Goal: Task Accomplishment & Management: Use online tool/utility

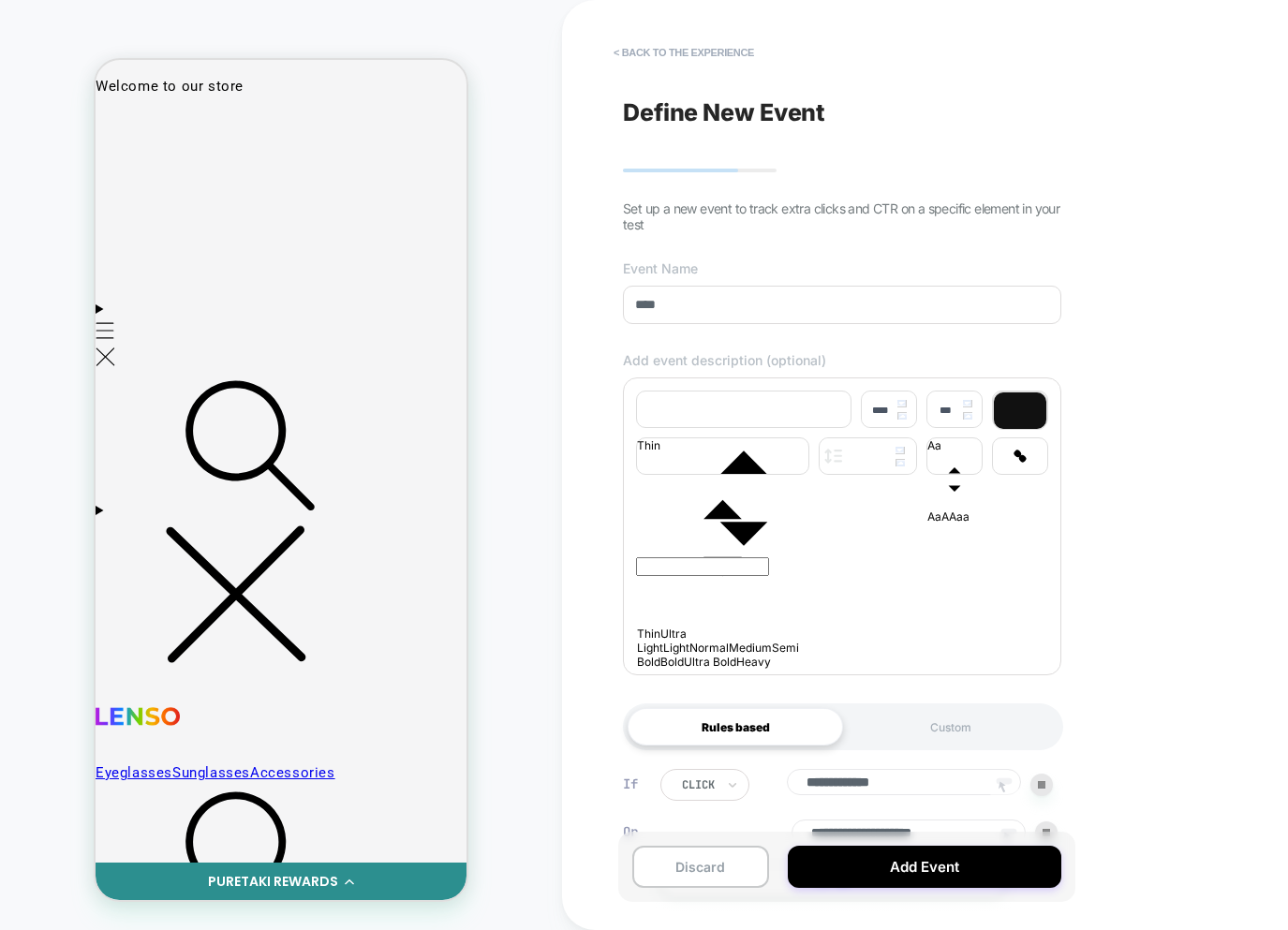
scroll to position [141, 0]
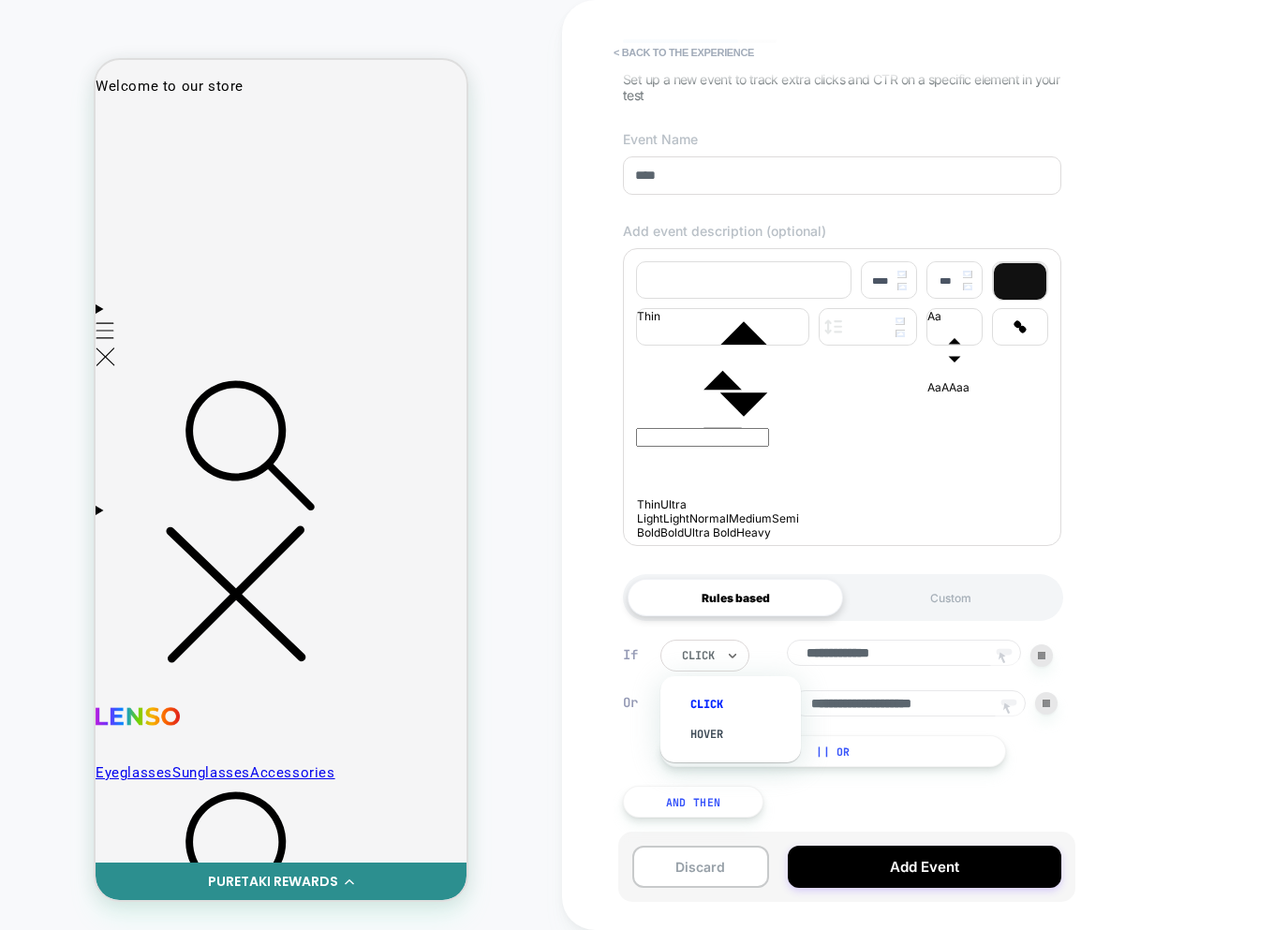
click at [720, 660] on div "click" at bounding box center [705, 655] width 89 height 32
click at [705, 729] on div "hover" at bounding box center [740, 734] width 122 height 30
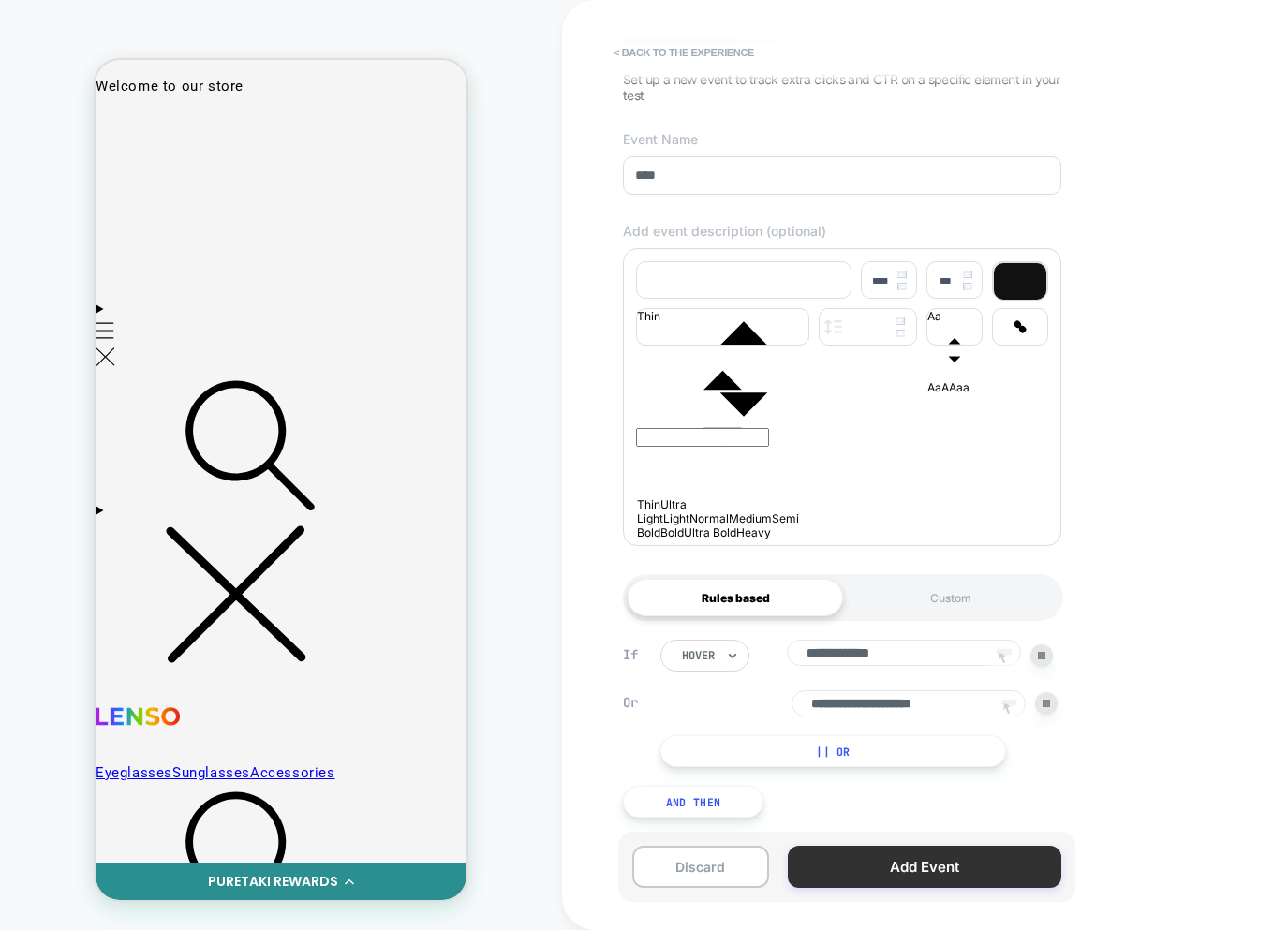
click at [890, 853] on button "Add Event" at bounding box center [924, 867] width 273 height 42
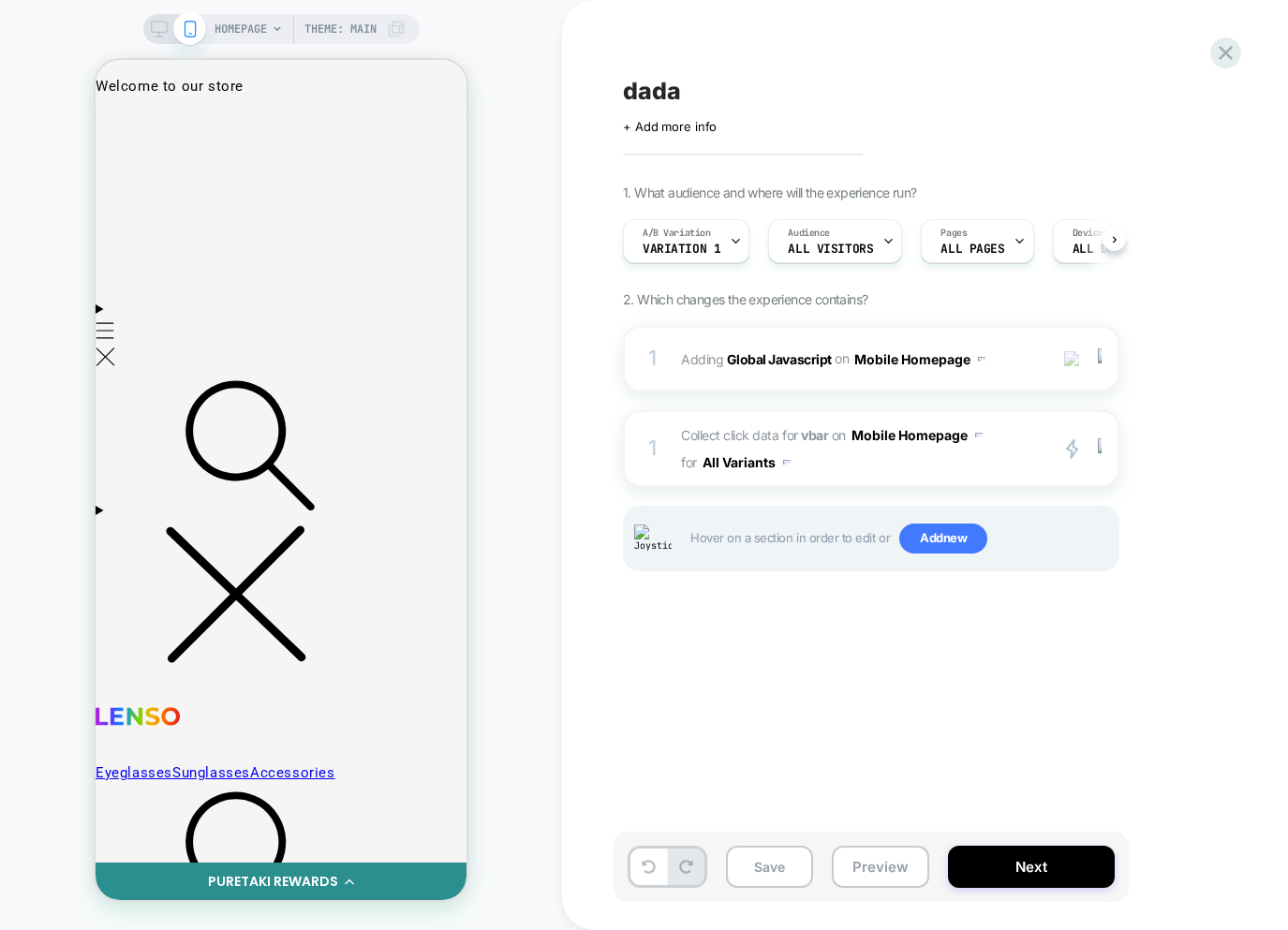
scroll to position [0, 1]
click at [770, 867] on button "Save" at bounding box center [770, 867] width 88 height 42
click at [910, 690] on div "dada Click to edit experience details + Add more info 1. What audience and wher…" at bounding box center [965, 465] width 703 height 892
click at [858, 455] on span "Collect click data for vbar on Mobile Homepage for All Variants" at bounding box center [859, 448] width 357 height 54
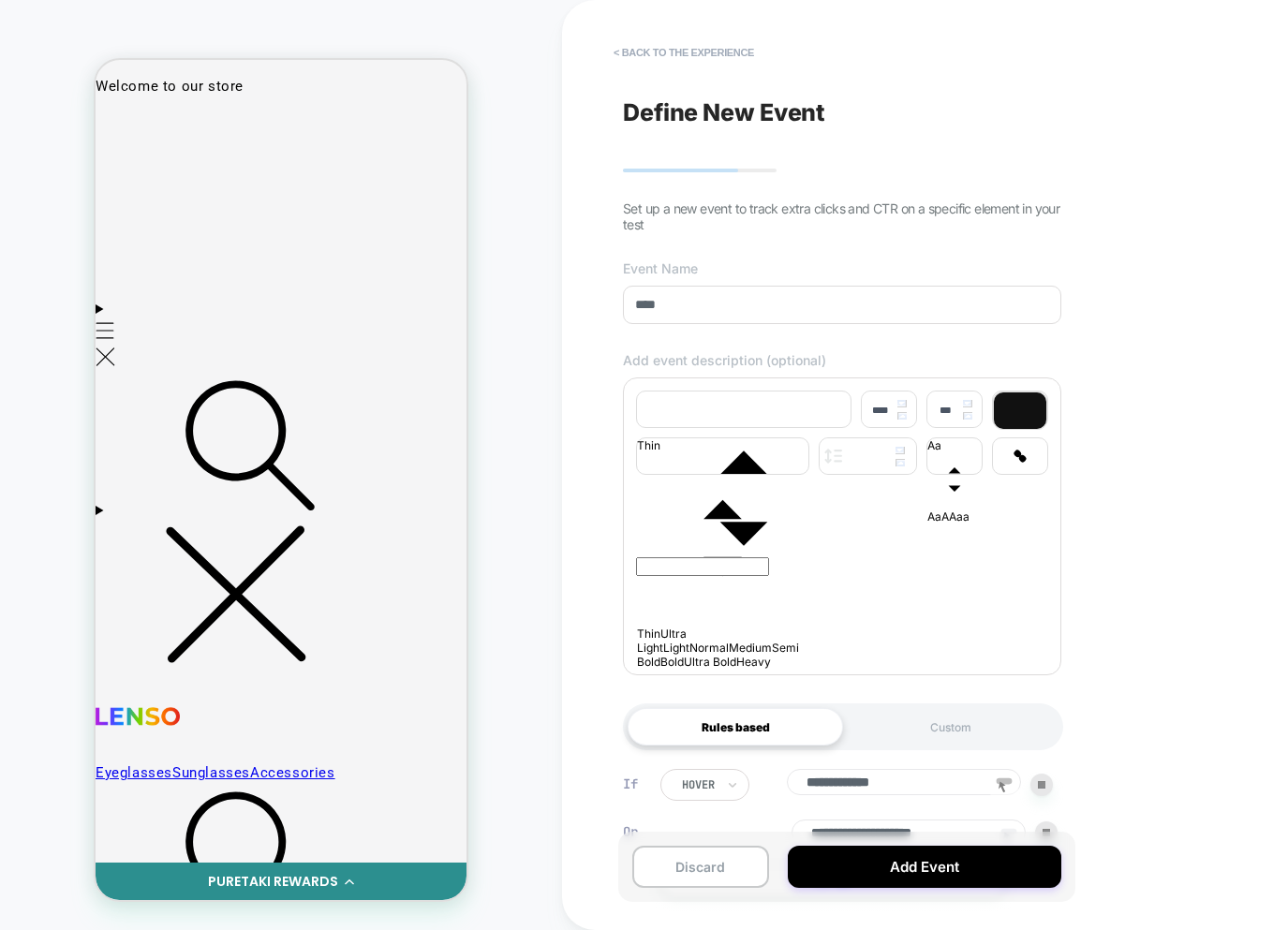
scroll to position [141, 0]
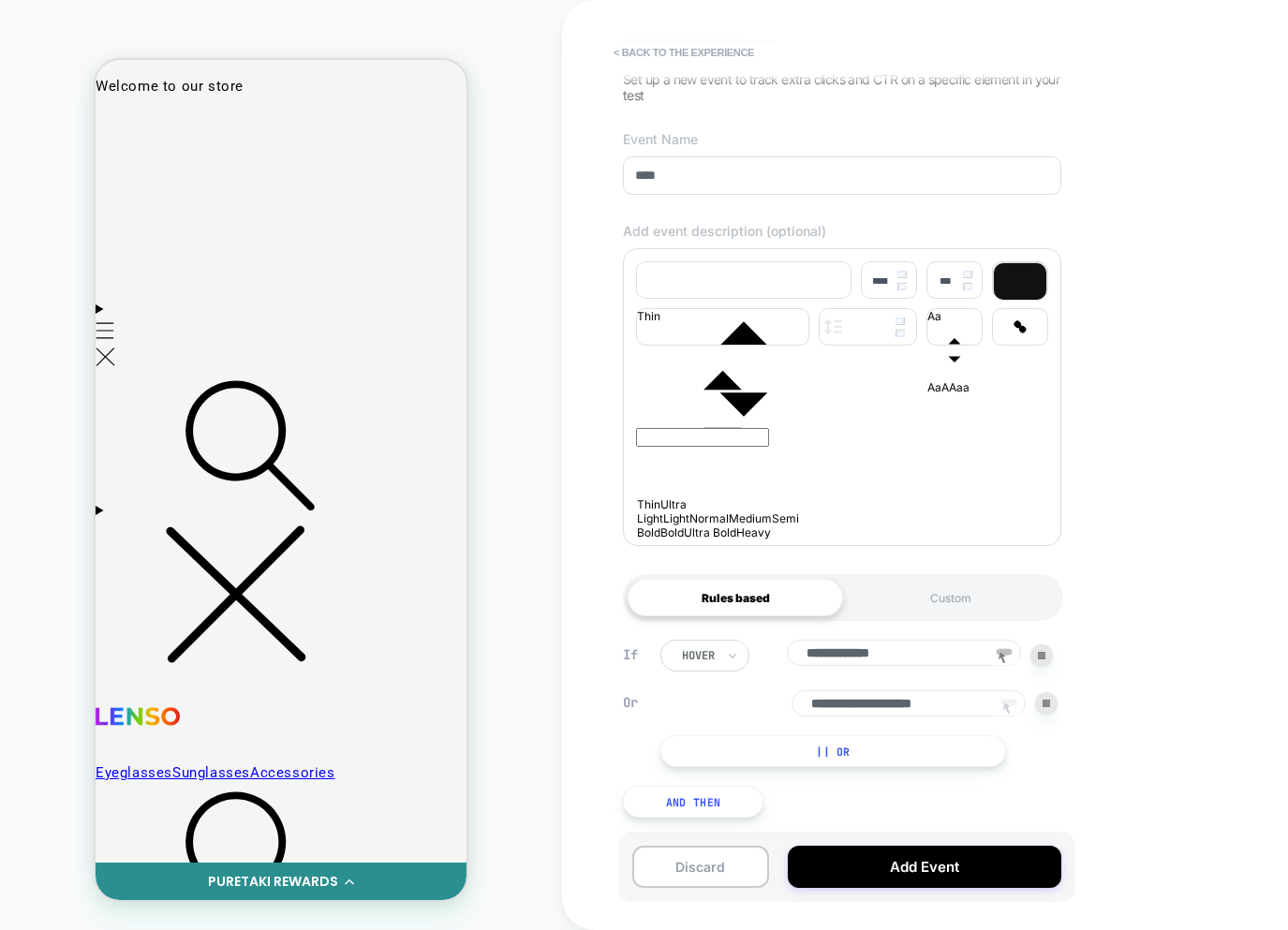
drag, startPoint x: 678, startPoint y: 795, endPoint x: 691, endPoint y: 784, distance: 17.0
click at [679, 794] on button "And Then" at bounding box center [694, 801] width 140 height 32
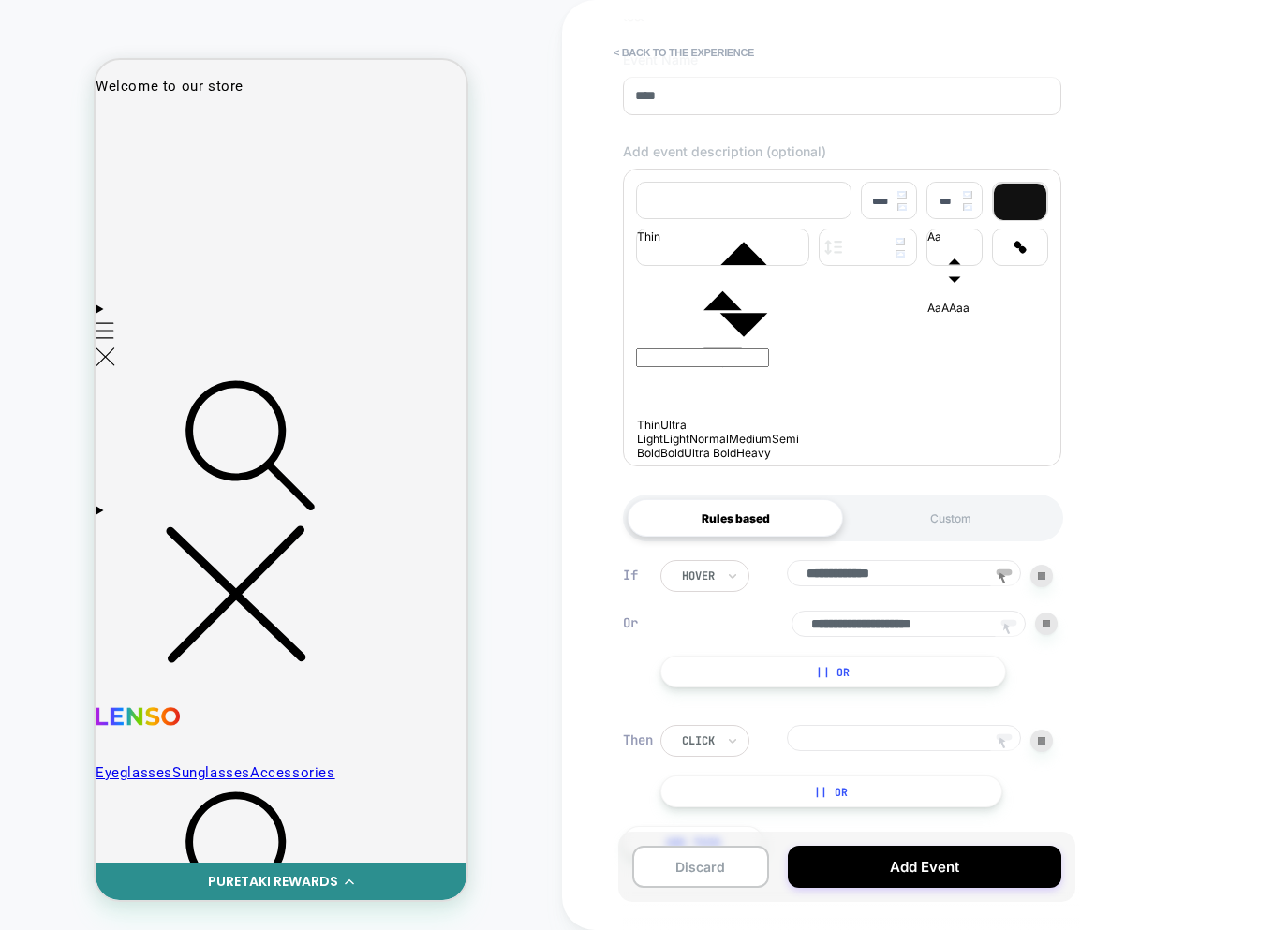
scroll to position [262, 0]
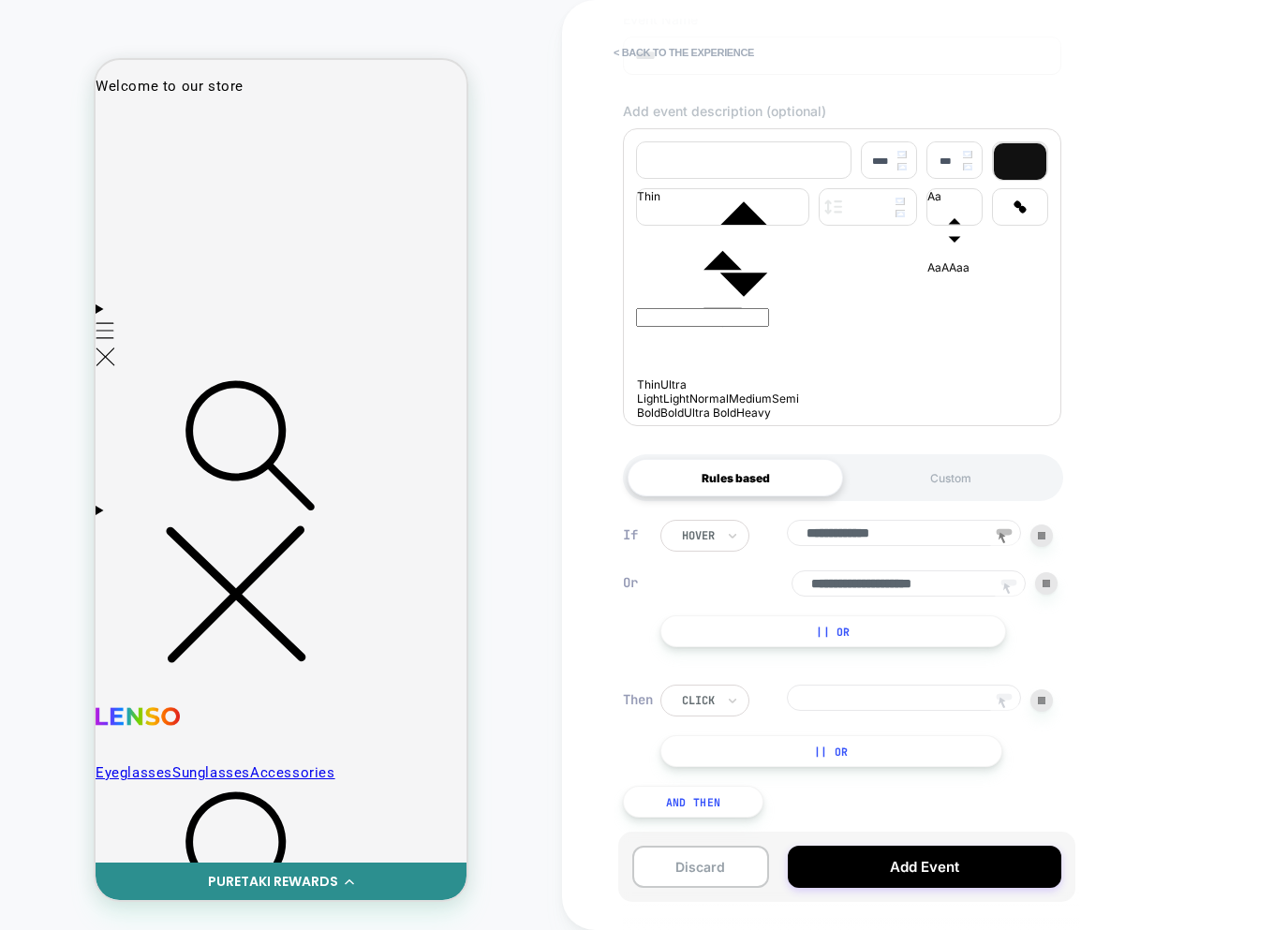
click at [1042, 695] on div at bounding box center [1041, 700] width 22 height 22
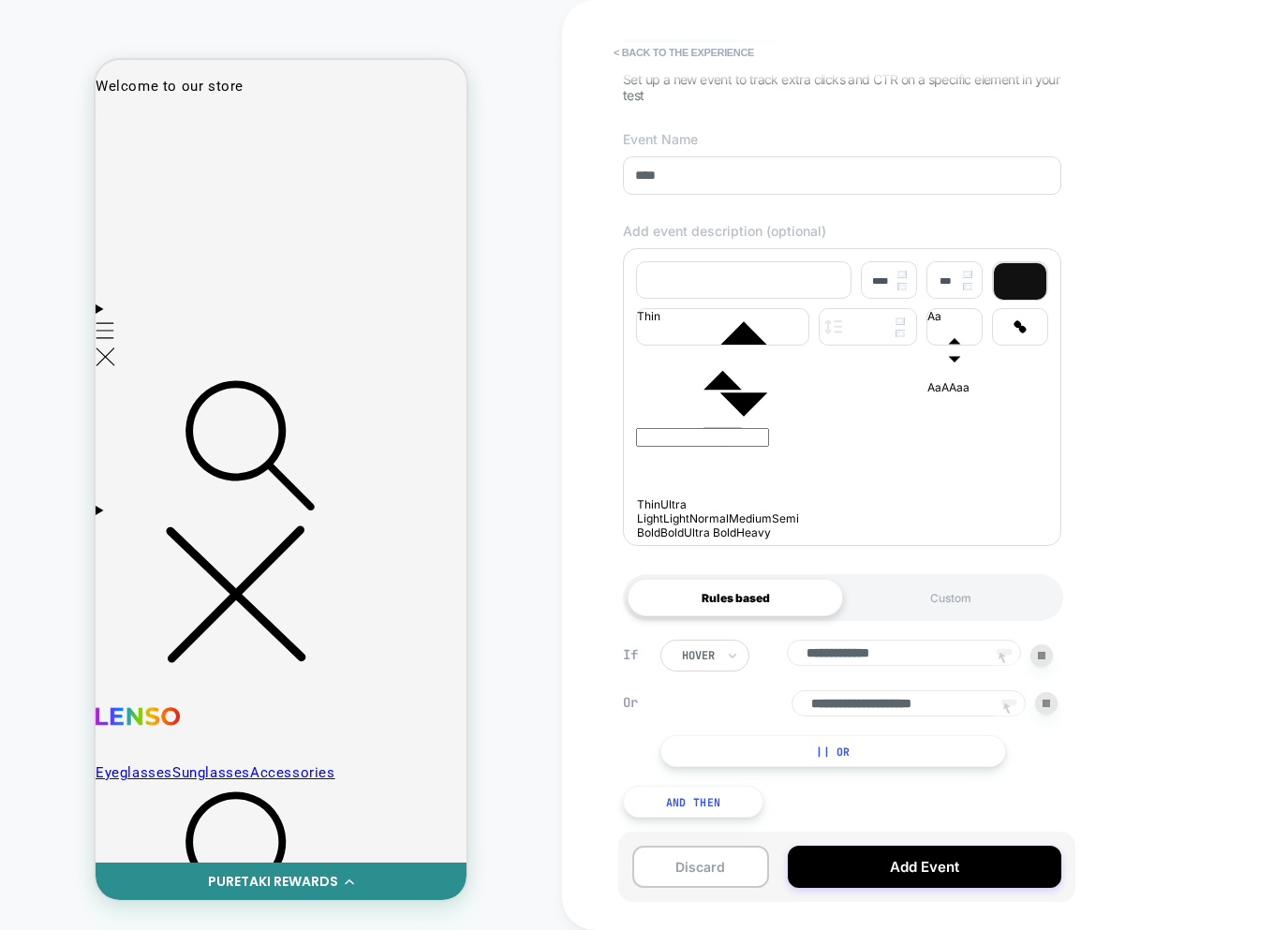
click at [671, 810] on button "And Then" at bounding box center [694, 801] width 140 height 32
click at [1049, 817] on div "click" at bounding box center [857, 822] width 392 height 32
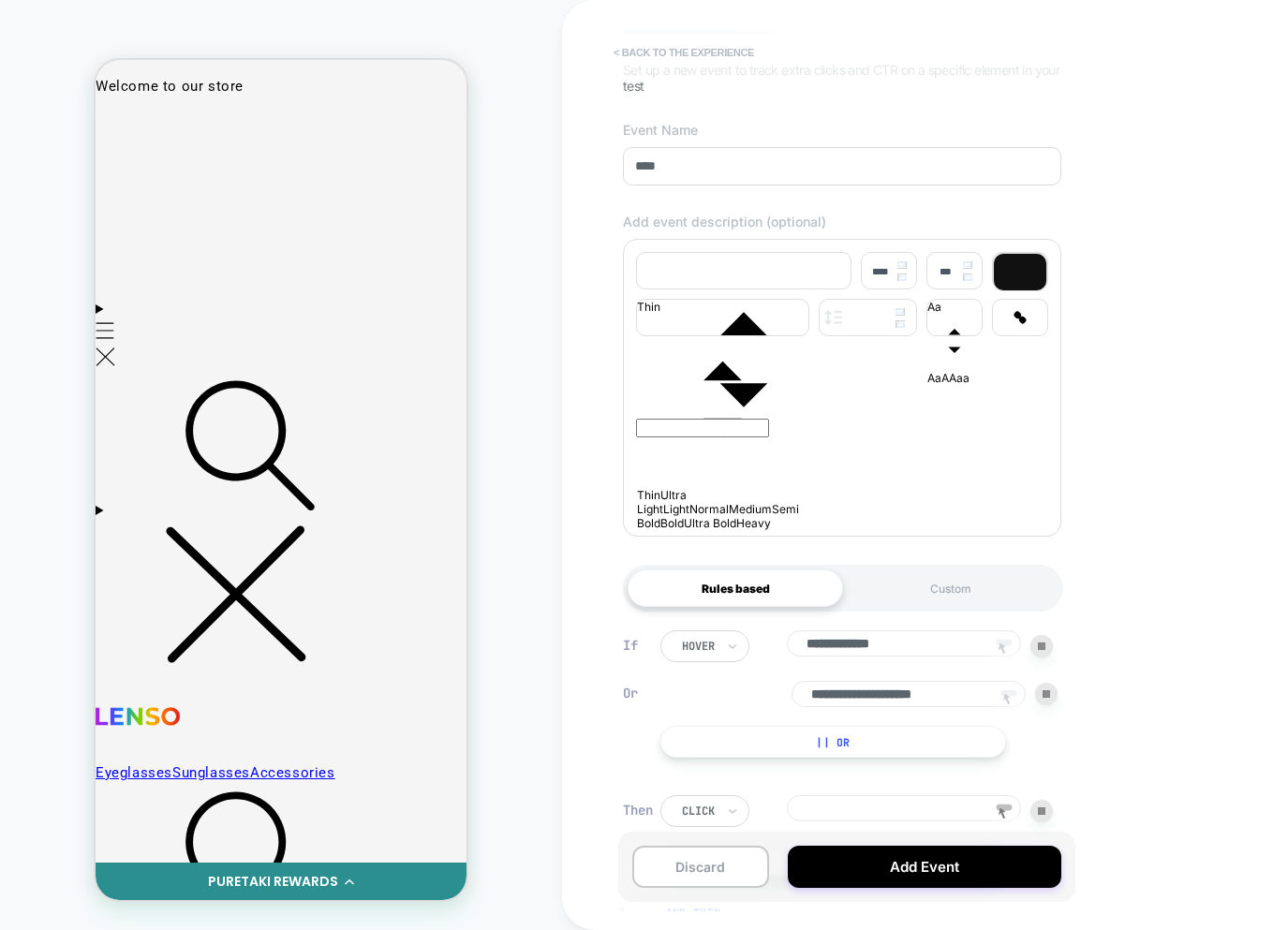
click at [686, 46] on button "< back to the experience" at bounding box center [684, 52] width 160 height 30
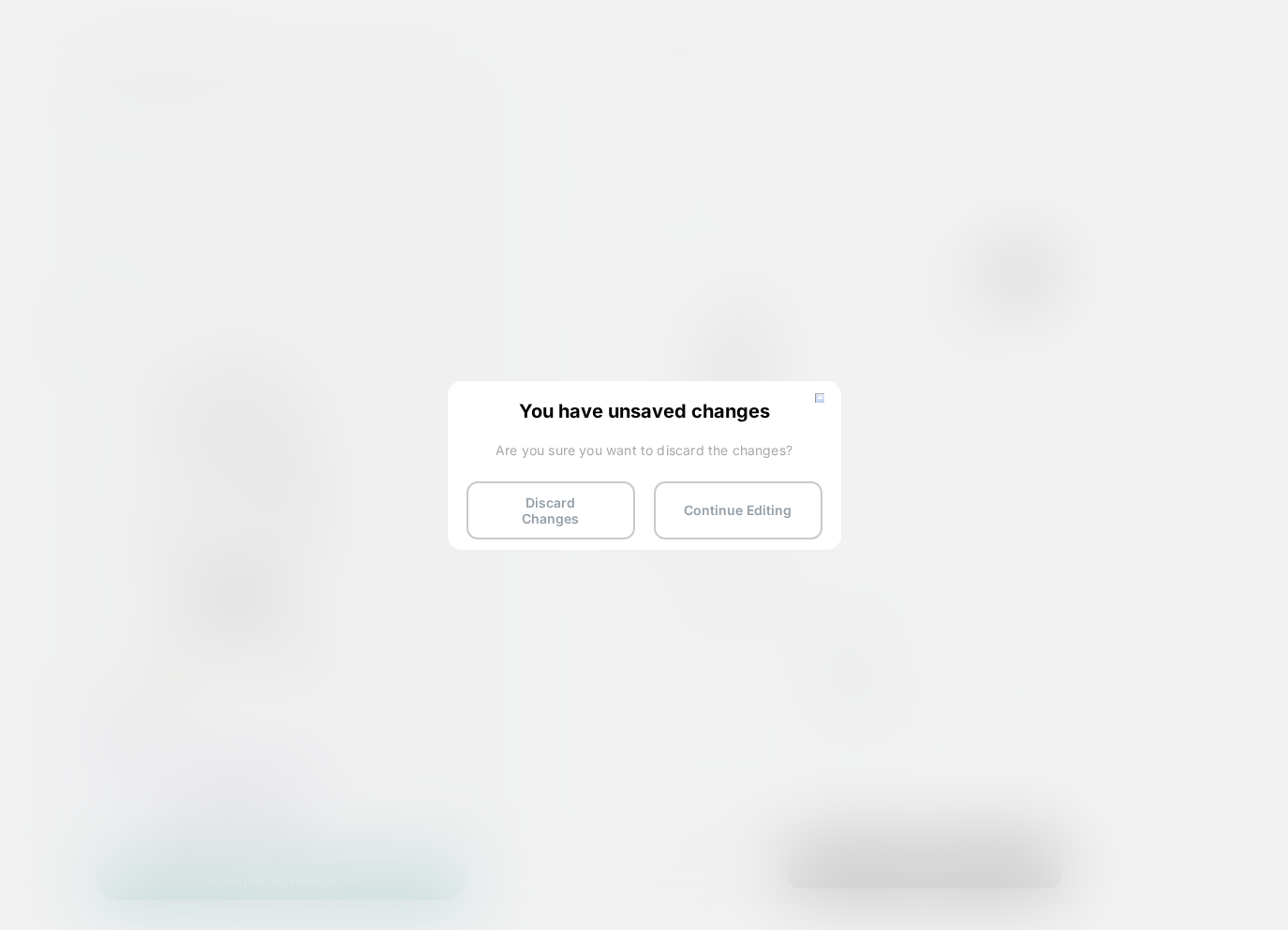
click at [514, 505] on button "Discard Changes" at bounding box center [550, 511] width 168 height 58
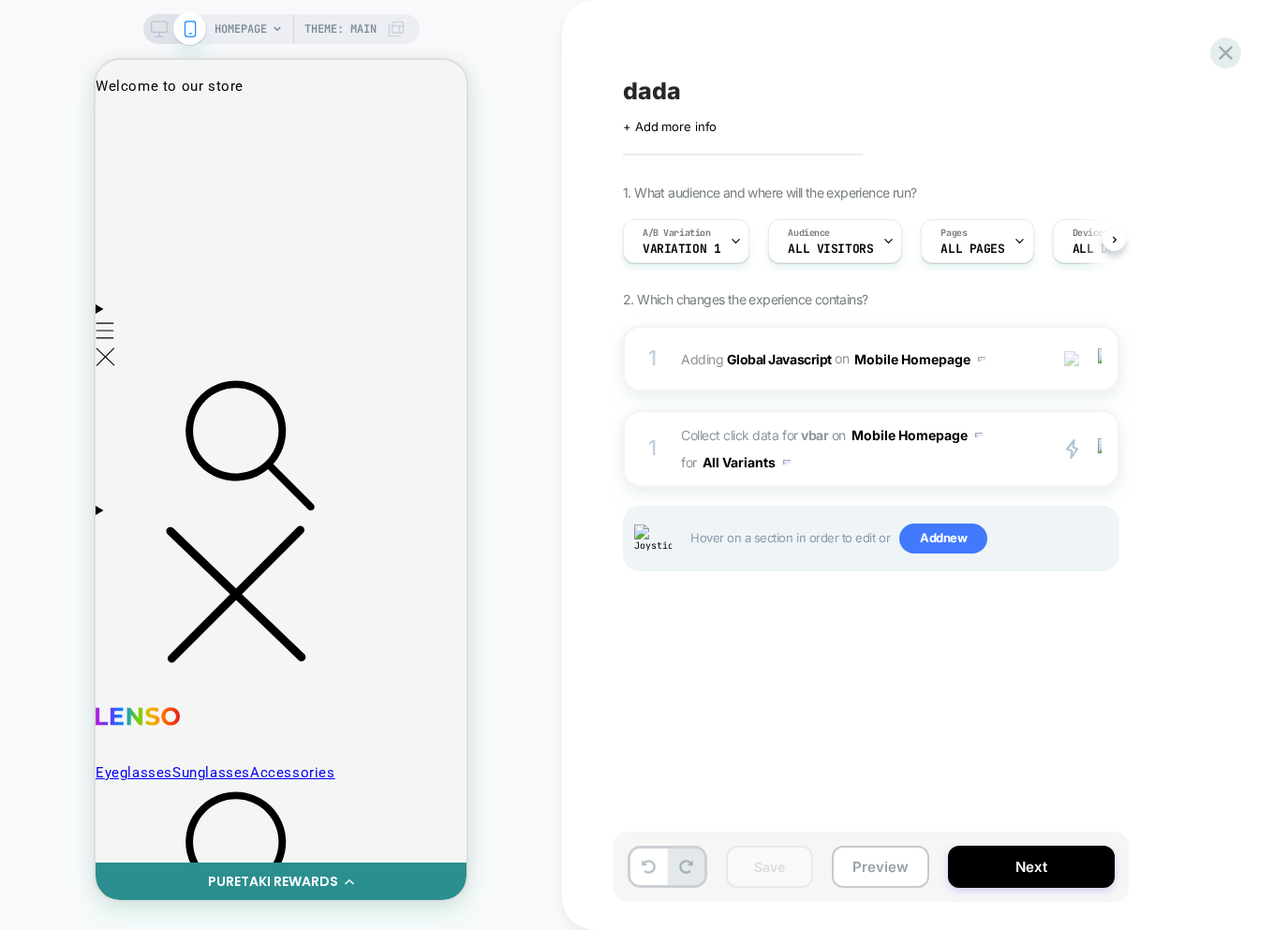
scroll to position [0, 1]
click at [877, 457] on span "Collect click data for vbar on Mobile Homepage for All Variants" at bounding box center [859, 448] width 357 height 54
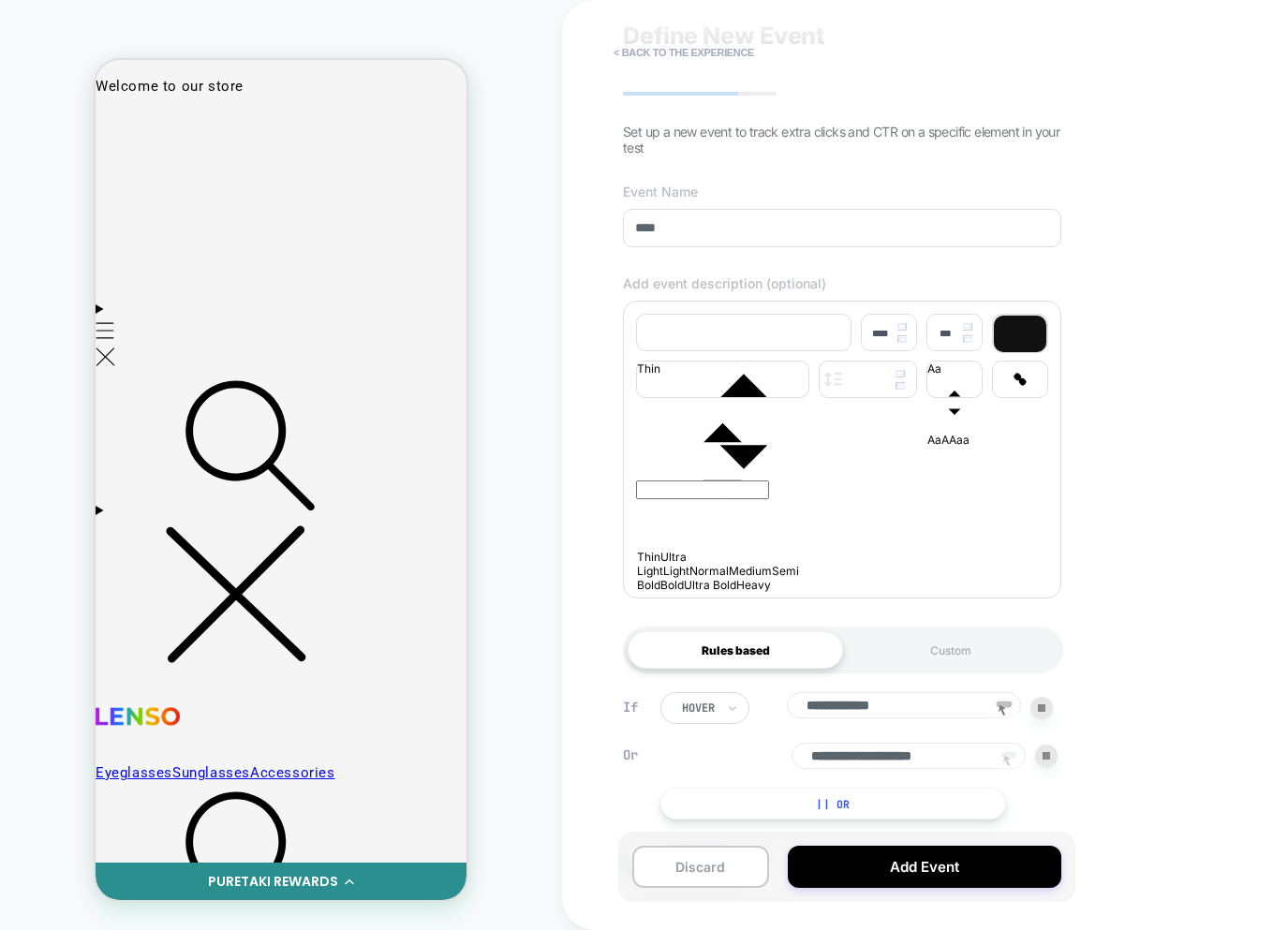
scroll to position [141, 0]
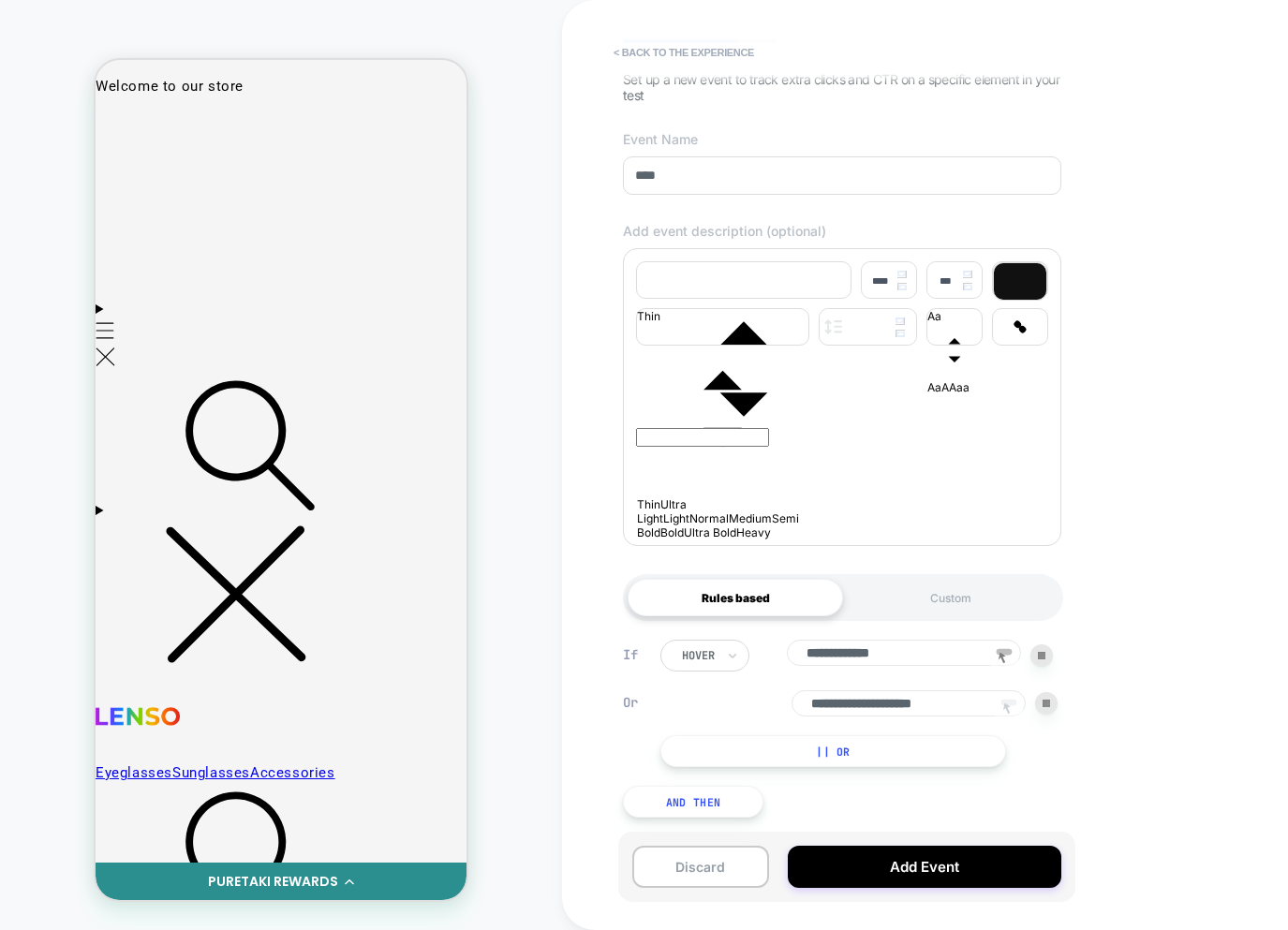
click at [871, 753] on button "|| Or" at bounding box center [833, 751] width 345 height 32
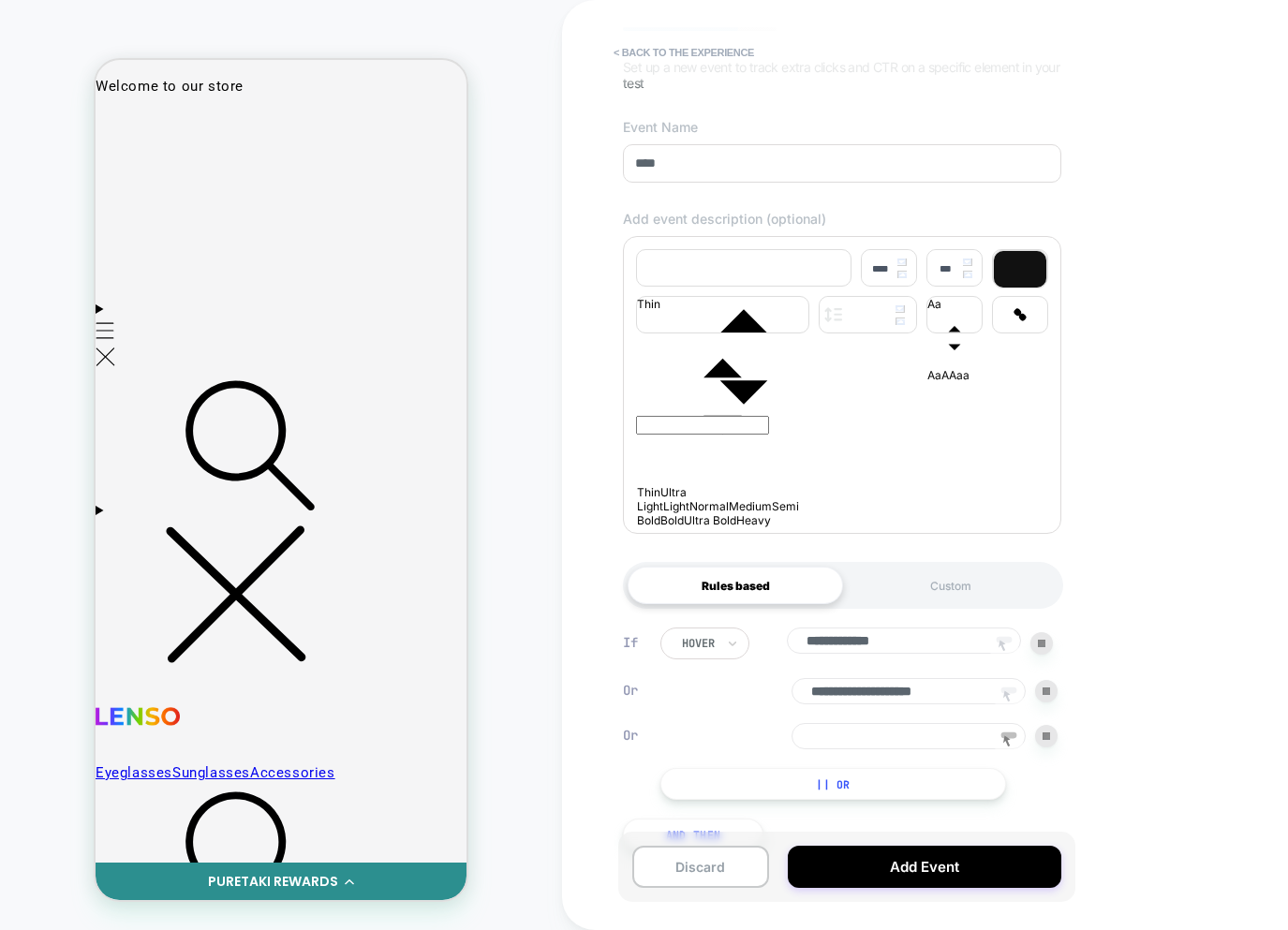
click at [1040, 747] on div at bounding box center [1046, 736] width 22 height 22
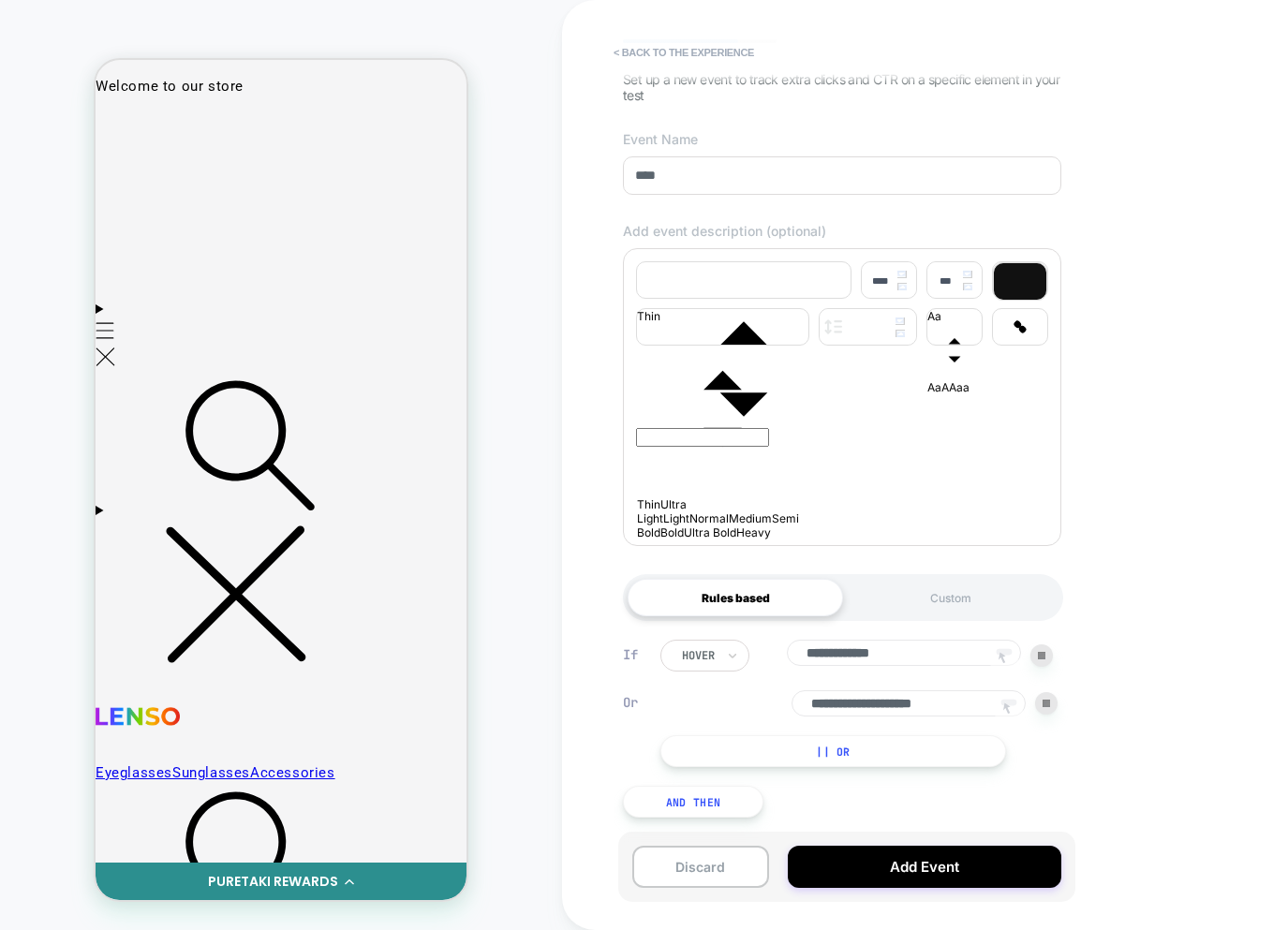
click at [938, 756] on button "|| Or" at bounding box center [833, 751] width 345 height 32
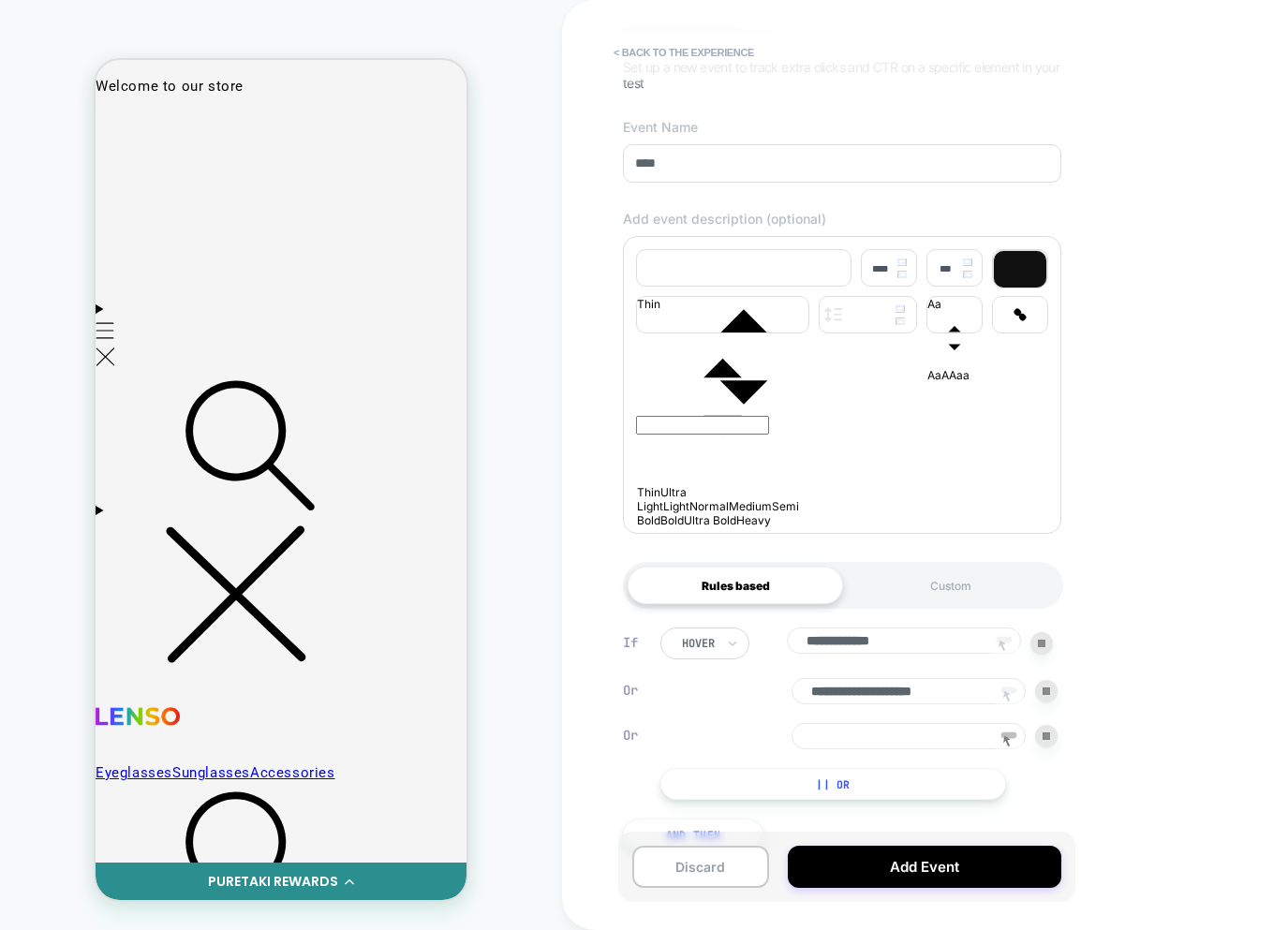
click at [1050, 747] on div at bounding box center [1046, 736] width 22 height 22
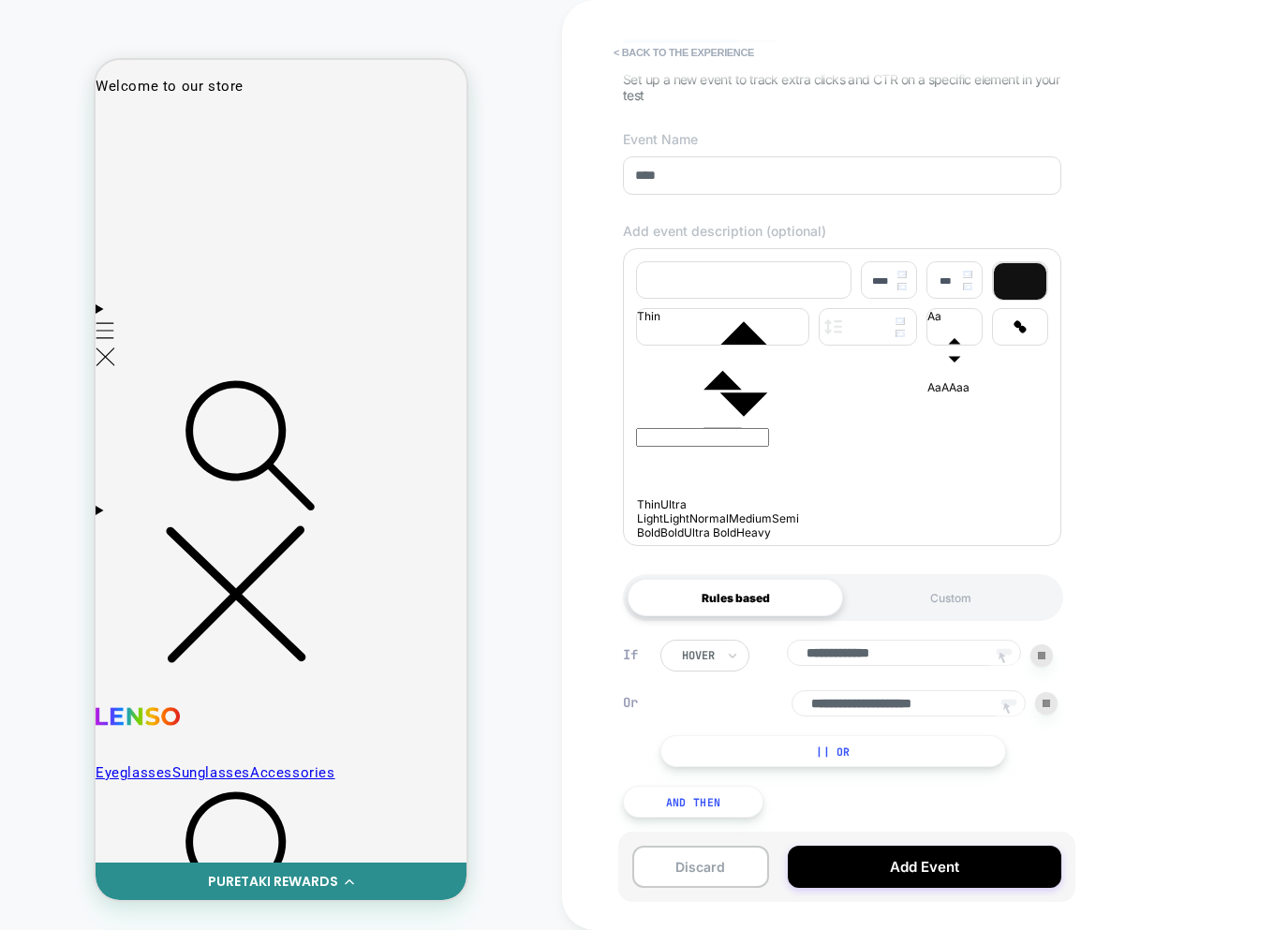
click at [731, 796] on button "And Then" at bounding box center [694, 801] width 140 height 32
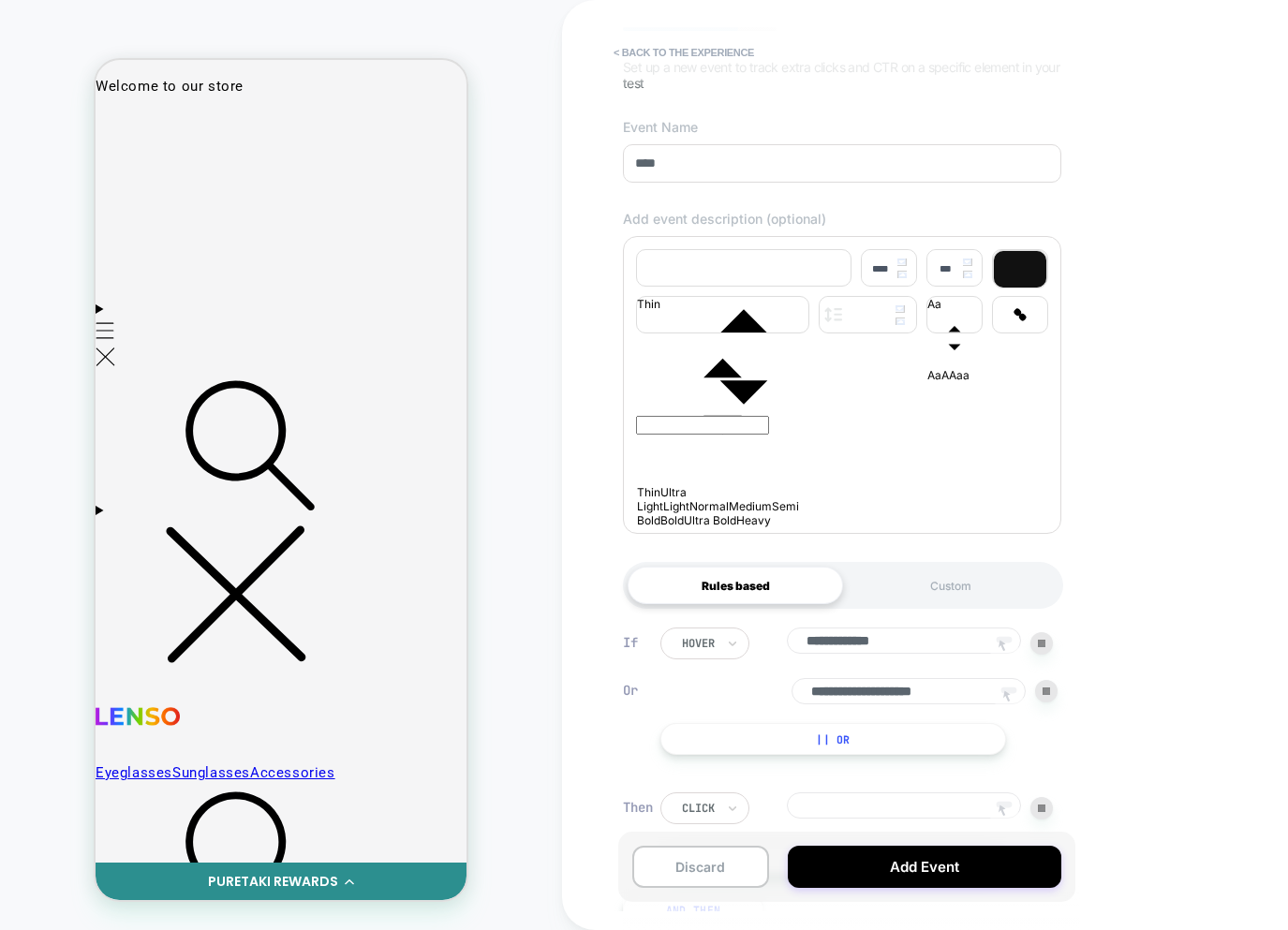
scroll to position [262, 0]
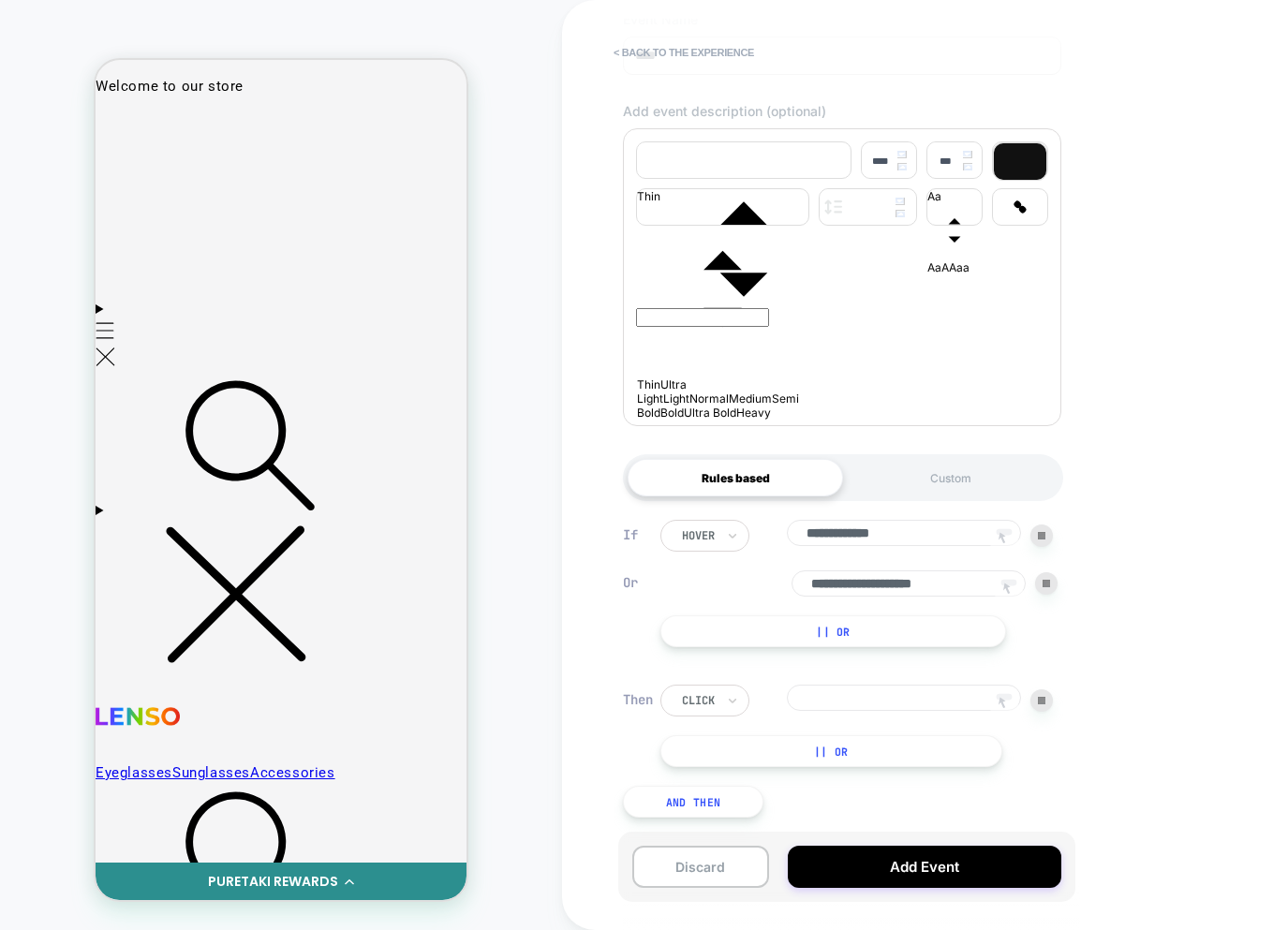
click at [832, 738] on button "|| Or" at bounding box center [832, 751] width 342 height 32
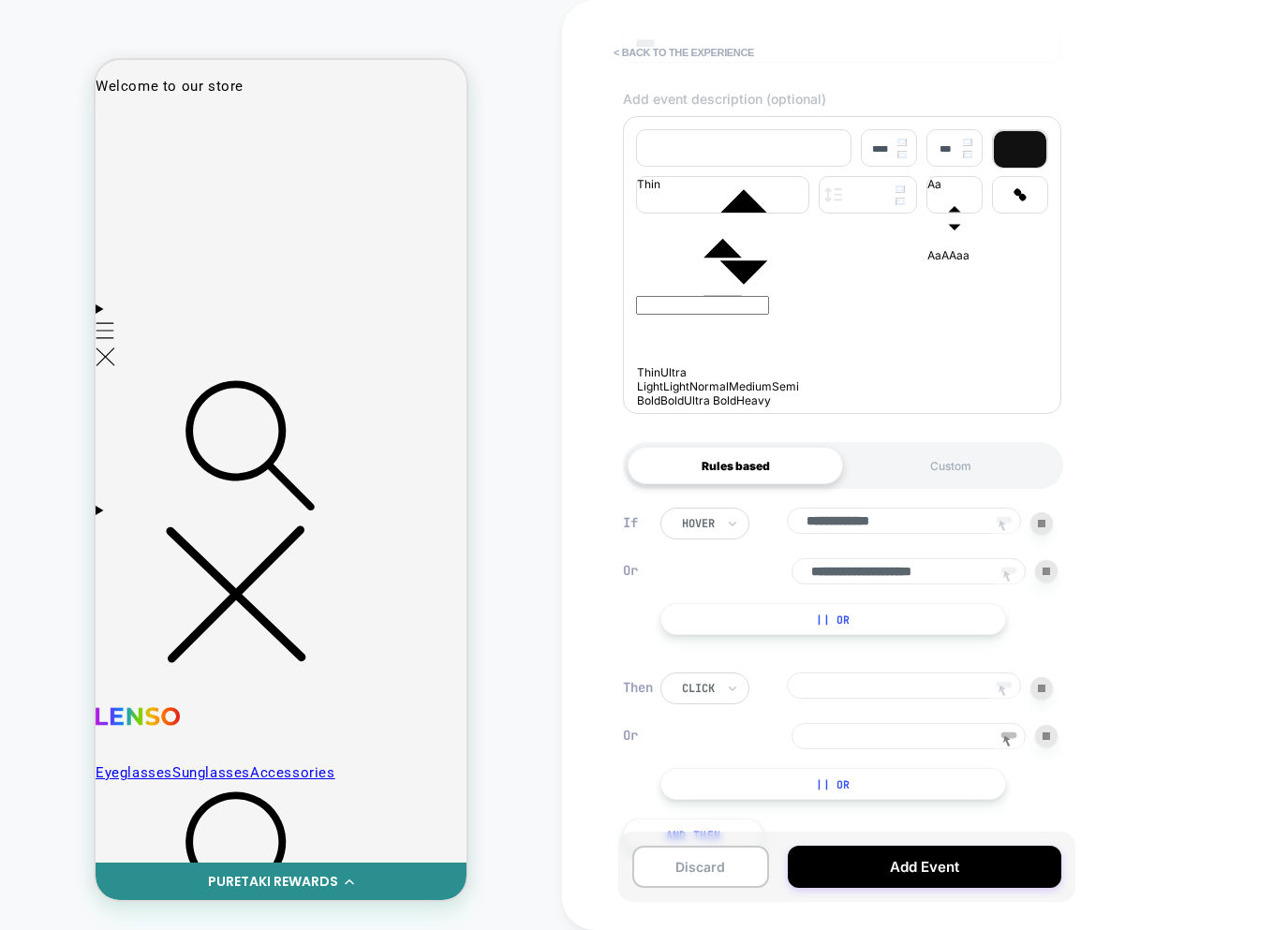
click at [1050, 747] on div at bounding box center [1046, 736] width 22 height 22
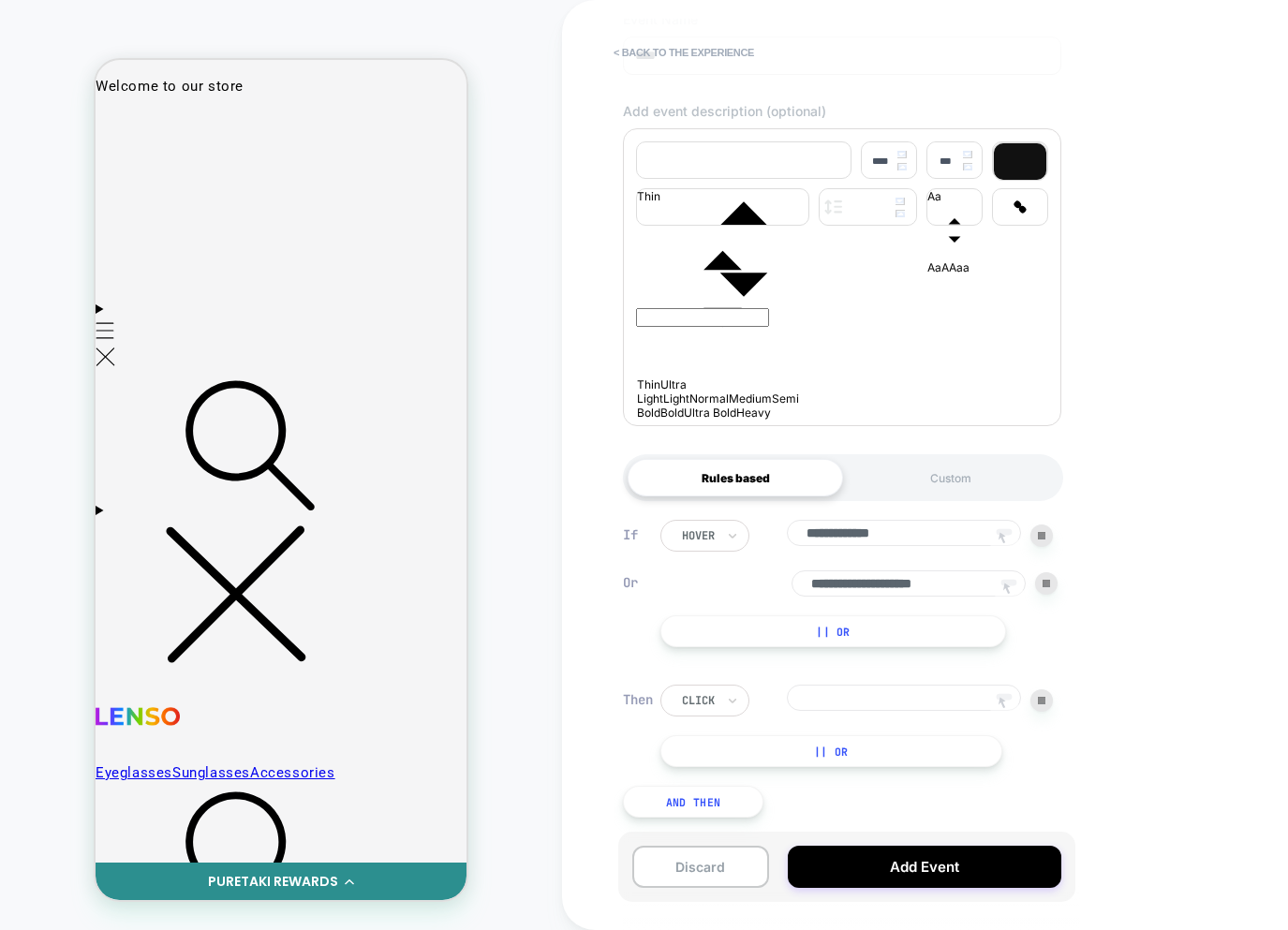
click at [1046, 701] on img at bounding box center [1042, 701] width 8 height 8
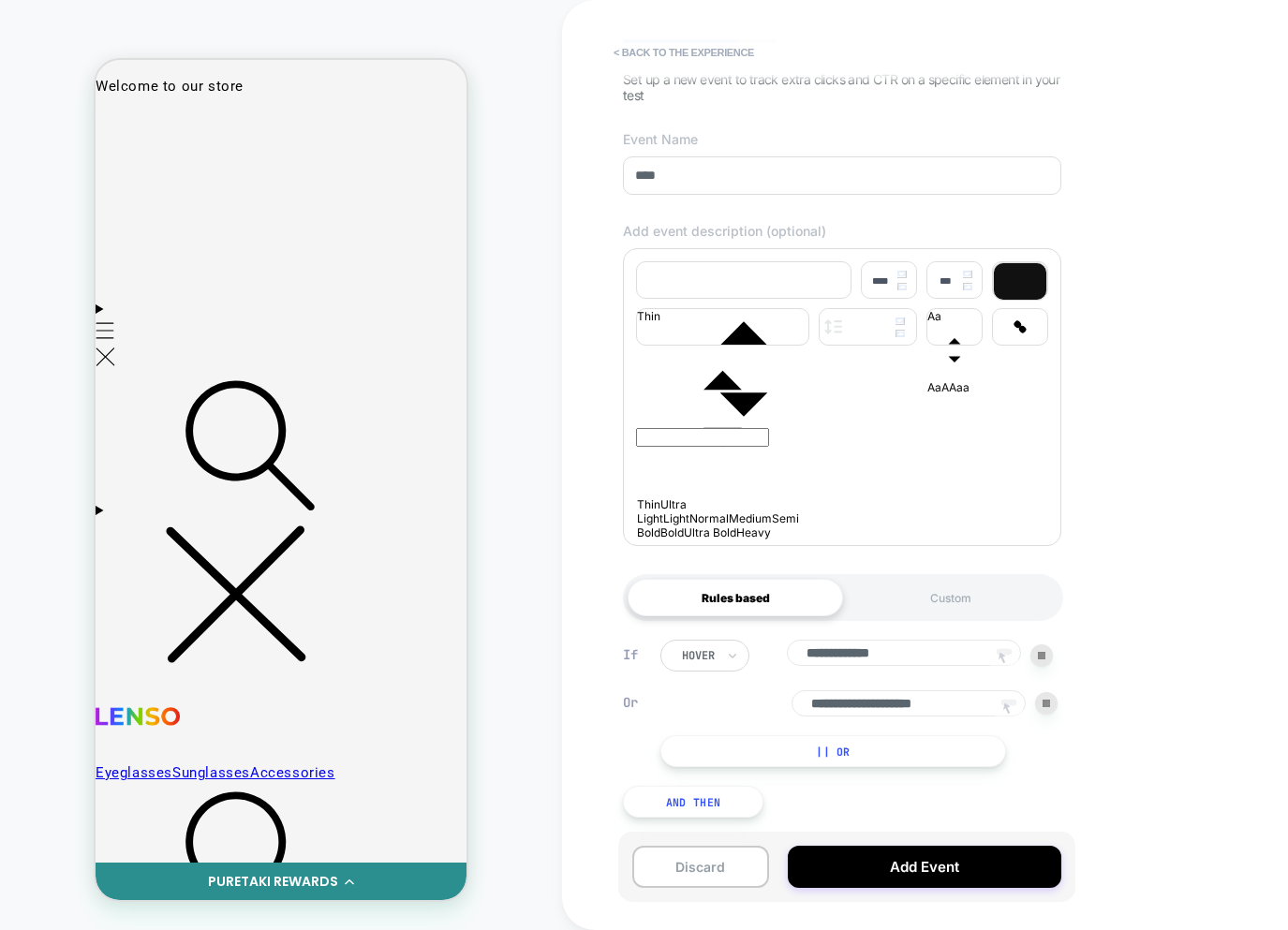
click at [729, 800] on button "And Then" at bounding box center [694, 801] width 140 height 32
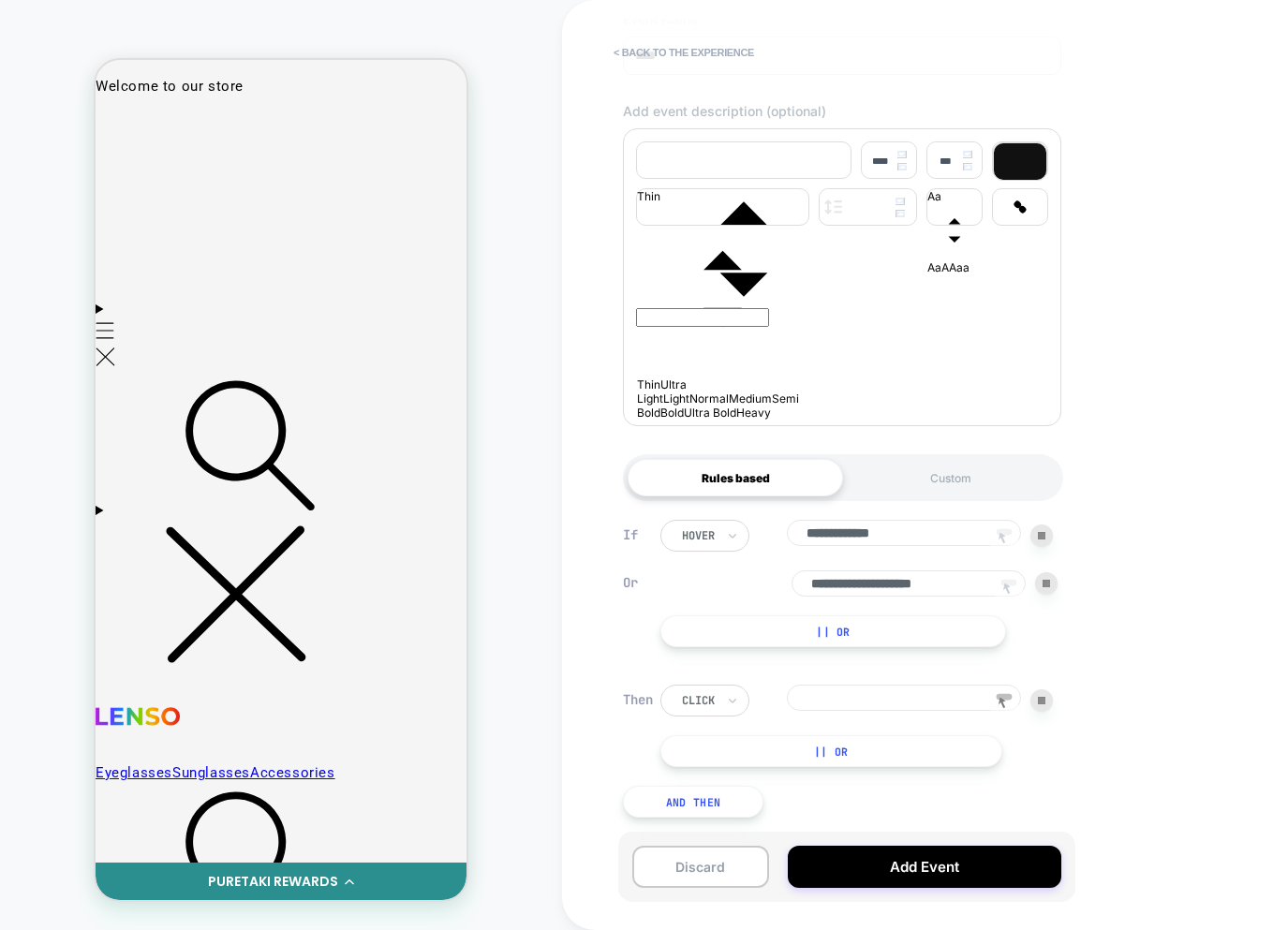
click at [1045, 700] on img at bounding box center [1042, 701] width 8 height 8
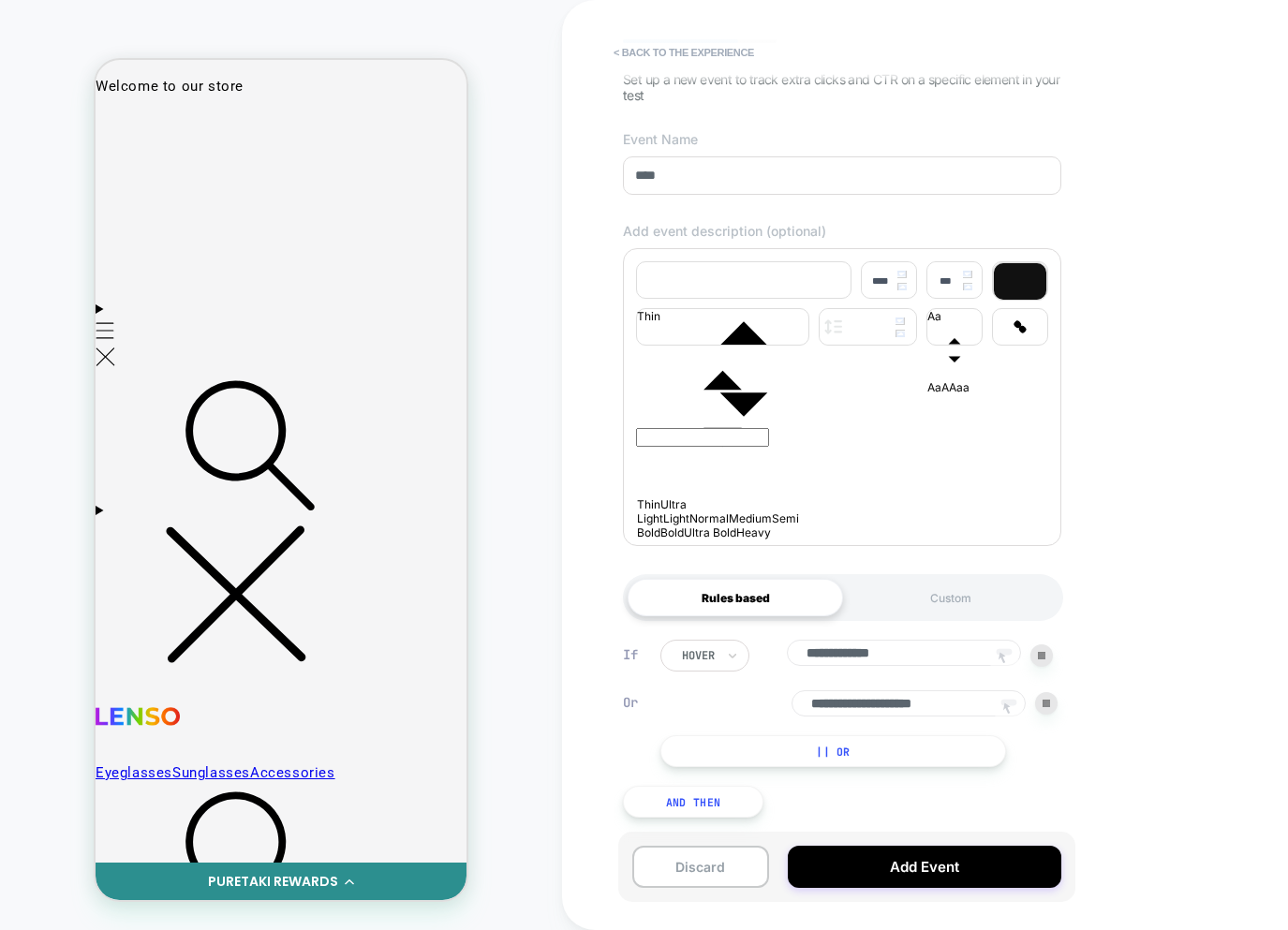
click at [699, 815] on button "And Then" at bounding box center [694, 801] width 140 height 32
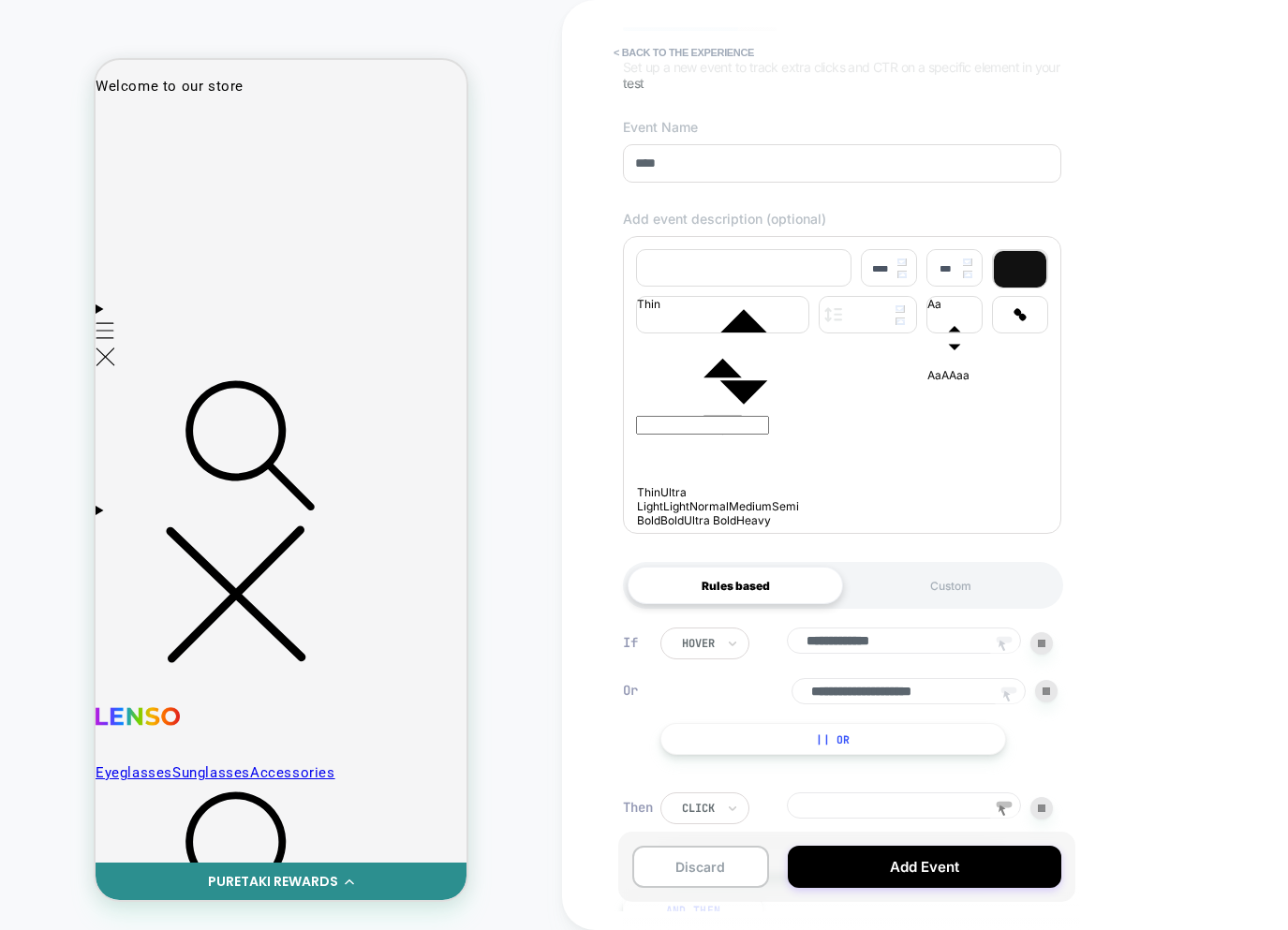
click at [1048, 813] on div at bounding box center [1041, 808] width 22 height 22
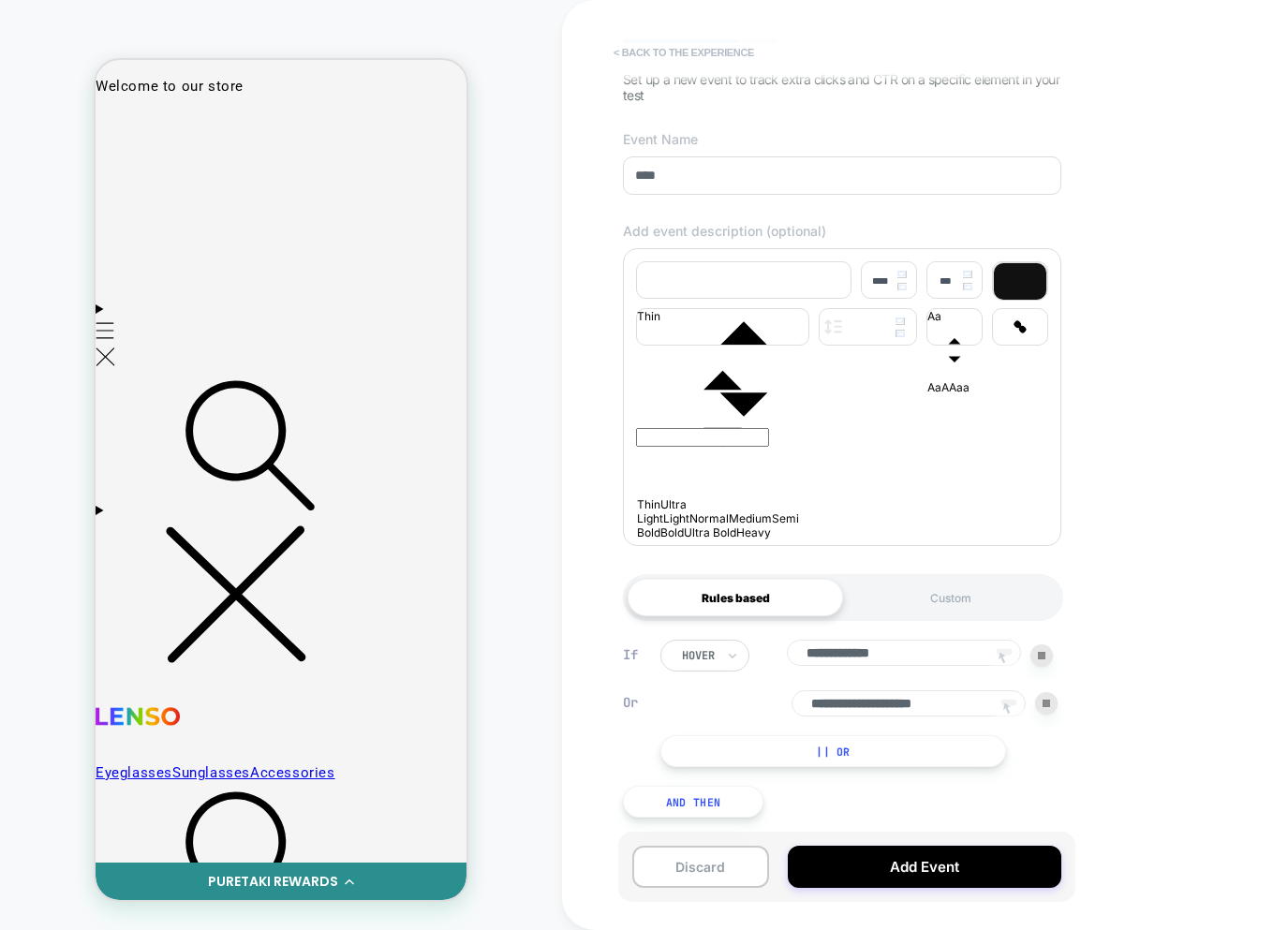
click at [731, 52] on button "< back to the experience" at bounding box center [684, 52] width 160 height 30
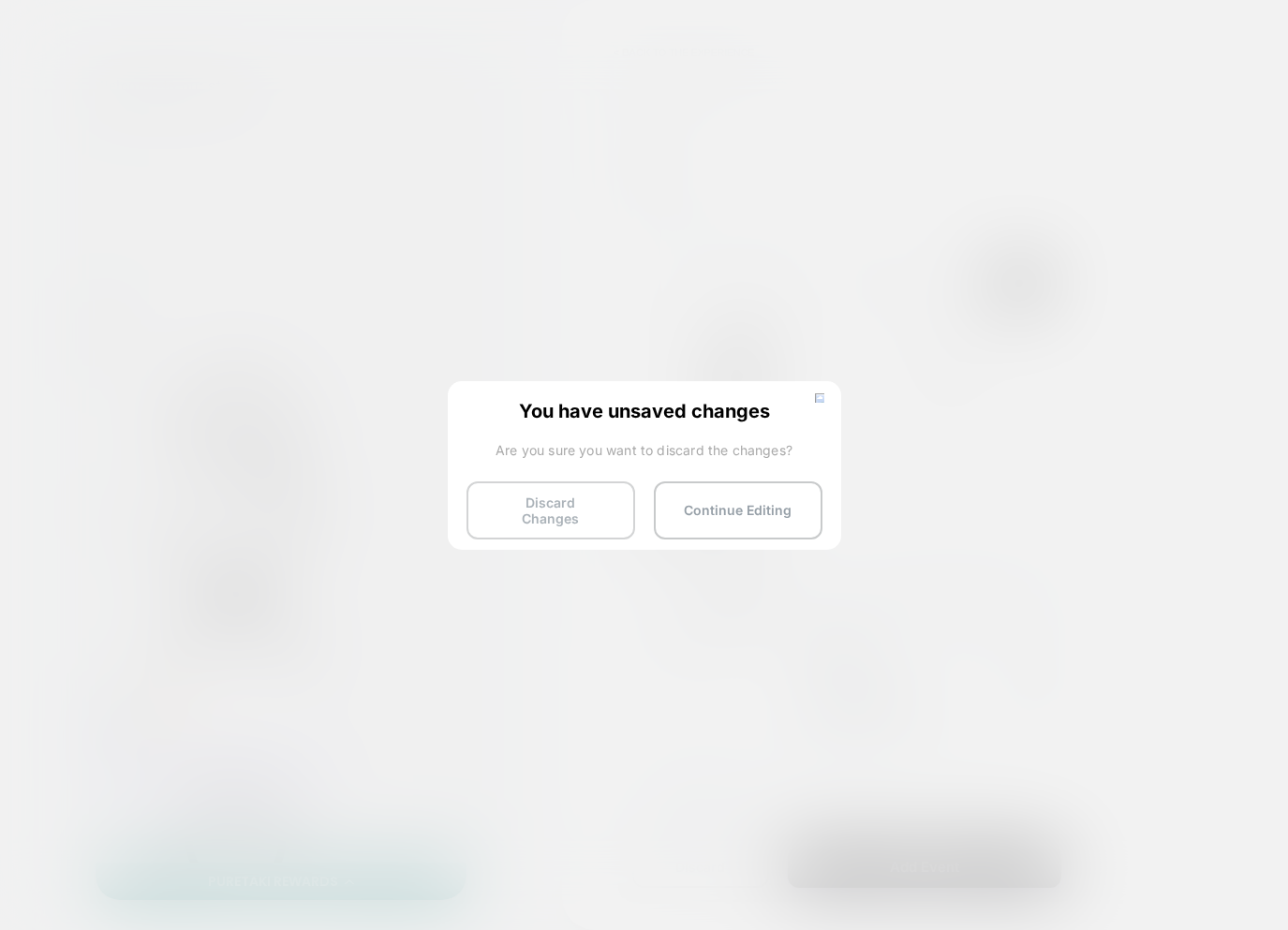
click at [512, 506] on button "Discard Changes" at bounding box center [550, 511] width 168 height 58
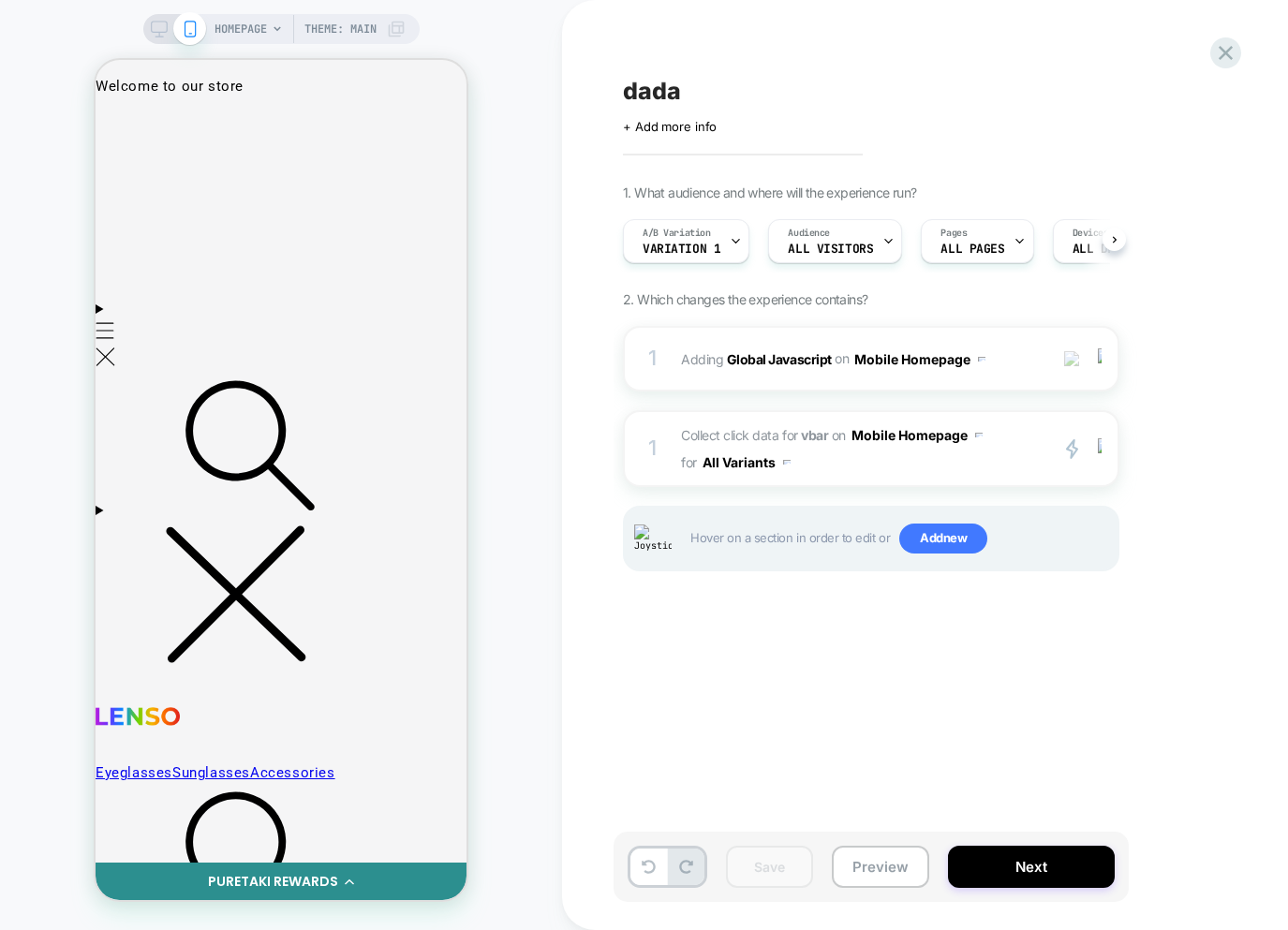
scroll to position [0, 1]
click at [907, 457] on span "Collect click data for vbar on Mobile Homepage for All Variants" at bounding box center [859, 448] width 357 height 54
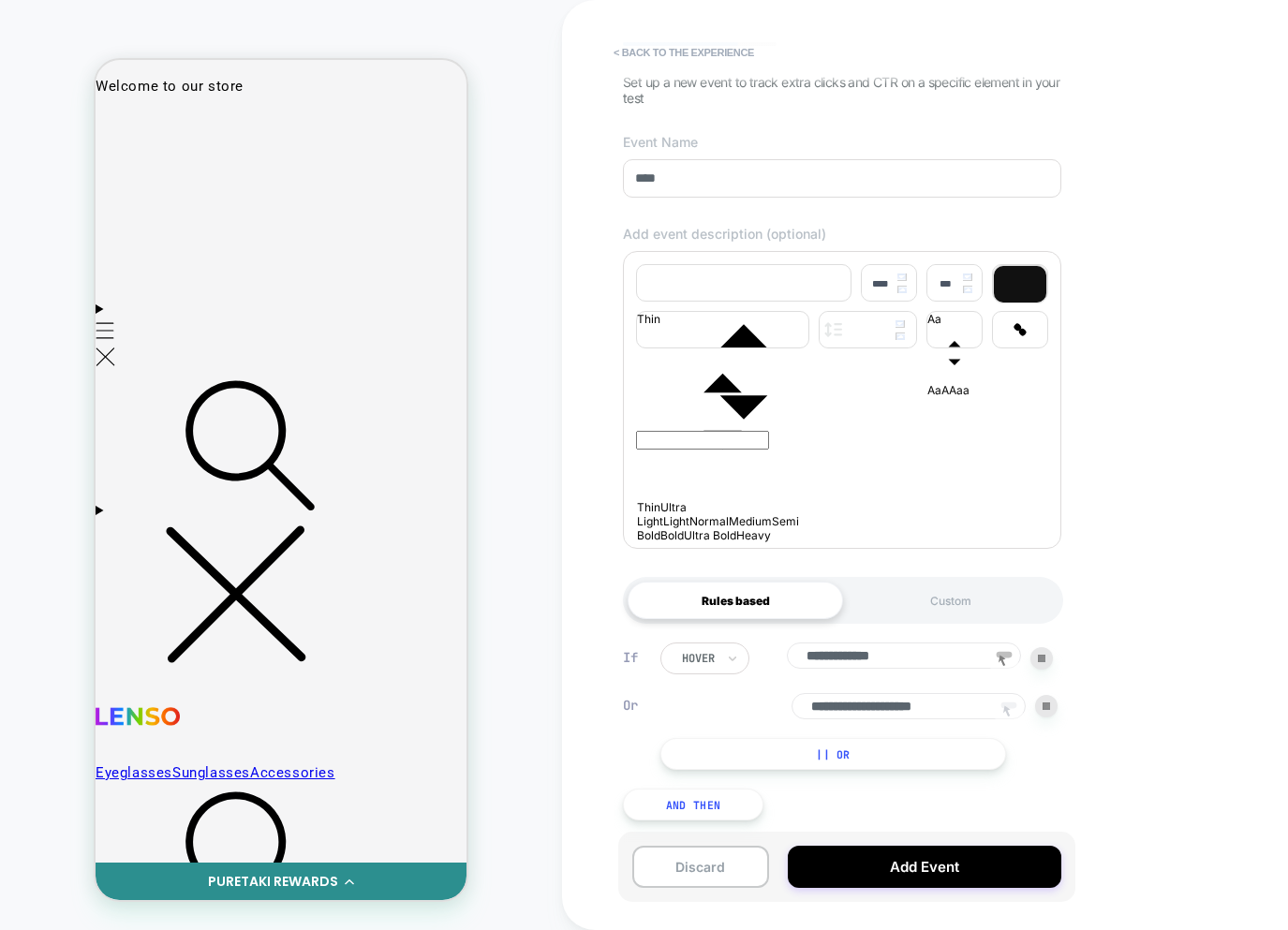
scroll to position [141, 0]
click at [702, 805] on button "And Then" at bounding box center [694, 801] width 140 height 32
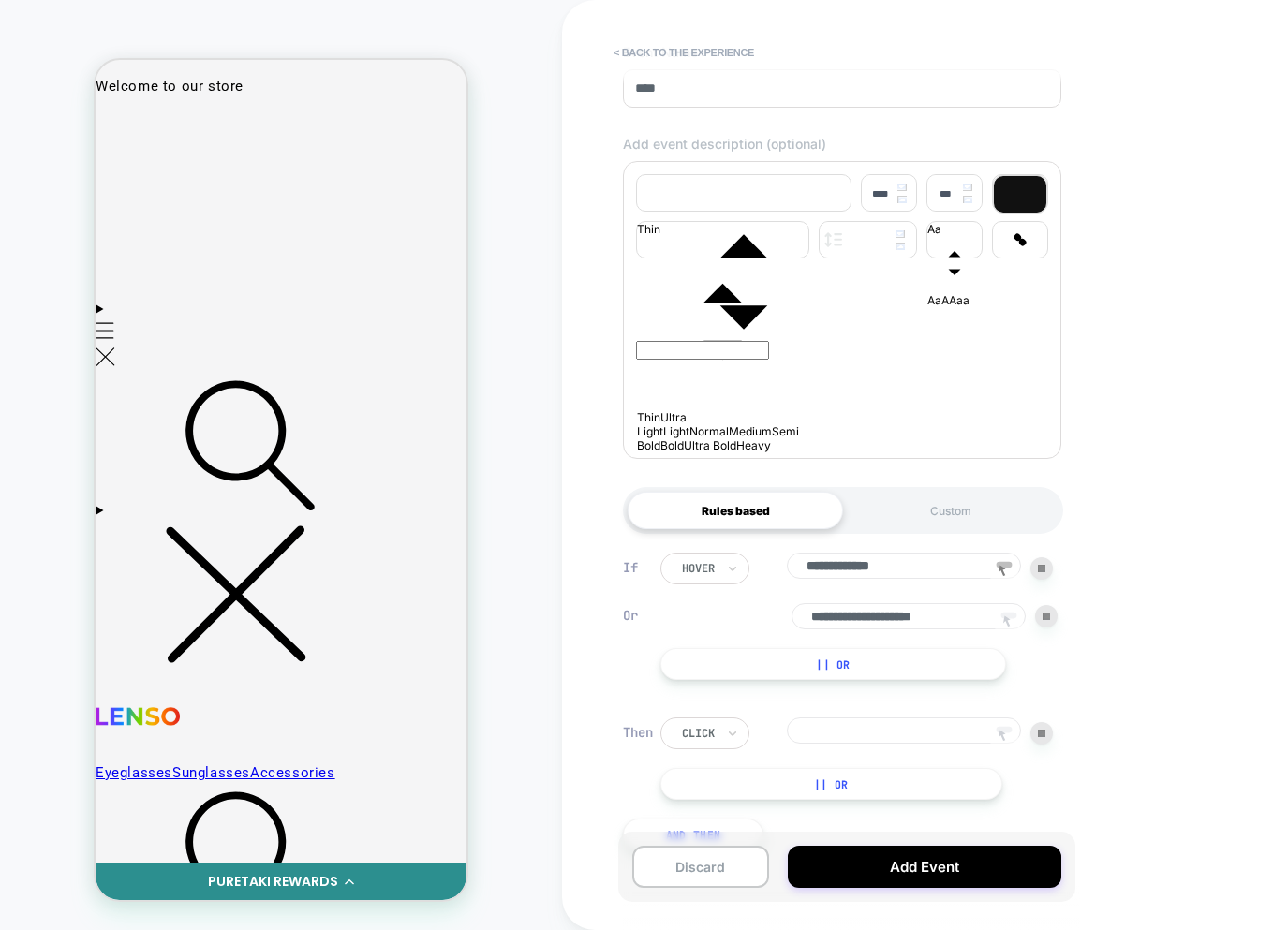
scroll to position [262, 0]
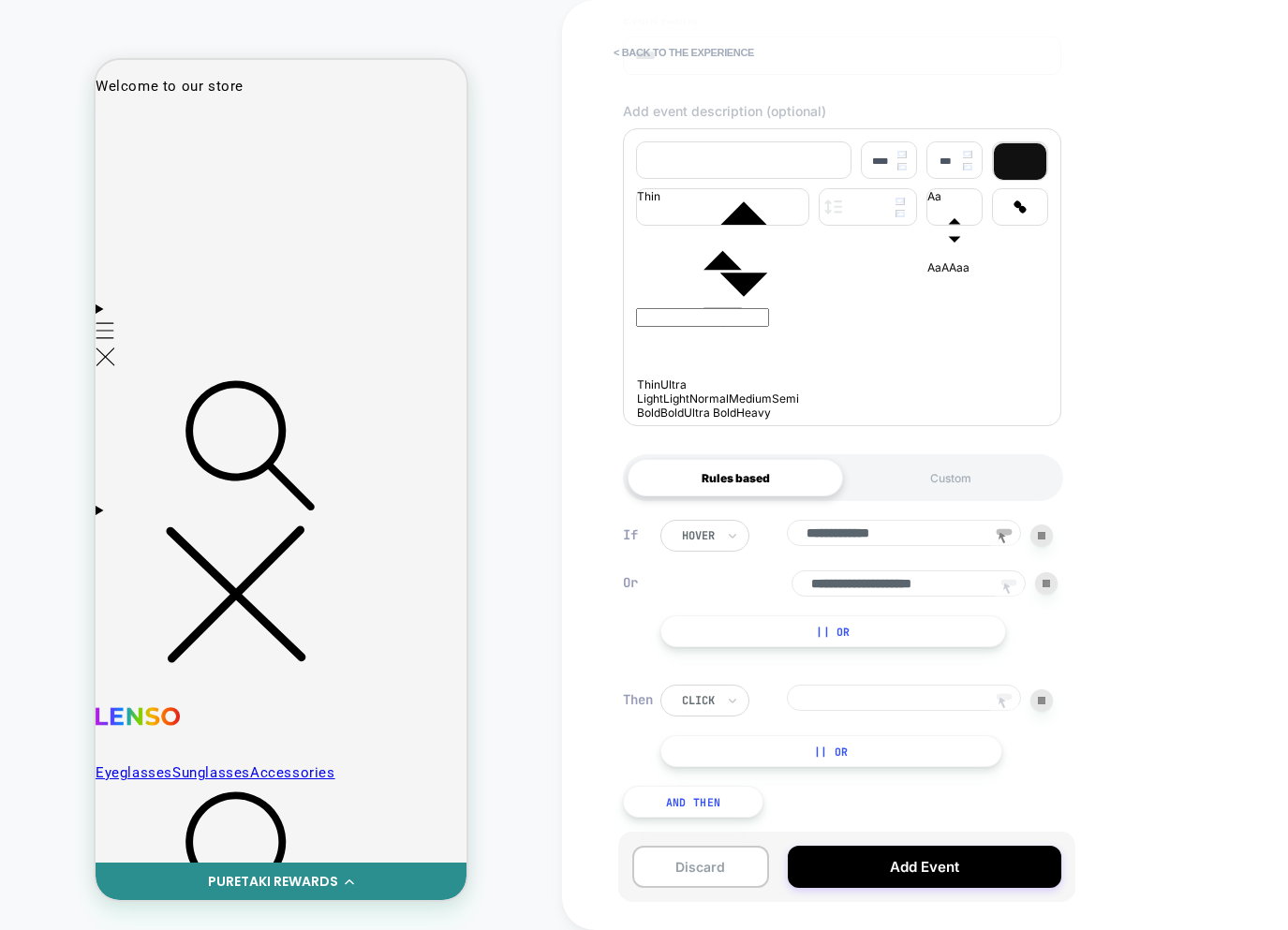
click at [1005, 703] on icon at bounding box center [1004, 703] width 28 height 28
click at [702, 279] on p at bounding box center [842, 274] width 413 height 11
type input "****"
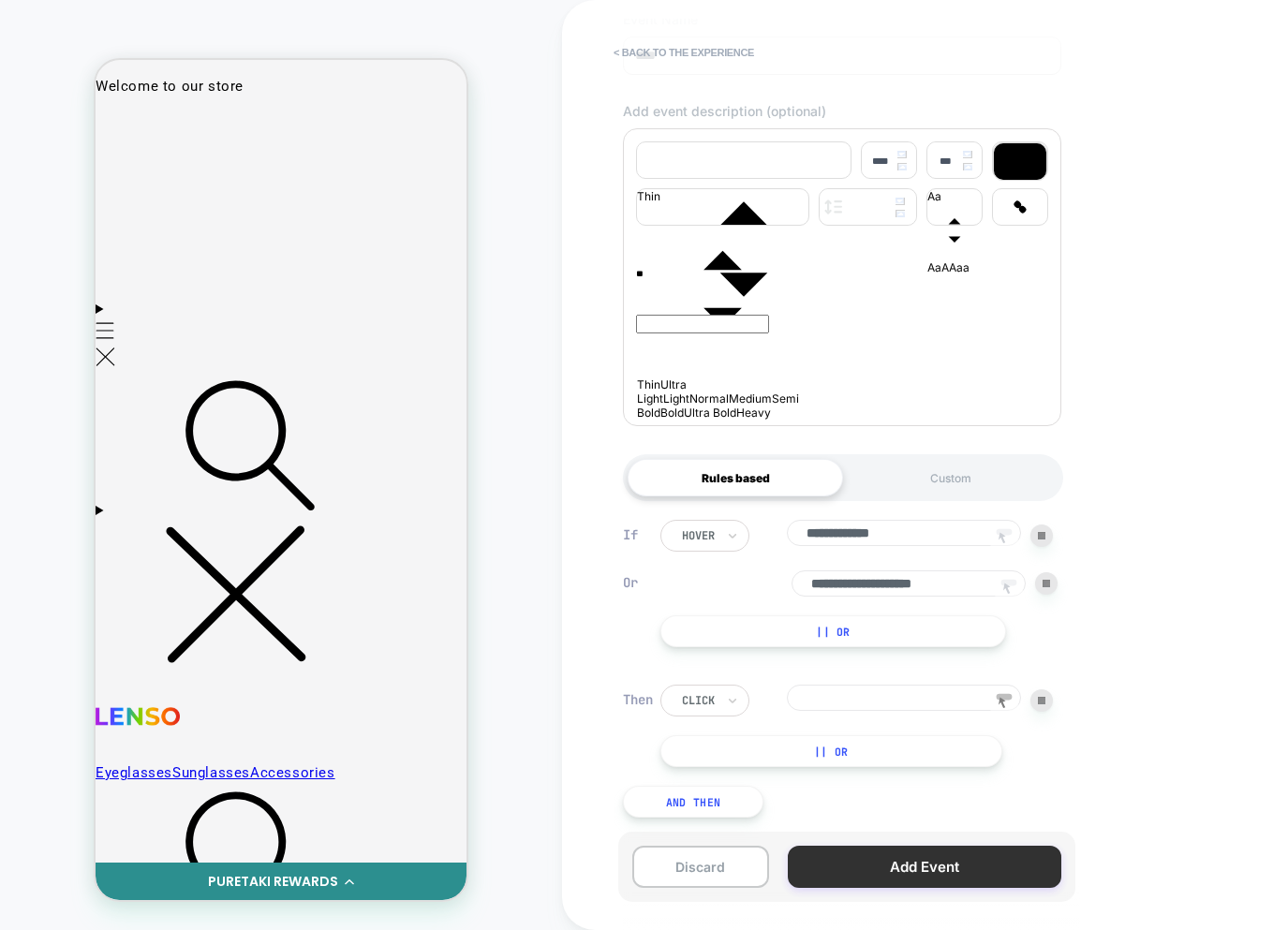
click at [953, 870] on button "Add Event" at bounding box center [924, 867] width 273 height 42
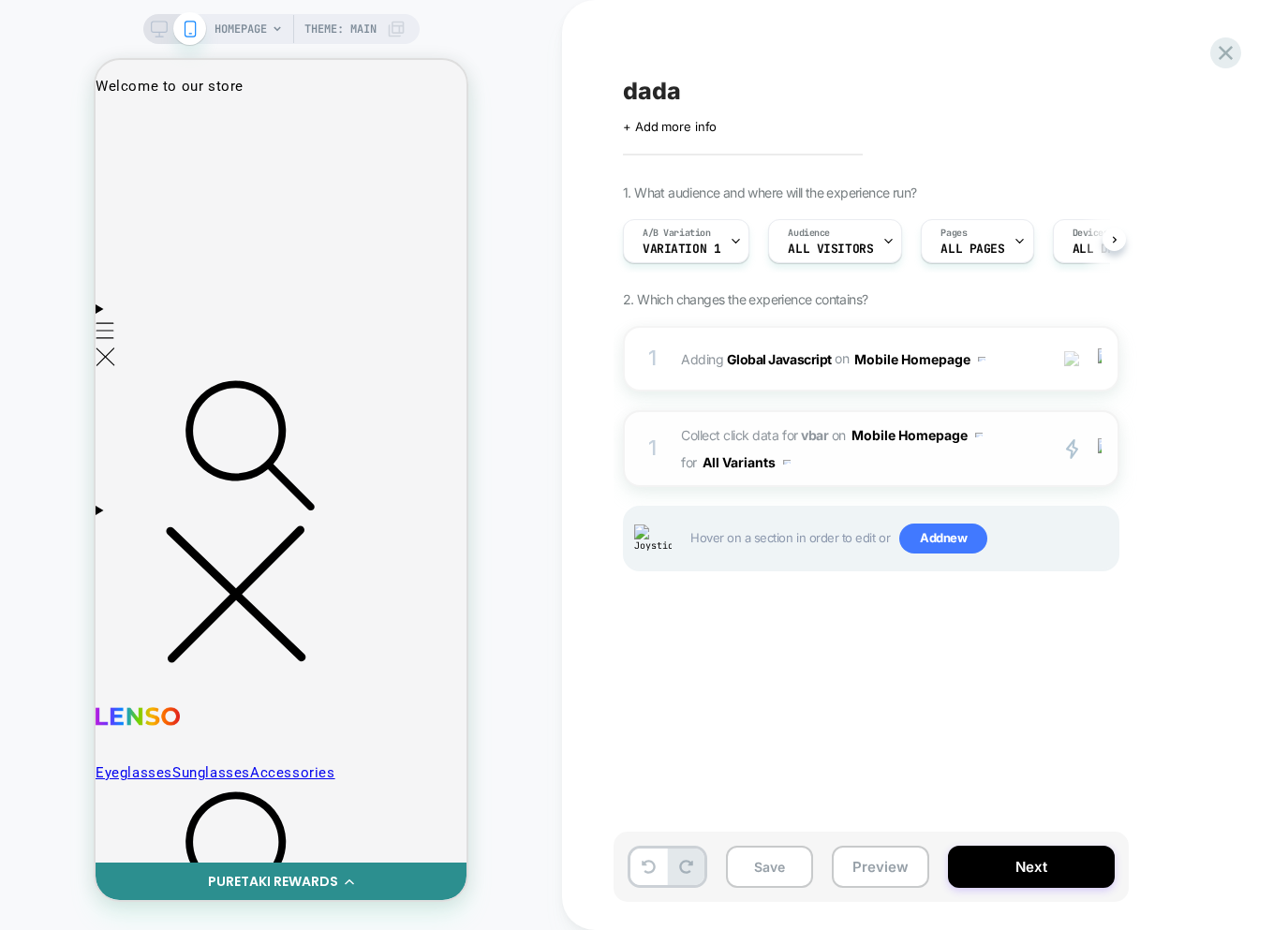
scroll to position [0, 1]
click at [834, 465] on span "Collect click data for vbar on Mobile Homepage for All Variants" at bounding box center [859, 448] width 357 height 54
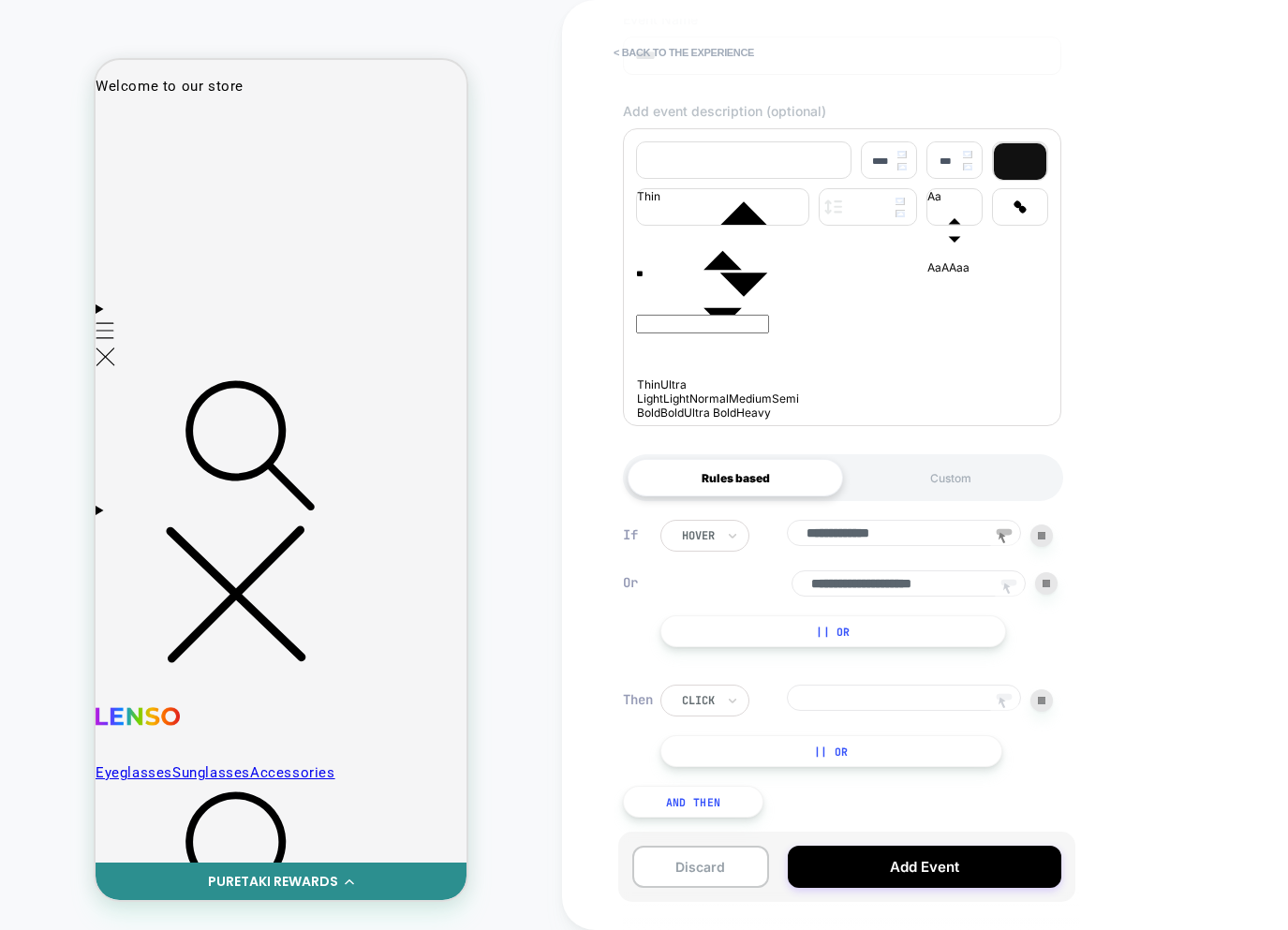
scroll to position [262, 0]
click at [1008, 701] on icon at bounding box center [1004, 703] width 28 height 28
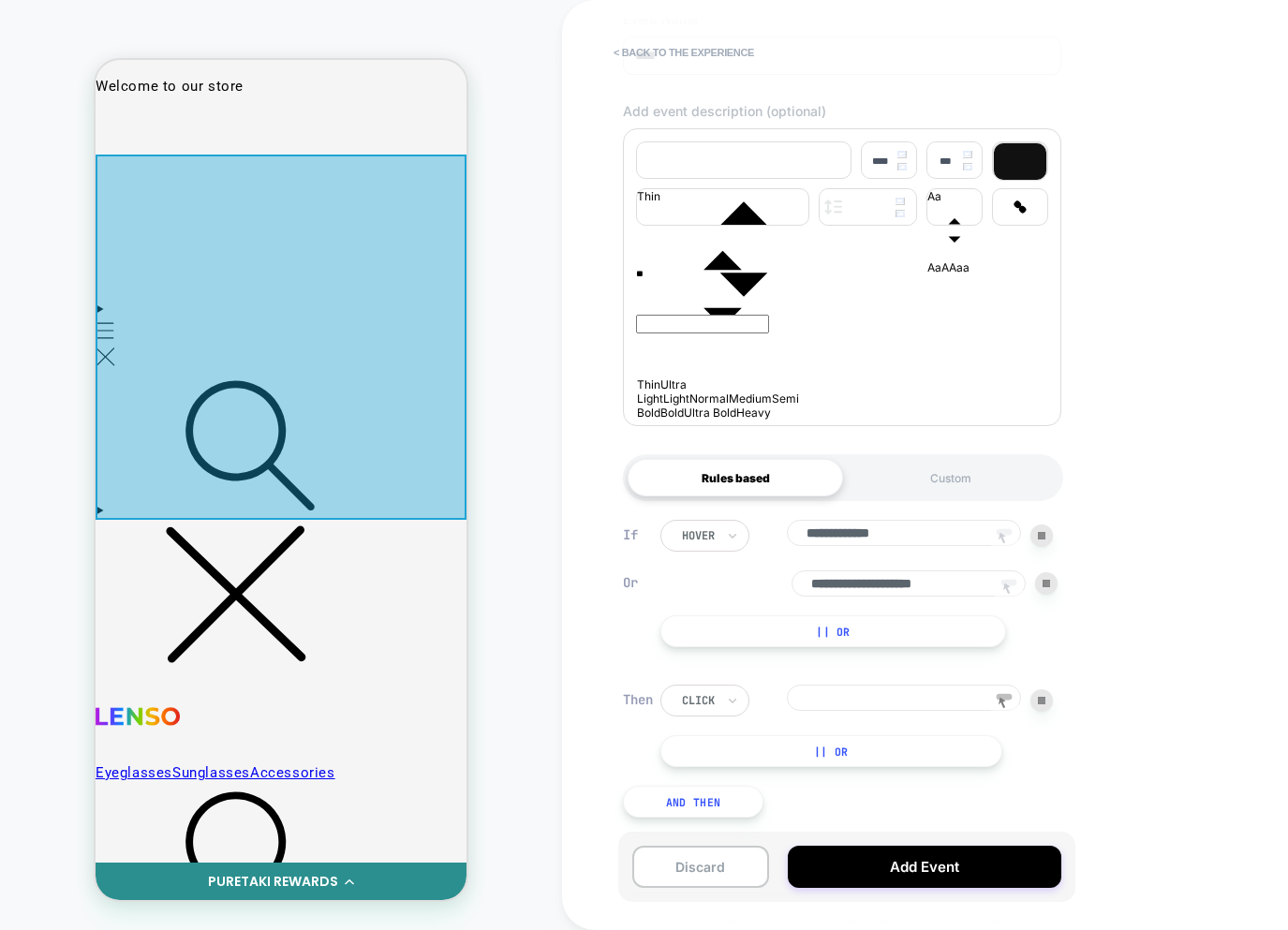
click at [343, 422] on div at bounding box center [281, 338] width 371 height 365
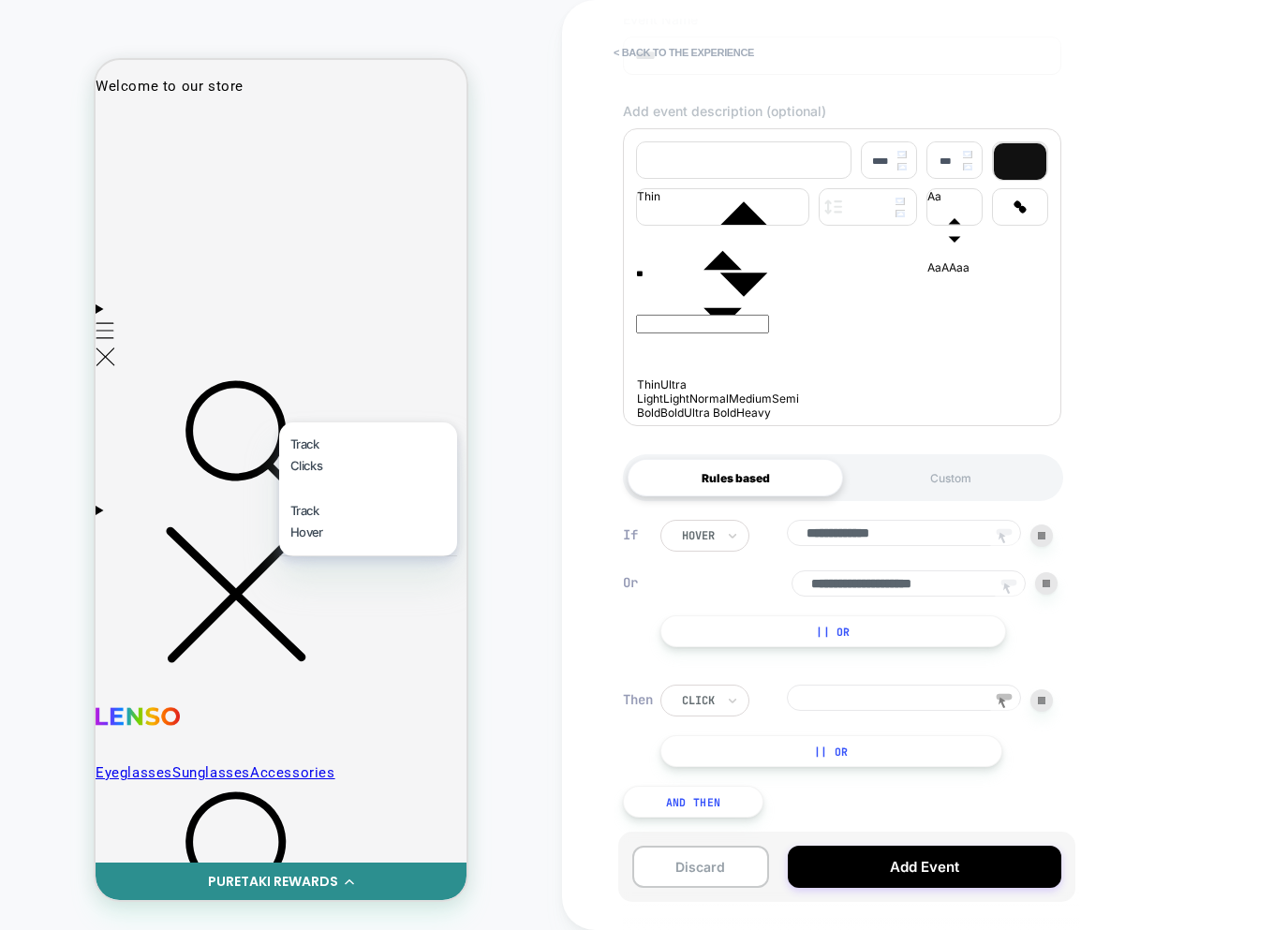
click at [316, 503] on div "Track Hover" at bounding box center [367, 521] width 178 height 66
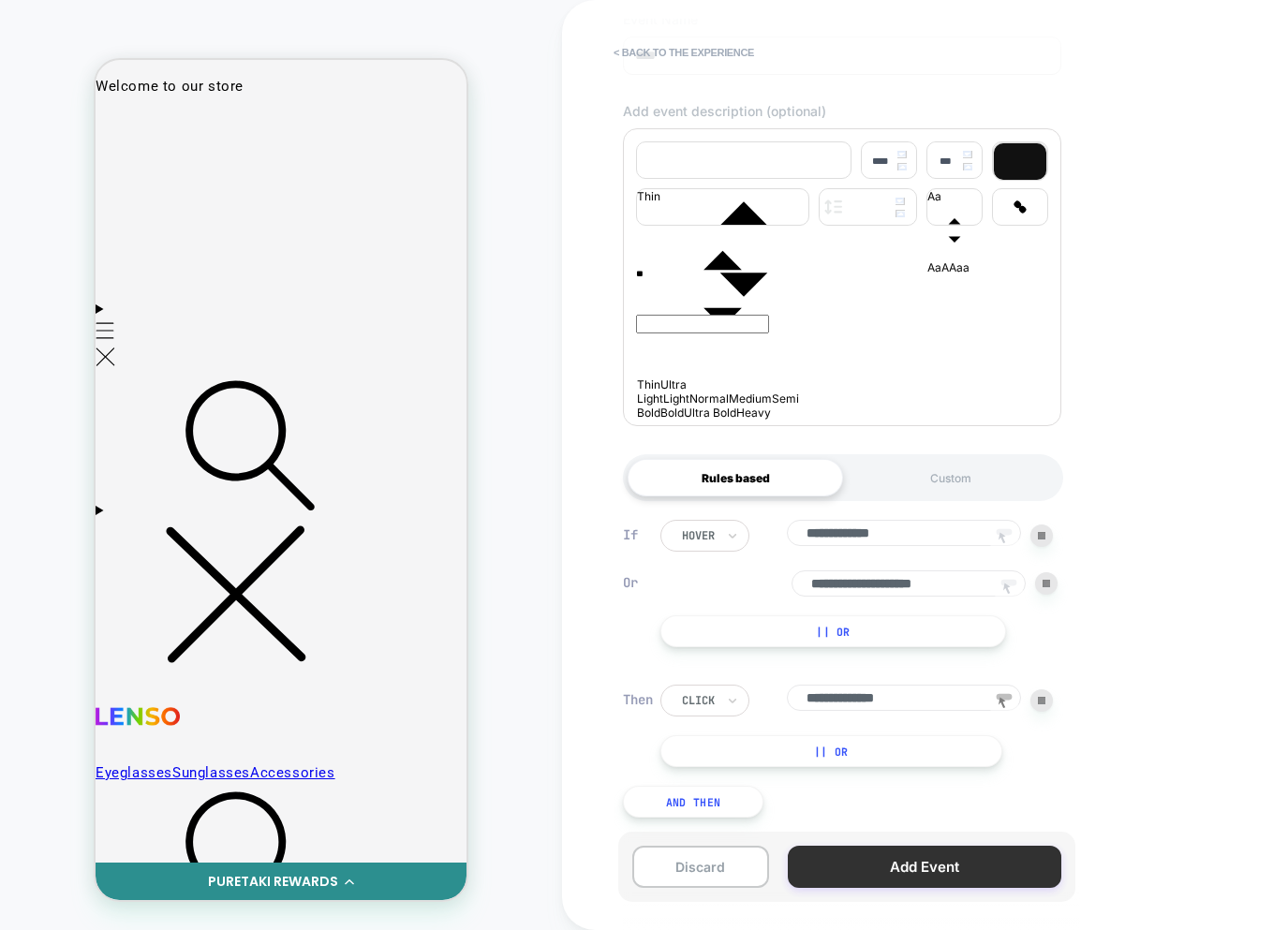
click at [912, 862] on button "Add Event" at bounding box center [924, 867] width 273 height 42
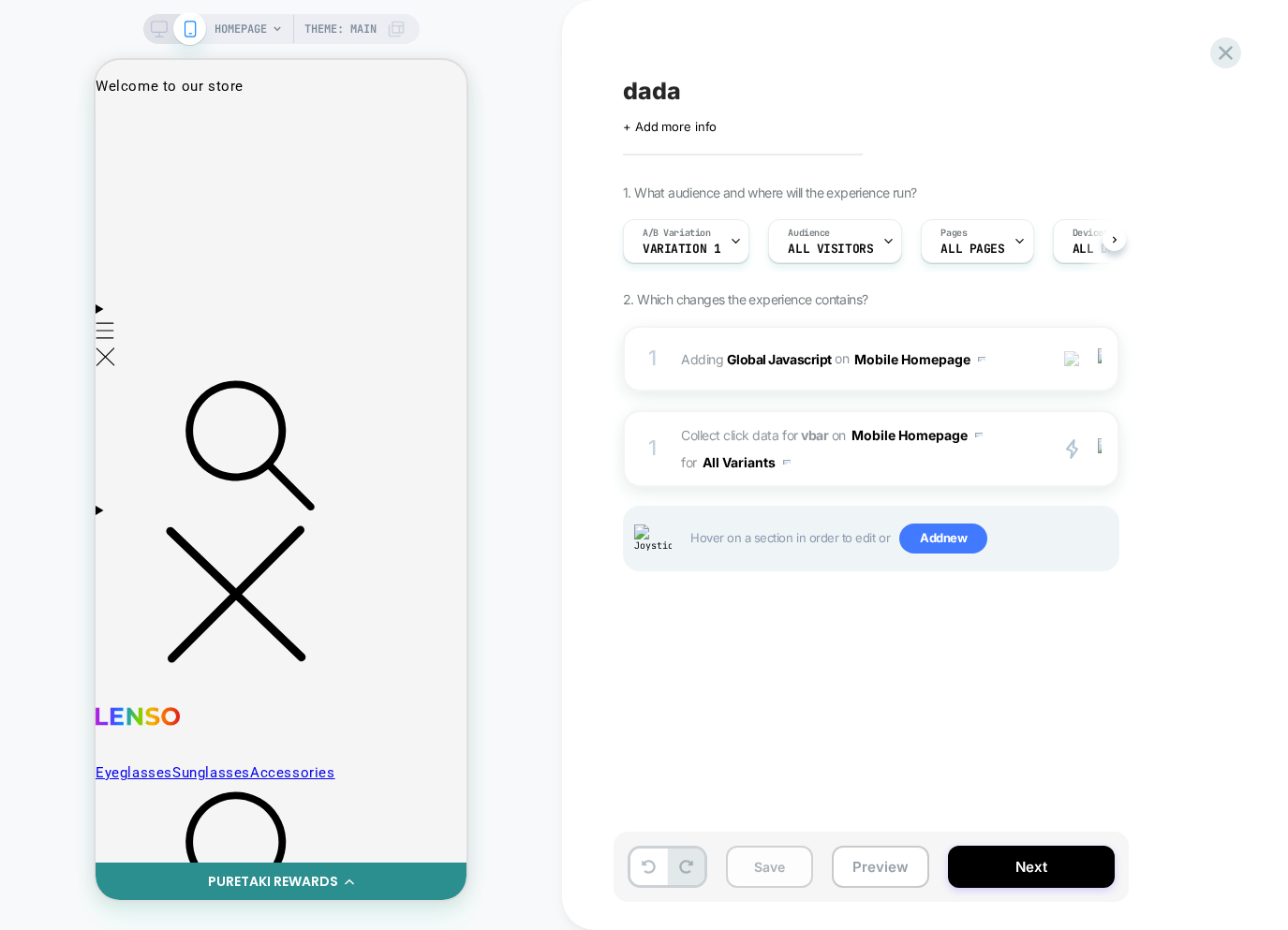
scroll to position [0, 1]
click at [764, 860] on button "Save" at bounding box center [770, 867] width 88 height 42
click at [885, 466] on span "Collect click data for vbar on Mobile Homepage for All Variants" at bounding box center [859, 448] width 357 height 54
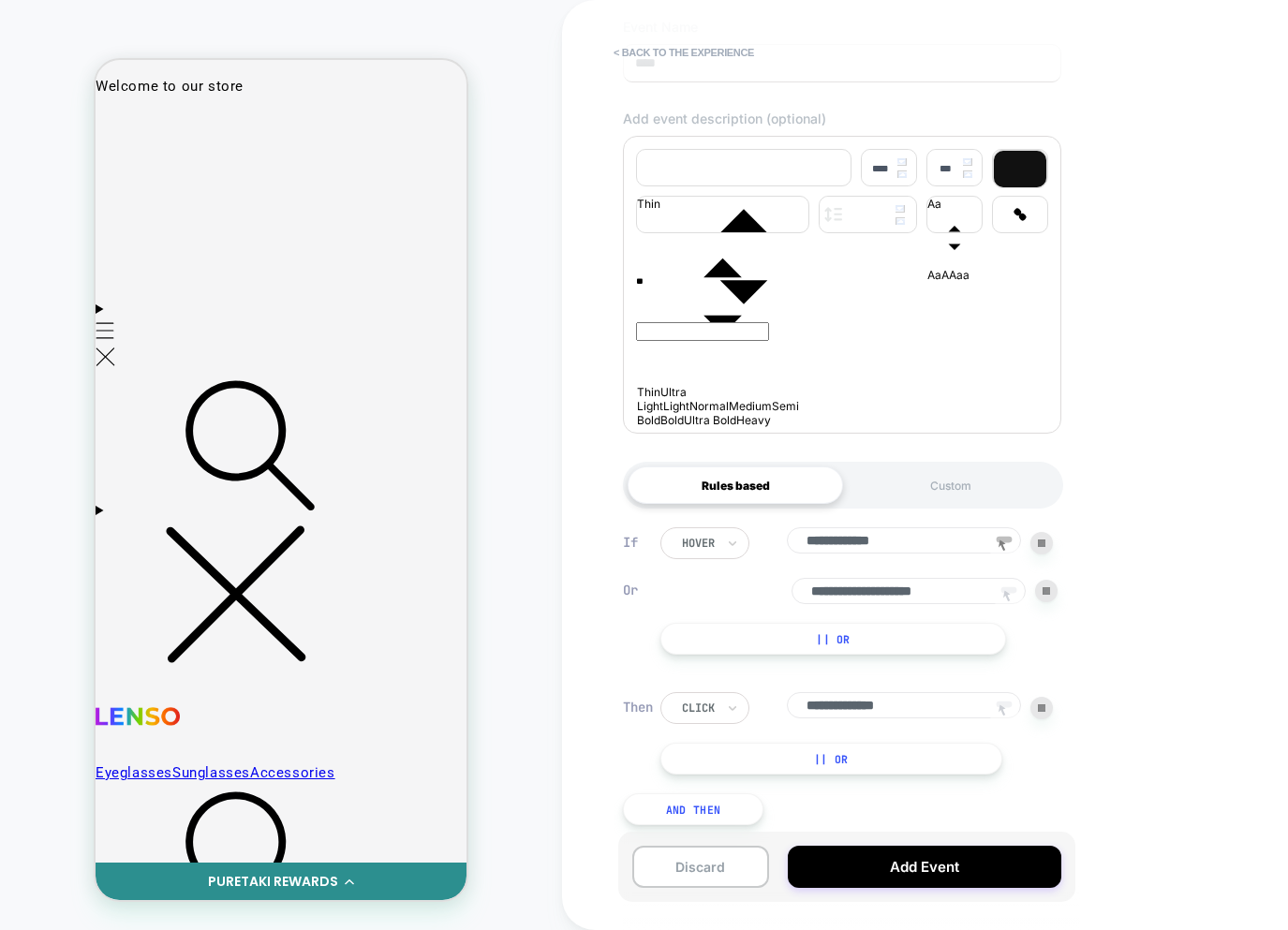
scroll to position [246, 0]
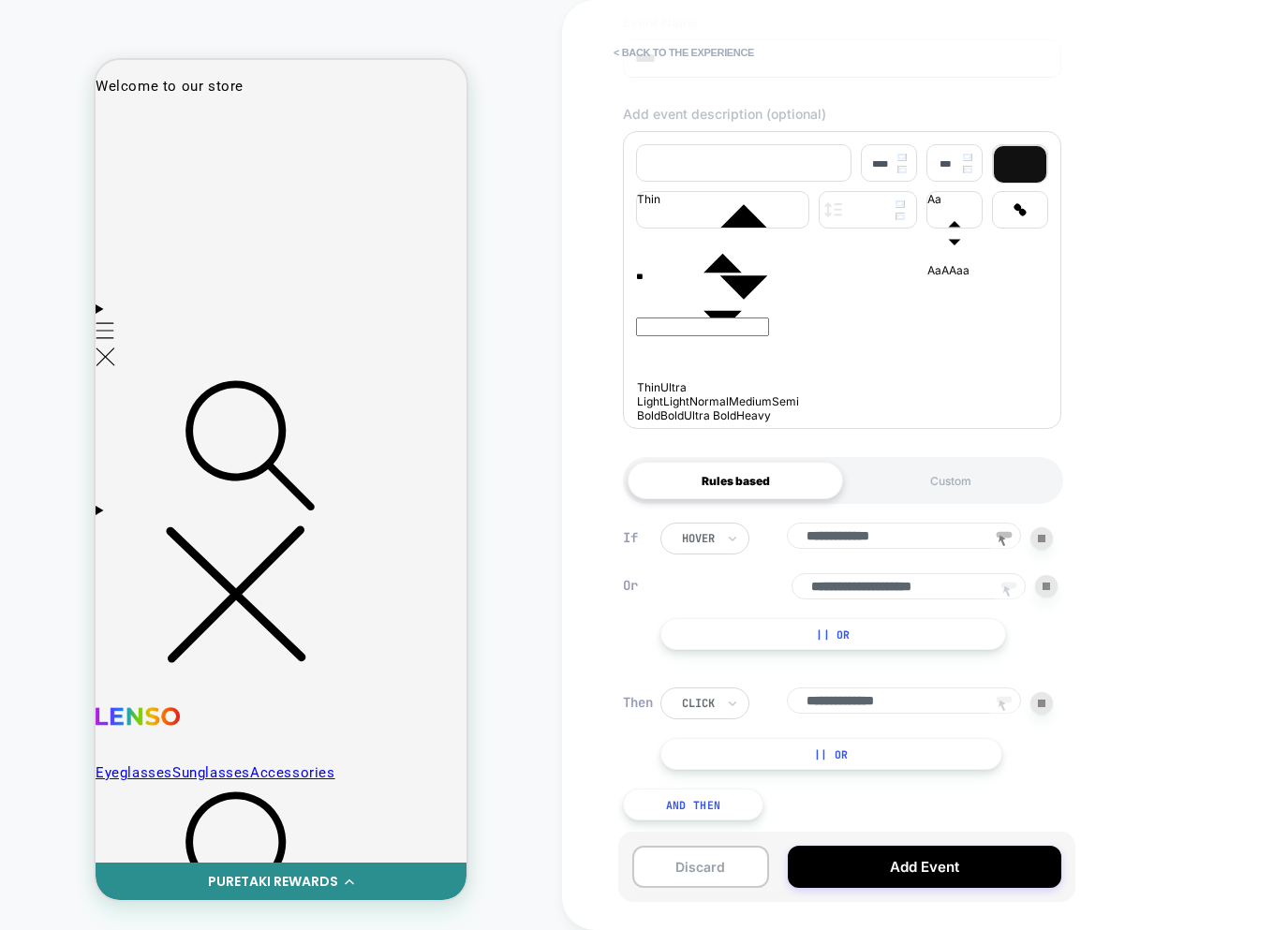
click at [888, 764] on button "|| Or" at bounding box center [832, 754] width 342 height 32
click at [1047, 757] on div at bounding box center [1046, 750] width 22 height 22
drag, startPoint x: 657, startPoint y: 809, endPoint x: 672, endPoint y: 788, distance: 25.8
click at [658, 810] on button "And Then" at bounding box center [694, 804] width 140 height 32
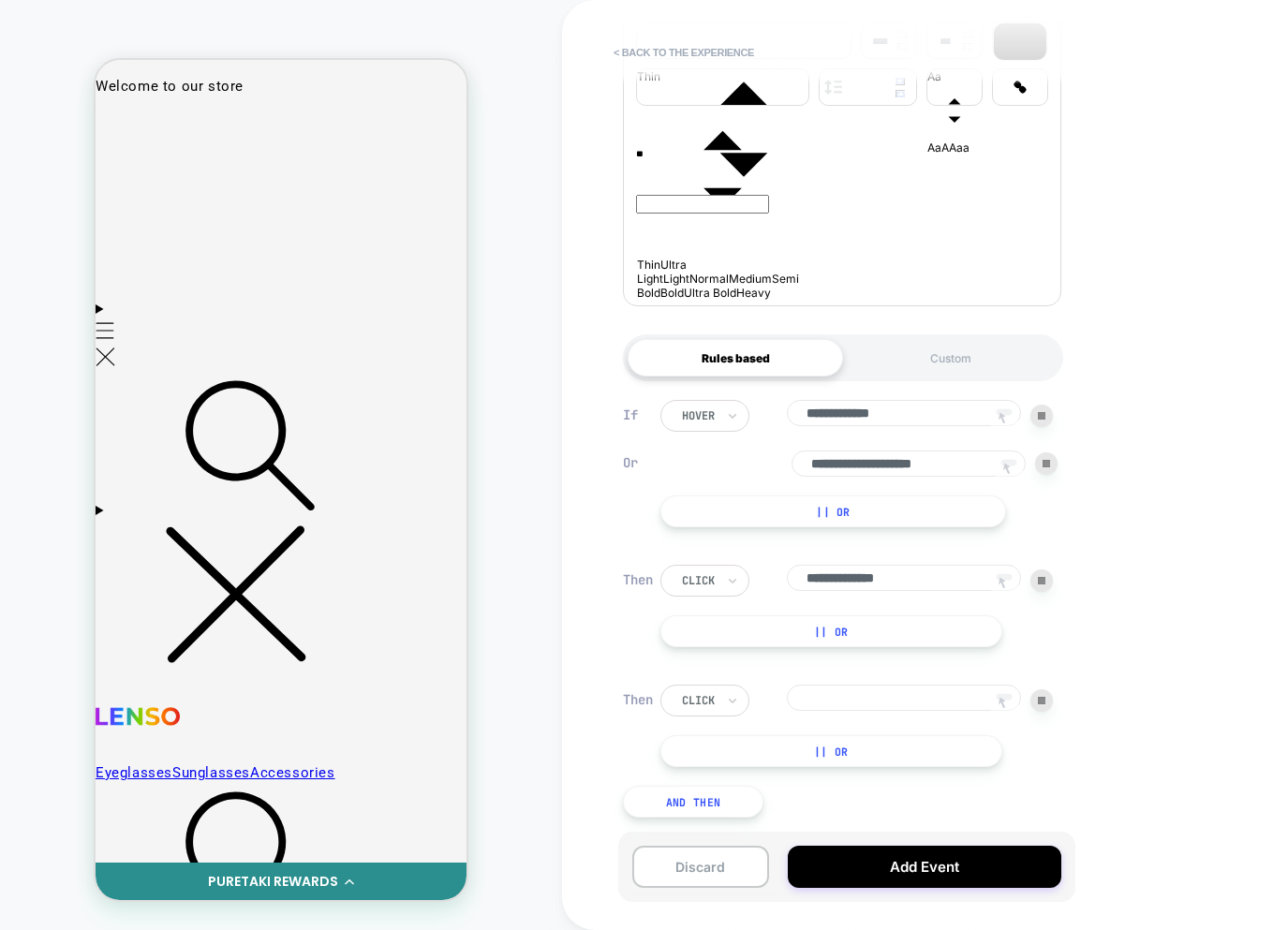
click at [1040, 700] on img at bounding box center [1042, 701] width 8 height 8
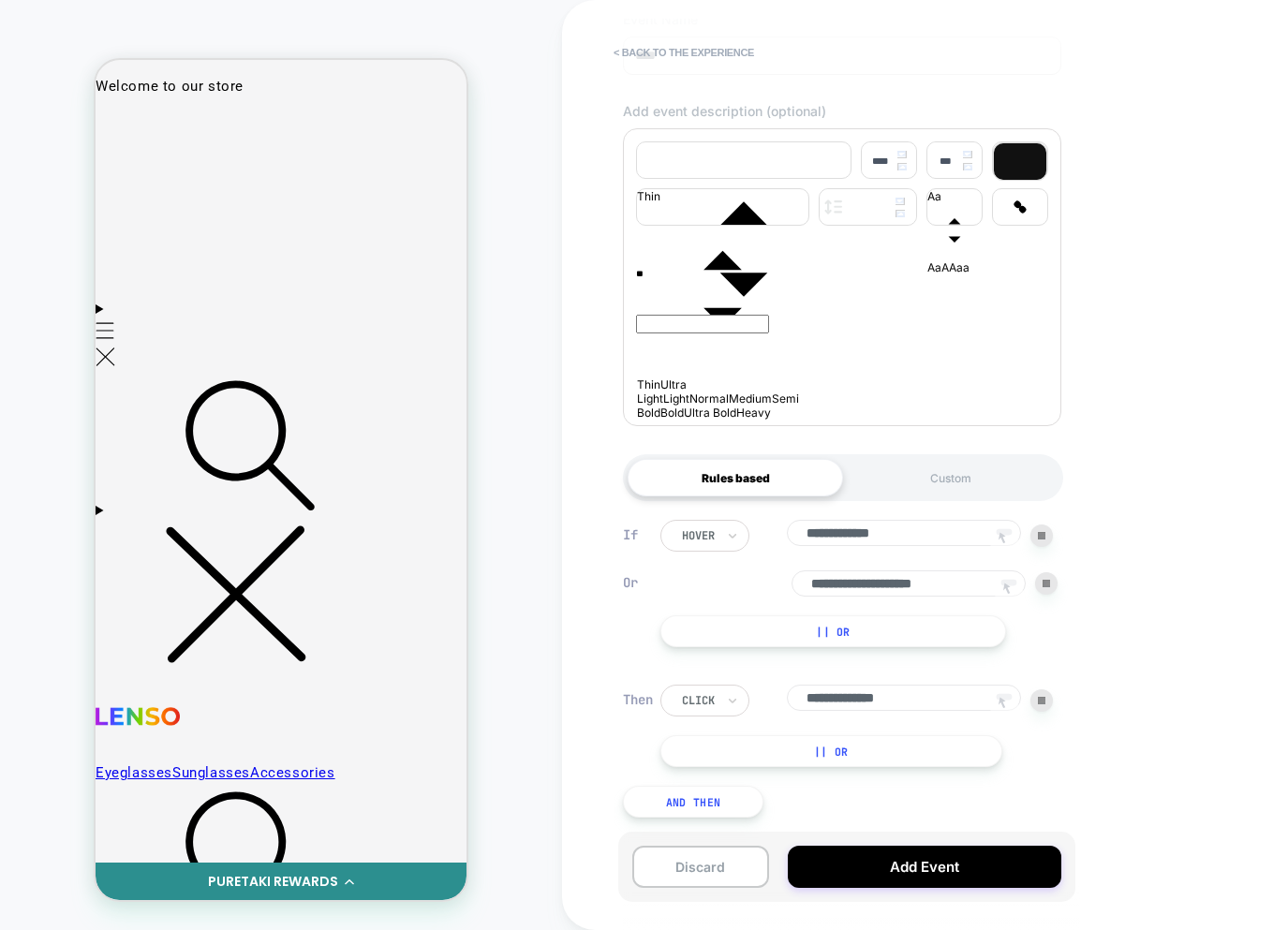
click at [684, 804] on button "And Then" at bounding box center [694, 801] width 140 height 32
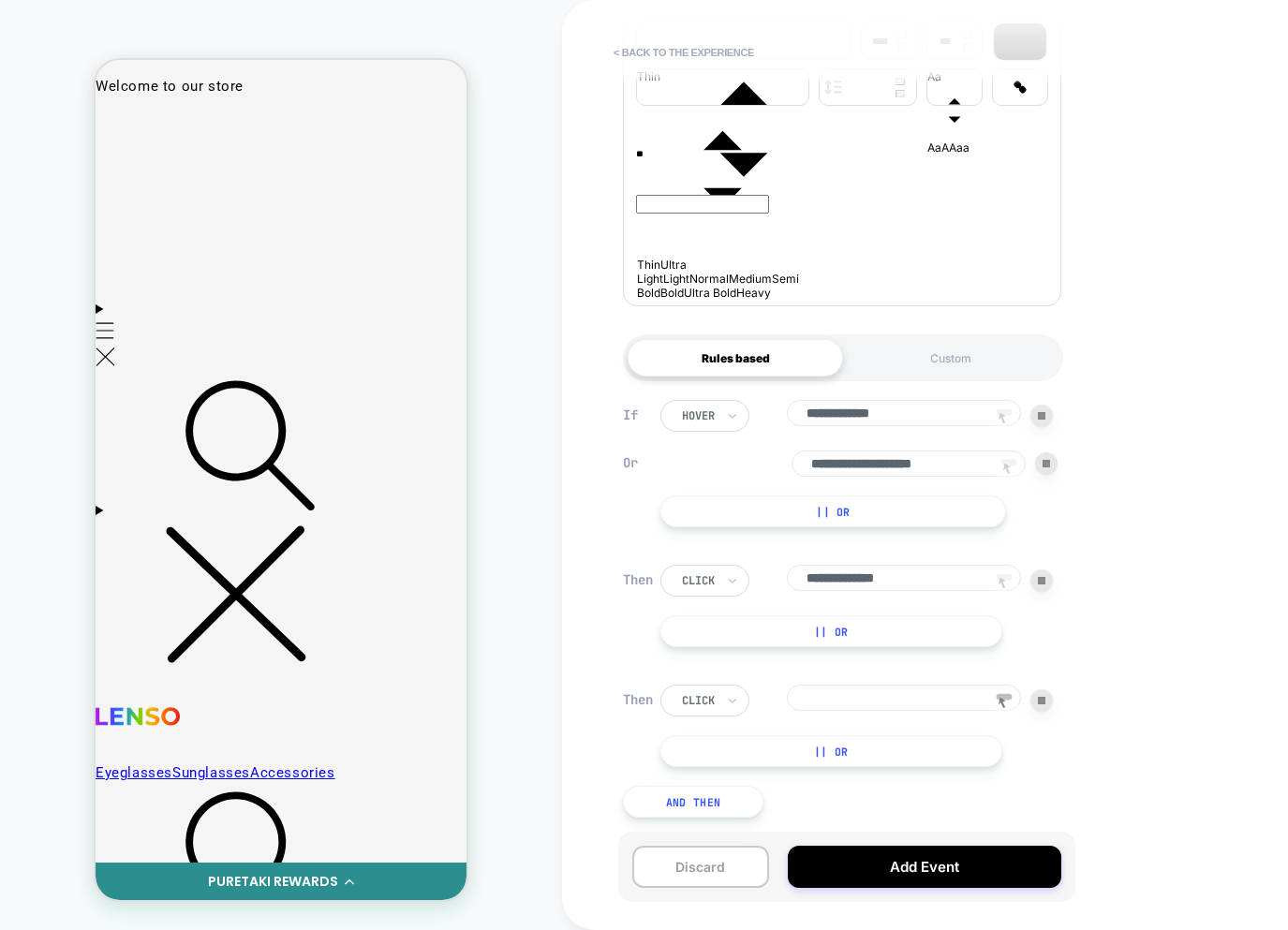
click at [1039, 704] on div at bounding box center [1041, 700] width 22 height 22
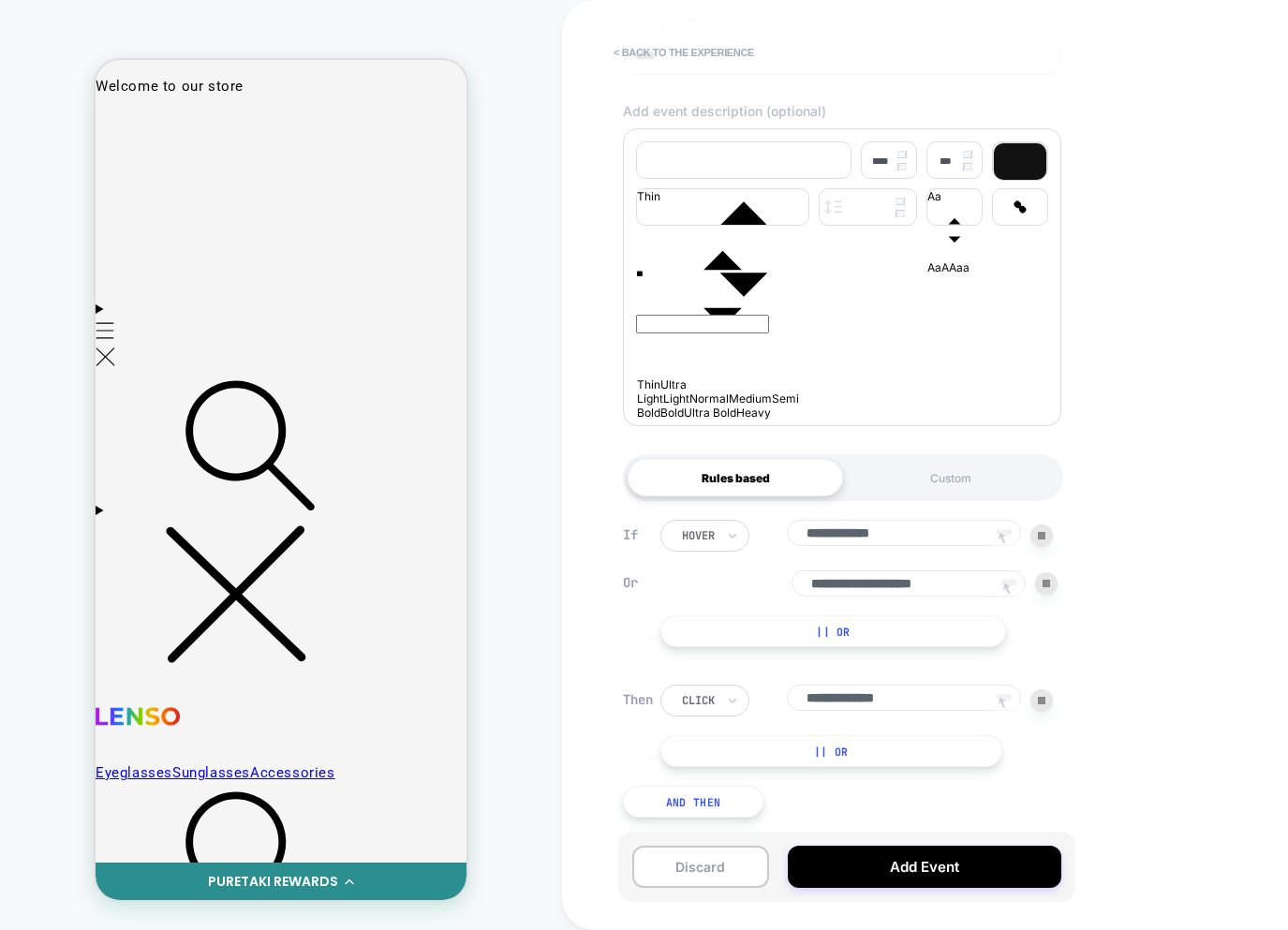
click at [698, 811] on button "And Then" at bounding box center [694, 801] width 140 height 32
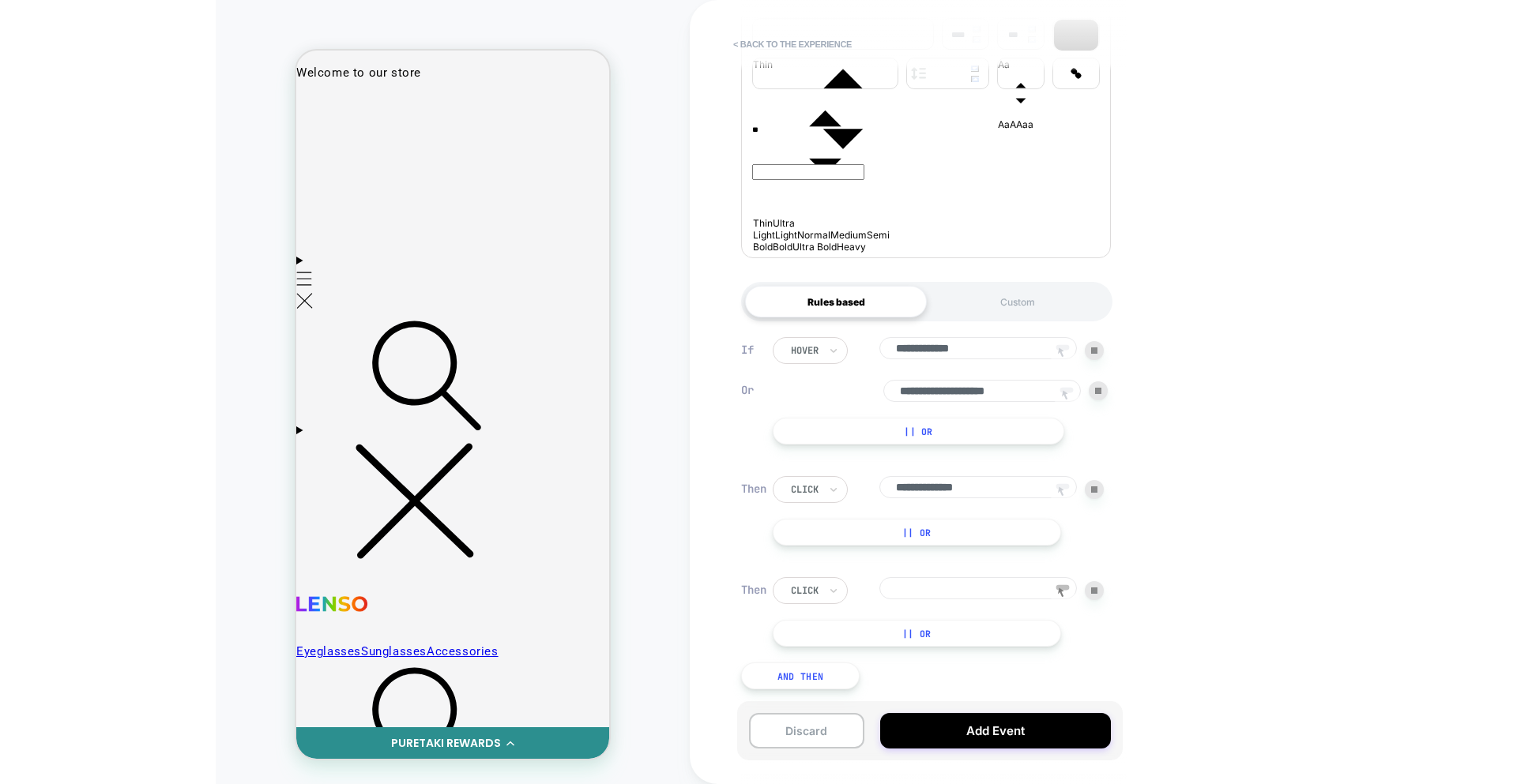
scroll to position [321, 0]
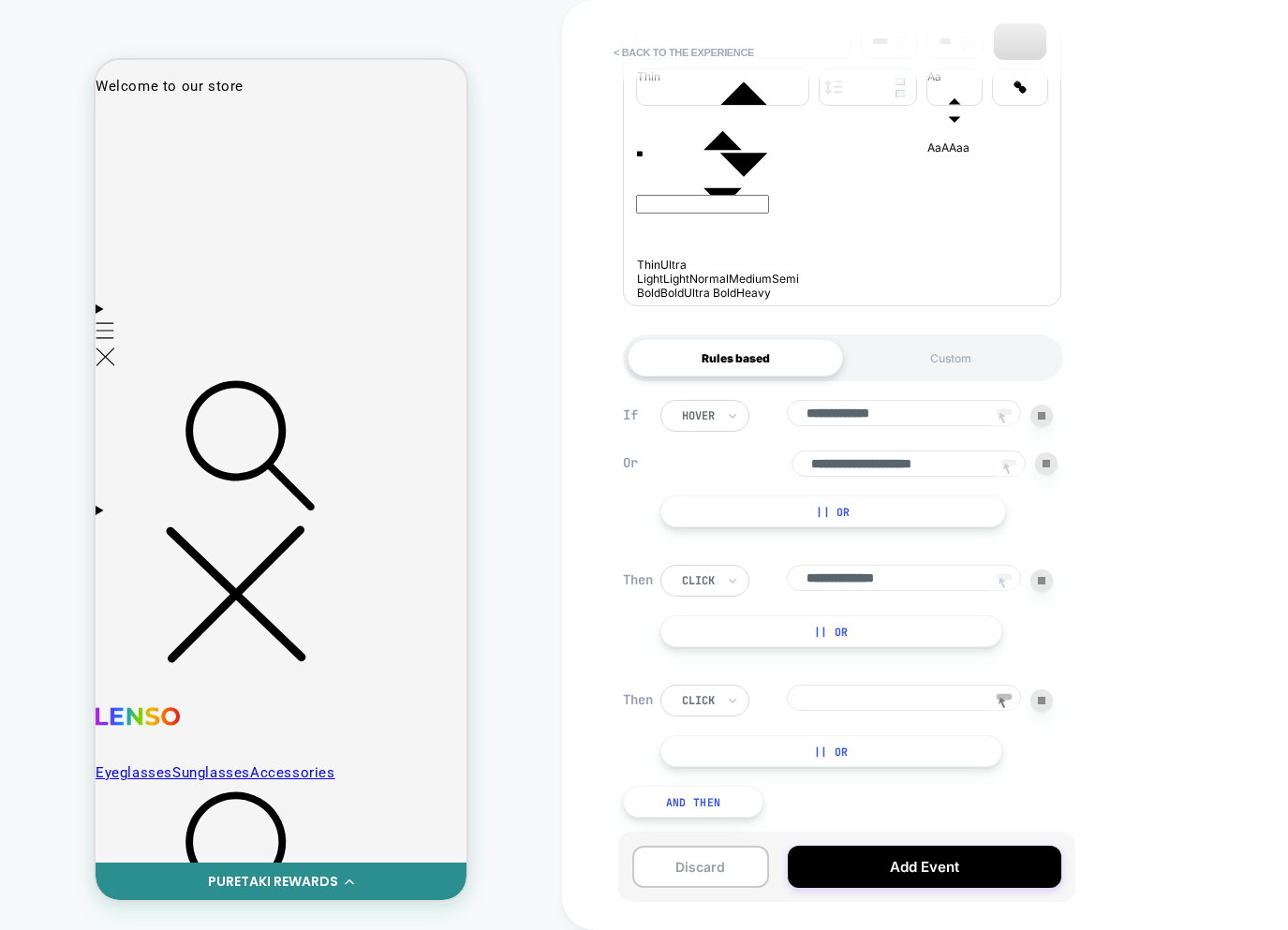
click at [1003, 697] on rect at bounding box center [1004, 697] width 16 height 7
click at [969, 700] on input at bounding box center [904, 697] width 235 height 26
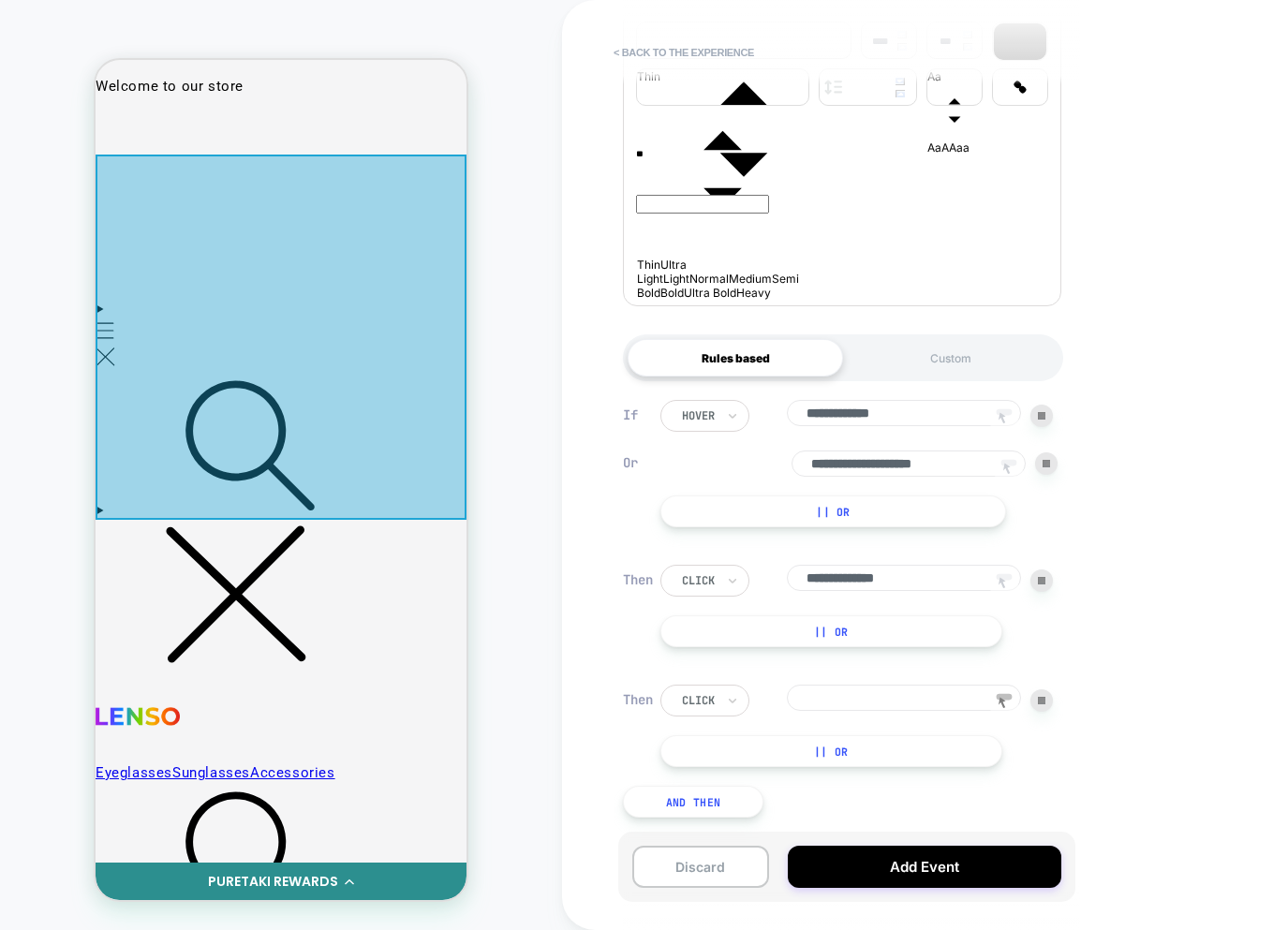
click at [223, 457] on div at bounding box center [281, 338] width 371 height 365
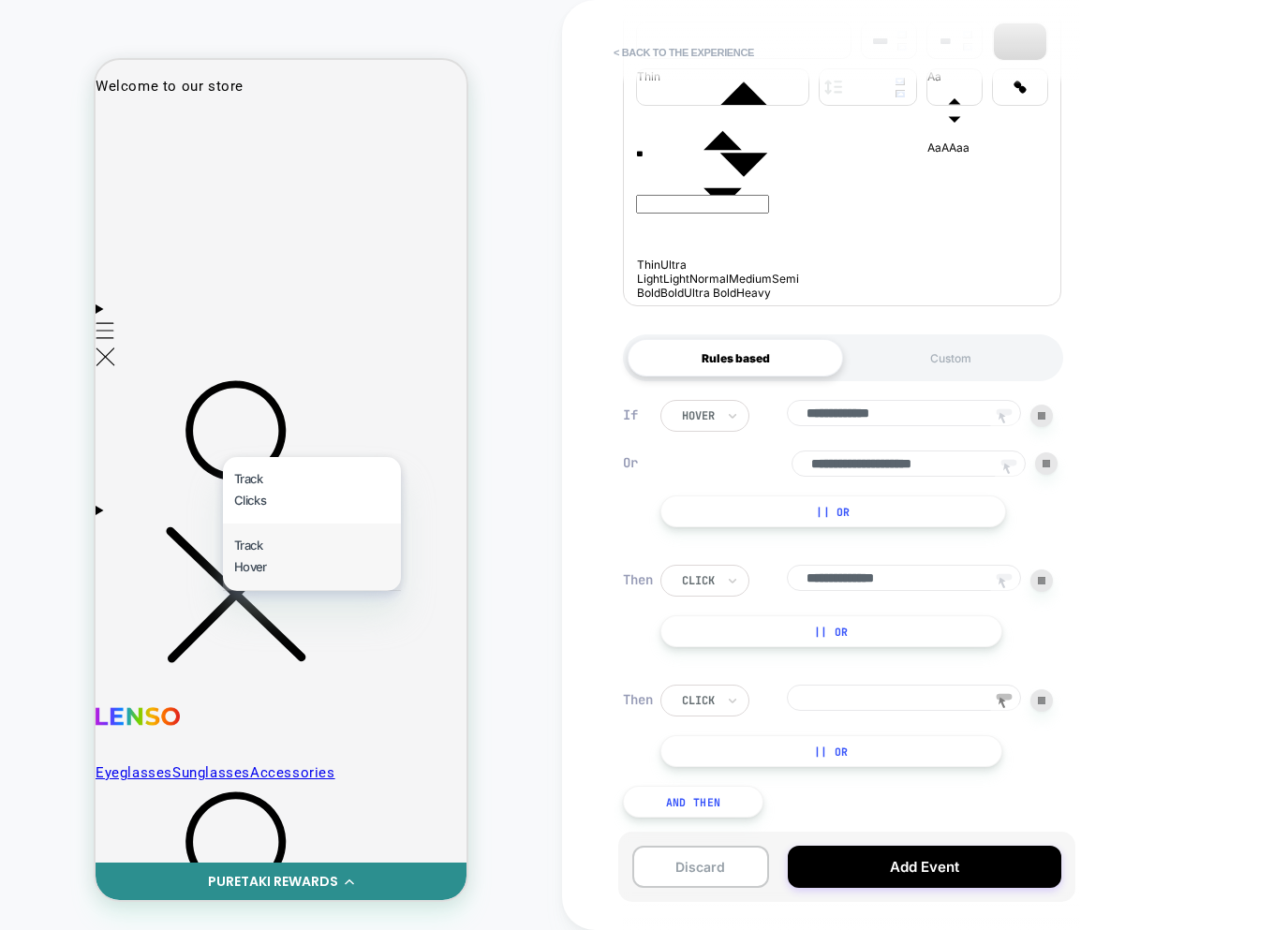
click at [267, 561] on div "Track Hover" at bounding box center [312, 556] width 178 height 66
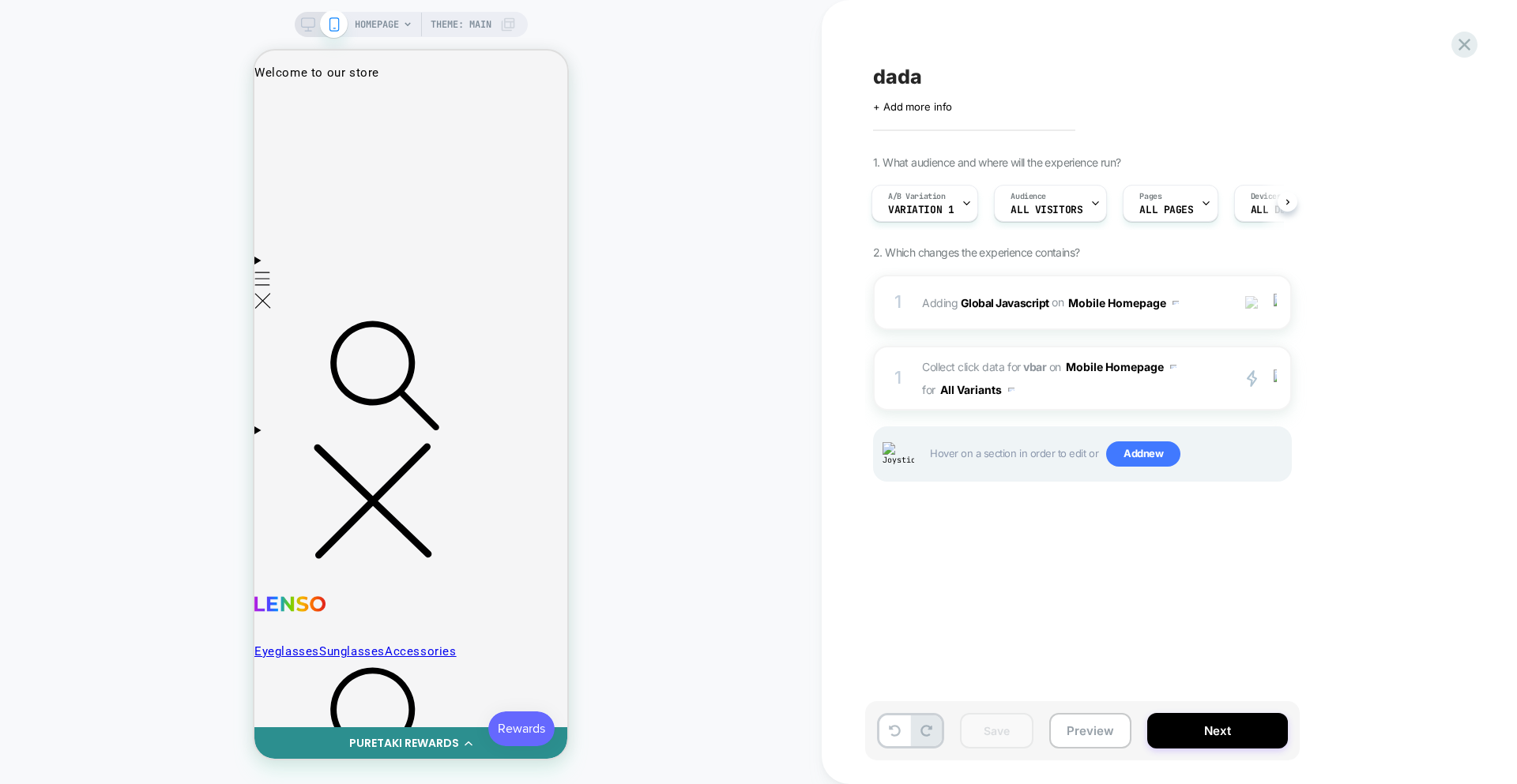
scroll to position [0, 0]
click at [1085, 390] on span "Collect click data for vbar on Mobile Homepage for All Variants" at bounding box center [1072, 378] width 301 height 45
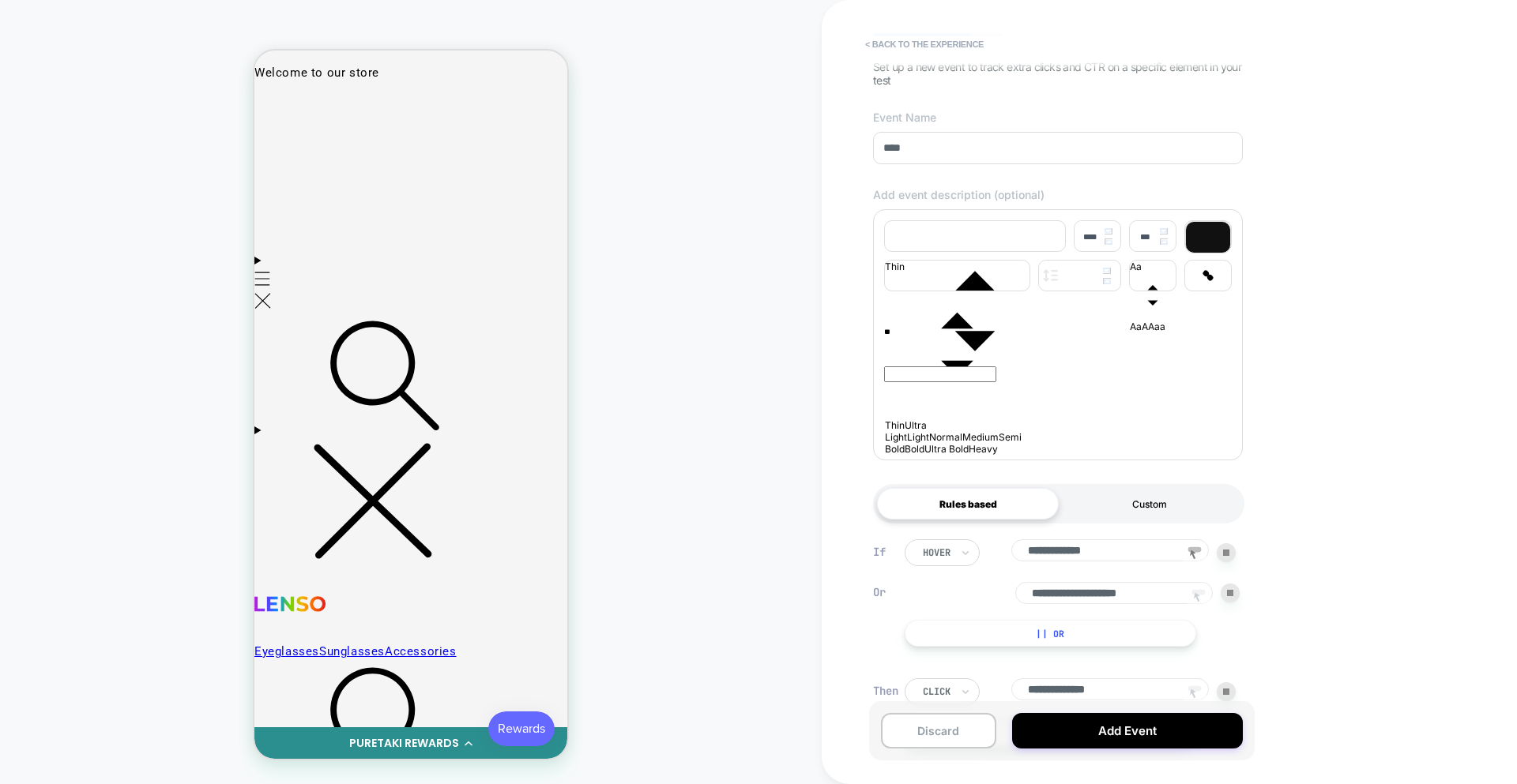
scroll to position [221, 0]
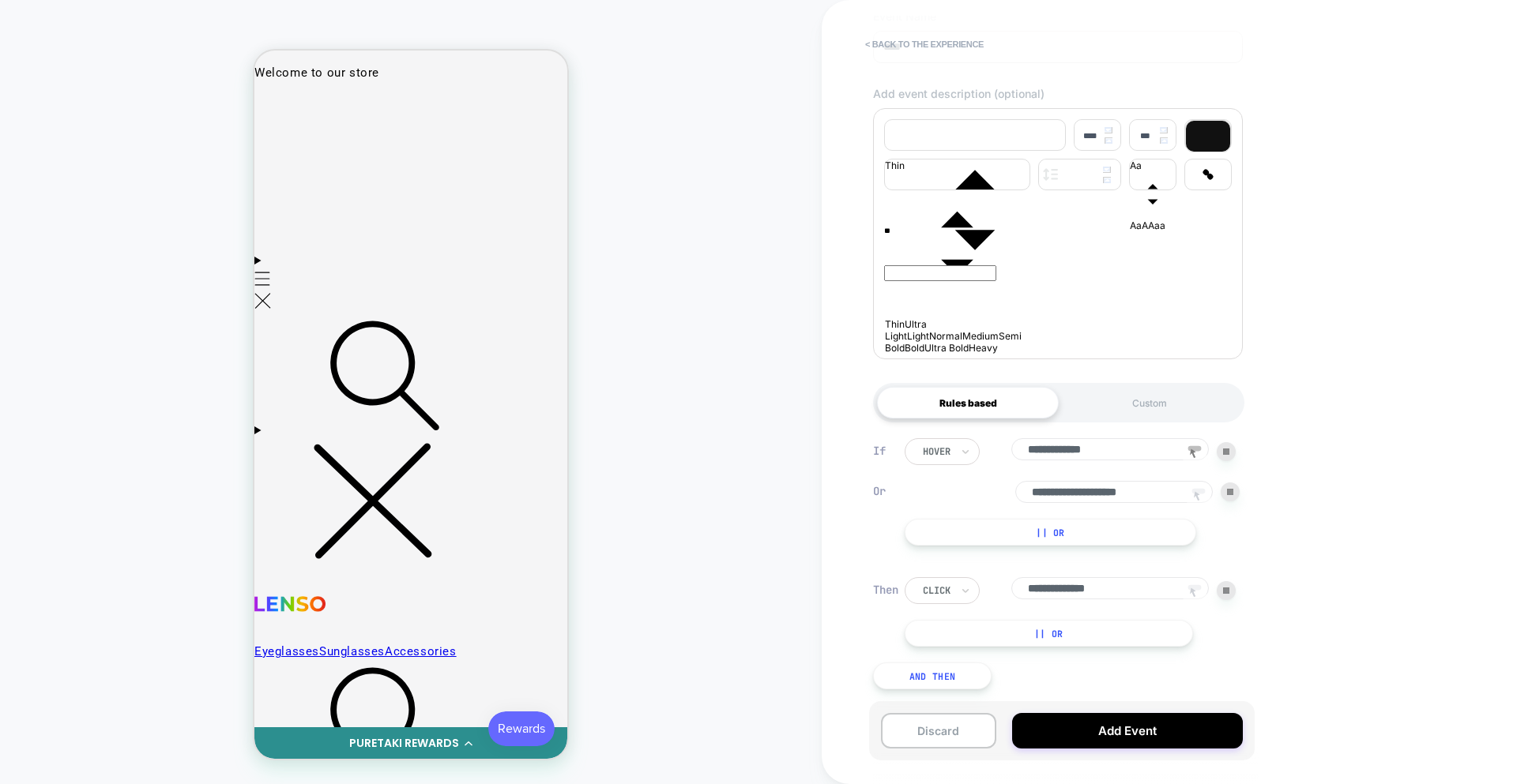
click at [1085, 533] on button "|| Or" at bounding box center [1050, 532] width 291 height 27
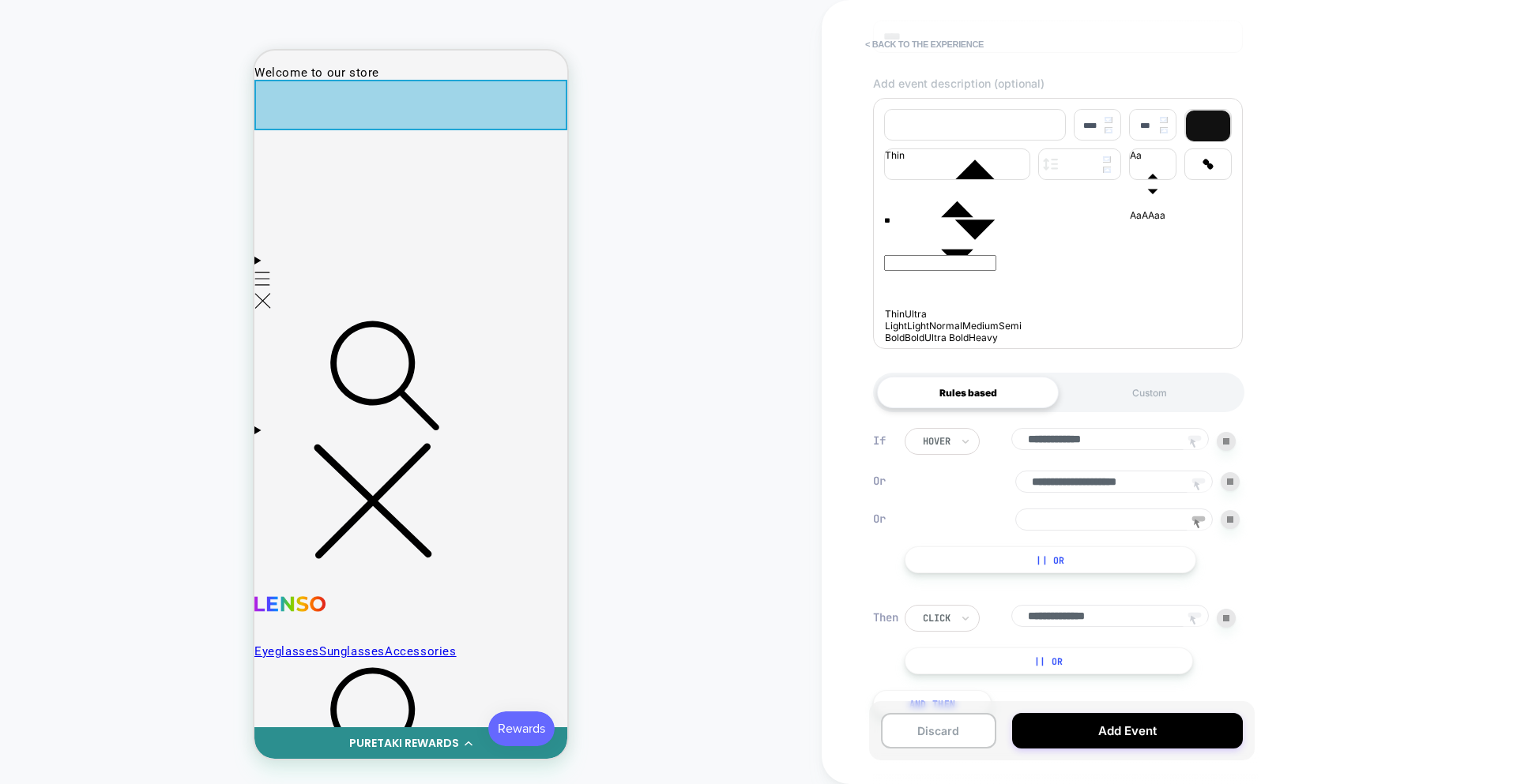
click at [470, 121] on div at bounding box center [411, 105] width 313 height 50
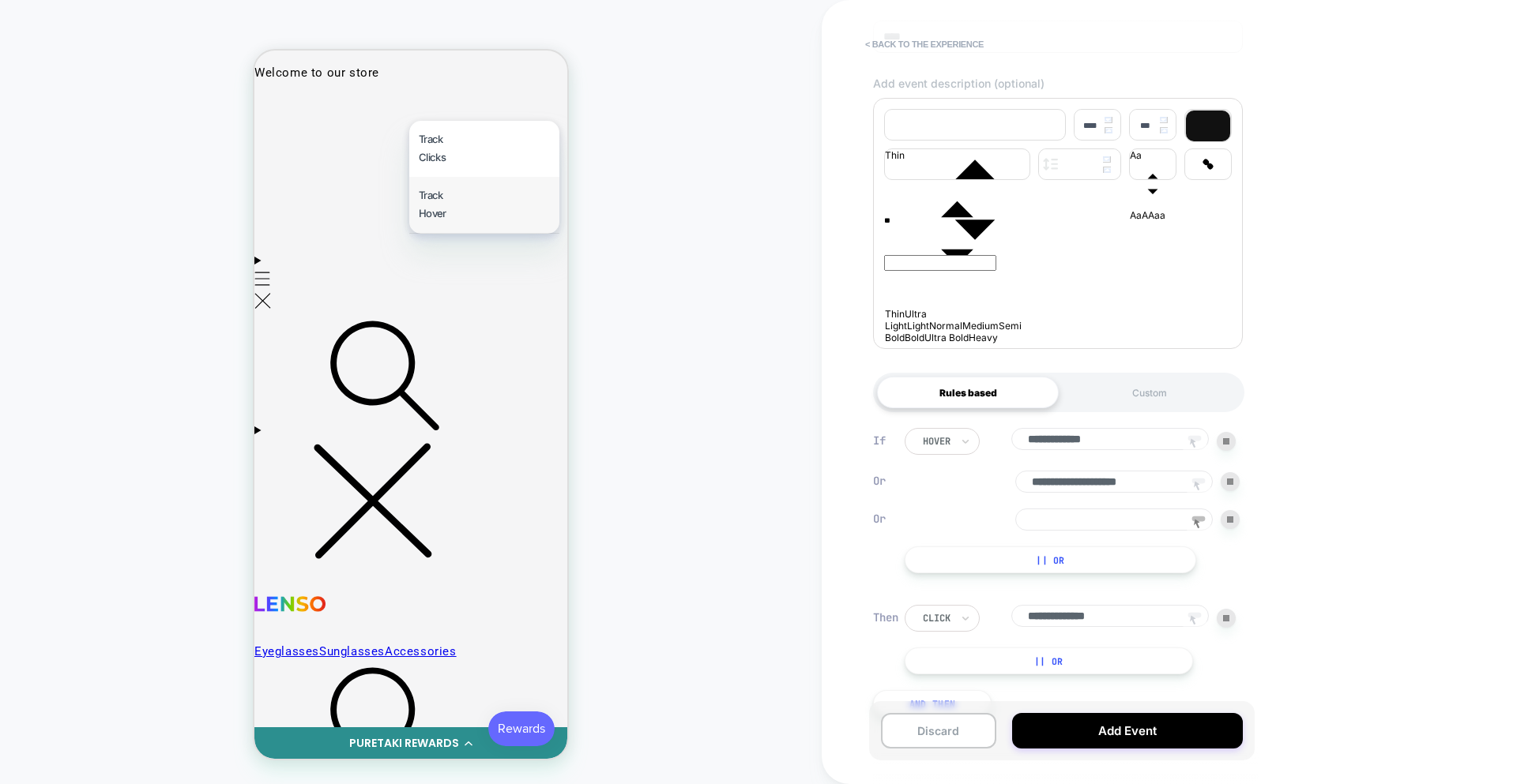
click at [454, 201] on div "Track Hover" at bounding box center [484, 204] width 150 height 56
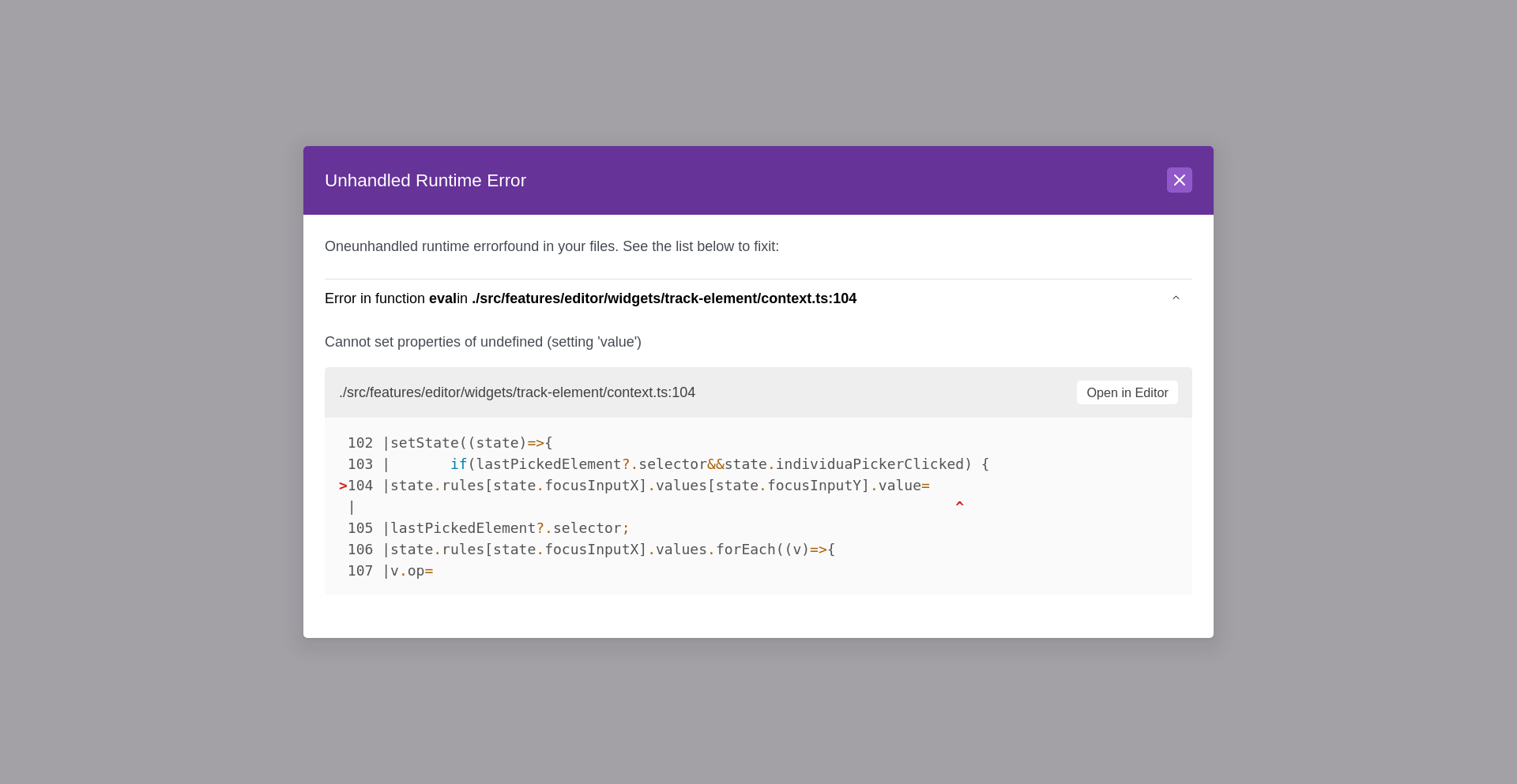
drag, startPoint x: 454, startPoint y: 492, endPoint x: 1024, endPoint y: 492, distance: 570.0
click at [1024, 492] on pre "102 | setState((state) => { 103 | if (lastPickedElement ? . selector && state .…" at bounding box center [758, 506] width 868 height 178
click at [1085, 184] on icon at bounding box center [1180, 179] width 19 height 19
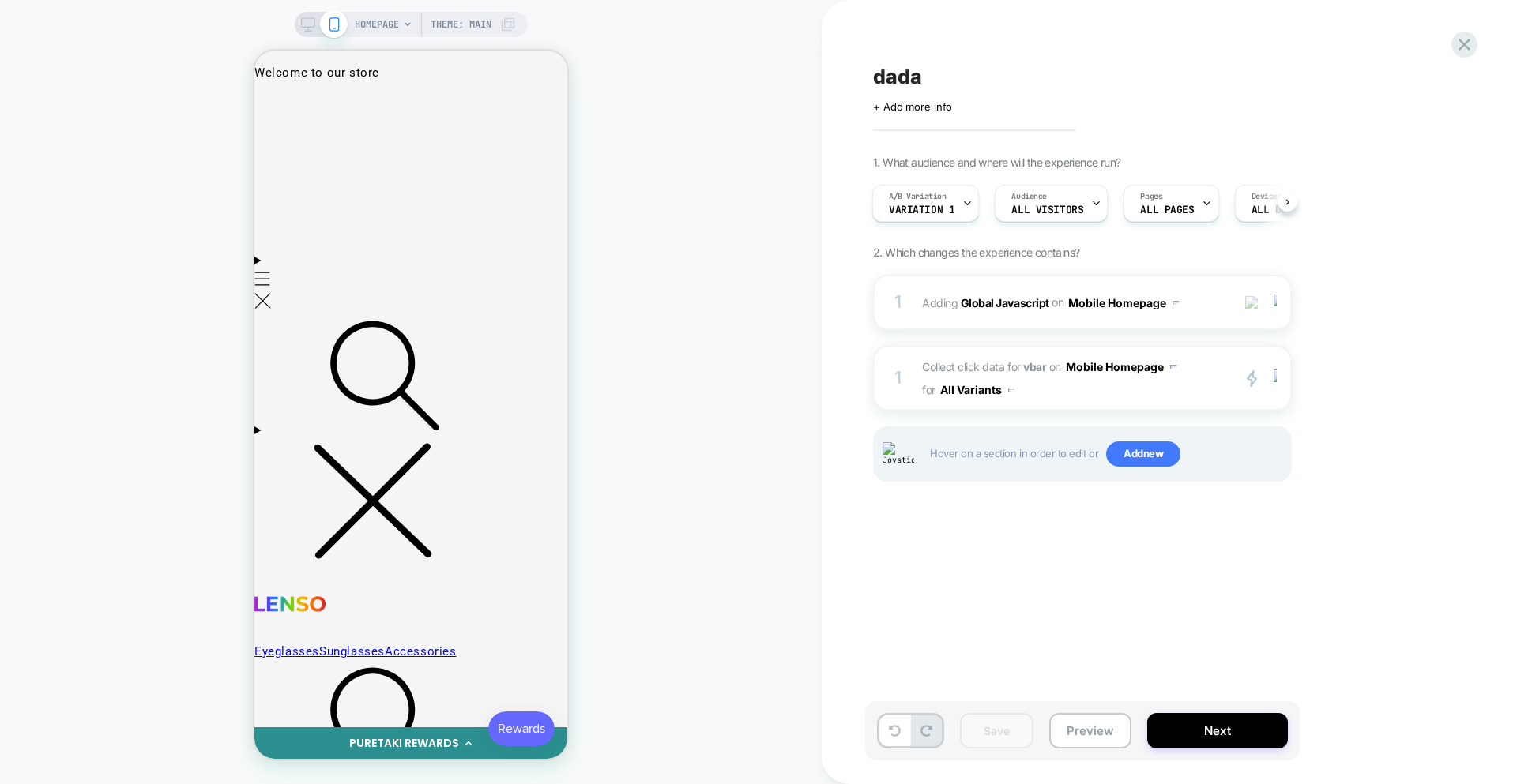
scroll to position [0, 0]
click at [1085, 403] on div "1 Collect click data for vbar on Mobile Homepage for All Variants primary 2 Dup…" at bounding box center [1082, 379] width 419 height 65
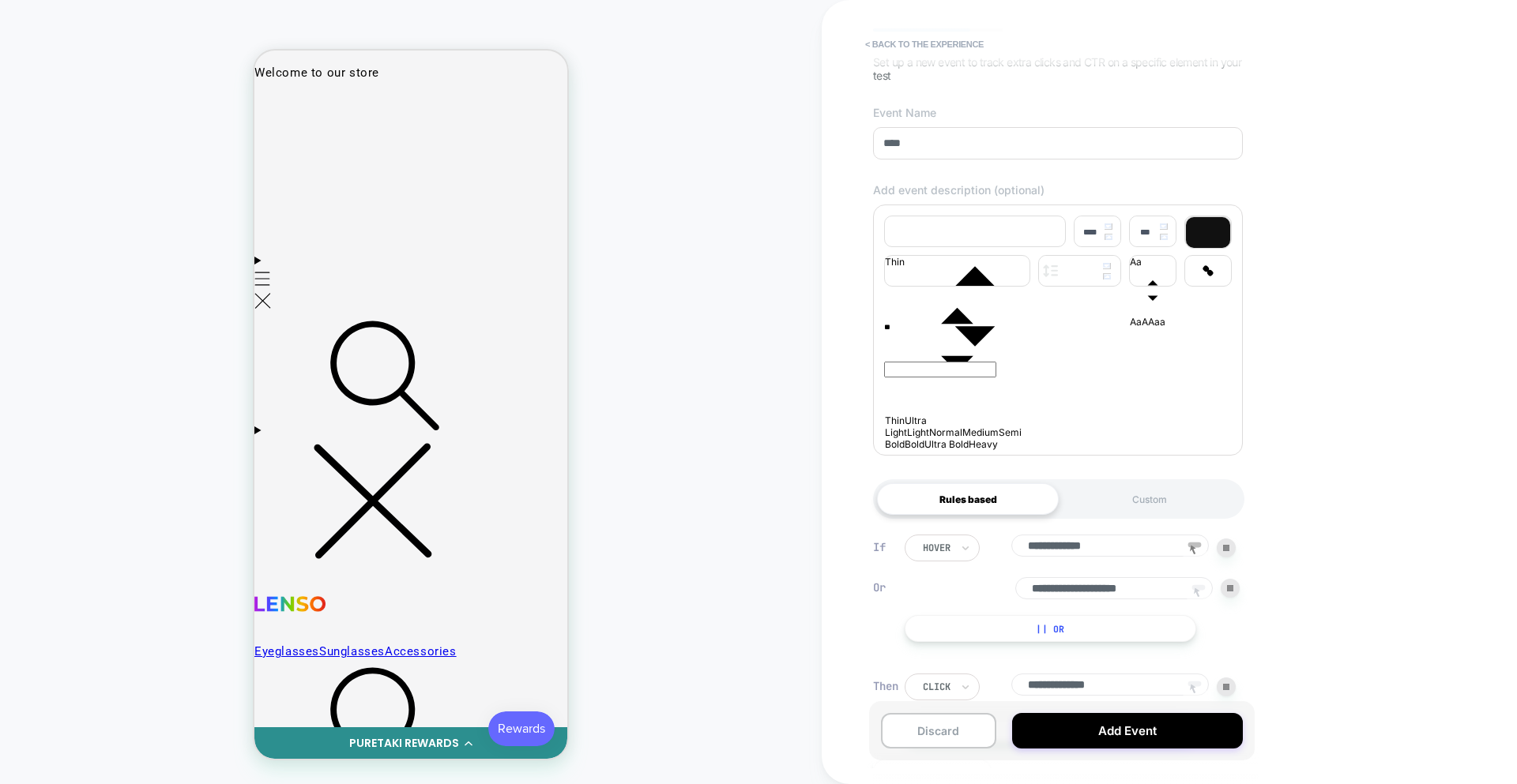
scroll to position [221, 0]
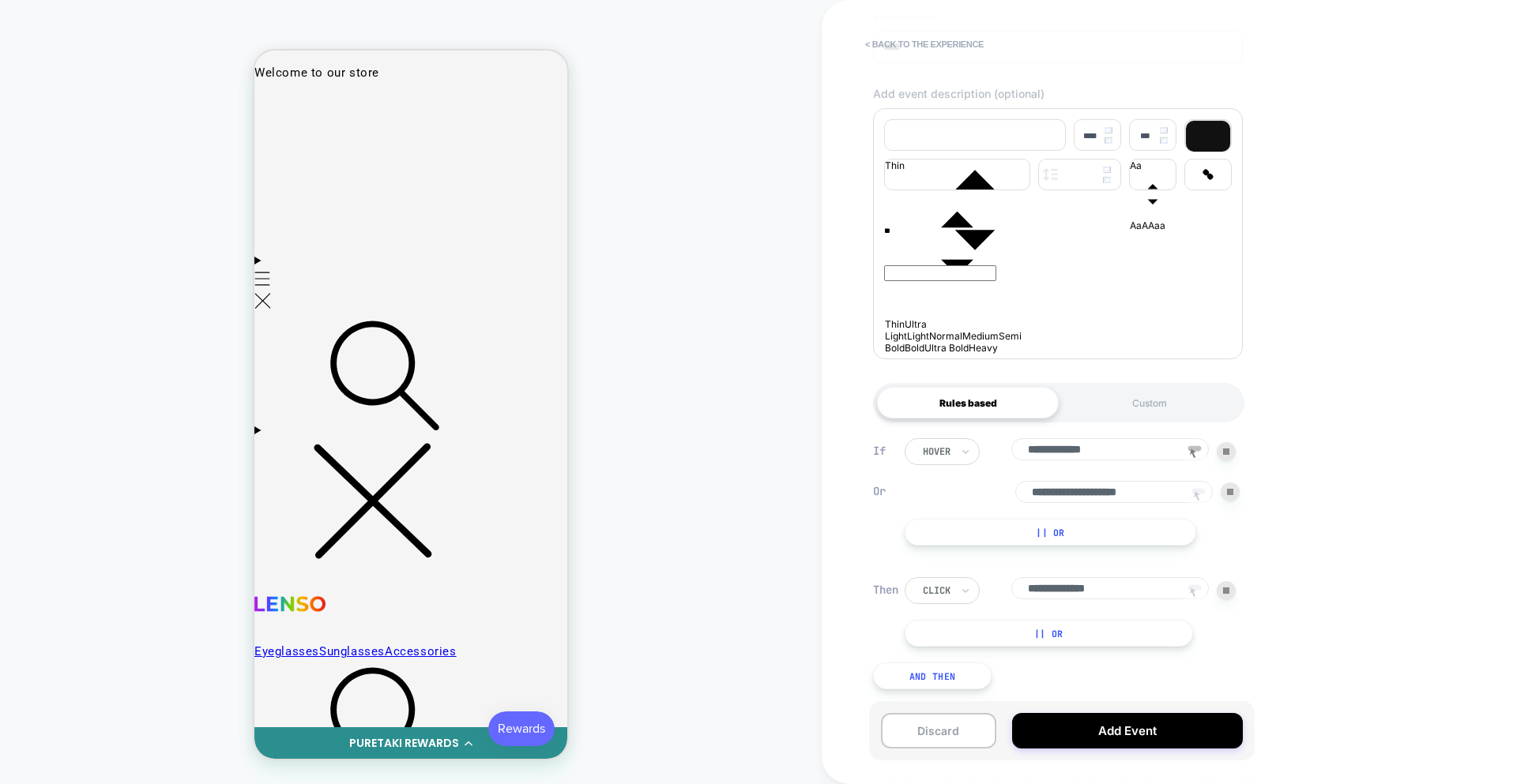
click at [1085, 528] on button "|| Or" at bounding box center [1050, 532] width 291 height 27
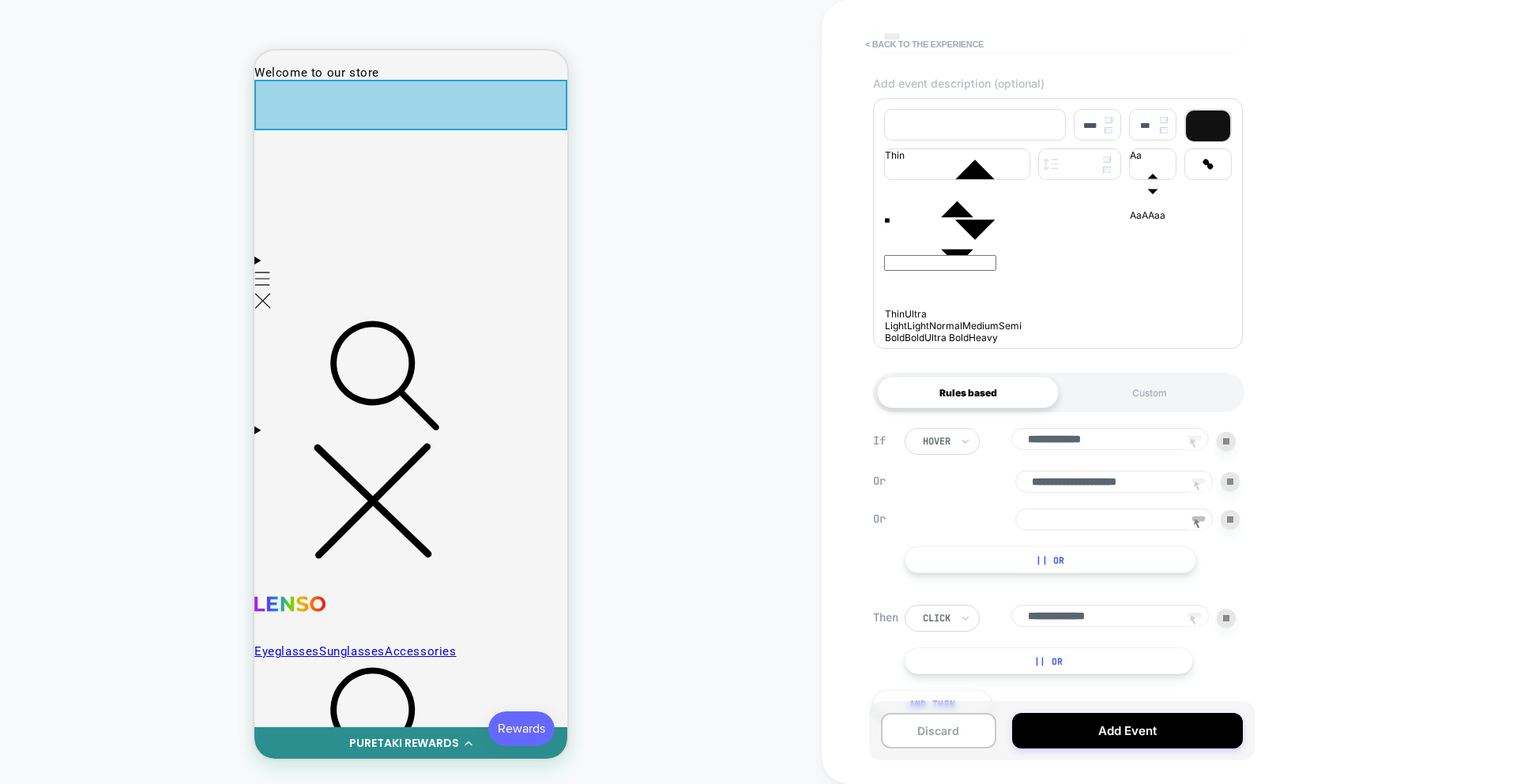
click at [387, 121] on div at bounding box center [411, 105] width 313 height 50
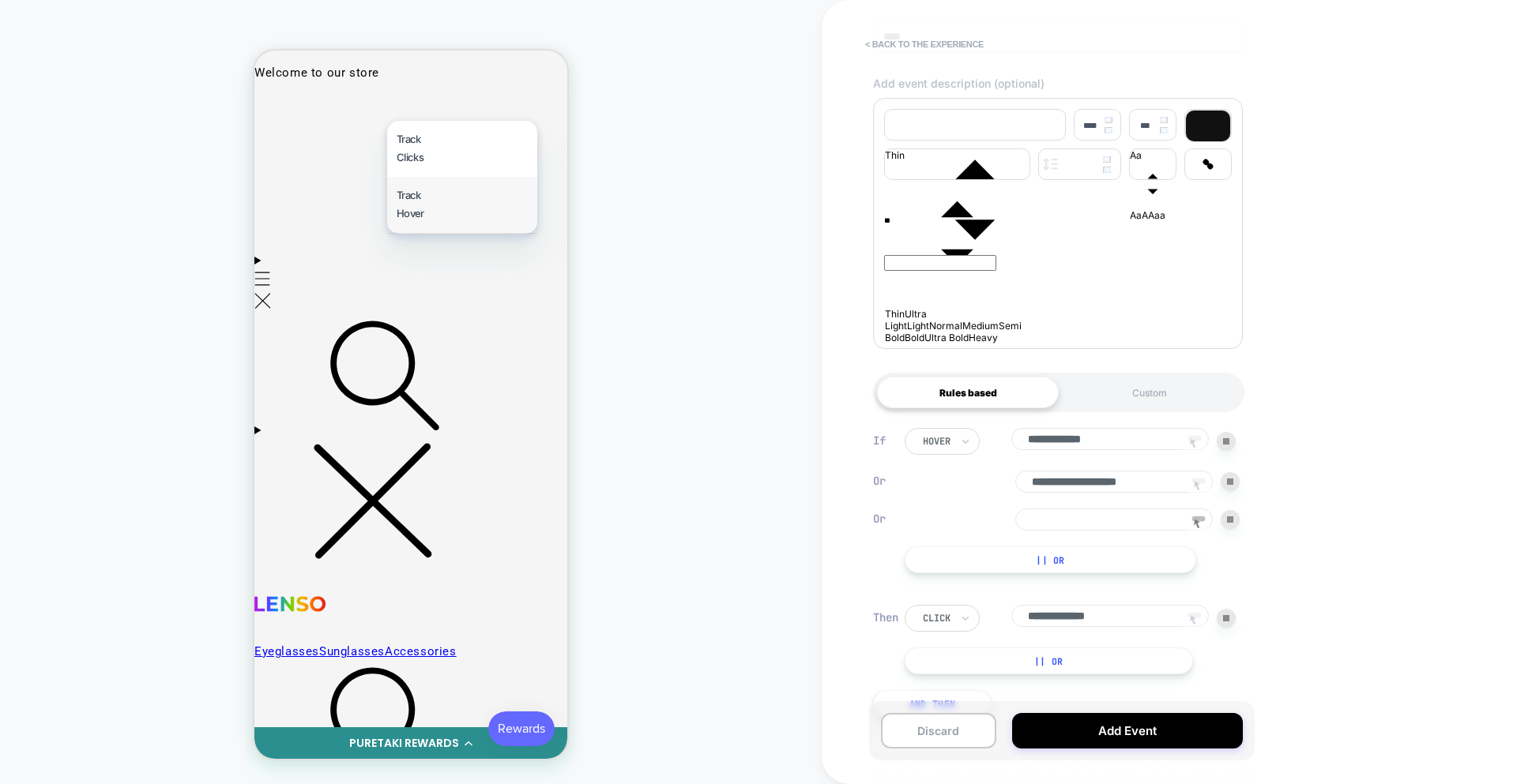
click at [419, 196] on div "Track Hover" at bounding box center [462, 204] width 150 height 56
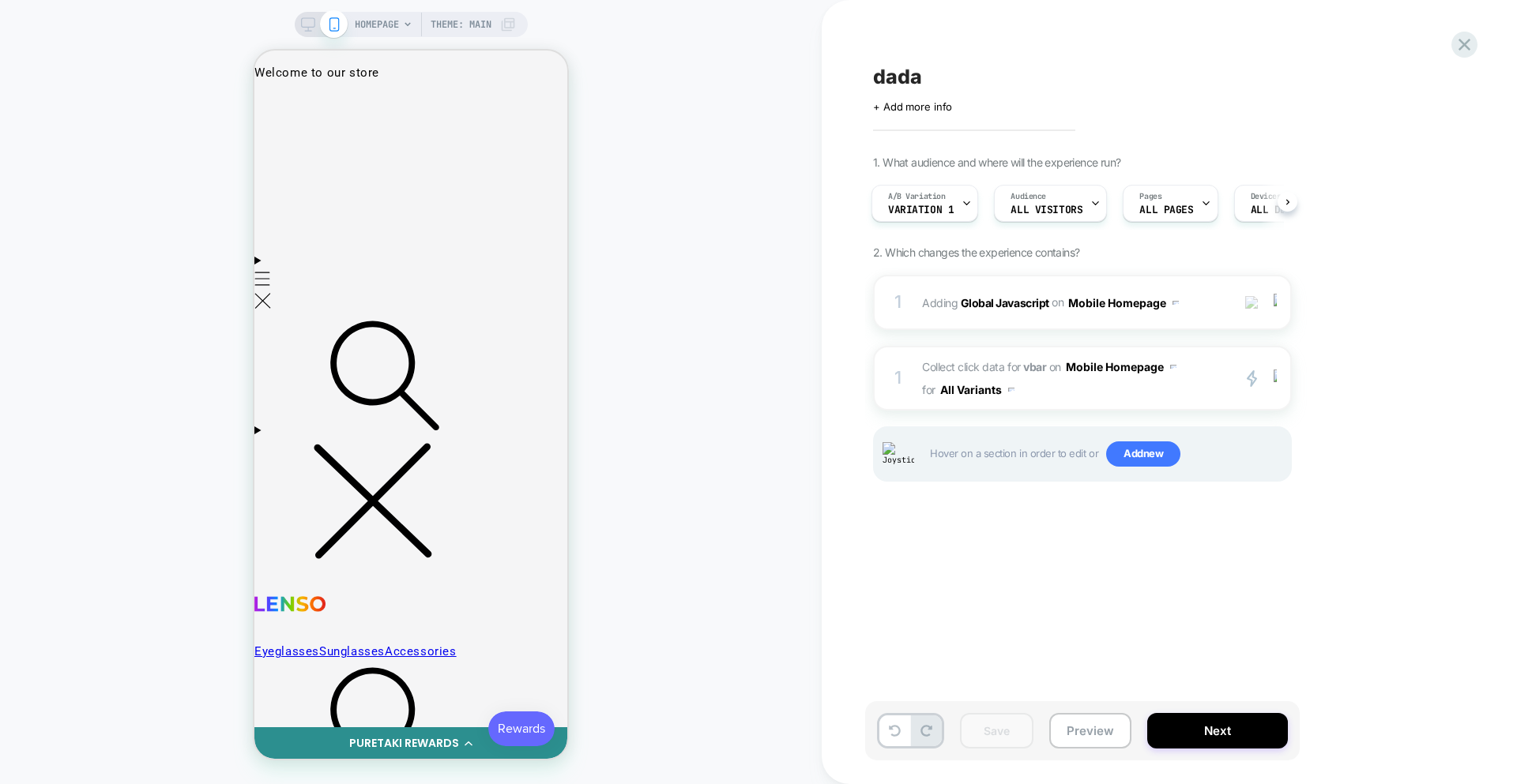
scroll to position [0, 0]
drag, startPoint x: 869, startPoint y: 512, endPoint x: 952, endPoint y: 472, distance: 92.1
click at [869, 512] on div "dada Click to edit experience details + Add more info 1. What audience and wher…" at bounding box center [1162, 392] width 593 height 752
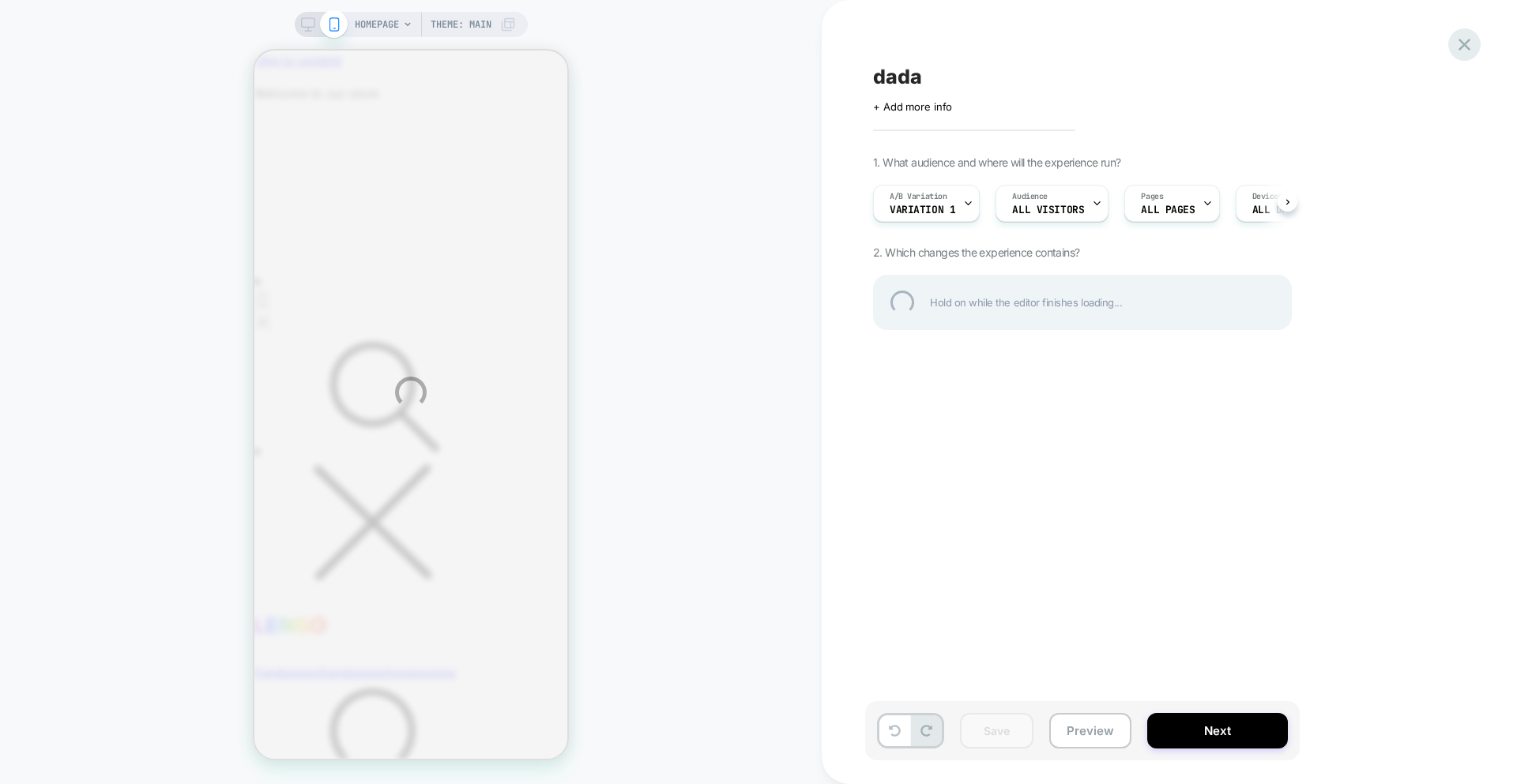
click at [1085, 44] on div at bounding box center [1464, 45] width 32 height 32
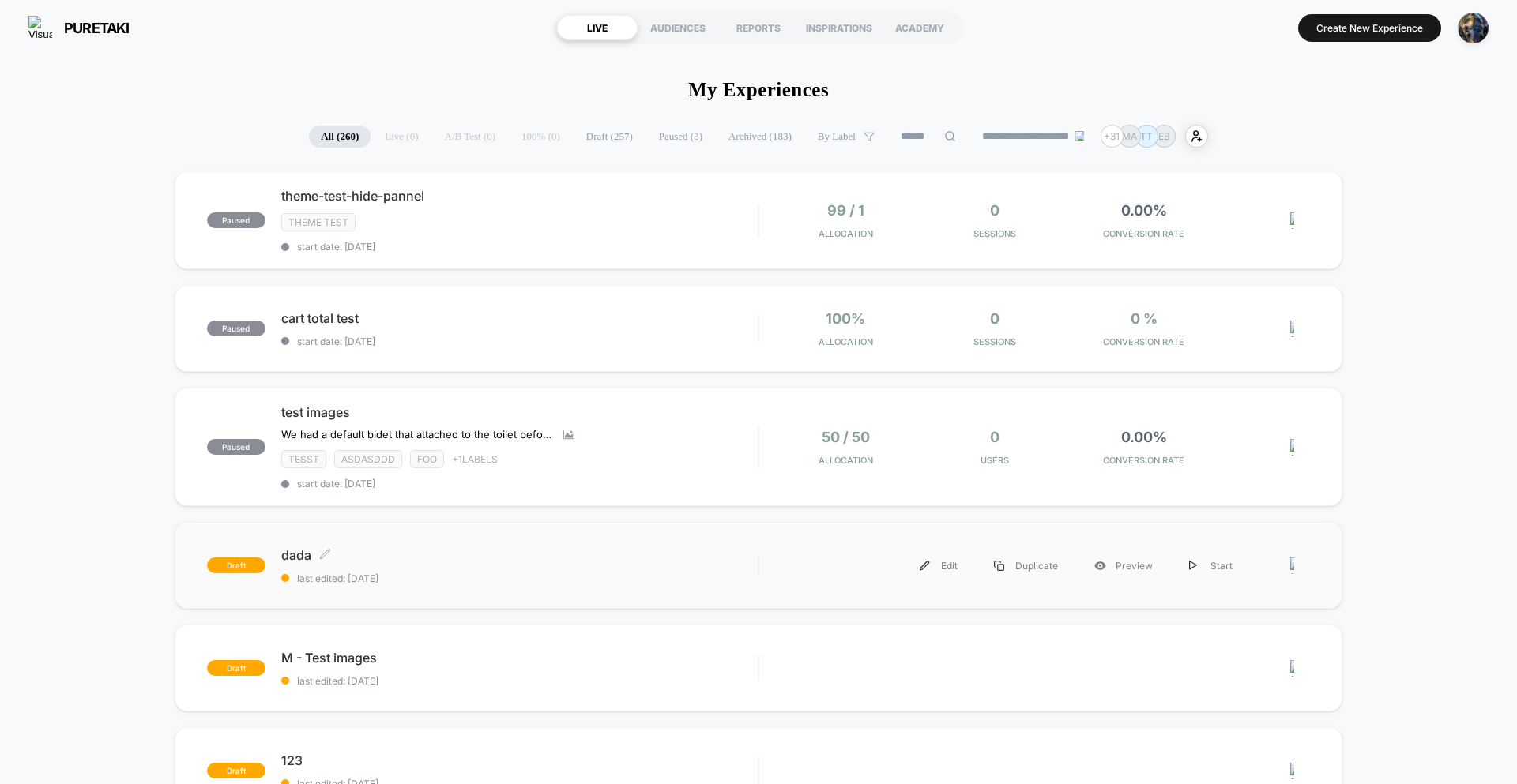
click at [496, 573] on span "last edited: 8/18/2025" at bounding box center [519, 578] width 476 height 12
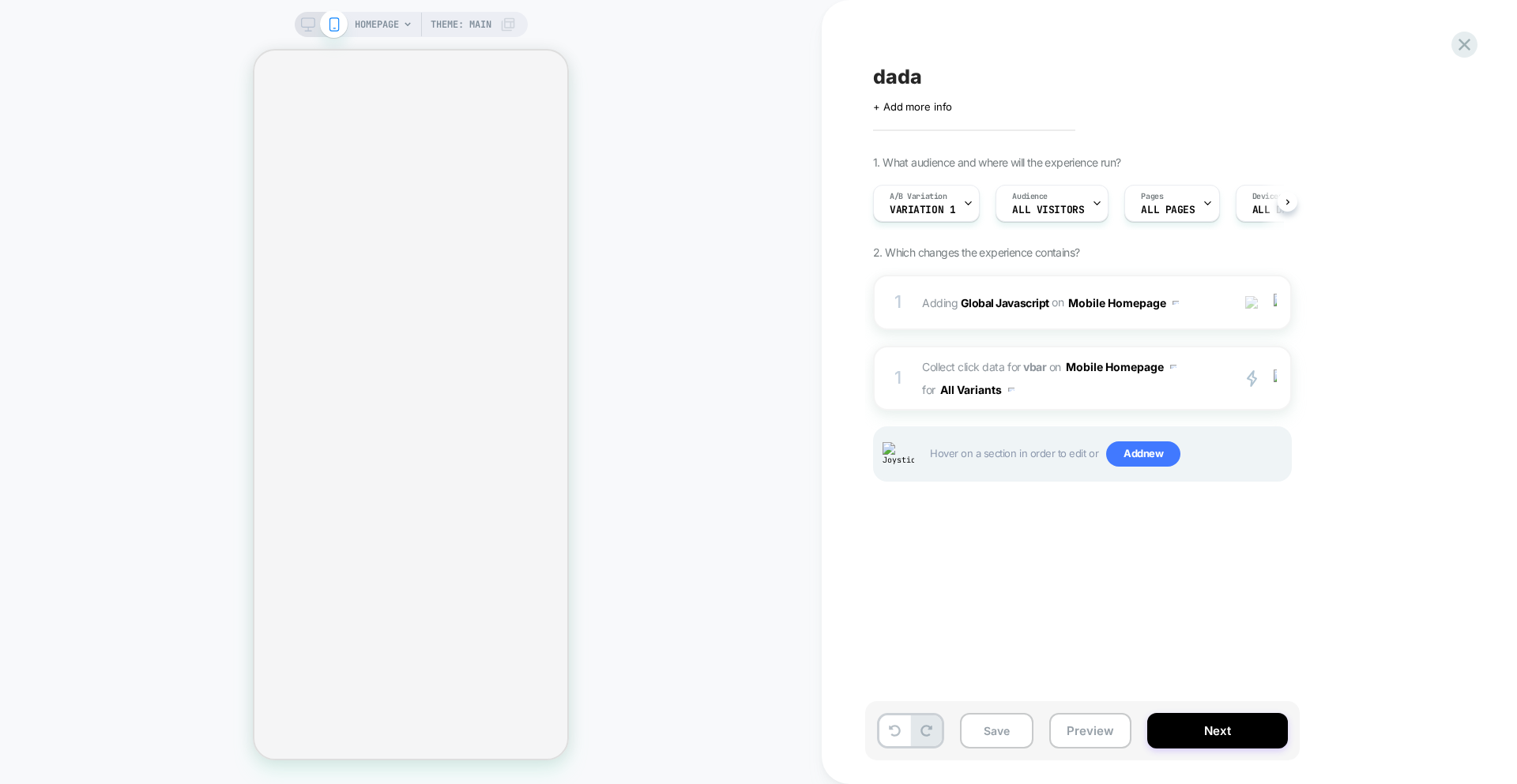
scroll to position [0, 1]
click at [1085, 388] on span "Collect click data for vbar on Mobile Homepage for All Variants" at bounding box center [1072, 378] width 301 height 45
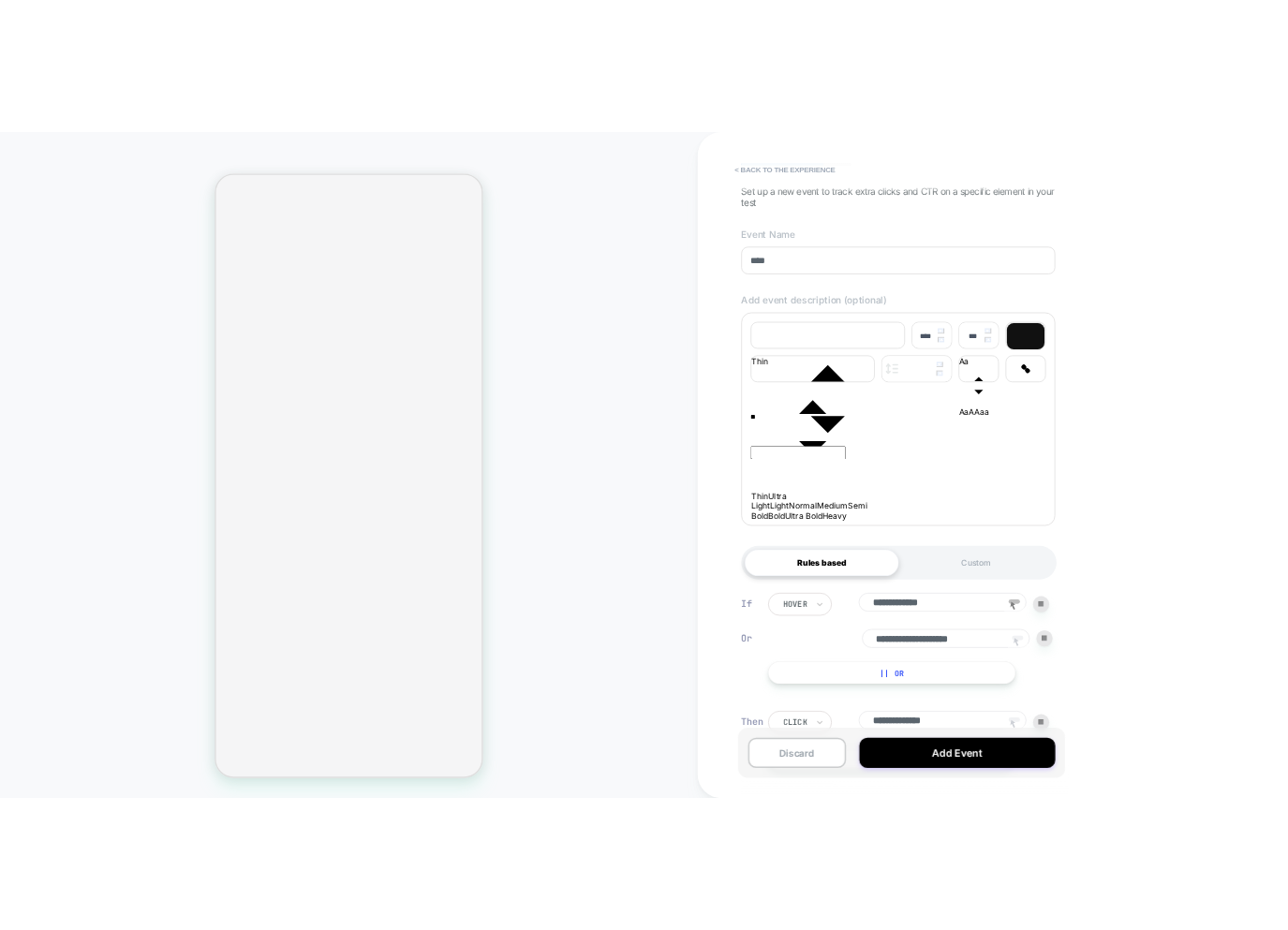
scroll to position [262, 0]
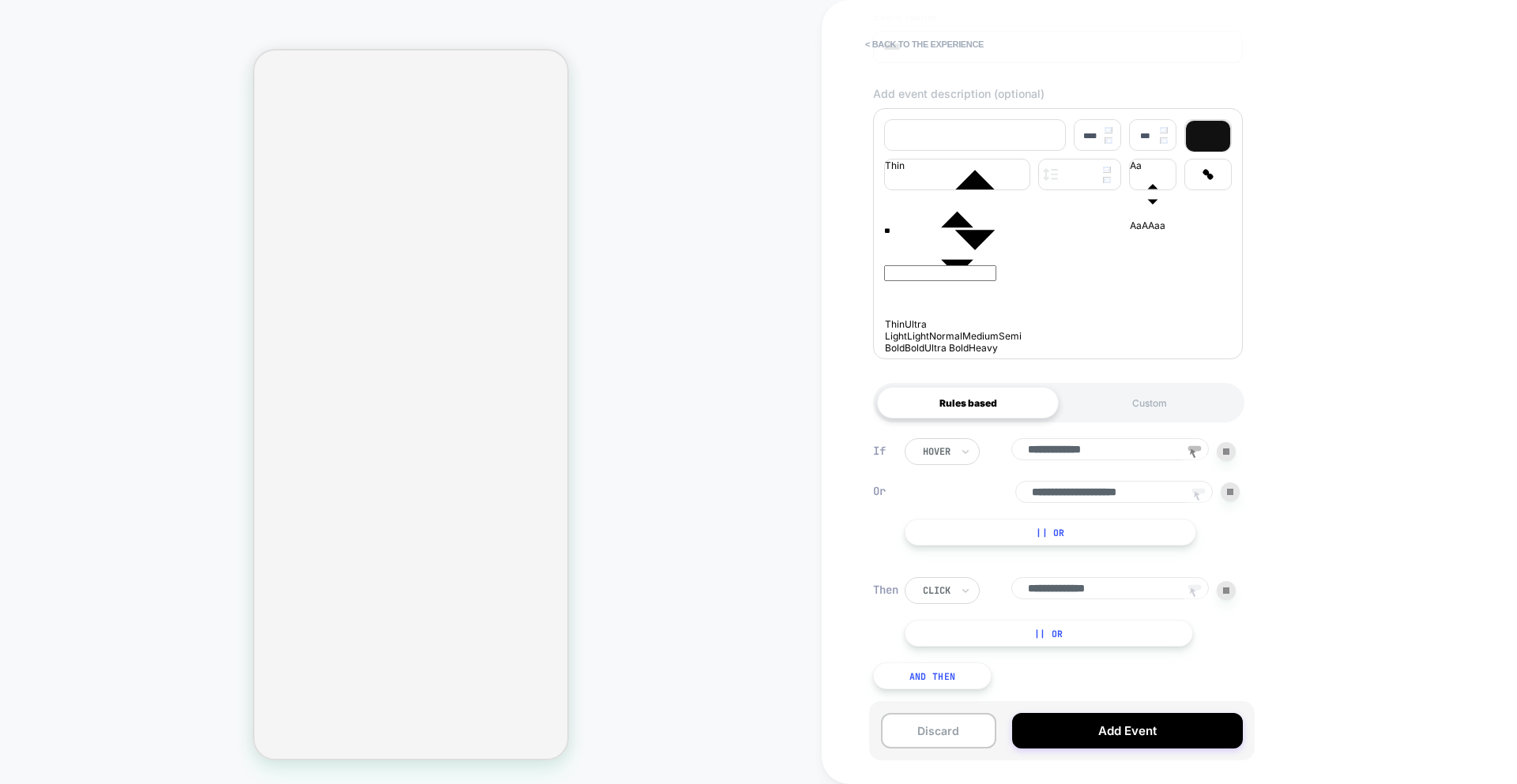
click at [1085, 492] on input "**********" at bounding box center [1115, 491] width 198 height 22
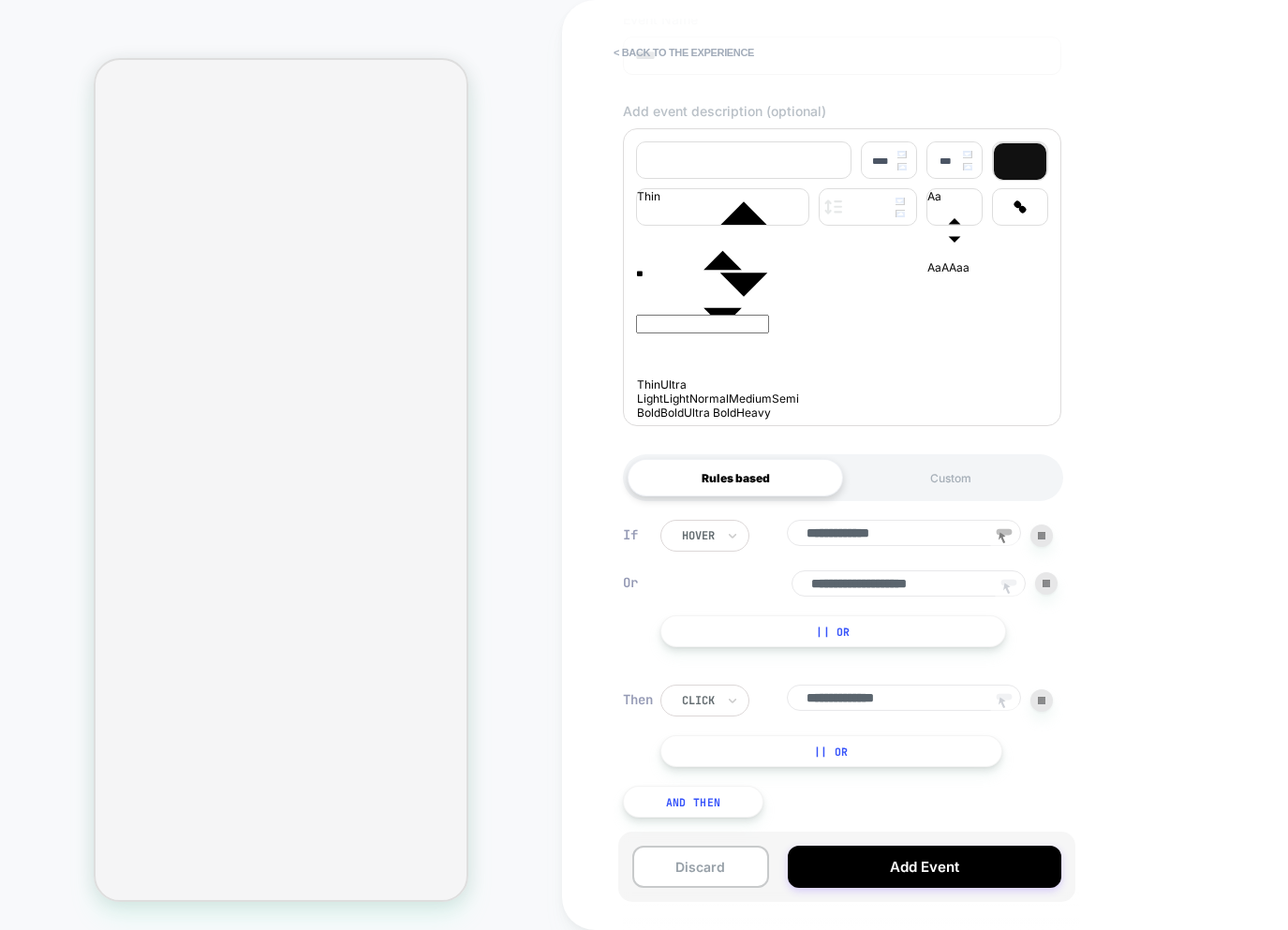
drag, startPoint x: 813, startPoint y: 584, endPoint x: 1205, endPoint y: 591, distance: 392.1
click at [1204, 590] on div "**********" at bounding box center [973, 465] width 824 height 930
type input "*******"
click at [964, 883] on button "Add Event" at bounding box center [924, 867] width 273 height 42
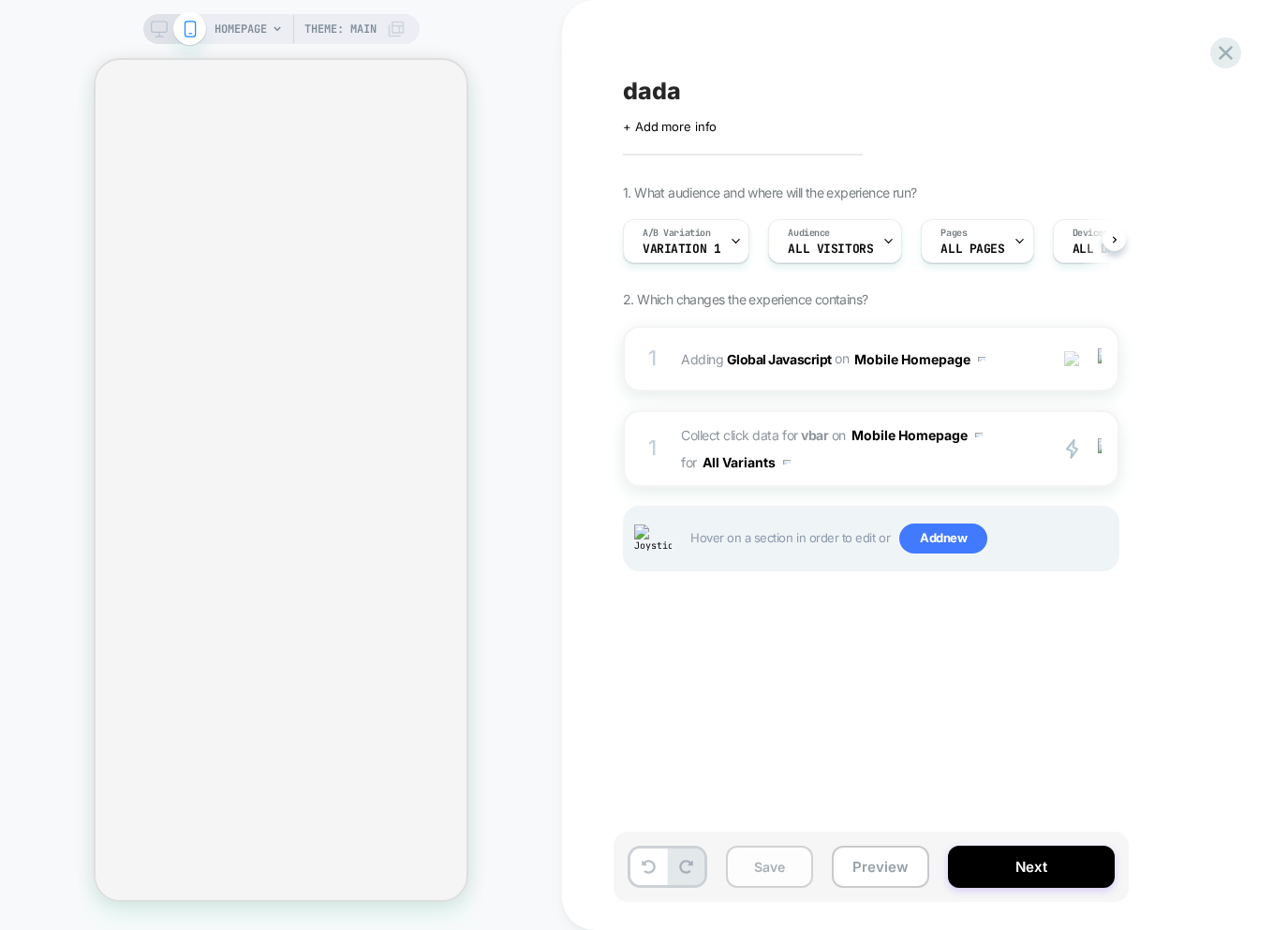
scroll to position [0, 1]
click at [763, 851] on button "Save" at bounding box center [770, 867] width 88 height 42
click at [903, 479] on div "1 Collect click data for vbar on Mobile Homepage for All Variants primary 2 Dup…" at bounding box center [871, 449] width 496 height 77
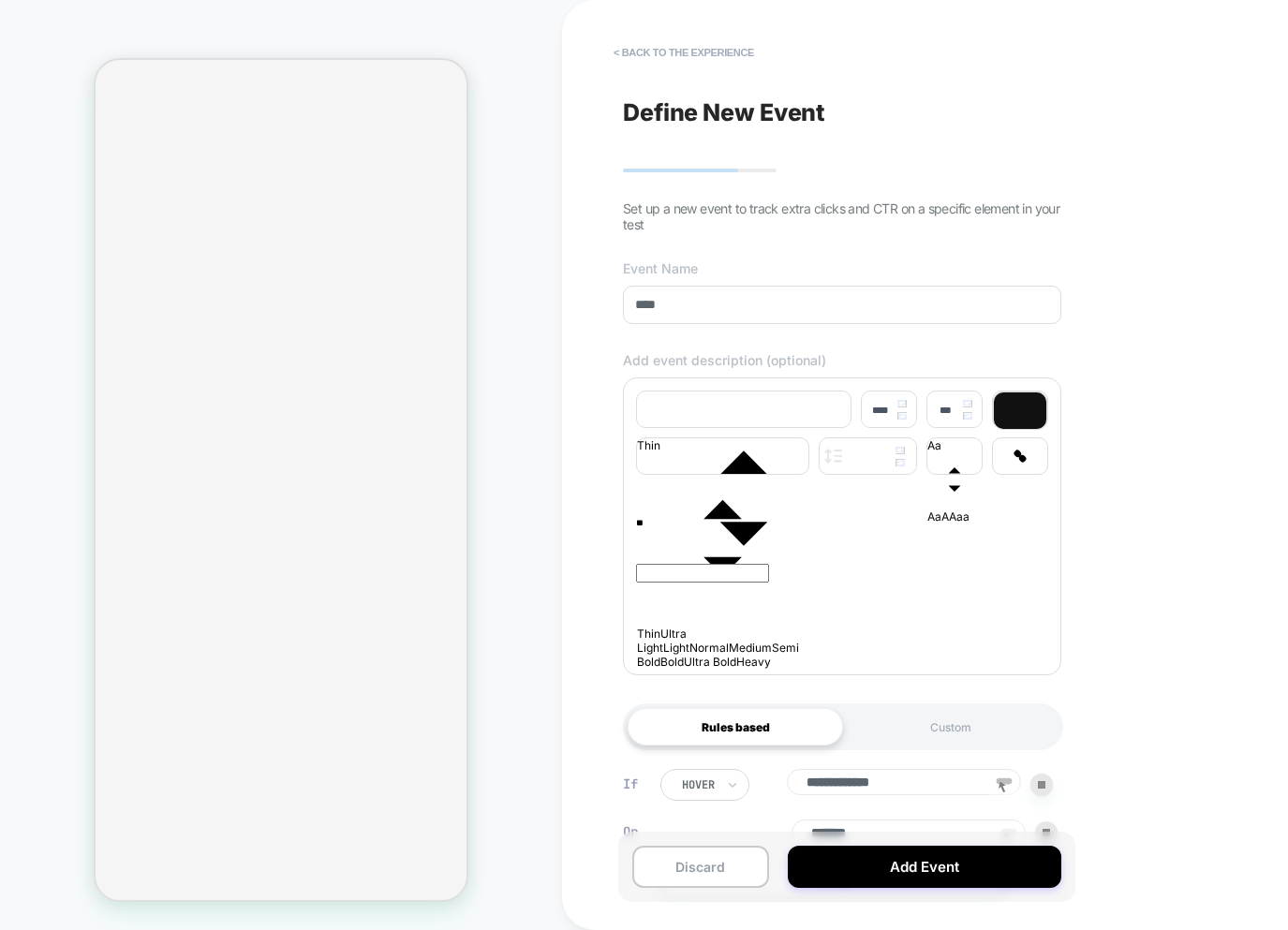
scroll to position [262, 0]
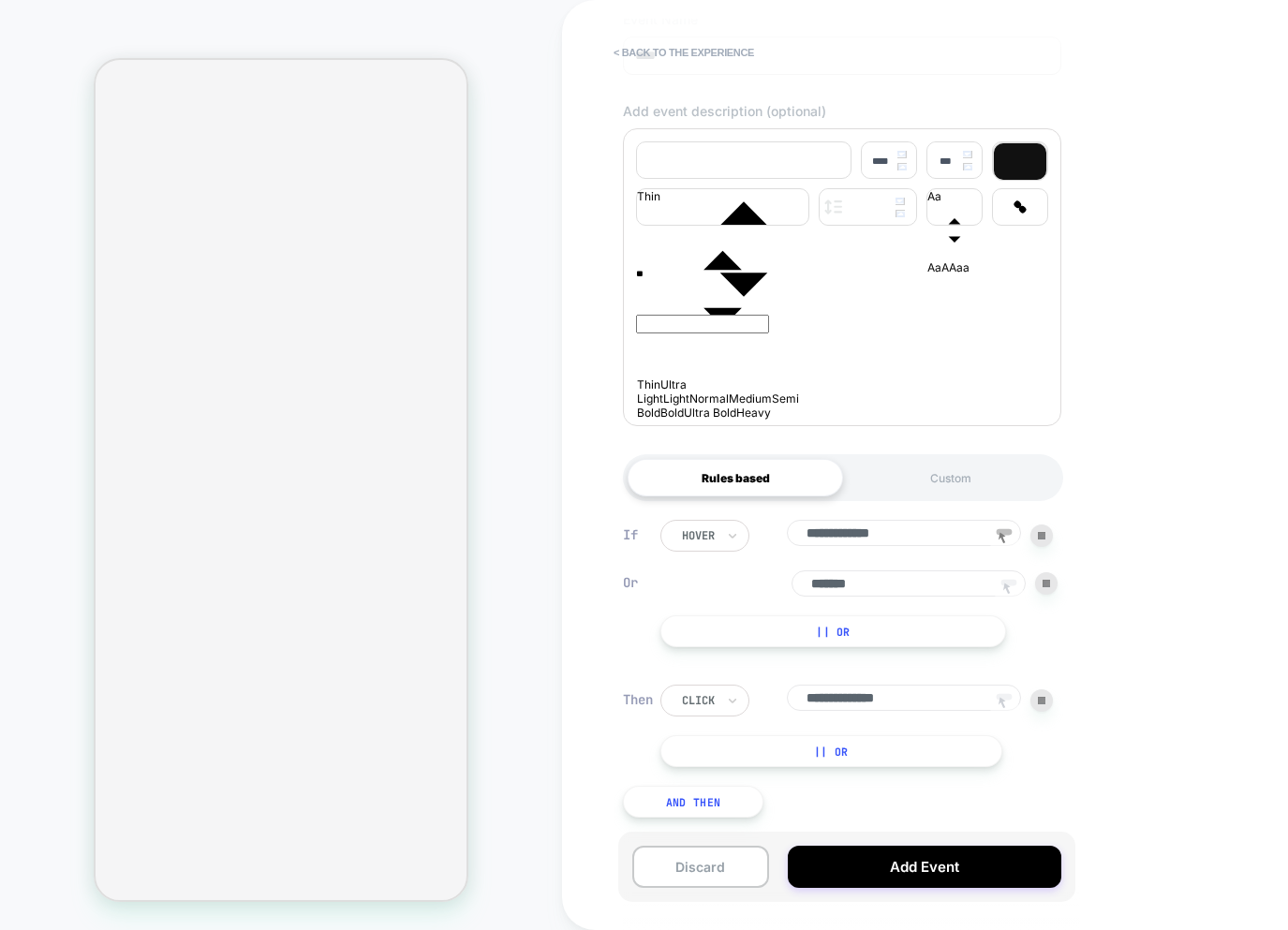
click at [915, 637] on button "|| Or" at bounding box center [833, 631] width 345 height 32
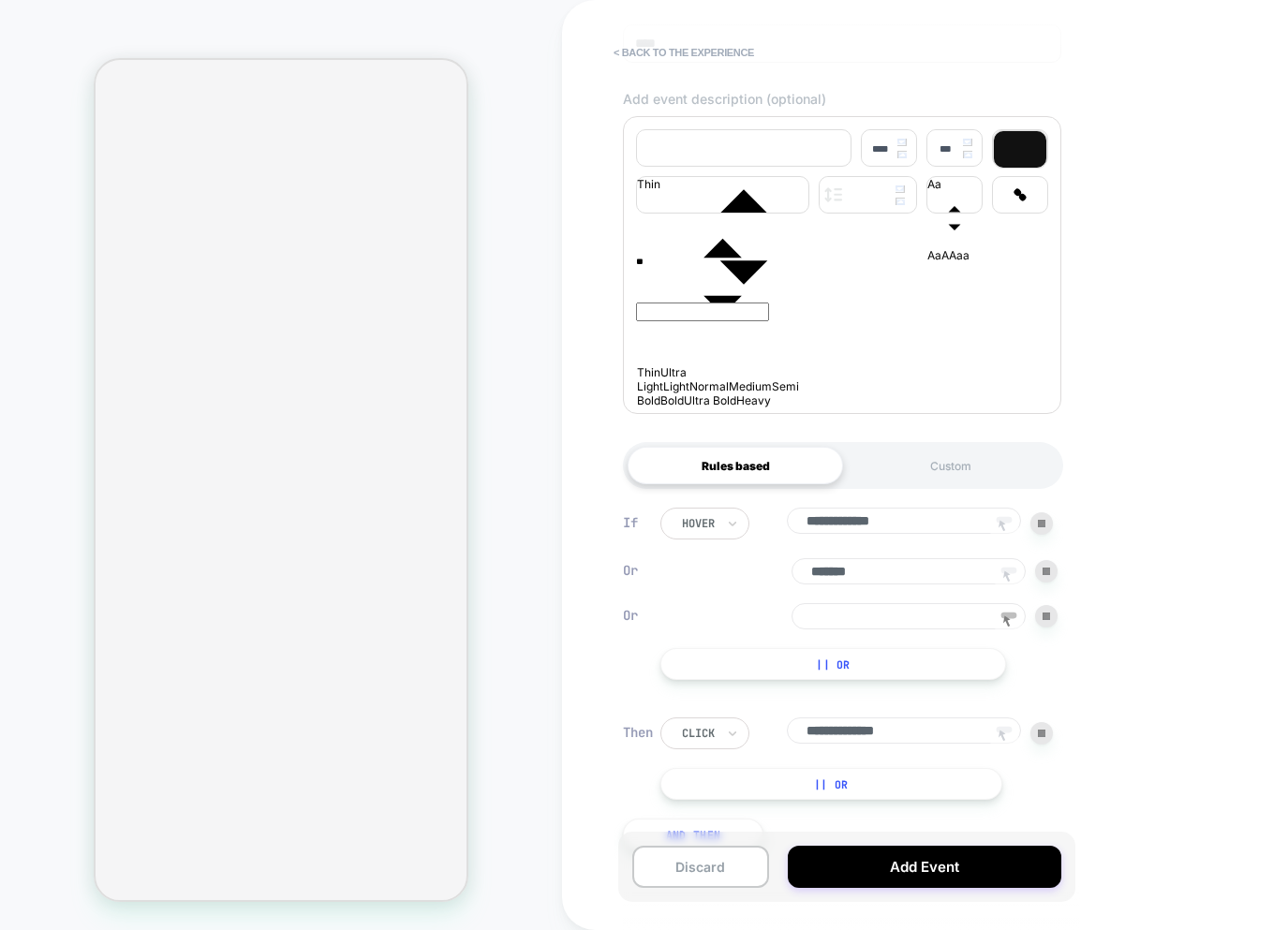
click at [1010, 632] on icon at bounding box center [1008, 621] width 28 height 28
click at [1011, 619] on rect at bounding box center [1009, 616] width 16 height 7
click at [1007, 582] on icon at bounding box center [1007, 576] width 8 height 12
click at [1007, 619] on rect at bounding box center [1009, 616] width 16 height 7
click at [700, 616] on div "Or" at bounding box center [859, 616] width 397 height 26
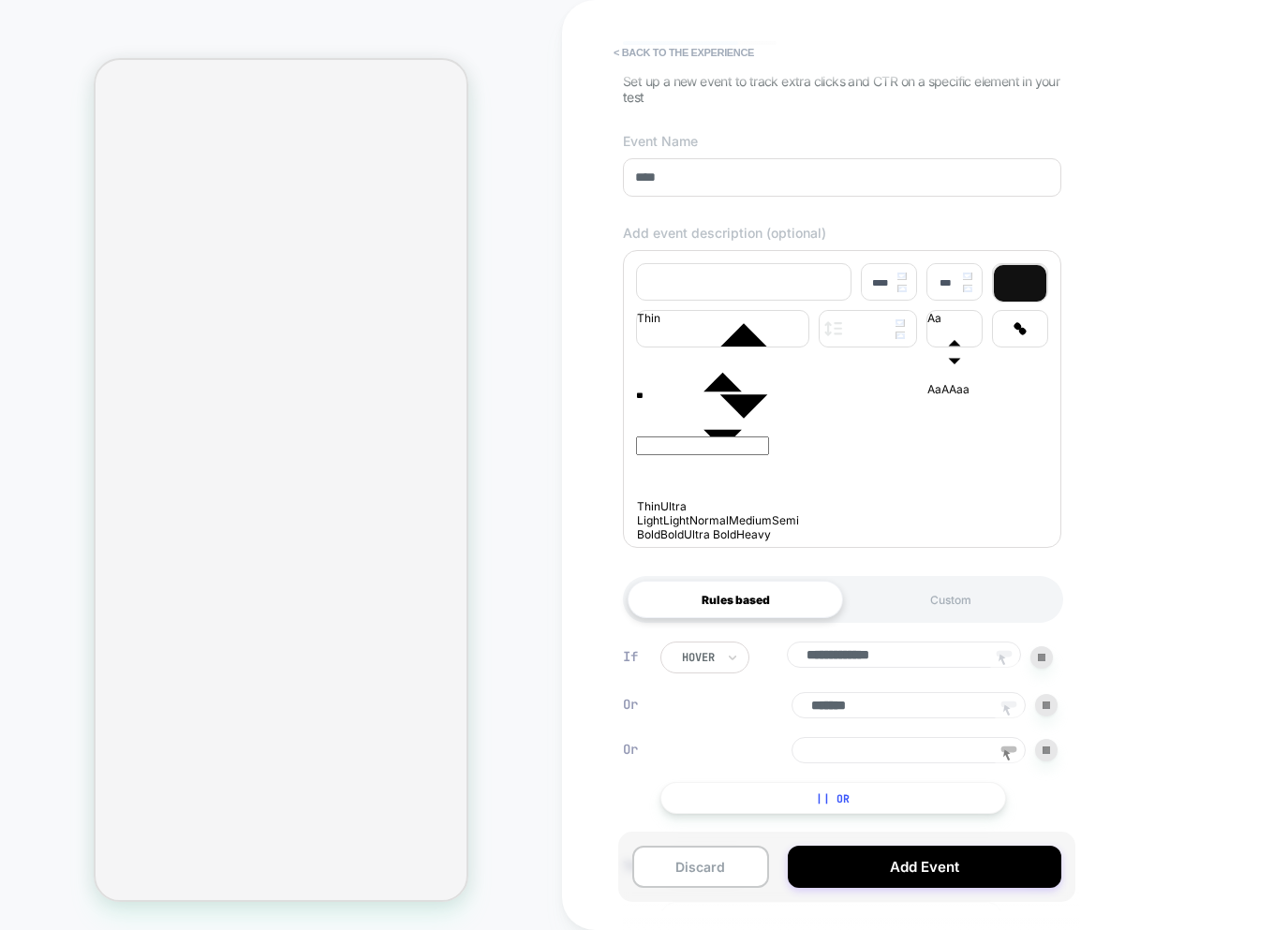
scroll to position [128, 0]
click at [1015, 765] on icon at bounding box center [1008, 754] width 28 height 28
click at [929, 757] on input at bounding box center [909, 748] width 235 height 26
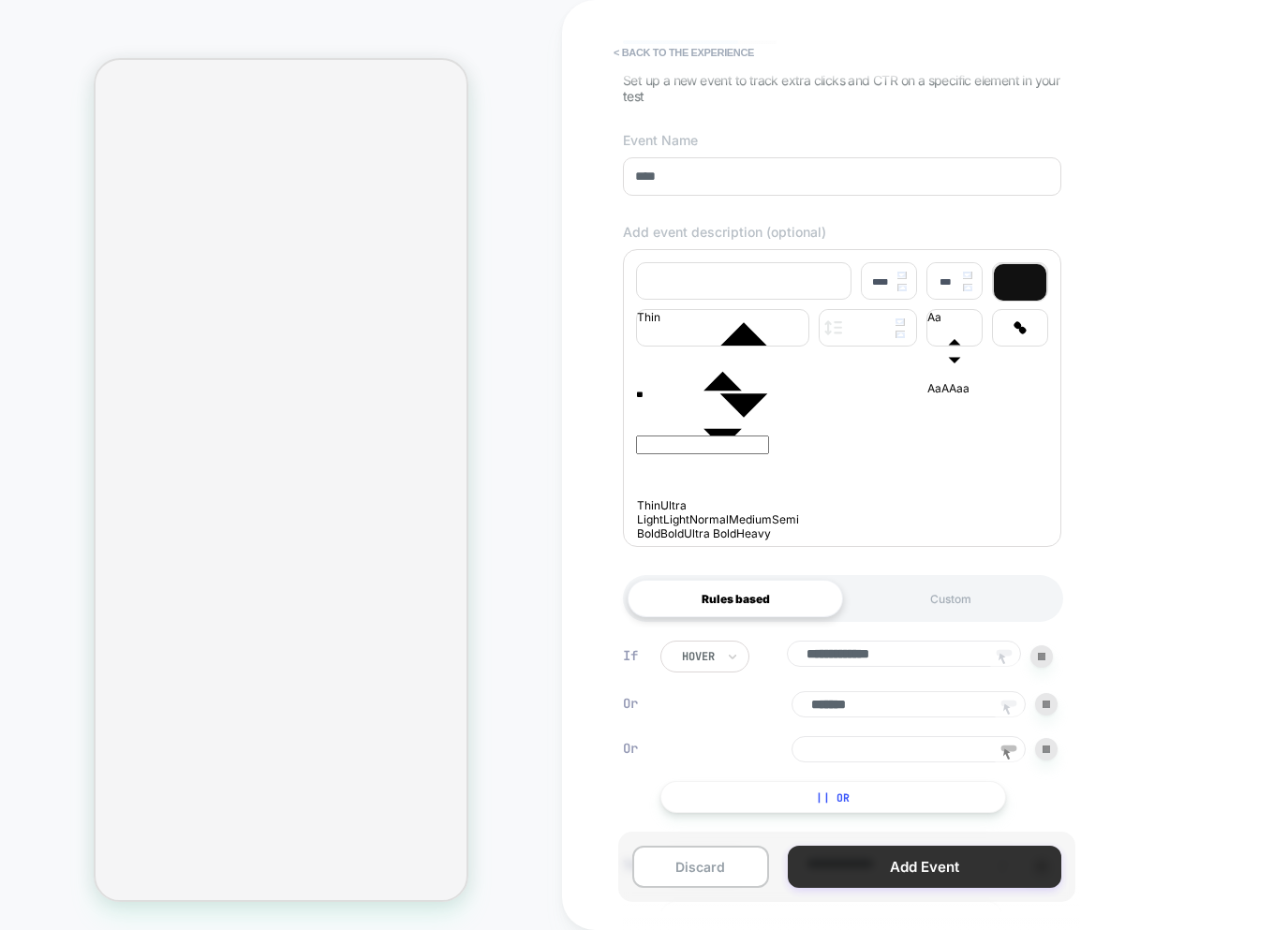
click at [921, 864] on button "Add Event" at bounding box center [924, 867] width 273 height 42
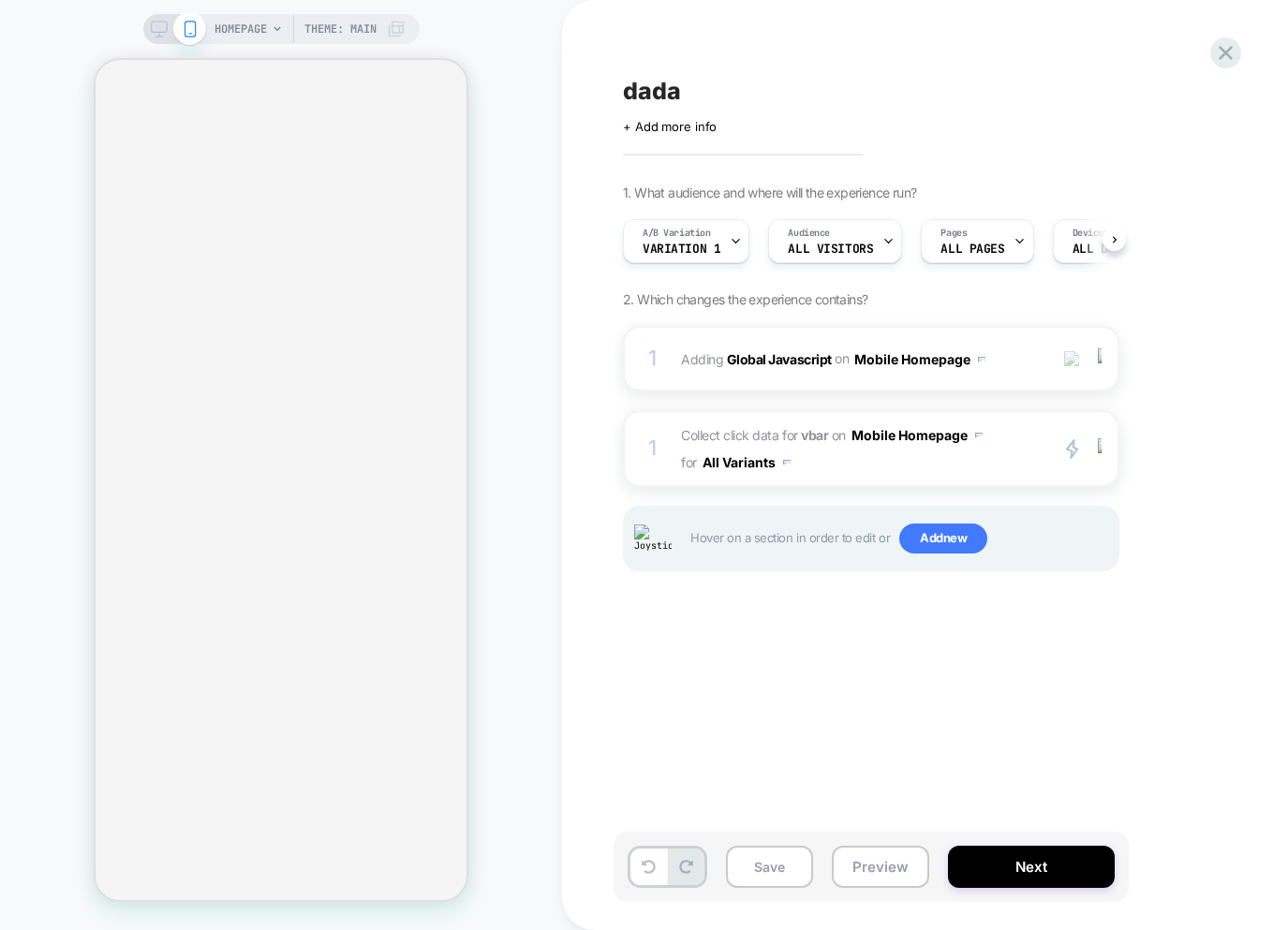
scroll to position [0, 1]
click at [924, 487] on div "1 Collect click data for vbar on Mobile Homepage for All Variants primary 2 Dup…" at bounding box center [871, 449] width 496 height 77
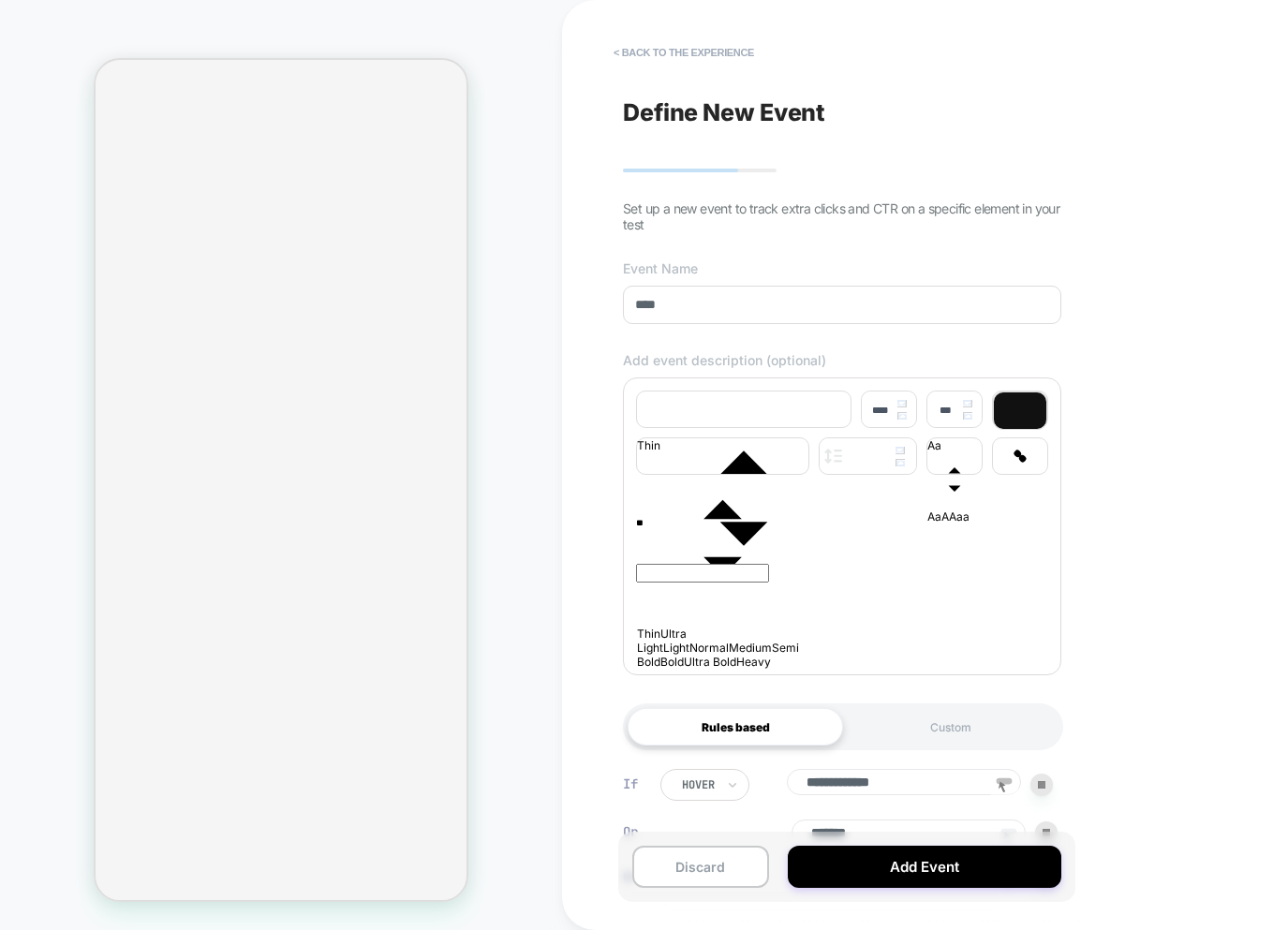
click at [925, 477] on div "**********" at bounding box center [842, 444] width 413 height 109
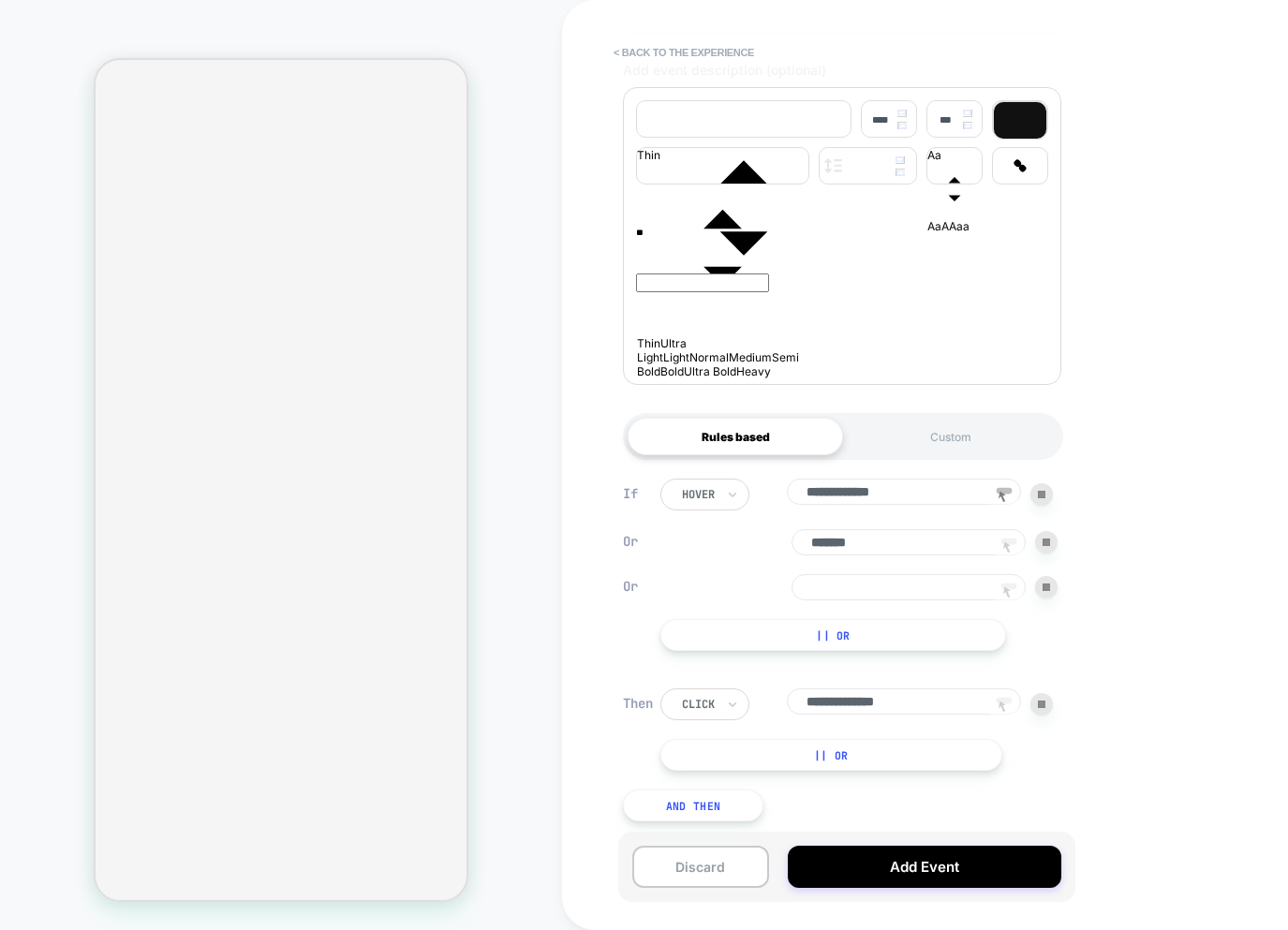
scroll to position [309, 0]
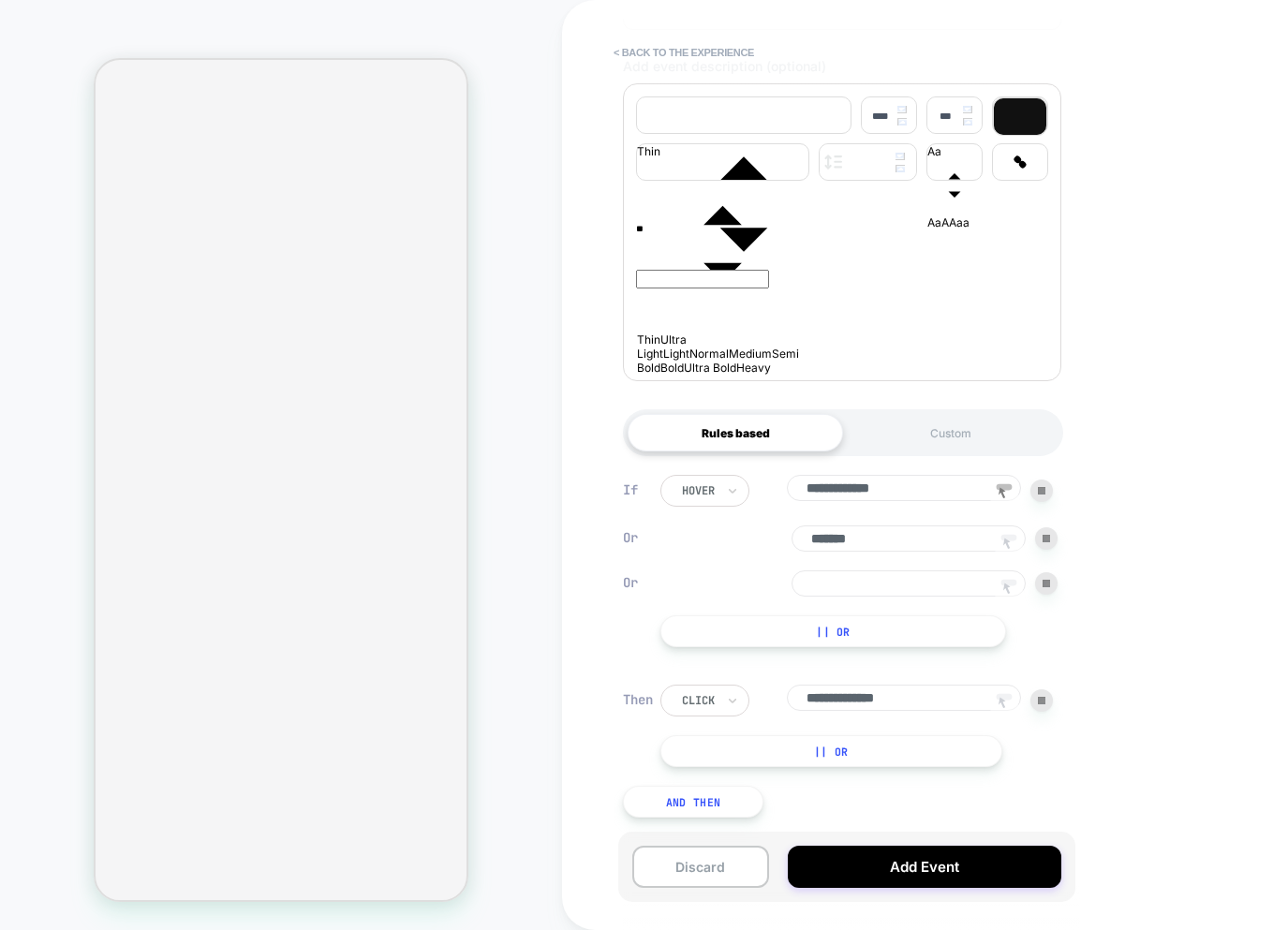
click at [1007, 583] on icon at bounding box center [1007, 589] width 8 height 12
click at [935, 864] on button "Add Event" at bounding box center [924, 867] width 273 height 42
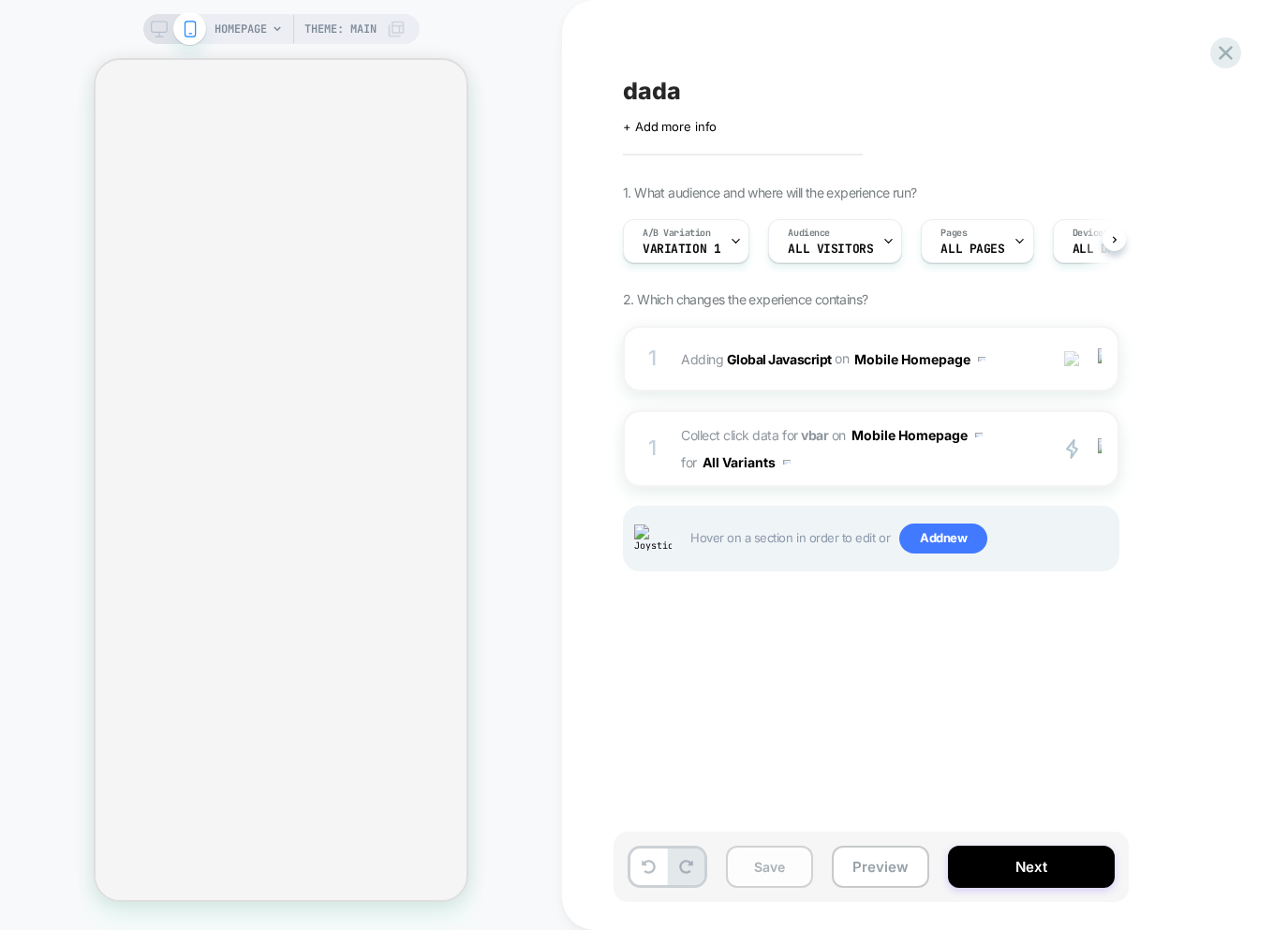
scroll to position [0, 1]
click at [763, 871] on button "Save" at bounding box center [770, 867] width 88 height 42
click at [1009, 483] on div "1 Collect click data for vbar on Mobile Homepage for All Variants primary 2 Dup…" at bounding box center [871, 449] width 496 height 77
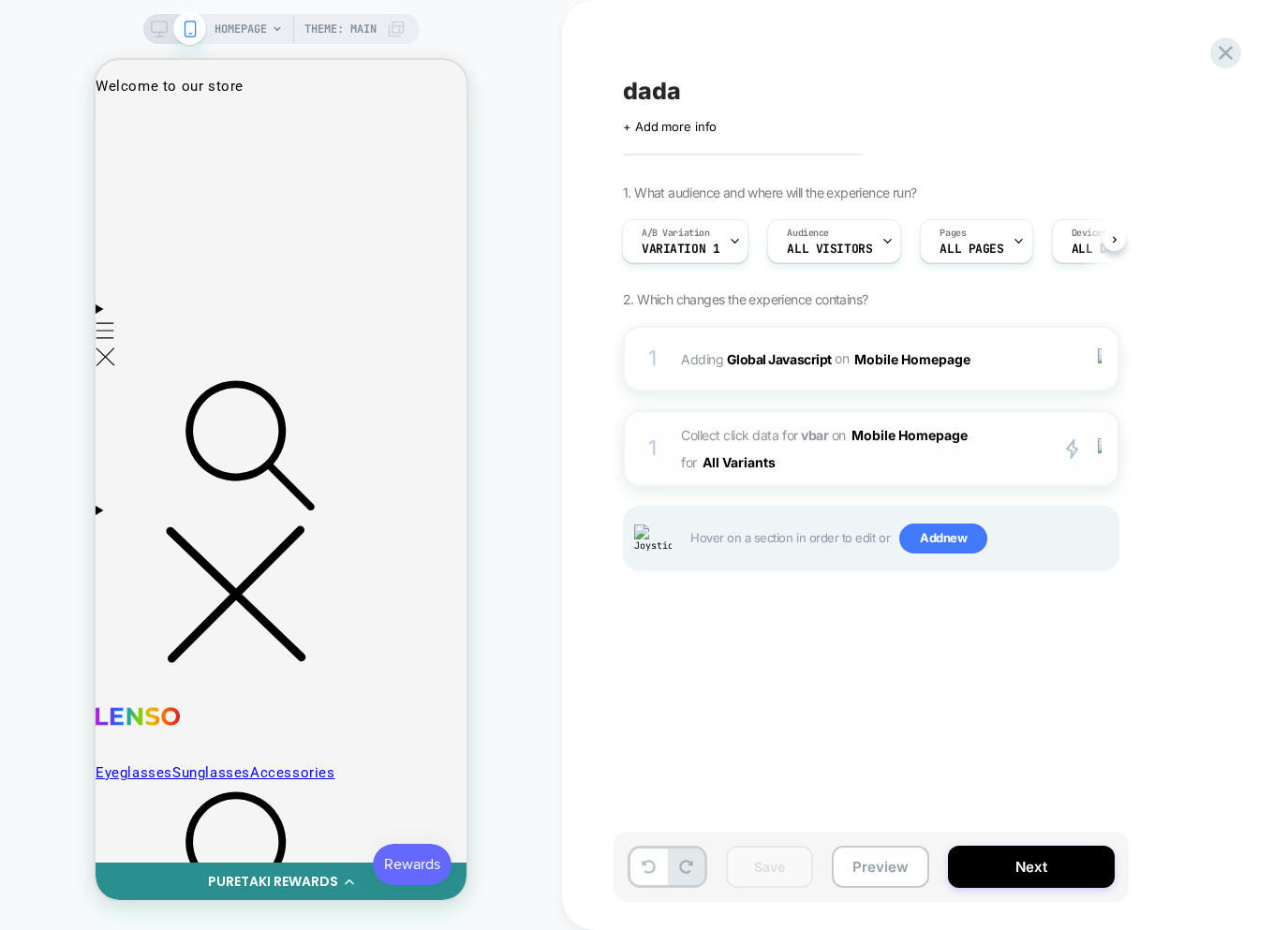
click at [963, 470] on span "Collect click data for vbar on Mobile Homepage for All Variants" at bounding box center [859, 448] width 357 height 54
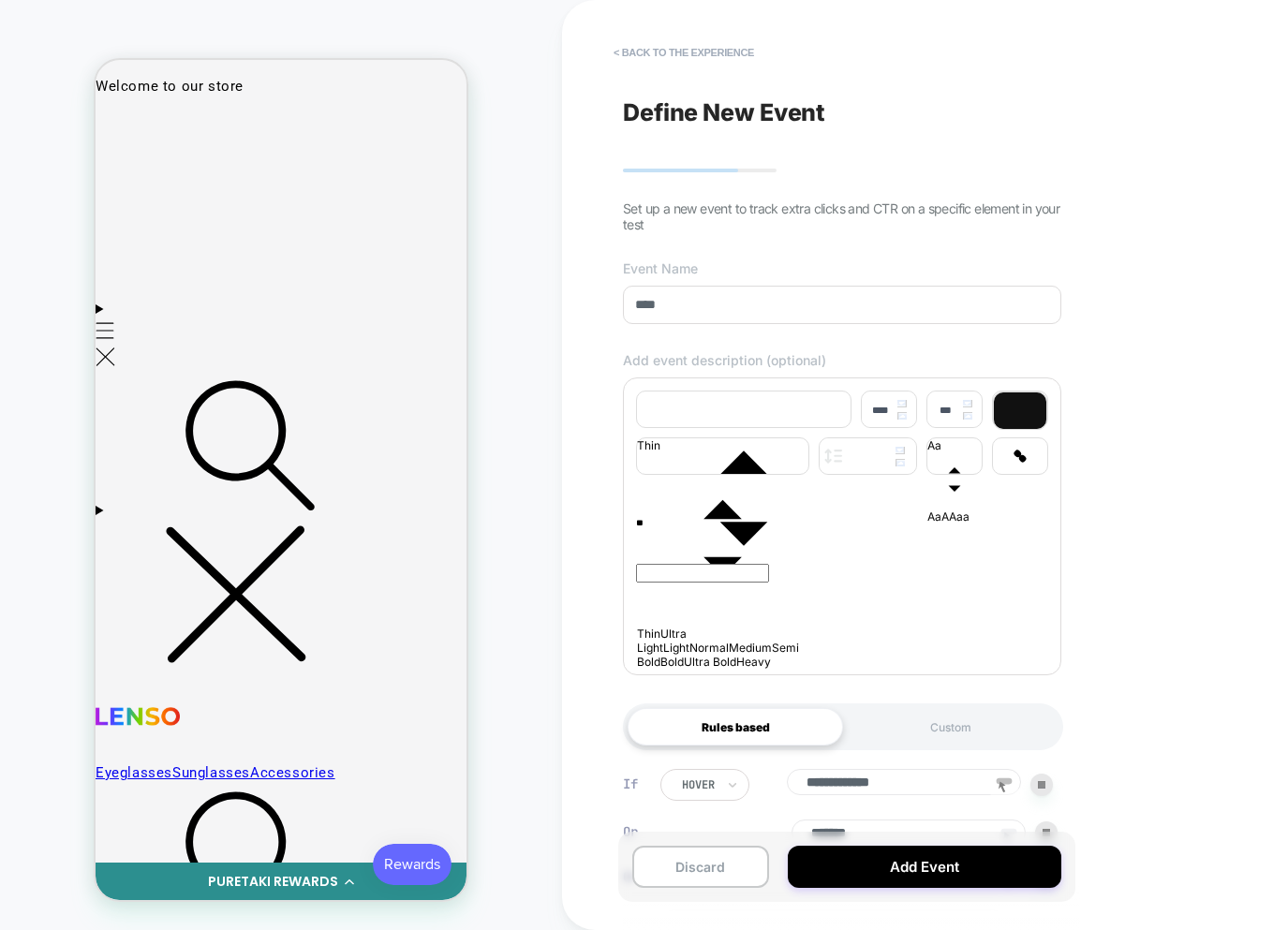
scroll to position [309, 0]
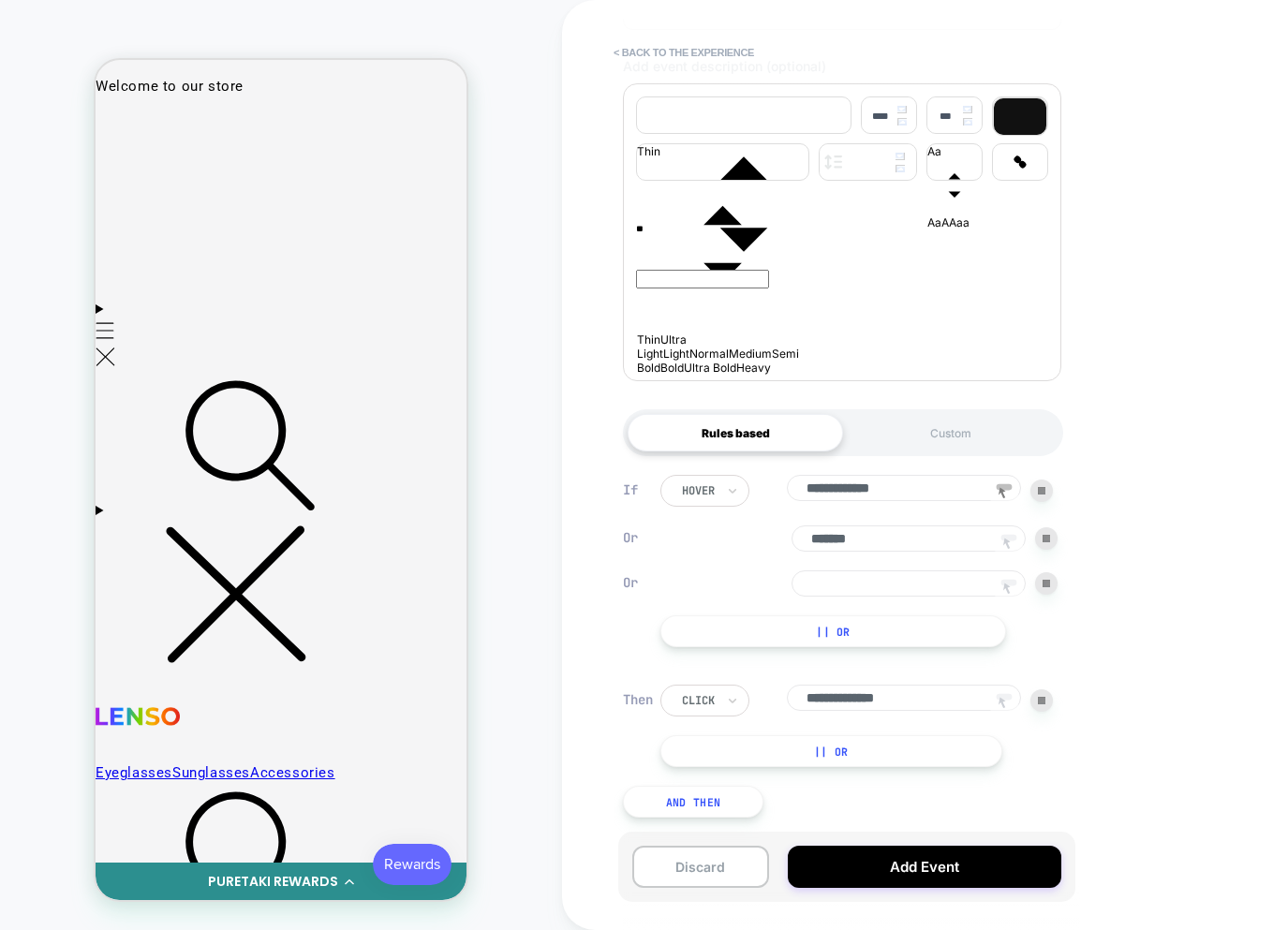
click at [1012, 583] on icon at bounding box center [1008, 589] width 28 height 28
click at [126, 135] on div at bounding box center [118, 124] width 41 height 41
click at [159, 166] on div "Track Clicks" at bounding box center [215, 167] width 178 height 66
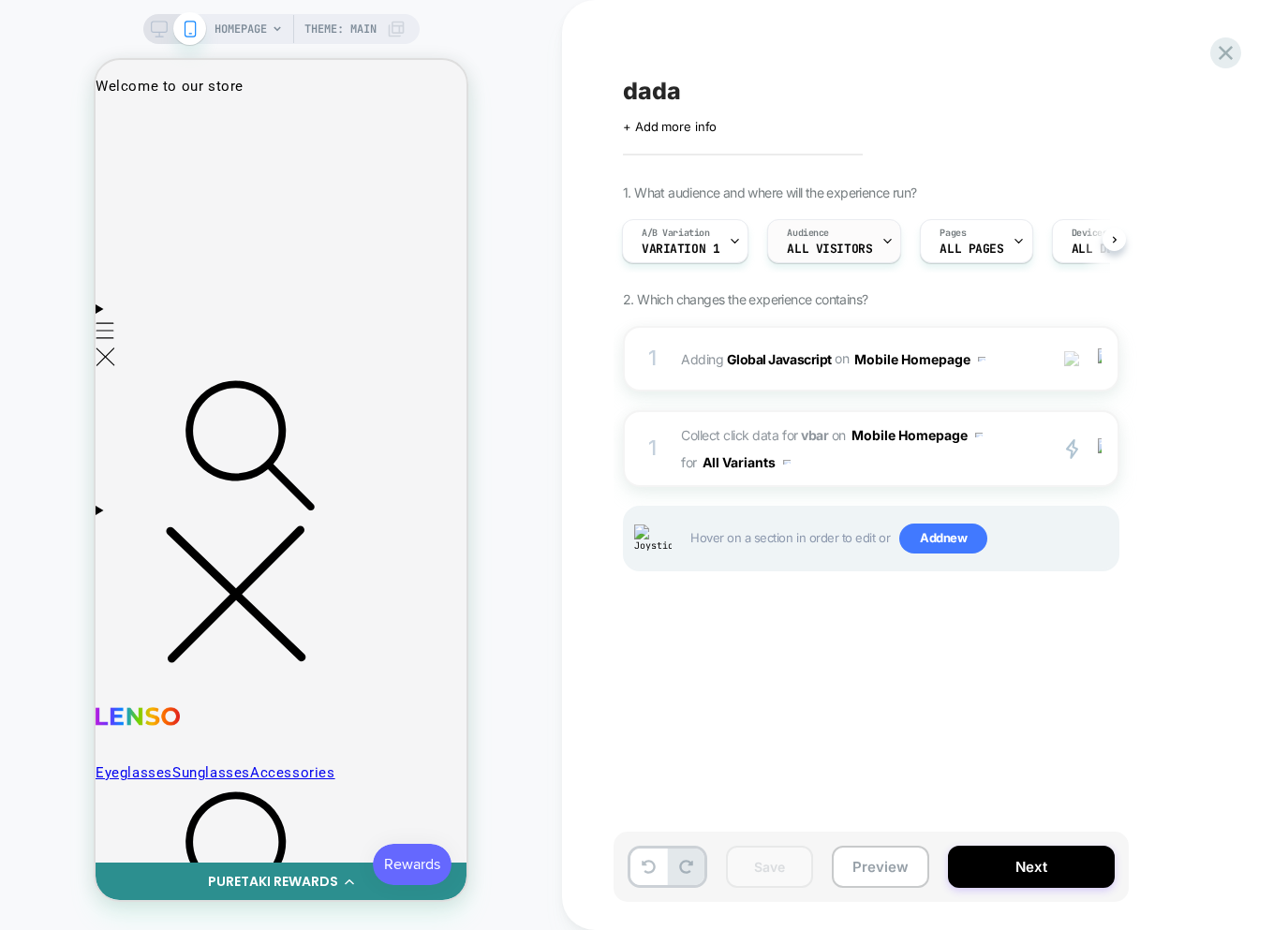
scroll to position [0, 0]
click at [808, 472] on span "Collect click data for vbar on Mobile Homepage for All Variants" at bounding box center [859, 448] width 357 height 54
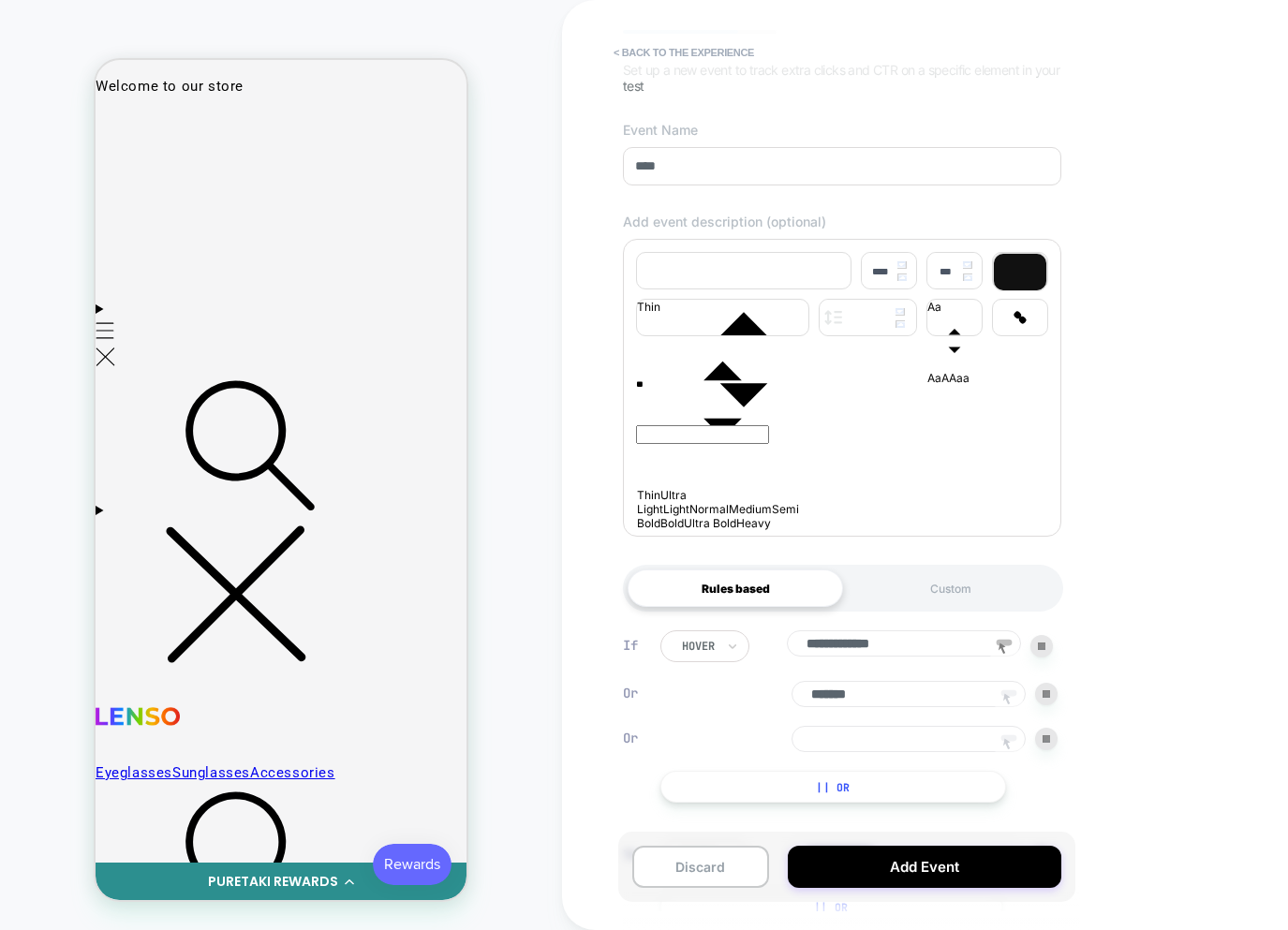
scroll to position [309, 0]
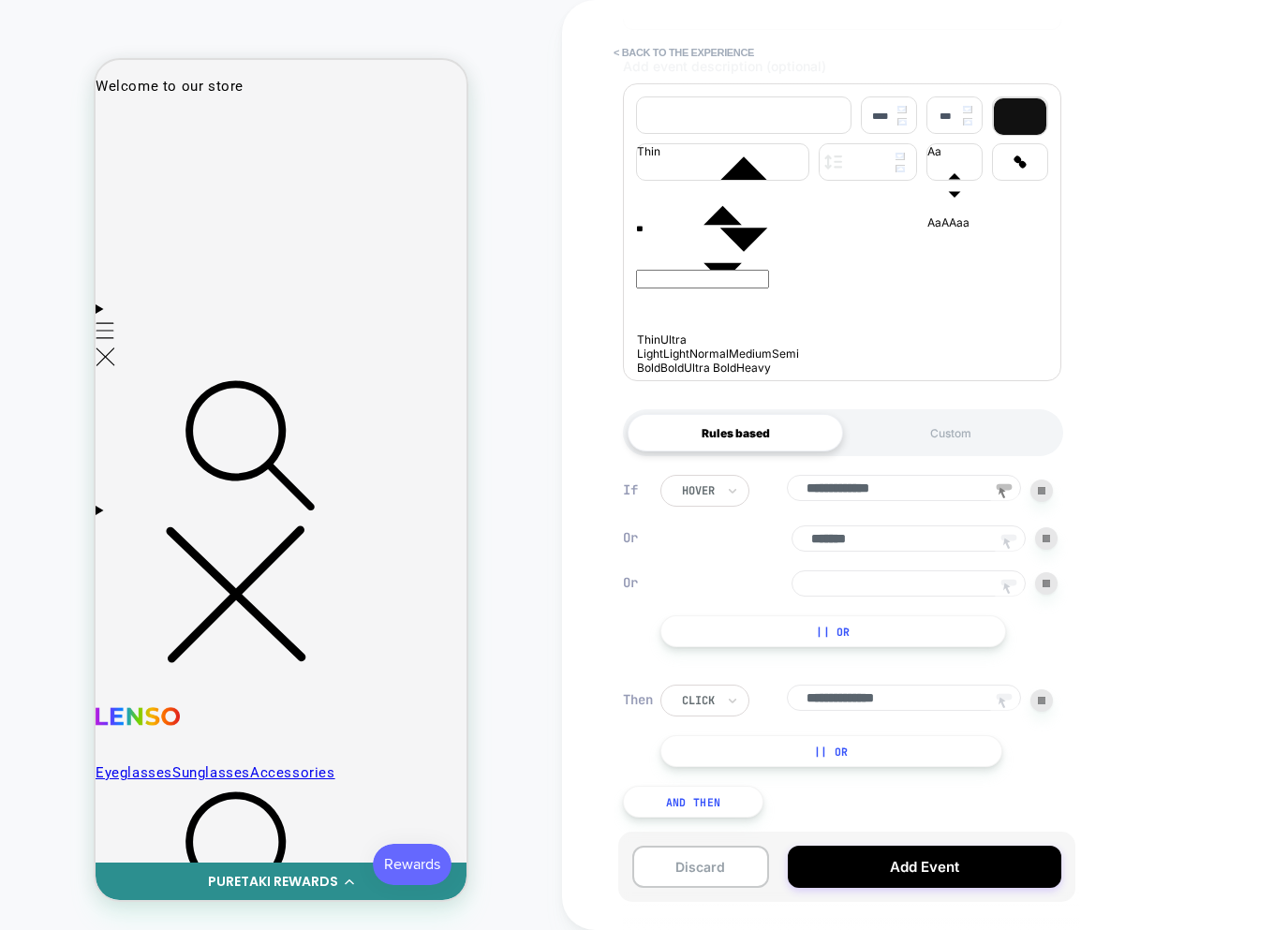
click at [1004, 583] on icon at bounding box center [1007, 589] width 8 height 12
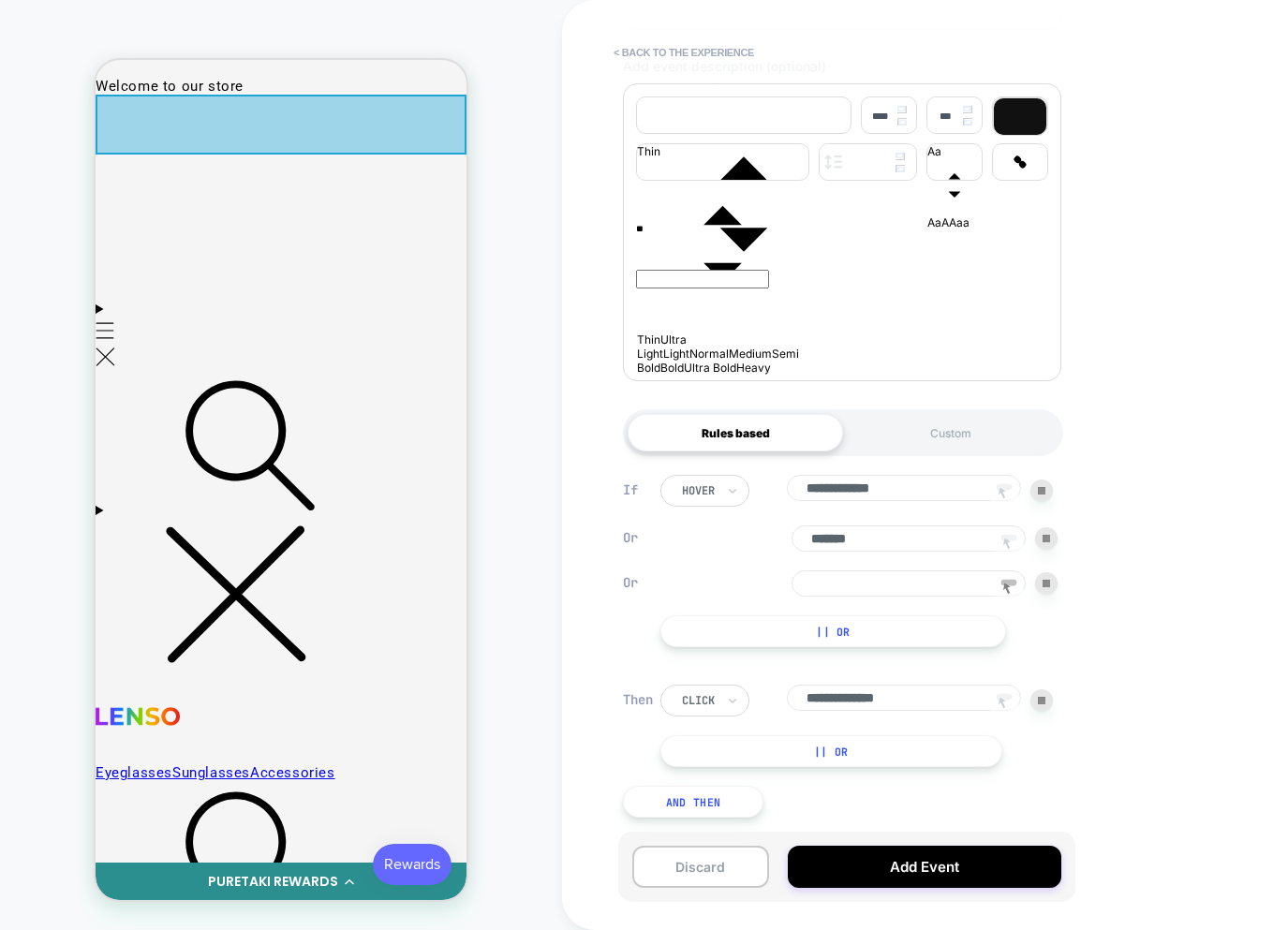
click at [330, 143] on div at bounding box center [281, 124] width 371 height 60
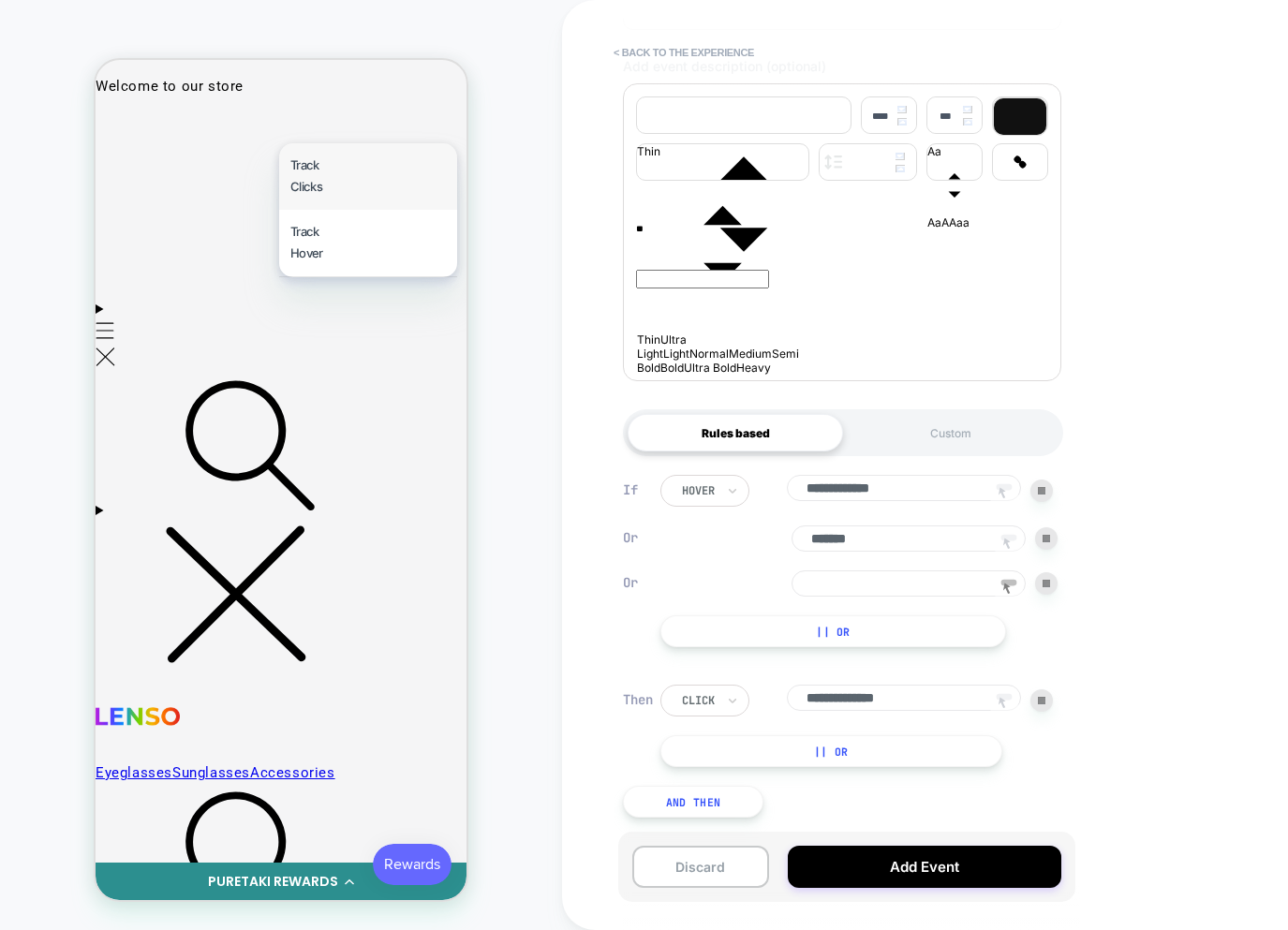
click at [334, 182] on div "Track Clicks" at bounding box center [367, 176] width 178 height 66
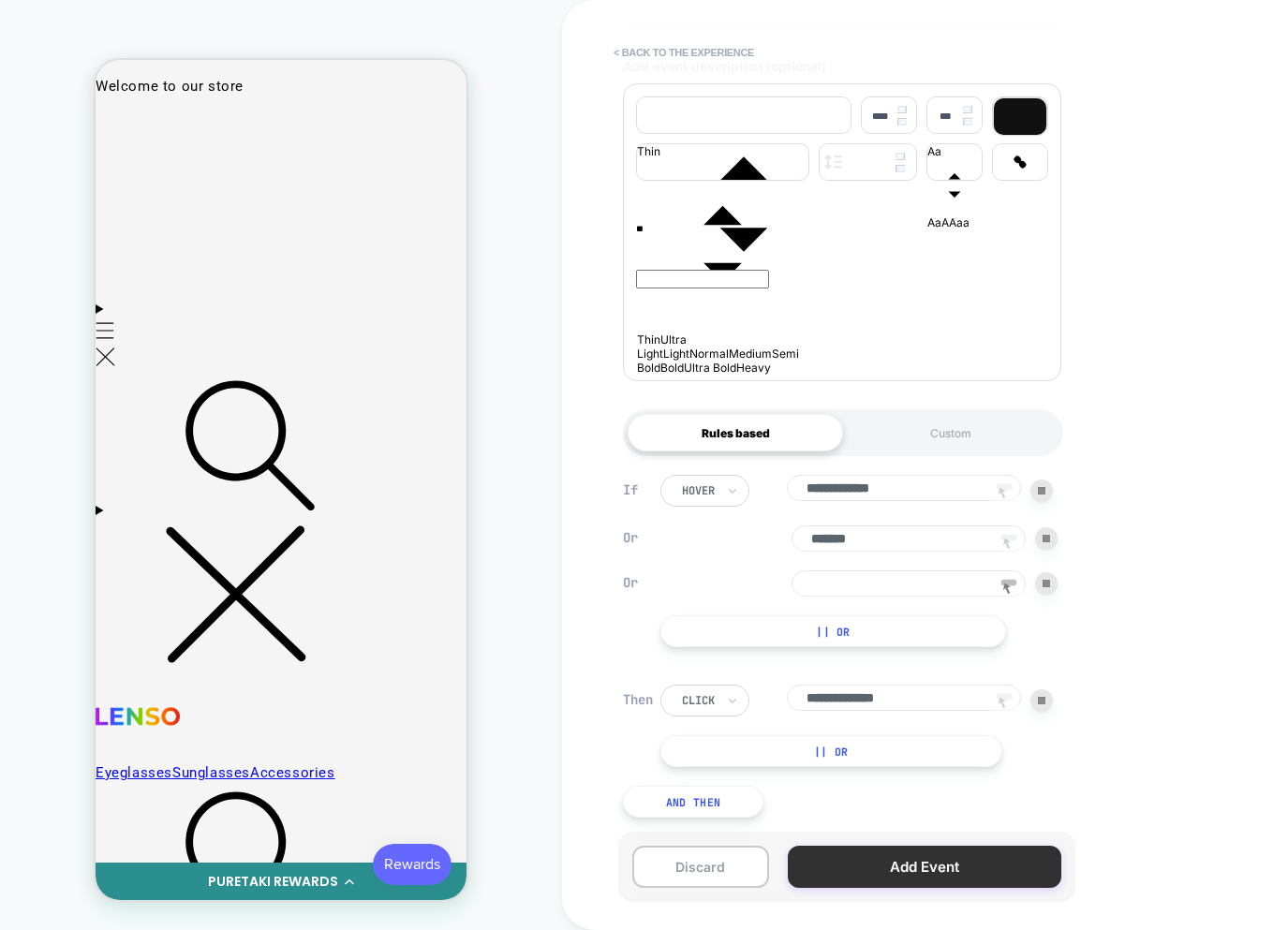
click at [929, 868] on button "Add Event" at bounding box center [924, 867] width 273 height 42
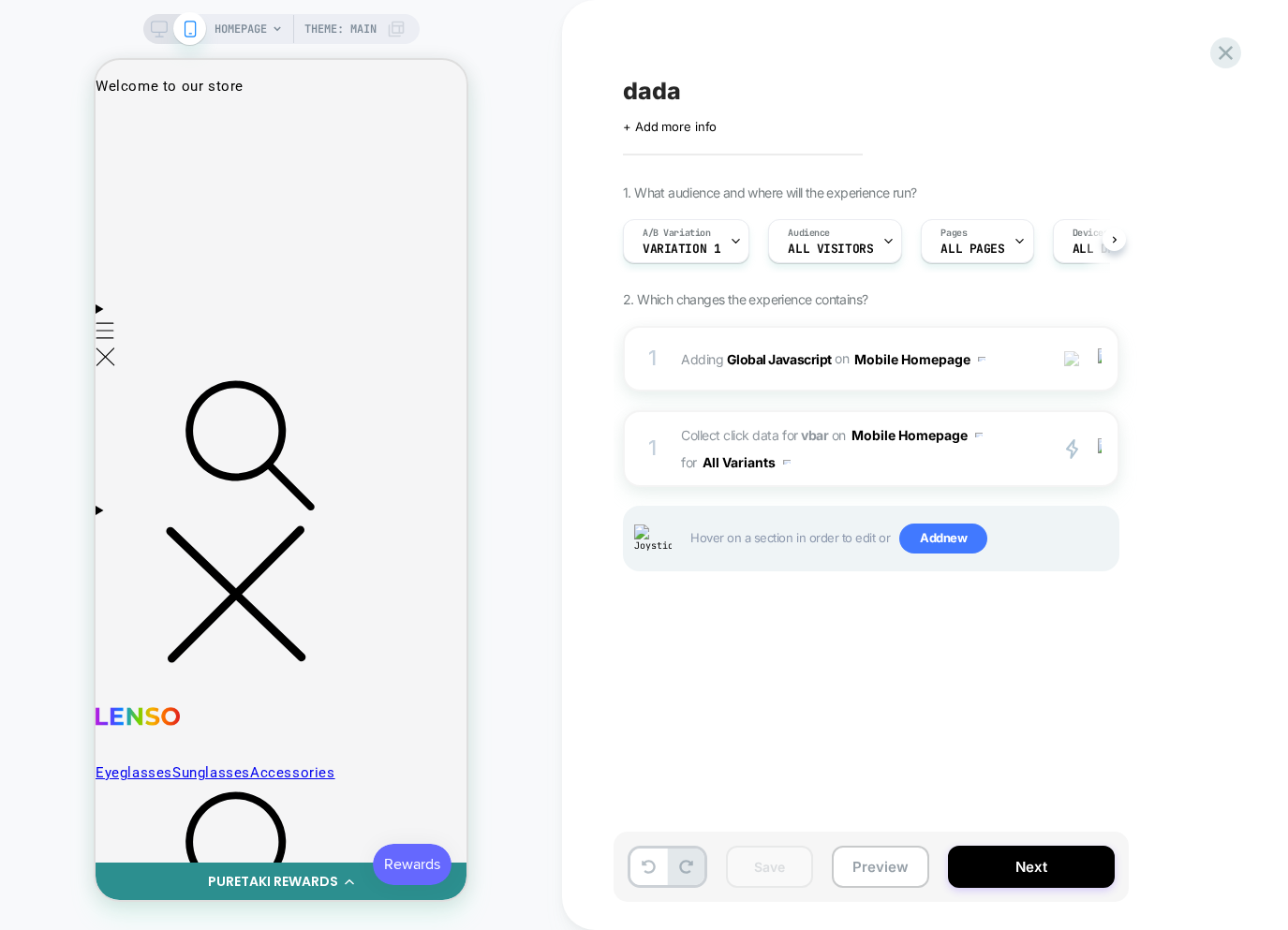
scroll to position [0, 1]
click at [1002, 468] on span "Collect click data for vbar on Mobile Homepage for All Variants" at bounding box center [859, 448] width 357 height 54
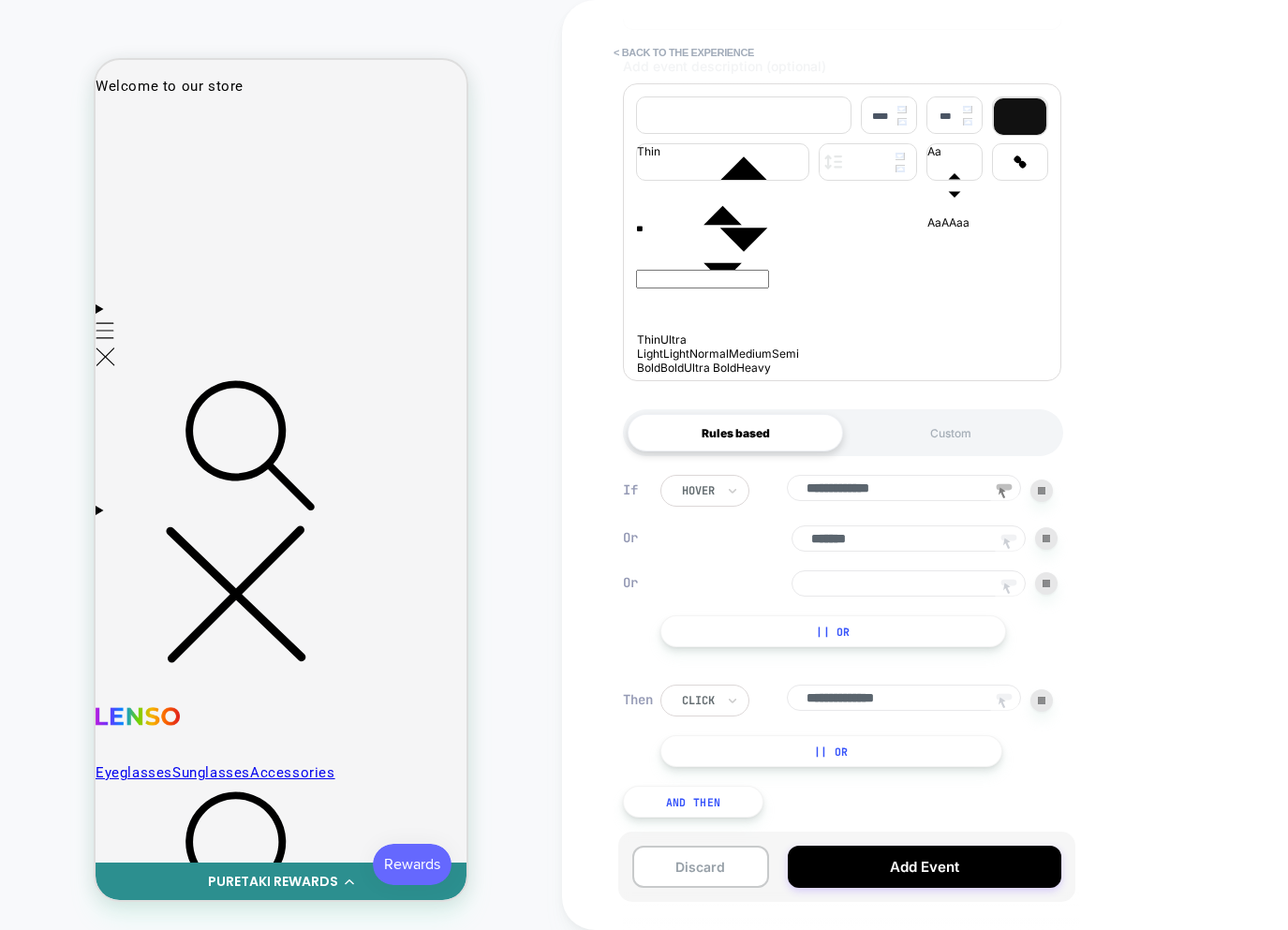
scroll to position [309, 0]
click at [1010, 583] on icon at bounding box center [1008, 589] width 28 height 28
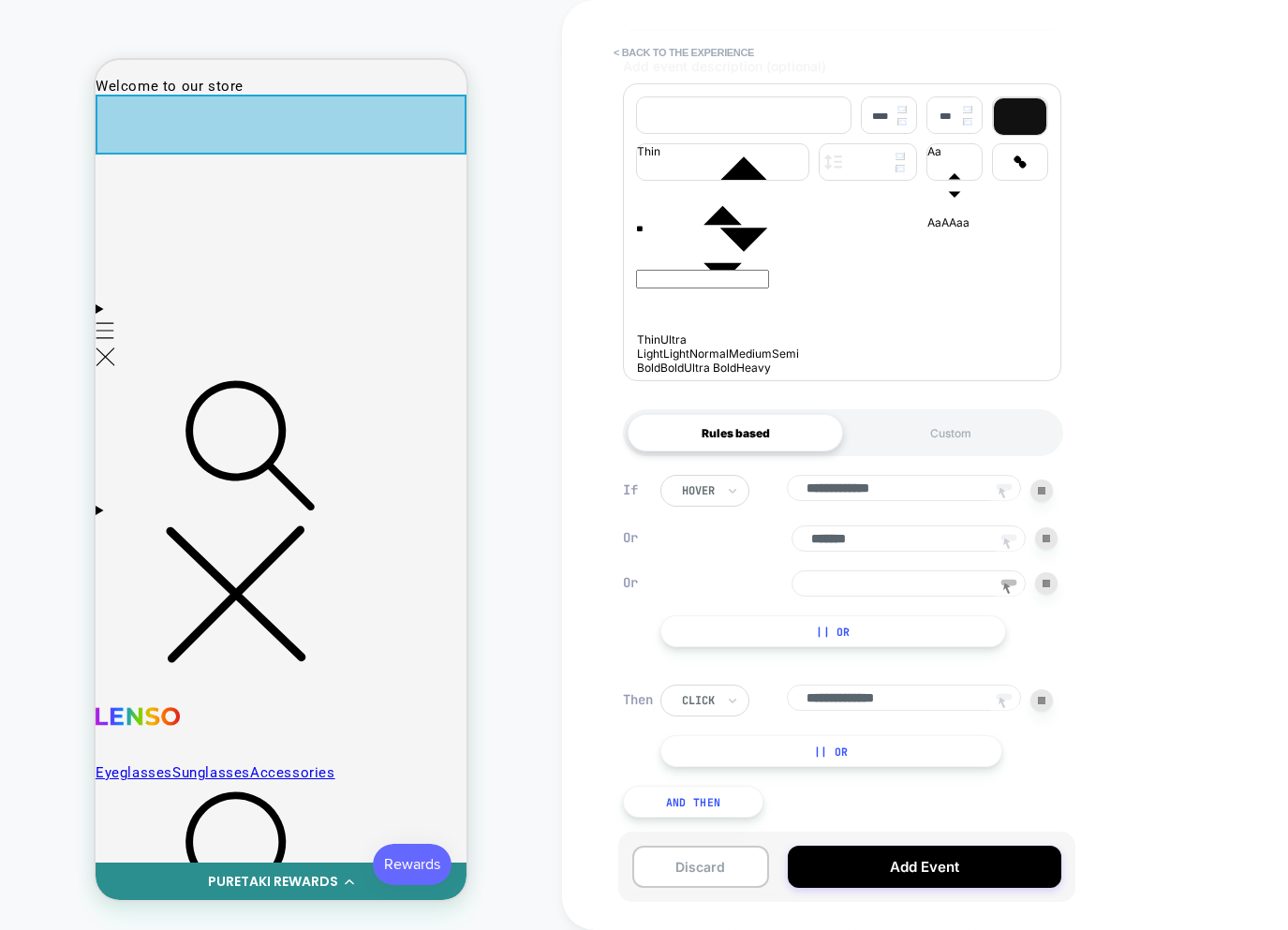
click at [174, 141] on div at bounding box center [281, 124] width 371 height 60
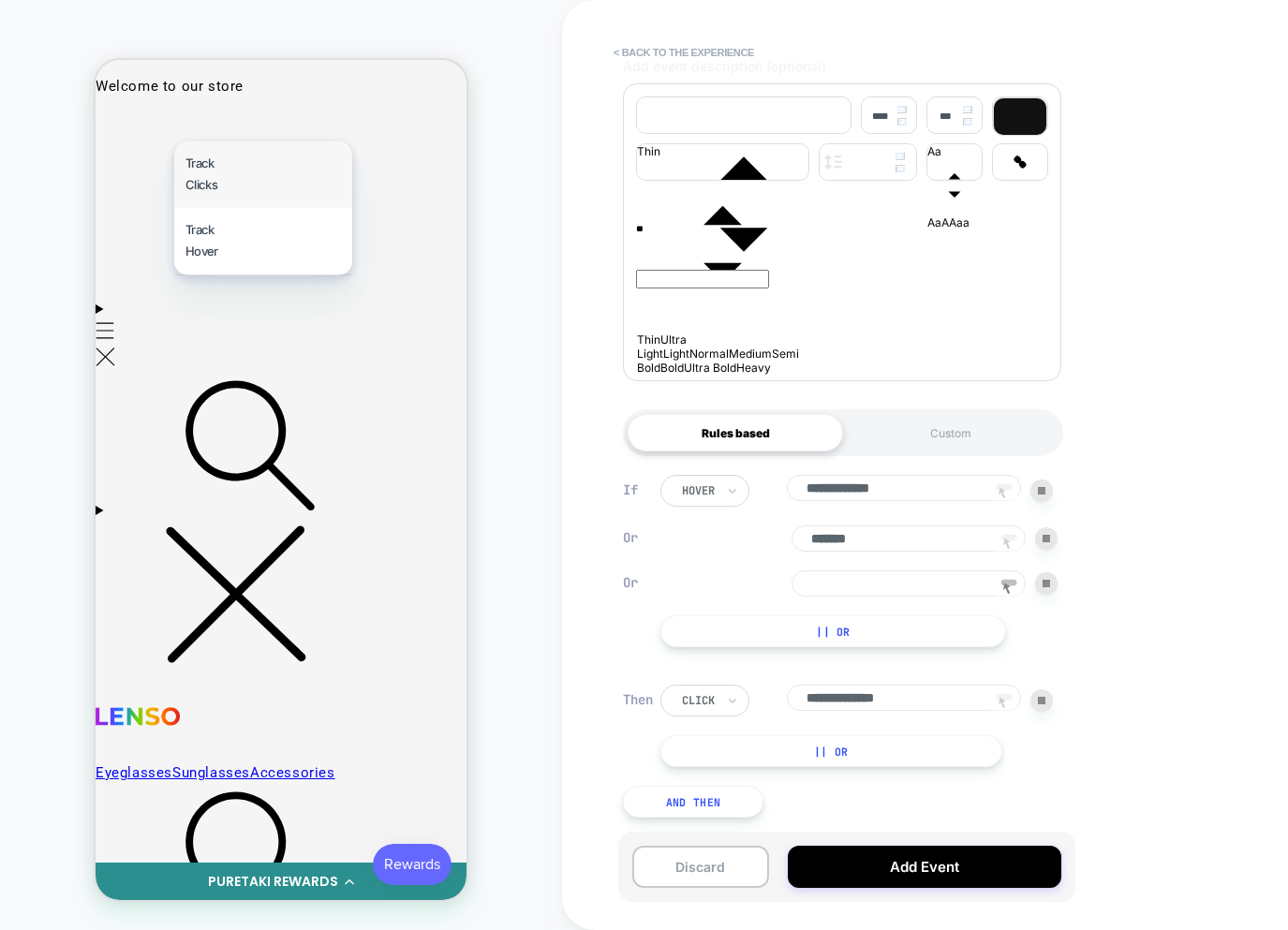
click at [203, 187] on div "Track Clicks" at bounding box center [263, 174] width 178 height 66
click at [1006, 583] on icon at bounding box center [1007, 589] width 8 height 12
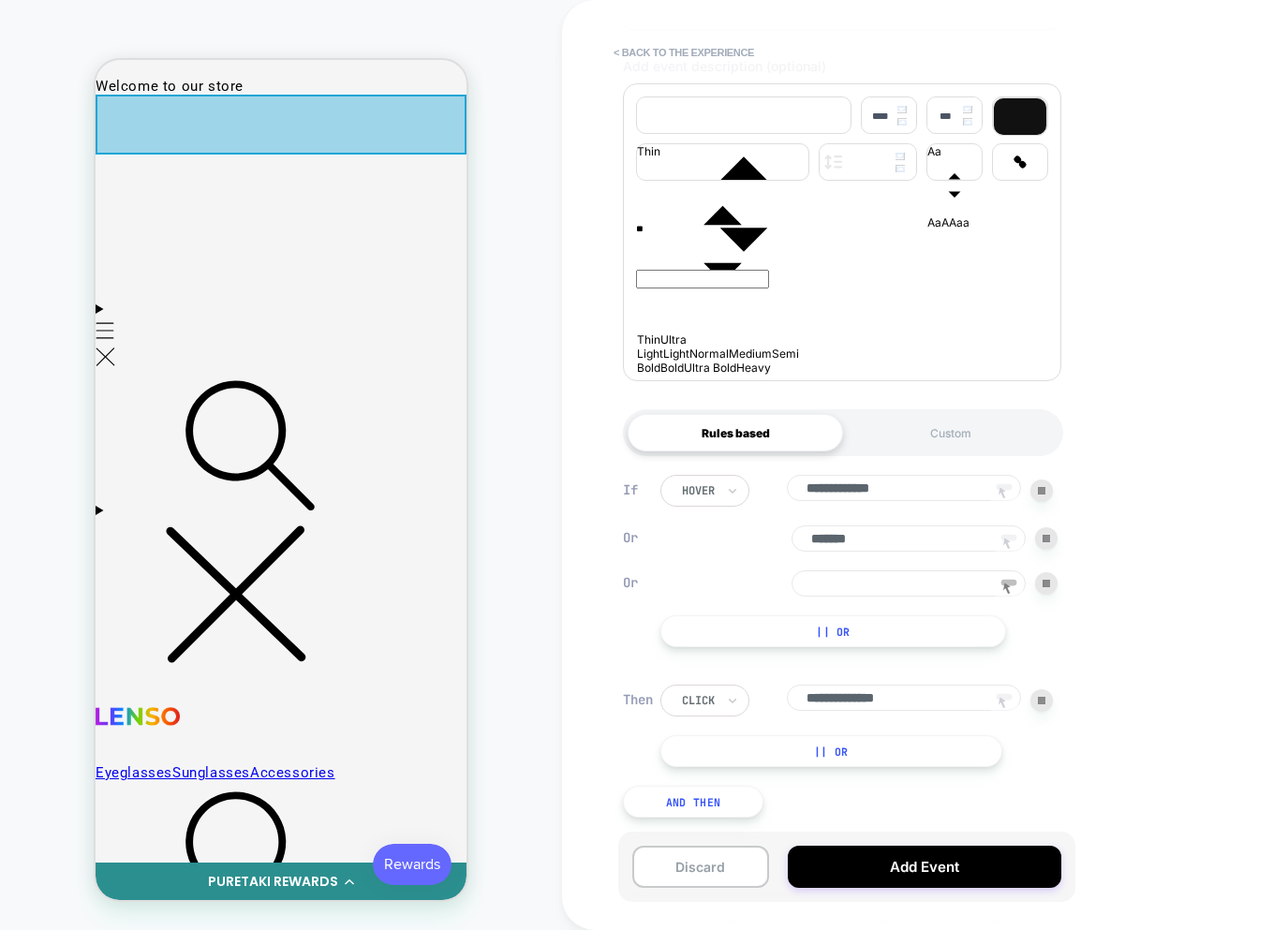
click at [207, 142] on div at bounding box center [281, 124] width 371 height 60
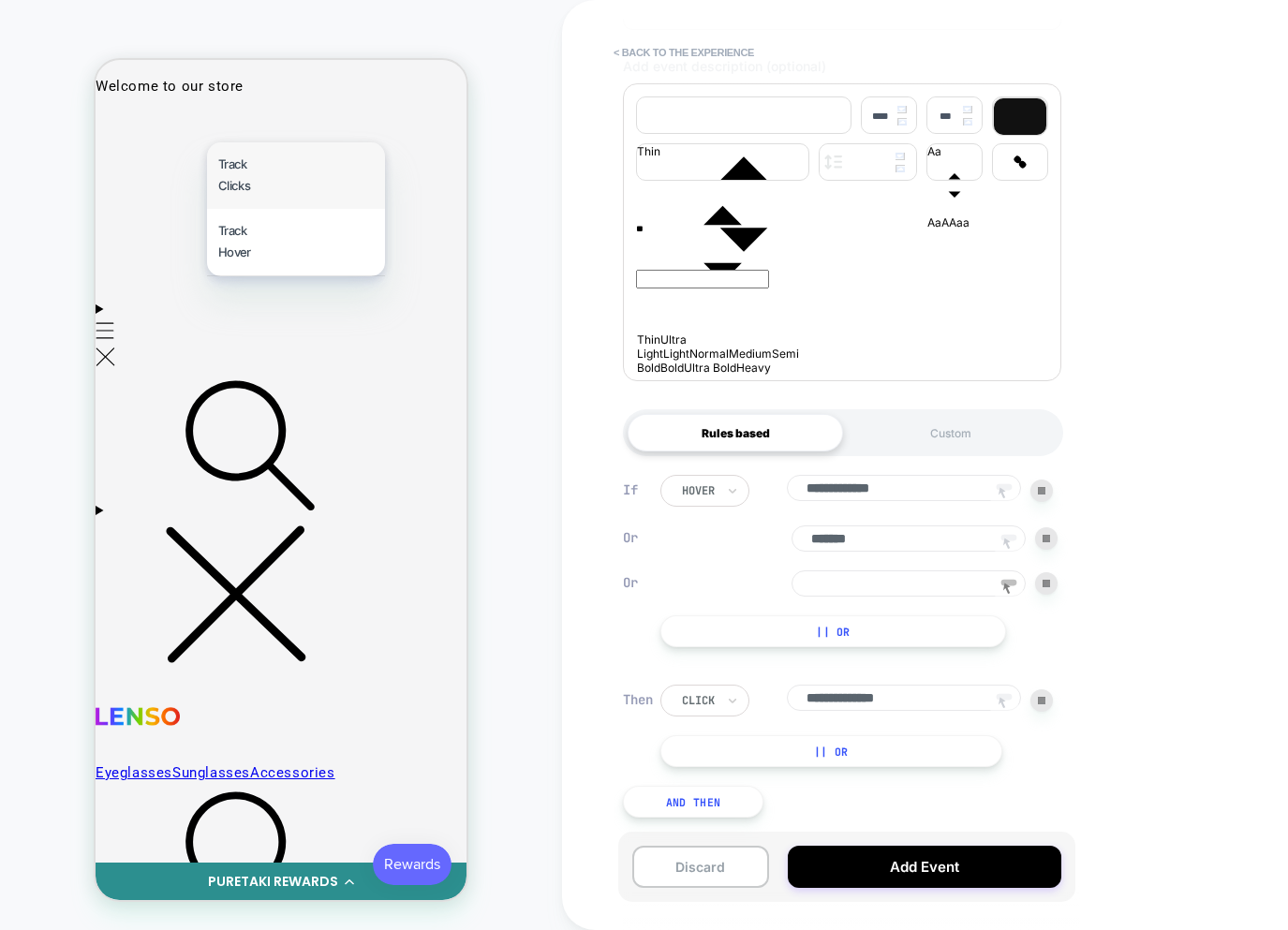
click at [245, 190] on div "Track Clicks" at bounding box center [295, 175] width 178 height 66
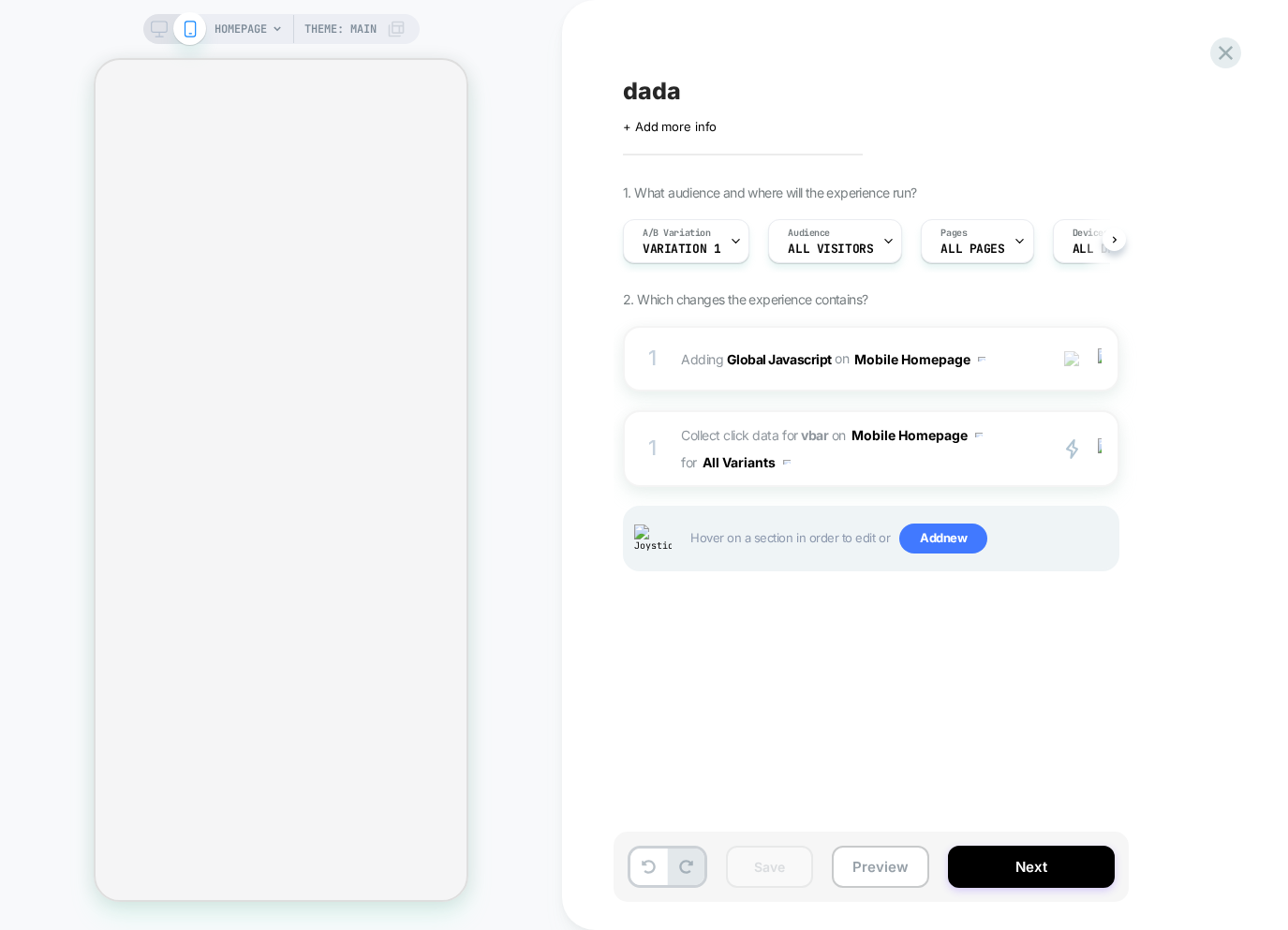
scroll to position [0, 1]
click at [931, 478] on div "1 Collect click data for vbar on Mobile Homepage for All Variants primary 2 Dup…" at bounding box center [871, 449] width 496 height 77
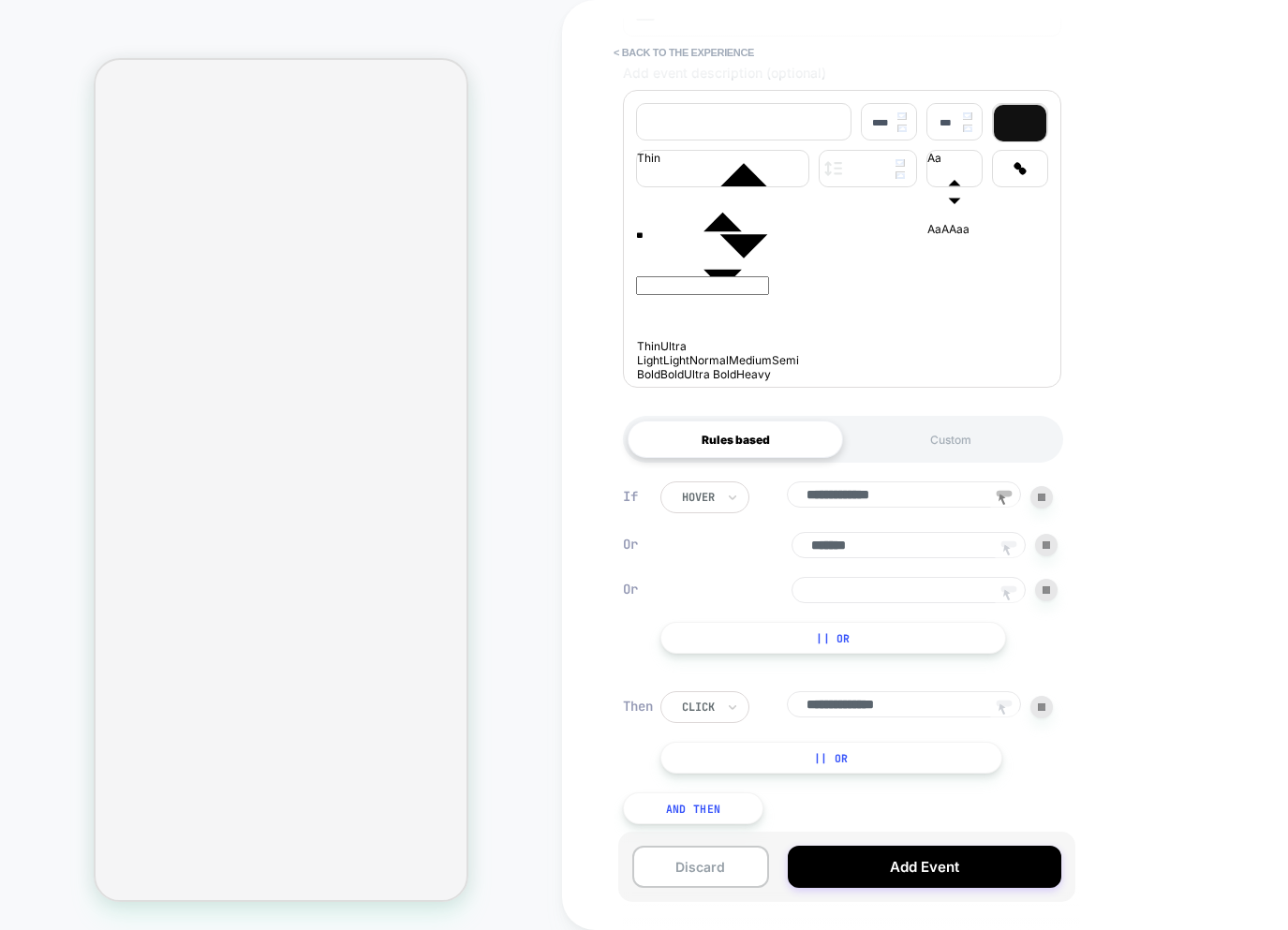
scroll to position [309, 0]
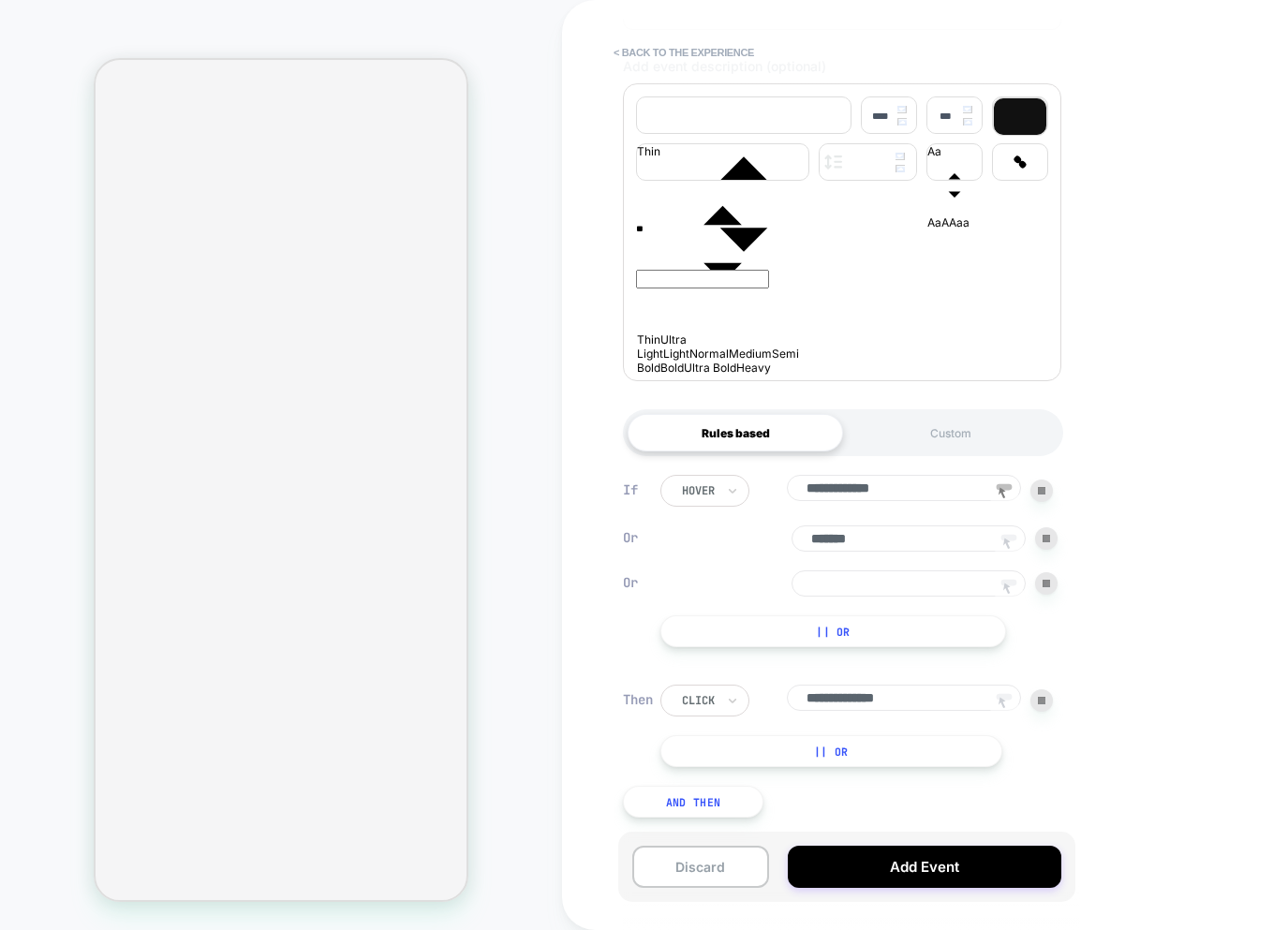
click at [1008, 580] on rect at bounding box center [1009, 583] width 16 height 7
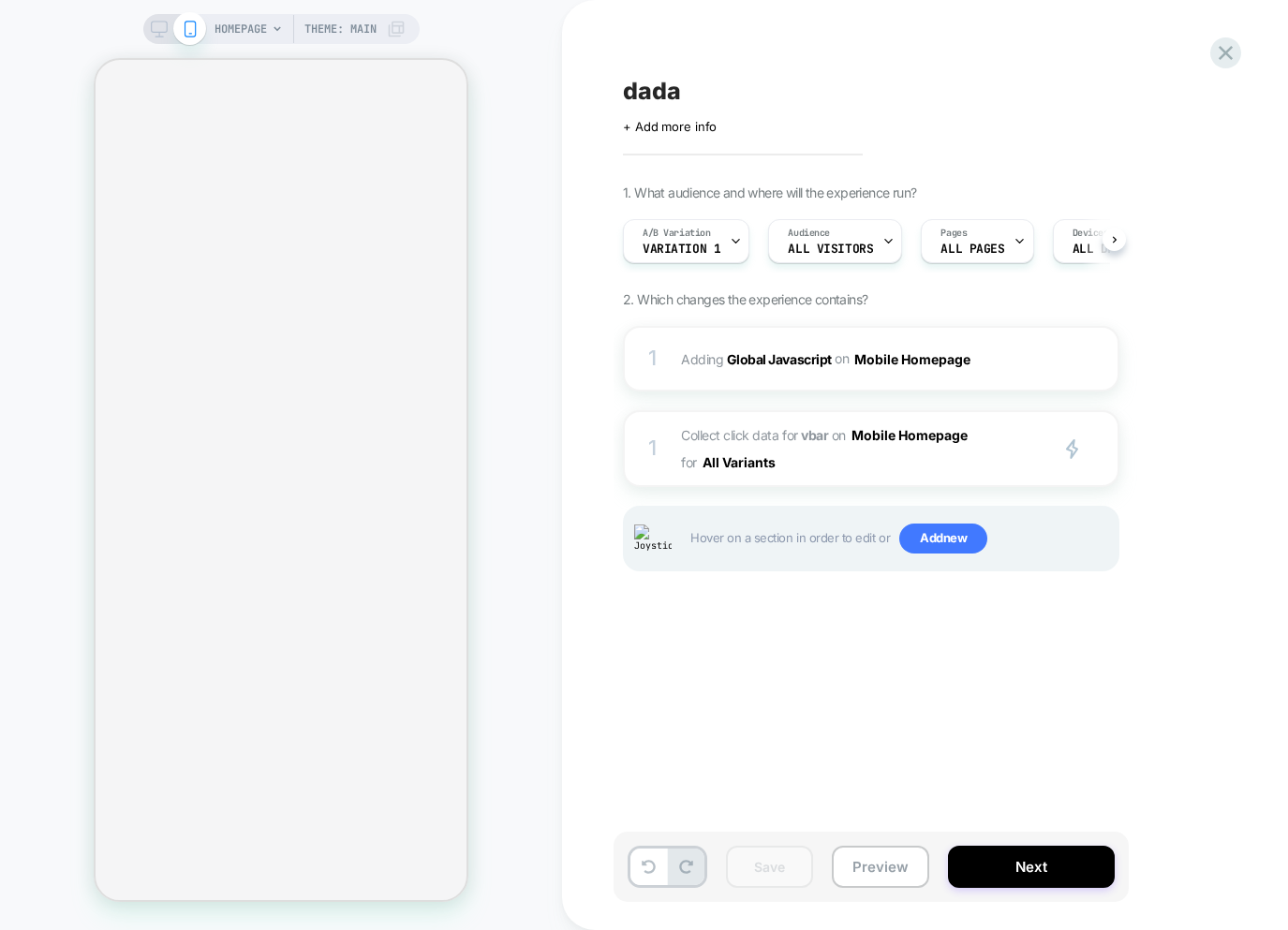
scroll to position [0, 1]
click at [867, 491] on div "1 Adding Global Javascript on Mobile Homepage Add Before Add After Copy to Desk…" at bounding box center [871, 472] width 496 height 292
click at [866, 480] on div "1 Collect click data for vbar on Mobile Homepage for All Variants primary 2 Dup…" at bounding box center [871, 449] width 496 height 77
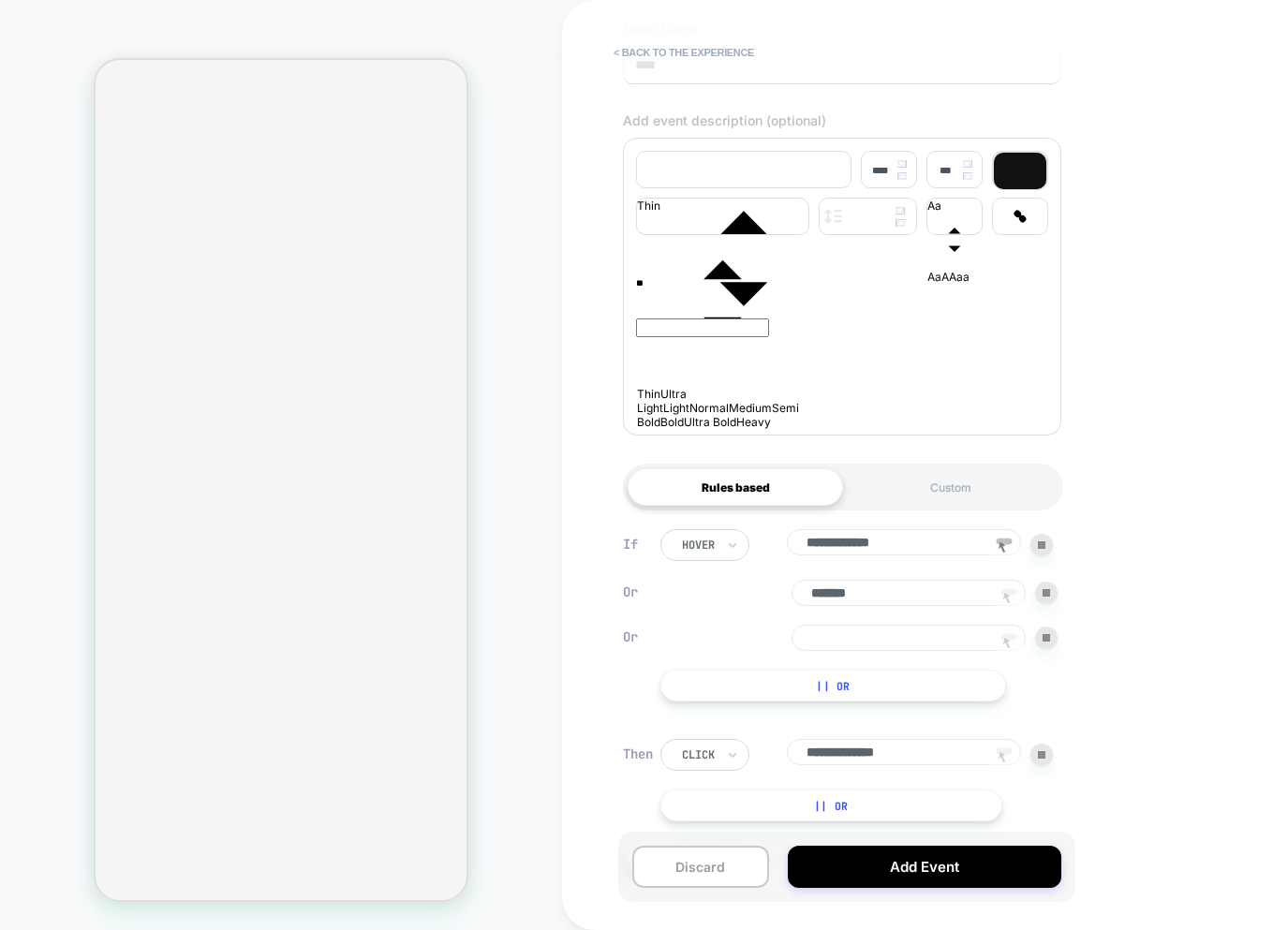
scroll to position [302, 0]
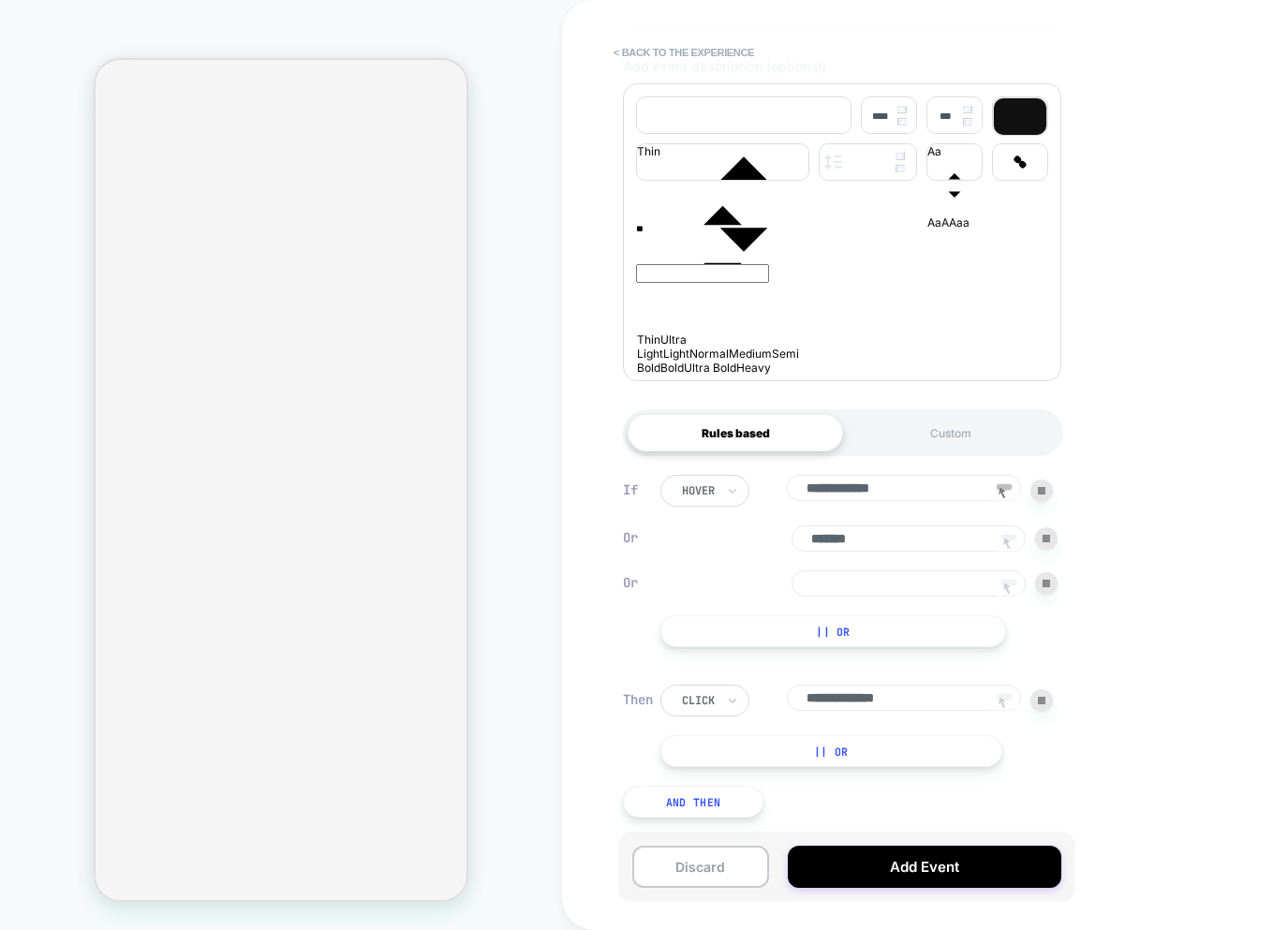
click at [1010, 584] on icon at bounding box center [1008, 589] width 28 height 28
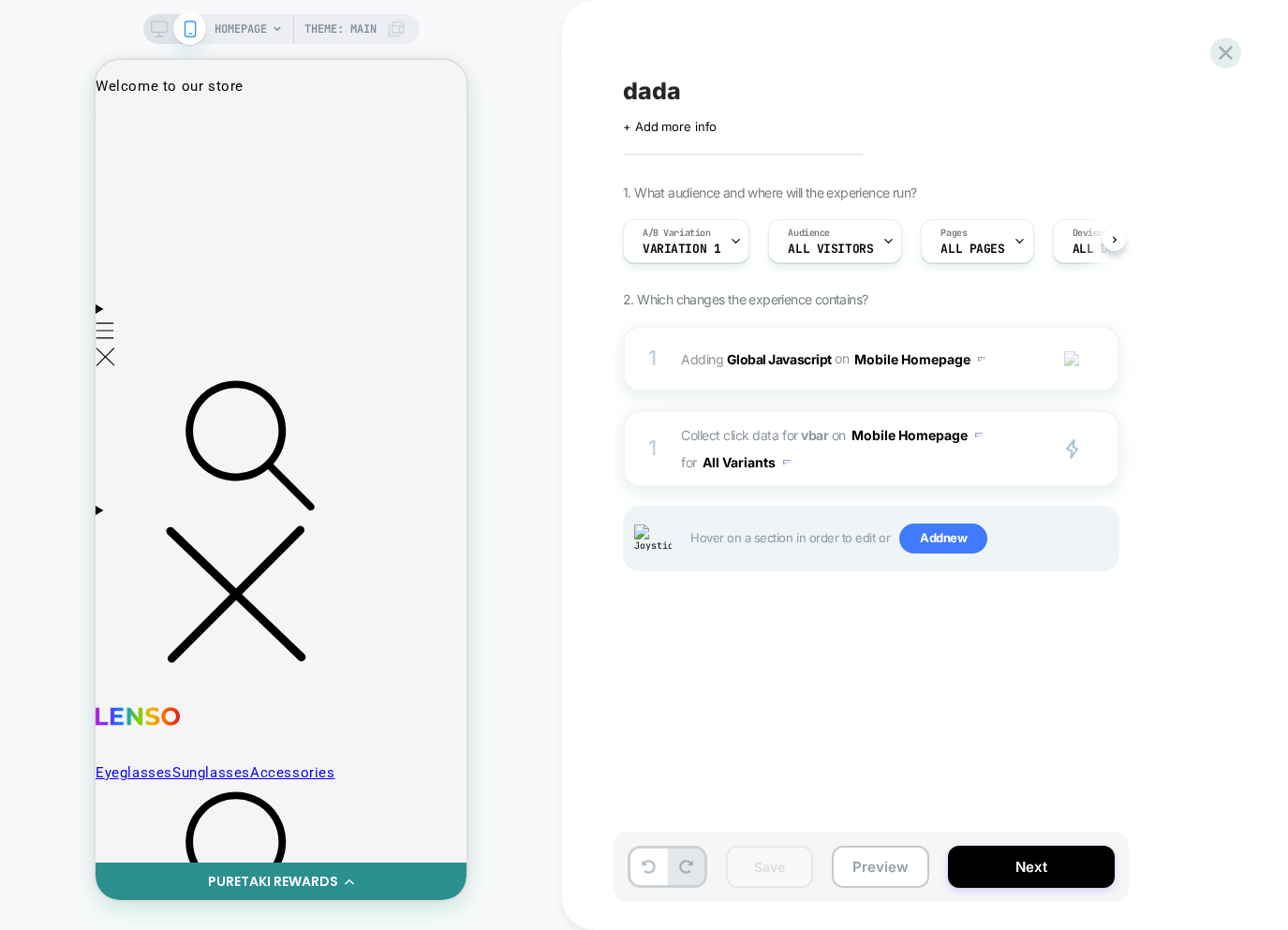
scroll to position [0, 0]
click at [928, 477] on div "1 Collect click data for vbar on Mobile Homepage for All Variants primary 2 Dup…" at bounding box center [871, 449] width 496 height 77
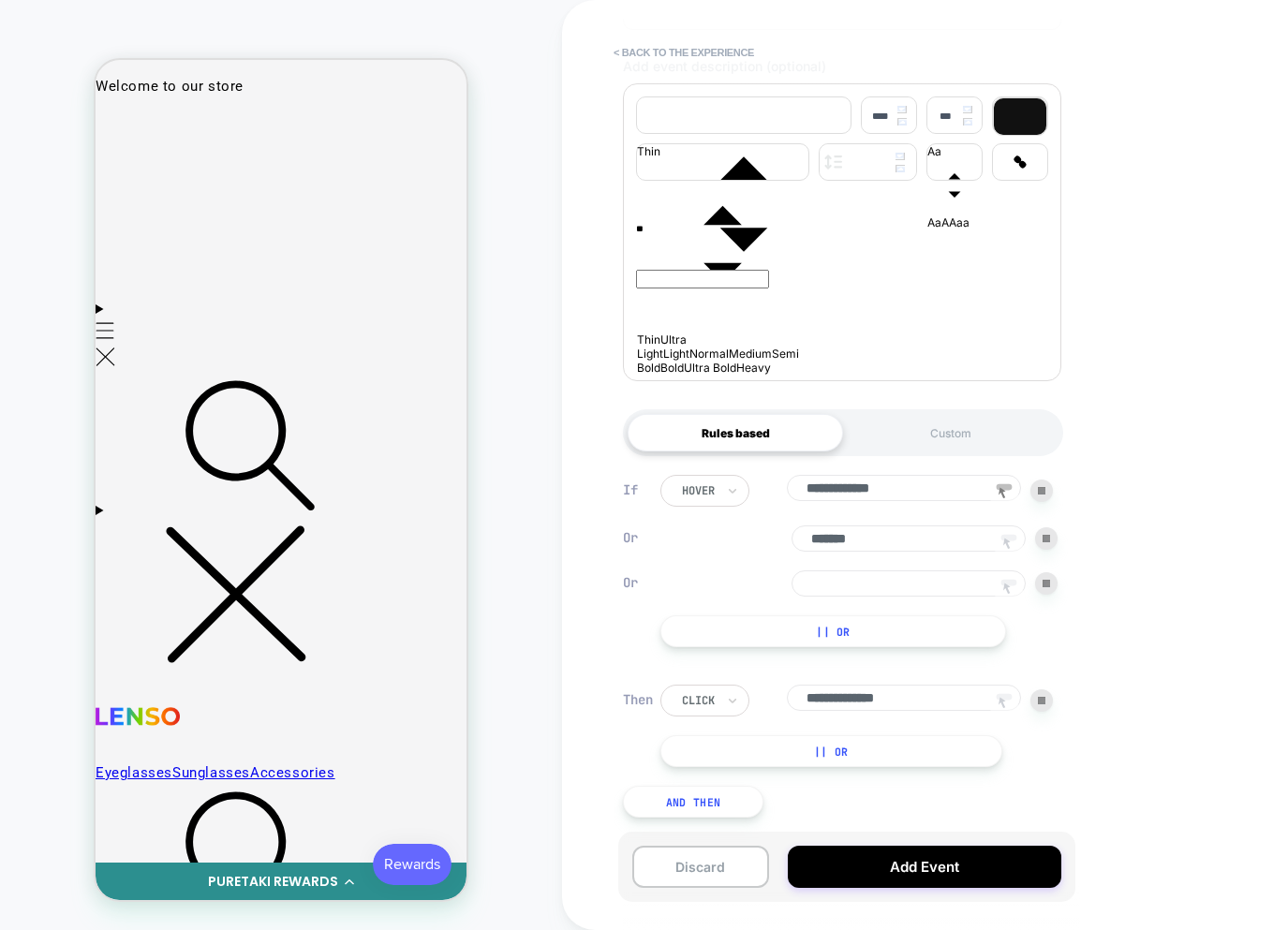
scroll to position [309, 0]
drag, startPoint x: 896, startPoint y: 586, endPoint x: 907, endPoint y: 587, distance: 11.0
click at [897, 586] on input at bounding box center [909, 583] width 235 height 26
click at [1006, 580] on rect at bounding box center [1009, 583] width 16 height 7
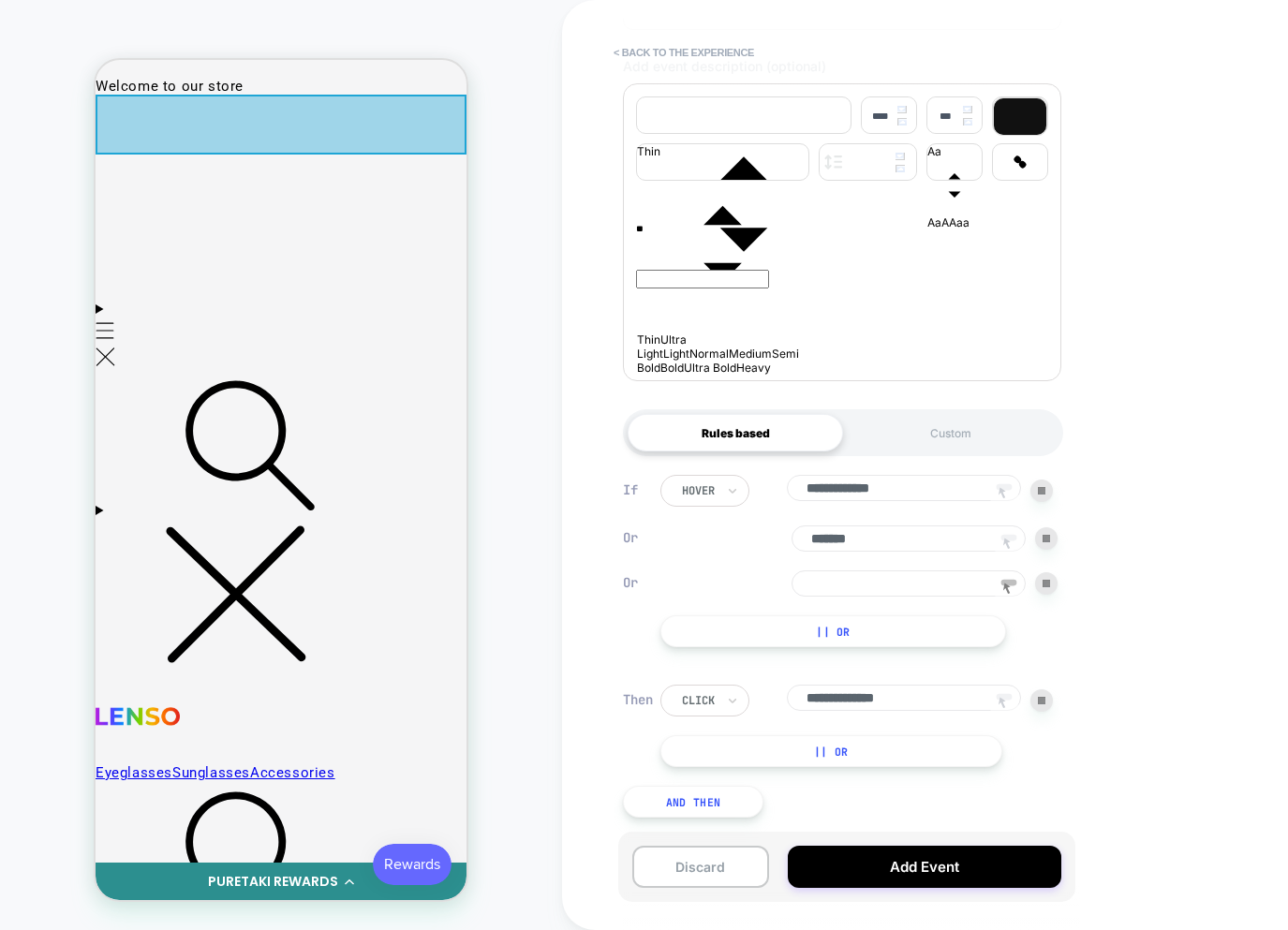
click at [201, 134] on div at bounding box center [281, 124] width 371 height 60
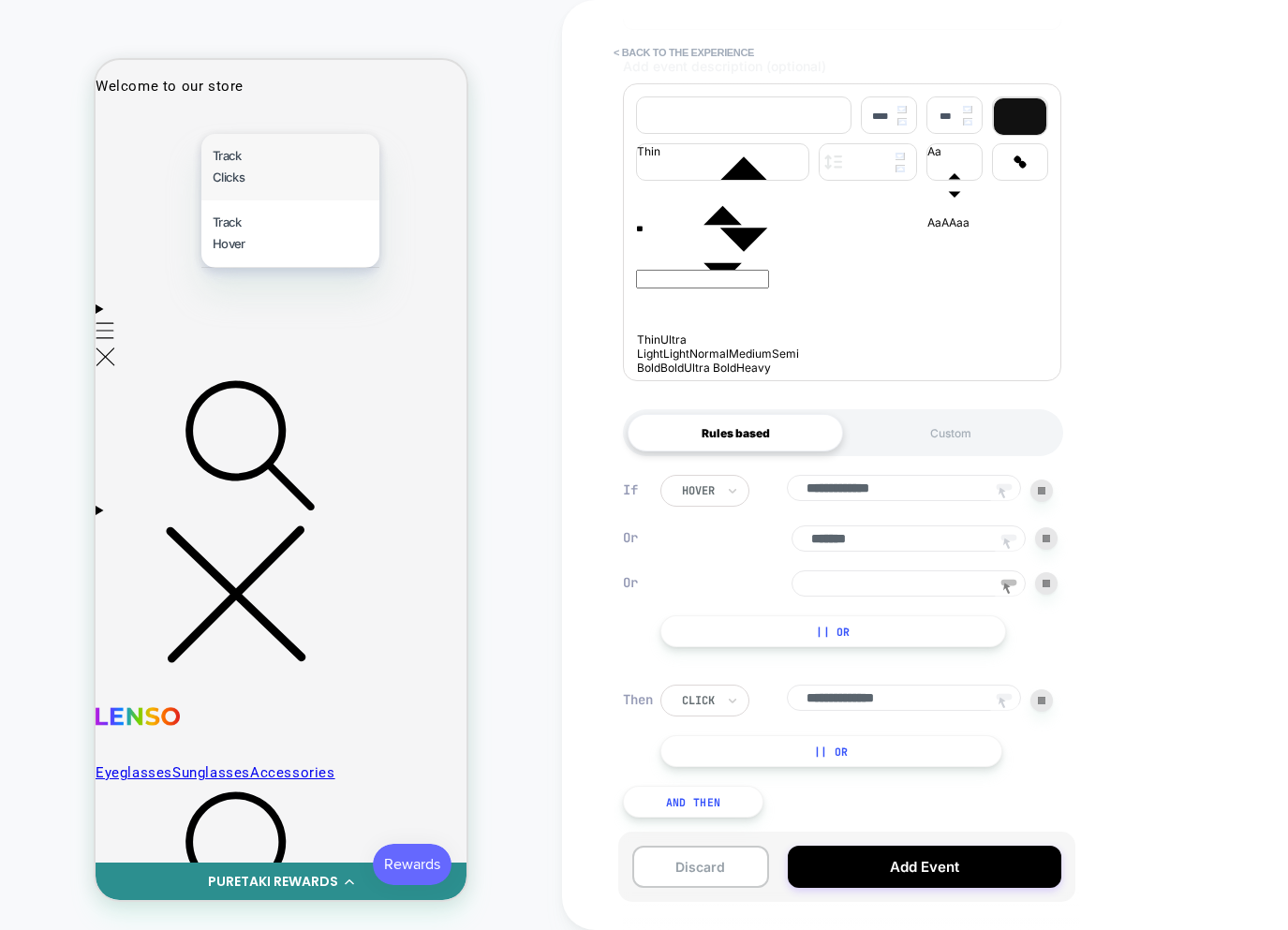
click at [235, 156] on div "Track Clicks" at bounding box center [290, 166] width 178 height 66
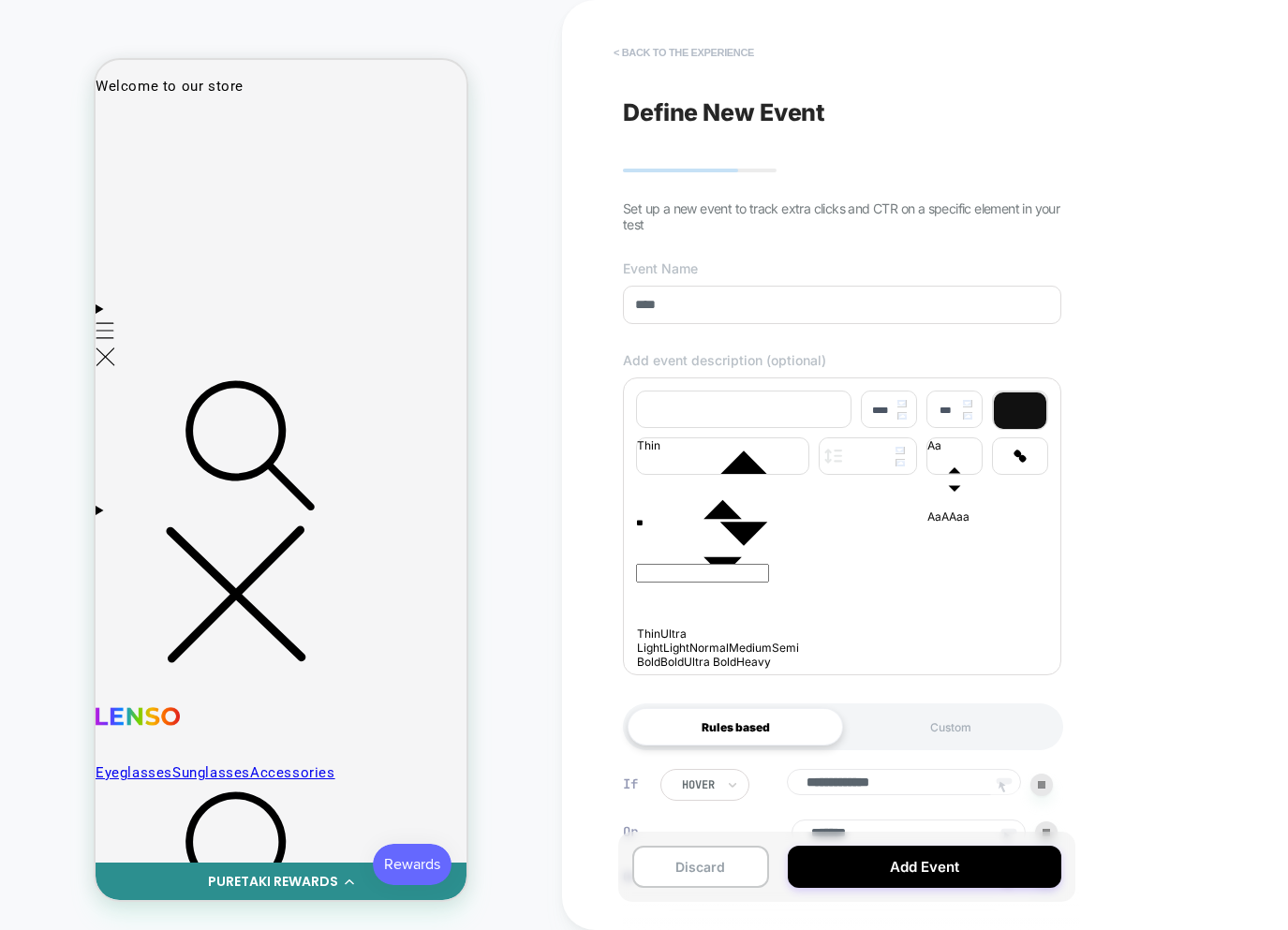
click at [641, 41] on button "< back to the experience" at bounding box center [684, 52] width 160 height 30
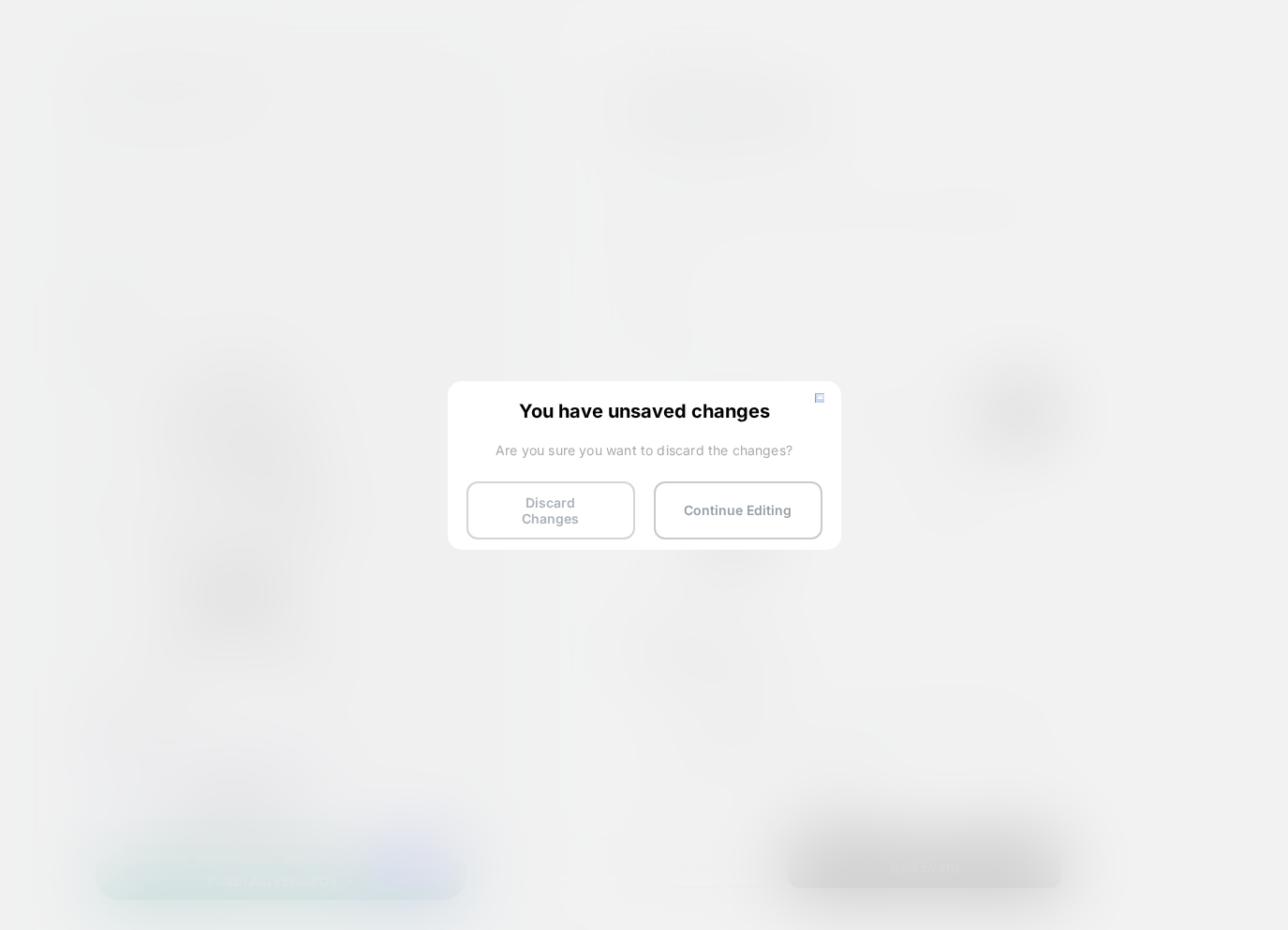
click at [581, 502] on button "Discard Changes" at bounding box center [550, 511] width 168 height 58
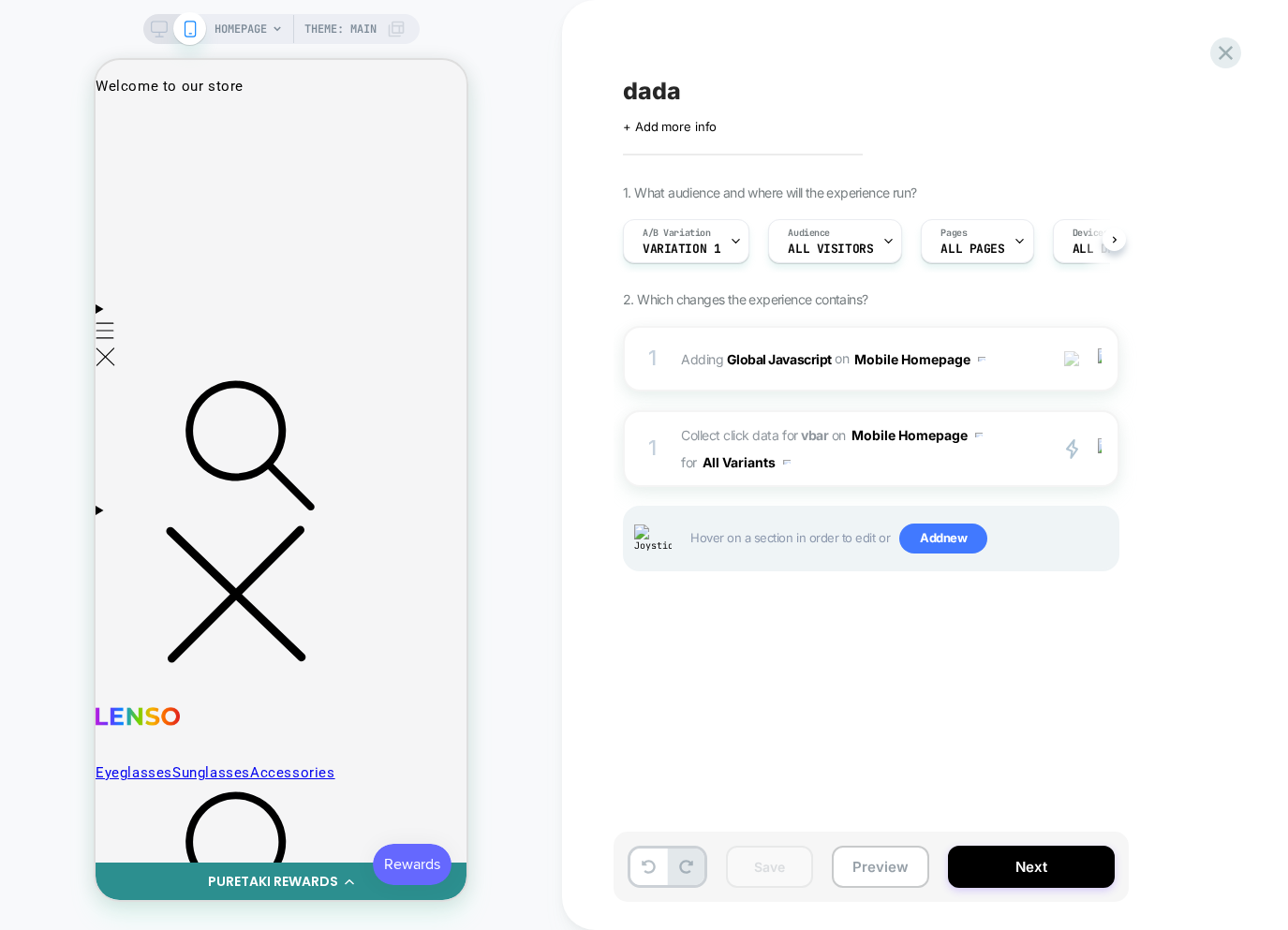
scroll to position [0, 1]
click at [926, 459] on span "Collect click data for vbar on Mobile Homepage for All Variants" at bounding box center [859, 448] width 357 height 54
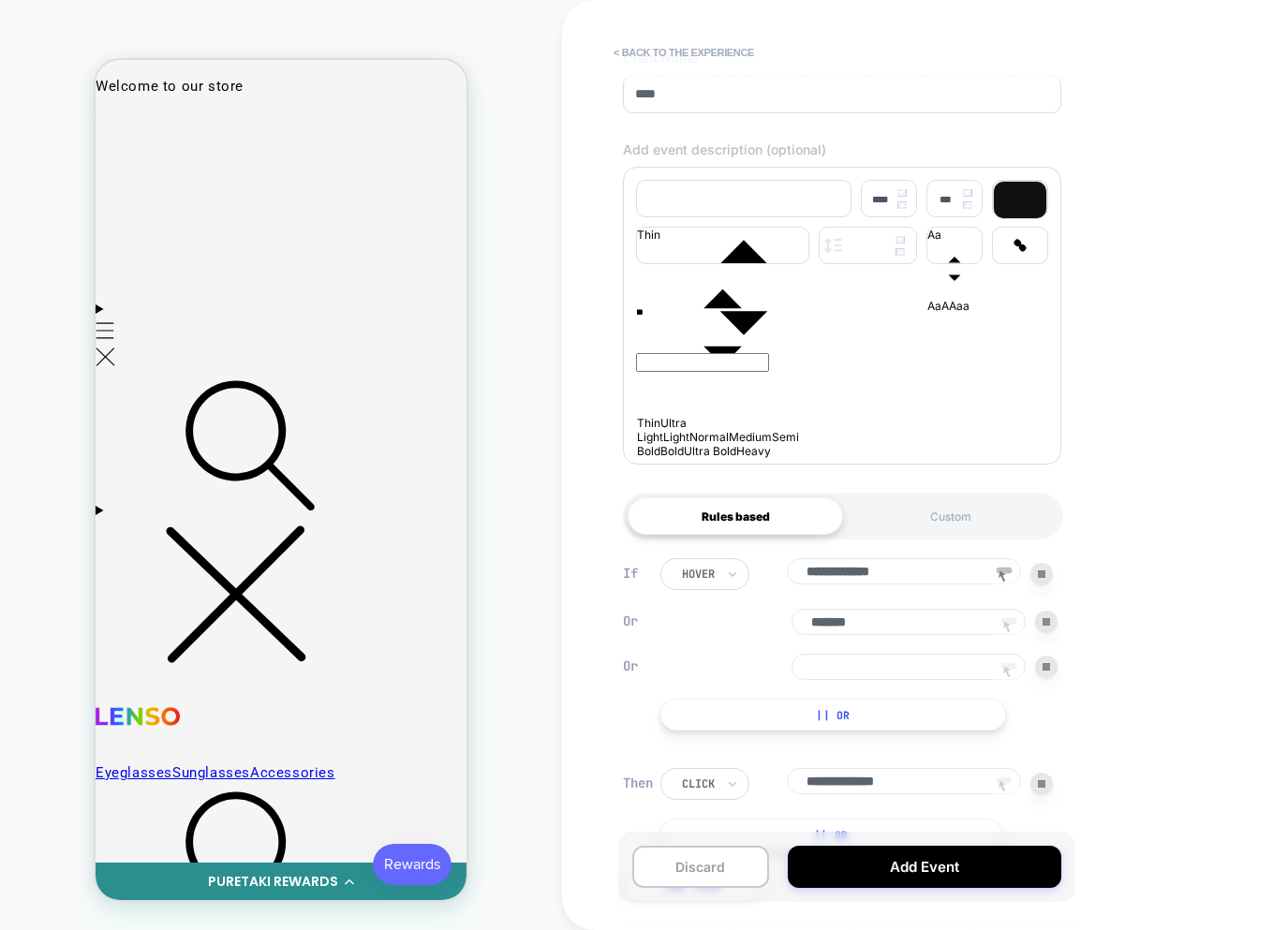
scroll to position [214, 0]
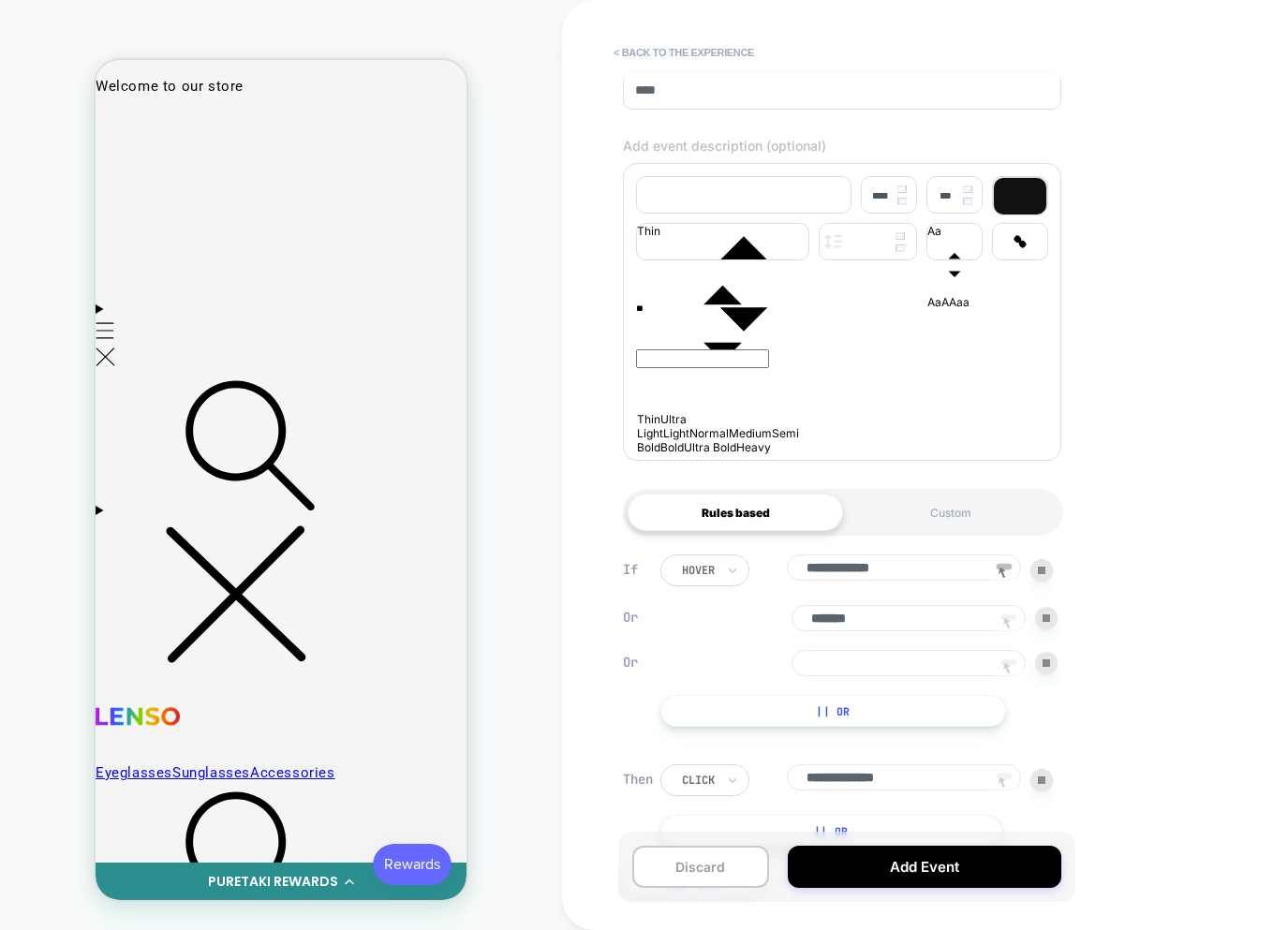
click at [1015, 682] on icon at bounding box center [1008, 668] width 28 height 28
click at [255, 574] on div at bounding box center [281, 576] width 306 height 37
click at [300, 548] on div "Track Clicks" at bounding box center [343, 549] width 178 height 66
click at [889, 881] on button "Add Event" at bounding box center [924, 867] width 273 height 42
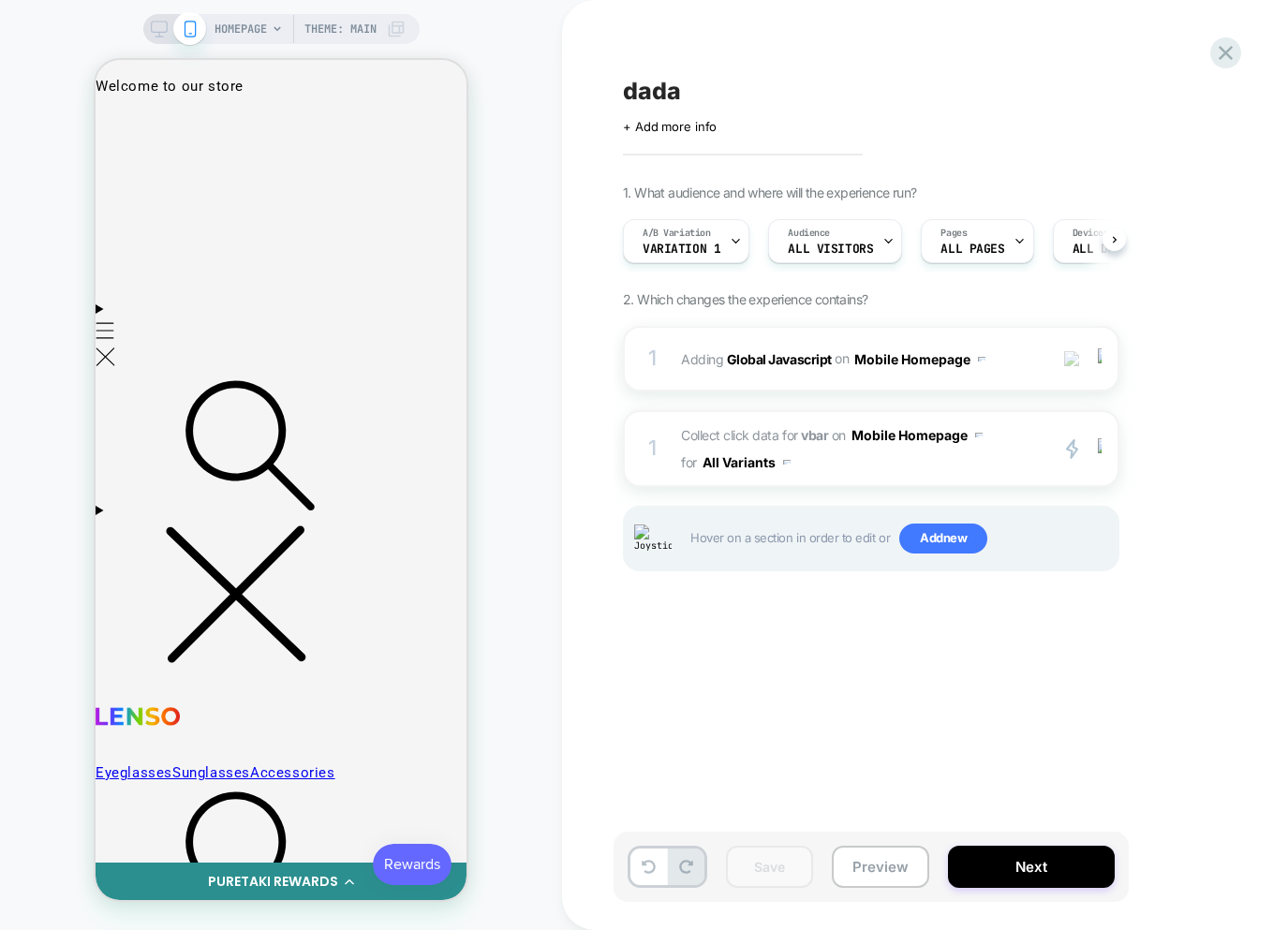
scroll to position [0, 1]
click at [937, 490] on div "1 Adding Global Javascript on Mobile Homepage Add Before Add After Copy to Desk…" at bounding box center [871, 472] width 496 height 292
click at [933, 475] on span "Collect click data for vbar on Mobile Homepage for All Variants" at bounding box center [859, 448] width 357 height 54
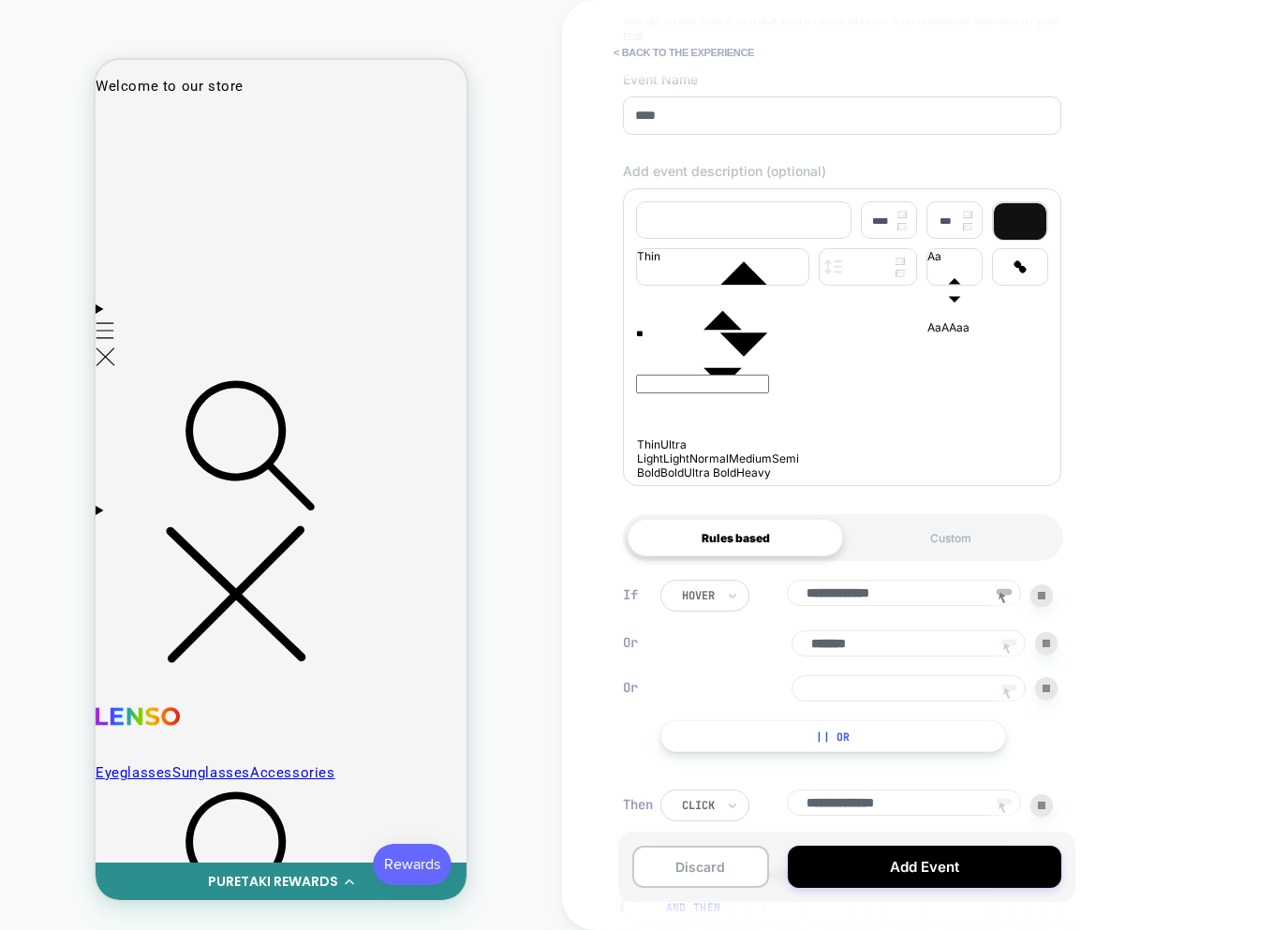
scroll to position [207, 0]
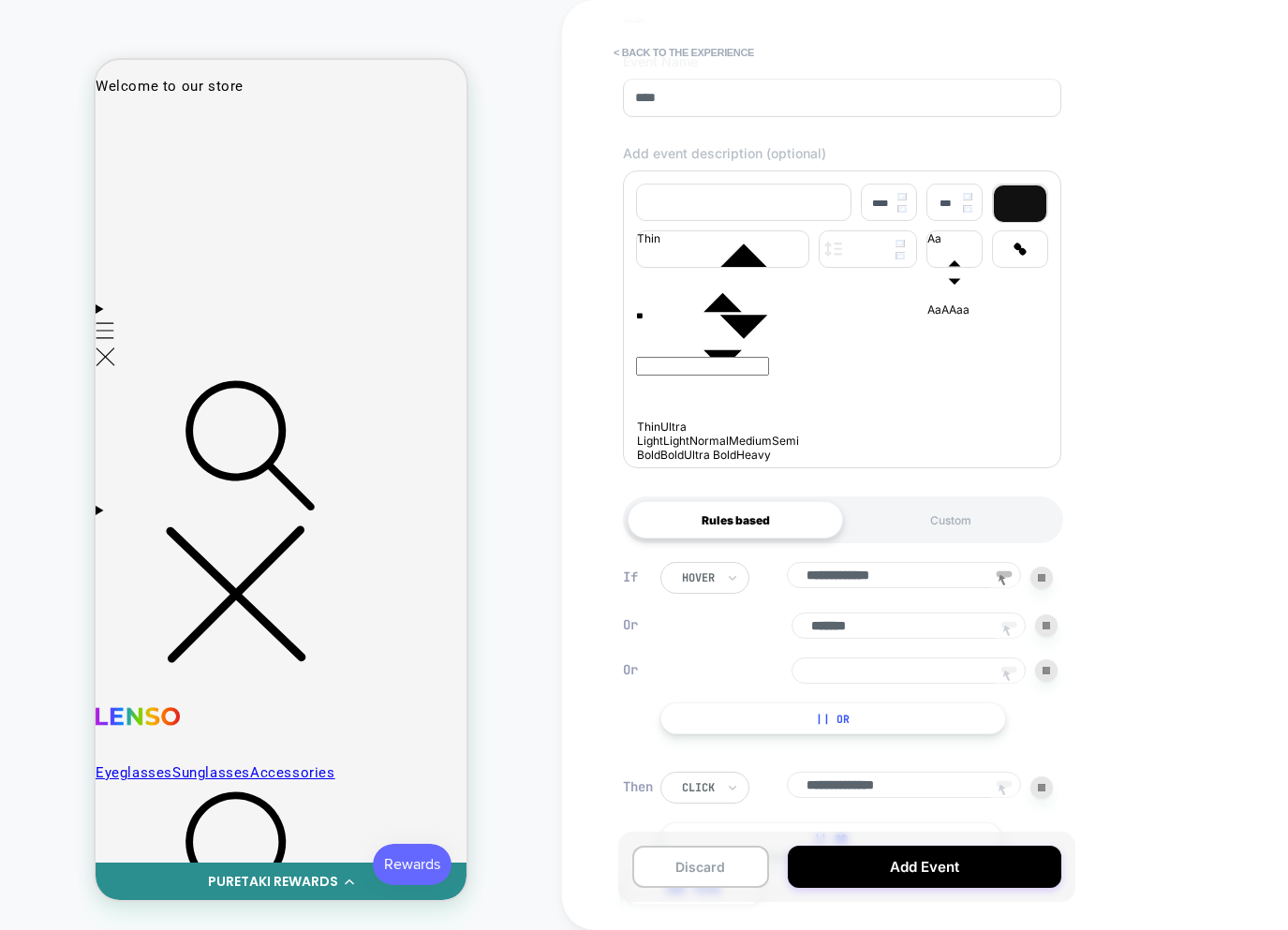
click at [1004, 676] on icon at bounding box center [1008, 676] width 28 height 28
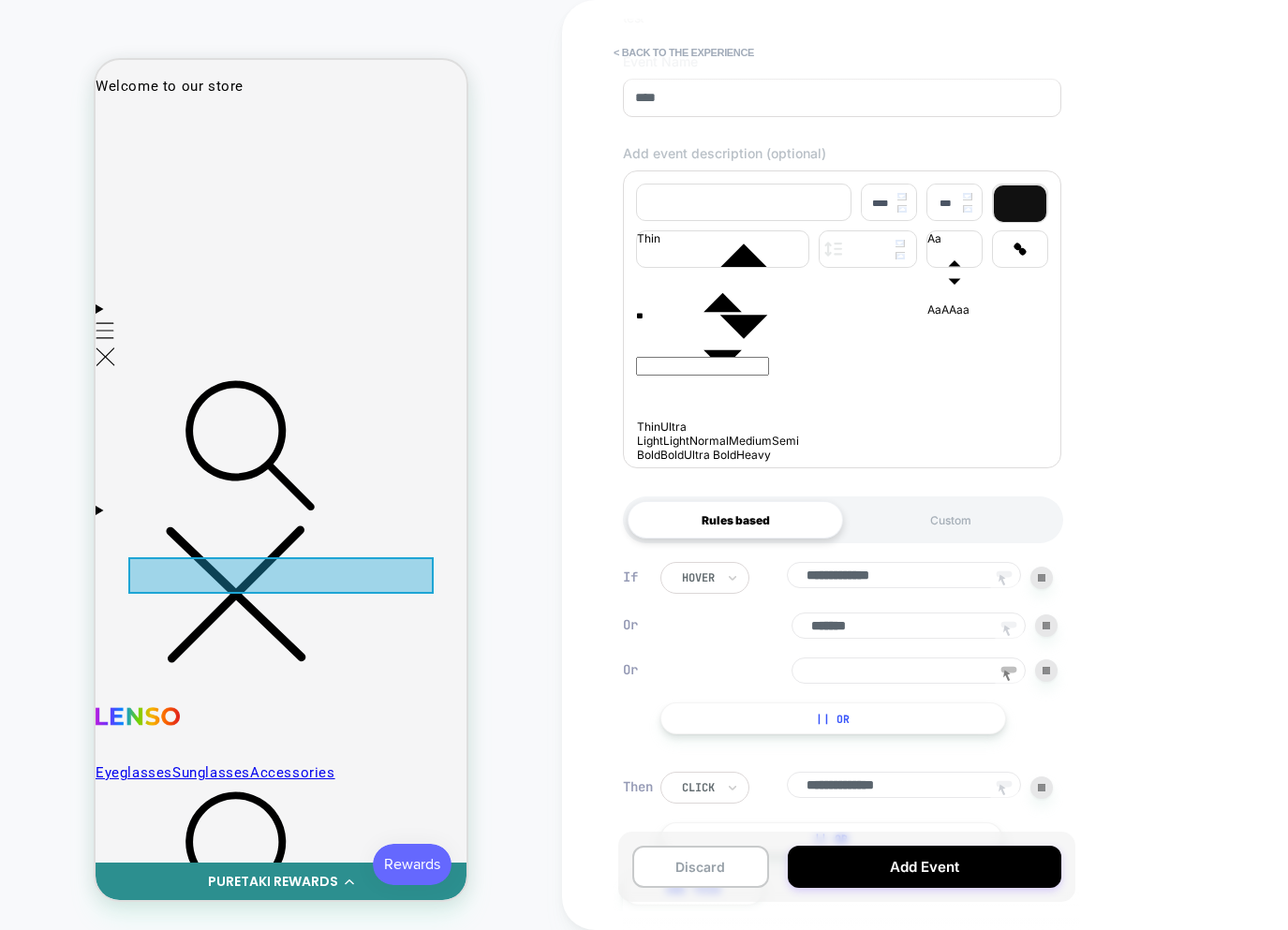
click at [271, 578] on div at bounding box center [281, 576] width 306 height 37
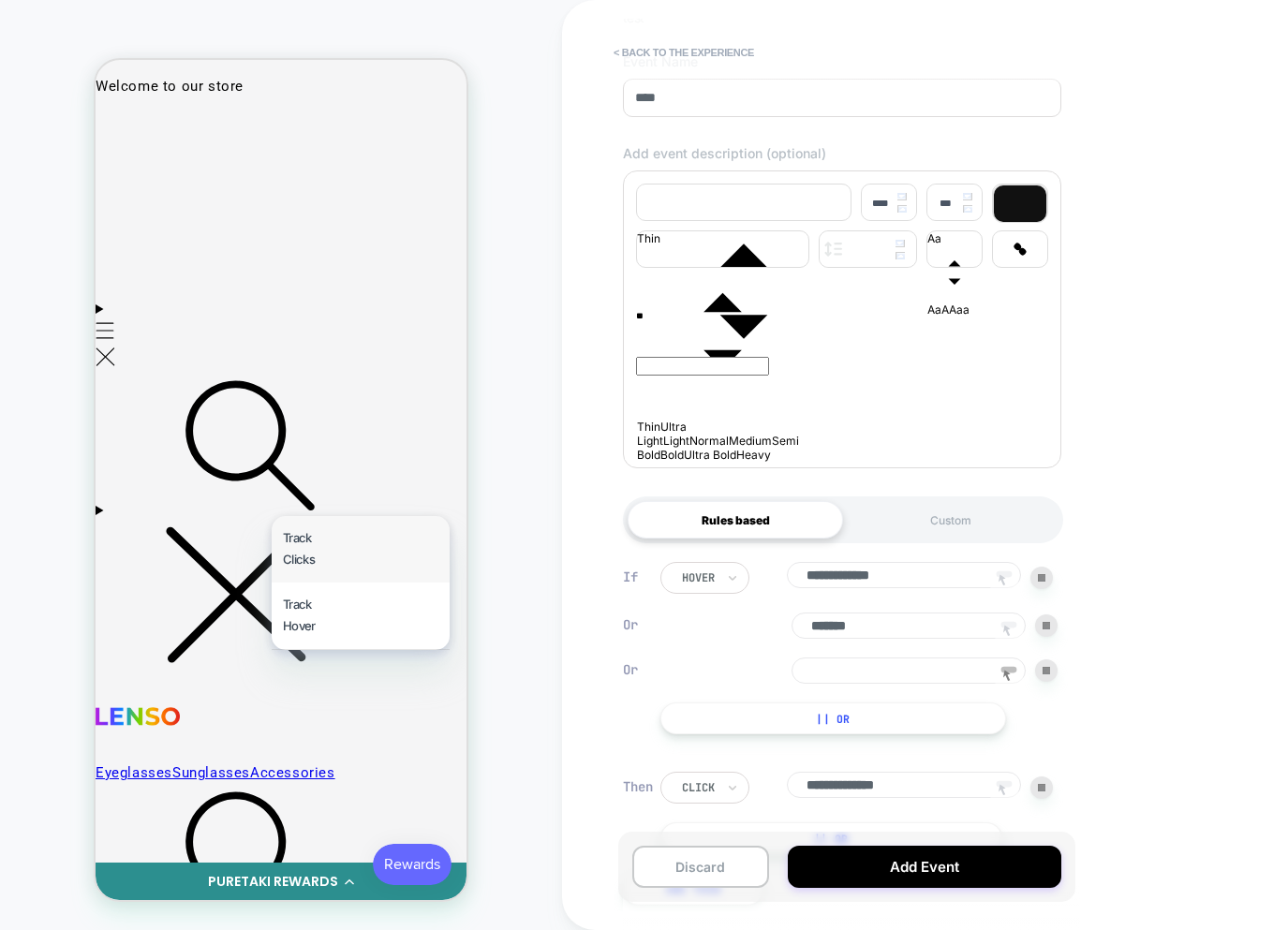
click at [320, 564] on div "Track Clicks" at bounding box center [360, 549] width 178 height 66
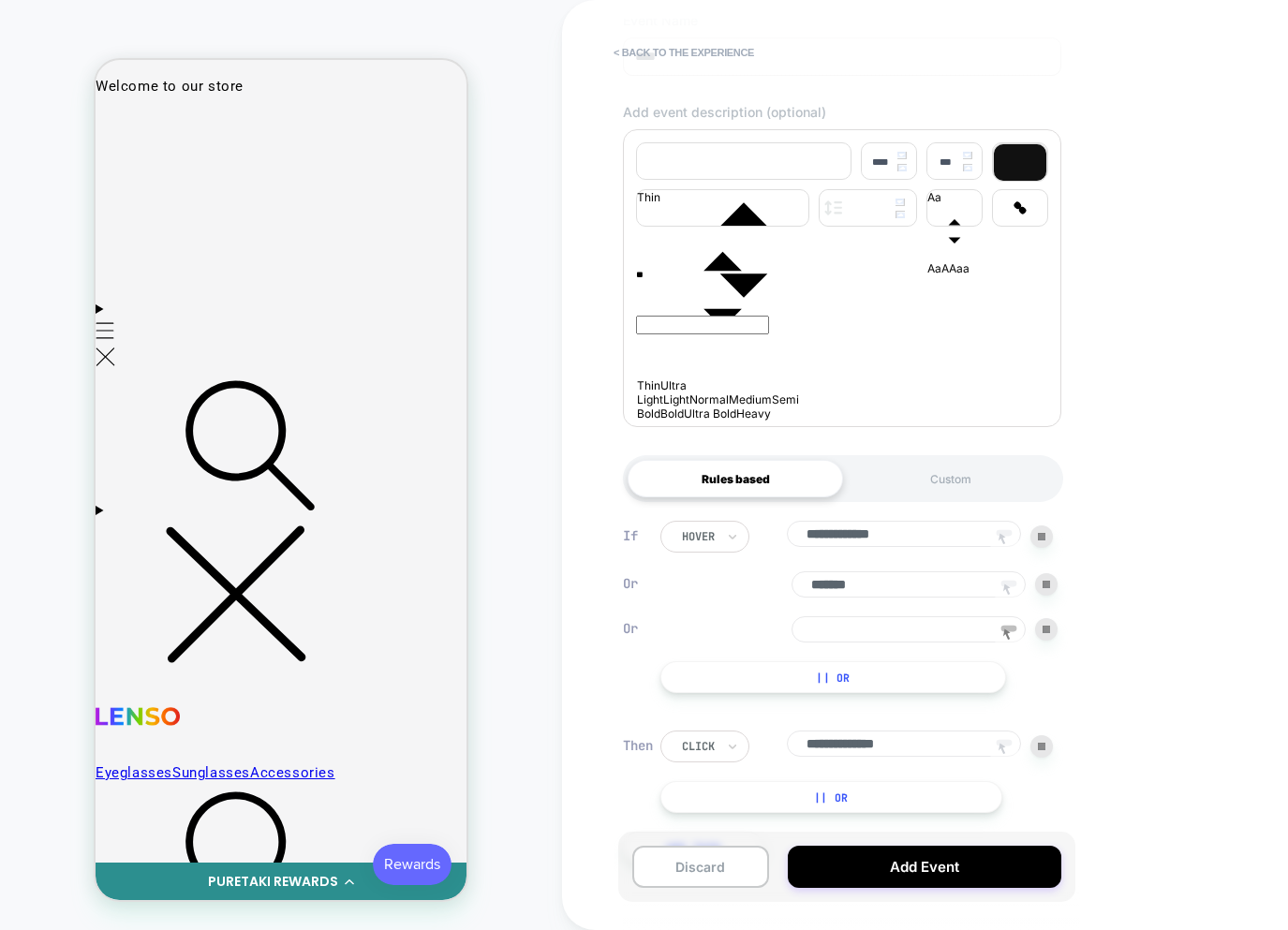
scroll to position [309, 0]
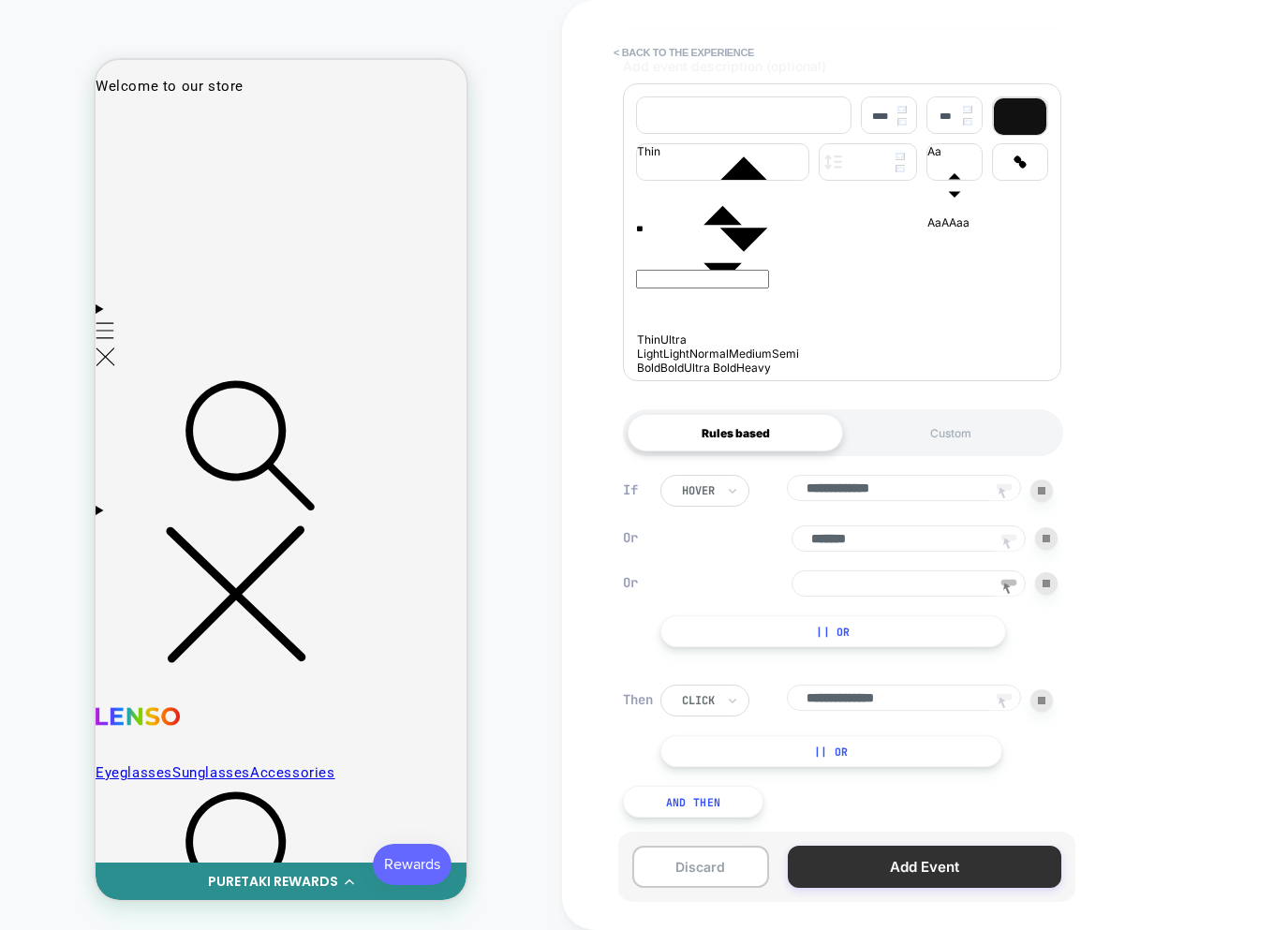
click at [959, 868] on button "Add Event" at bounding box center [924, 867] width 273 height 42
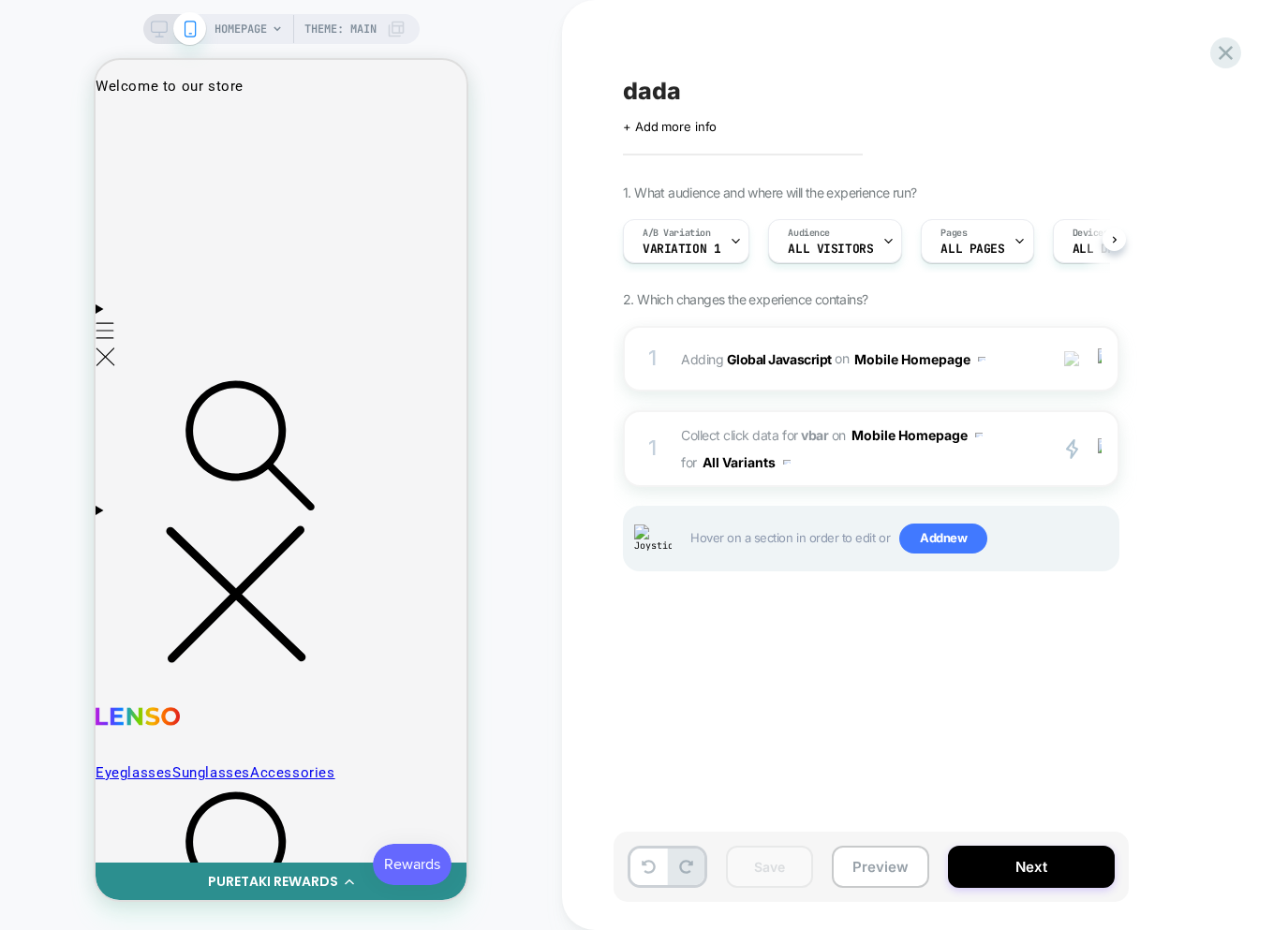
scroll to position [0, 1]
click at [999, 465] on span "Collect click data for vbar on Mobile Homepage for All Variants" at bounding box center [859, 448] width 357 height 54
click at [938, 476] on div "1 Collect click data for vbar on Mobile Homepage for All Variants primary 2 Dup…" at bounding box center [871, 449] width 496 height 77
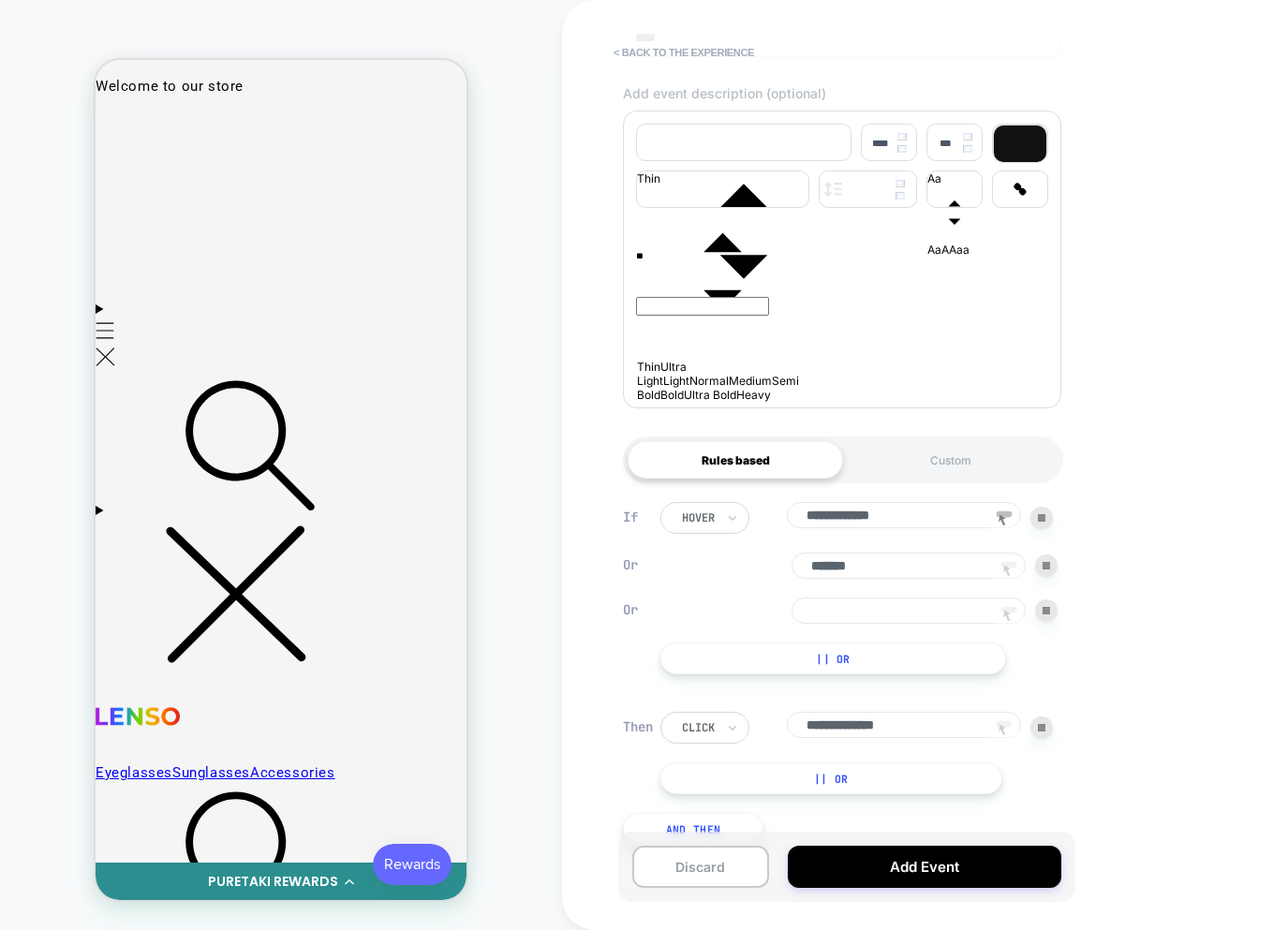
scroll to position [304, 0]
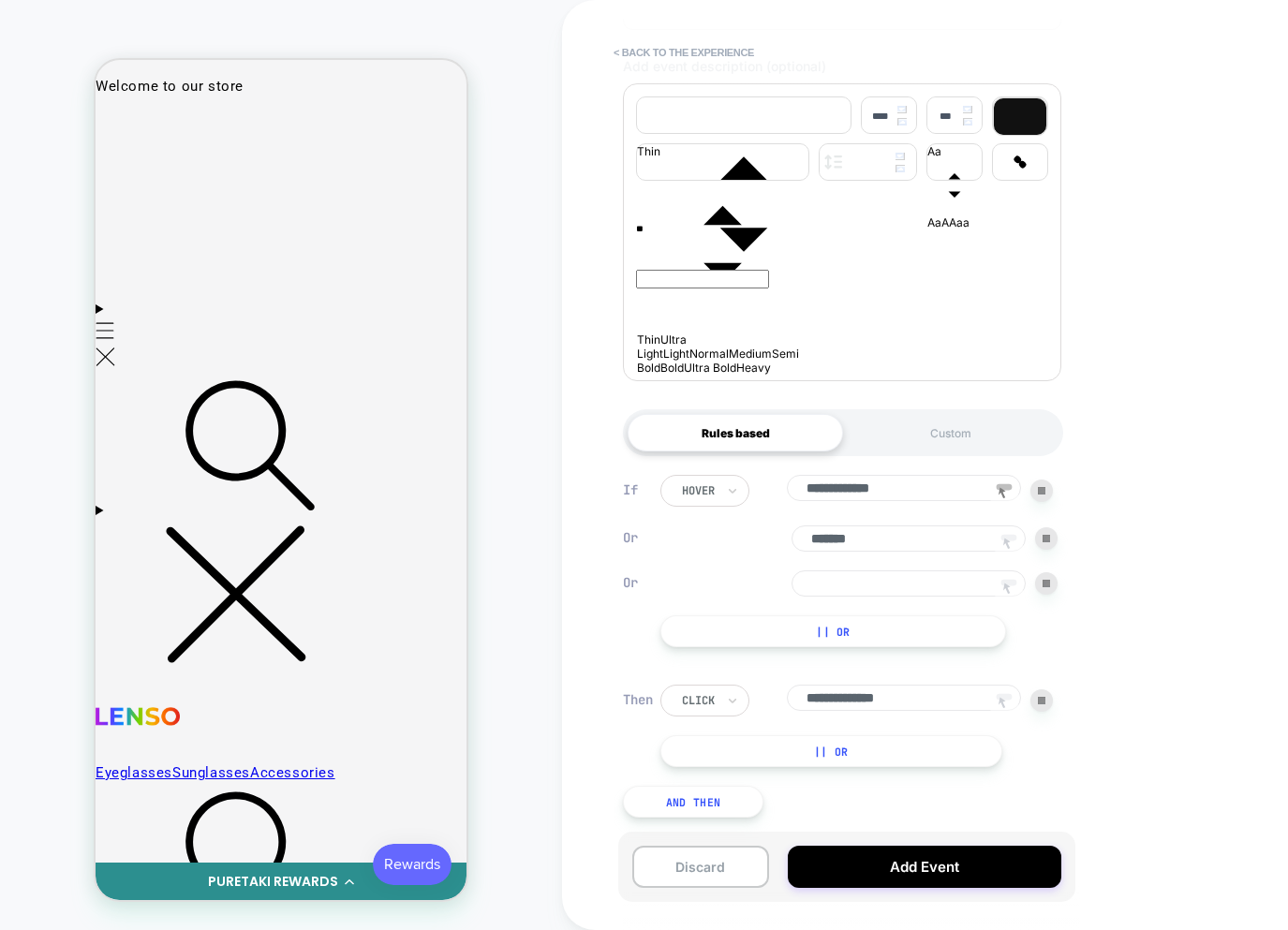
click at [1008, 578] on icon at bounding box center [1008, 589] width 28 height 28
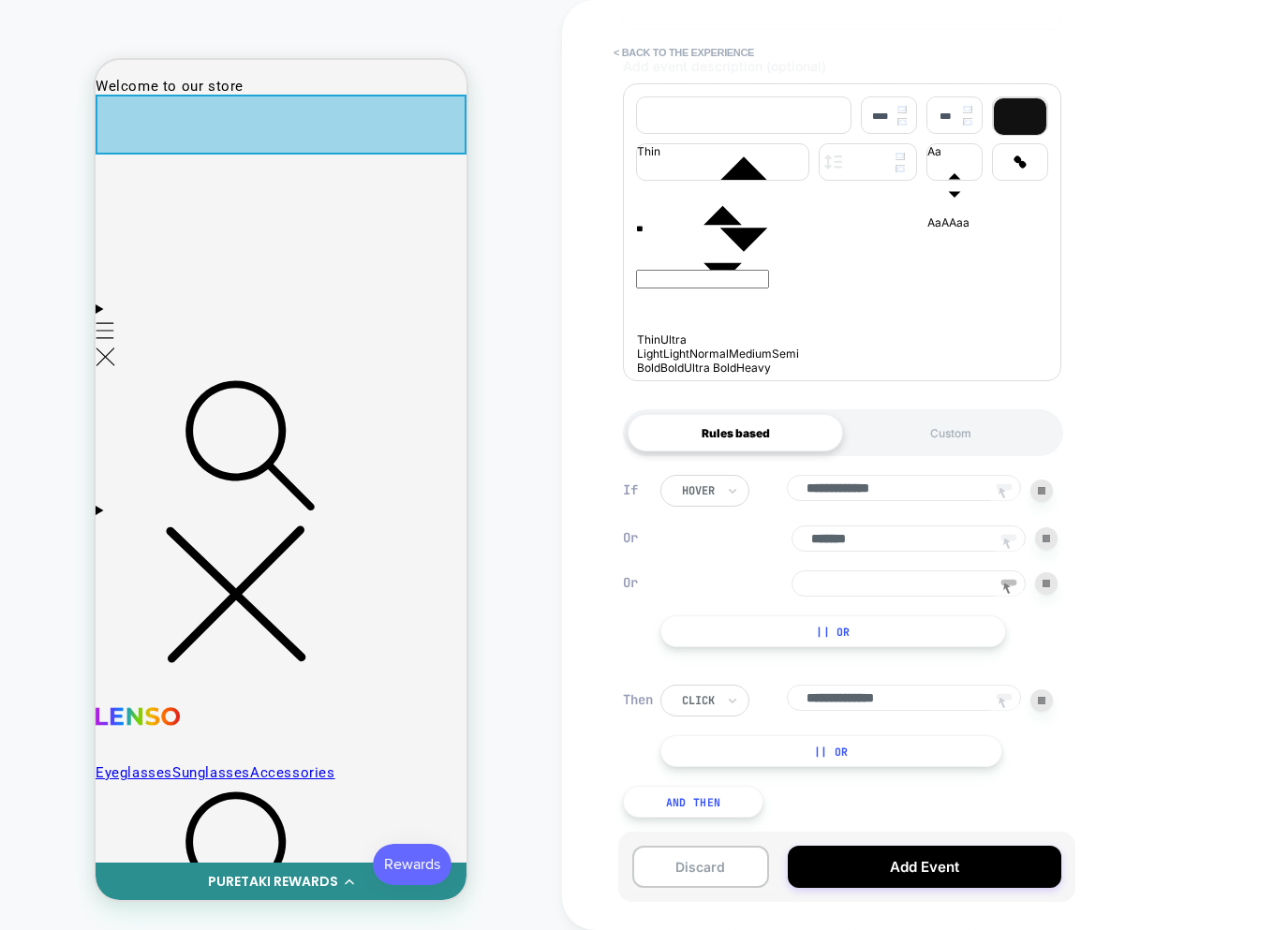
click at [187, 134] on div at bounding box center [281, 124] width 371 height 60
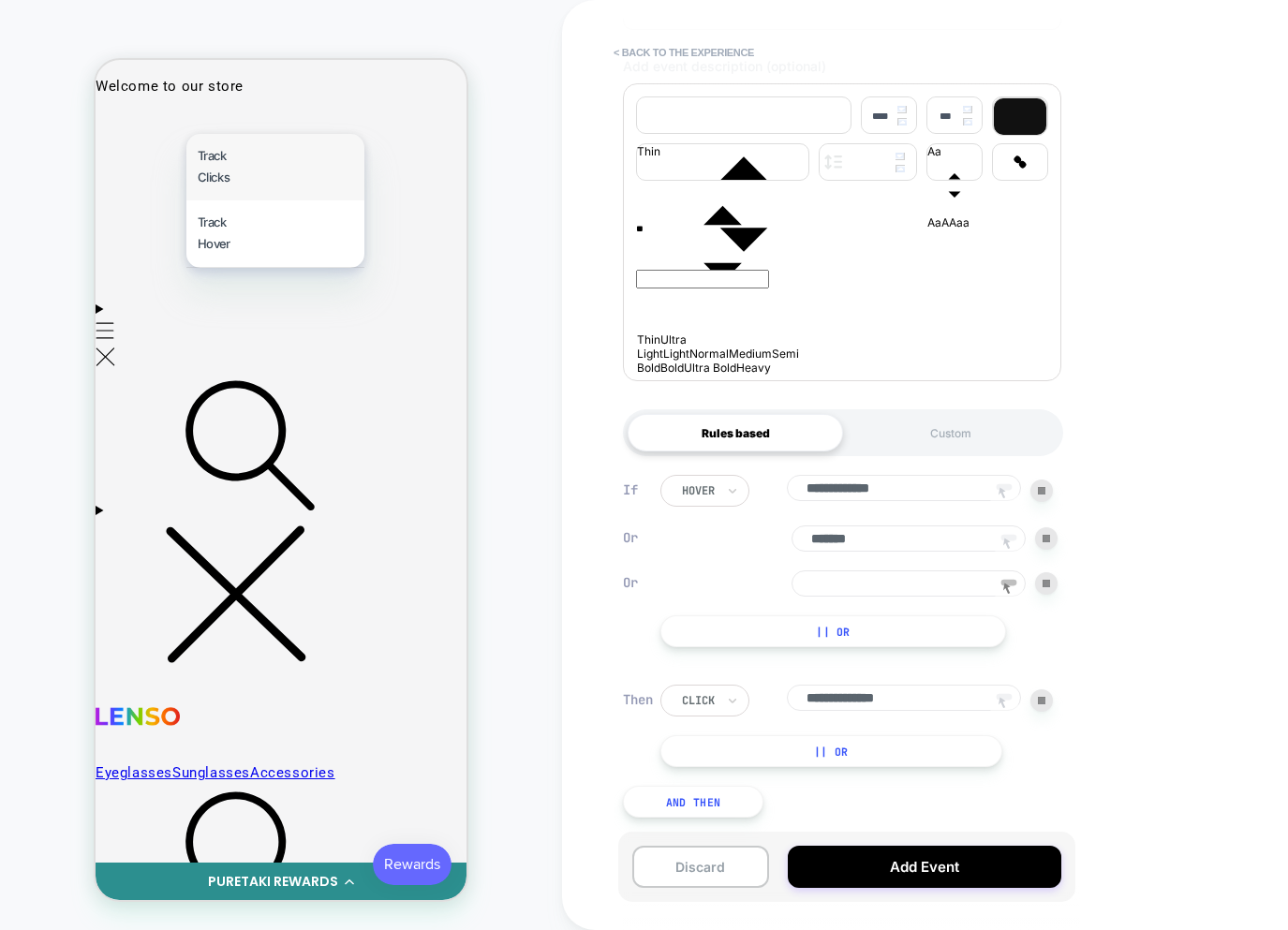
click at [237, 176] on div "Track Clicks" at bounding box center [275, 166] width 178 height 66
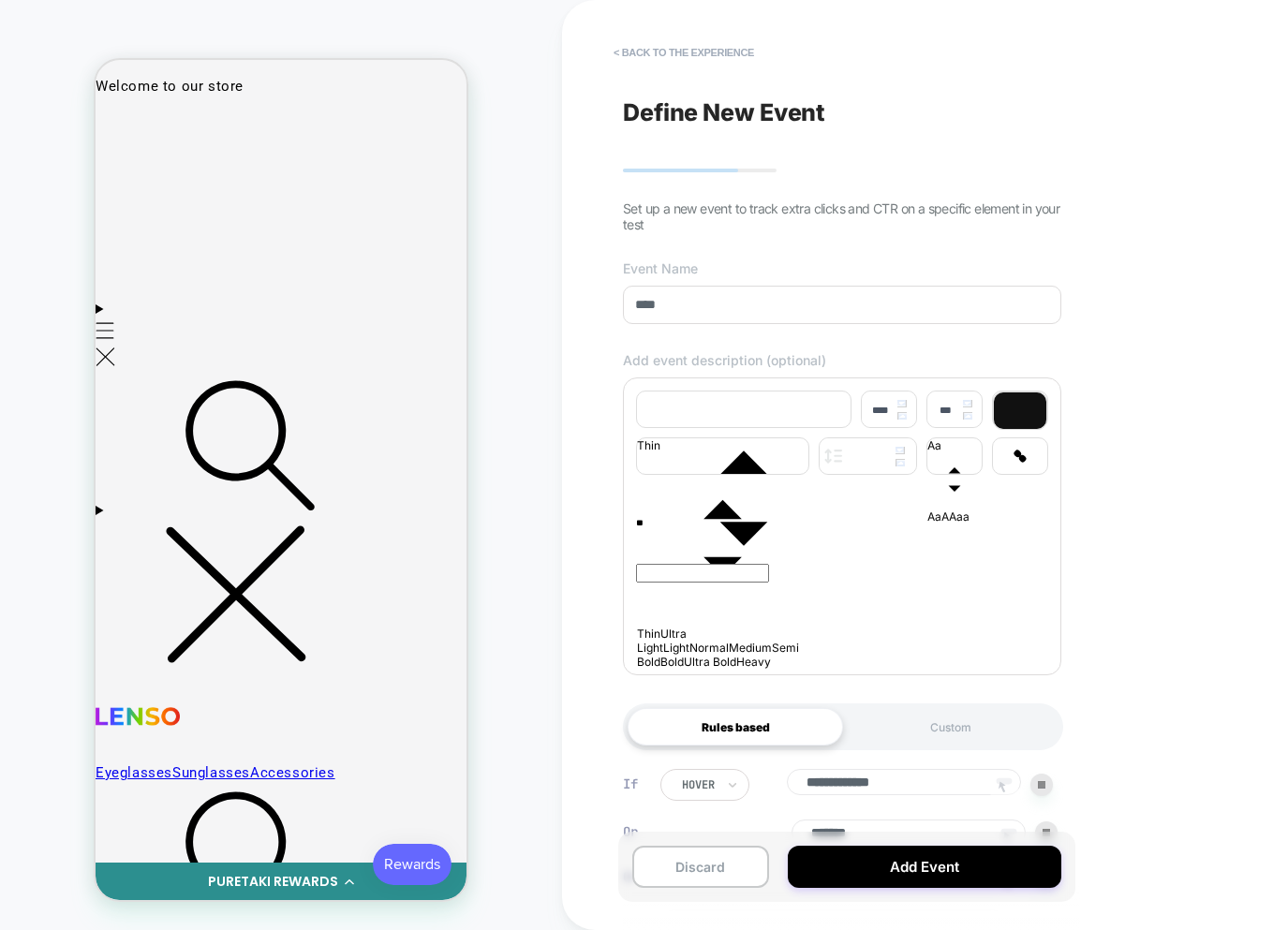
click at [760, 535] on div "**" at bounding box center [842, 527] width 413 height 17
type input "****"
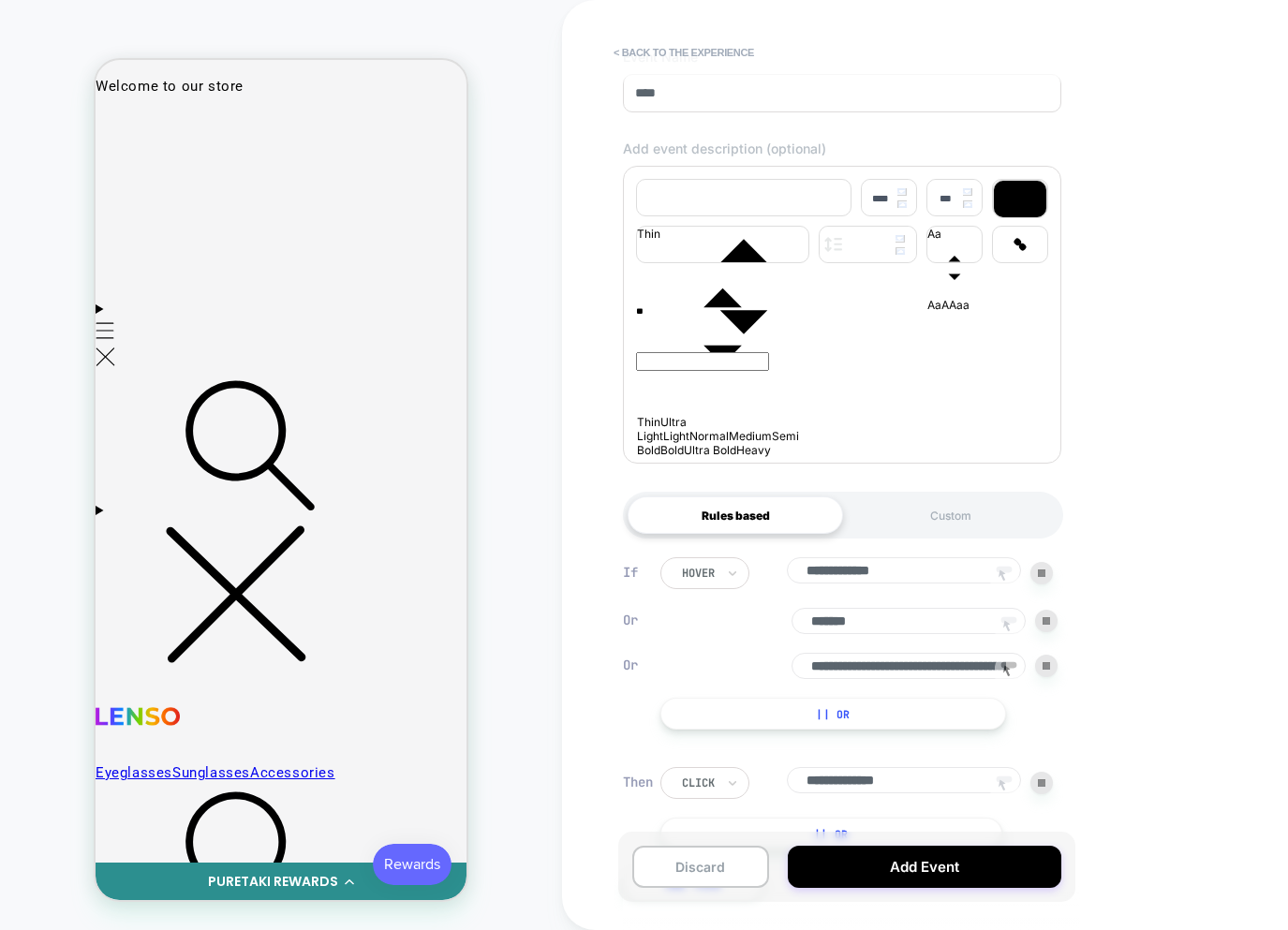
scroll to position [217, 0]
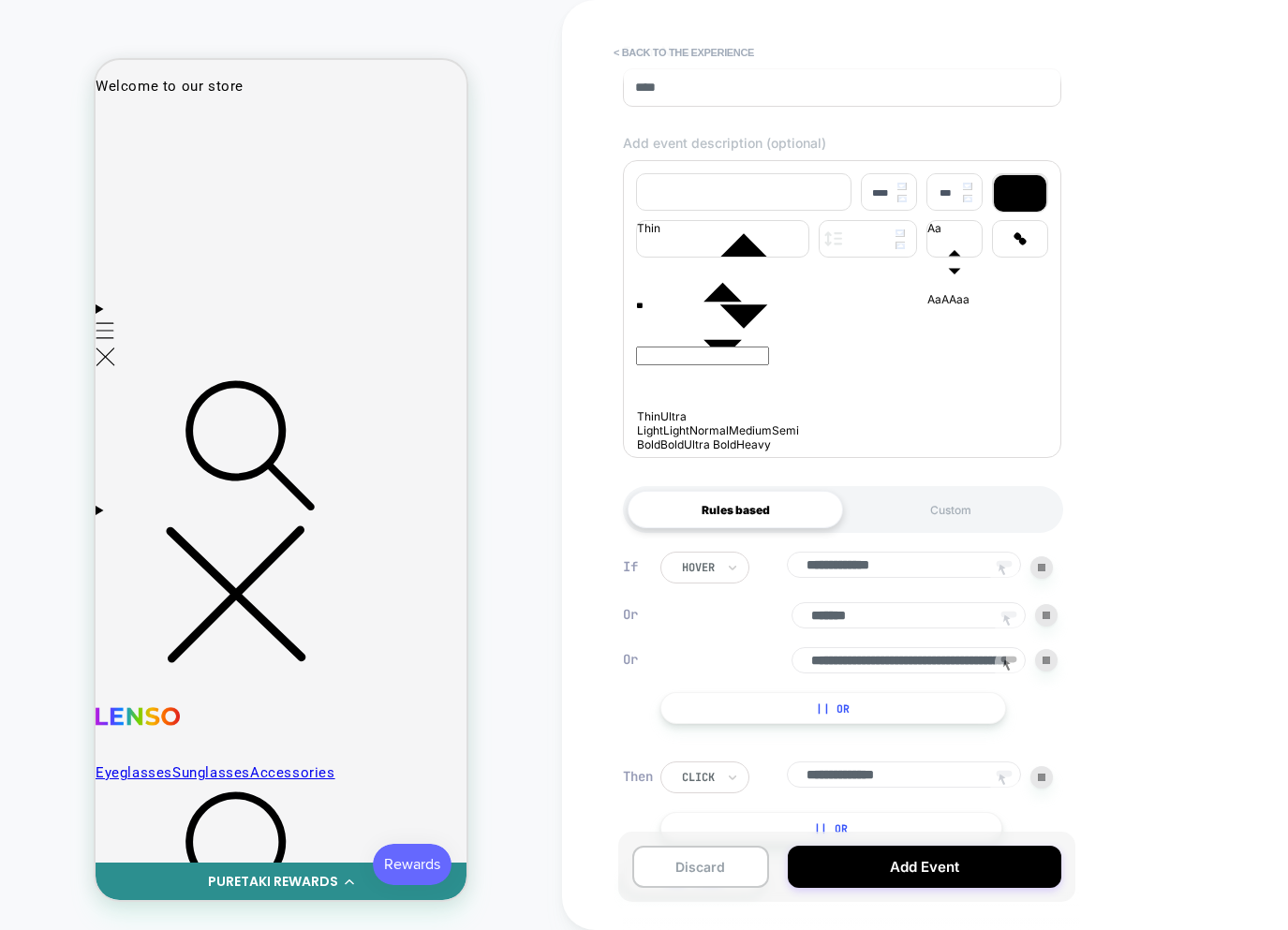
click at [1006, 635] on icon at bounding box center [1008, 620] width 28 height 28
click at [1010, 662] on input "**********" at bounding box center [909, 660] width 235 height 26
click at [1040, 671] on div at bounding box center [1046, 660] width 22 height 22
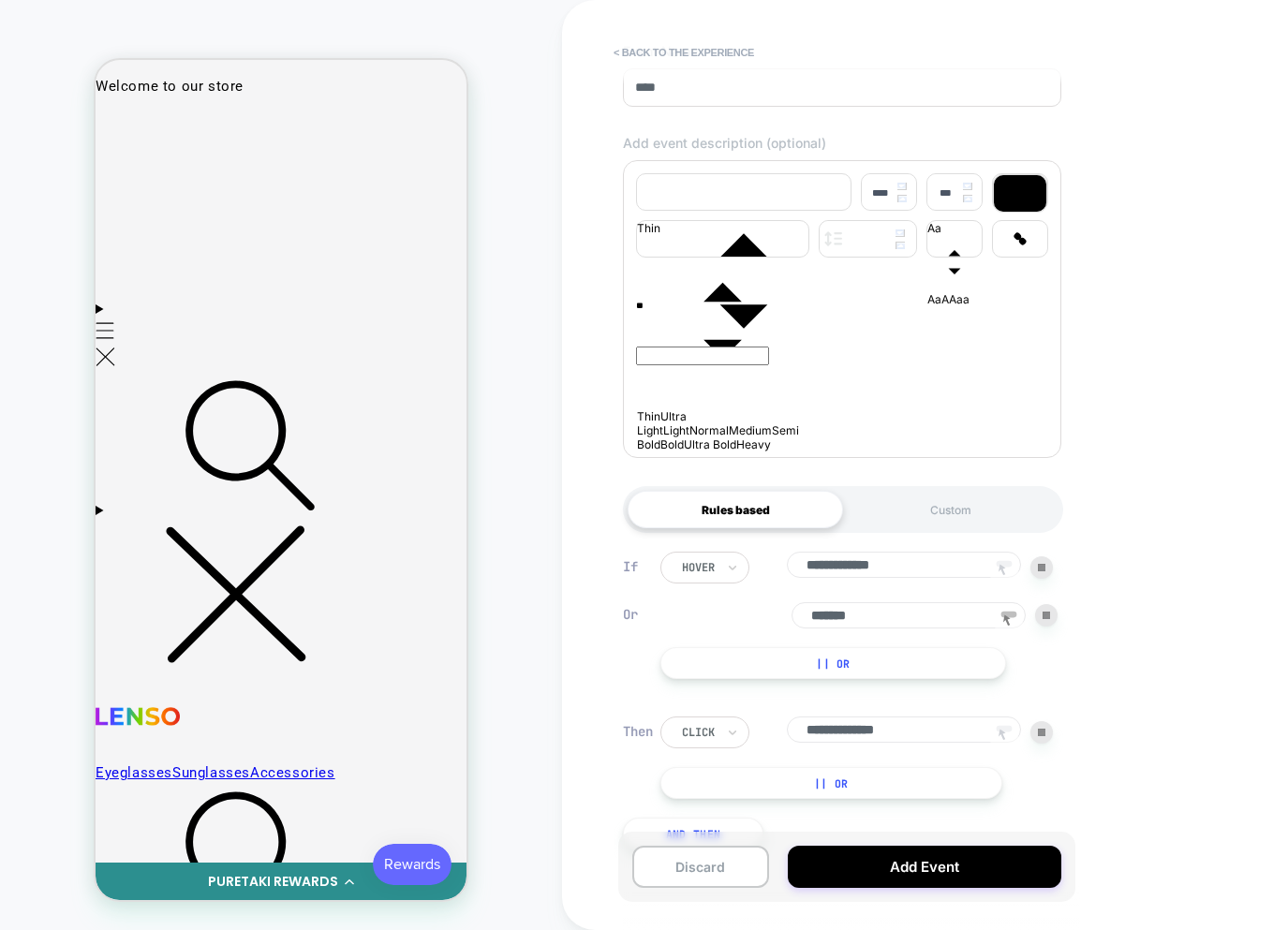
click at [922, 670] on button "|| Or" at bounding box center [833, 663] width 345 height 32
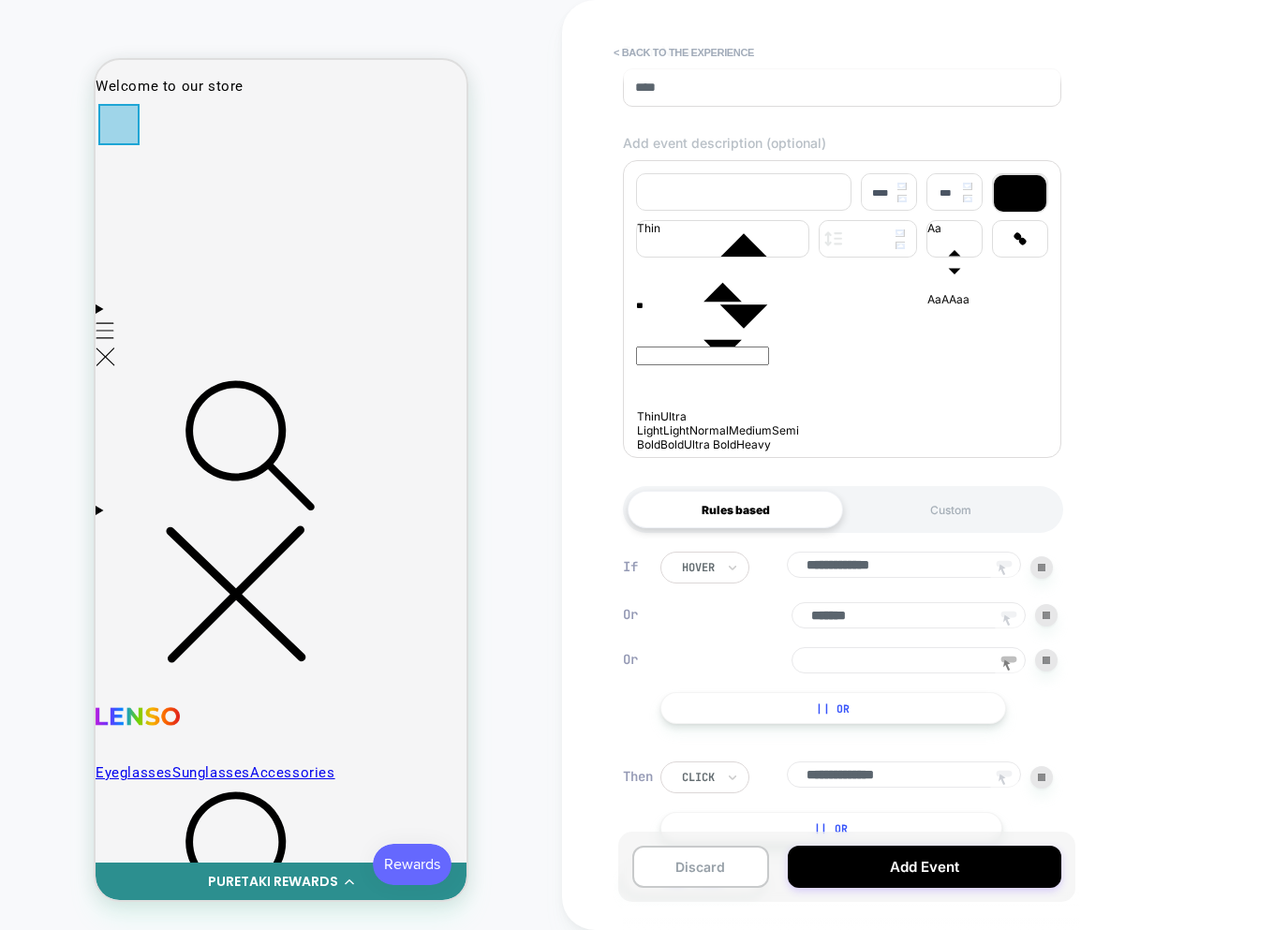
click at [127, 135] on div at bounding box center [118, 124] width 41 height 41
click at [162, 167] on div "Track Clicks" at bounding box center [215, 167] width 178 height 66
type input "**********"
click at [1016, 674] on icon at bounding box center [1008, 666] width 28 height 28
click at [126, 135] on div at bounding box center [118, 124] width 41 height 41
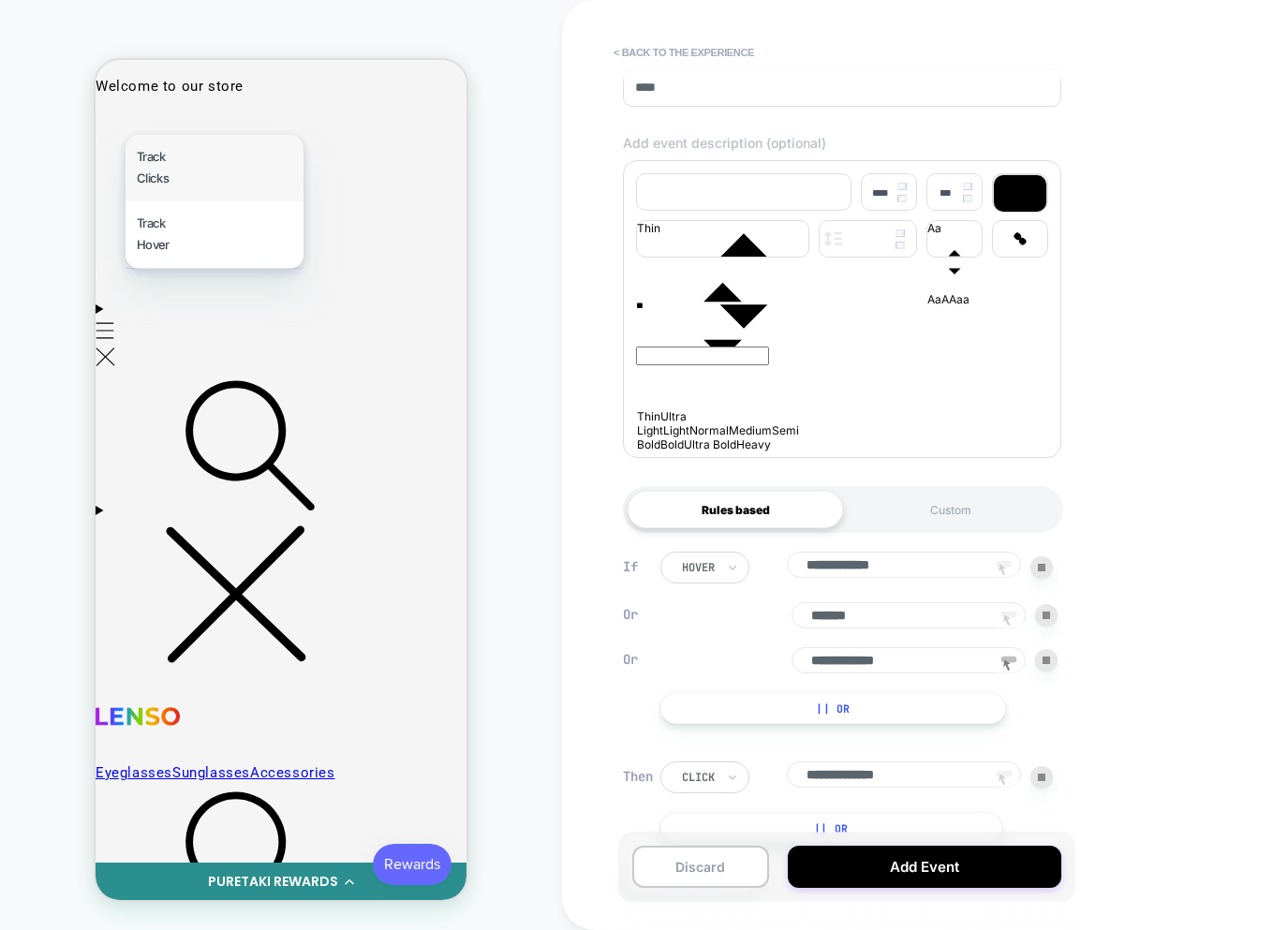
click at [170, 187] on div "Track Clicks" at bounding box center [215, 167] width 178 height 66
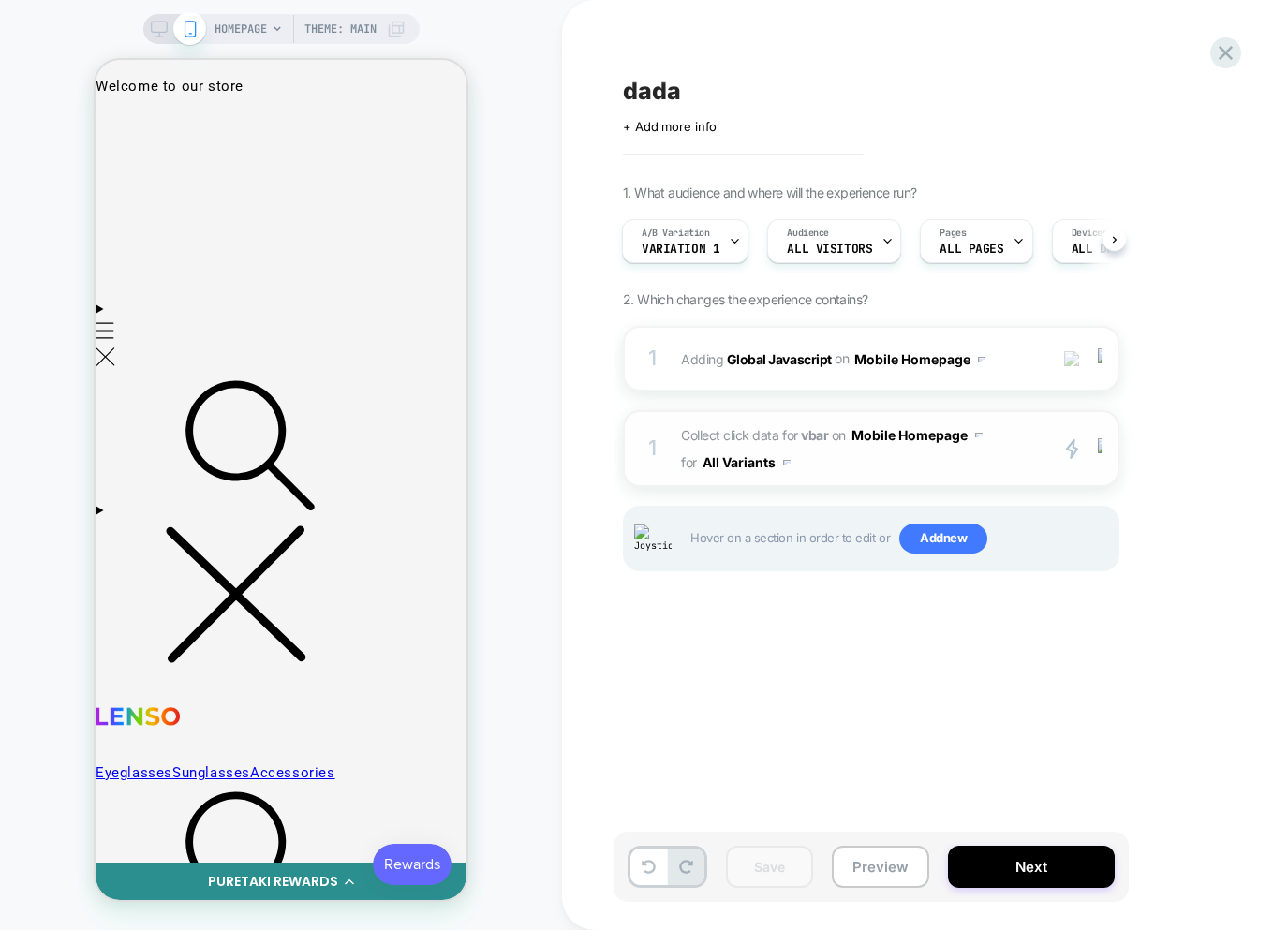
scroll to position [0, 0]
click at [902, 464] on span "Collect click data for vbar on Mobile Homepage for All Variants" at bounding box center [859, 448] width 357 height 54
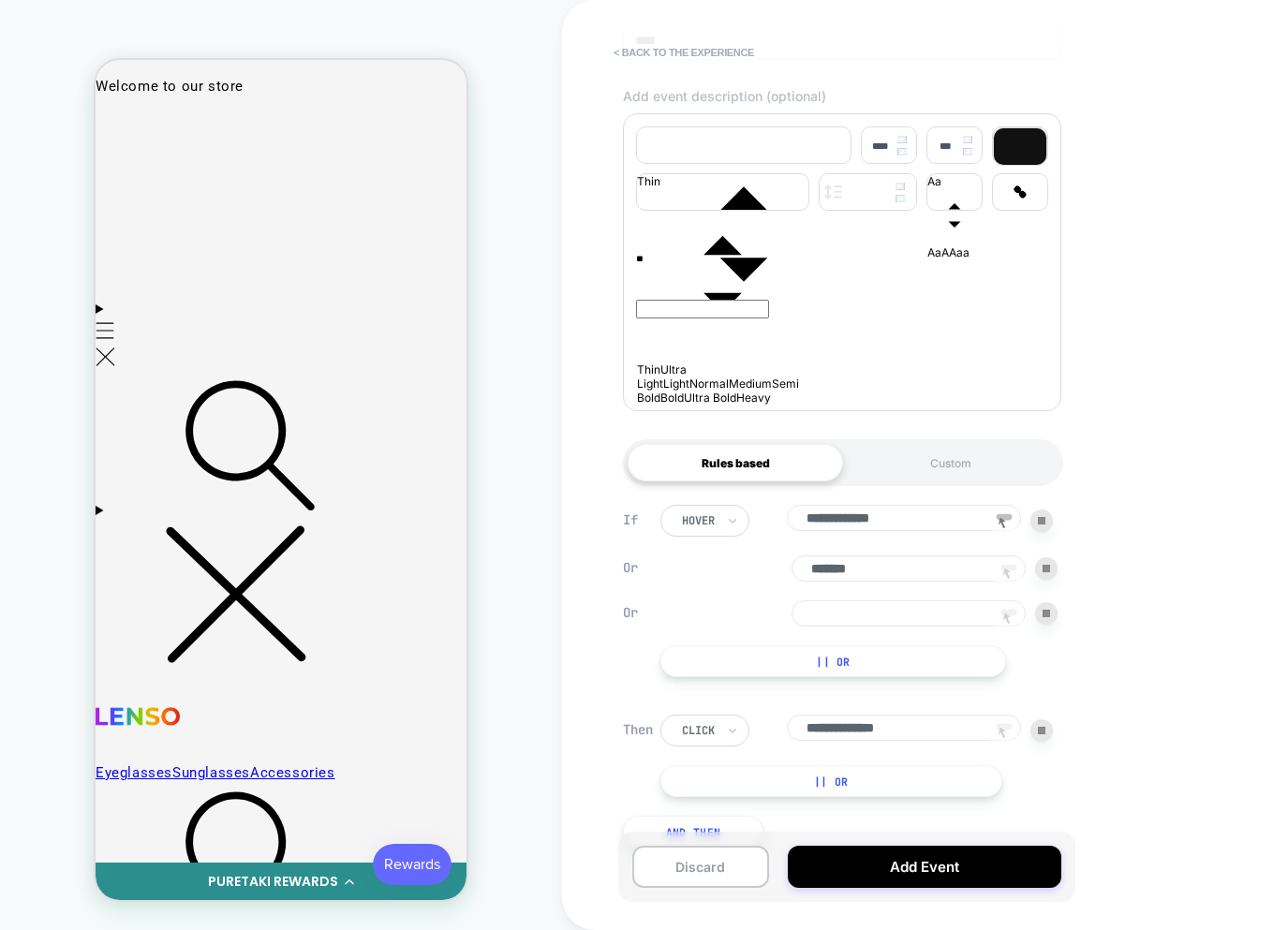
scroll to position [309, 0]
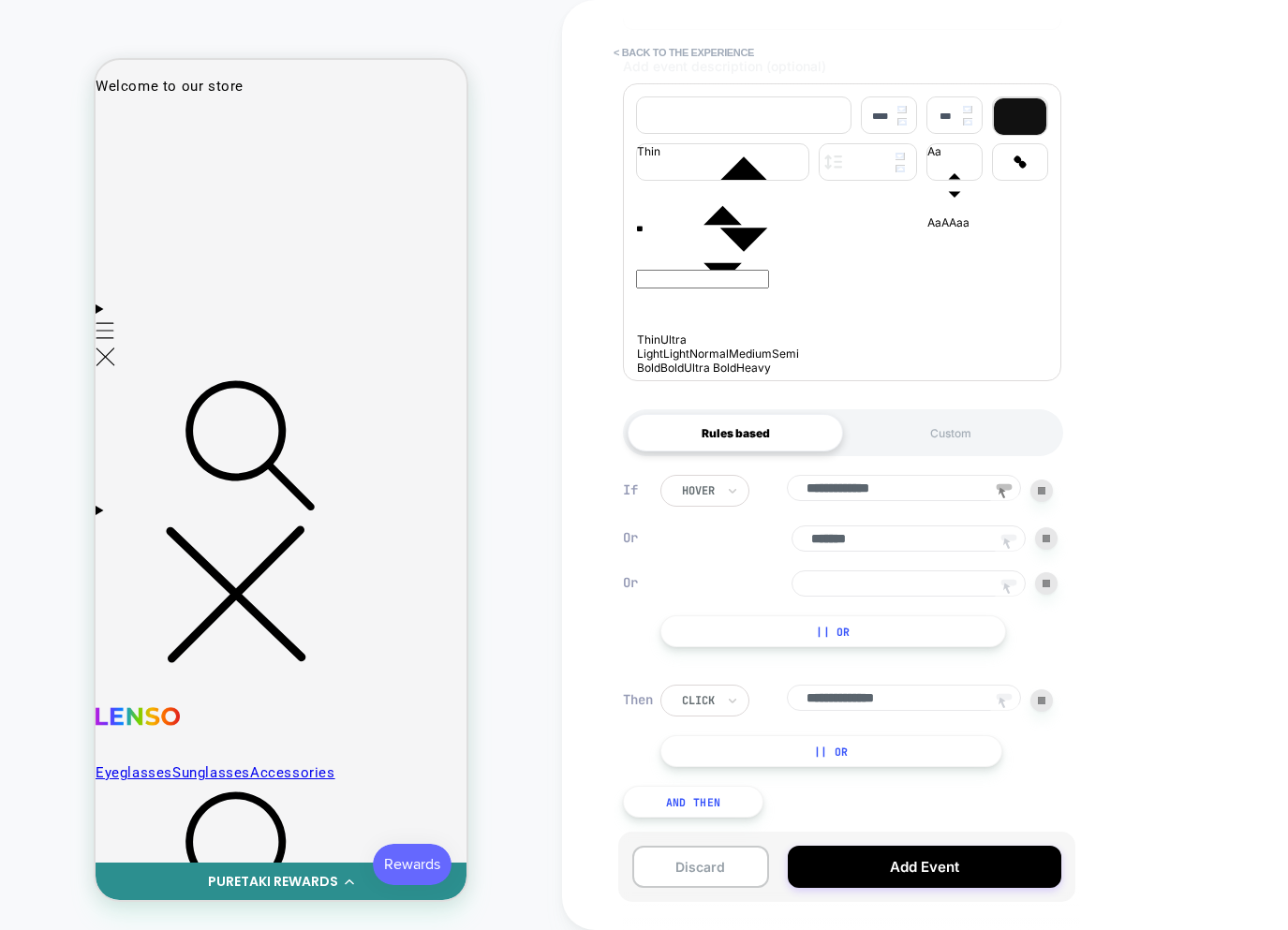
drag, startPoint x: 996, startPoint y: 581, endPoint x: 1008, endPoint y: 584, distance: 12.4
click at [998, 582] on icon at bounding box center [1008, 589] width 28 height 28
click at [118, 136] on div at bounding box center [118, 124] width 41 height 41
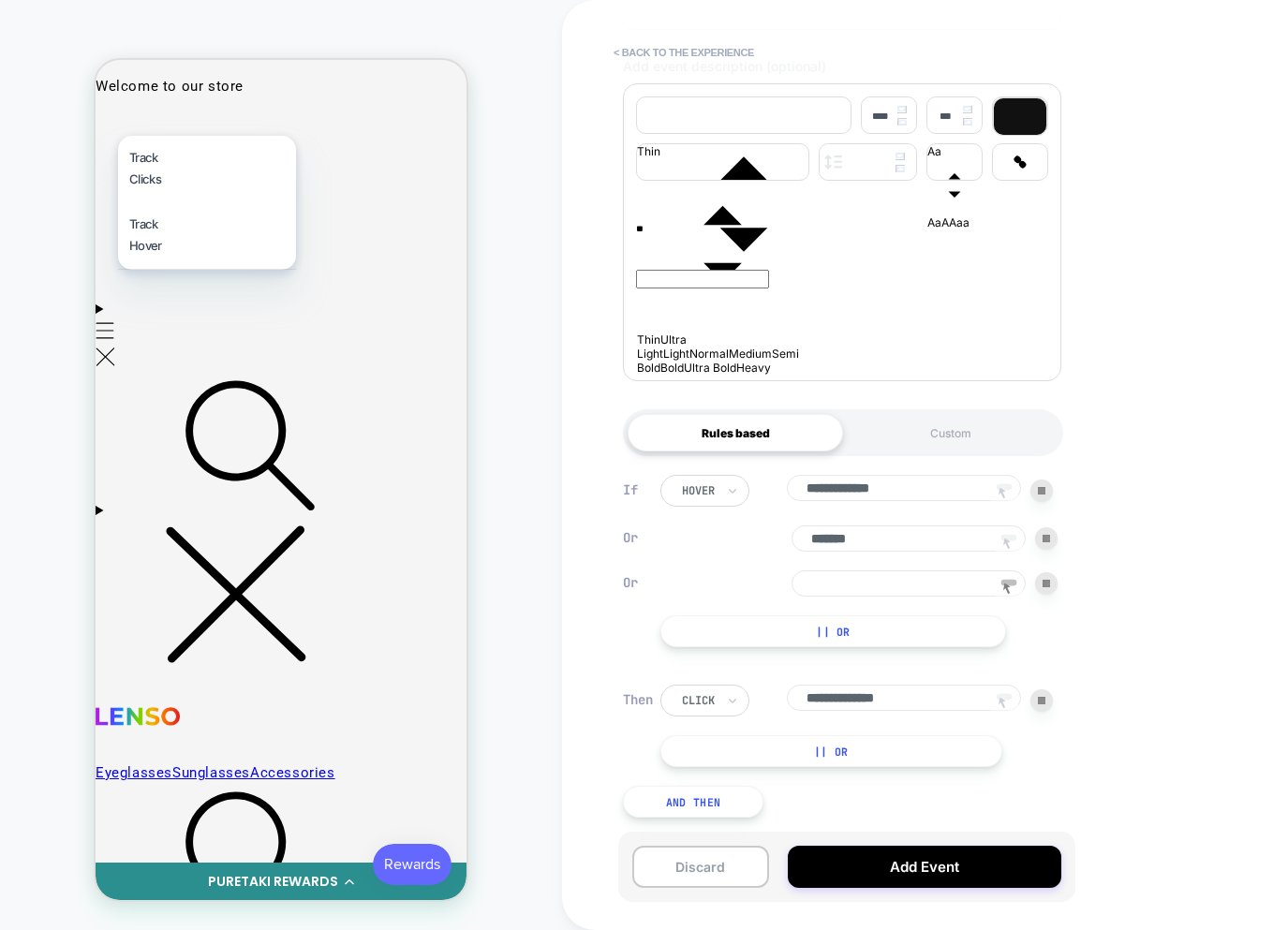
click at [160, 183] on div "Track Clicks" at bounding box center [207, 168] width 178 height 66
type input "**********"
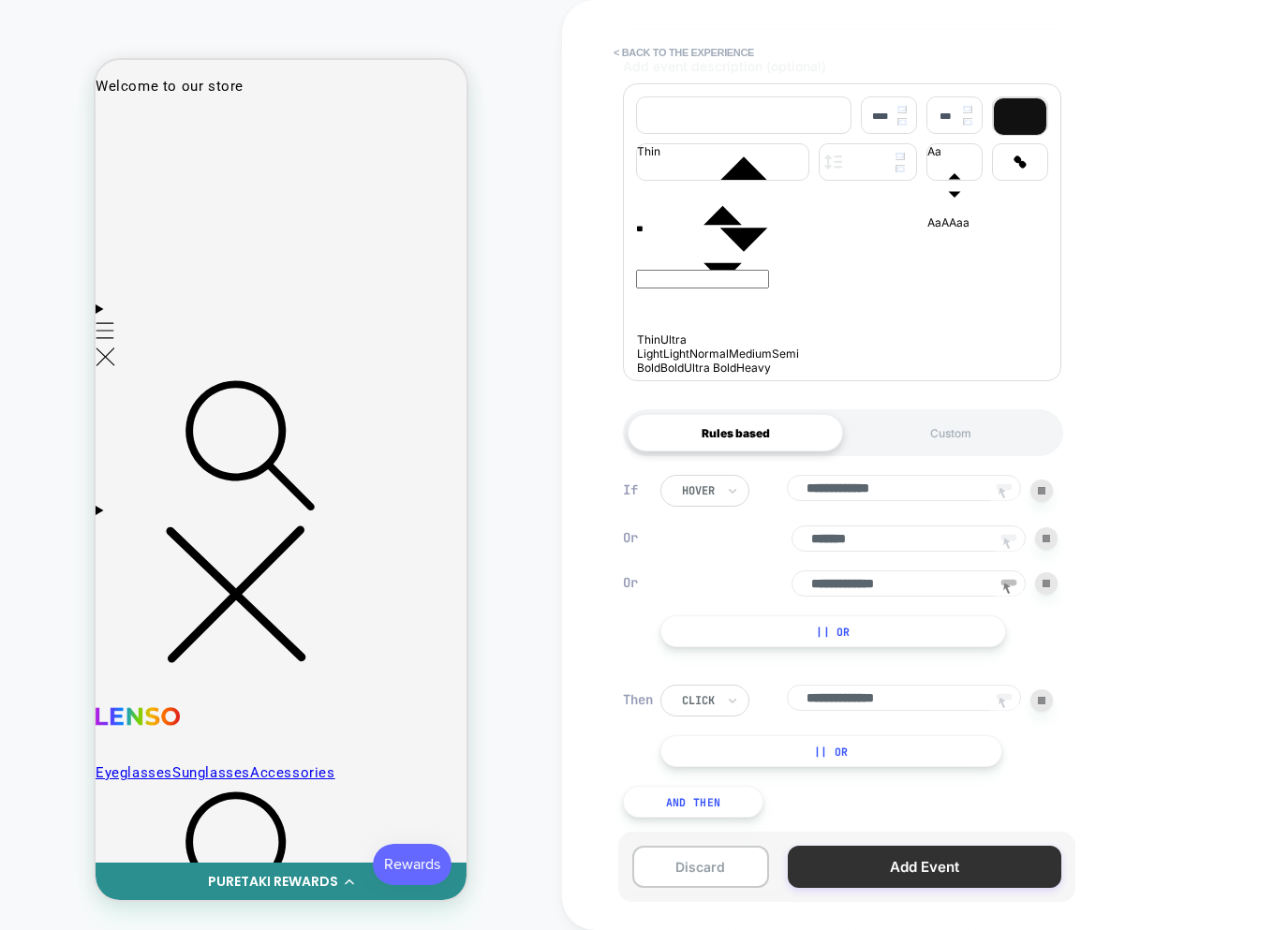
click at [885, 866] on button "Add Event" at bounding box center [924, 867] width 273 height 42
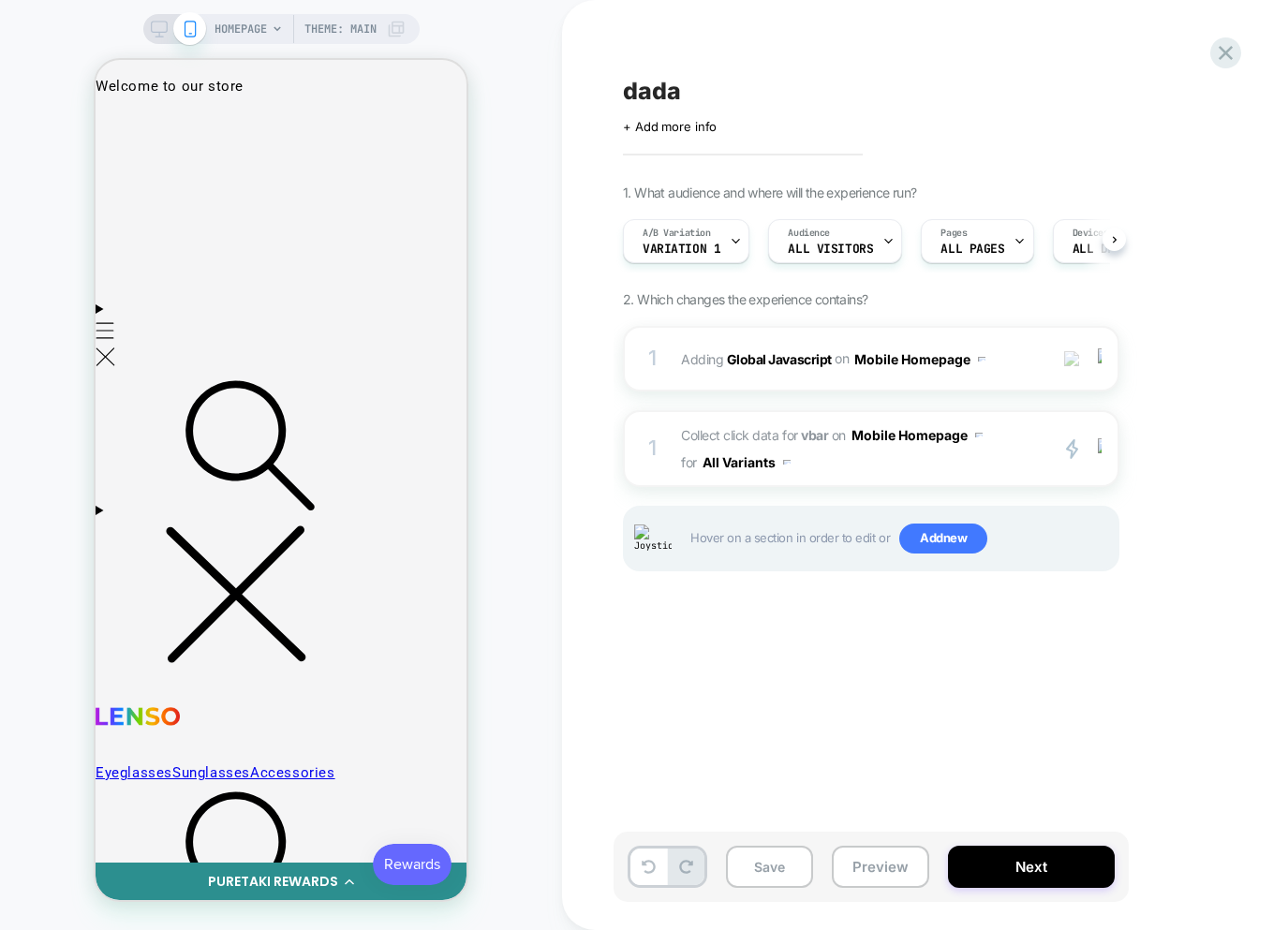
scroll to position [0, 1]
click at [942, 477] on div "1 Collect click data for vbar on Mobile Homepage for All Variants primary 2 Dup…" at bounding box center [871, 449] width 496 height 77
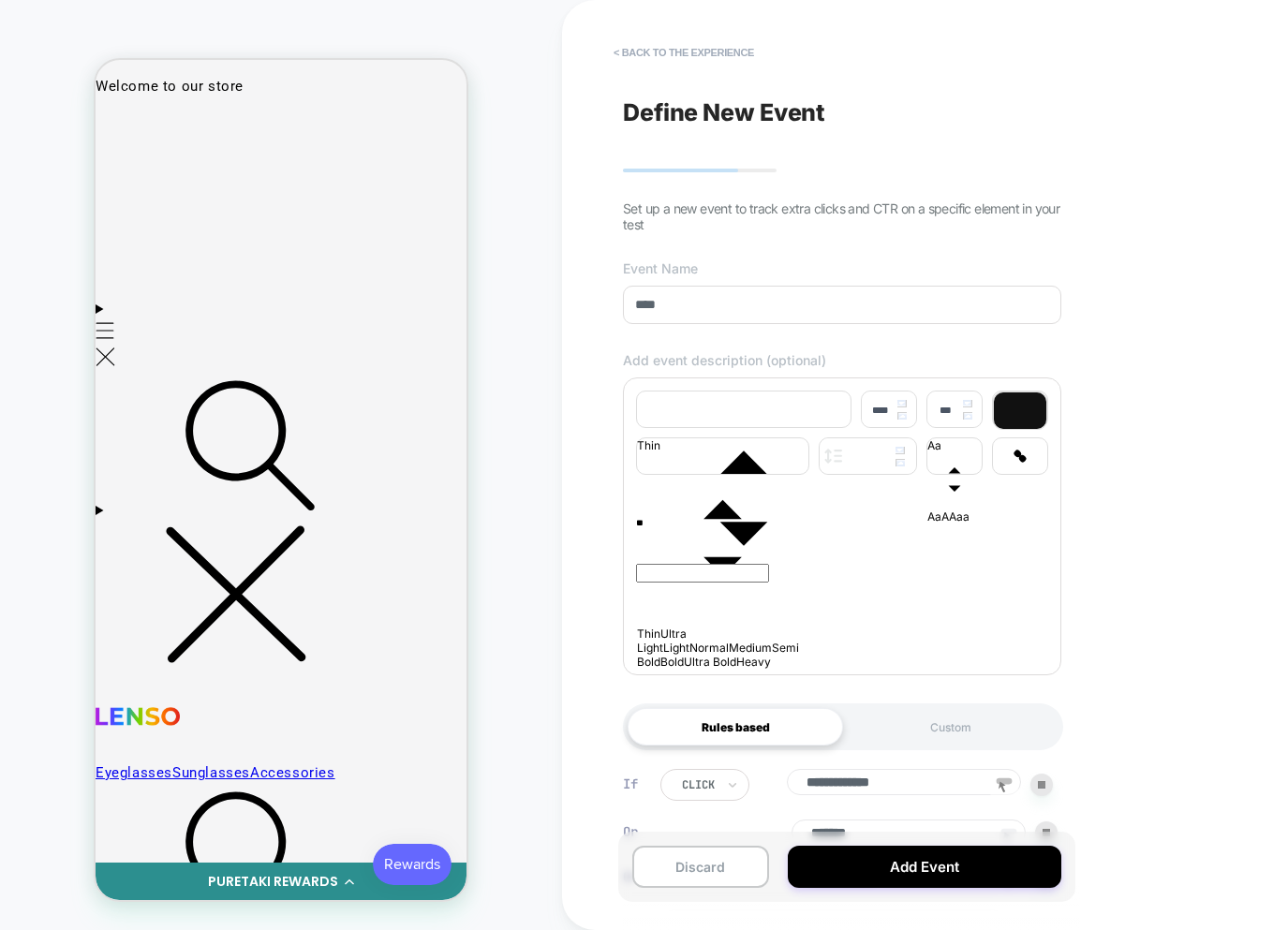
scroll to position [309, 0]
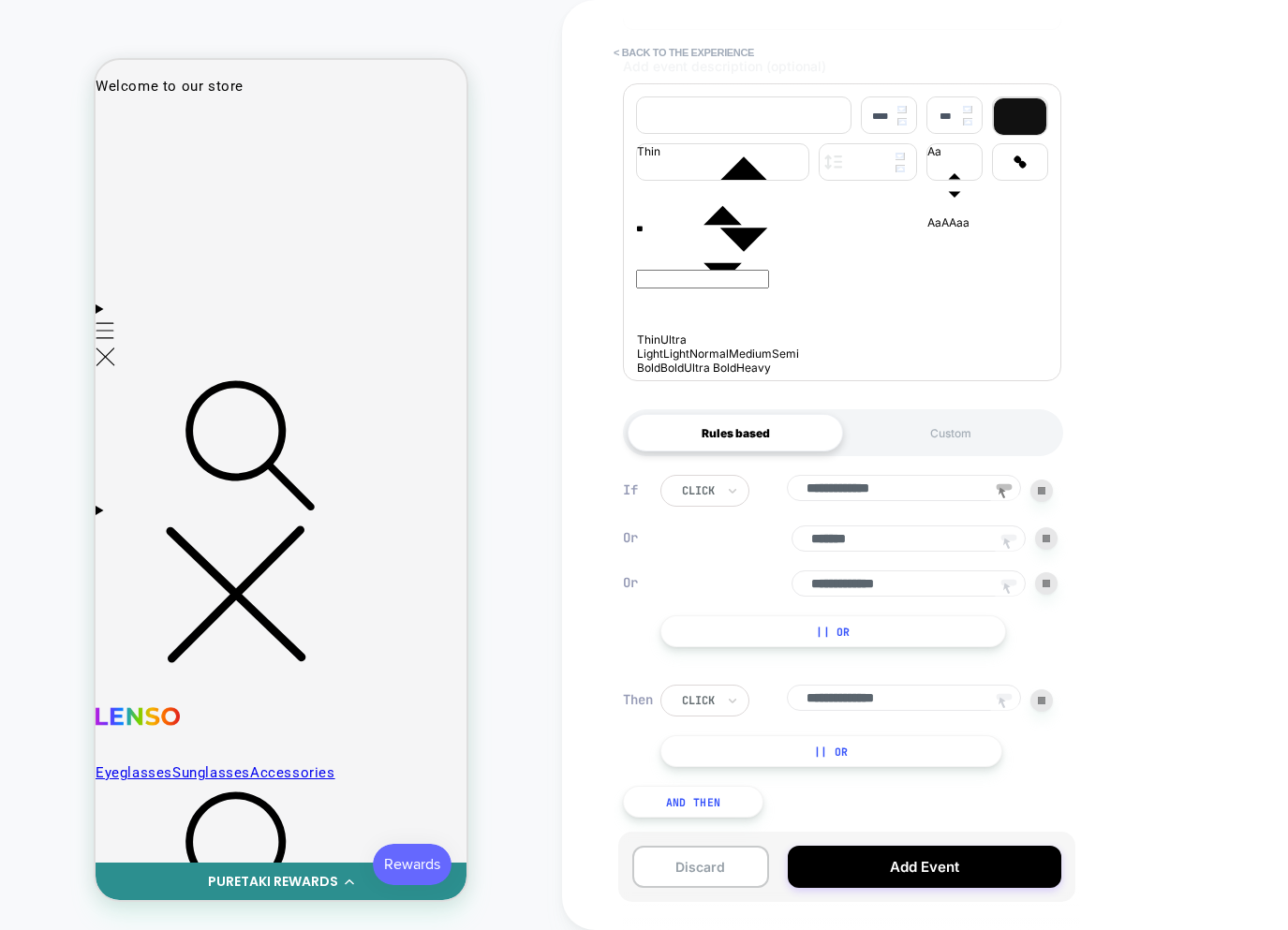
click at [1010, 583] on icon at bounding box center [1008, 589] width 28 height 28
click at [117, 138] on div at bounding box center [118, 124] width 41 height 41
click at [165, 226] on div "Track Hover" at bounding box center [206, 237] width 178 height 66
click at [873, 858] on button "Add Event" at bounding box center [924, 867] width 273 height 42
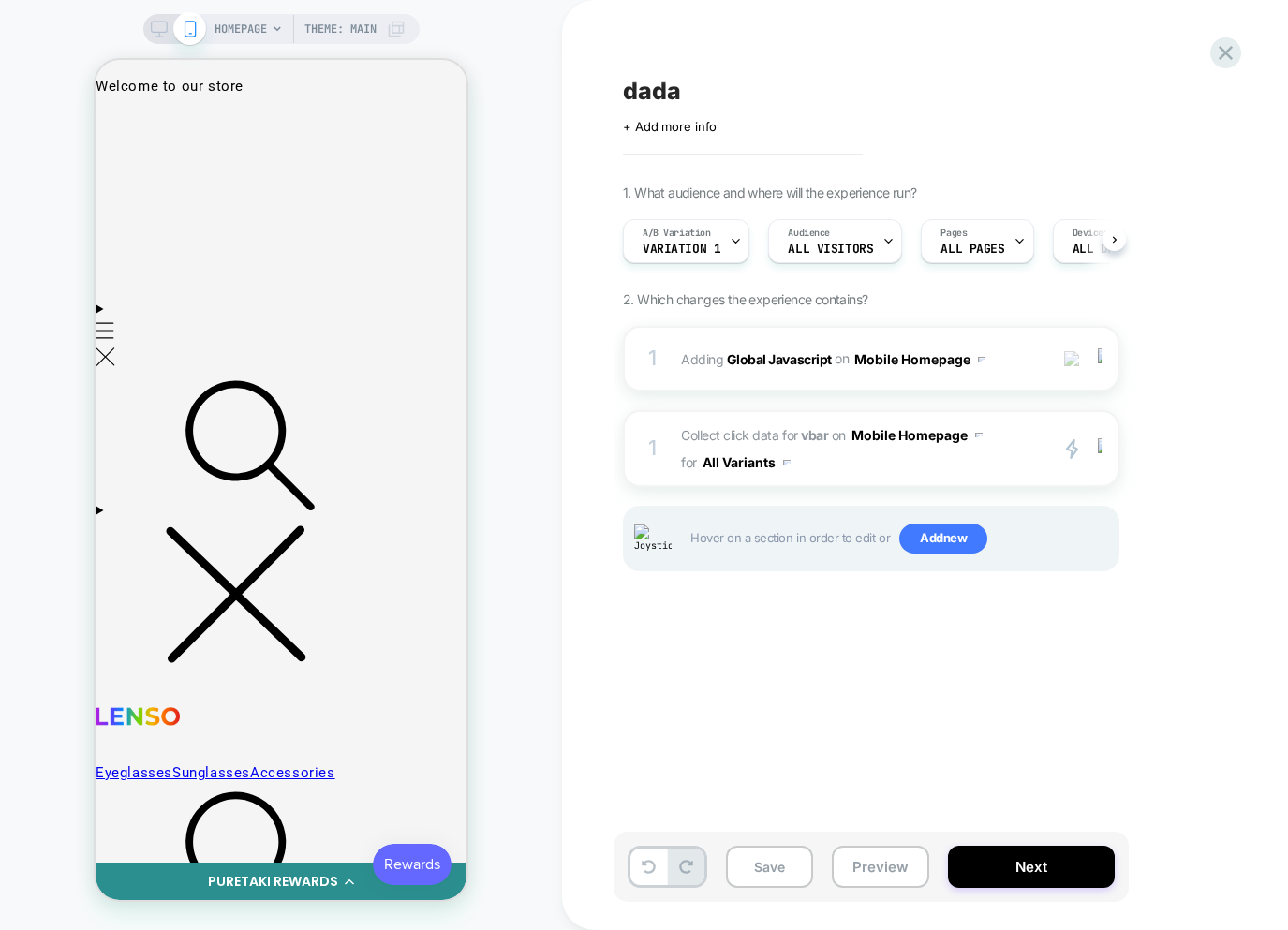
scroll to position [0, 1]
click at [874, 476] on div "1 Collect click data for vbar on Mobile Homepage for All Variants primary 2 Dup…" at bounding box center [871, 449] width 496 height 77
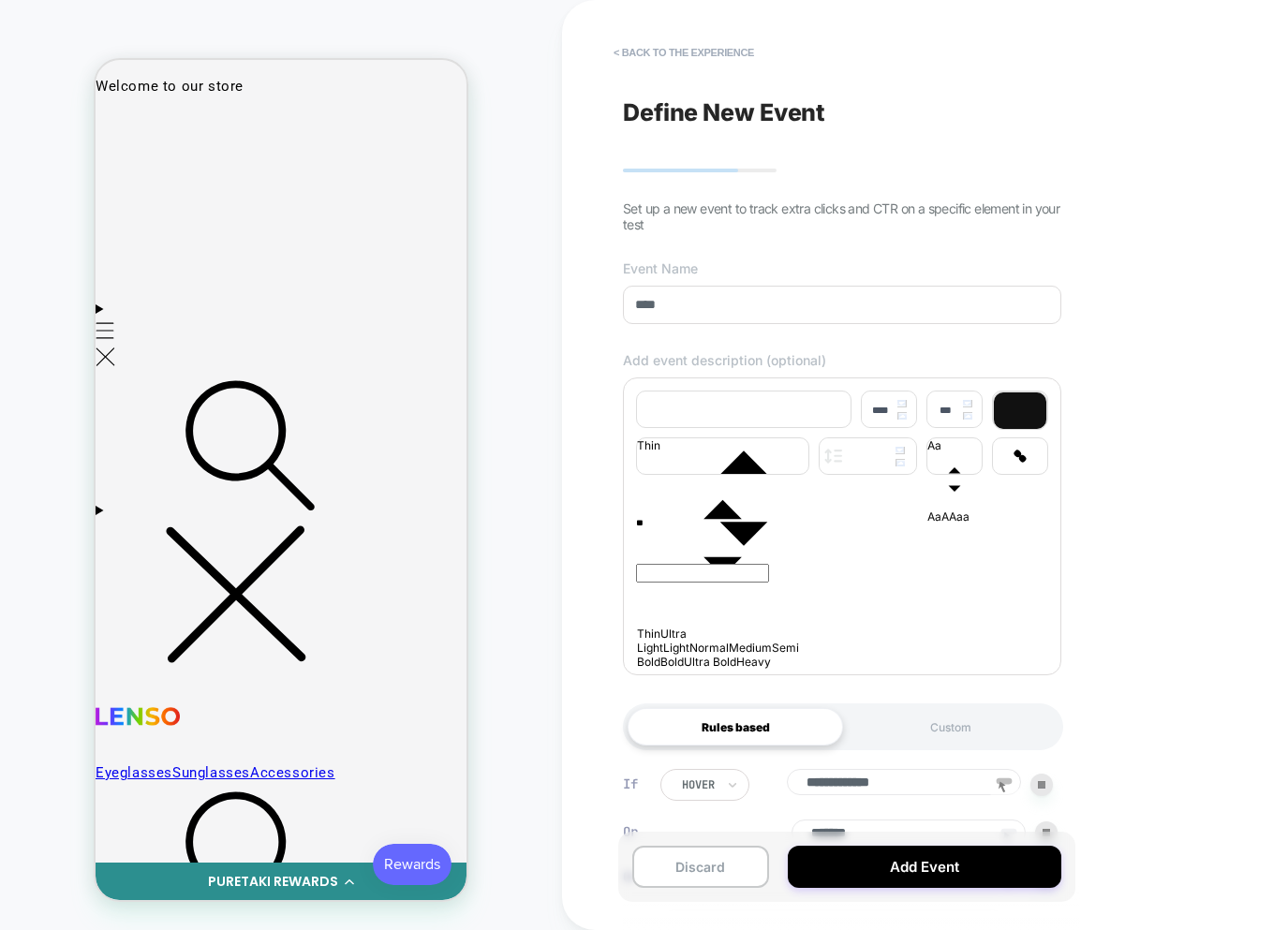
scroll to position [224, 0]
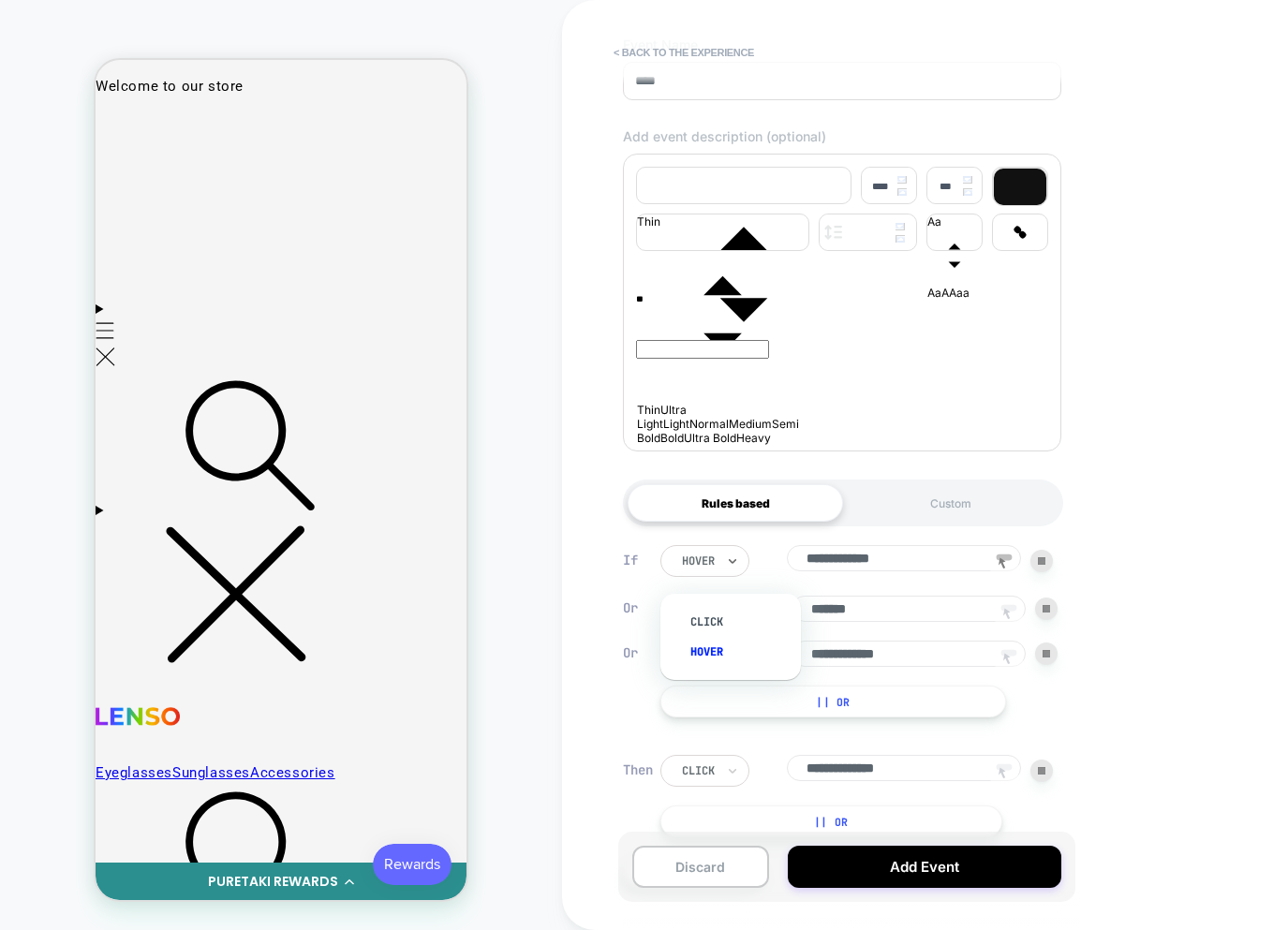
click at [704, 566] on div at bounding box center [698, 562] width 33 height 17
click at [786, 571] on div "**********" at bounding box center [857, 561] width 392 height 32
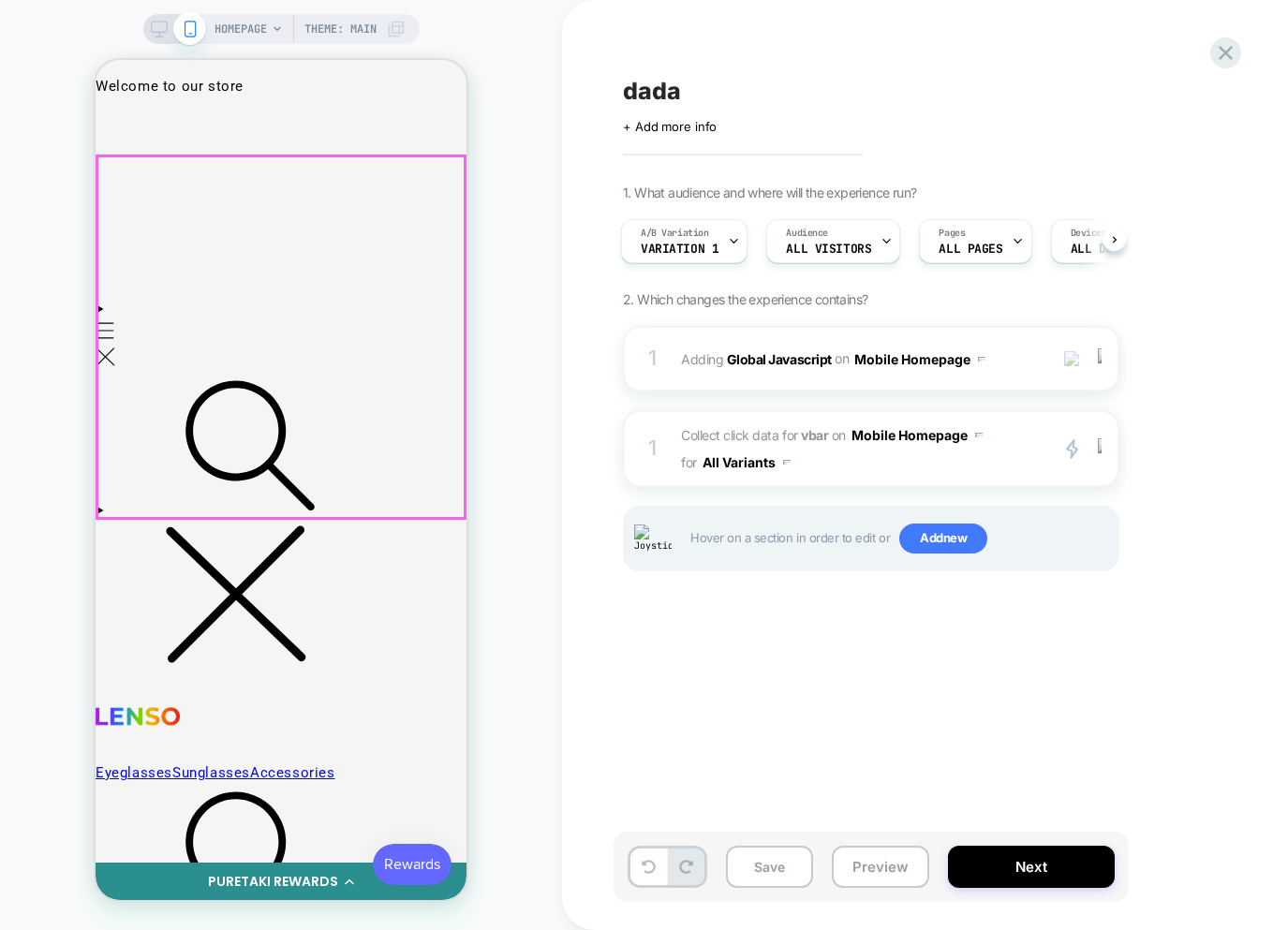
scroll to position [0, 0]
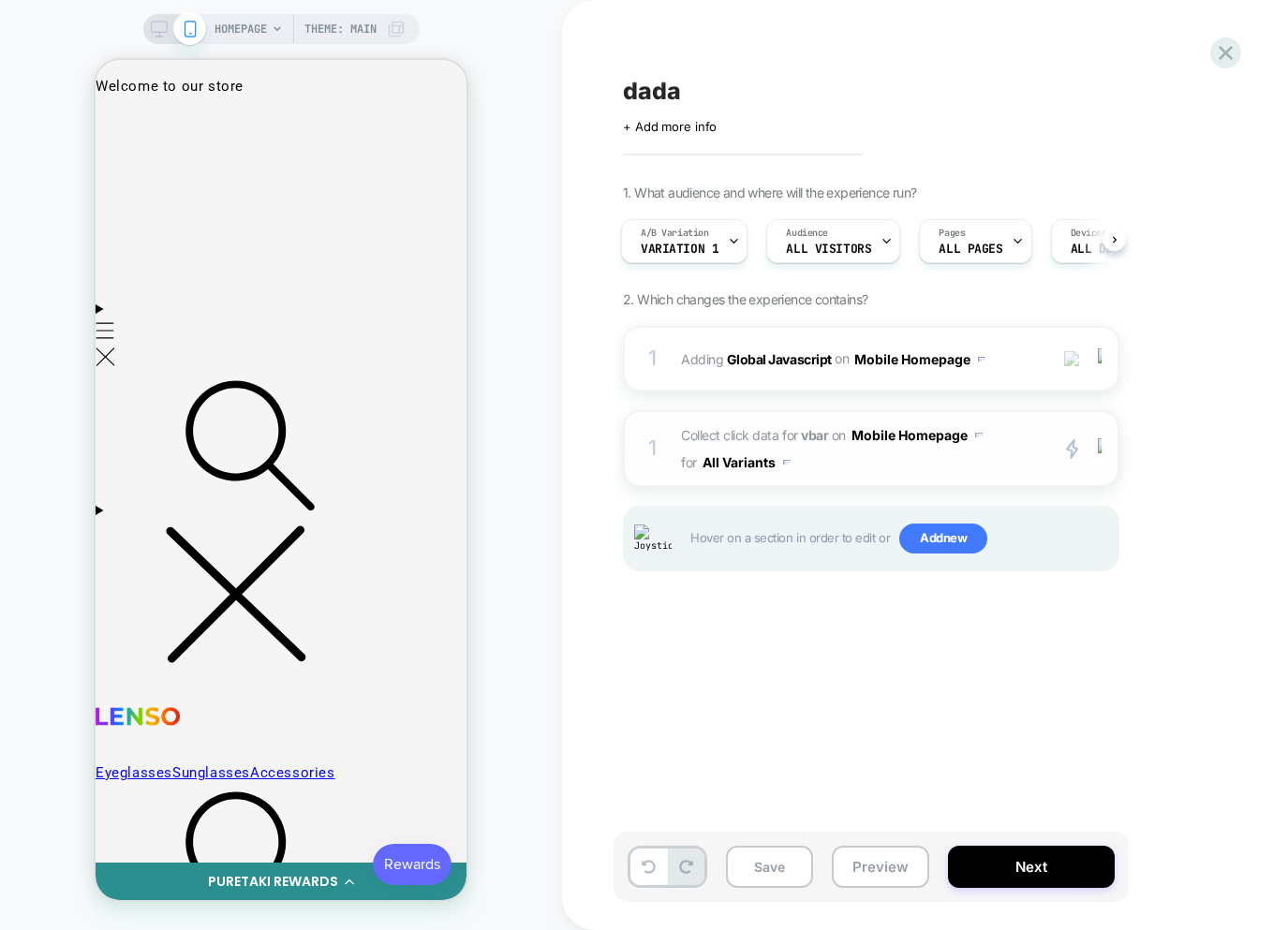
click at [968, 466] on span "Collect click data for vbar on Mobile Homepage for All Variants" at bounding box center [859, 448] width 357 height 54
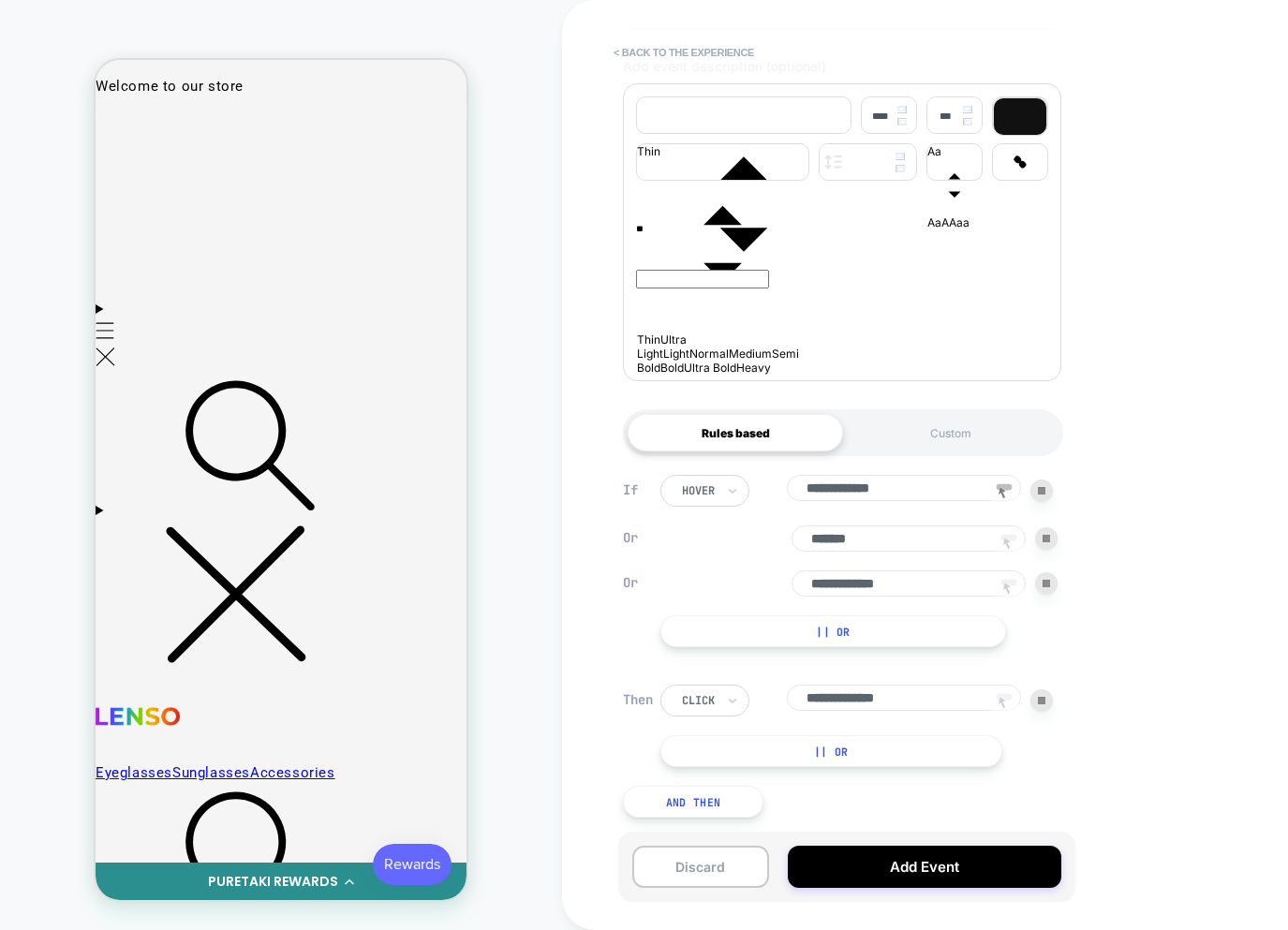
scroll to position [309, 0]
click at [956, 582] on input "**********" at bounding box center [909, 583] width 235 height 26
click at [1011, 584] on icon at bounding box center [1008, 589] width 28 height 28
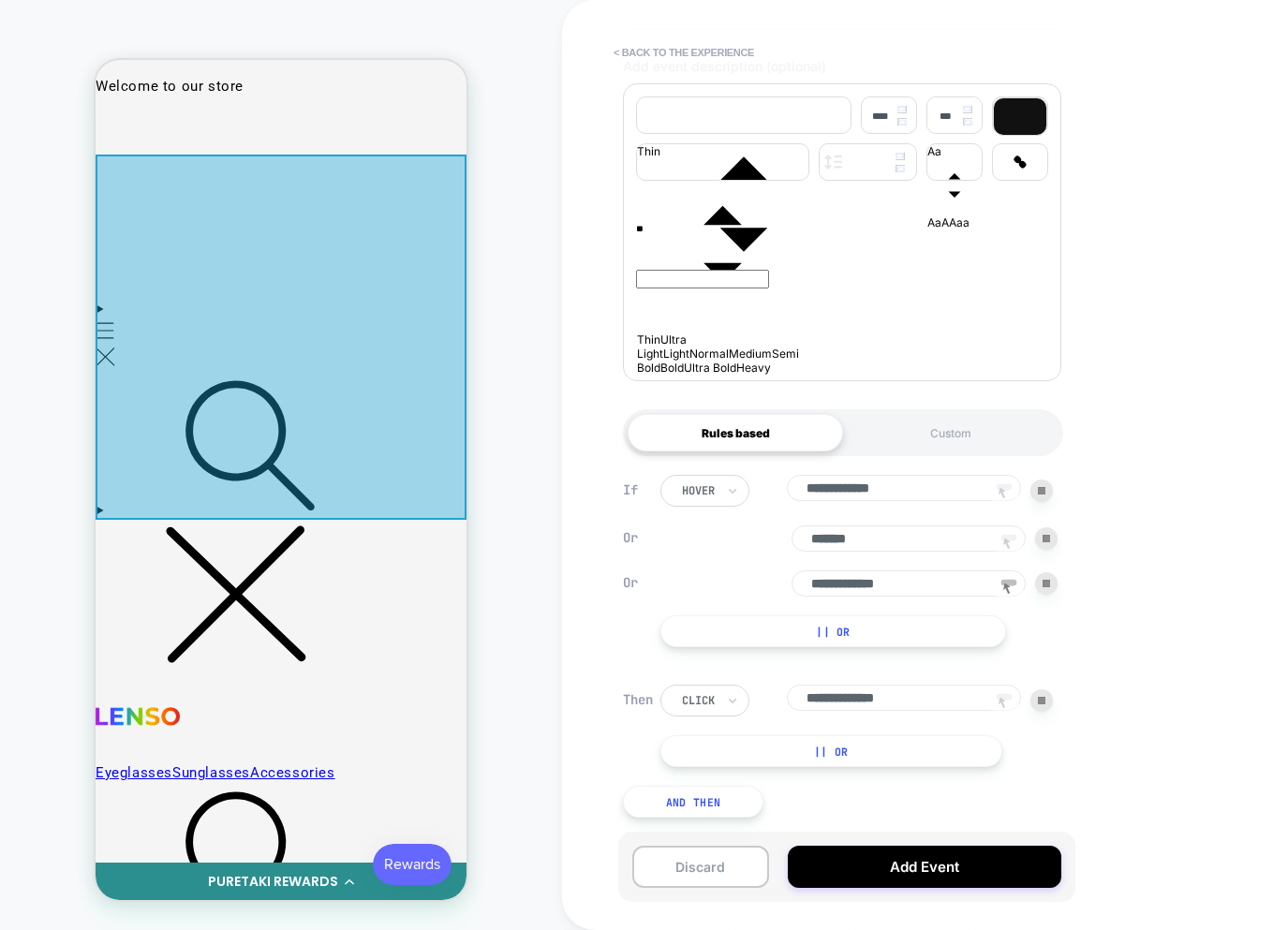
click at [329, 352] on div at bounding box center [281, 338] width 371 height 365
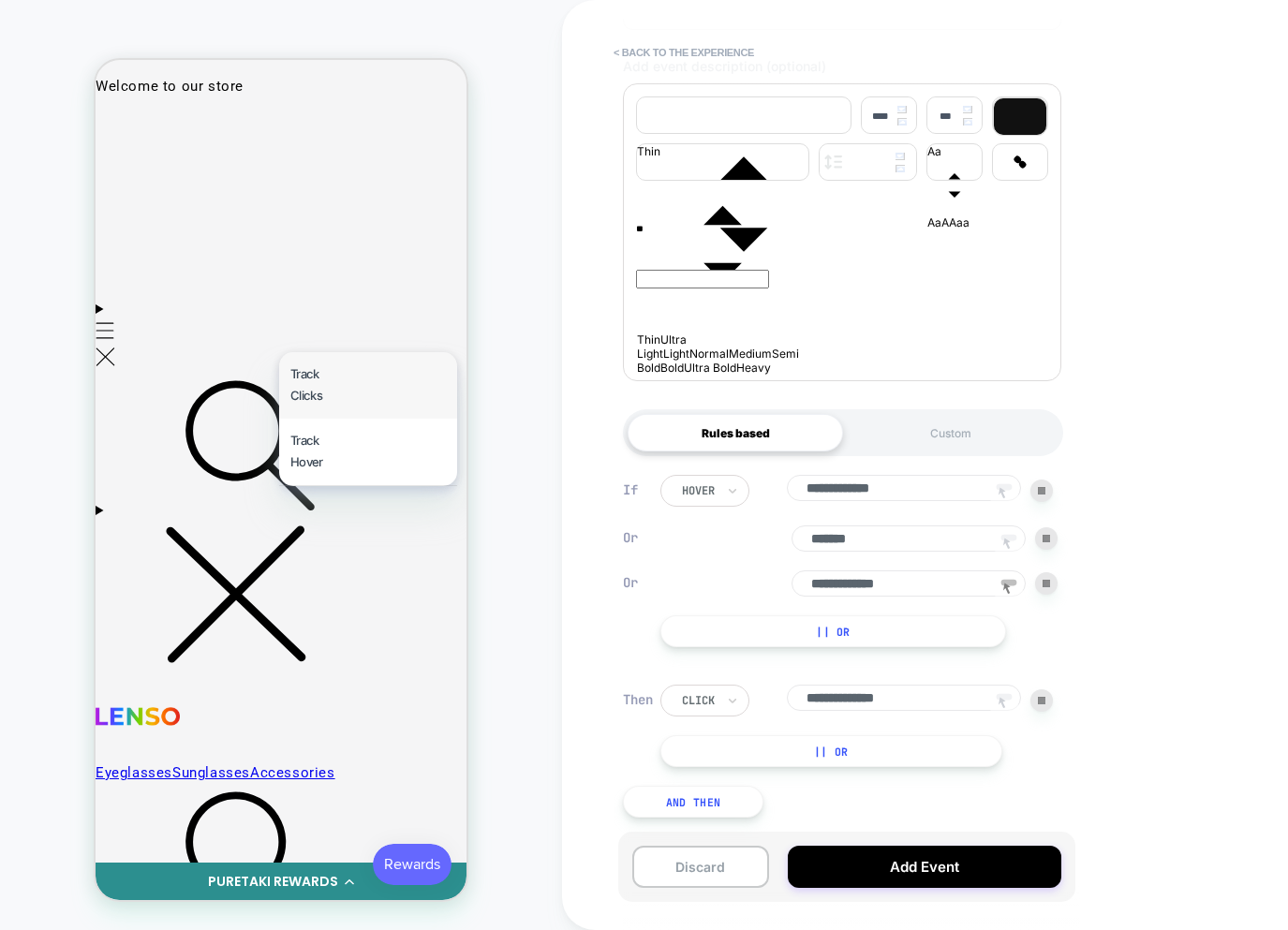
click at [321, 380] on div "Track Clicks" at bounding box center [367, 385] width 178 height 66
type input "**********"
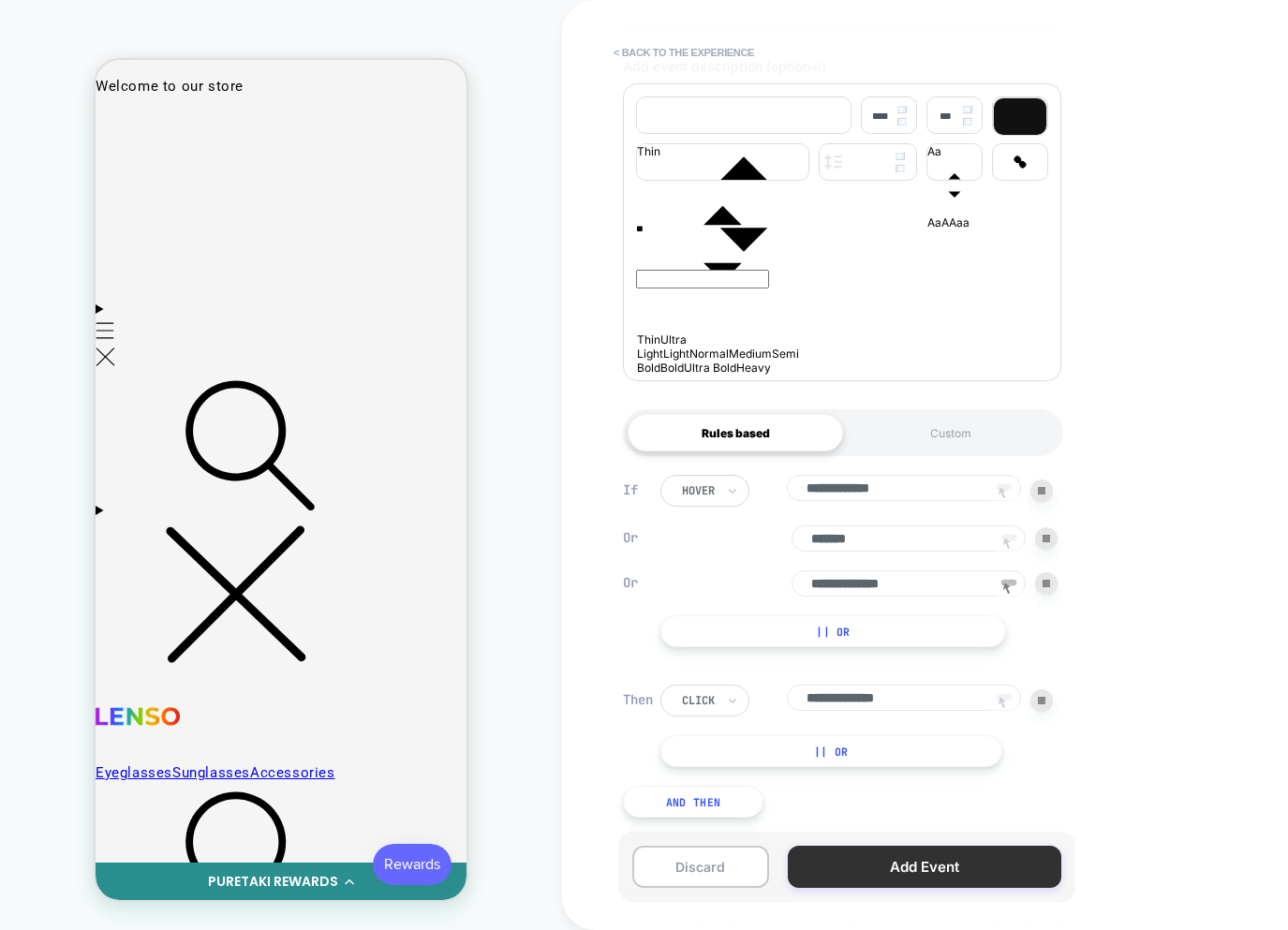
click at [922, 870] on button "Add Event" at bounding box center [924, 867] width 273 height 42
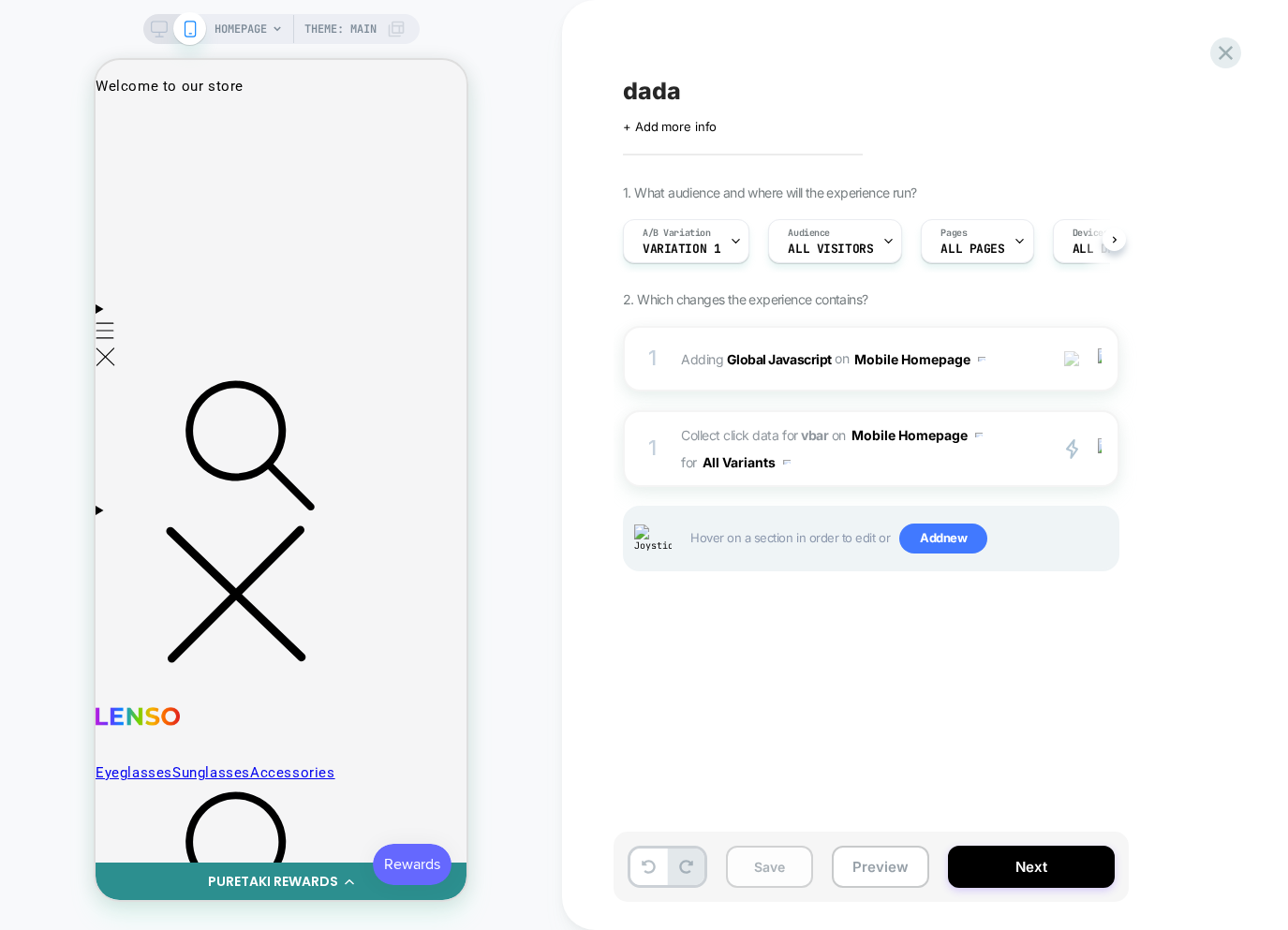
scroll to position [0, 1]
click at [763, 873] on button "Save" at bounding box center [770, 867] width 88 height 42
click at [887, 457] on span "Collect click data for vbar on Mobile Homepage for All Variants" at bounding box center [859, 448] width 357 height 54
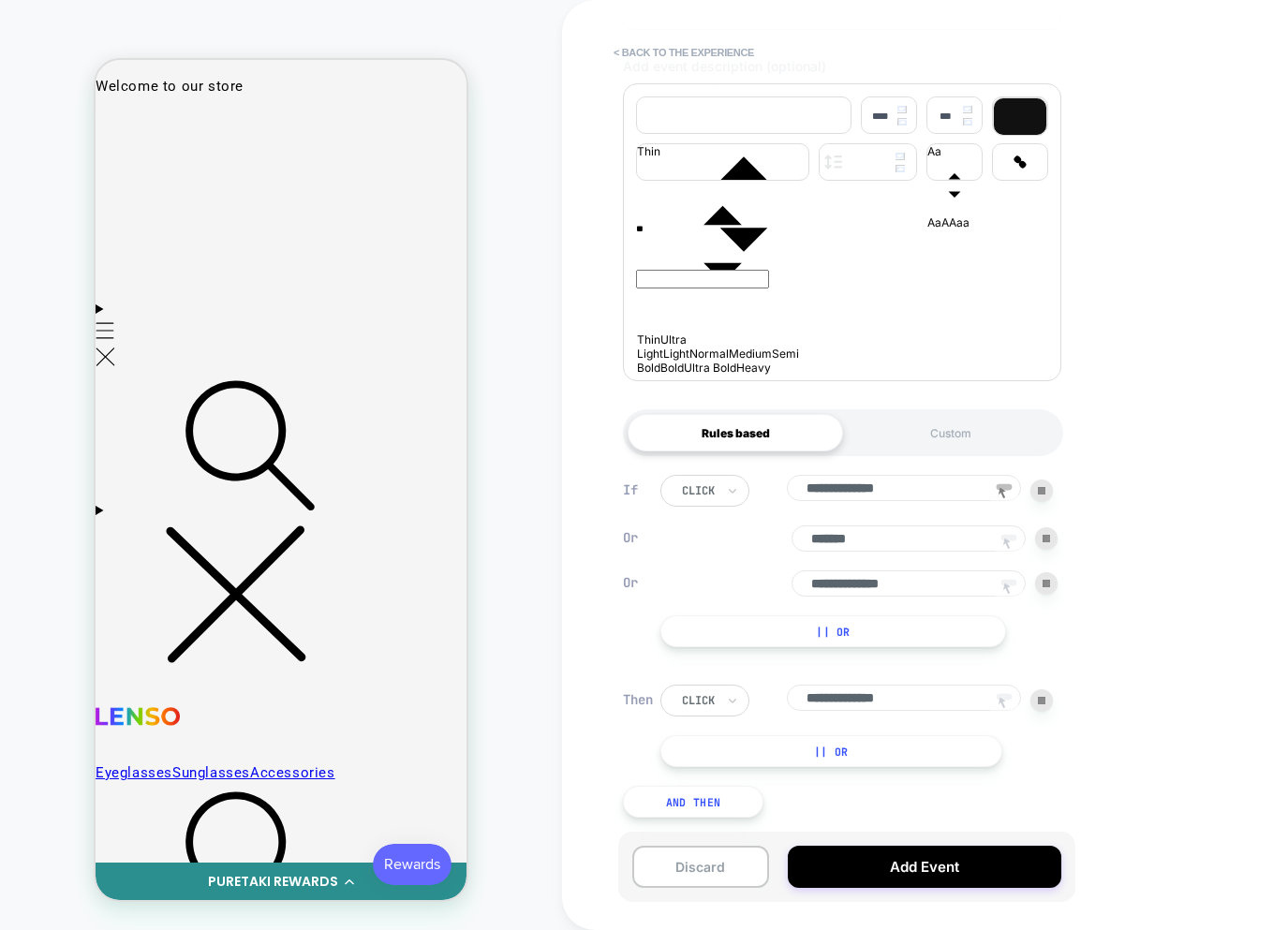
scroll to position [309, 0]
click at [1002, 589] on icon at bounding box center [1008, 589] width 28 height 28
click at [399, 128] on div at bounding box center [401, 124] width 19 height 19
click at [357, 216] on div "Track Hover" at bounding box center [367, 228] width 178 height 66
type input "**********"
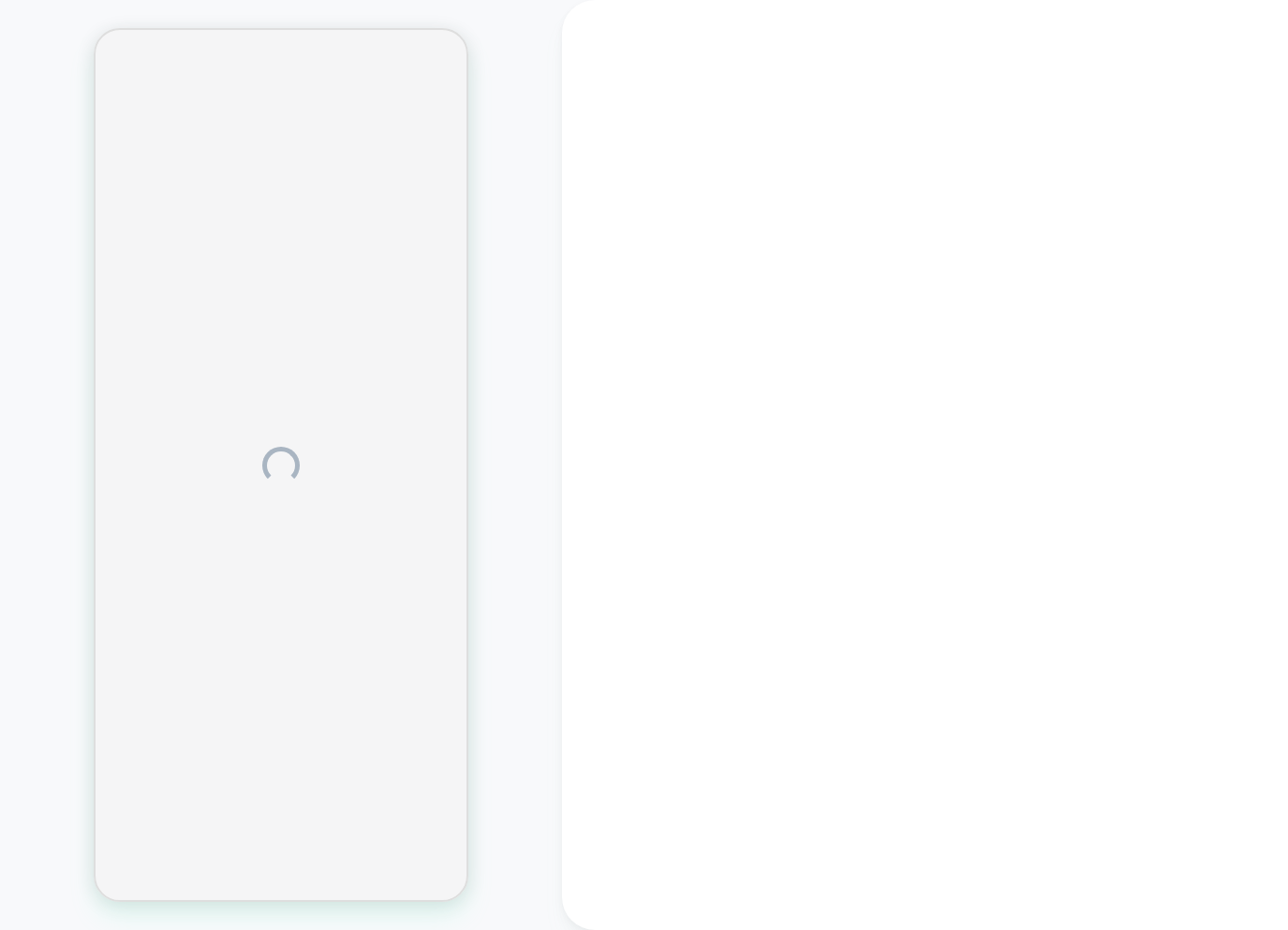
click at [653, 470] on div at bounding box center [973, 465] width 824 height 930
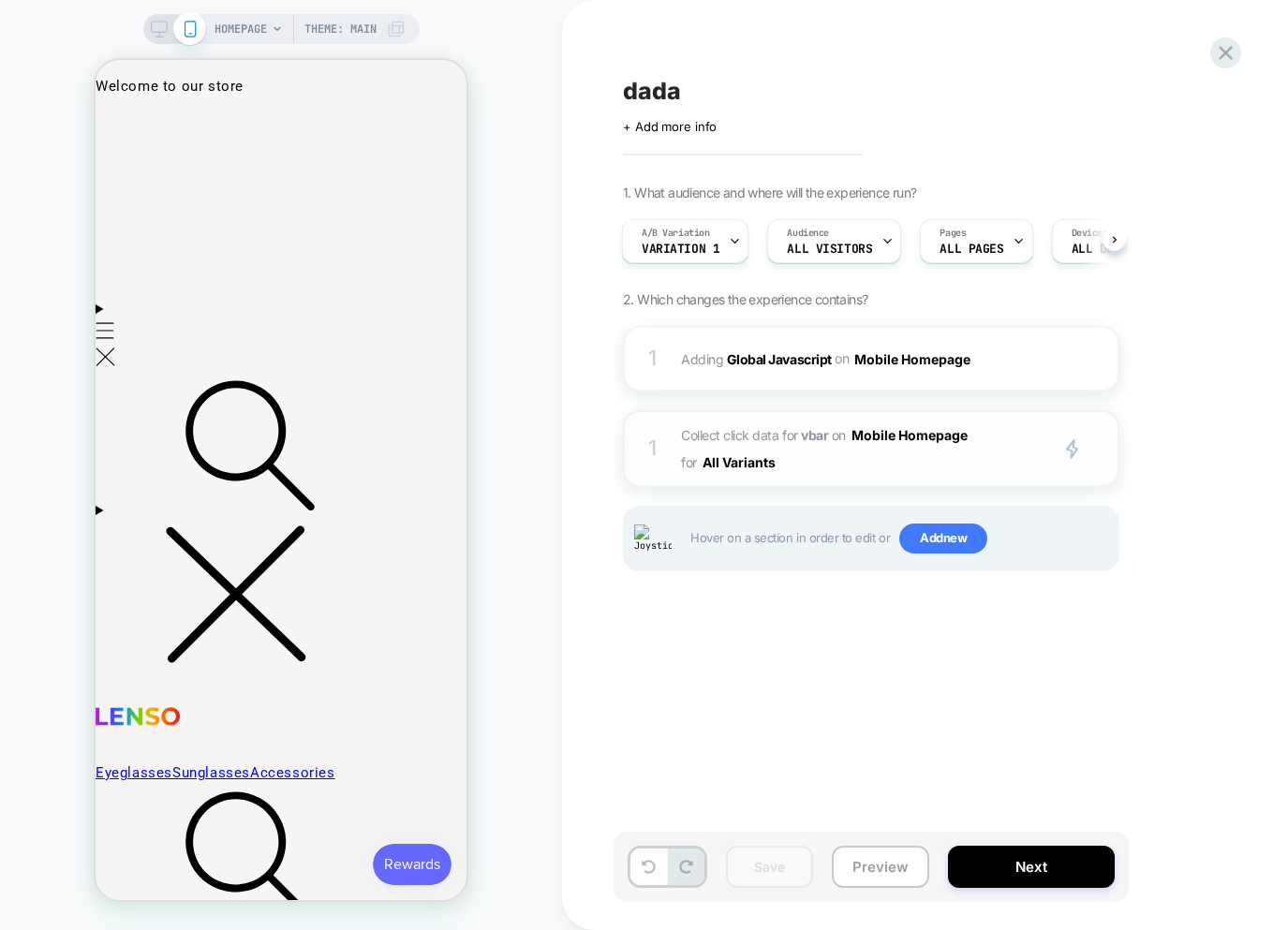
click at [871, 453] on span "Collect click data for vbar on Mobile Homepage for All Variants" at bounding box center [859, 448] width 357 height 54
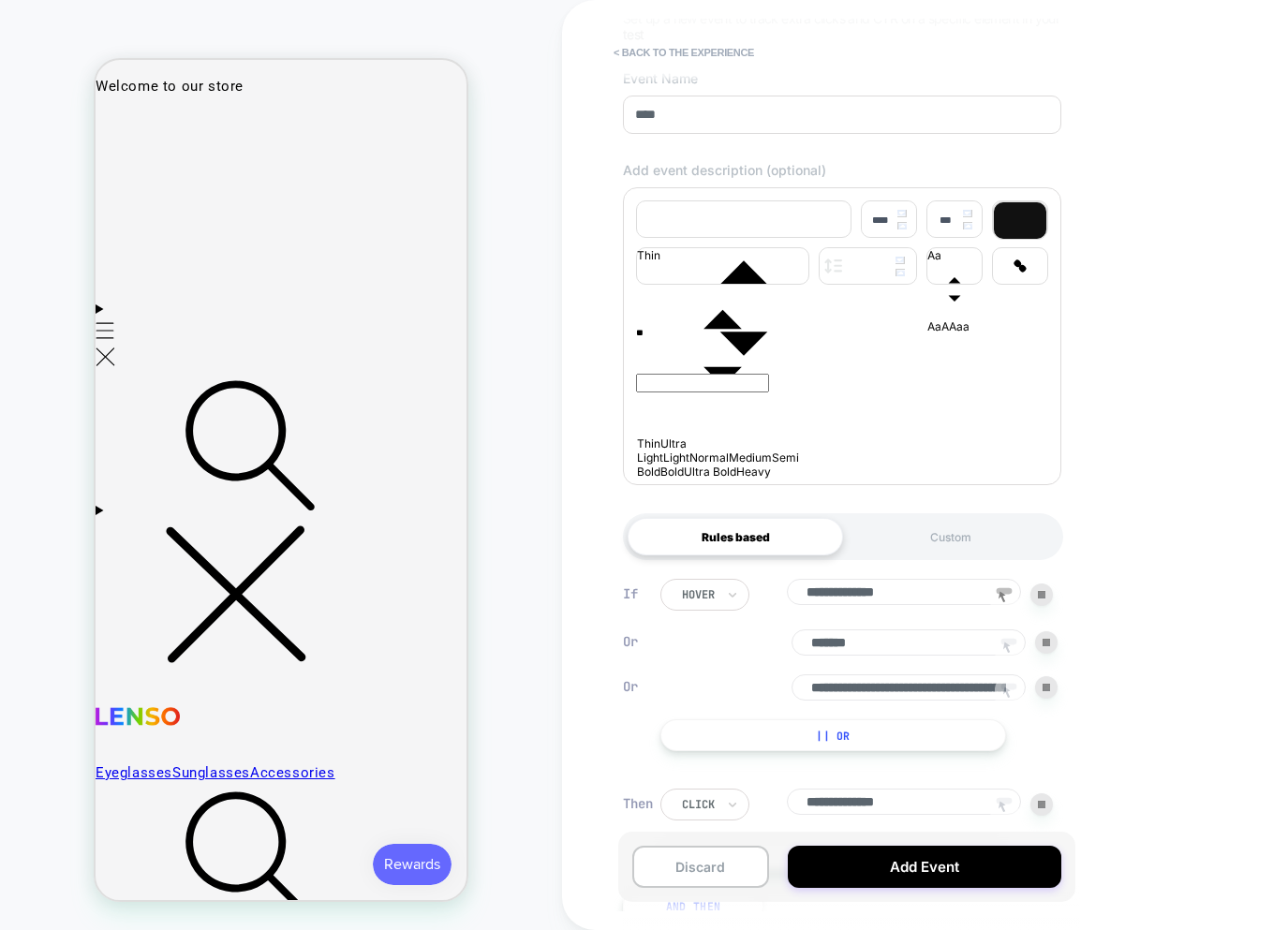
scroll to position [309, 0]
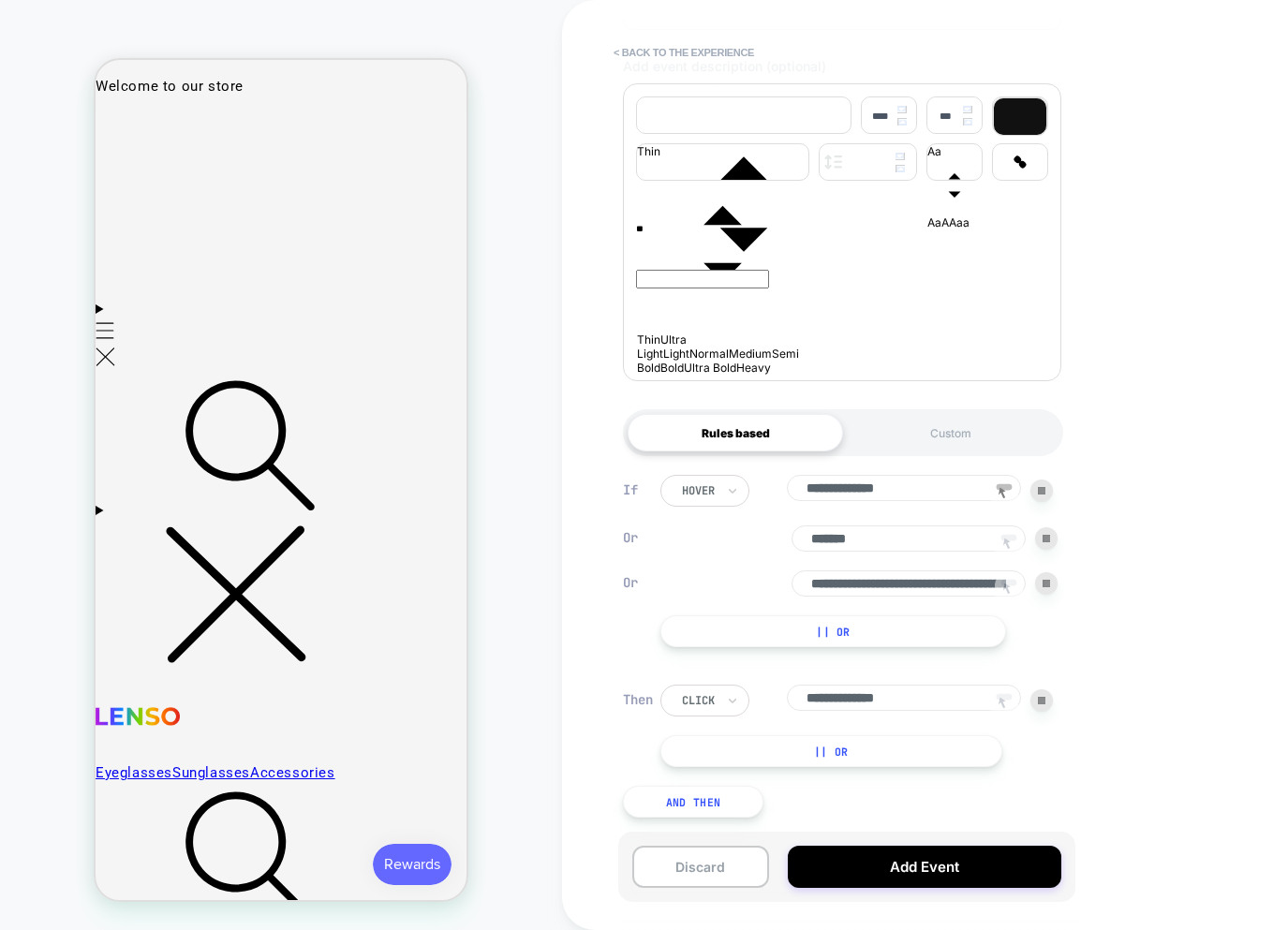
click at [1007, 583] on icon at bounding box center [1007, 589] width 8 height 12
click at [398, 127] on div at bounding box center [401, 124] width 19 height 19
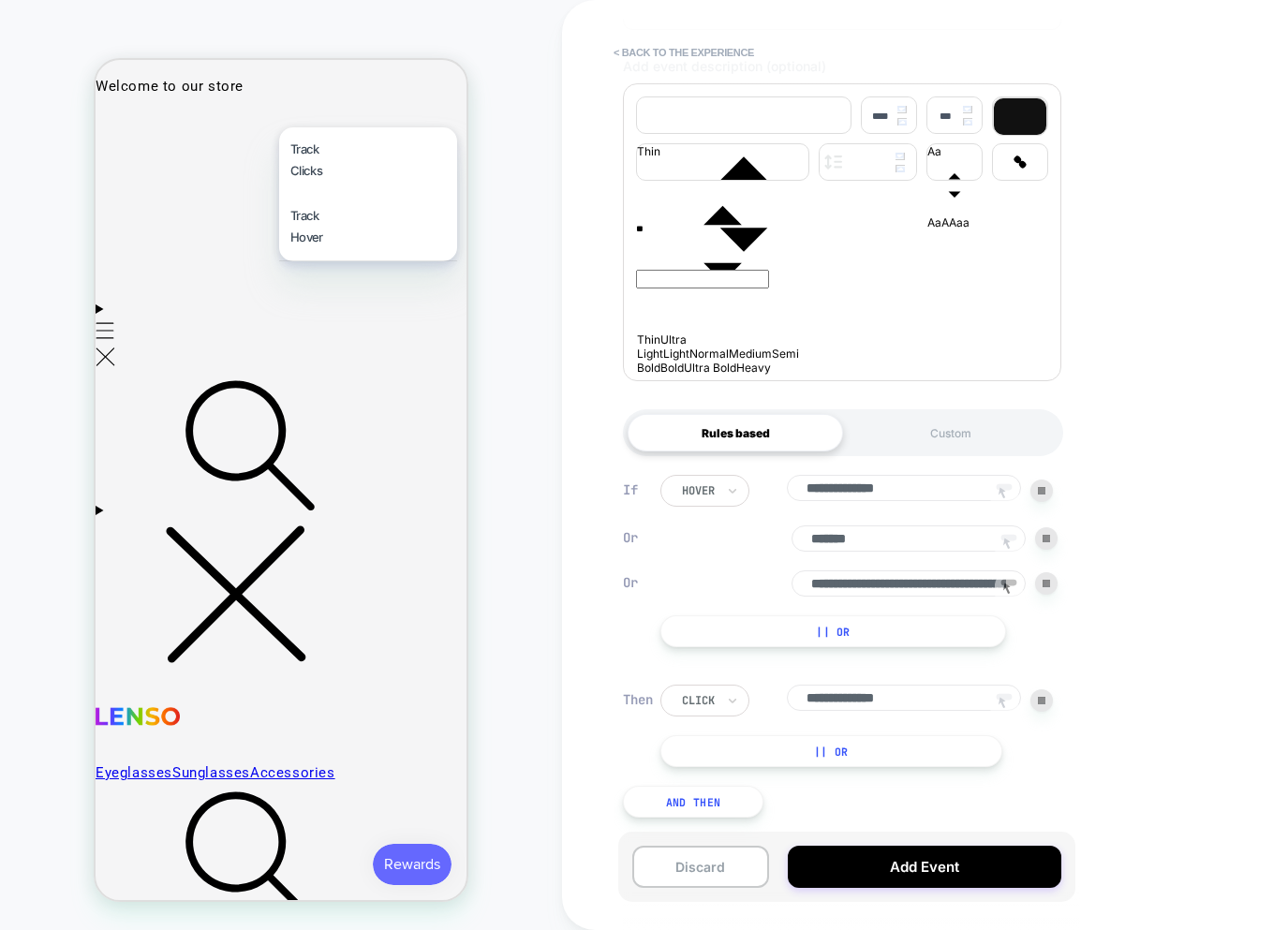
click at [367, 148] on div "Track Clicks" at bounding box center [367, 160] width 178 height 66
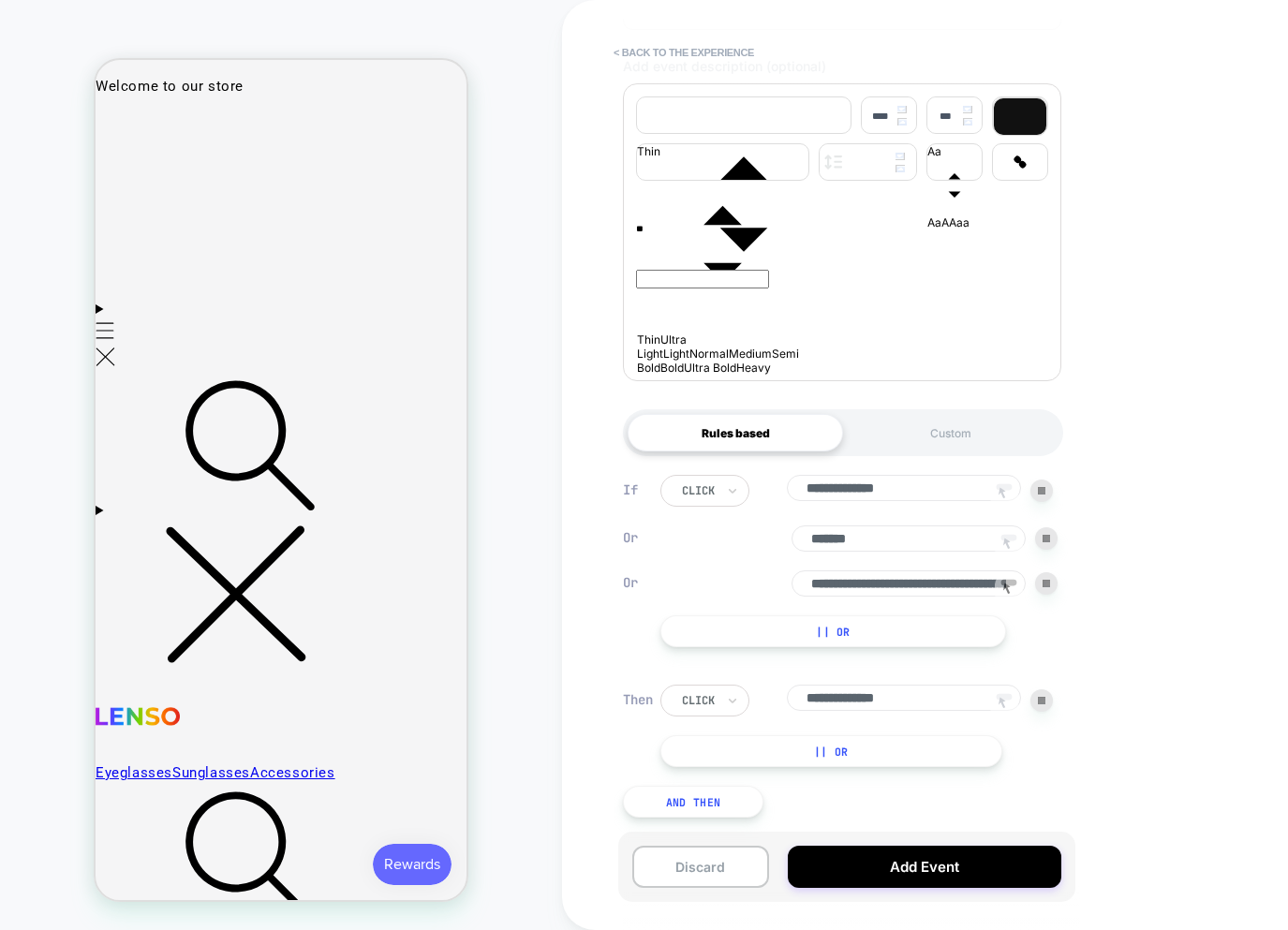
click at [1005, 585] on icon at bounding box center [1007, 589] width 8 height 12
click at [1010, 535] on rect at bounding box center [1009, 538] width 16 height 7
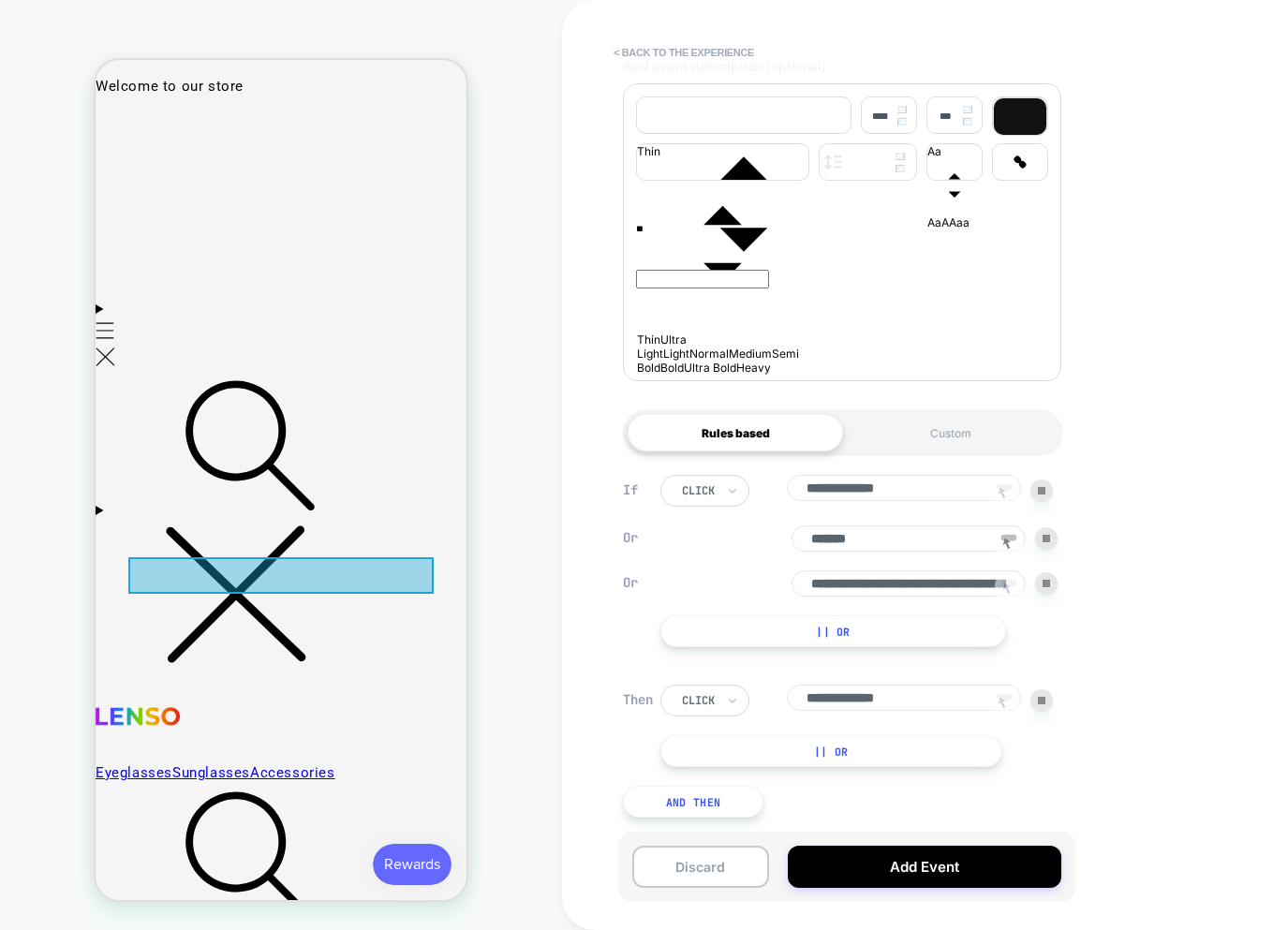
click at [280, 578] on div at bounding box center [281, 576] width 306 height 37
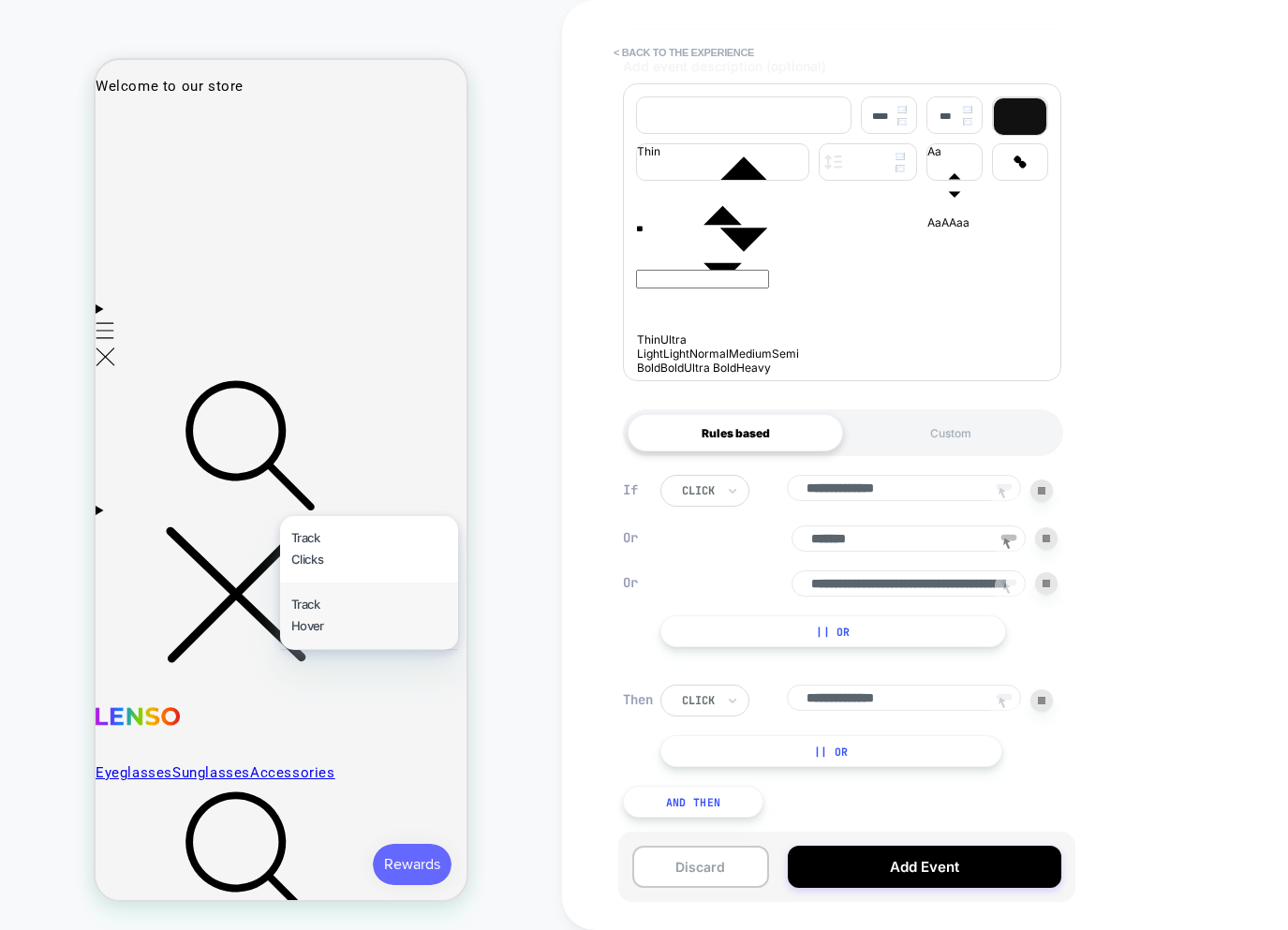
click at [297, 607] on div "Track Hover" at bounding box center [368, 616] width 178 height 66
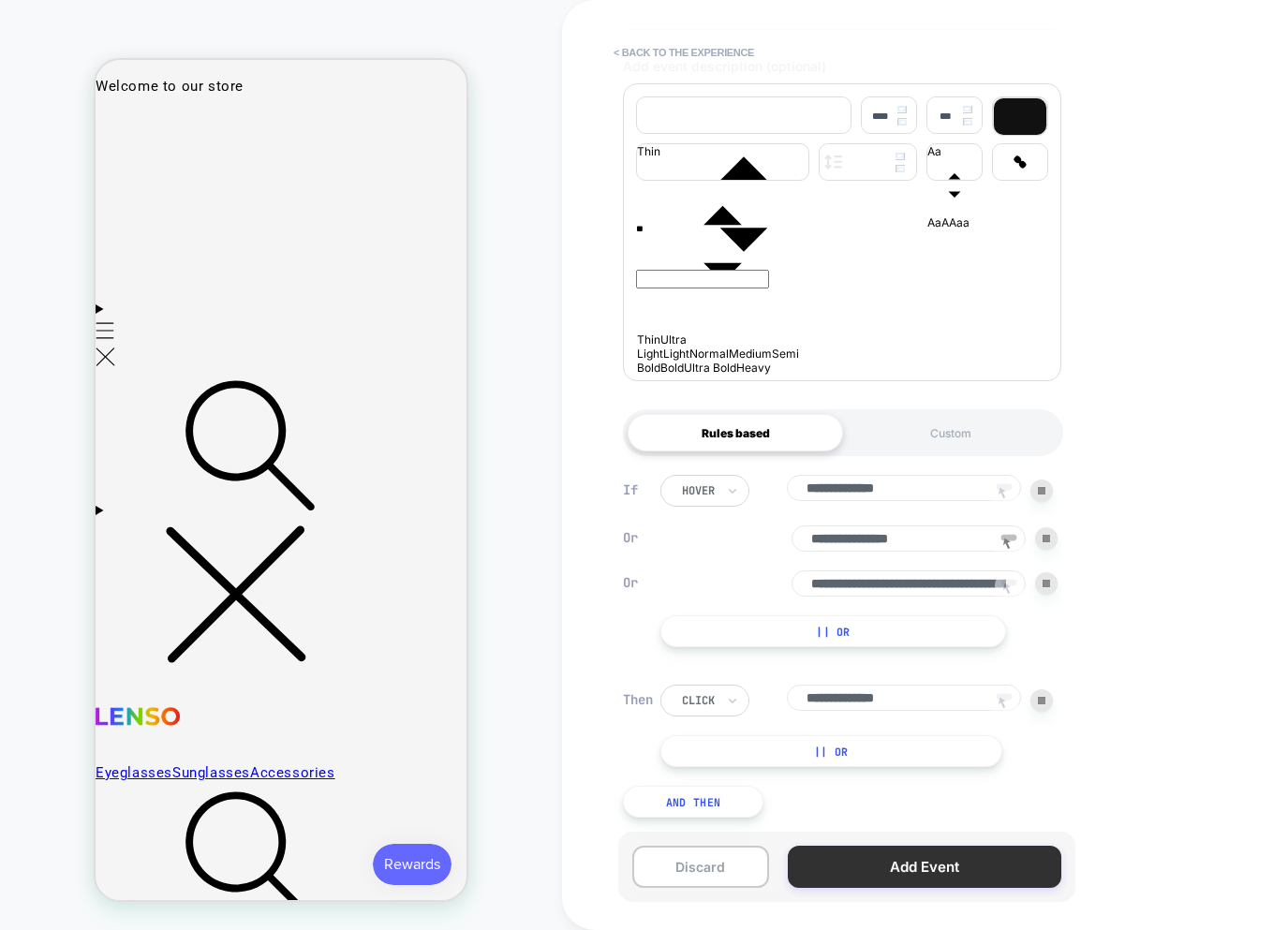
click at [884, 854] on button "Add Event" at bounding box center [924, 867] width 273 height 42
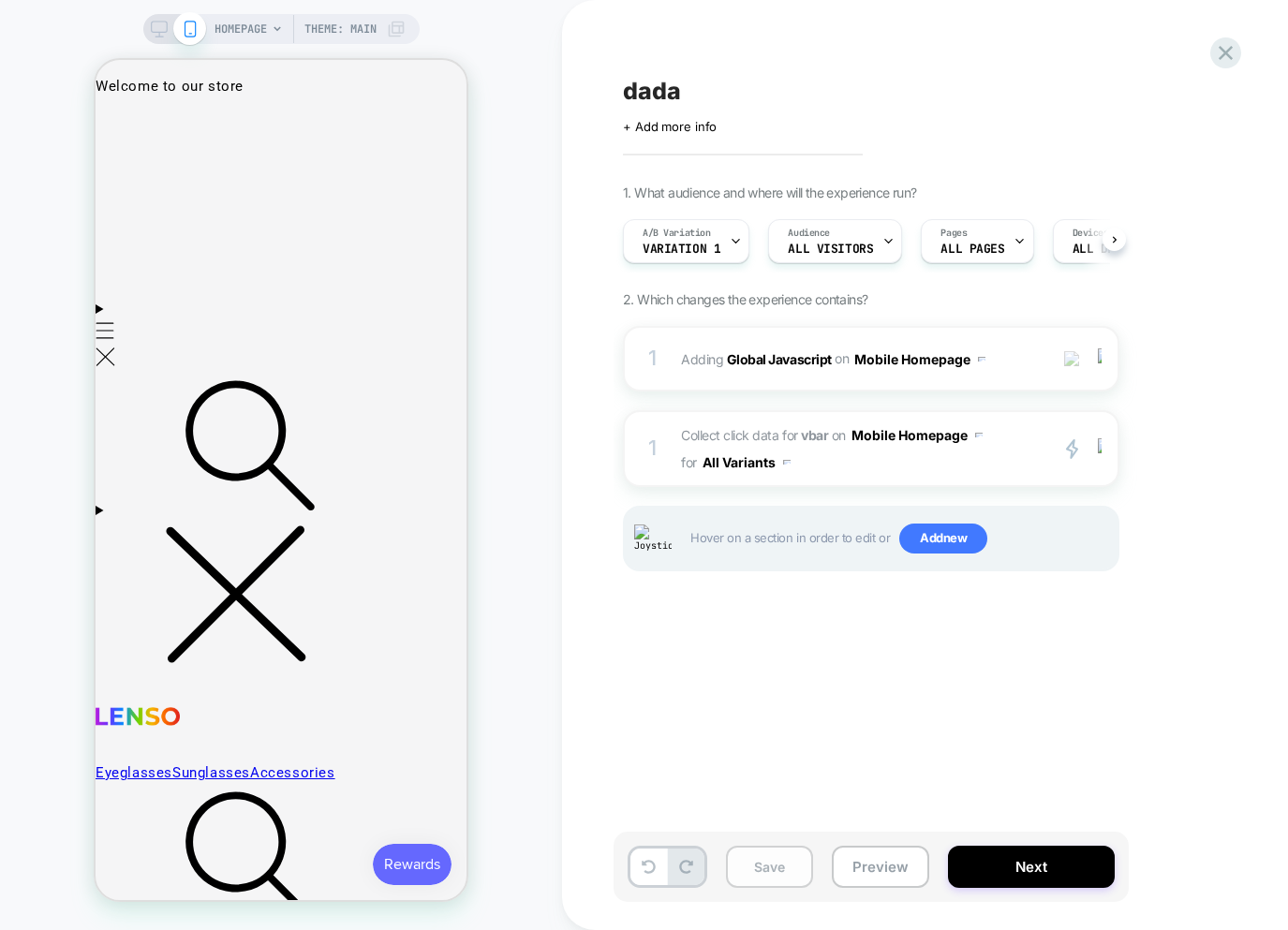
click at [787, 863] on button "Save" at bounding box center [770, 867] width 88 height 42
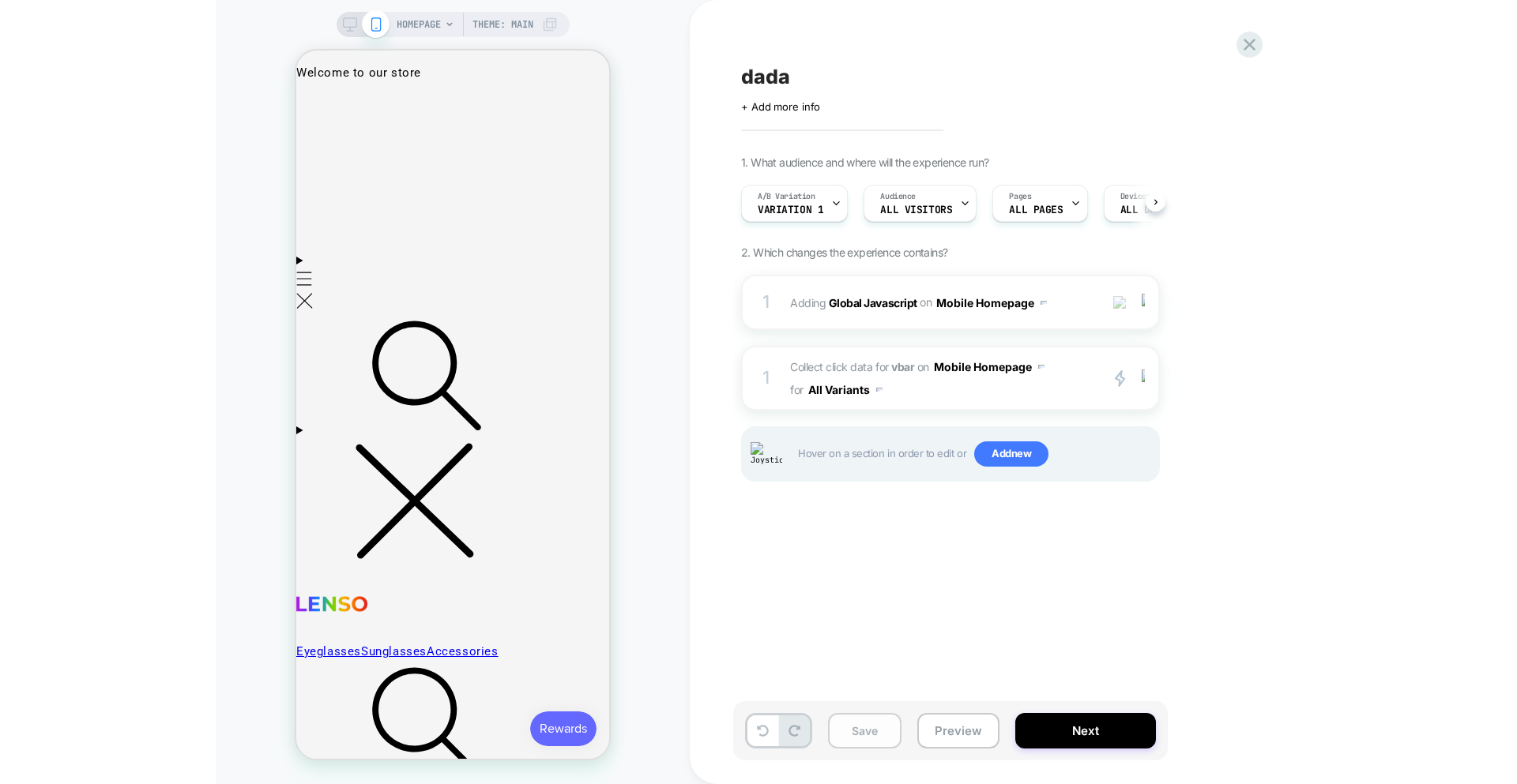
scroll to position [0, 1]
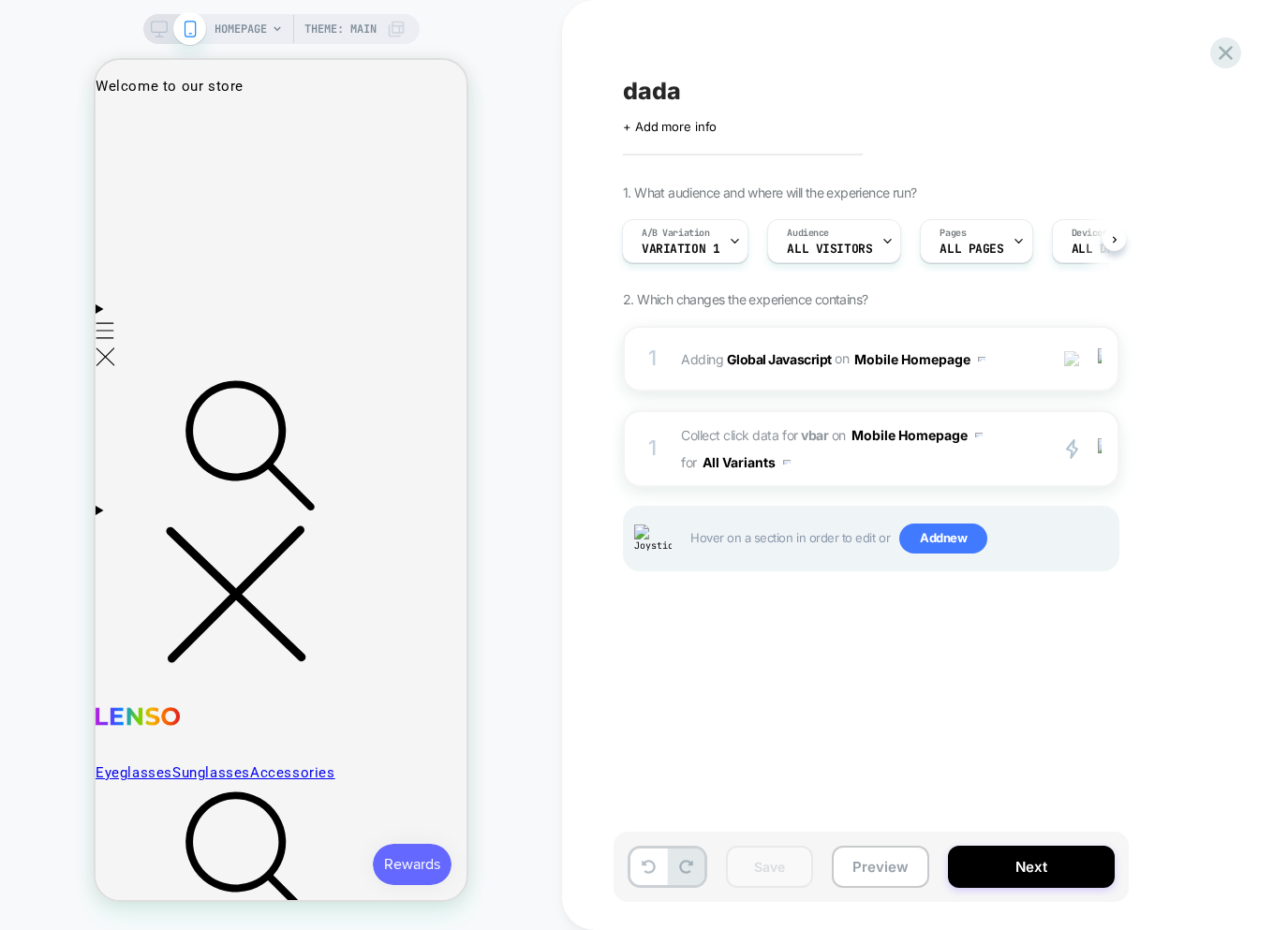
click at [807, 668] on div "dada Click to edit experience details + Add more info 1. What audience and wher…" at bounding box center [965, 465] width 703 height 892
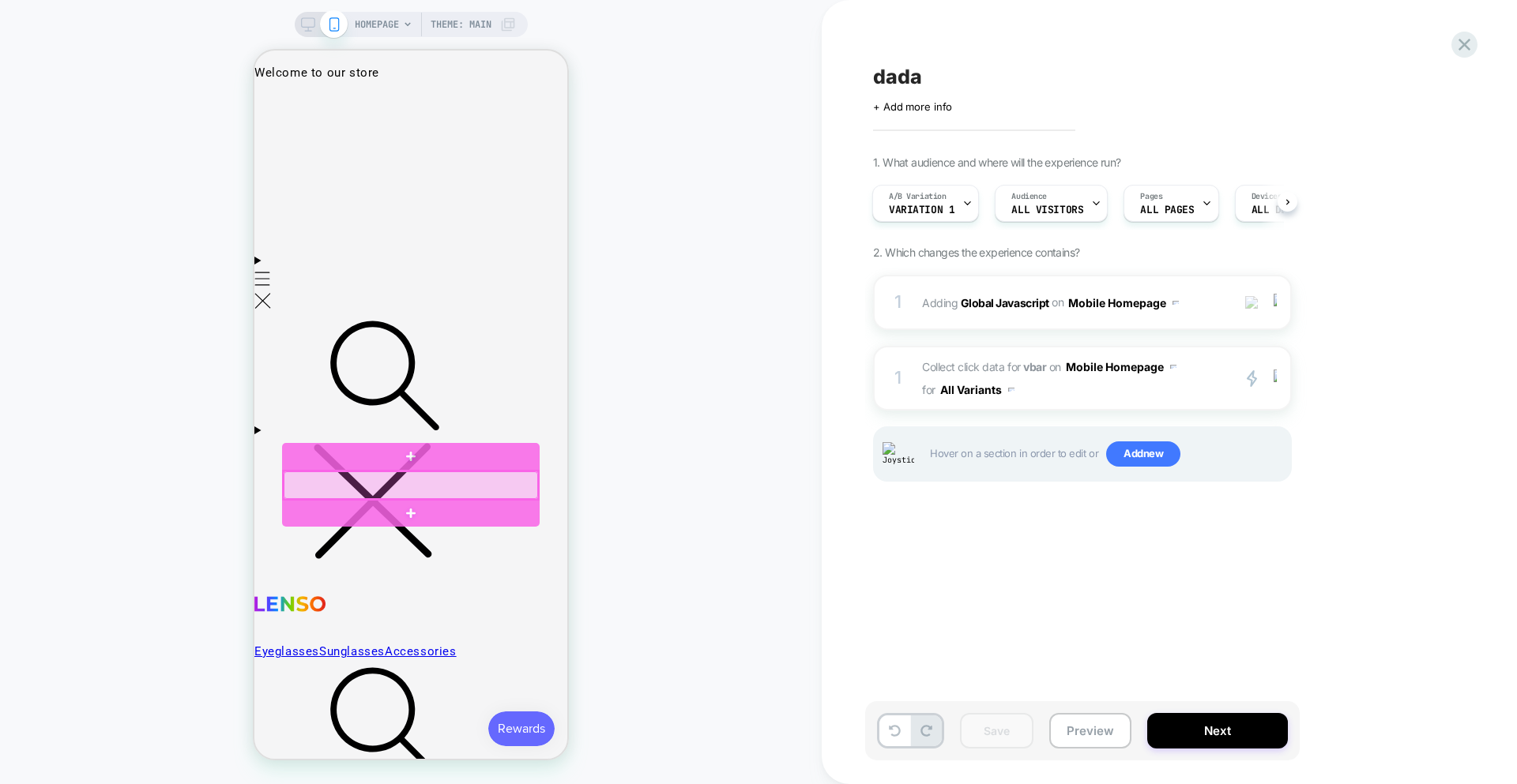
click at [458, 488] on div at bounding box center [411, 486] width 255 height 28
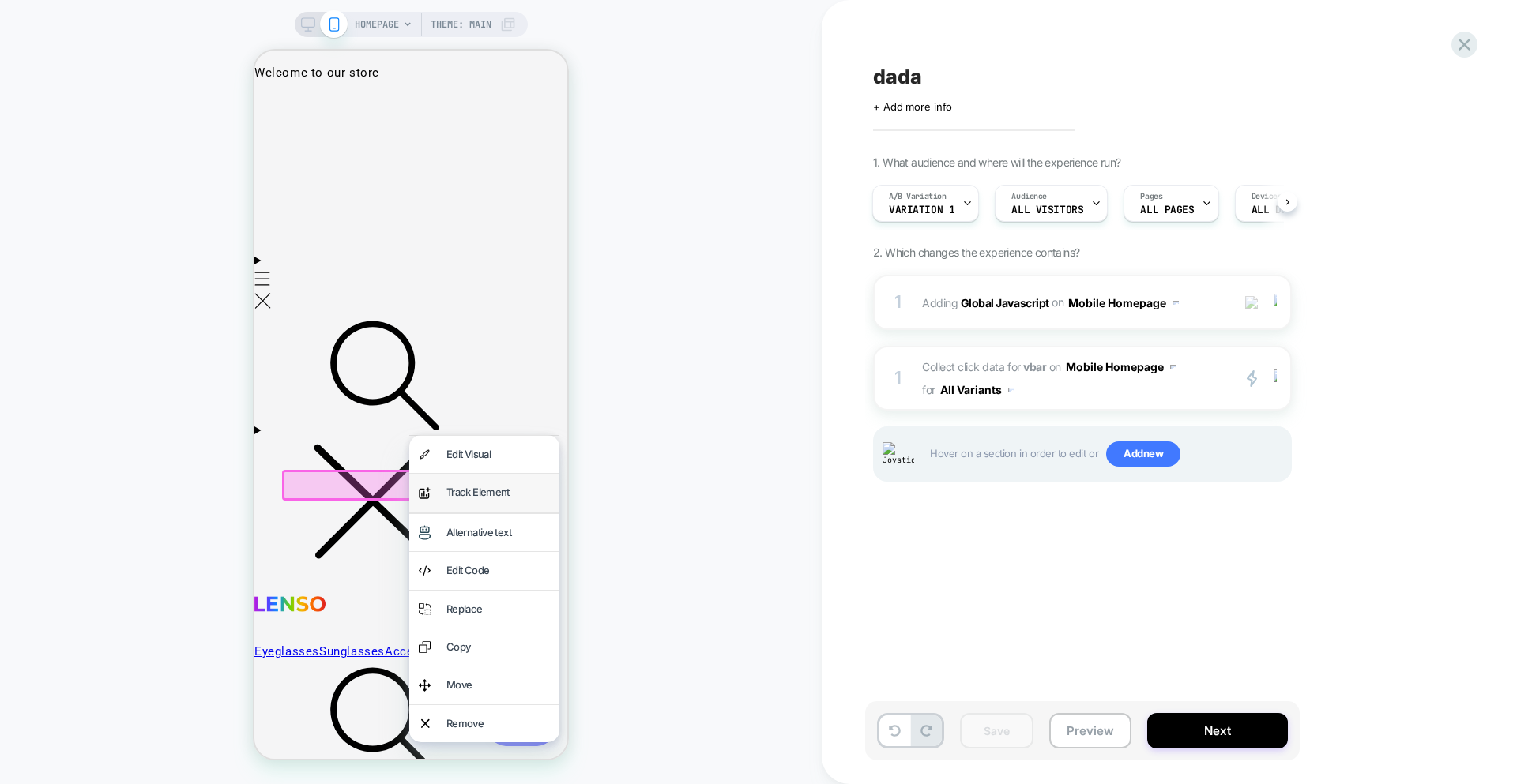
click at [470, 488] on div "Track Element" at bounding box center [498, 492] width 104 height 18
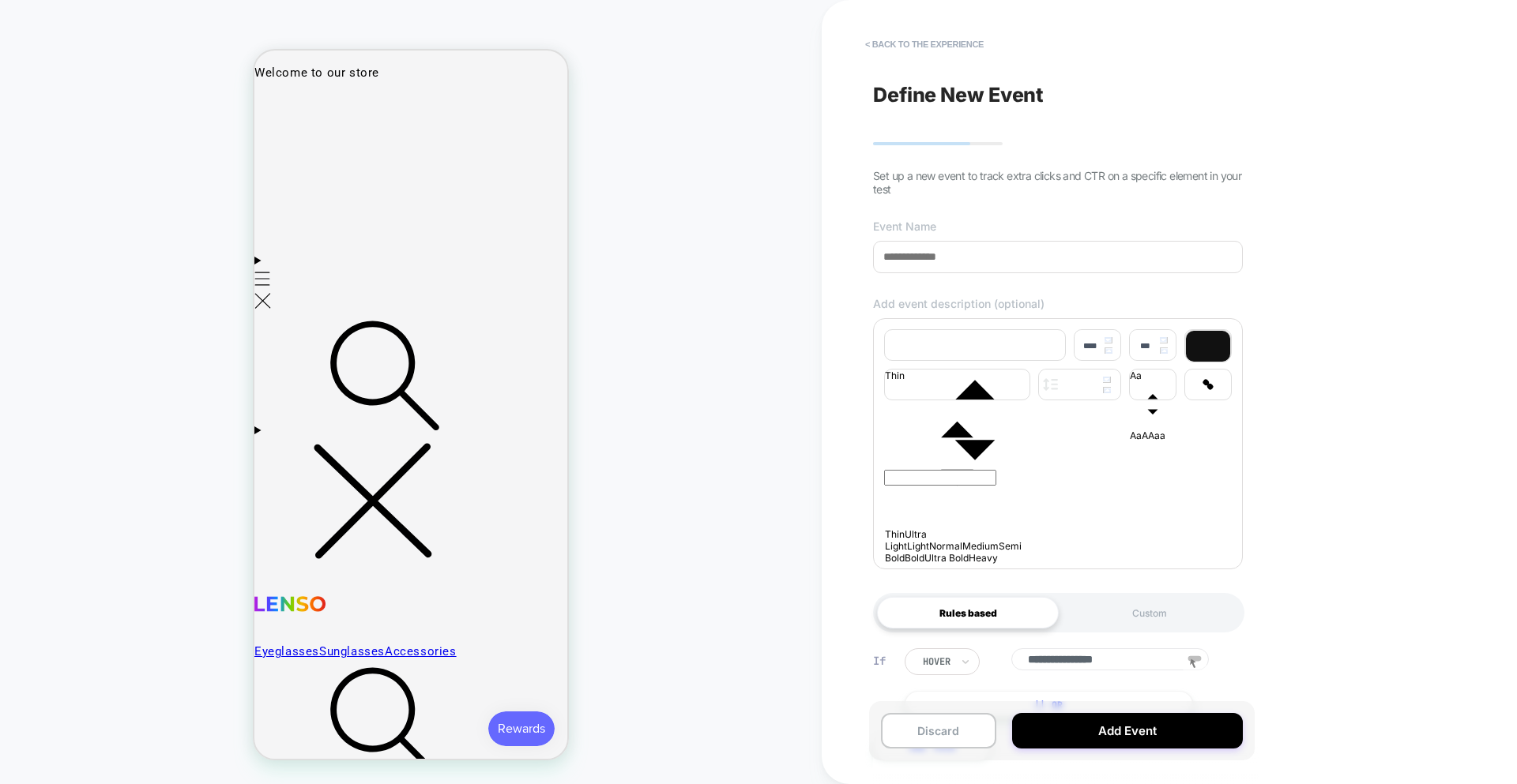
drag, startPoint x: 946, startPoint y: 248, endPoint x: 950, endPoint y: 257, distance: 9.8
click at [948, 248] on input at bounding box center [1058, 257] width 370 height 32
type input "**"
click at [981, 445] on div at bounding box center [1058, 441] width 348 height 9
type input "****"
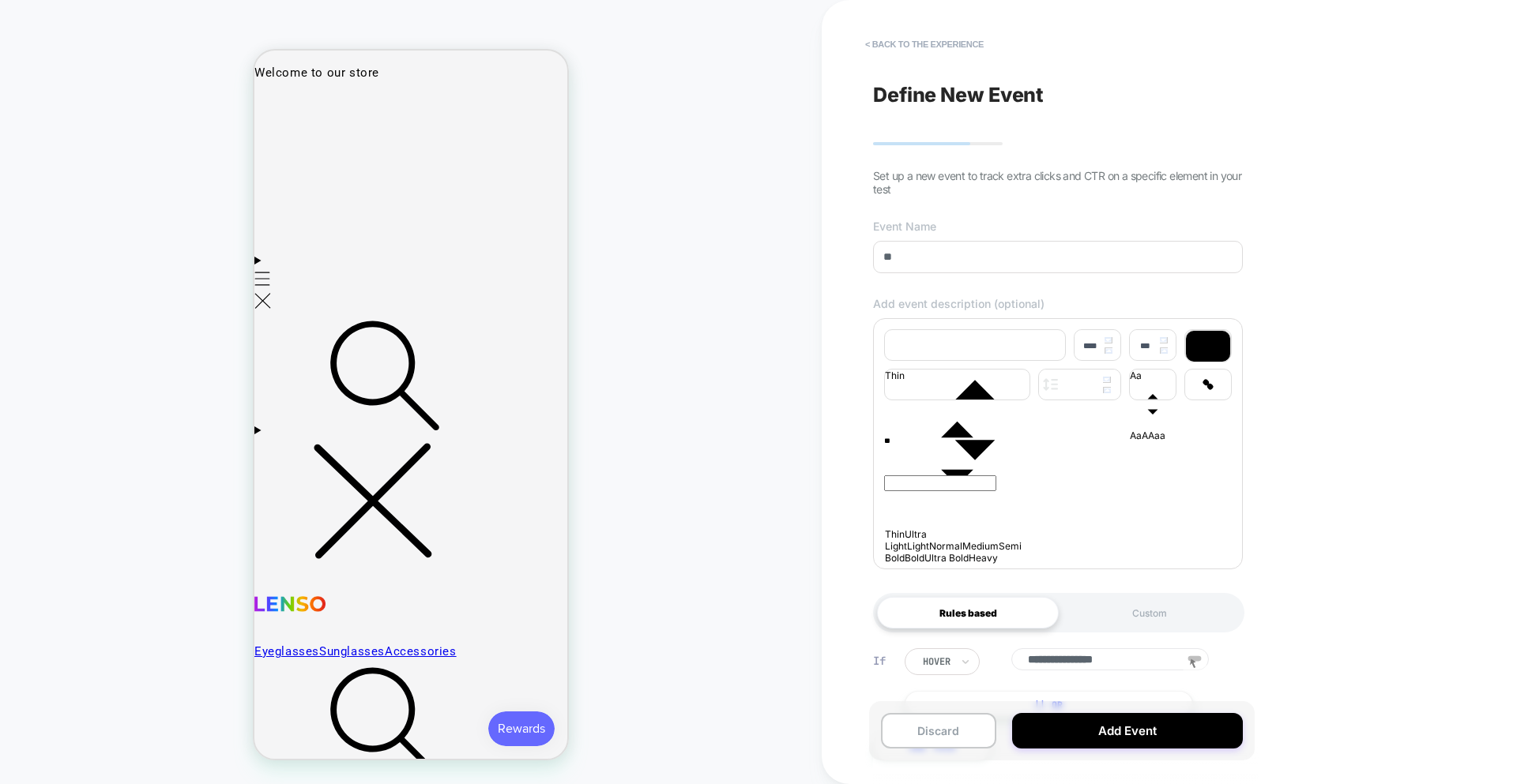
click at [923, 259] on input "**" at bounding box center [1058, 257] width 370 height 32
type input "****"
click at [976, 451] on div "**" at bounding box center [1058, 444] width 348 height 15
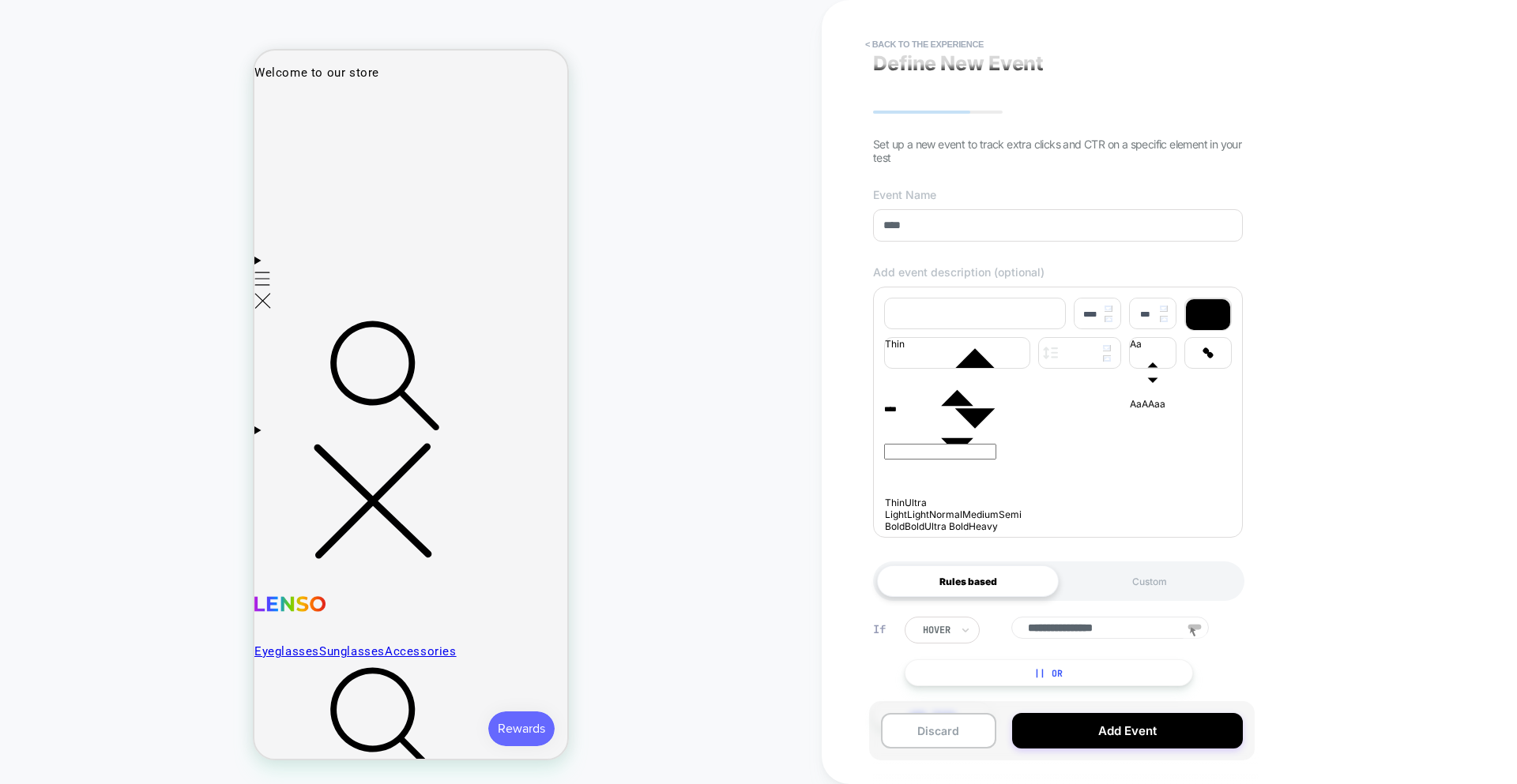
scroll to position [79, 0]
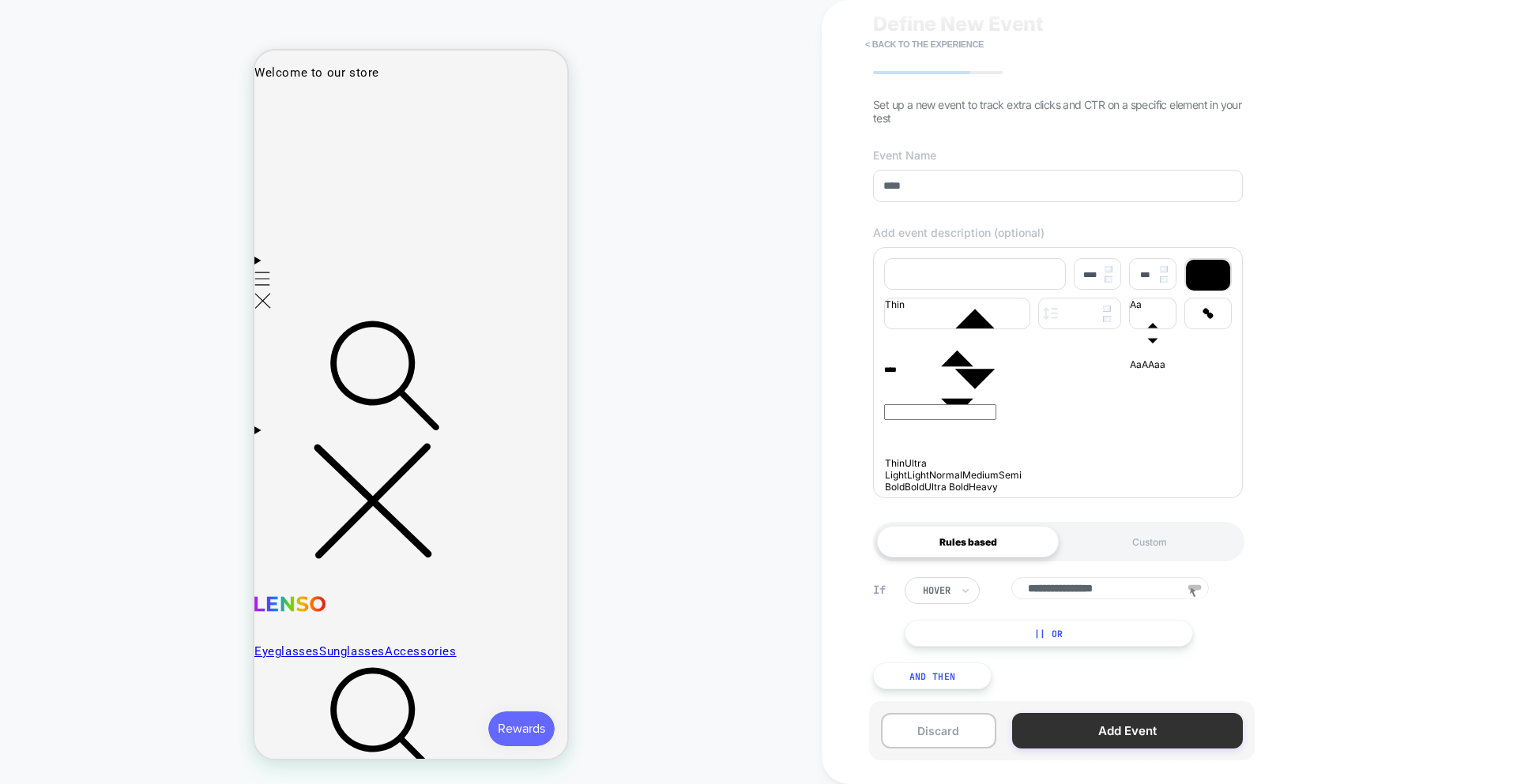
click at [1085, 729] on button "Add Event" at bounding box center [1128, 731] width 230 height 36
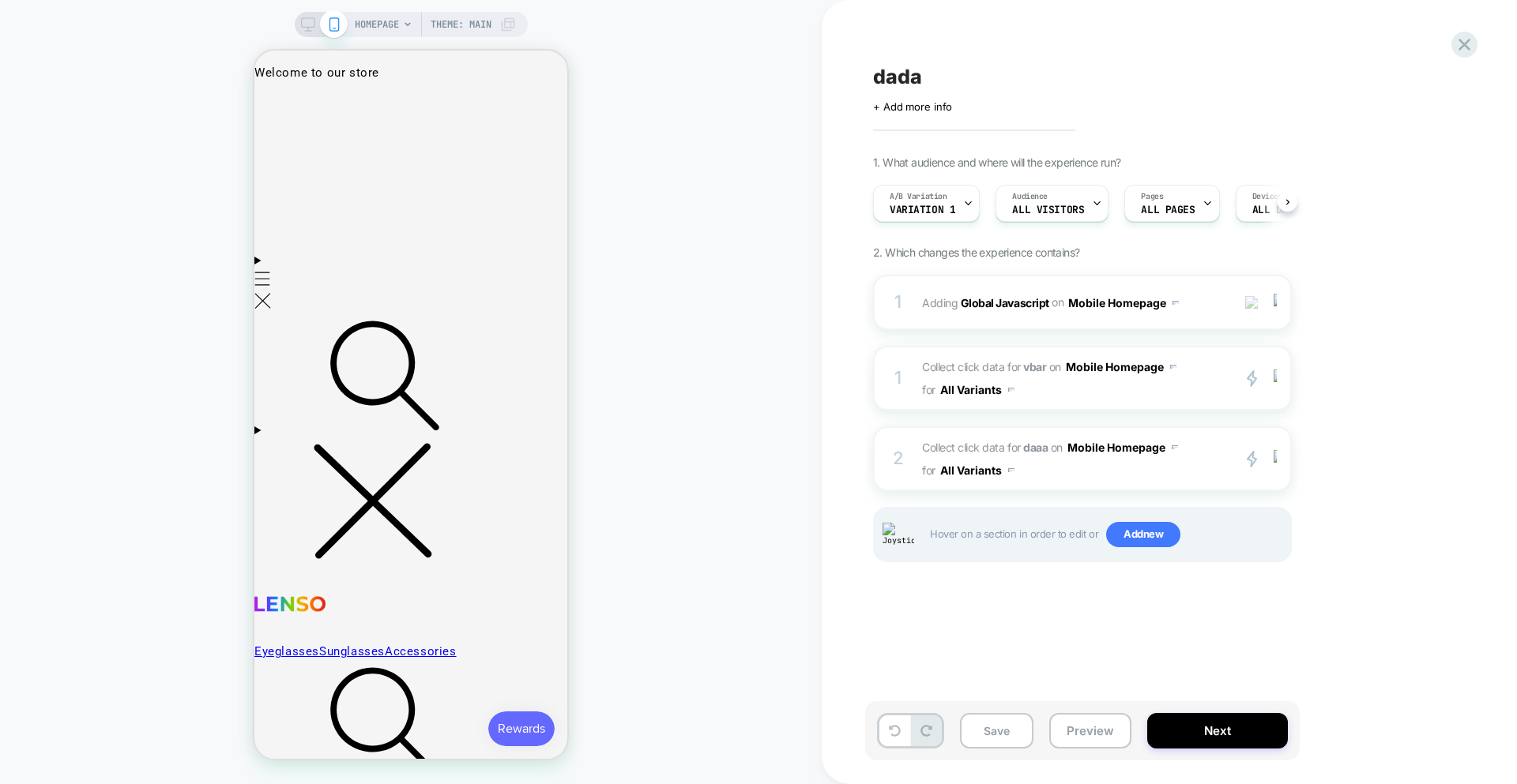
scroll to position [0, 1]
click at [1085, 486] on div "2 Collect click data for daaa on Mobile Homepage for All Variants primary 2 Dup…" at bounding box center [1082, 459] width 419 height 65
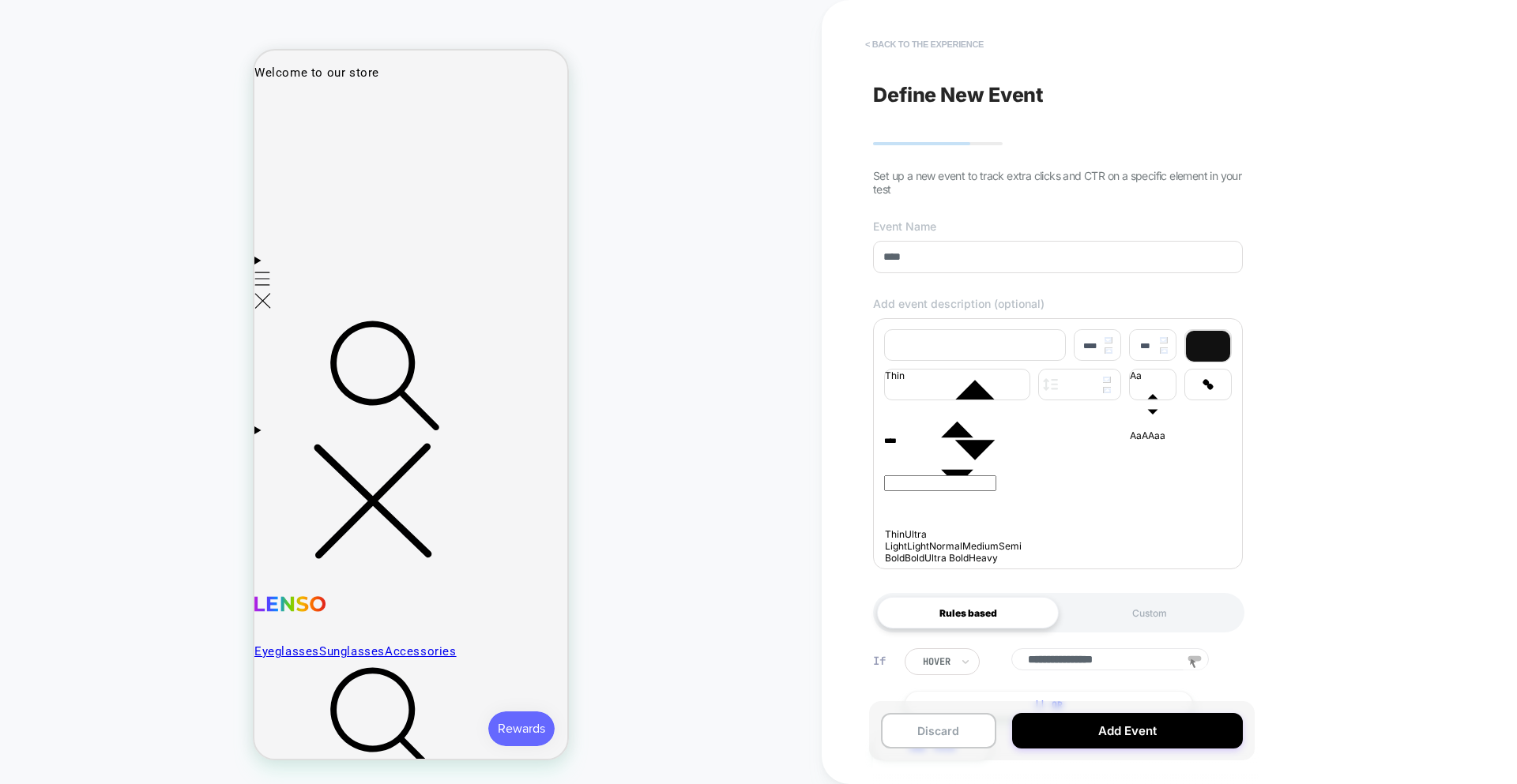
click at [930, 41] on button "< back to the experience" at bounding box center [925, 44] width 135 height 25
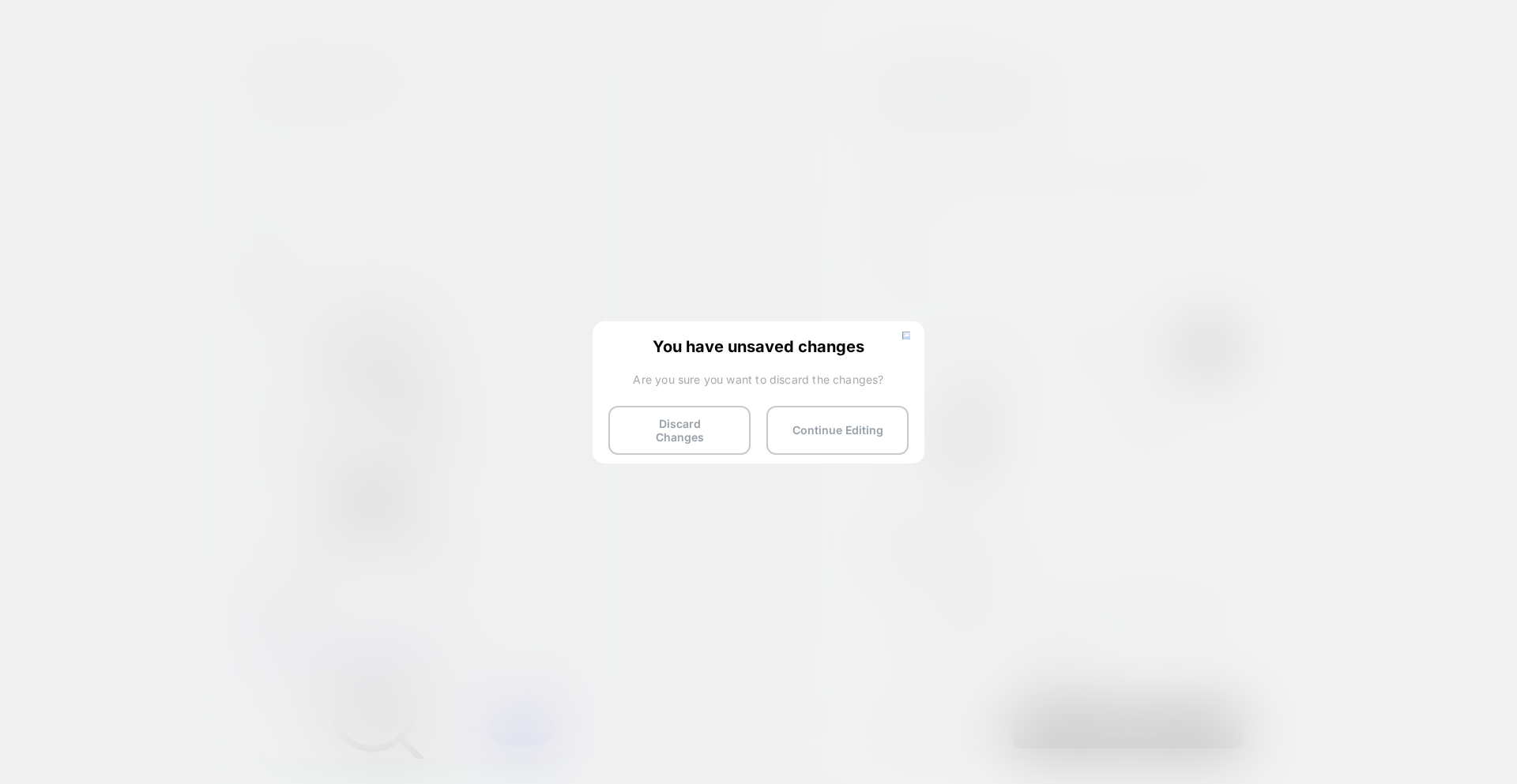
click at [647, 430] on button "Discard Changes" at bounding box center [679, 431] width 142 height 49
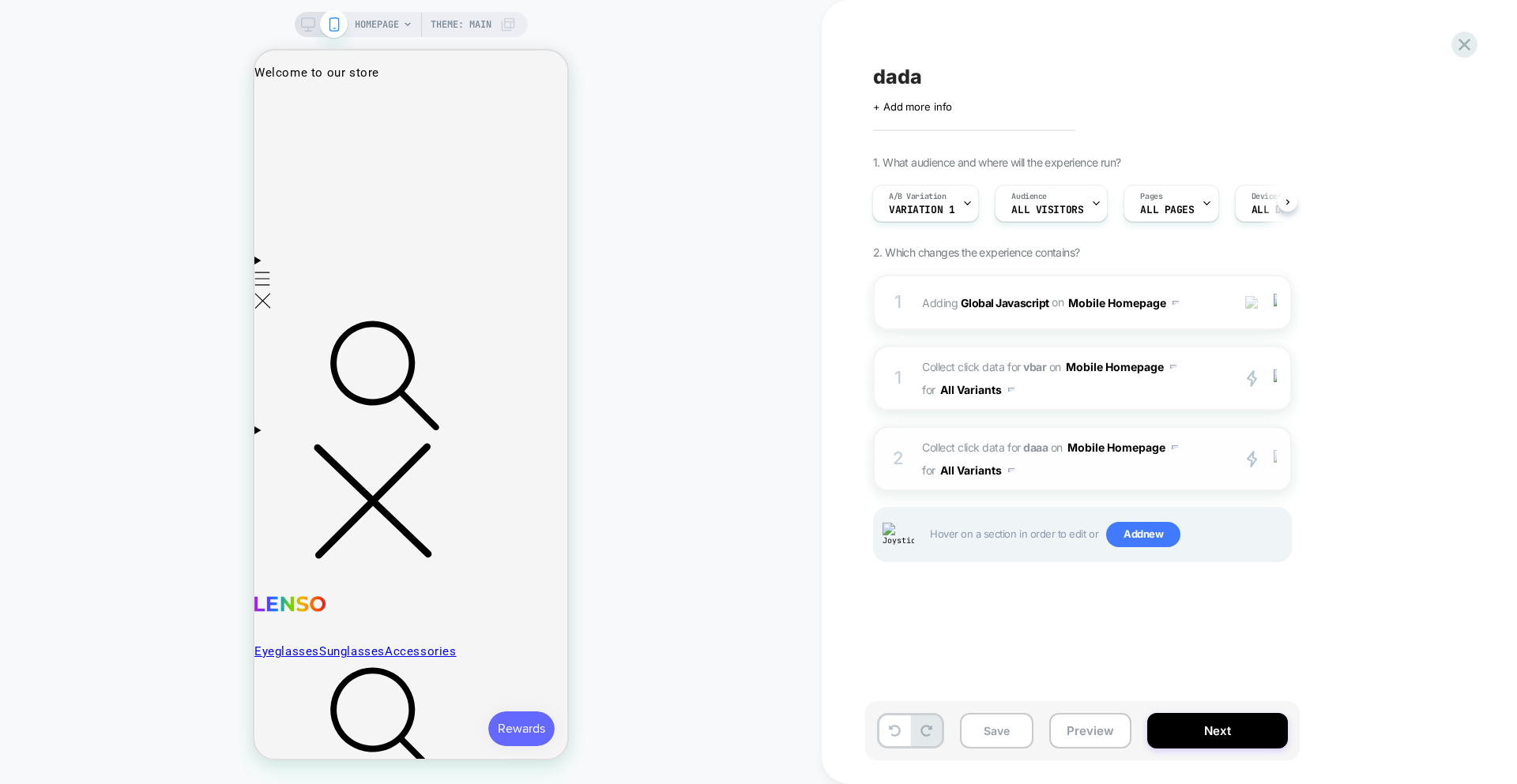
click at [1085, 461] on div at bounding box center [1278, 459] width 26 height 18
click at [1085, 630] on div "Delete" at bounding box center [1276, 628] width 140 height 43
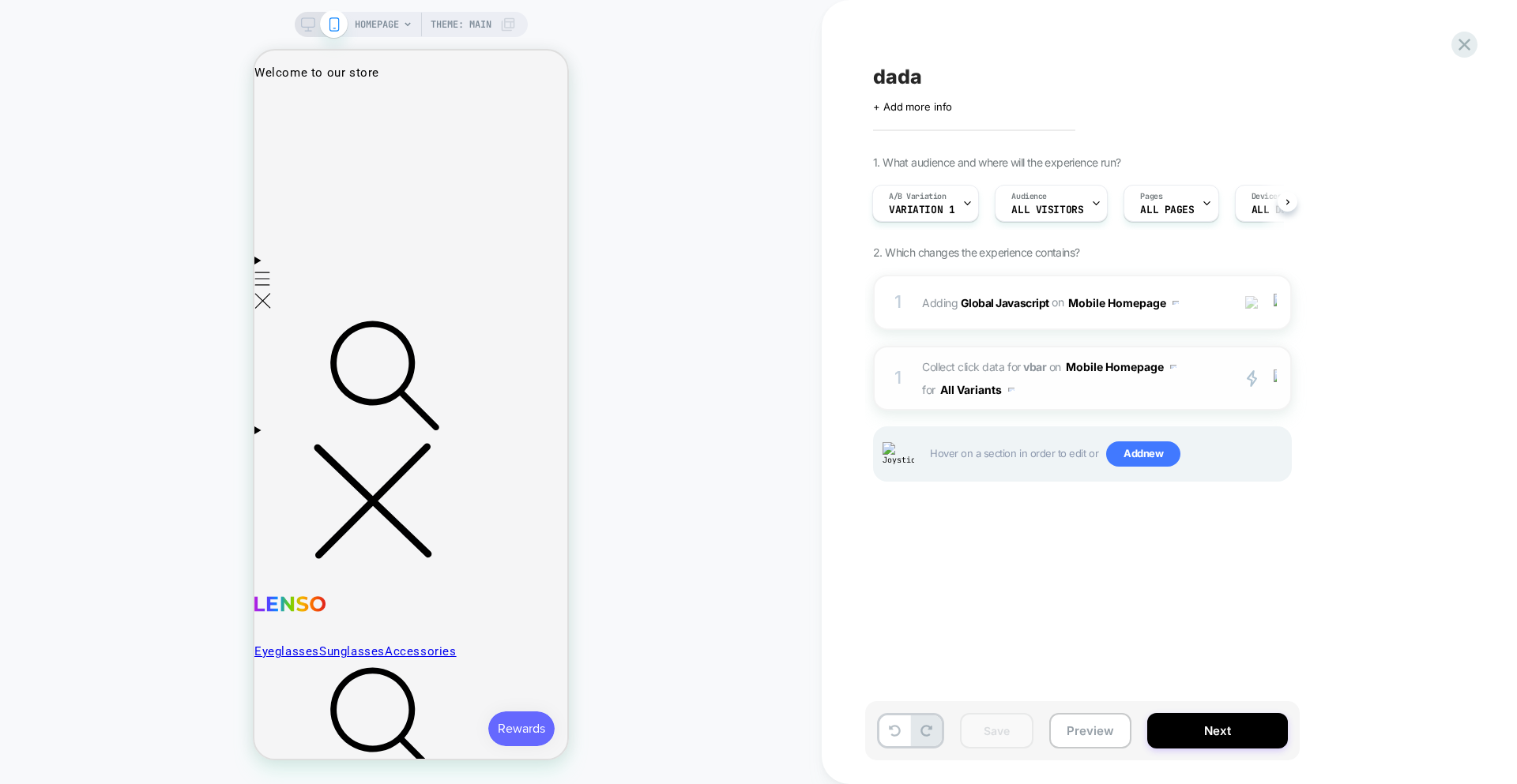
click at [1085, 393] on span "Collect click data for vbar on Mobile Homepage for All Variants" at bounding box center [1072, 378] width 301 height 45
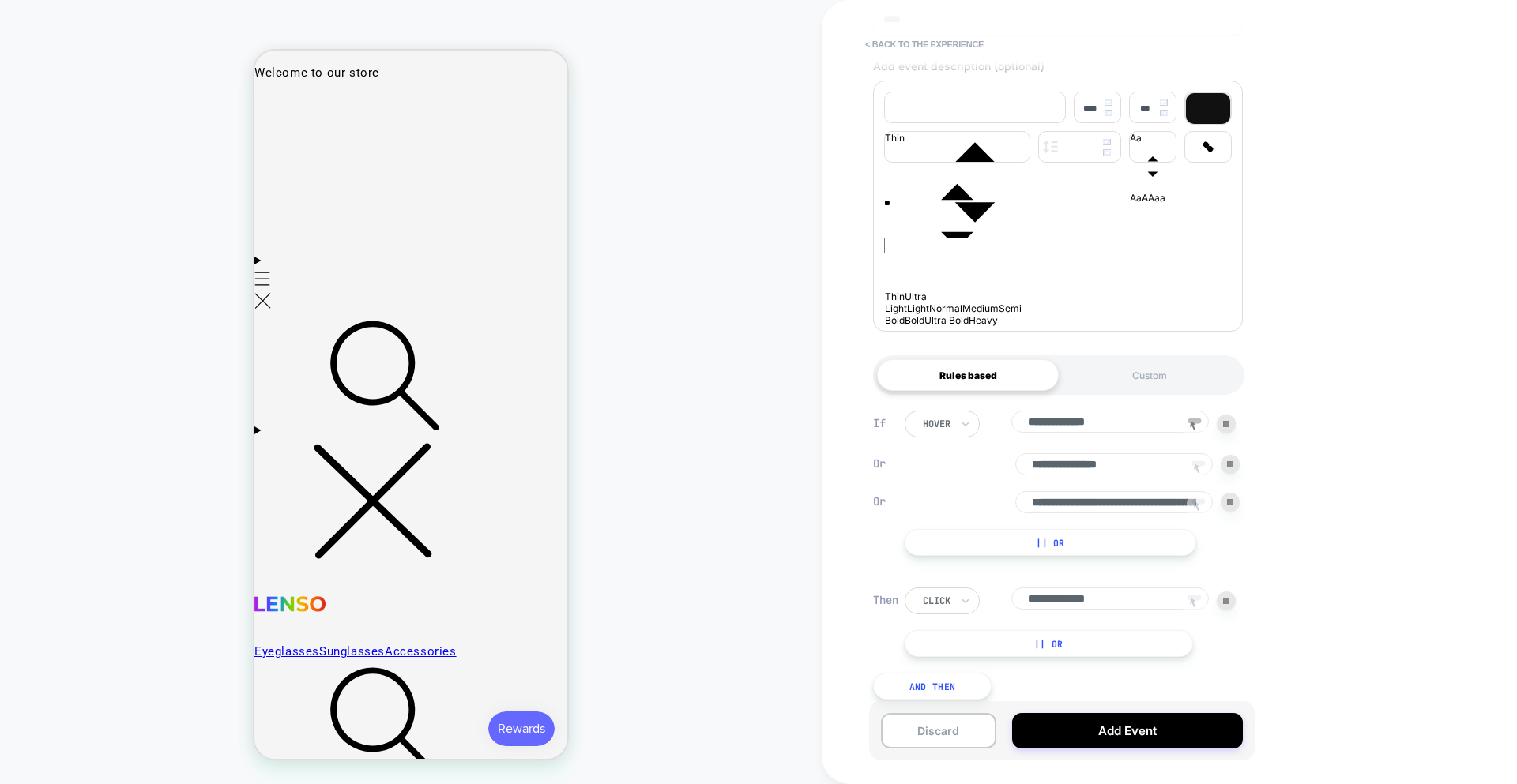
scroll to position [260, 0]
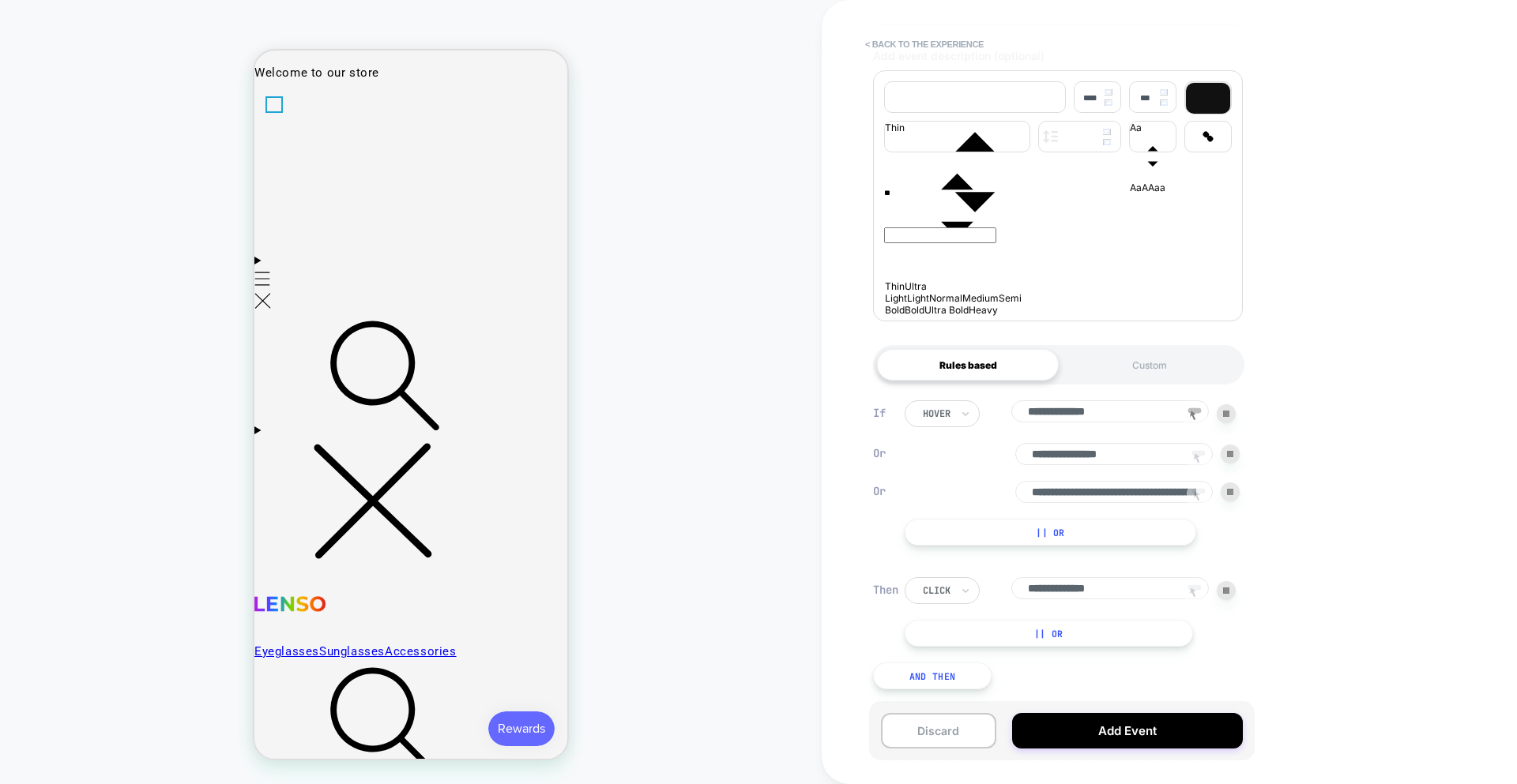
click at [271, 272] on icon "Menu" at bounding box center [263, 279] width 16 height 15
click at [570, 246] on div "HOMEPAGE Theme: MAIN" at bounding box center [410, 392] width 822 height 752
click at [271, 293] on icon "Menu" at bounding box center [263, 300] width 16 height 15
click at [271, 275] on span "Menu" at bounding box center [263, 293] width 16 height 36
click at [271, 278] on summary "Menu" at bounding box center [263, 283] width 16 height 66
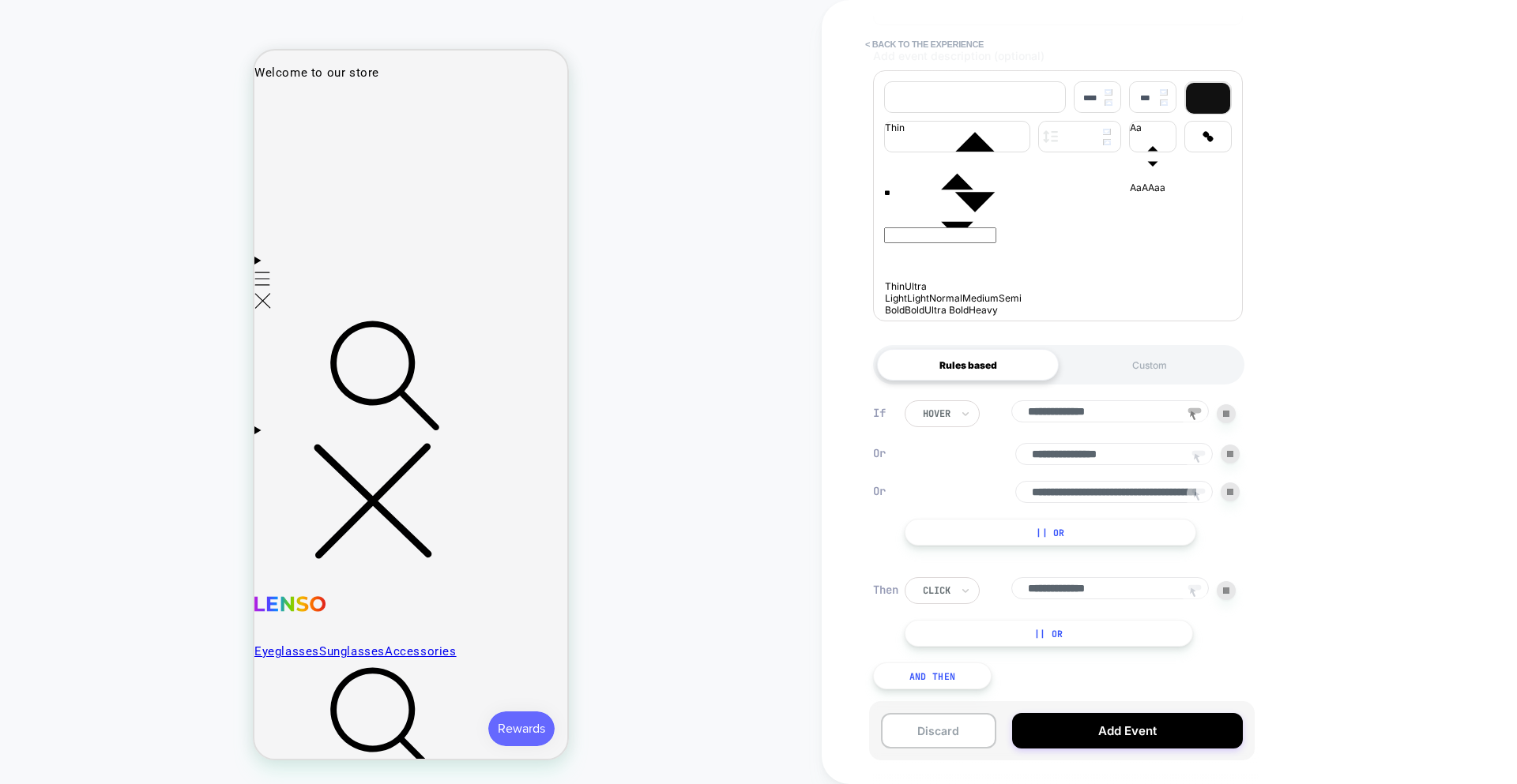
click at [1085, 451] on rect at bounding box center [1199, 453] width 14 height 6
click at [277, 109] on div at bounding box center [273, 104] width 15 height 15
drag, startPoint x: 297, startPoint y: 257, endPoint x: 299, endPoint y: 164, distance: 93.0
click at [270, 275] on span "Menu" at bounding box center [263, 293] width 16 height 36
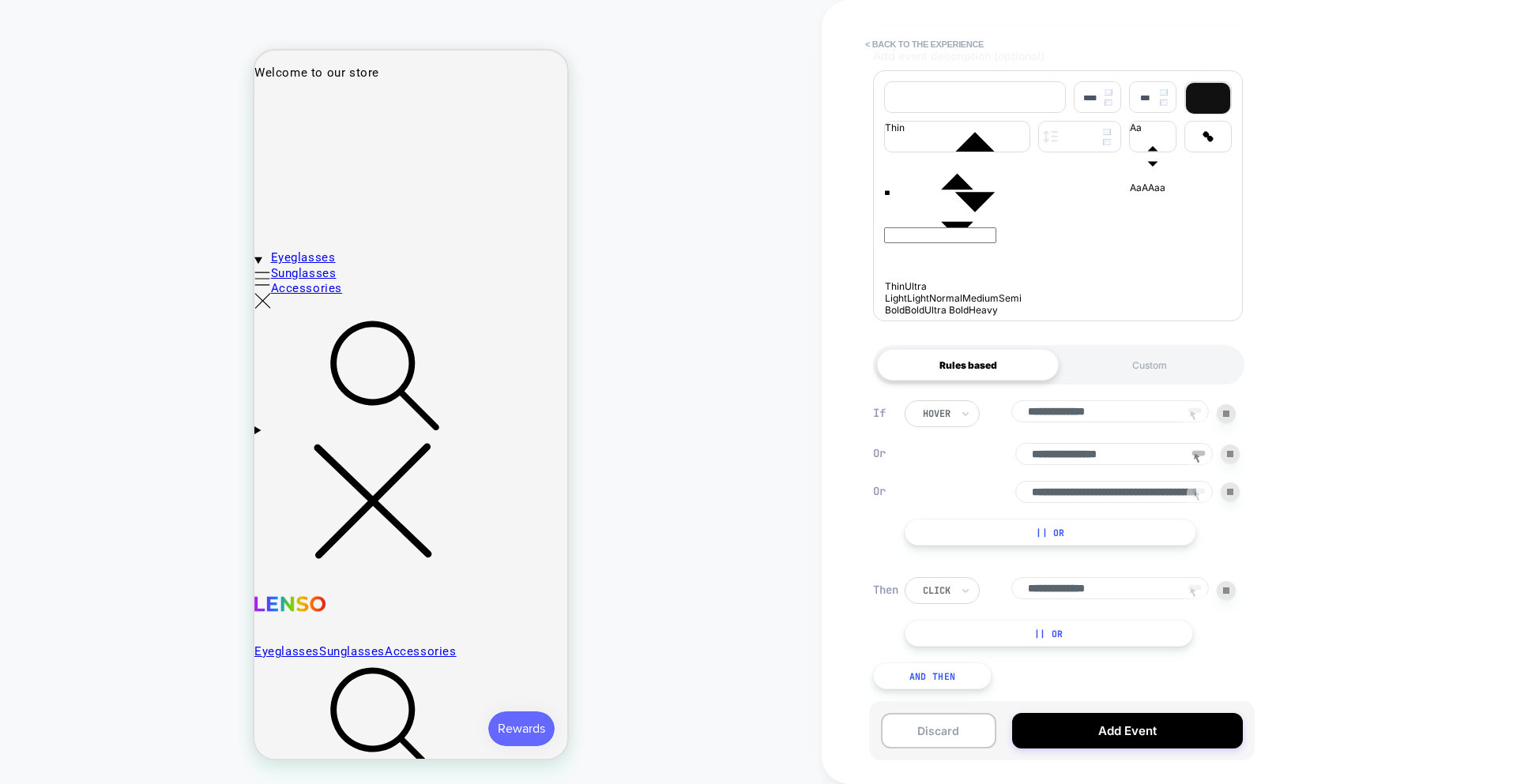
click at [273, 112] on div at bounding box center [273, 104] width 15 height 15
click at [281, 104] on div at bounding box center [273, 104] width 15 height 15
click at [274, 108] on div at bounding box center [273, 104] width 15 height 15
drag, startPoint x: 477, startPoint y: 216, endPoint x: 488, endPoint y: 220, distance: 11.7
click at [343, 266] on link "Sunglasses" at bounding box center [307, 273] width 72 height 15
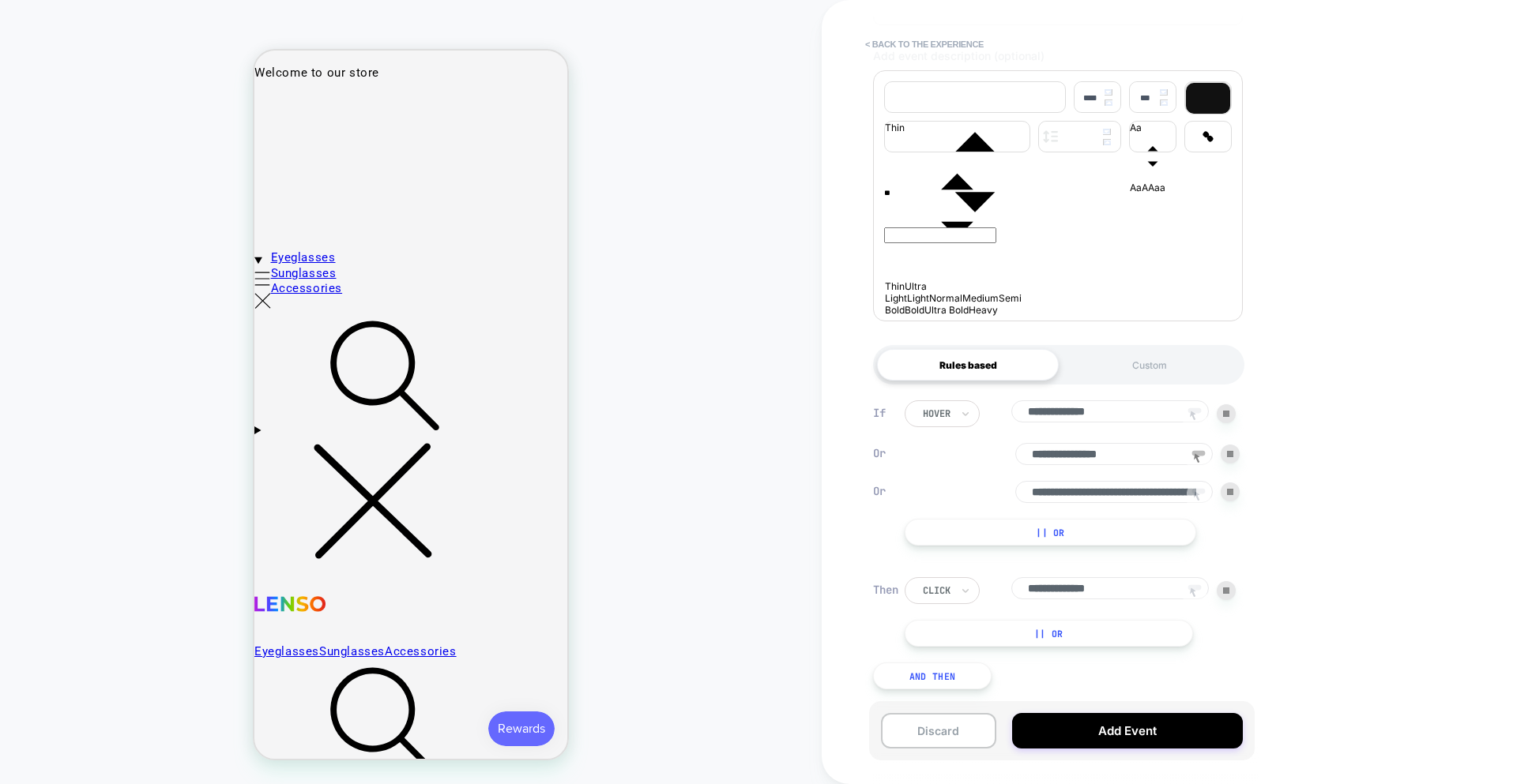
click at [343, 266] on link "Sunglasses" at bounding box center [307, 273] width 72 height 15
click at [271, 251] on summary "Menu" at bounding box center [263, 283] width 16 height 66
click at [1085, 492] on icon at bounding box center [1198, 496] width 24 height 24
click at [282, 113] on div at bounding box center [274, 105] width 35 height 35
click at [312, 191] on div "Track Hover" at bounding box center [357, 196] width 150 height 56
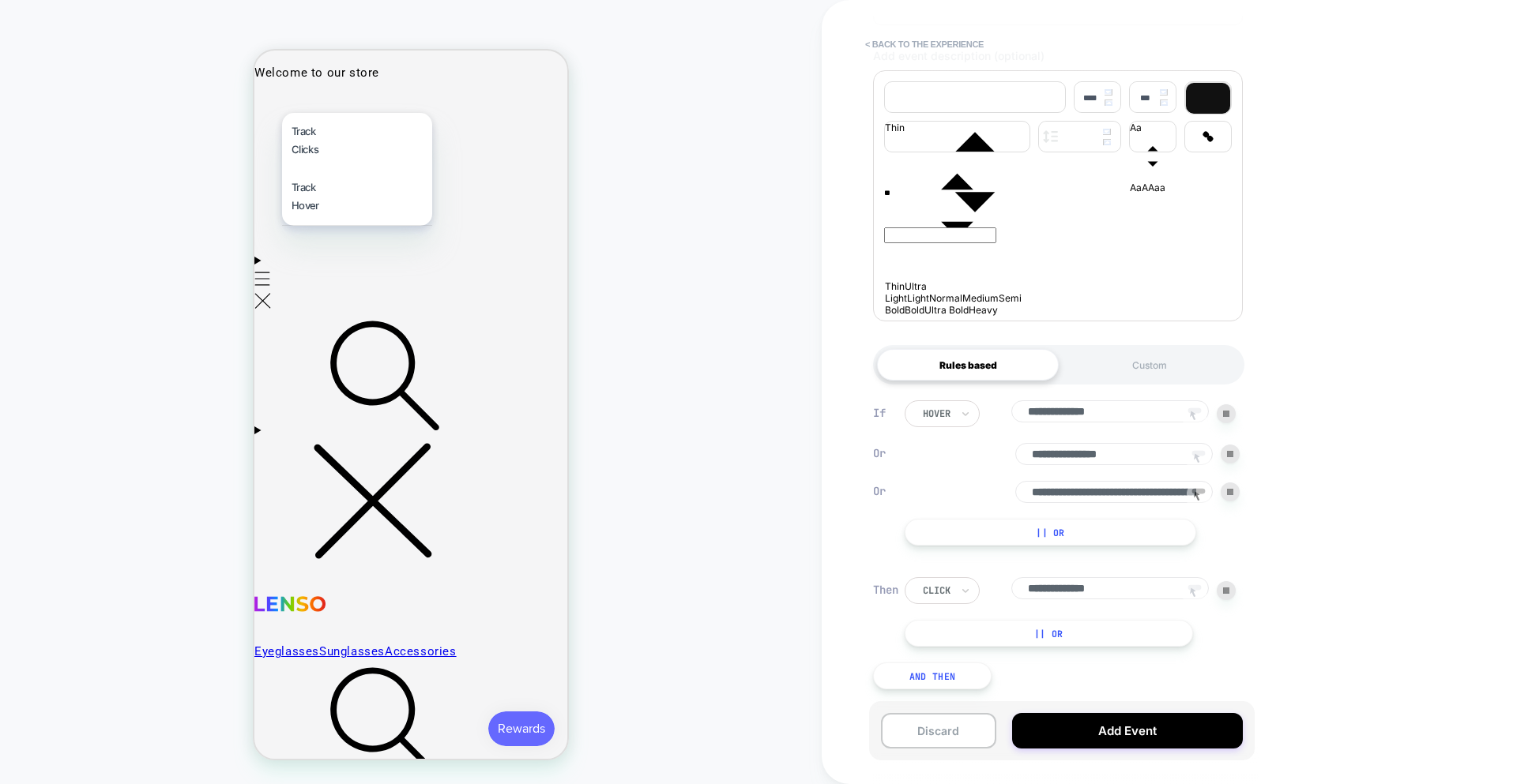
type input "**********"
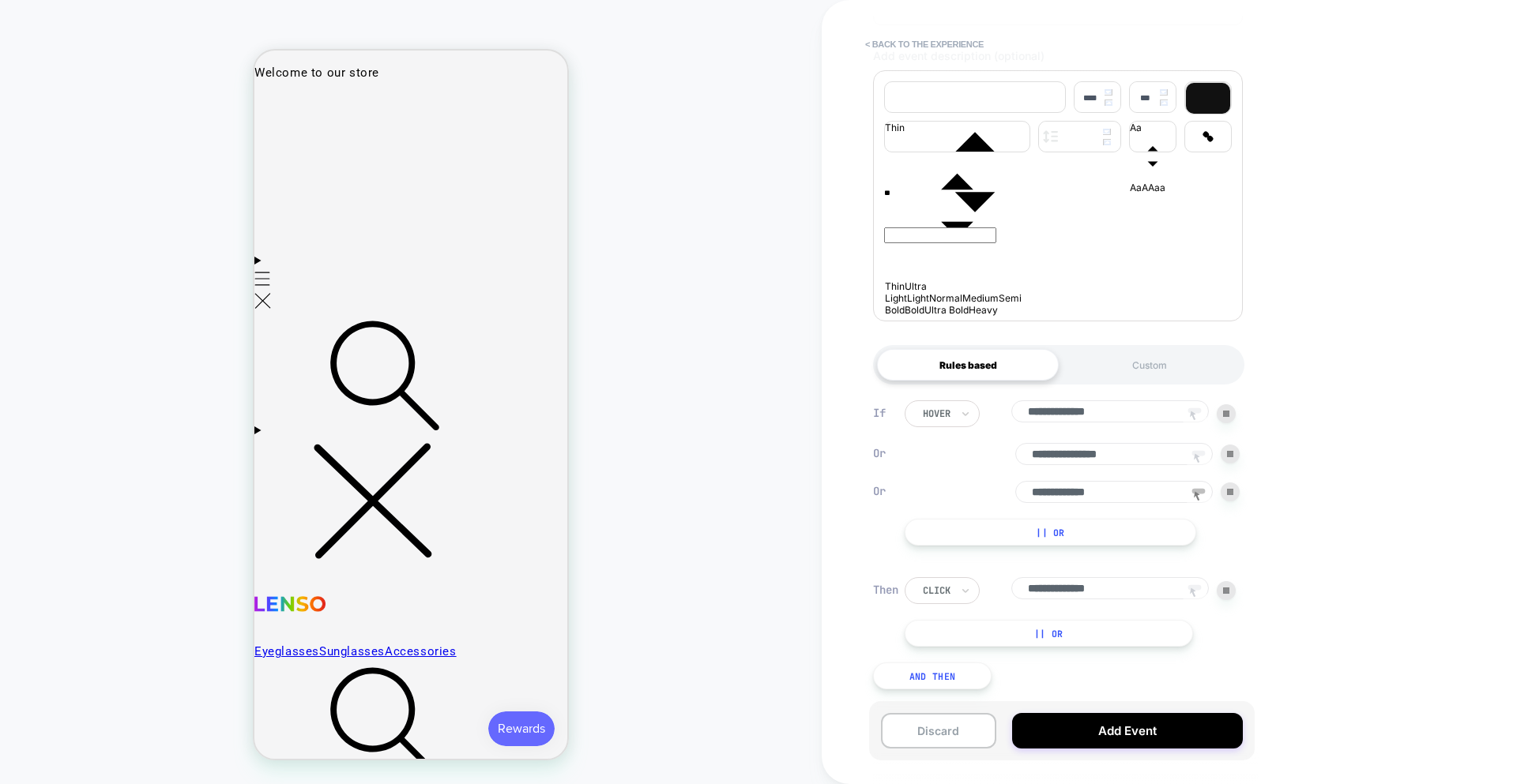
drag, startPoint x: 1145, startPoint y: 492, endPoint x: 866, endPoint y: 482, distance: 279.2
click at [866, 482] on div "**********" at bounding box center [1058, 545] width 385 height 336
click at [1085, 722] on button "Add Event" at bounding box center [1128, 731] width 230 height 36
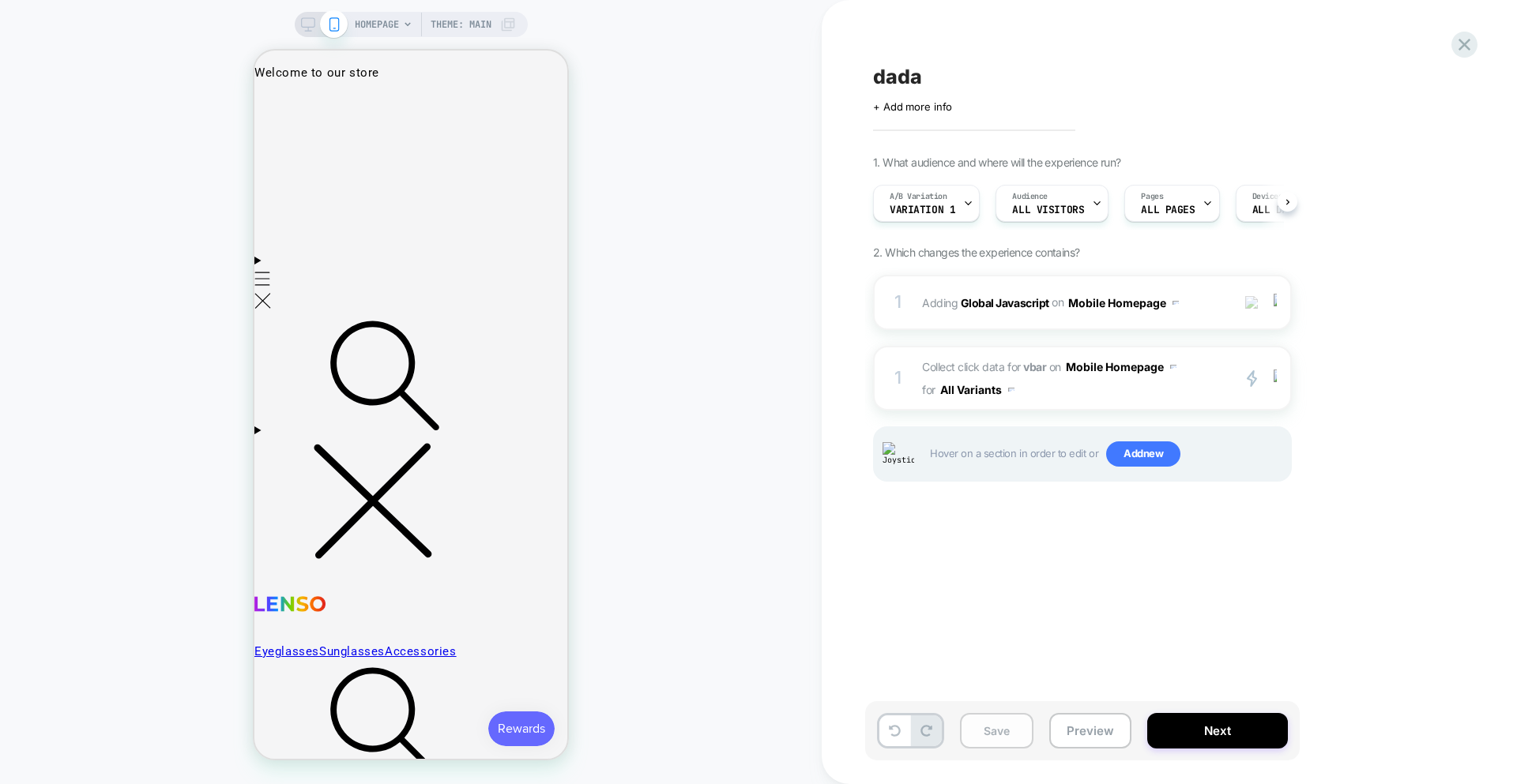
scroll to position [0, 1]
click at [1007, 731] on button "Save" at bounding box center [996, 731] width 74 height 36
click at [1085, 398] on span "Collect click data for vbar on Mobile Homepage for All Variants" at bounding box center [1072, 378] width 301 height 45
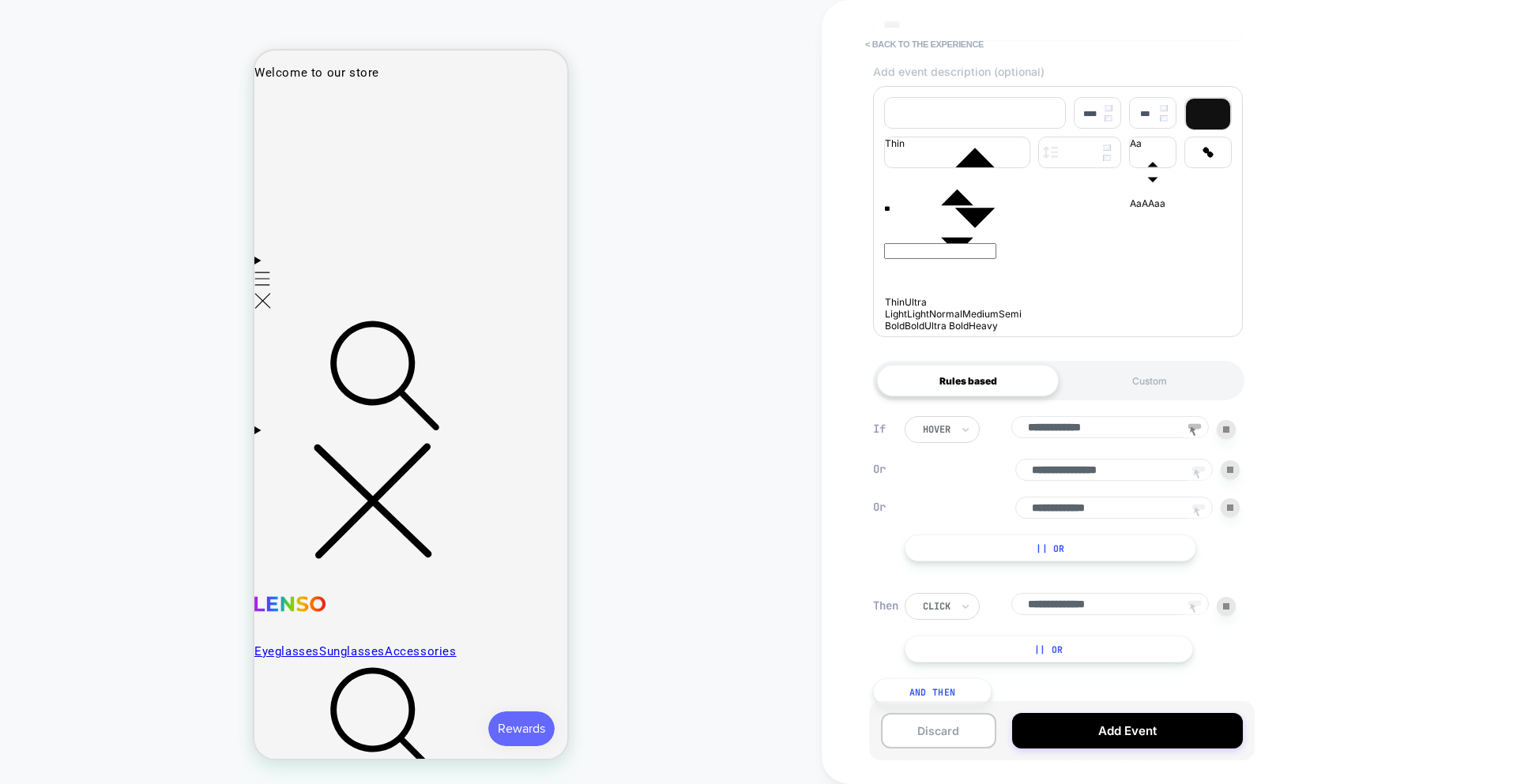
scroll to position [260, 0]
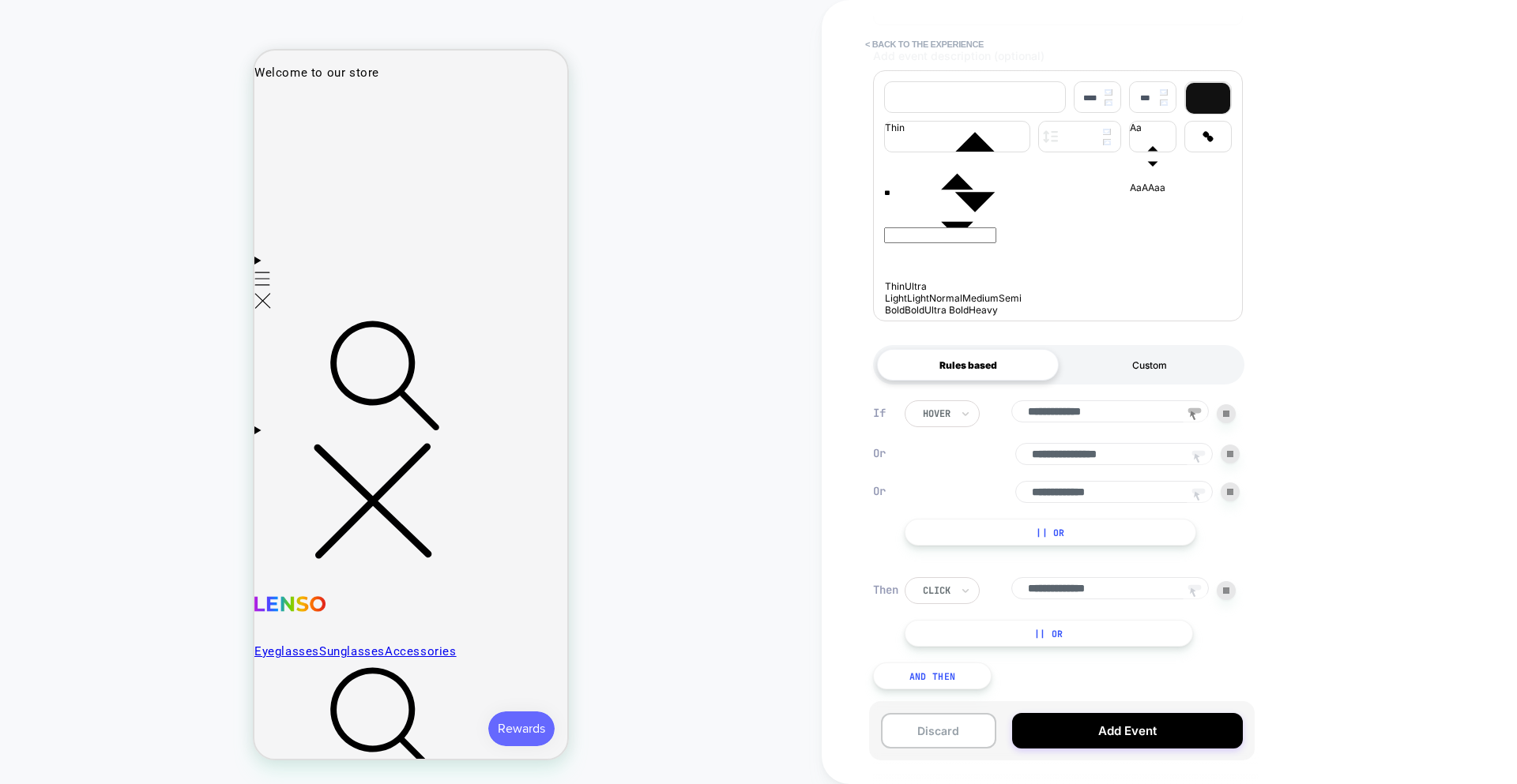
click at [1085, 366] on div "Custom" at bounding box center [1150, 365] width 182 height 32
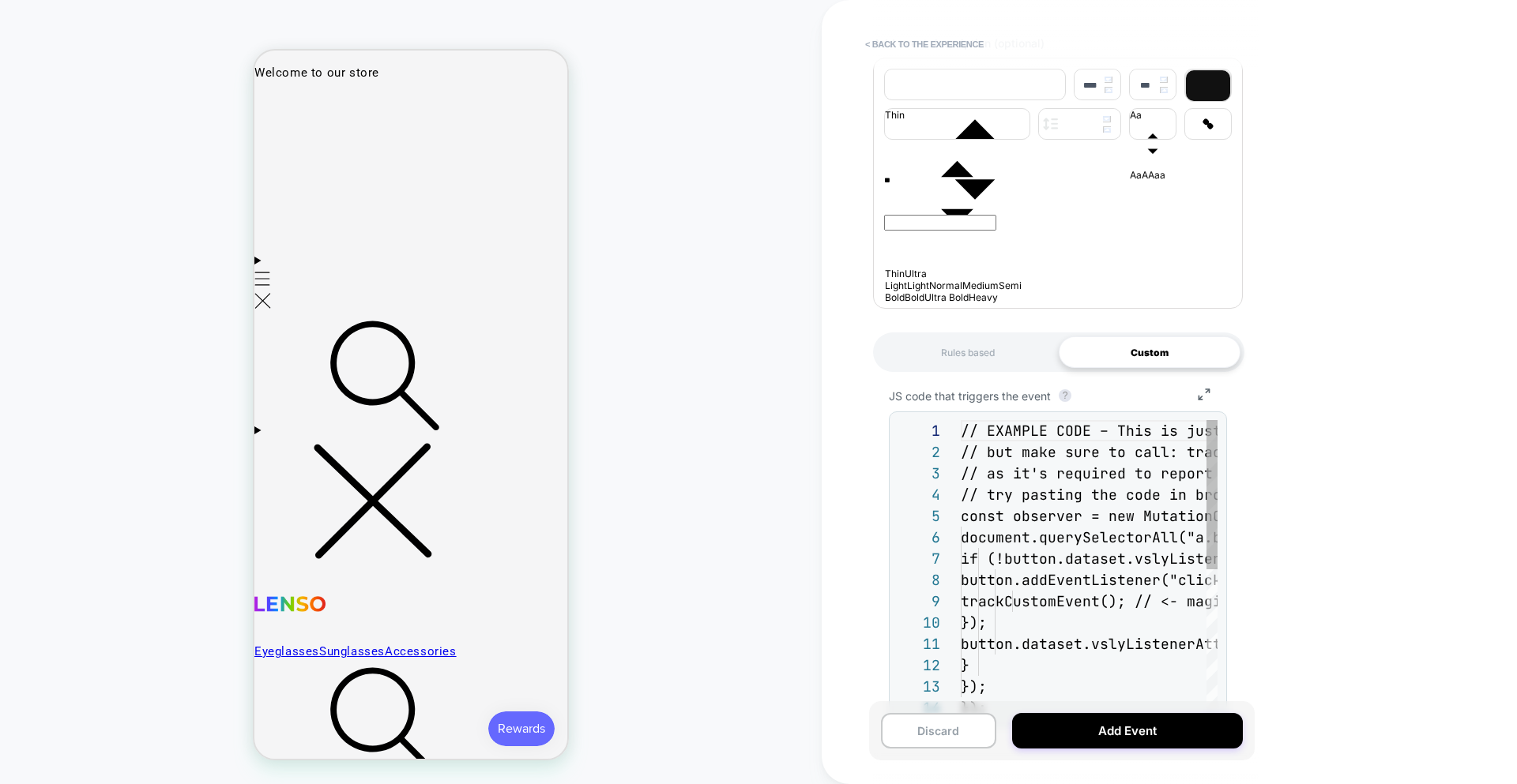
scroll to position [170, 0]
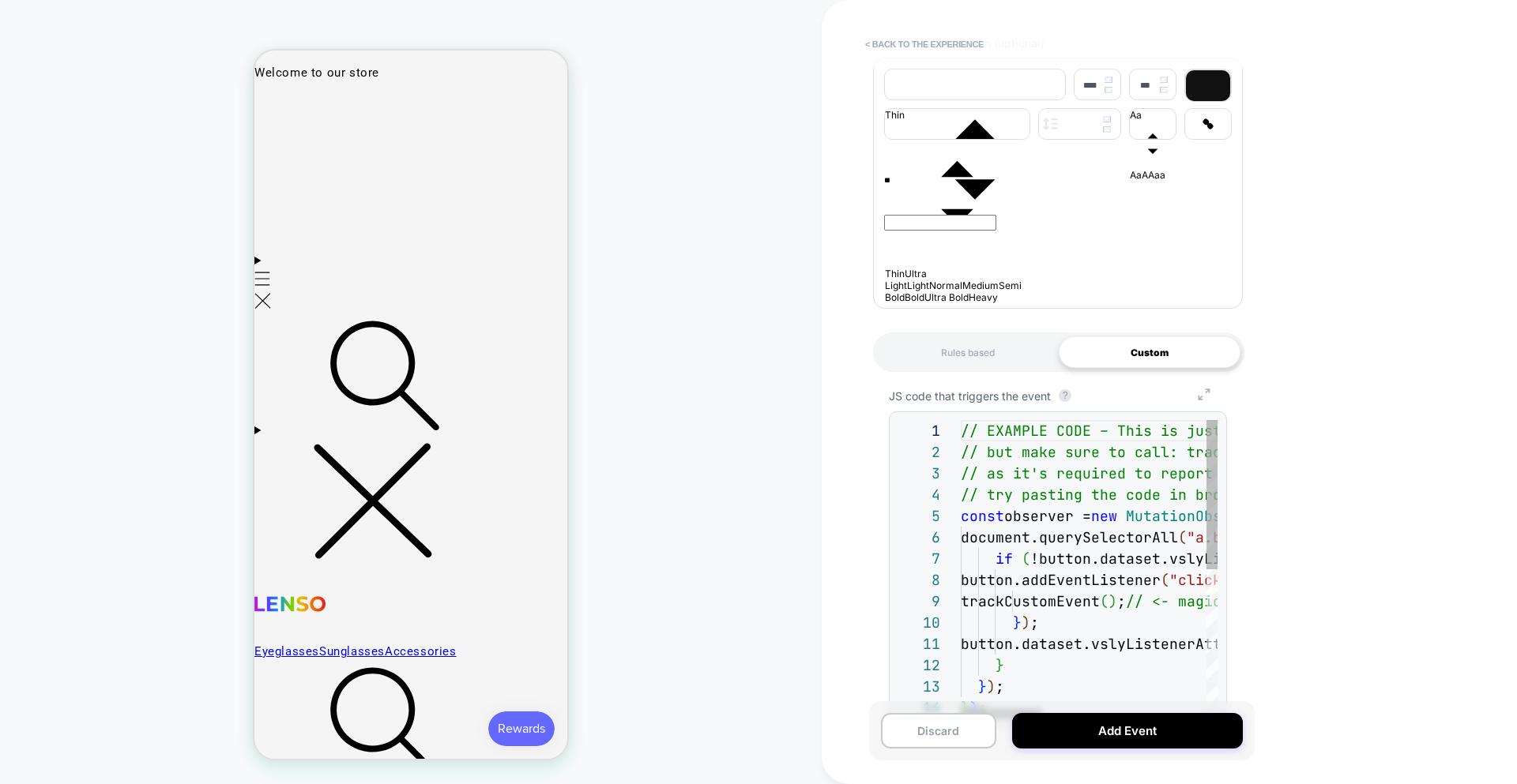
click at [1085, 399] on icon "Group 7" at bounding box center [1204, 394] width 37 height 12
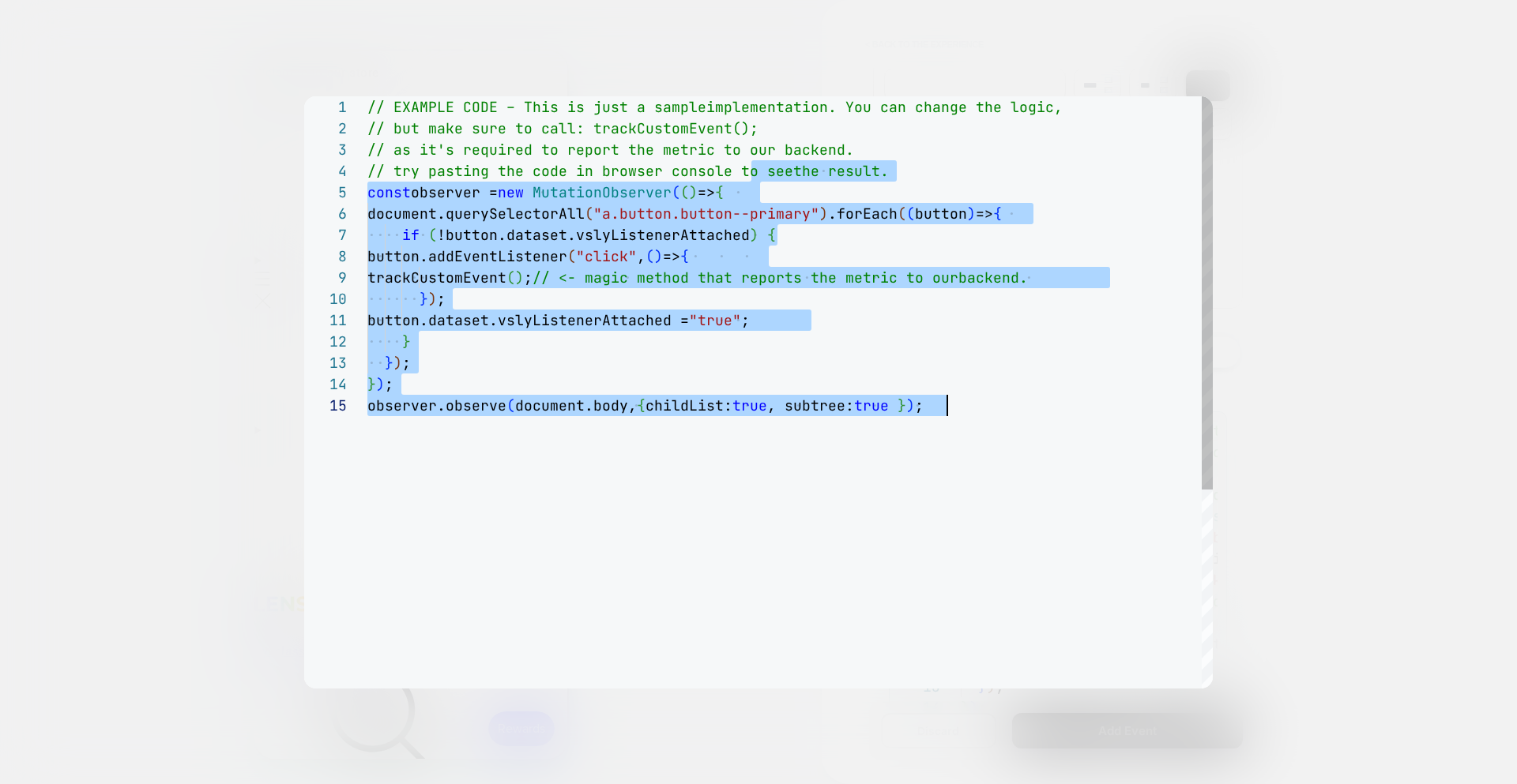
drag, startPoint x: 669, startPoint y: 318, endPoint x: 751, endPoint y: 465, distance: 168.3
click at [734, 461] on div "// EXAMPLE CODE – This is just a sample implementation. You can change the logi…" at bounding box center [790, 542] width 845 height 891
type textarea "**********"
click at [905, 386] on div "} ) ;" at bounding box center [790, 384] width 845 height 21
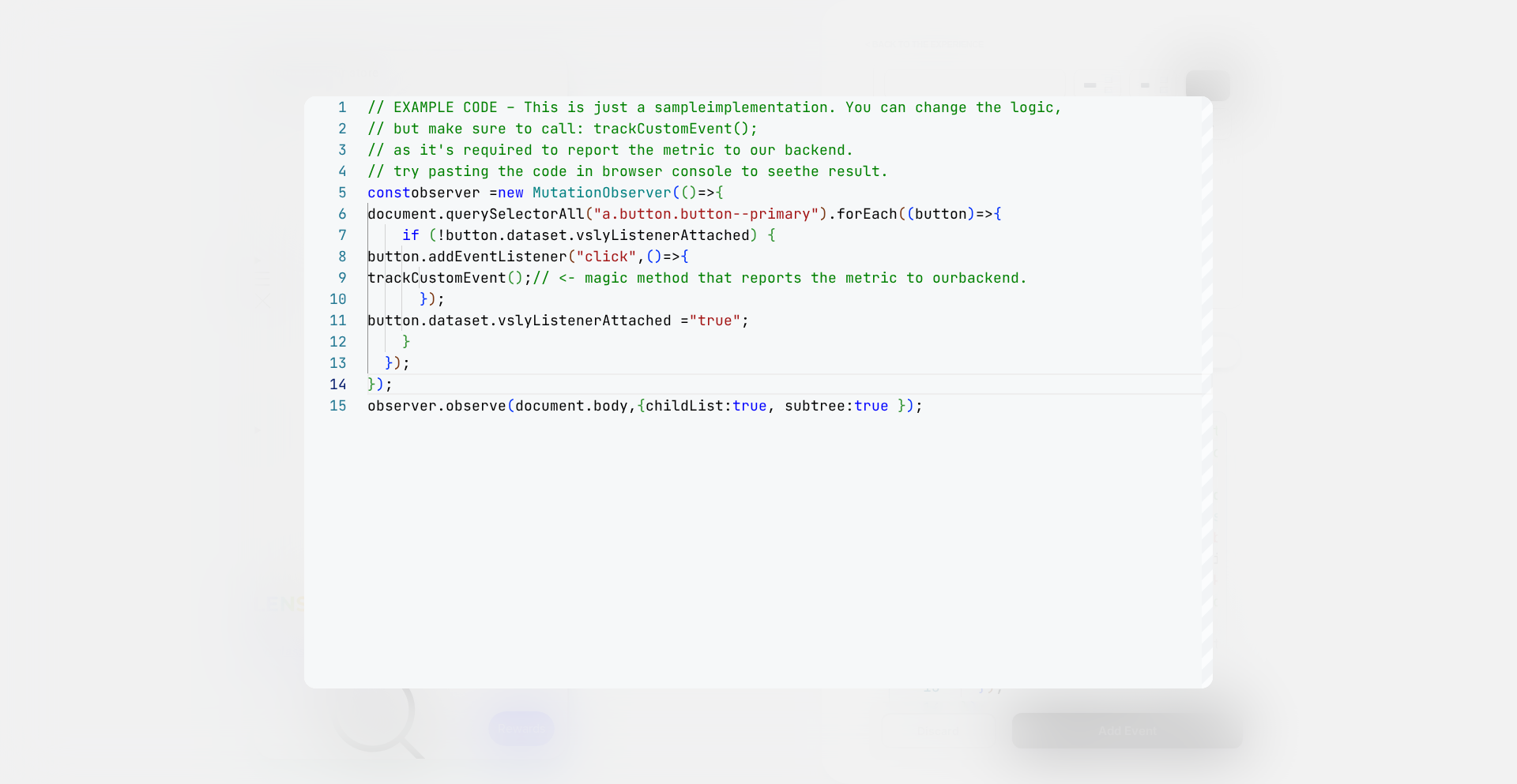
drag, startPoint x: 1356, startPoint y: 388, endPoint x: 1346, endPoint y: 397, distance: 13.5
click at [1085, 387] on div at bounding box center [758, 392] width 1517 height 784
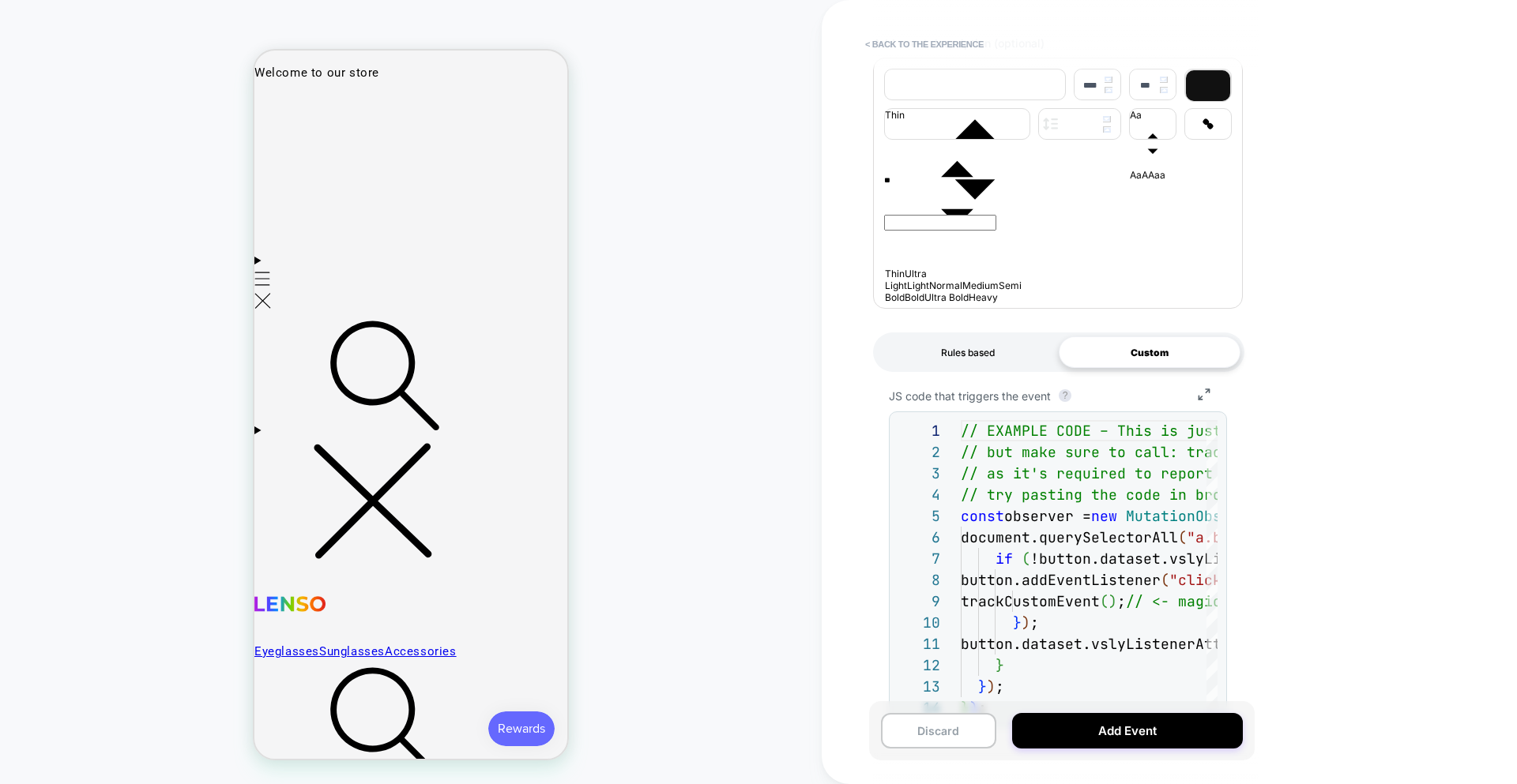
click at [986, 357] on div "Rules based" at bounding box center [968, 352] width 182 height 32
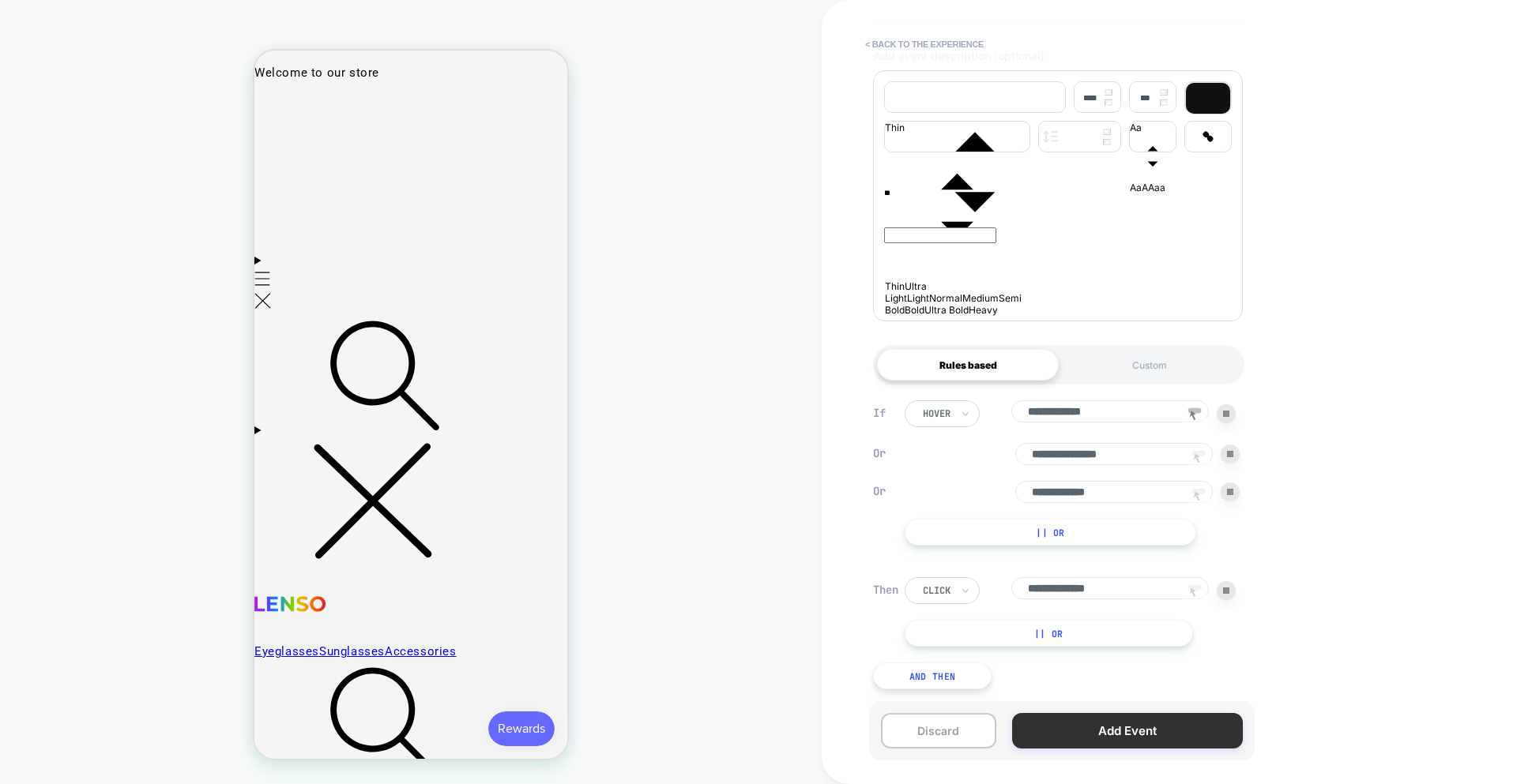
click at [1085, 735] on button "Add Event" at bounding box center [1128, 731] width 230 height 36
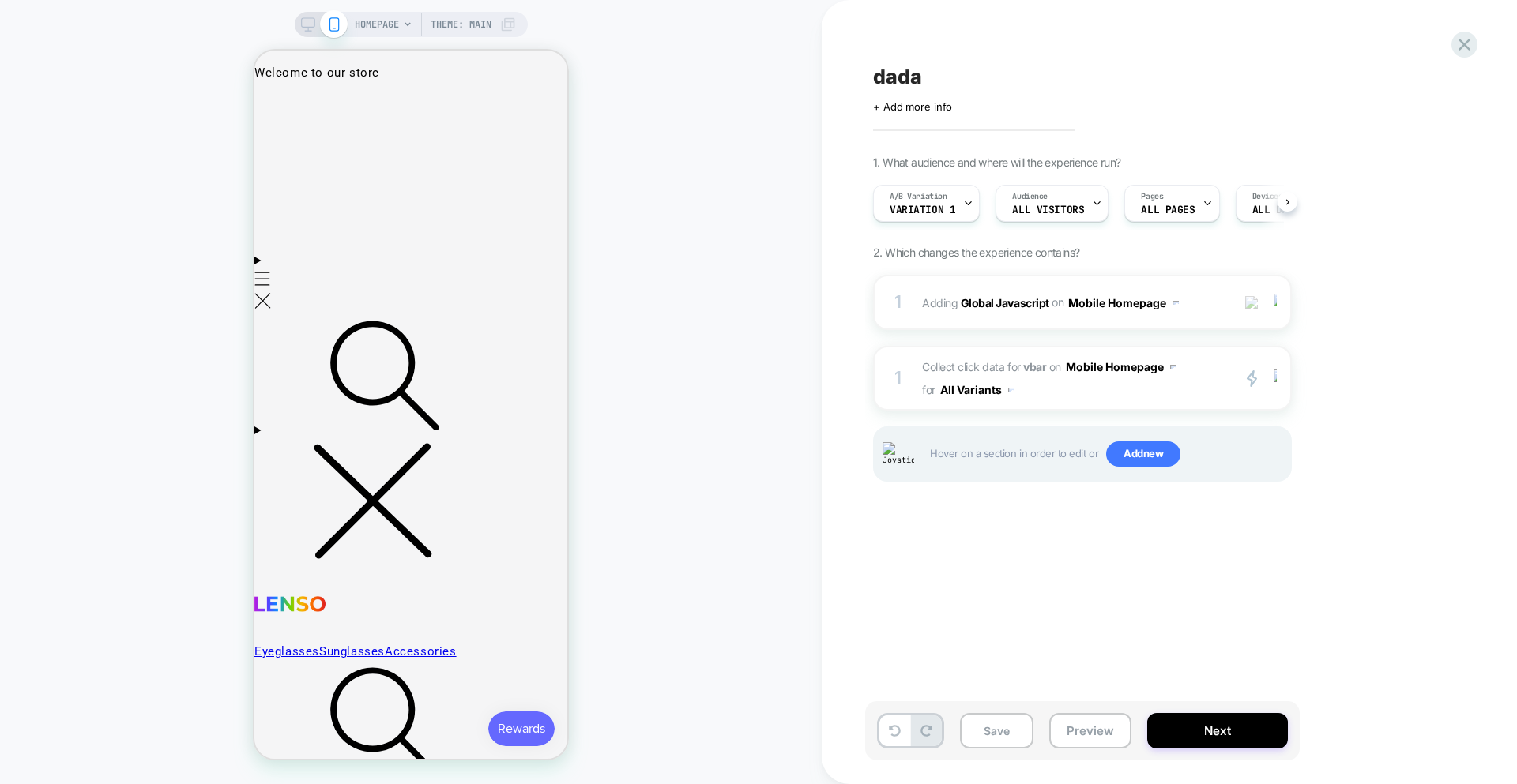
scroll to position [0, 1]
click at [995, 729] on button "Save" at bounding box center [996, 731] width 74 height 36
click at [1085, 392] on span "Collect click data for vbar on Mobile Homepage for All Variants" at bounding box center [1072, 378] width 301 height 45
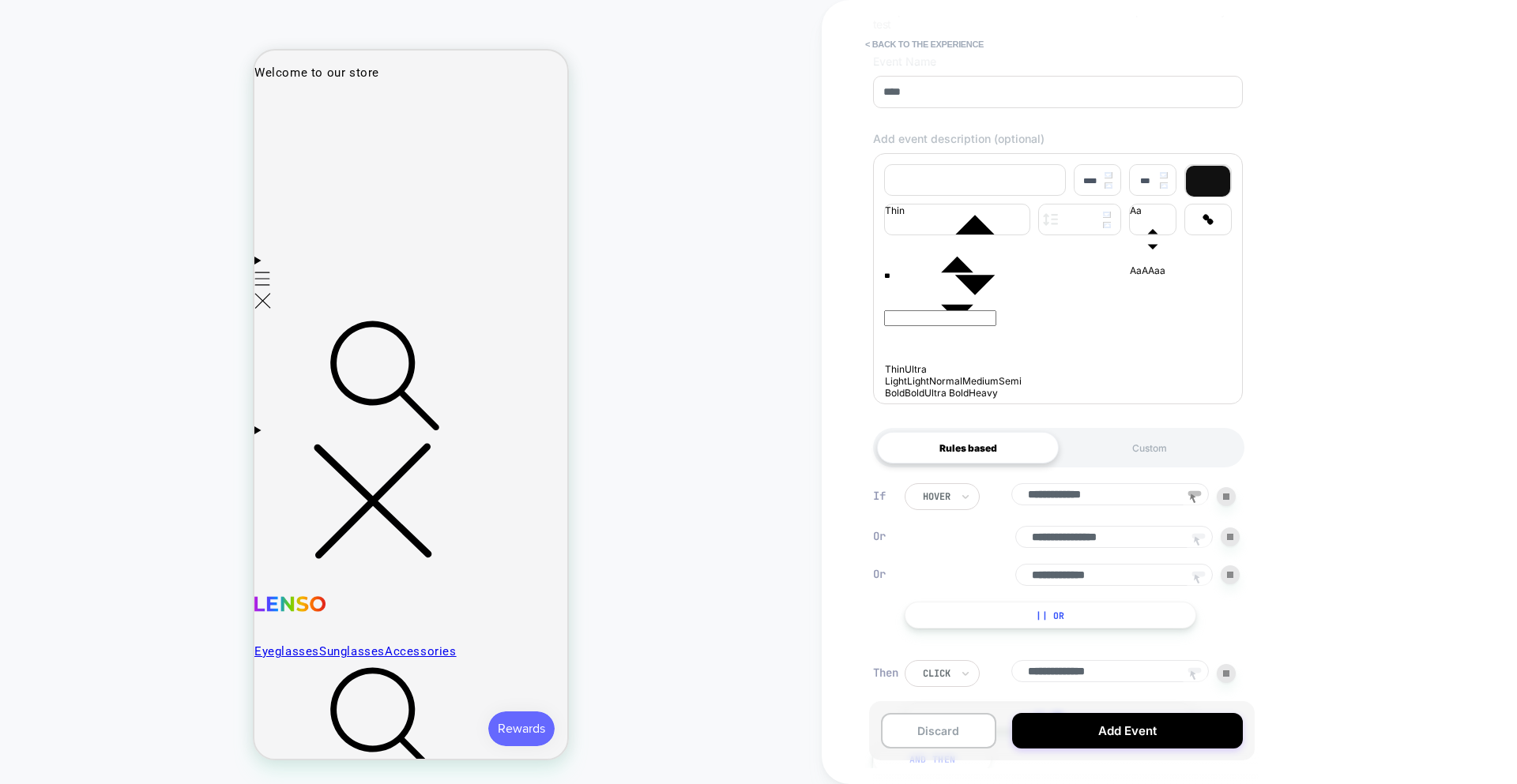
scroll to position [0, 0]
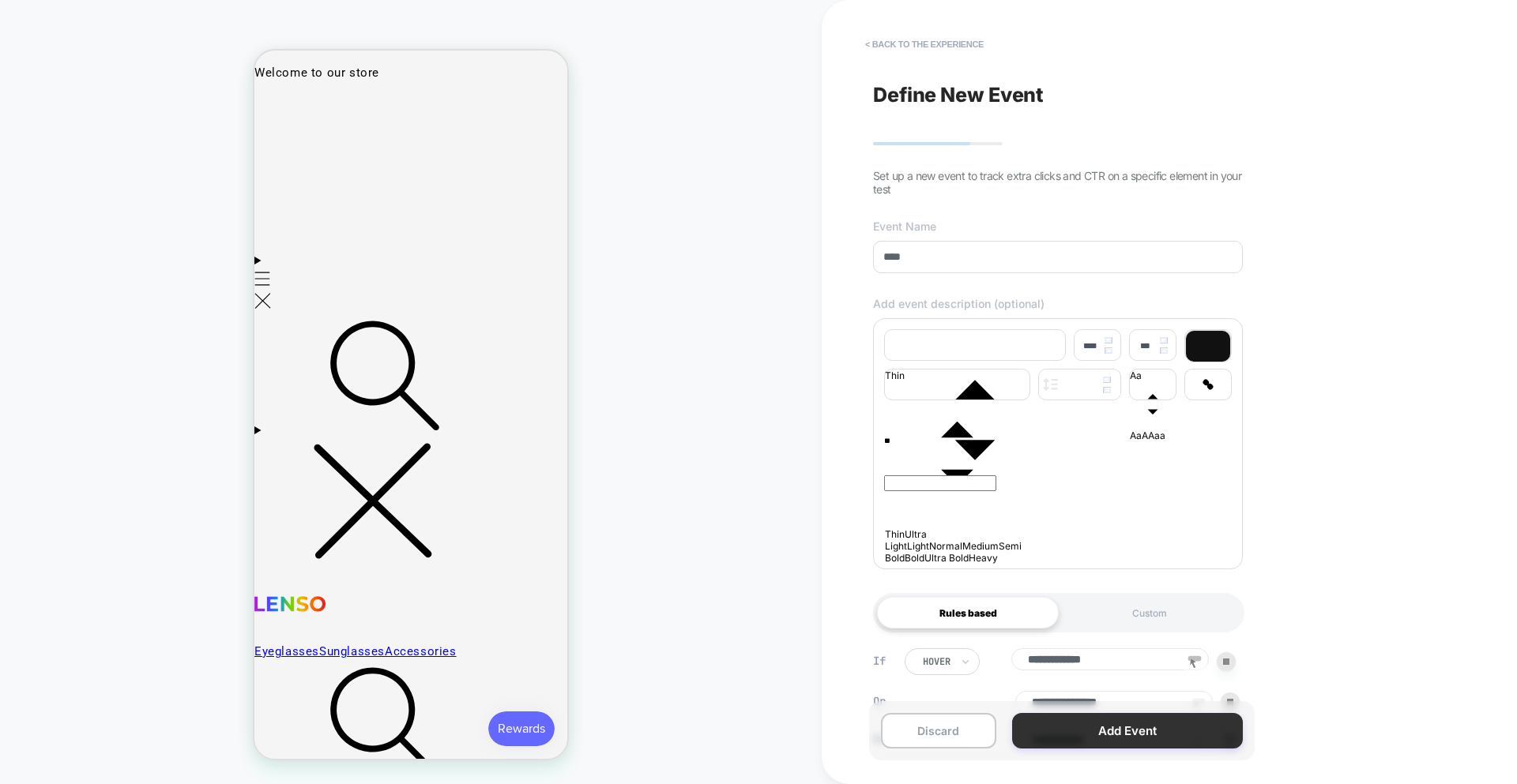
click at [1085, 735] on button "Add Event" at bounding box center [1128, 731] width 230 height 36
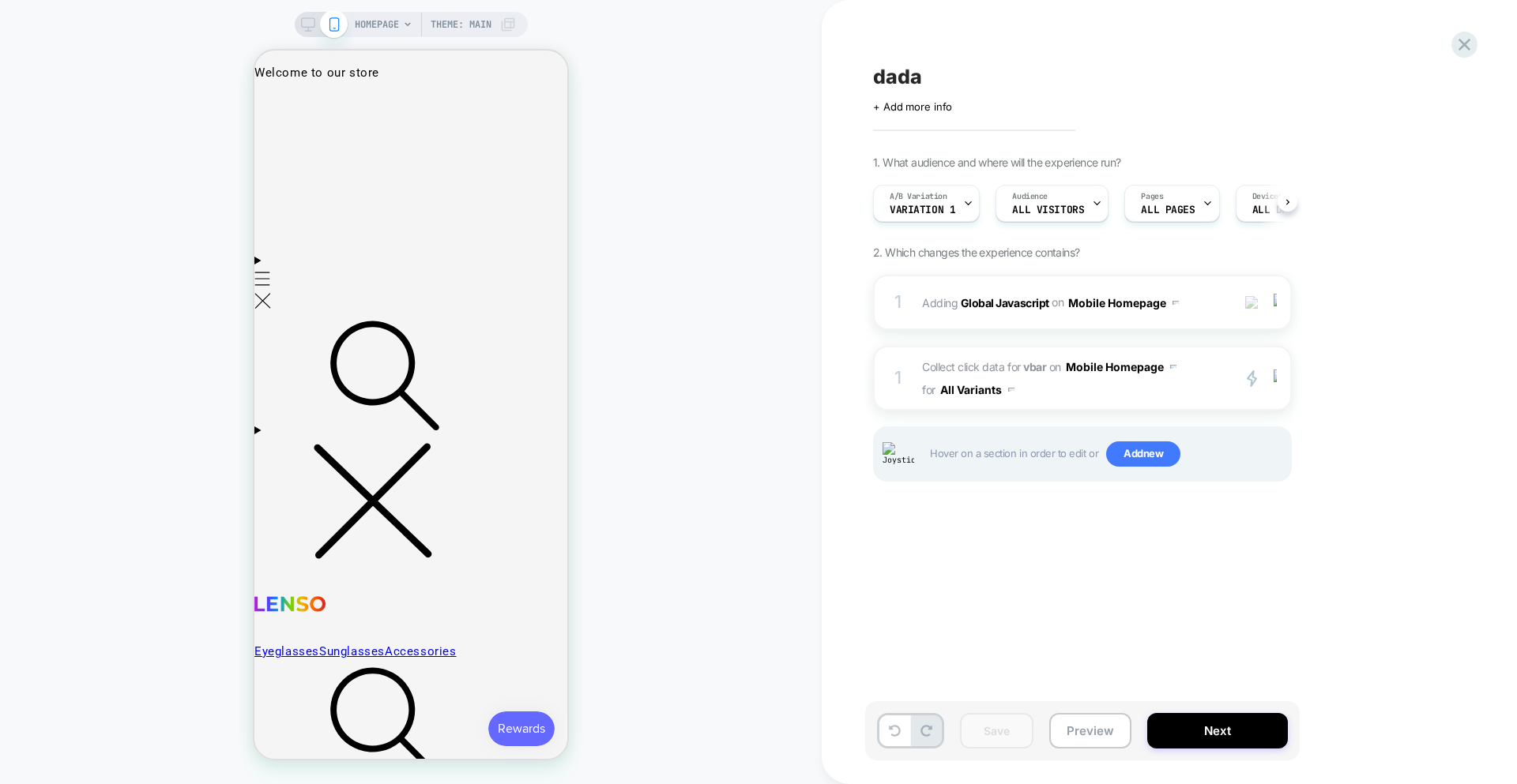
scroll to position [0, 1]
click at [1085, 457] on span "Add new" at bounding box center [1144, 453] width 75 height 25
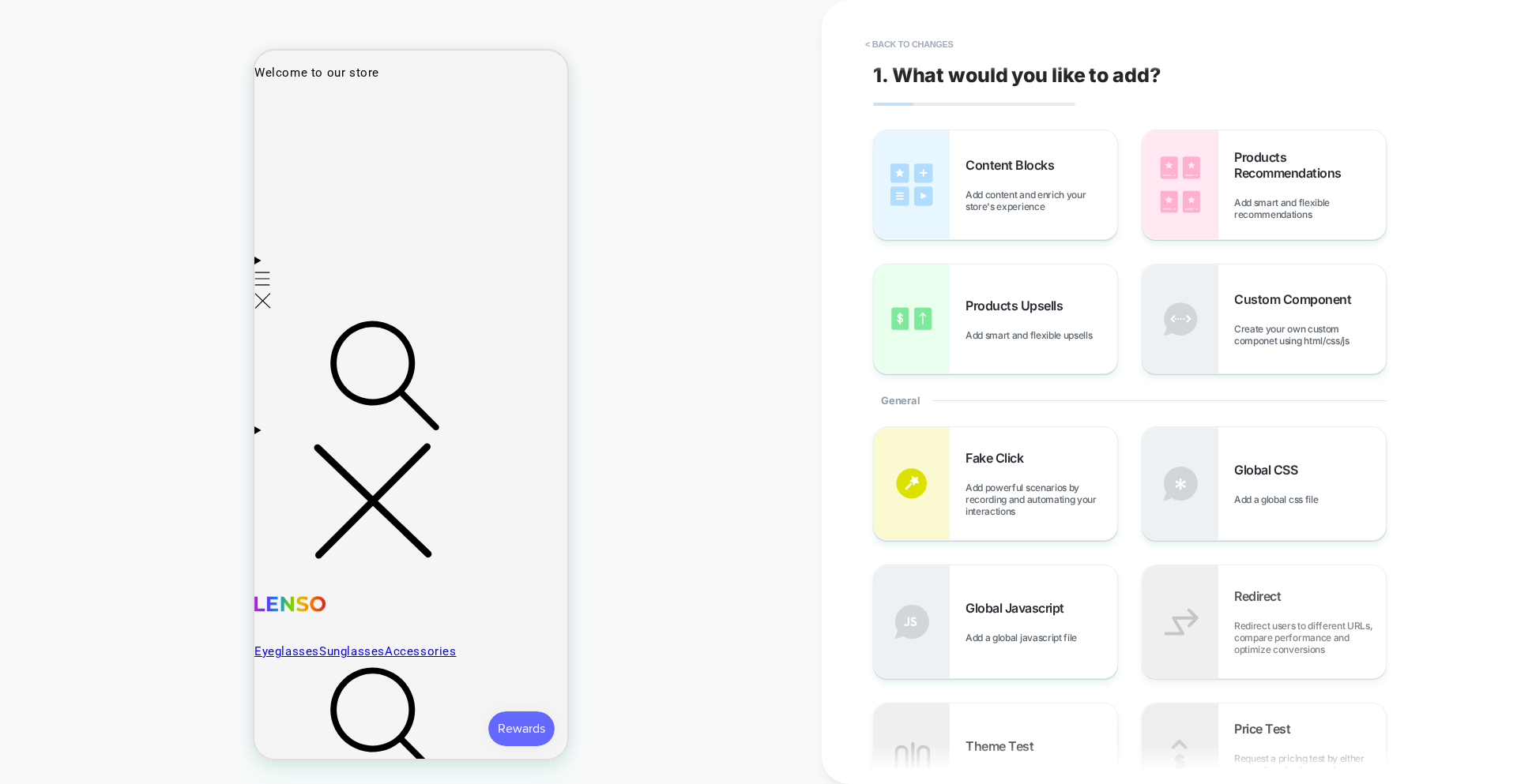
drag, startPoint x: 703, startPoint y: 449, endPoint x: 717, endPoint y: 449, distance: 14.0
click at [703, 448] on div "HOMEPAGE Theme: MAIN" at bounding box center [410, 392] width 822 height 752
click at [1079, 512] on span "Add powerful scenarios by recording and automating your interactions" at bounding box center [1041, 499] width 152 height 36
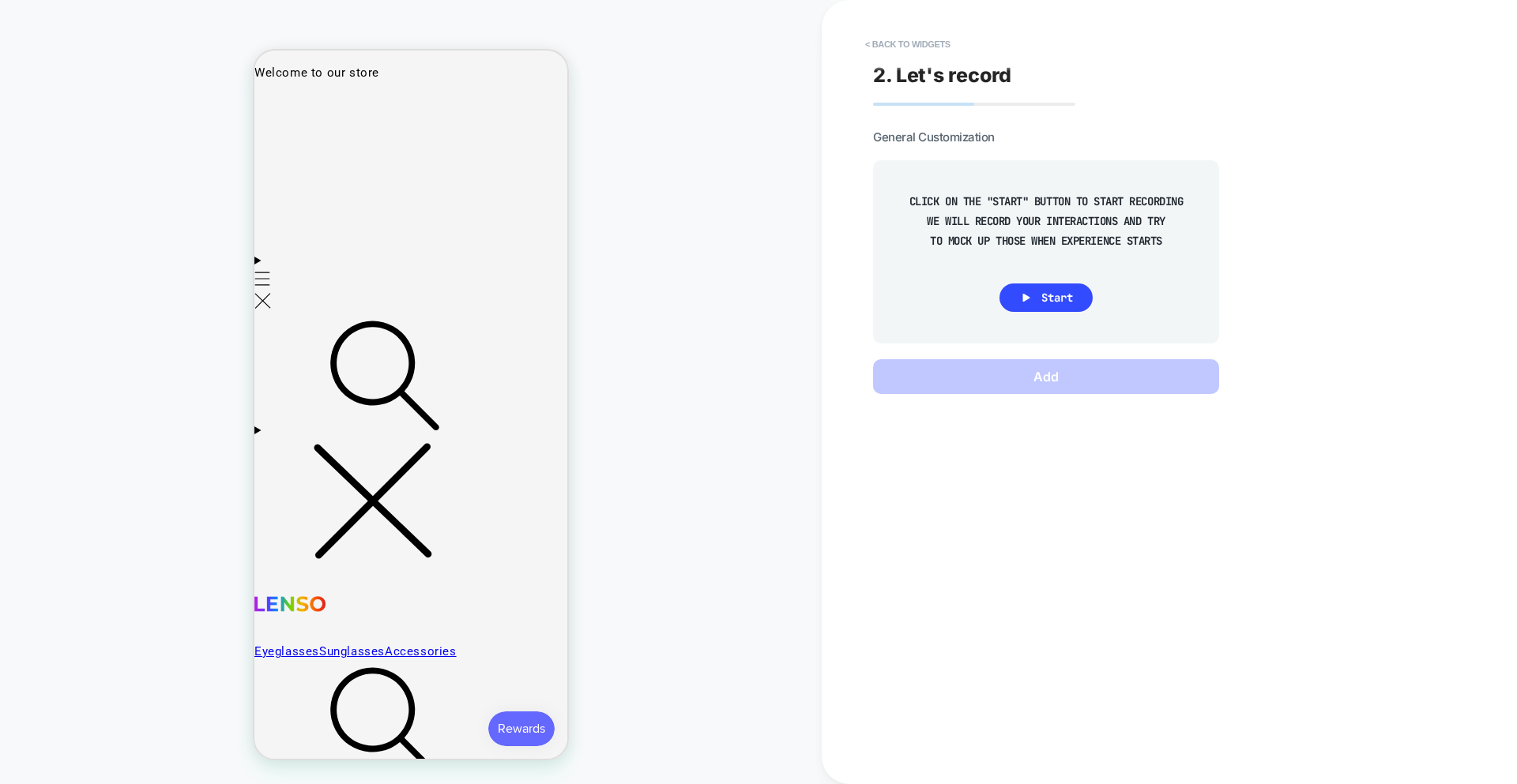
click at [1029, 311] on button "Start" at bounding box center [1046, 298] width 93 height 28
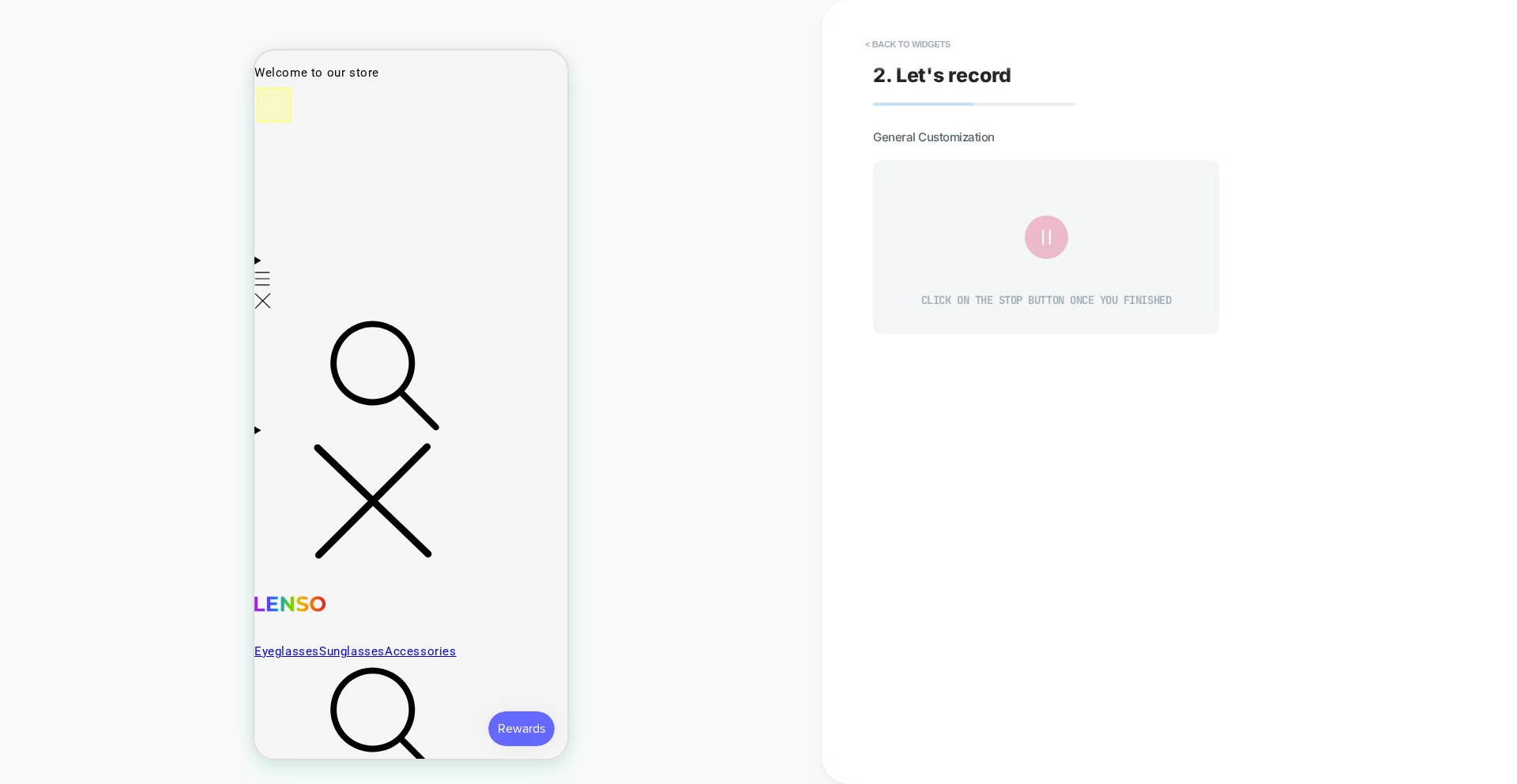
click at [277, 115] on div at bounding box center [274, 105] width 35 height 35
click at [333, 139] on div "Fake Click" at bounding box center [367, 134] width 104 height 18
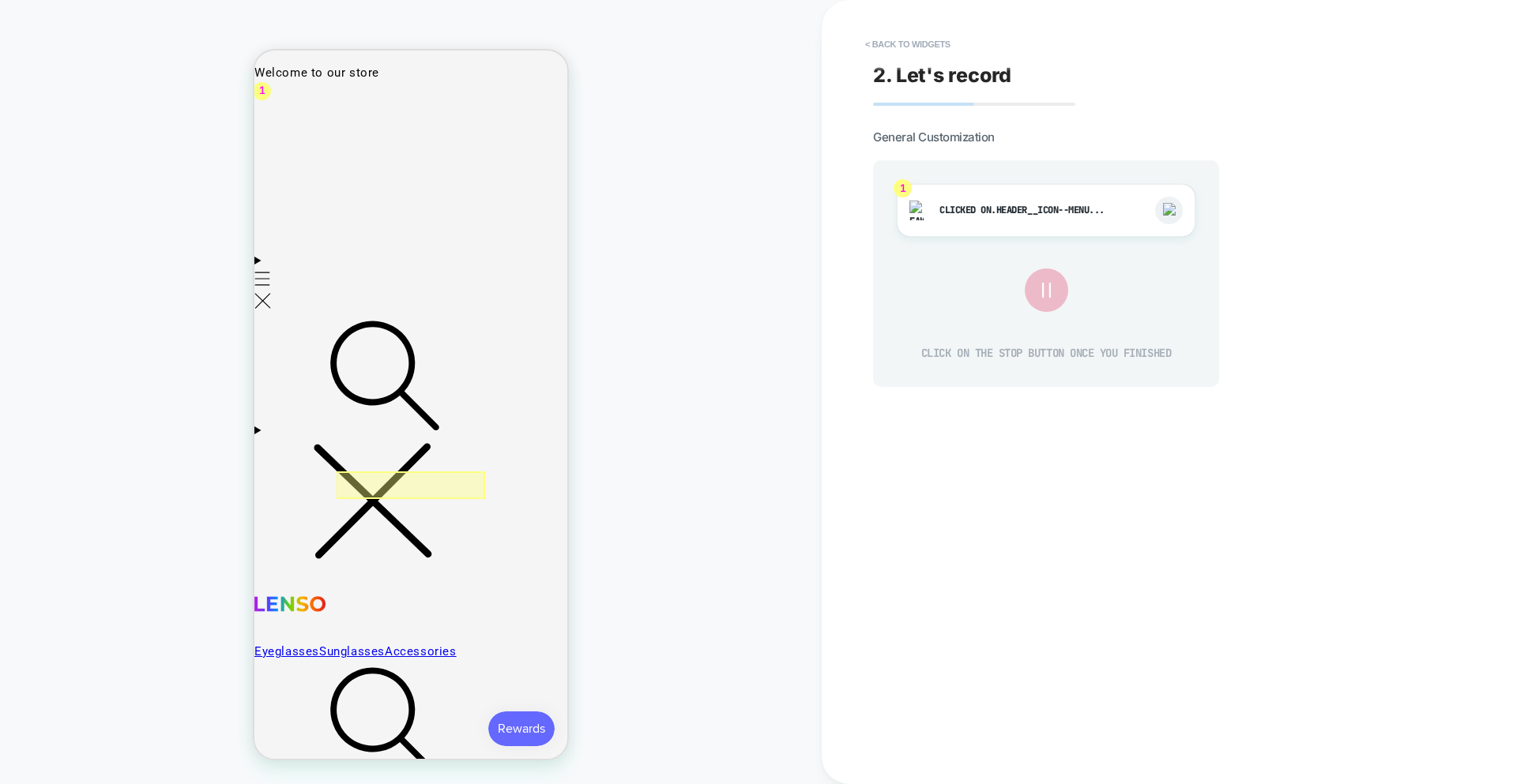
click at [385, 489] on div at bounding box center [410, 486] width 148 height 28
drag, startPoint x: 432, startPoint y: 505, endPoint x: 471, endPoint y: 514, distance: 40.0
click at [432, 506] on div "Fake Click" at bounding box center [474, 508] width 104 height 18
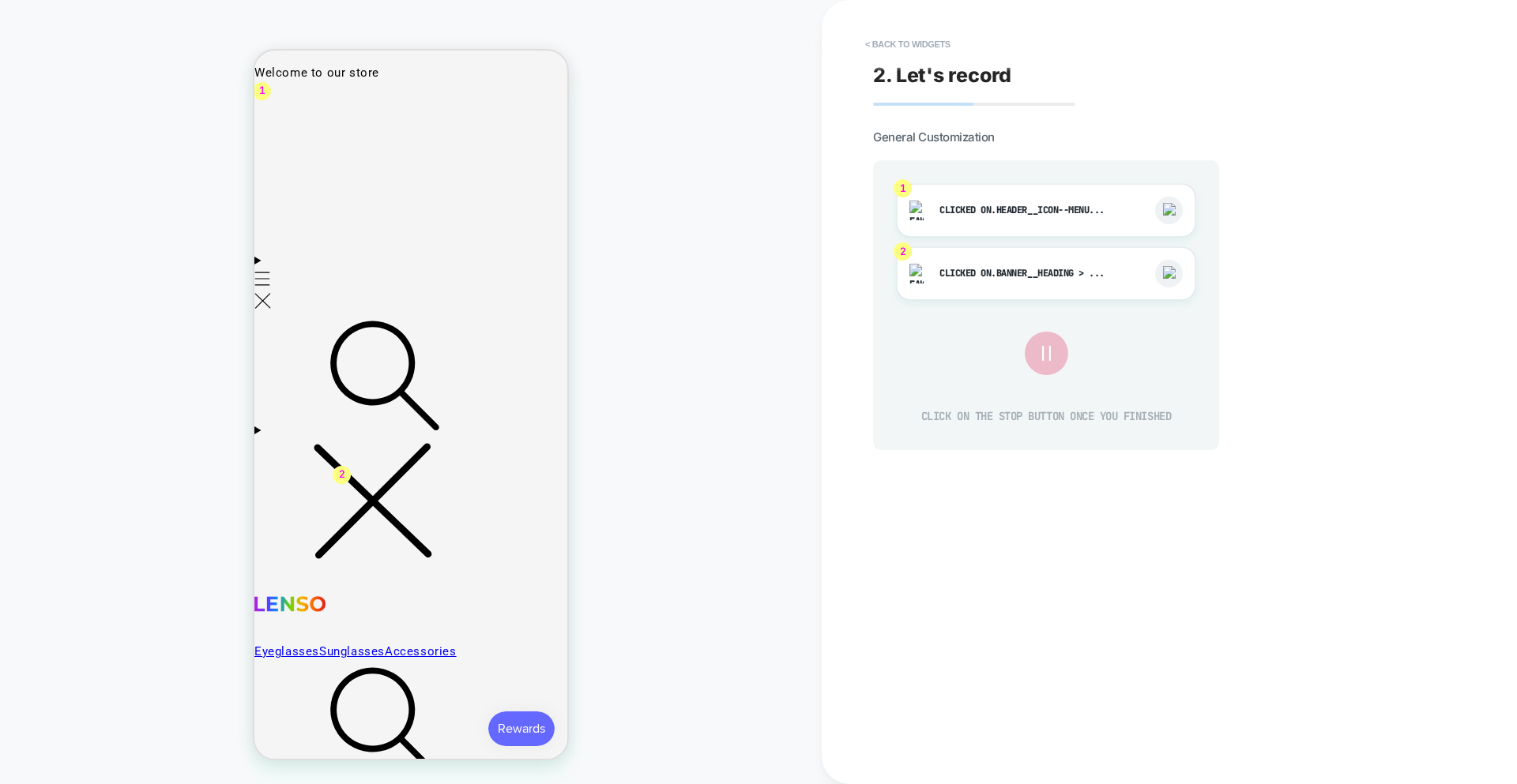
drag, startPoint x: 1173, startPoint y: 276, endPoint x: 1176, endPoint y: 249, distance: 27.2
click at [1085, 275] on img at bounding box center [1170, 273] width 13 height 15
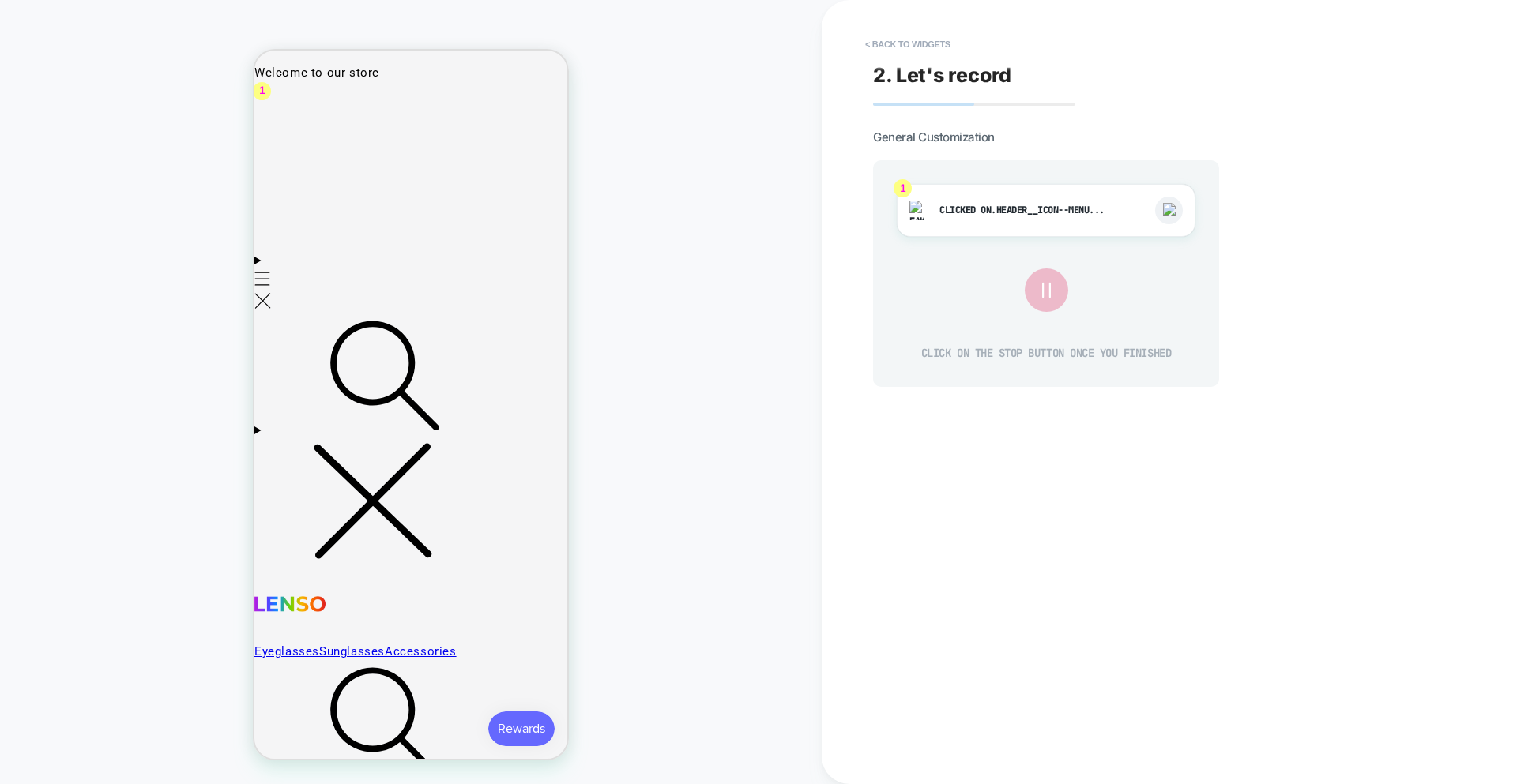
click at [1085, 211] on img at bounding box center [1170, 210] width 13 height 15
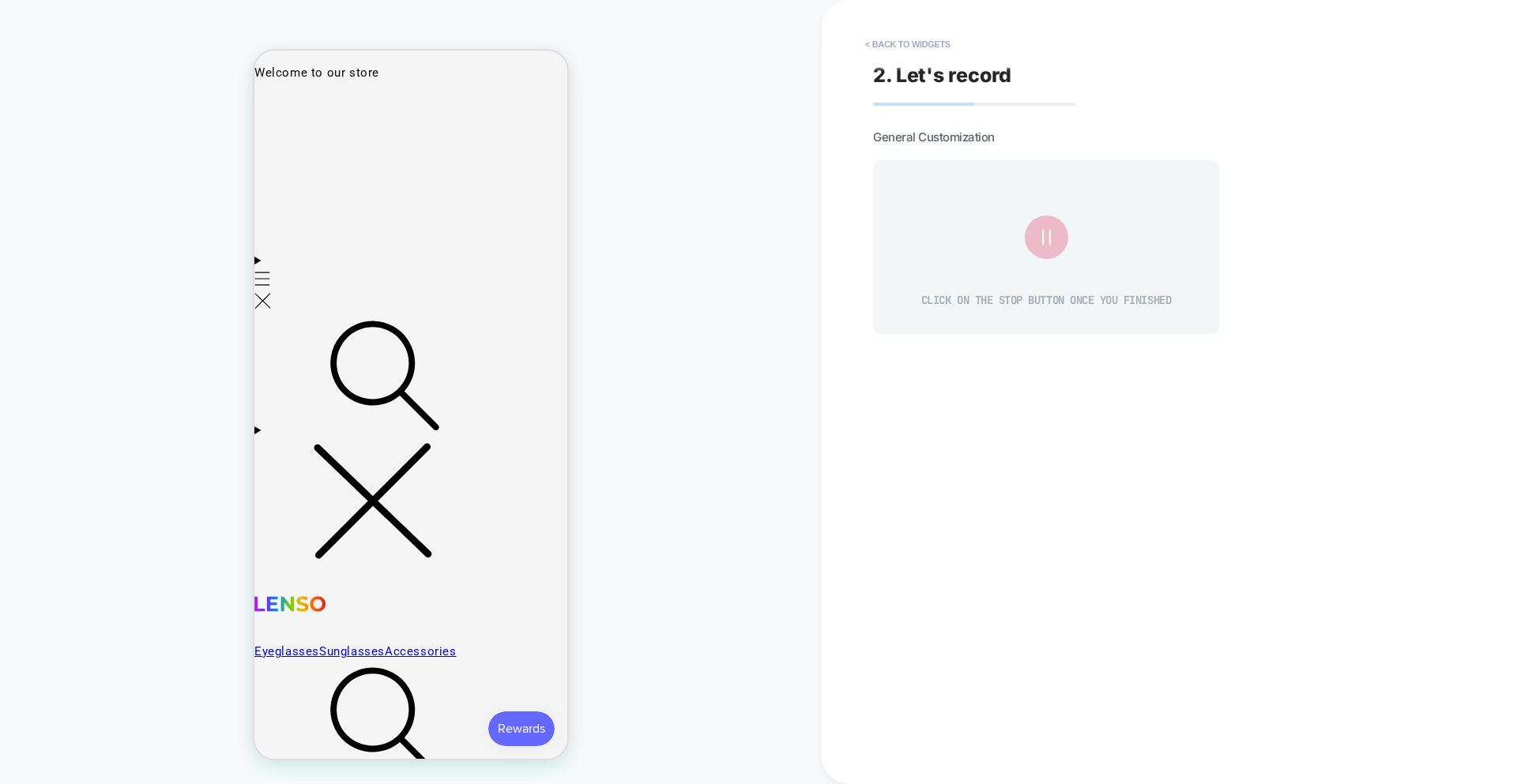
click at [1046, 414] on div "2. Let's record General Customization CLICK ON THE STOP BUTTON ONCE YOU FINISHED" at bounding box center [1162, 392] width 593 height 752
click at [902, 50] on button "< Back to widgets" at bounding box center [908, 44] width 101 height 25
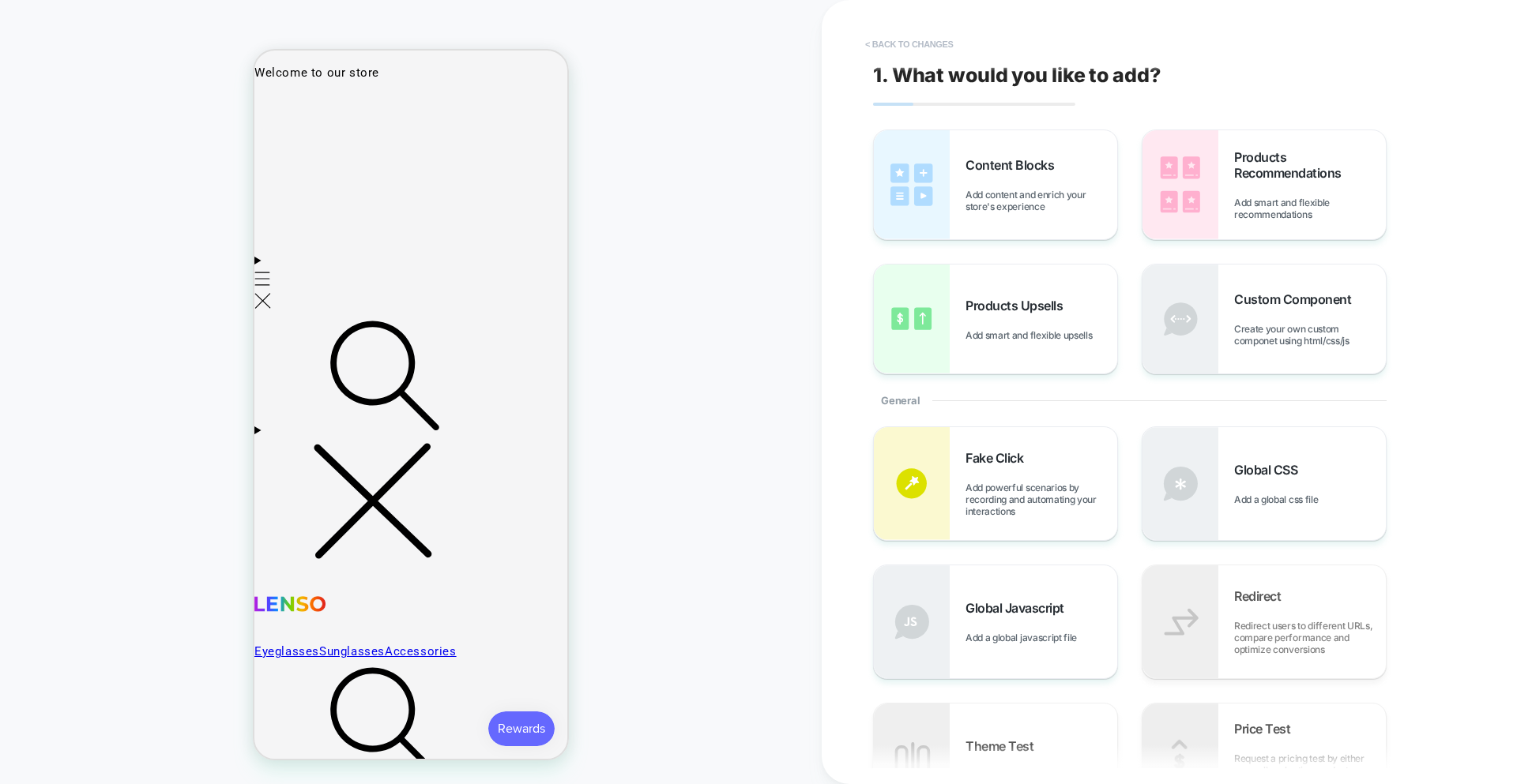
click at [897, 51] on button "< Back to changes" at bounding box center [909, 44] width 105 height 25
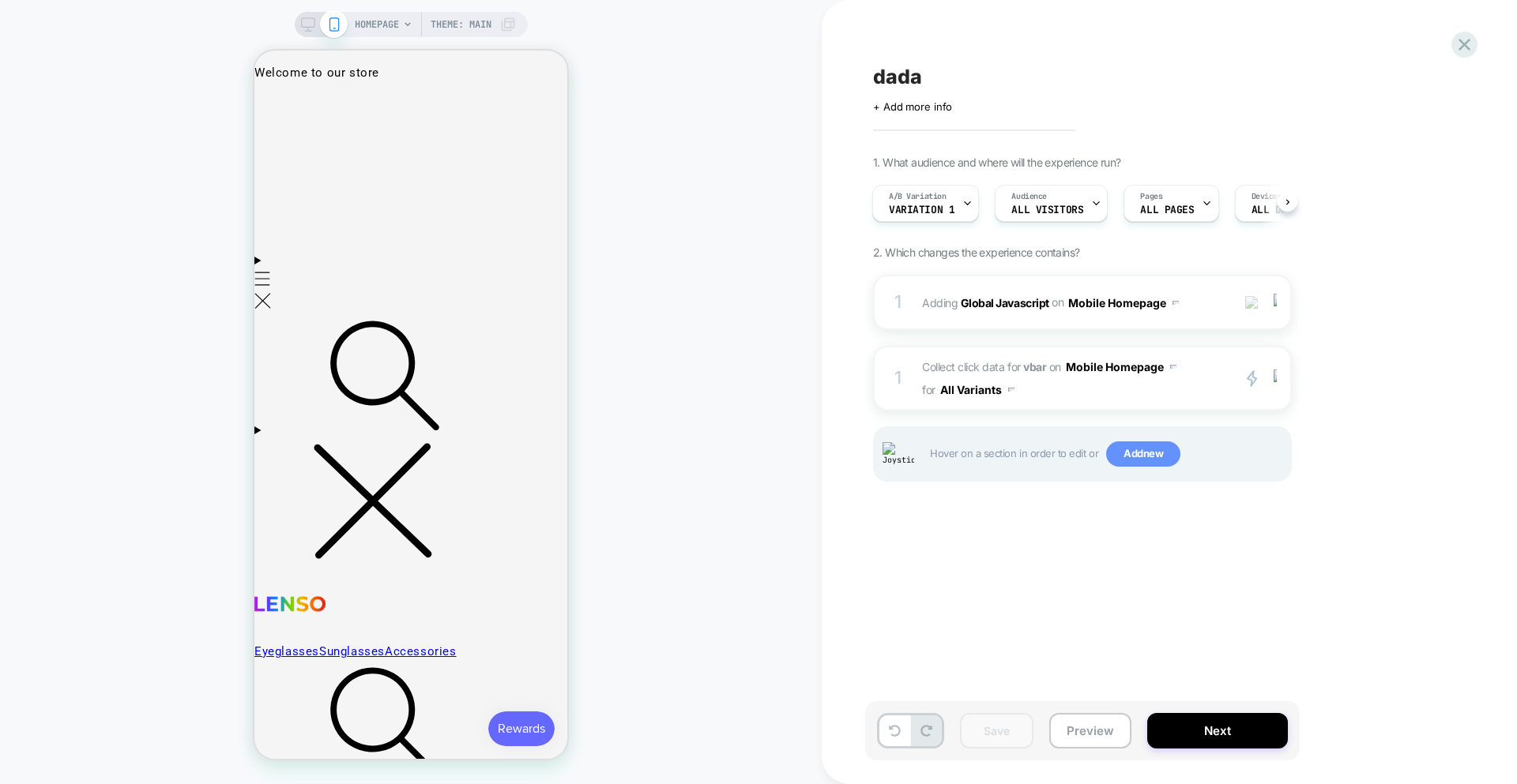
click at [1085, 463] on span "Add new" at bounding box center [1144, 453] width 75 height 25
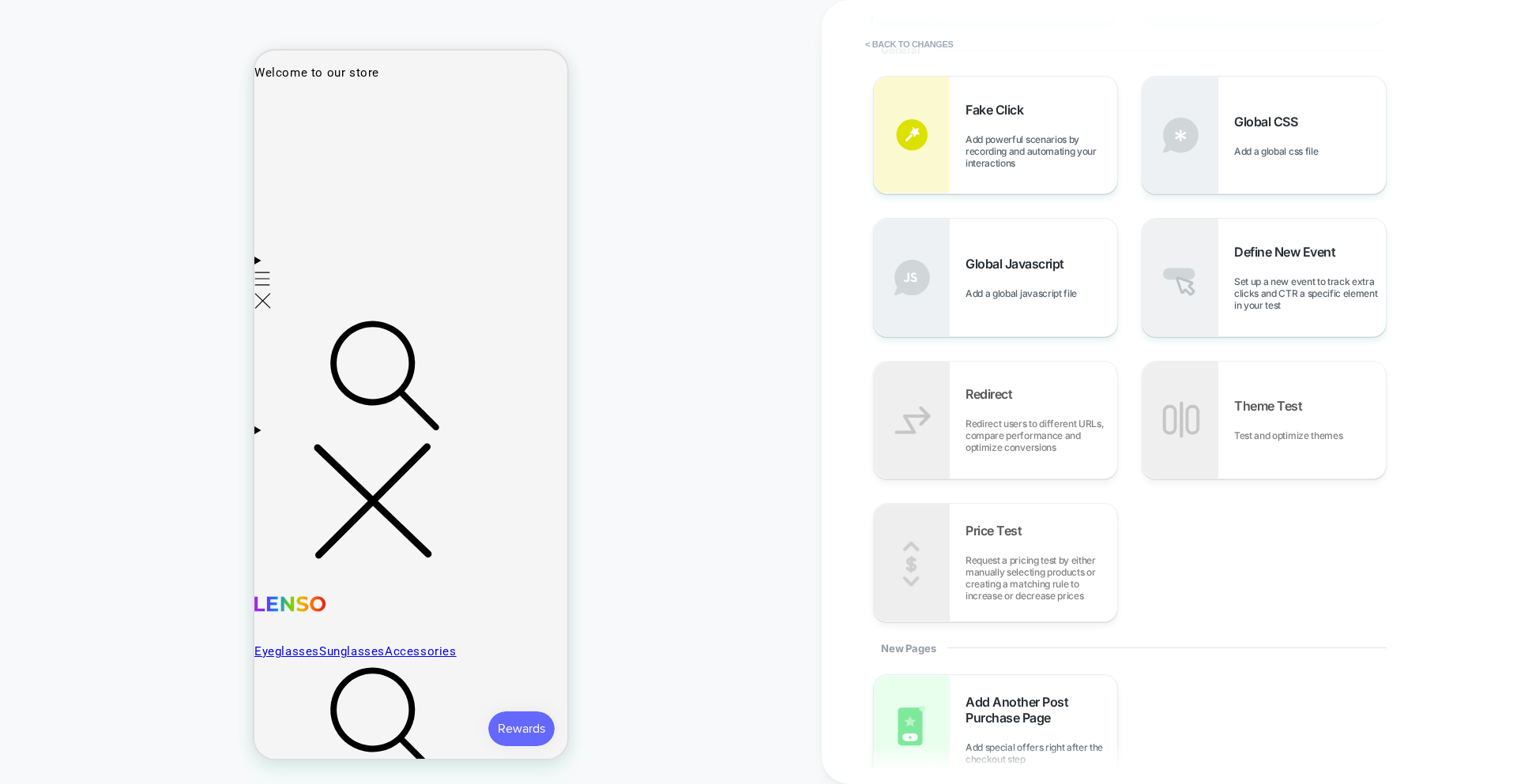
scroll to position [289, 0]
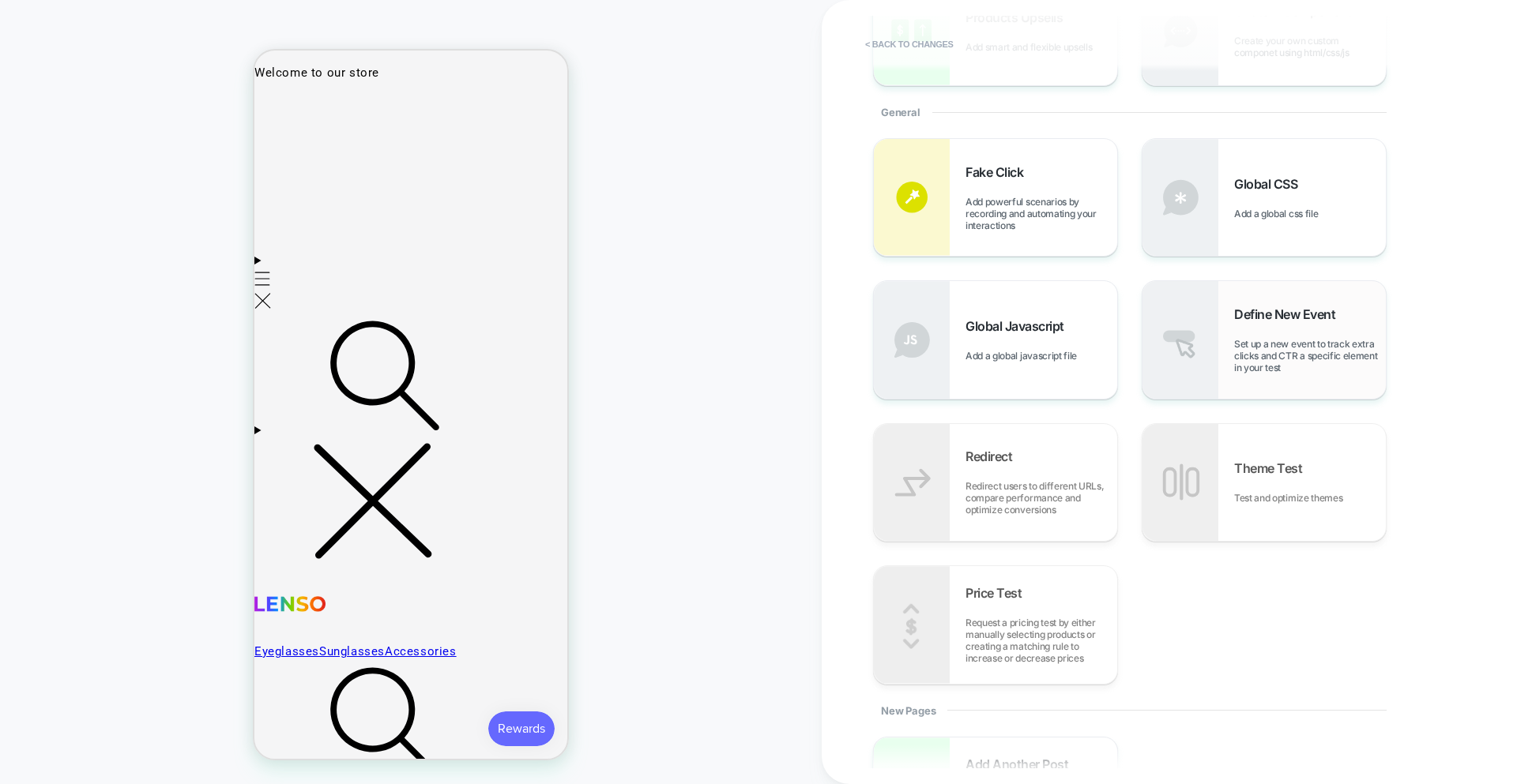
click at [1085, 380] on div "Define New Event Set up a new event to track extra clicks and CTR a specific el…" at bounding box center [1264, 340] width 243 height 117
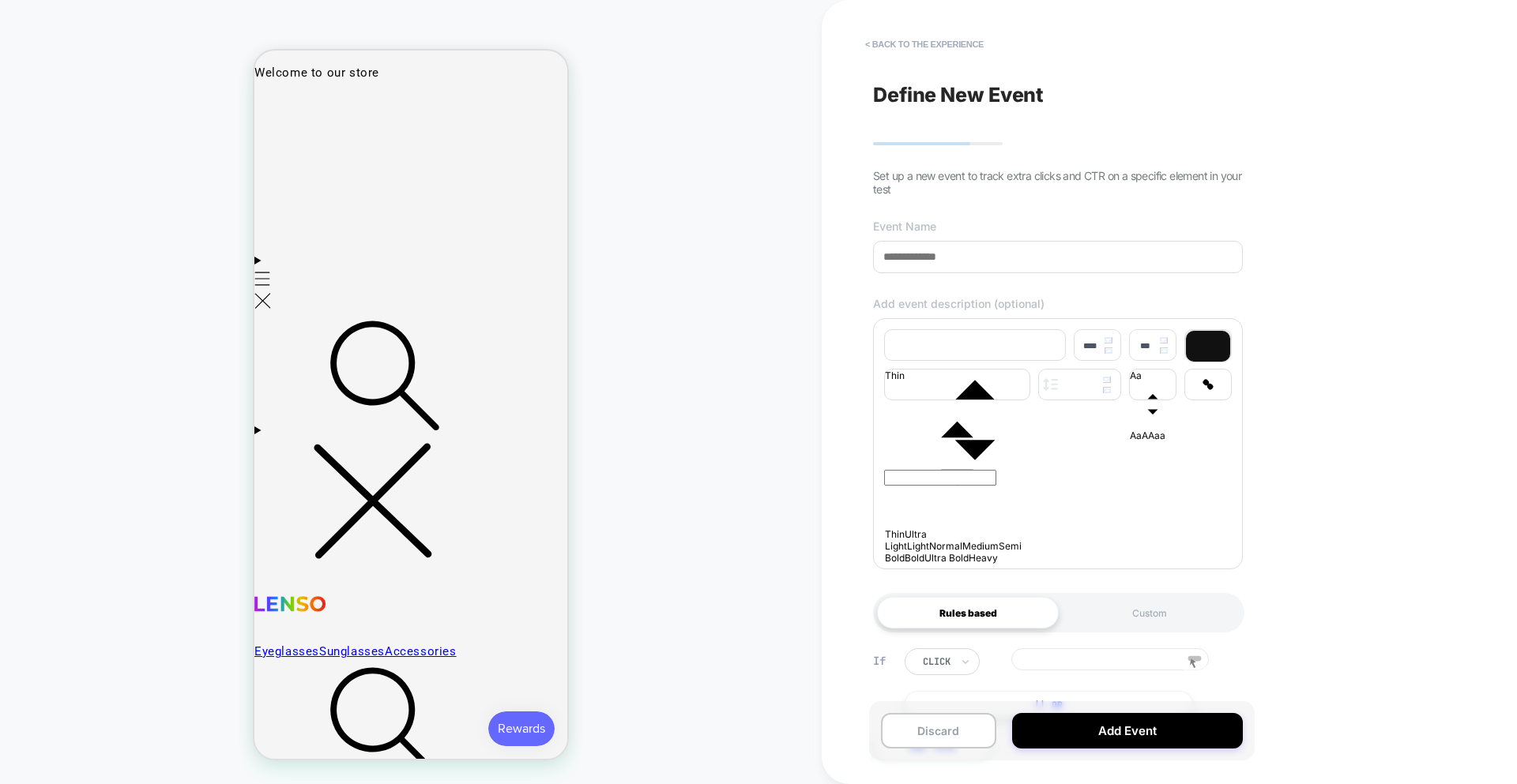
scroll to position [79, 0]
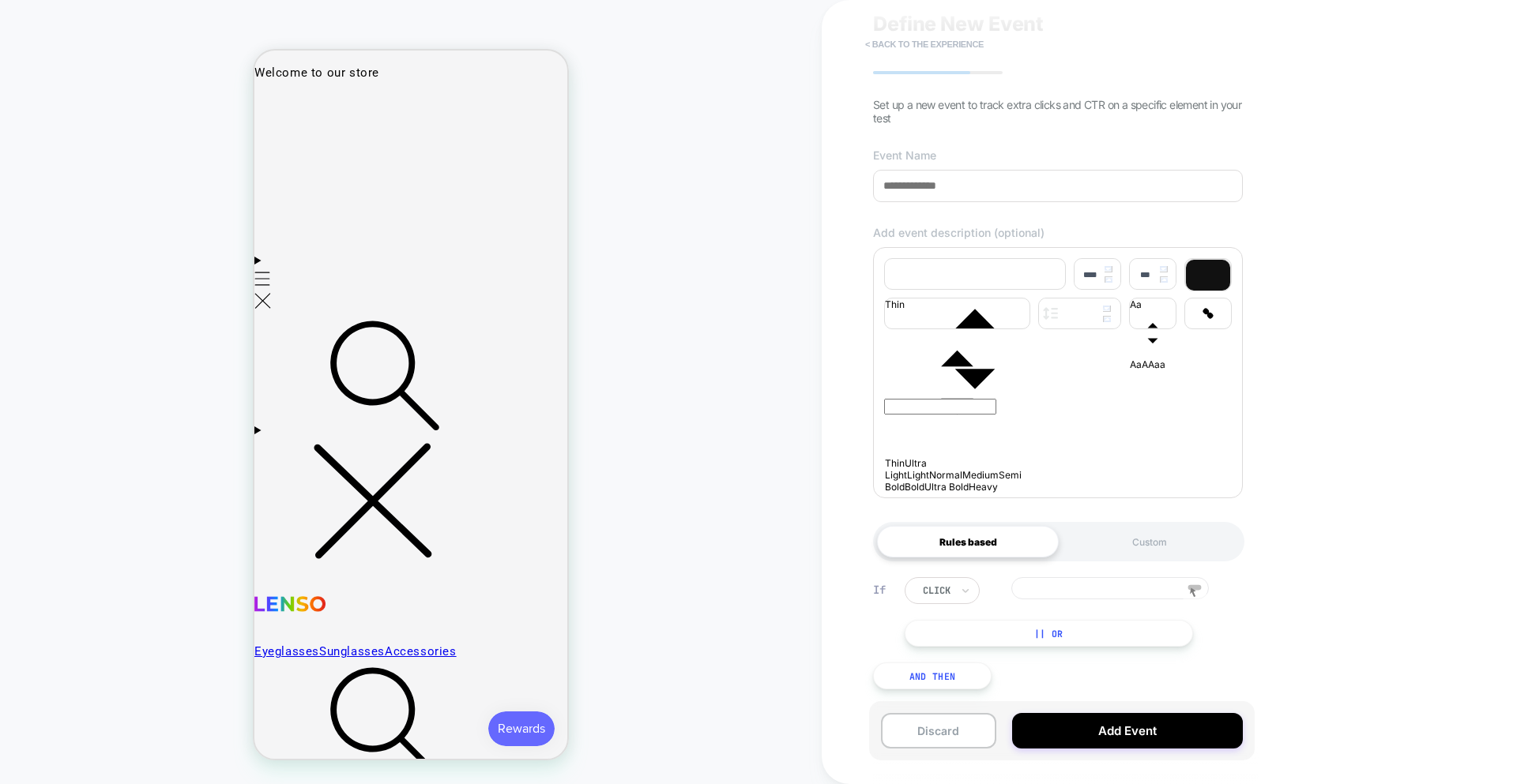
click at [921, 39] on button "< back to the experience" at bounding box center [925, 44] width 135 height 25
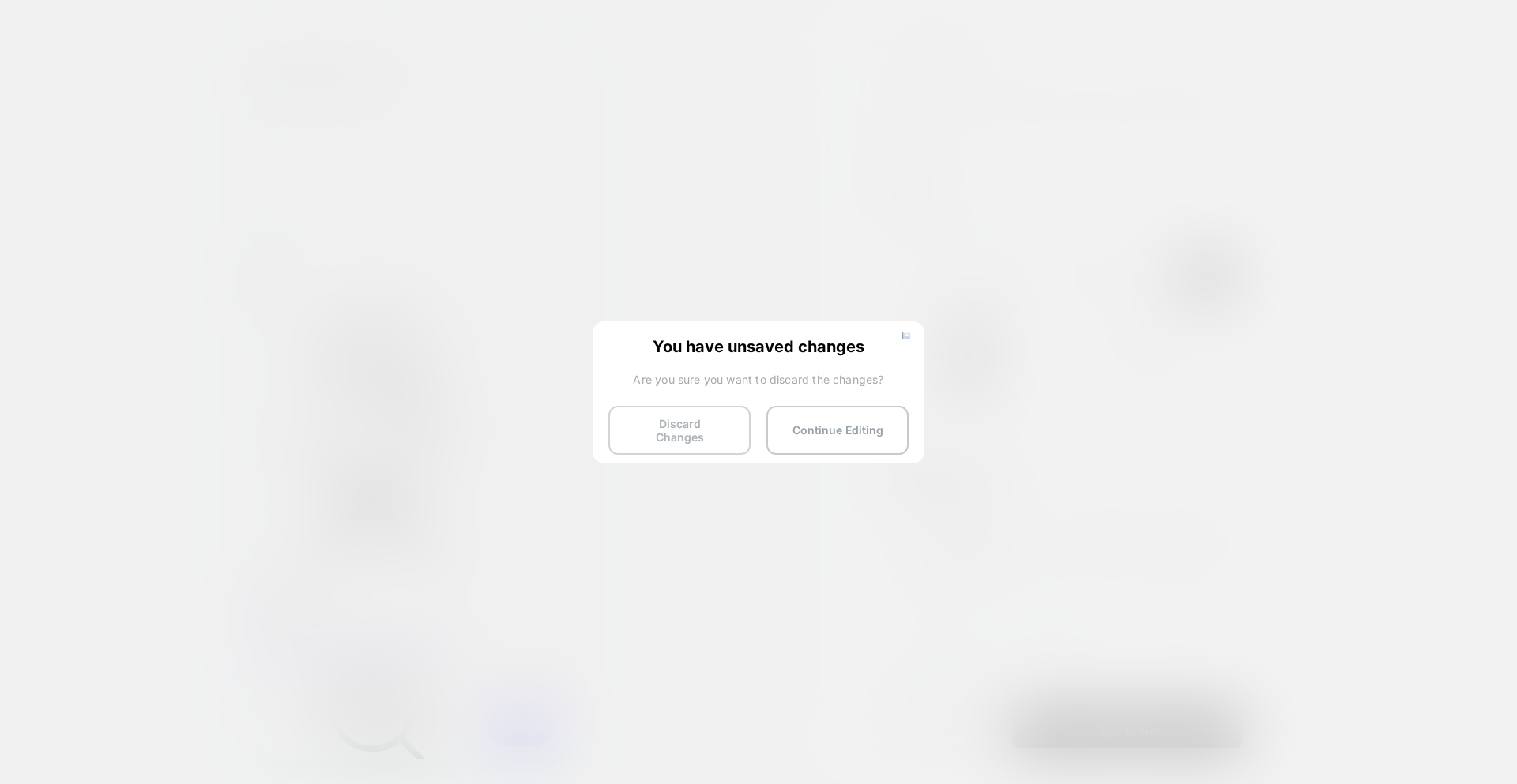
click at [632, 426] on button "Discard Changes" at bounding box center [679, 431] width 142 height 49
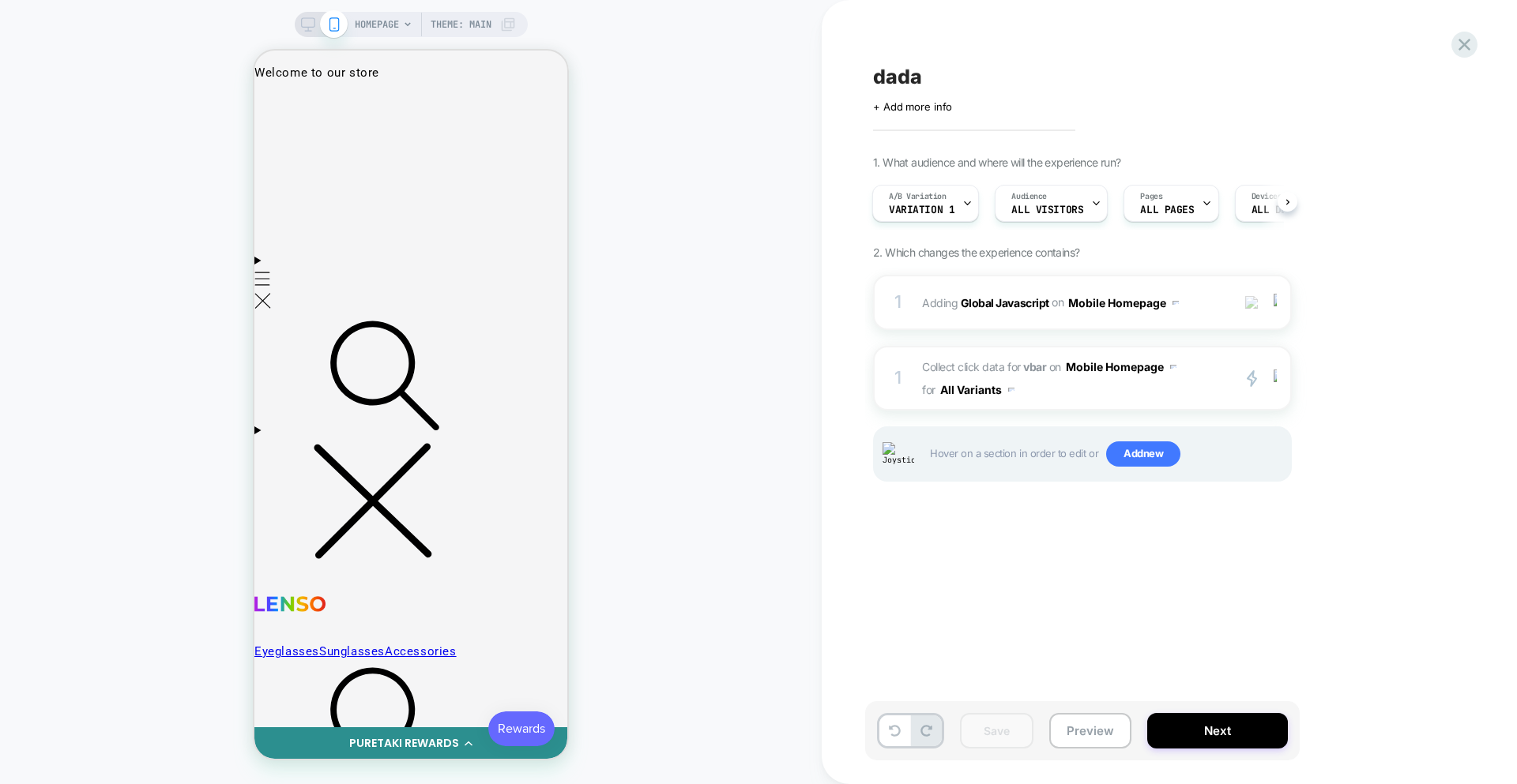
scroll to position [0, 0]
click at [313, 21] on div at bounding box center [321, 24] width 41 height 15
click at [303, 24] on icon at bounding box center [308, 24] width 15 height 15
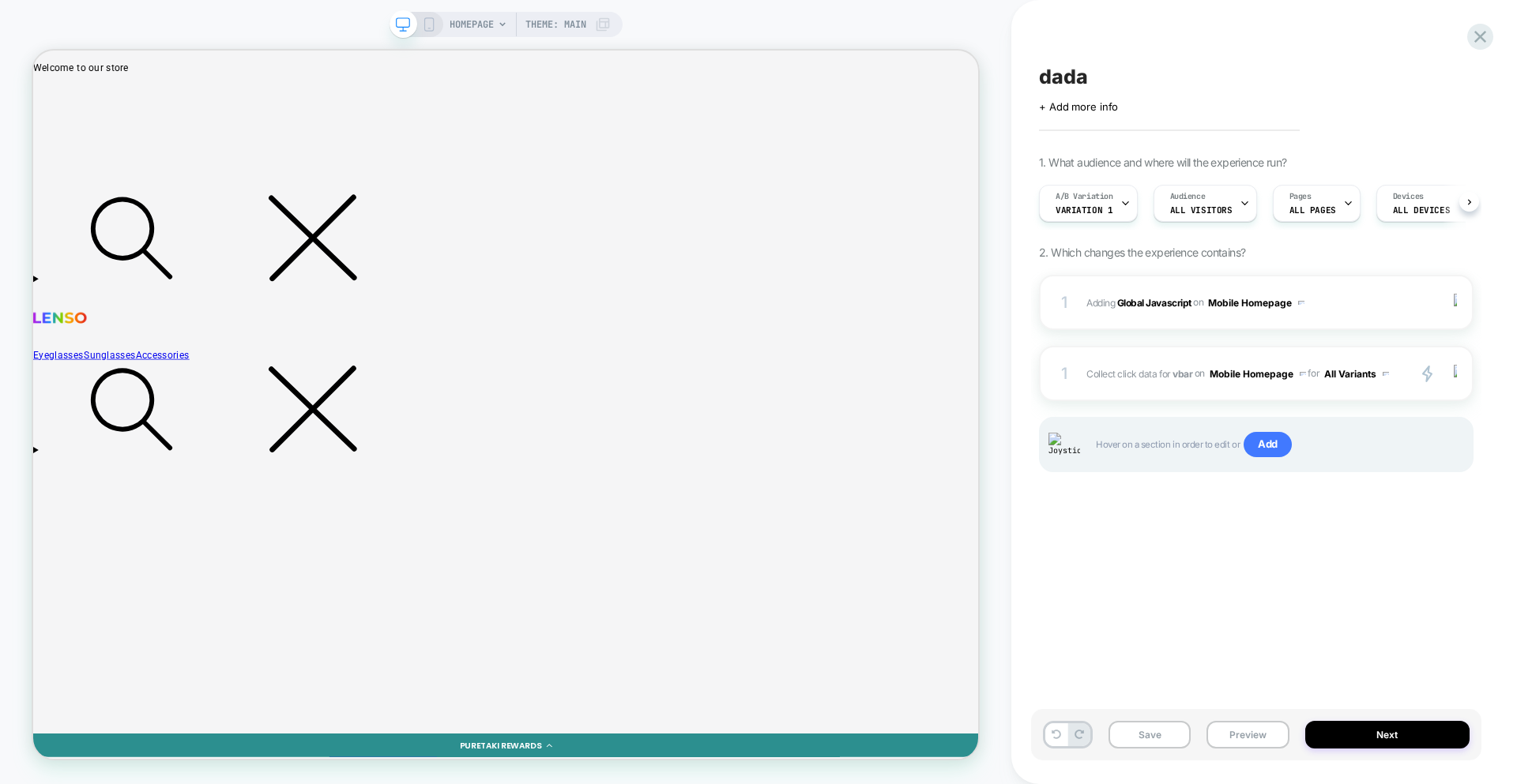
scroll to position [0, 1]
click at [1085, 297] on span "Adding Global Javascript on Mobile Homepage" at bounding box center [1242, 302] width 312 height 19
click at [1085, 296] on span "Adding Global Javascript on Mobile Homepage" at bounding box center [1242, 302] width 312 height 19
drag, startPoint x: 1365, startPoint y: 296, endPoint x: 1367, endPoint y: 311, distance: 15.1
click at [1085, 296] on span "Adding Global Javascript on Mobile Homepage" at bounding box center [1242, 302] width 312 height 19
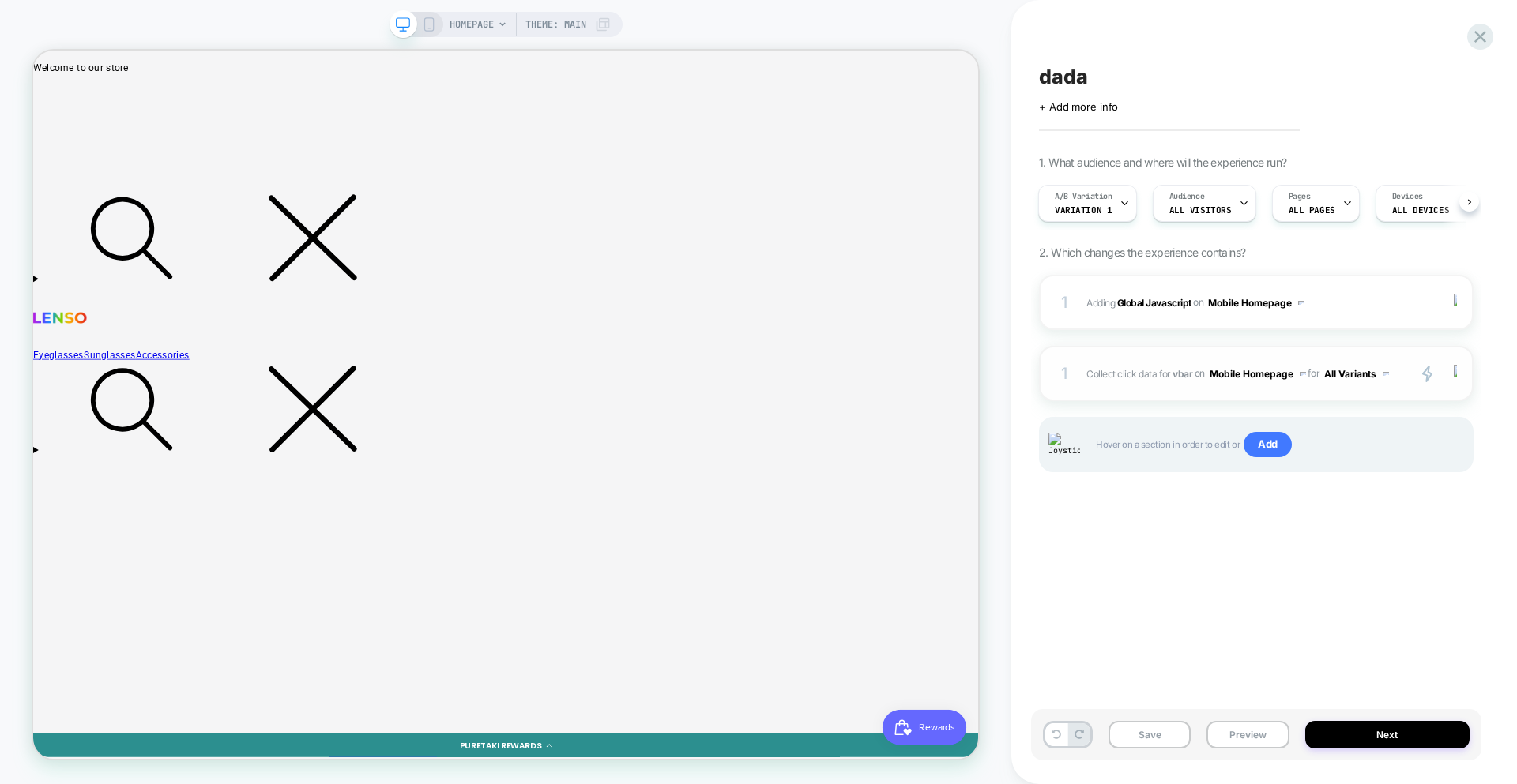
drag, startPoint x: 1399, startPoint y: 392, endPoint x: 1402, endPoint y: 381, distance: 11.4
click at [1085, 392] on div "1 Collect click data for vbar on Mobile Homepage for All Variants primary 2 Dup…" at bounding box center [1257, 374] width 435 height 55
click at [1085, 381] on div "1 Collect click data for vbar on Mobile Homepage for All Variants primary 2 Dup…" at bounding box center [1257, 374] width 435 height 55
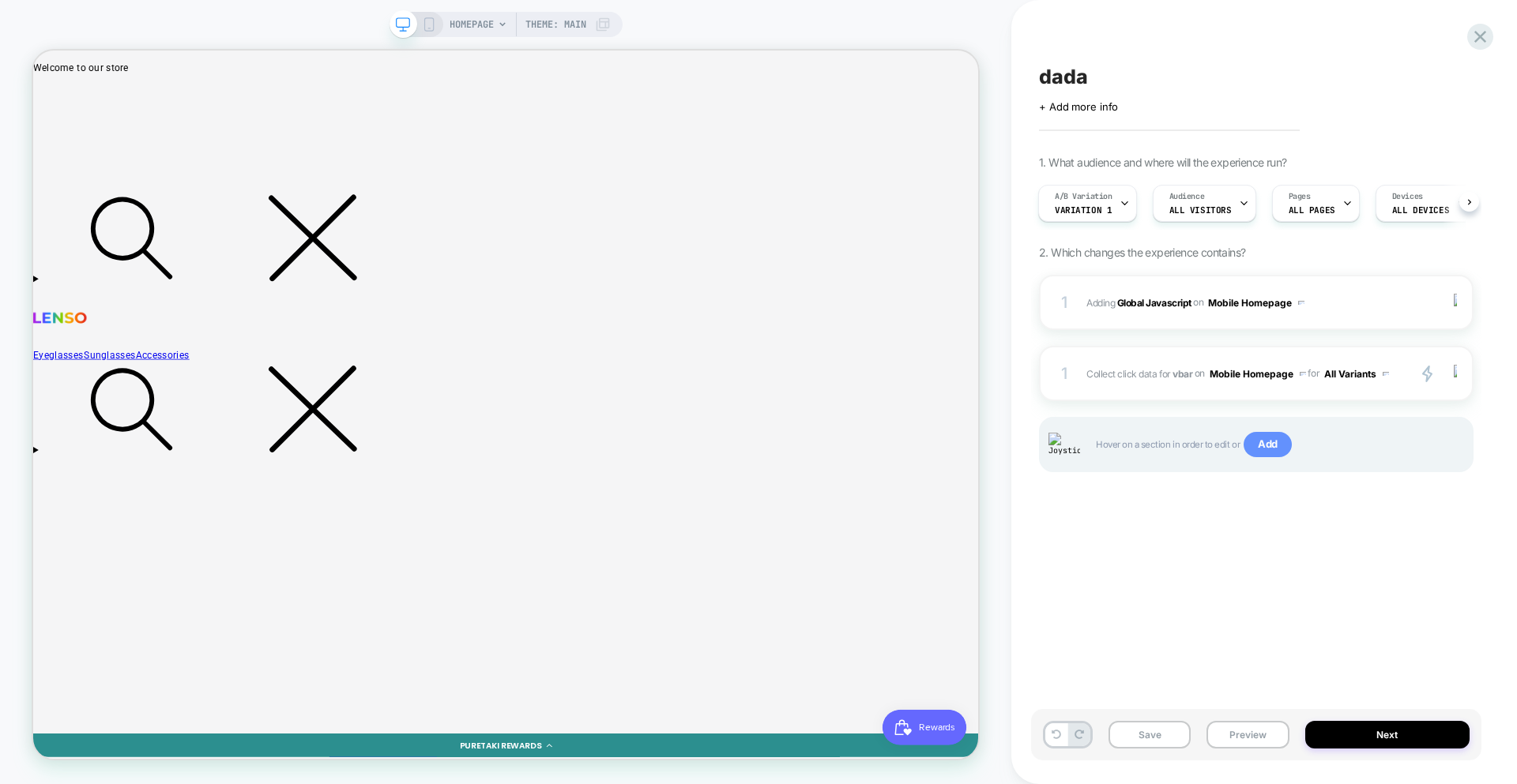
click at [1085, 445] on span "Add" at bounding box center [1267, 444] width 48 height 25
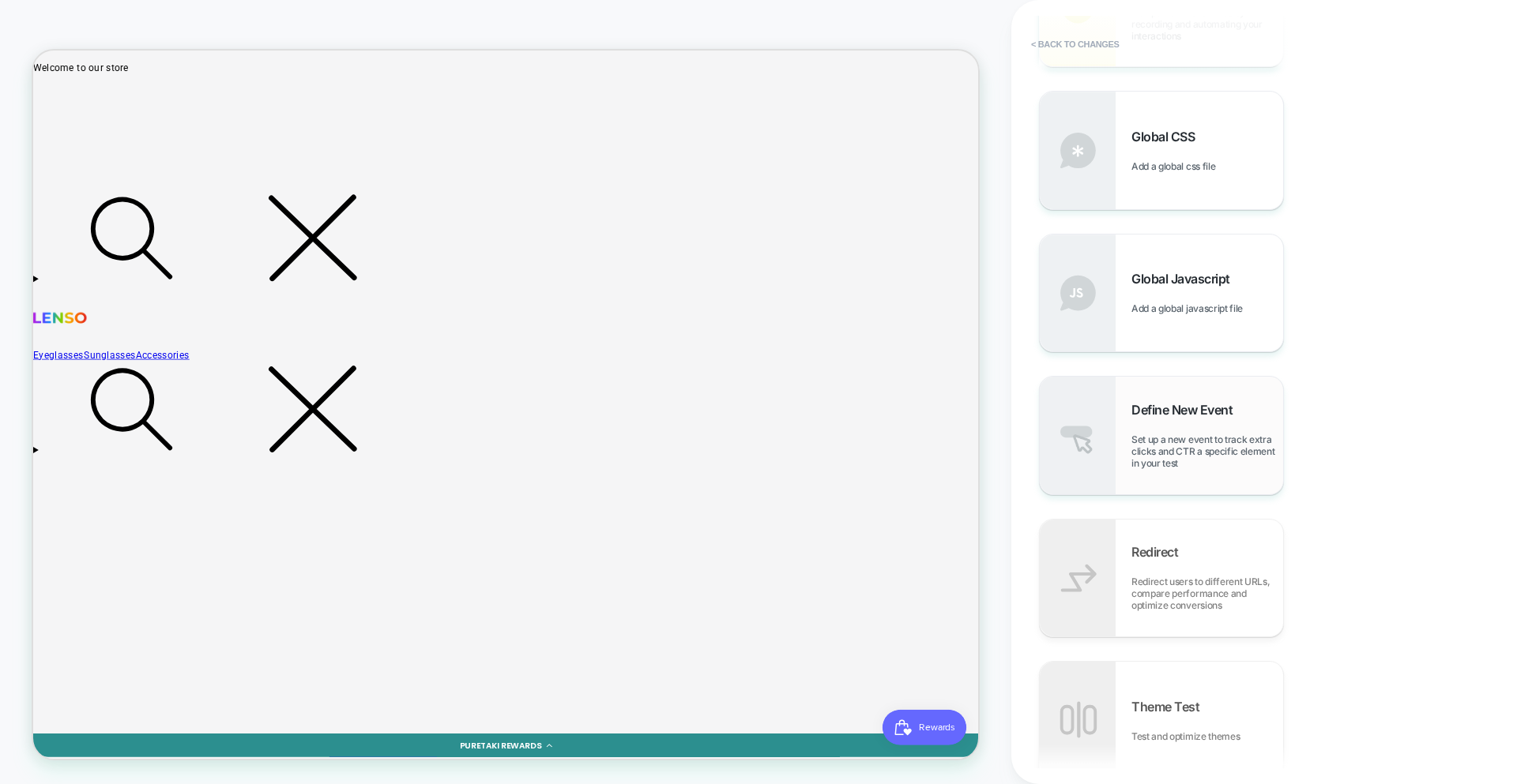
scroll to position [763, 0]
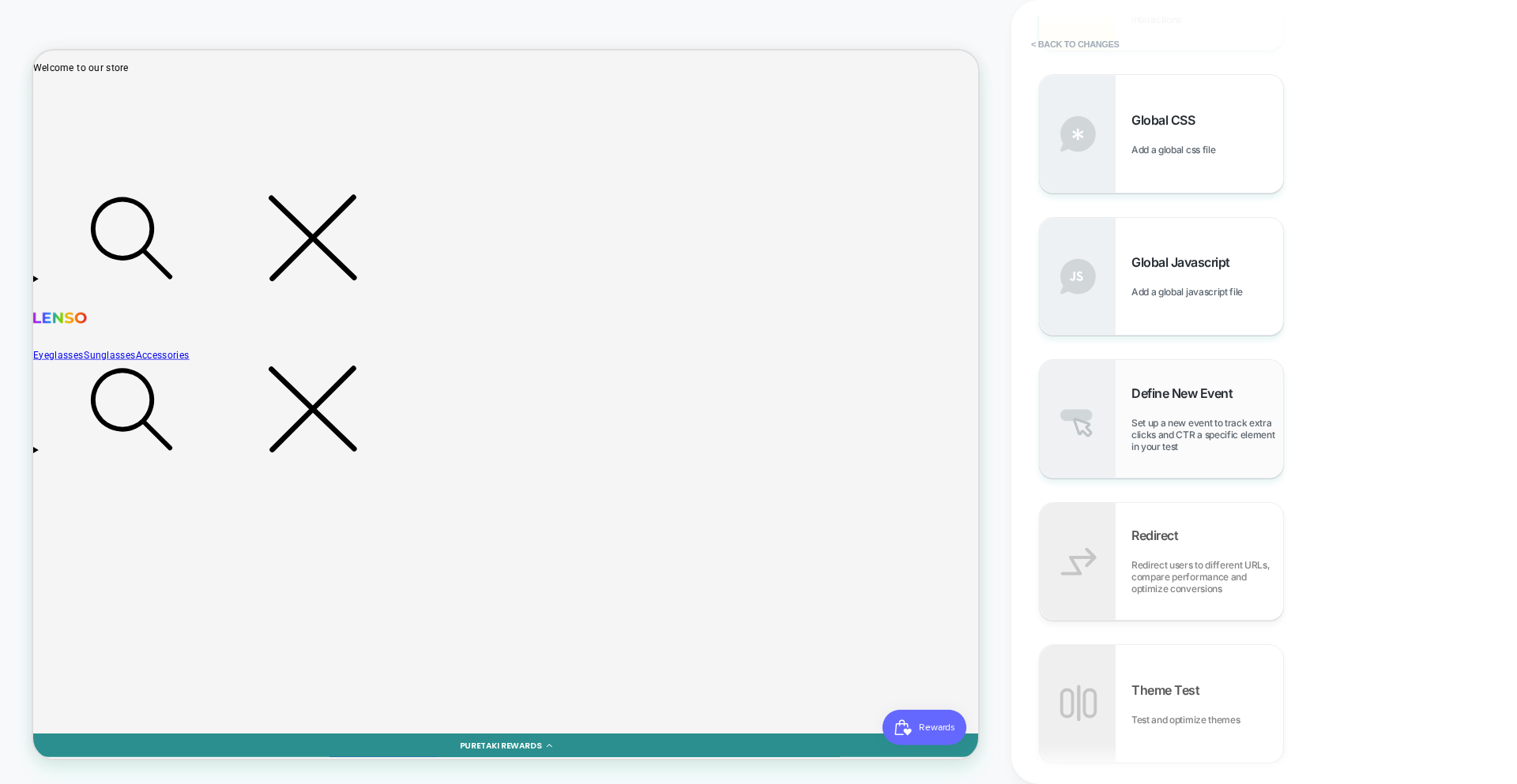
click at [1085, 388] on span "Define New Event" at bounding box center [1186, 392] width 109 height 15
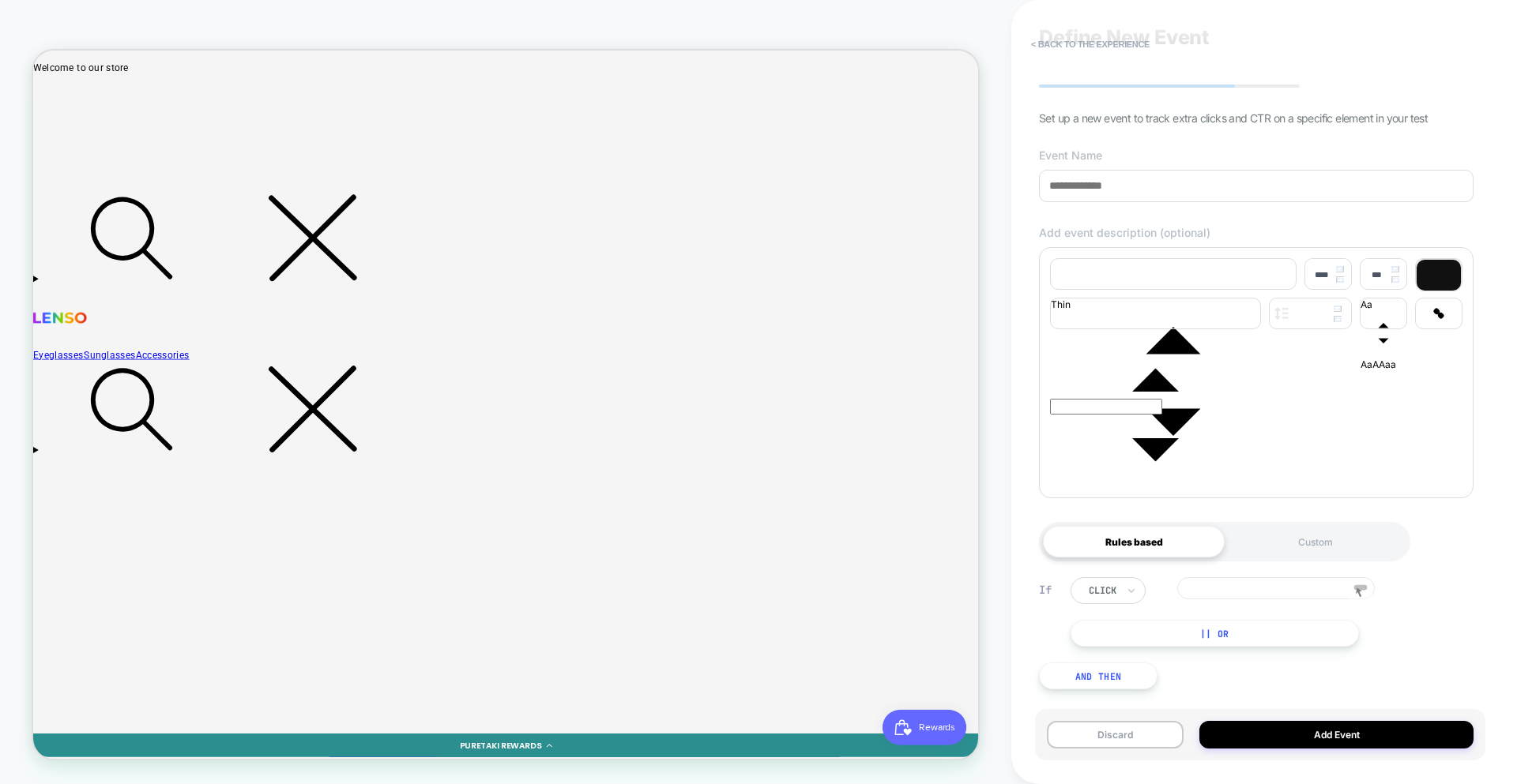
scroll to position [66, 0]
click at [1085, 191] on input at bounding box center [1257, 186] width 435 height 32
type input "****"
drag, startPoint x: 1141, startPoint y: 361, endPoint x: 1144, endPoint y: 369, distance: 8.5
click at [1085, 366] on div at bounding box center [1257, 370] width 412 height 9
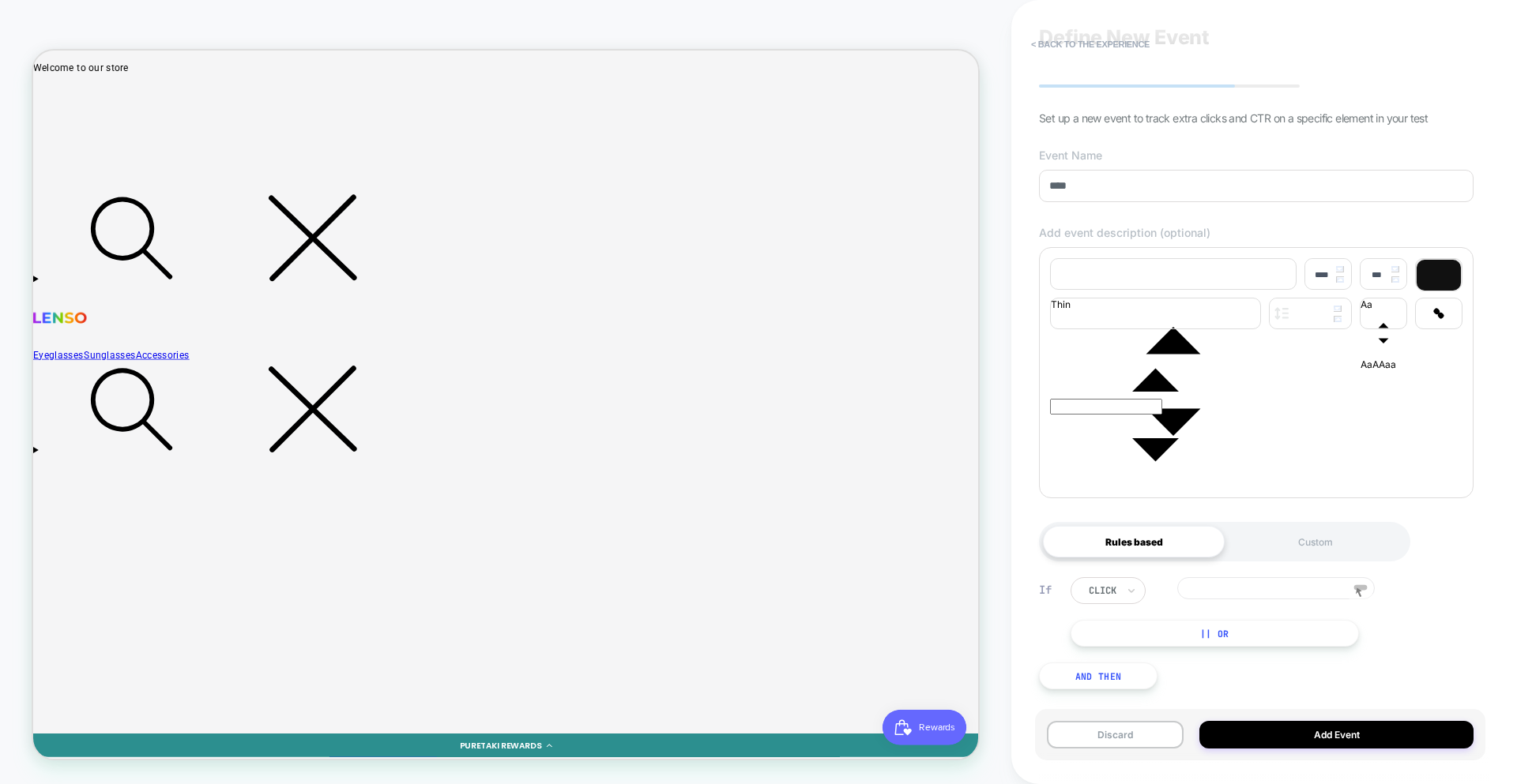
type input "****"
click at [1085, 116] on div at bounding box center [1089, 114] width 15 height 15
click at [1085, 154] on div "Track Clicks" at bounding box center [1169, 150] width 150 height 68
click at [1085, 725] on button "Add Event" at bounding box center [1337, 735] width 274 height 28
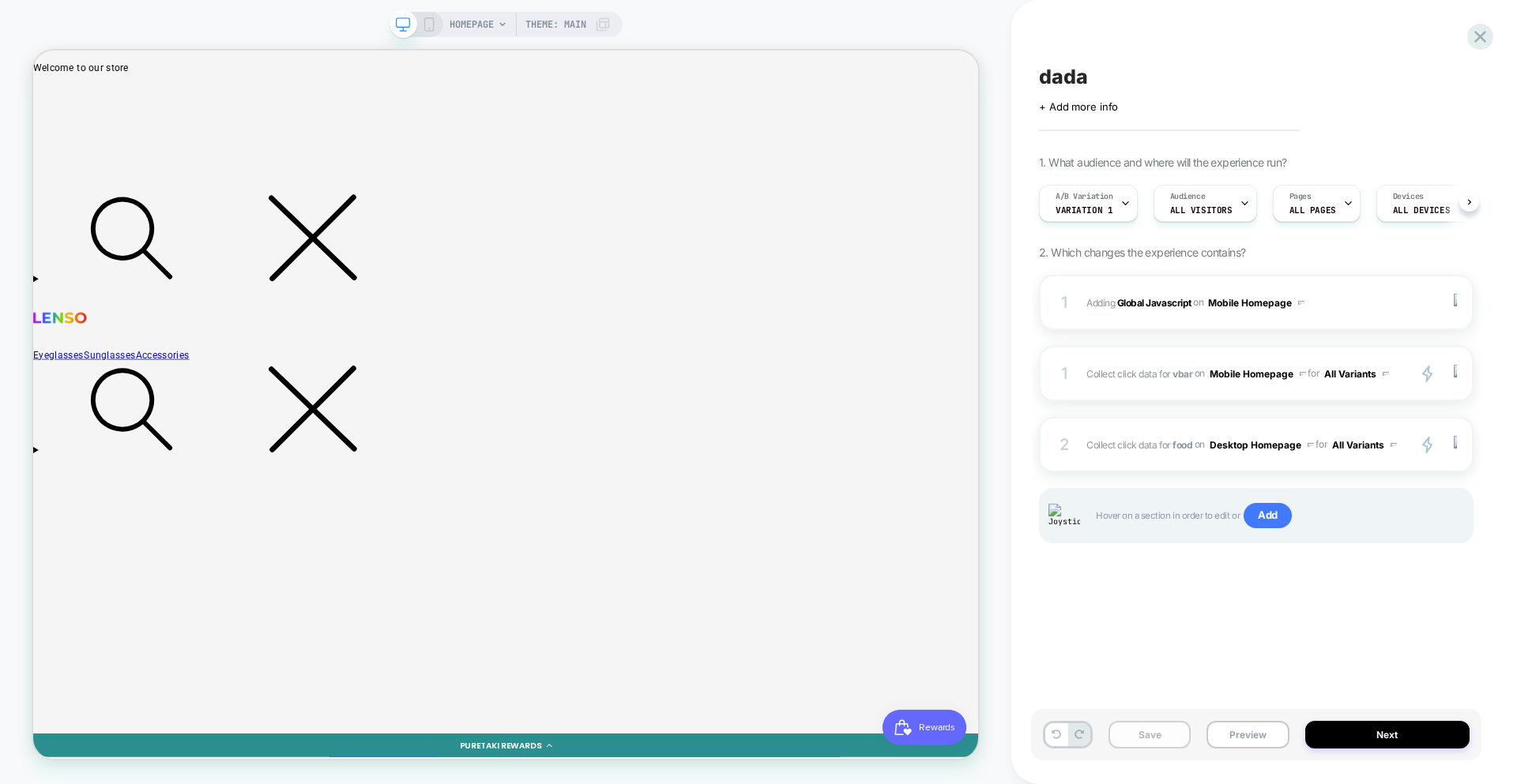
scroll to position [0, 1]
click at [1085, 738] on button "Save" at bounding box center [1150, 735] width 82 height 28
click at [1085, 644] on div "dada Click to edit experience details + Add more info 1. What audience and wher…" at bounding box center [1256, 392] width 450 height 752
click at [1085, 581] on div "1 Adding Global Javascript on Mobile Homepage Copy to Desktop Target All Device…" at bounding box center [1257, 429] width 435 height 308
click at [1085, 513] on span "Add" at bounding box center [1267, 515] width 48 height 25
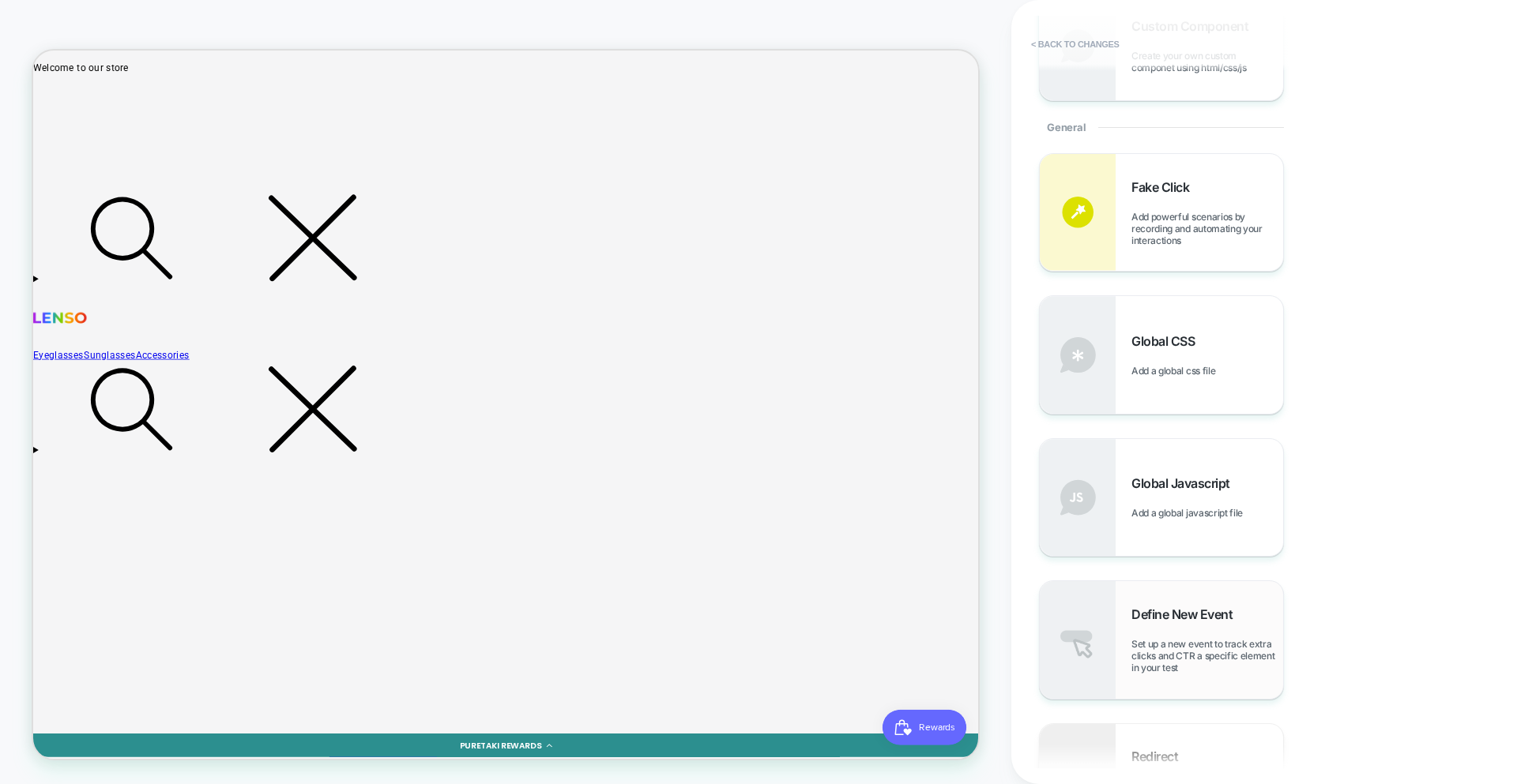
scroll to position [698, 0]
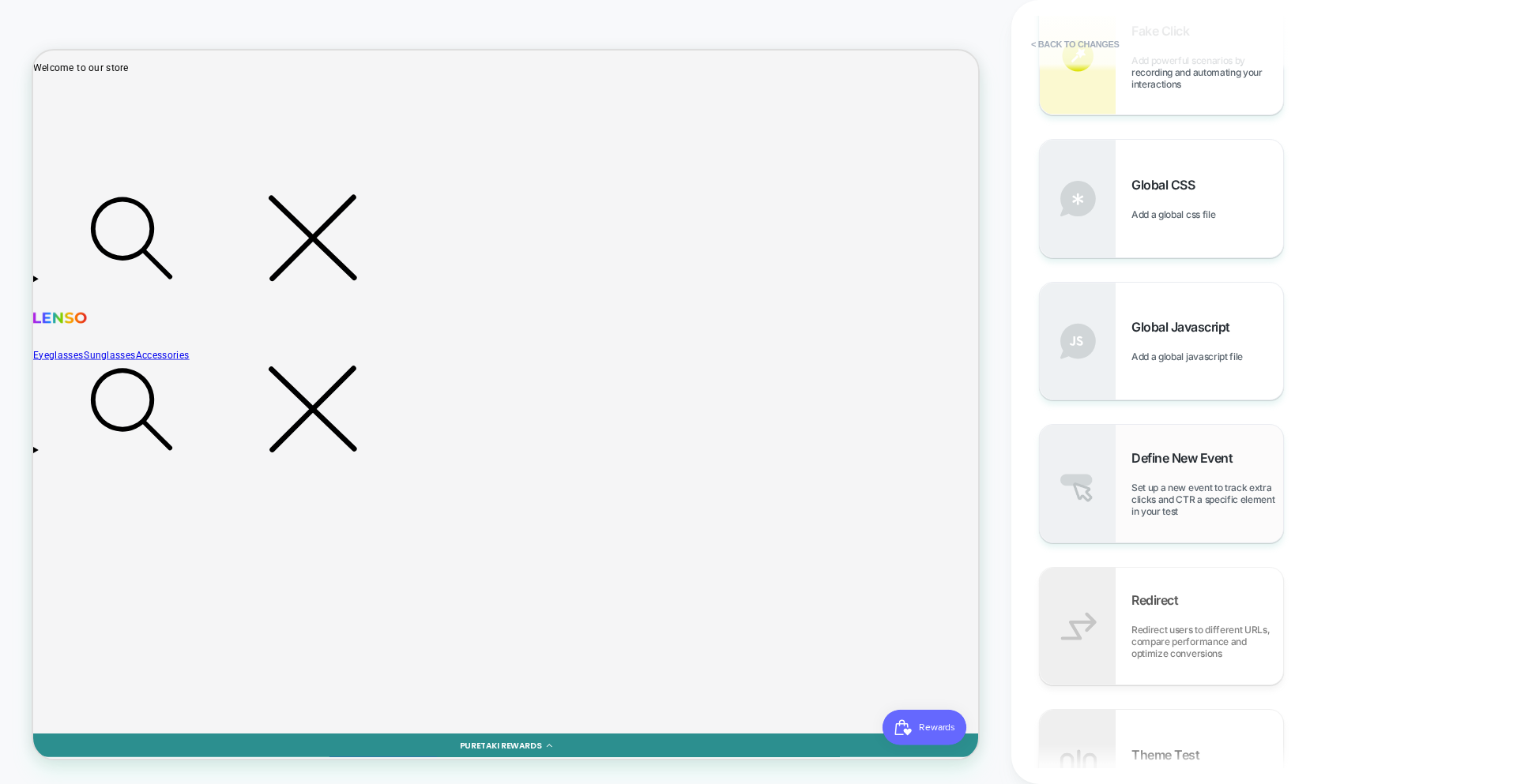
click at [1085, 513] on span "Set up a new event to track extra clicks and CTR a specific element in your test" at bounding box center [1207, 499] width 152 height 36
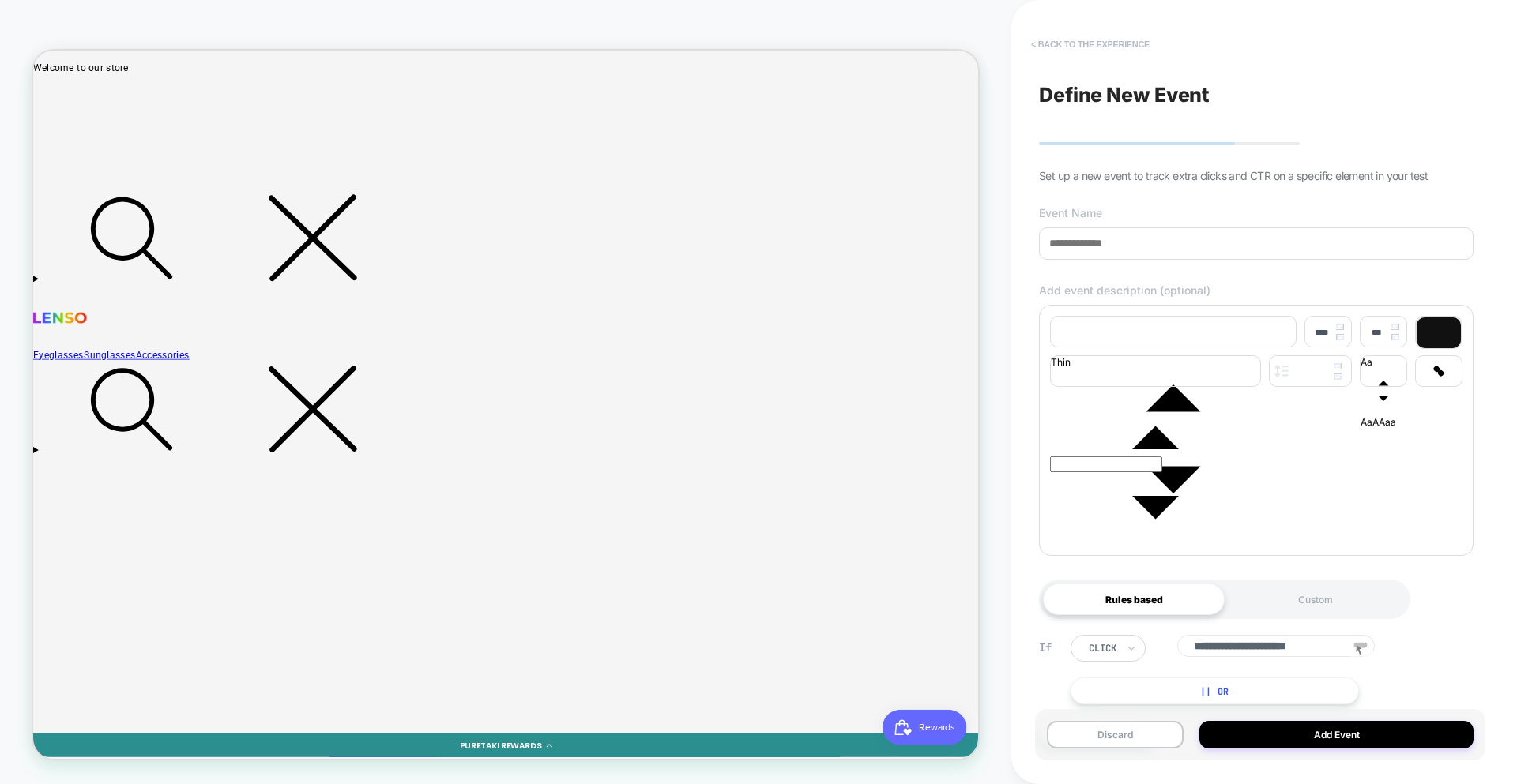
click at [1085, 41] on button "< back to the experience" at bounding box center [1090, 44] width 135 height 25
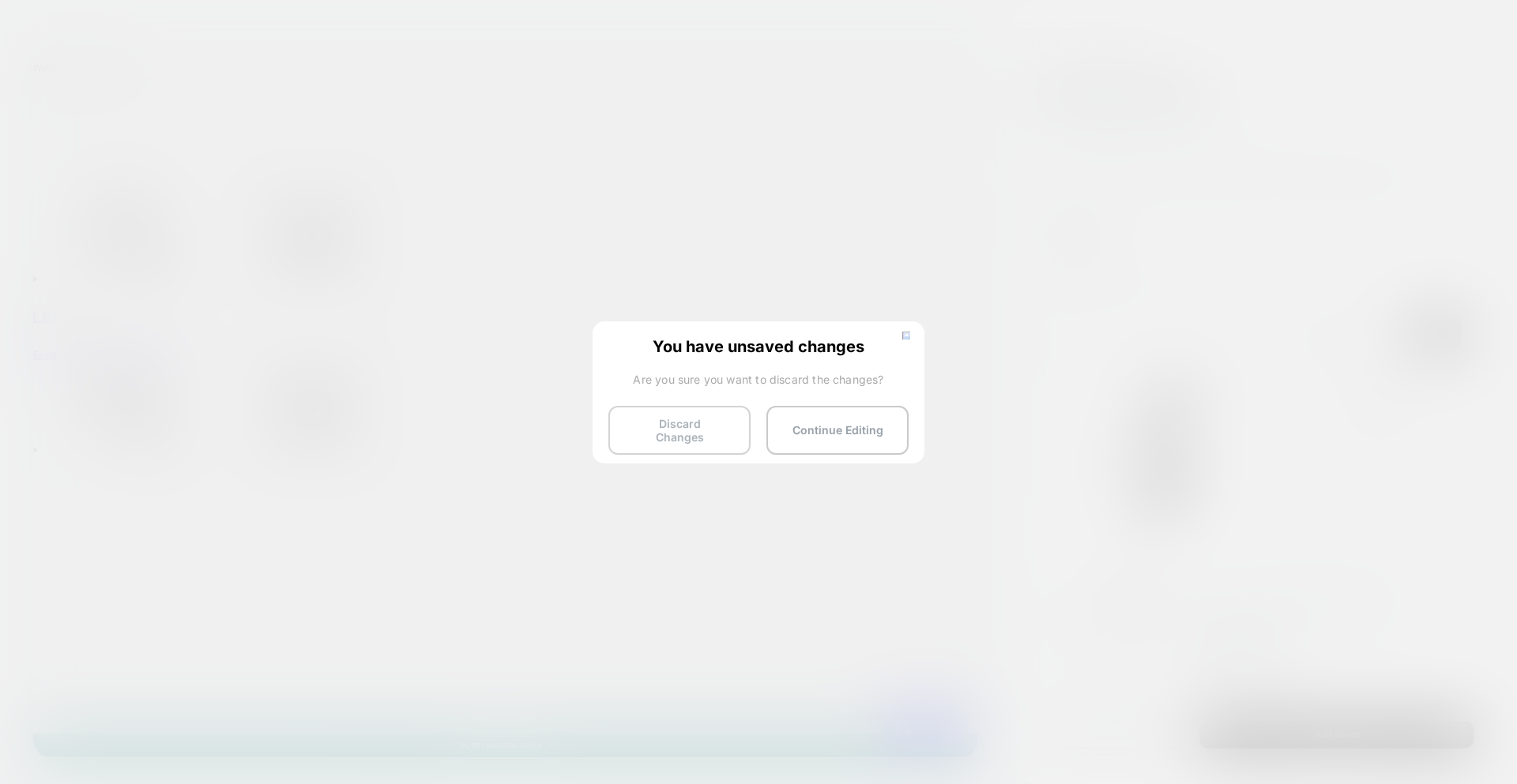
click at [685, 418] on button "Discard Changes" at bounding box center [679, 431] width 142 height 49
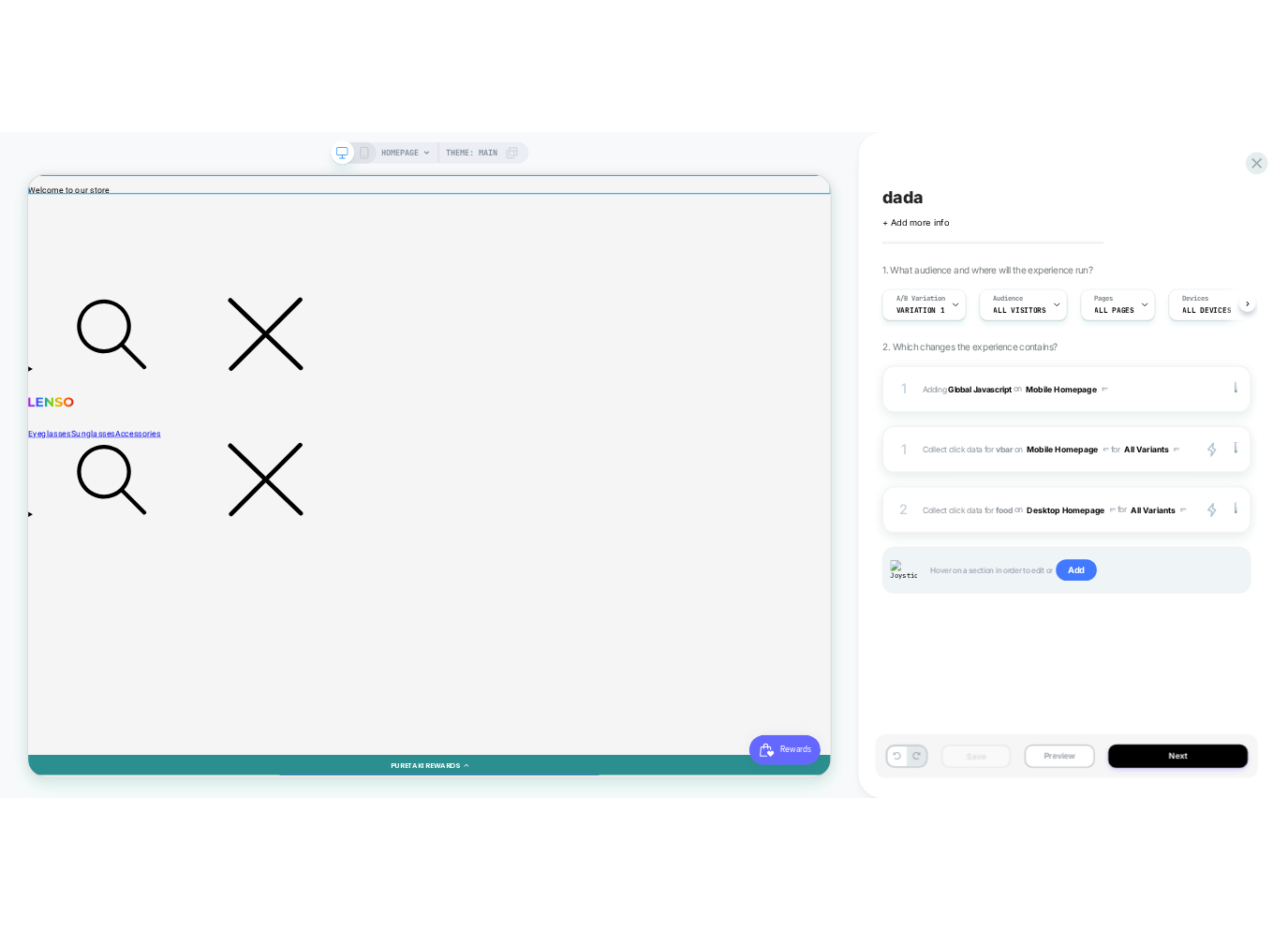
scroll to position [0, 1]
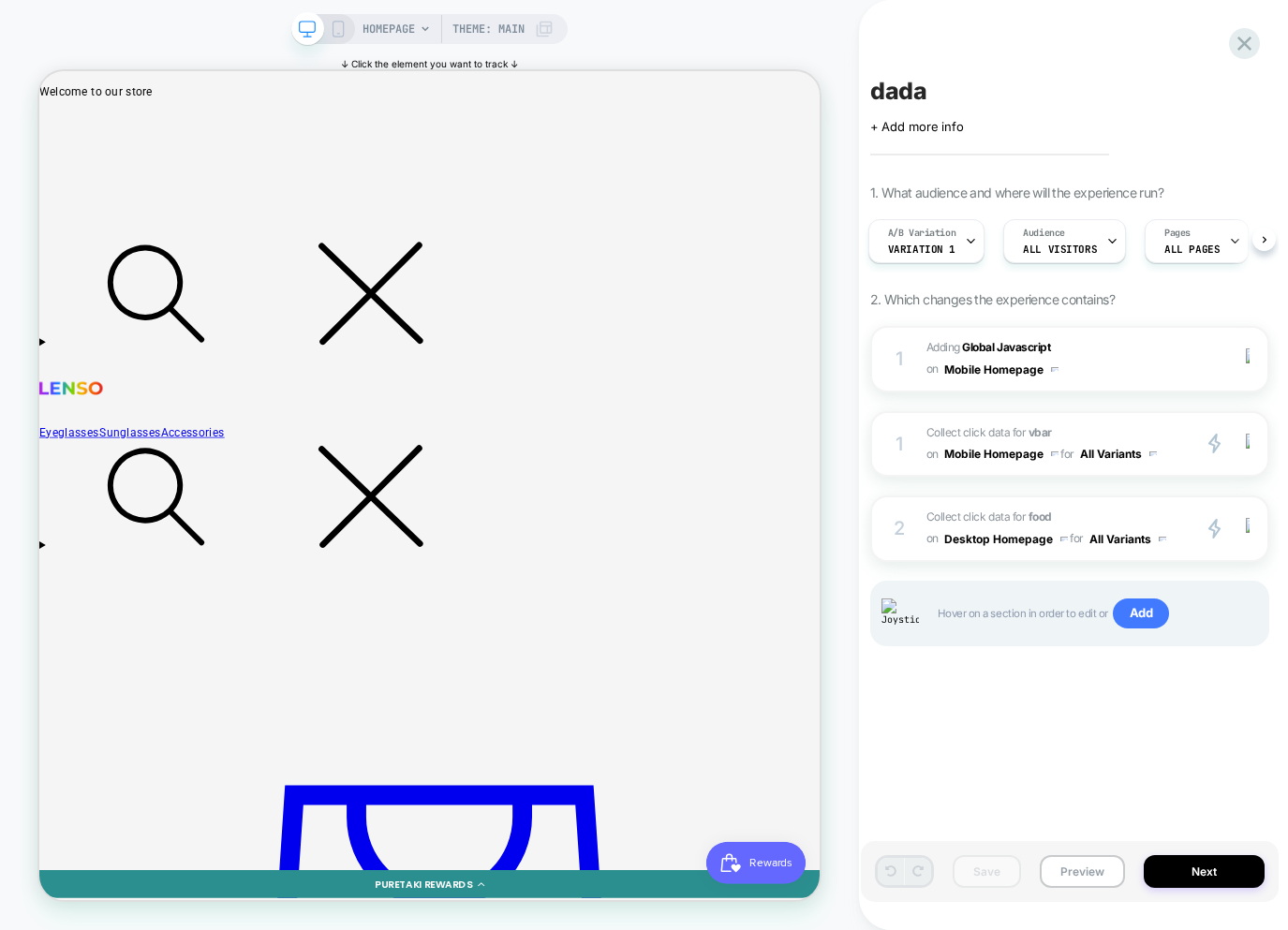
click at [450, 61] on div "↓ Click the element you want to track ↓" at bounding box center [430, 63] width 177 height 12
click at [1188, 548] on div "2 Collect click data for food on Desktop Homepage for All Variants primary 2 Du…" at bounding box center [1070, 528] width 399 height 66
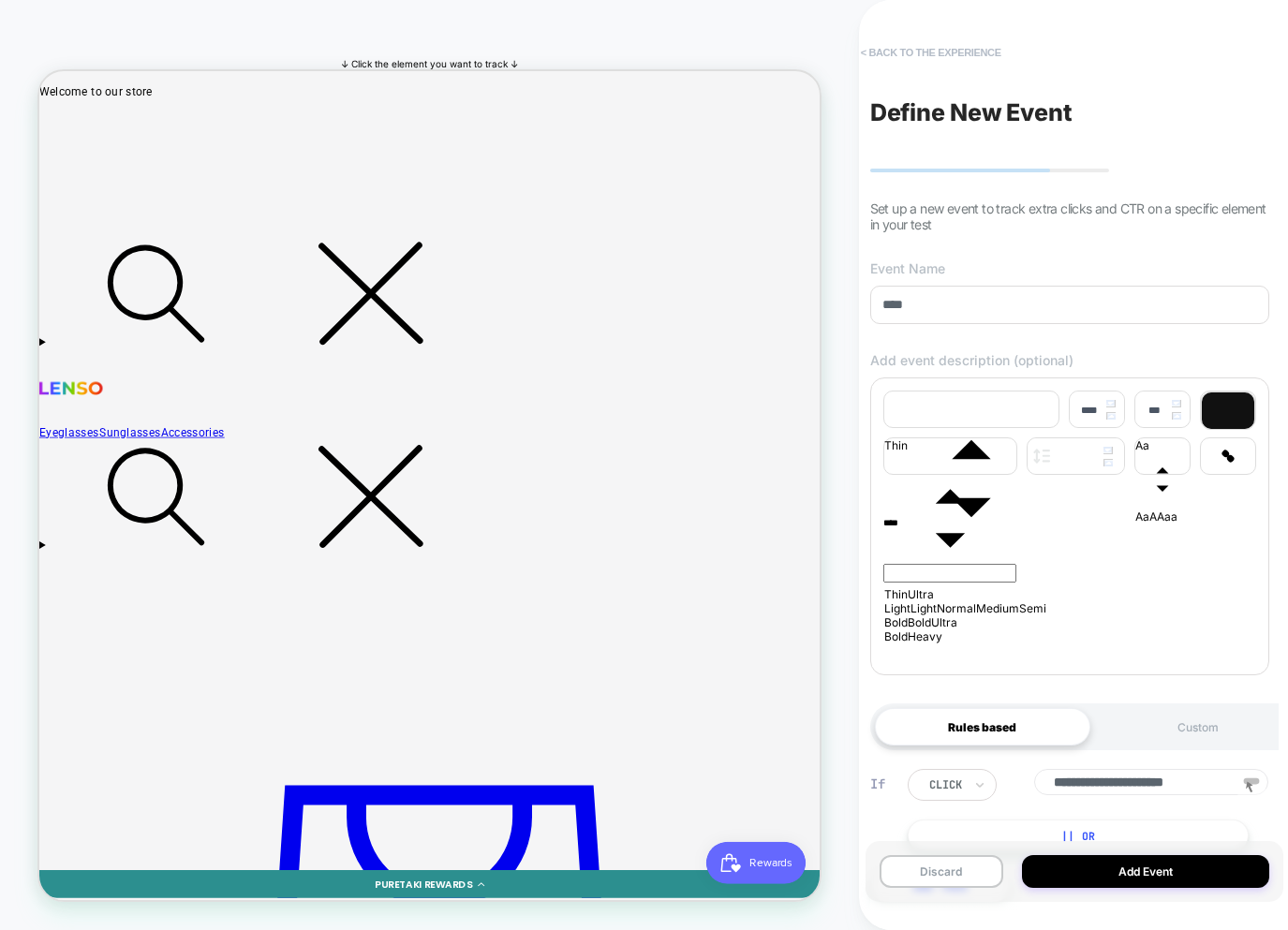
click at [955, 54] on button "< back to the experience" at bounding box center [931, 52] width 160 height 30
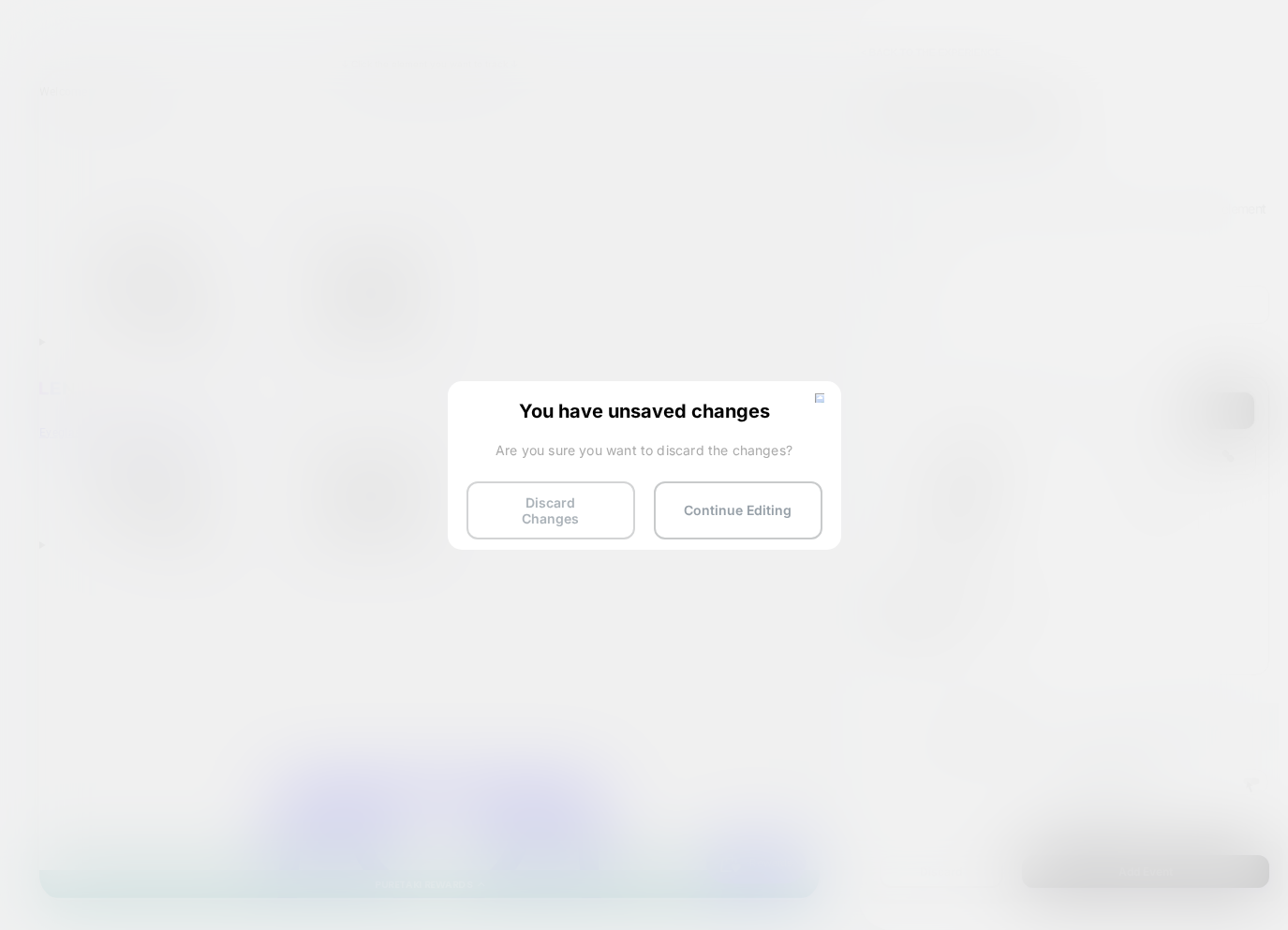
click at [567, 502] on button "Discard Changes" at bounding box center [550, 511] width 168 height 58
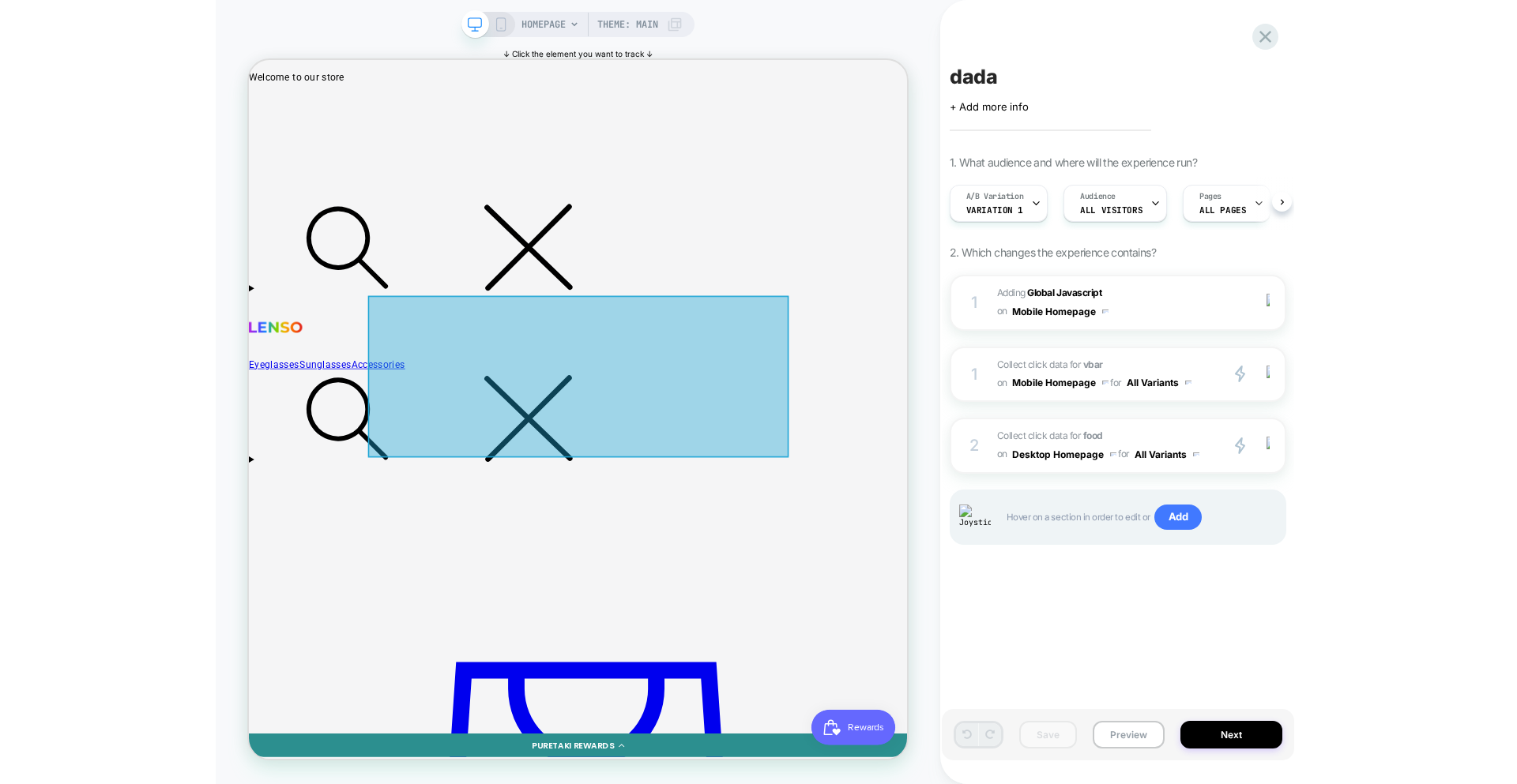
scroll to position [0, 1]
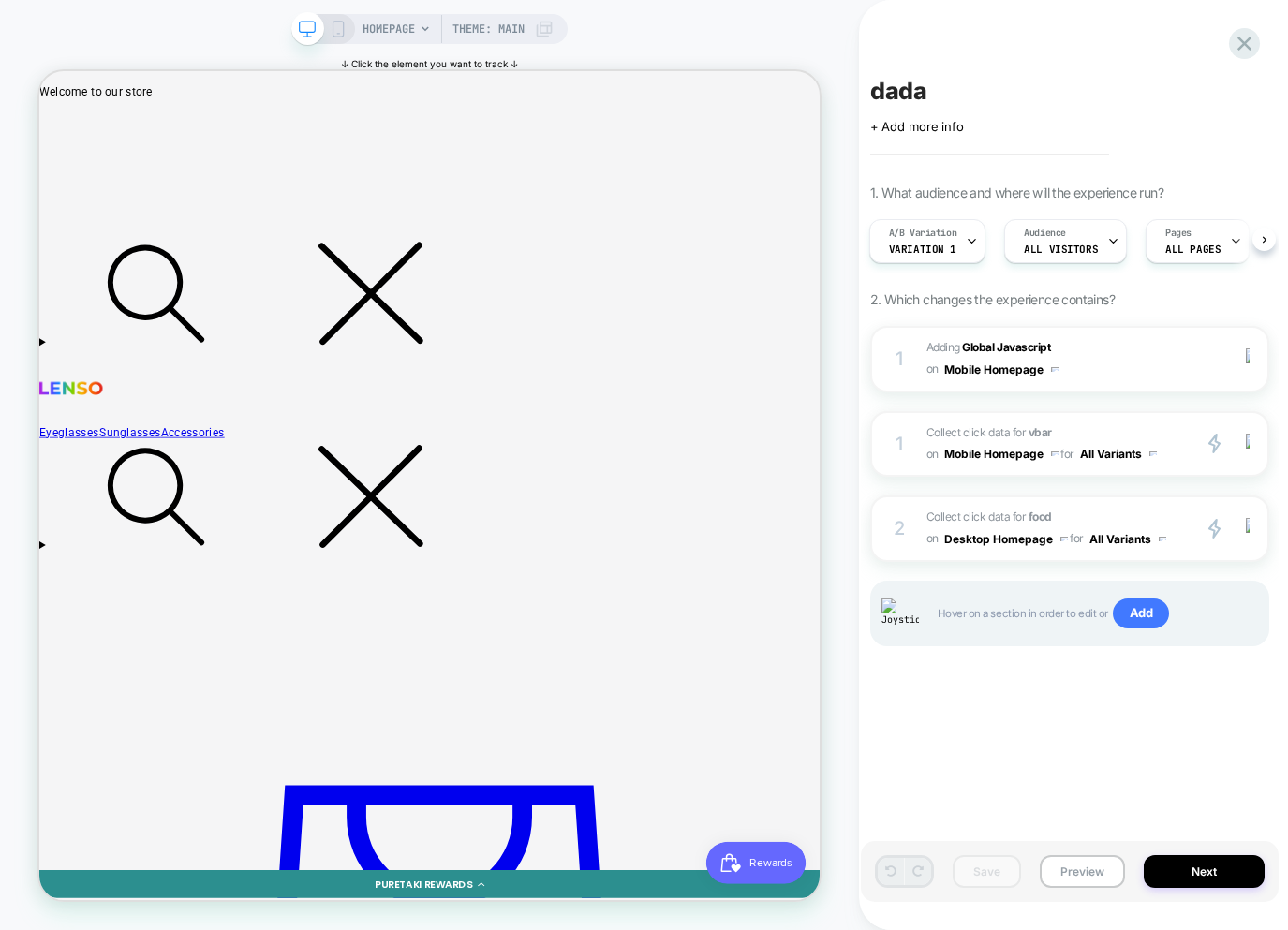
click at [861, 28] on div "dada Click to edit experience details + Add more info 1. What audience and wher…" at bounding box center [1070, 465] width 417 height 892
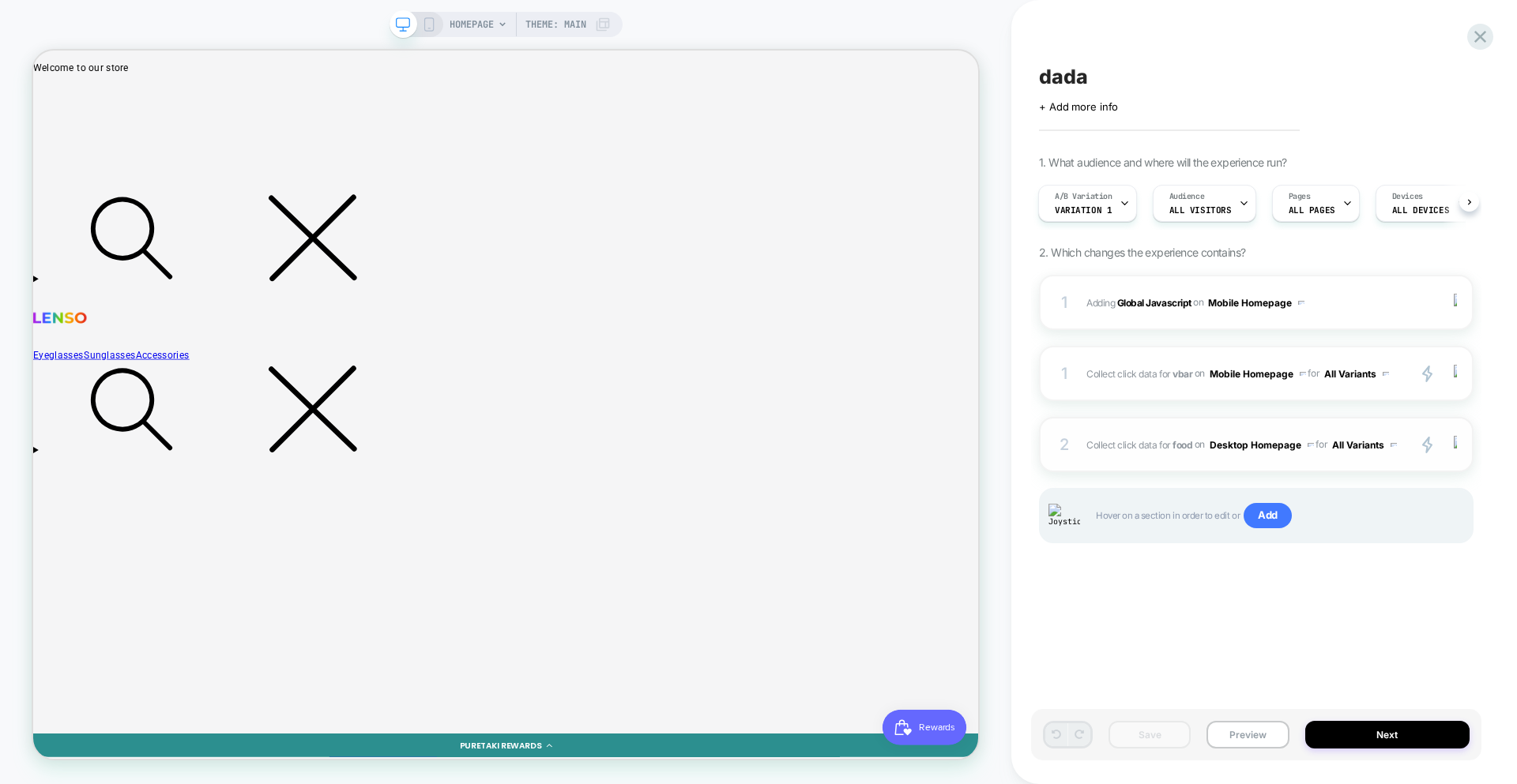
click at [1287, 463] on div "2 Collect click data for food on Desktop Homepage for All Variants primary 2 Du…" at bounding box center [1257, 444] width 435 height 55
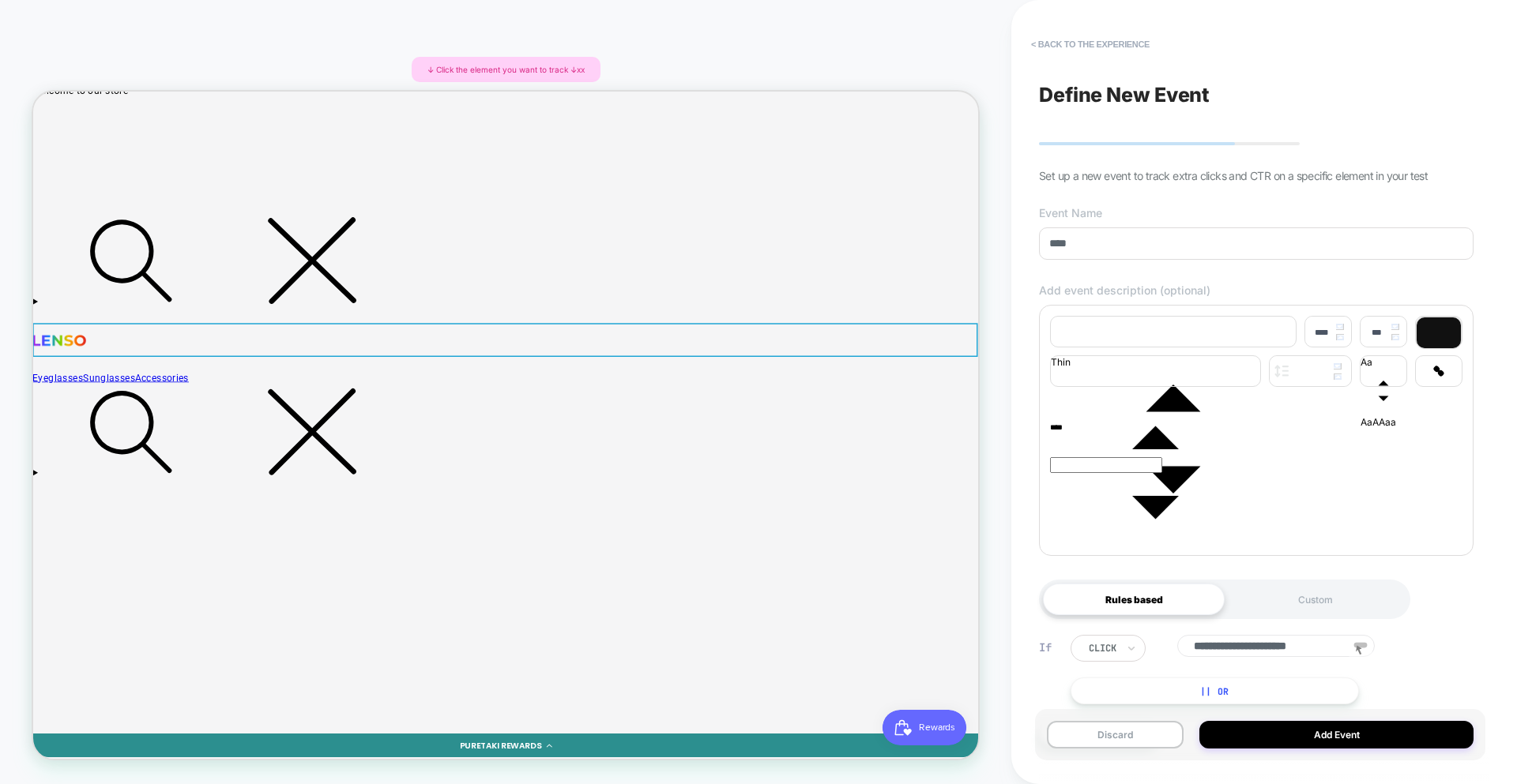
scroll to position [32, 1]
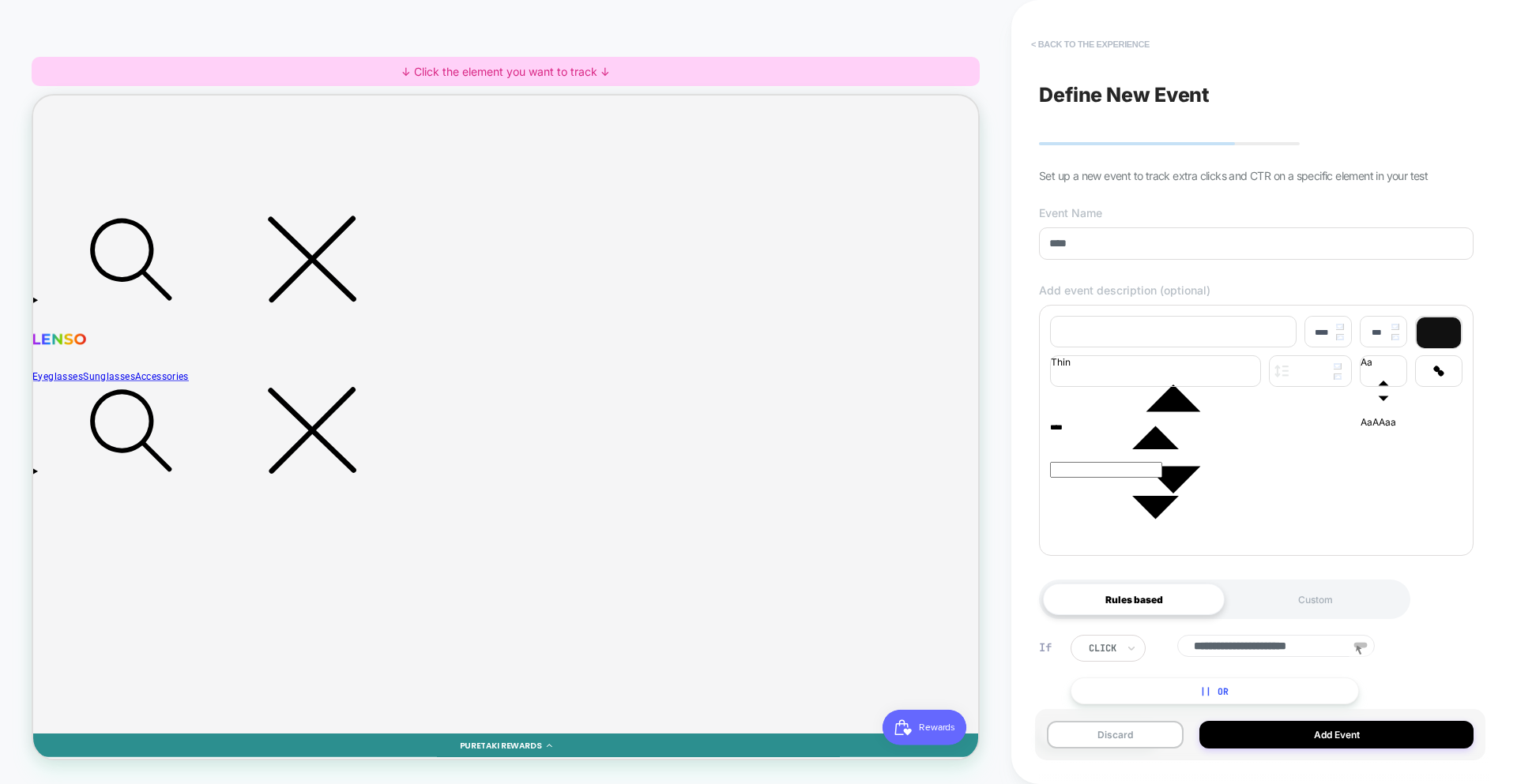
click at [1085, 34] on button "< back to the experience" at bounding box center [1090, 44] width 135 height 25
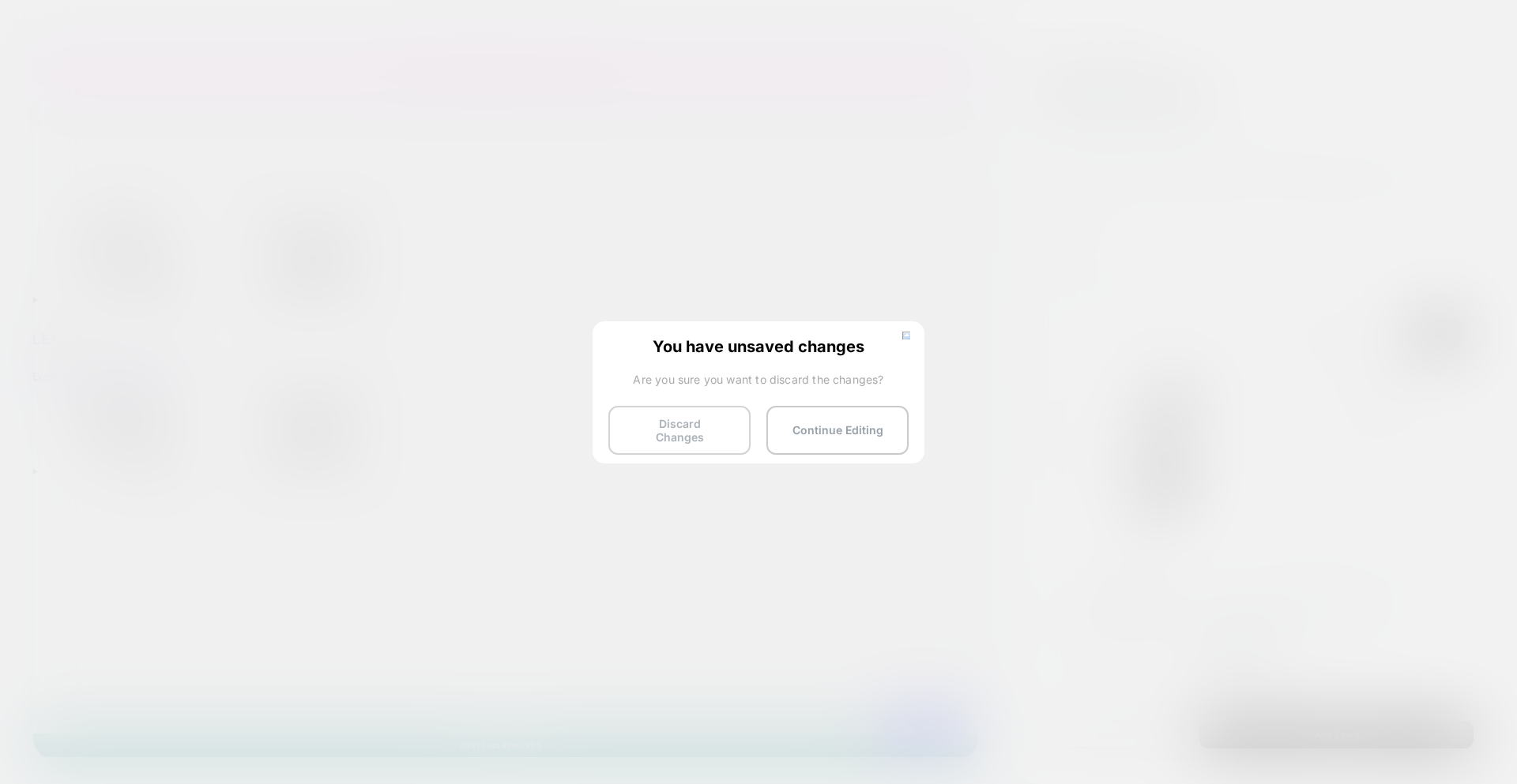
click at [694, 418] on button "Discard Changes" at bounding box center [679, 431] width 142 height 49
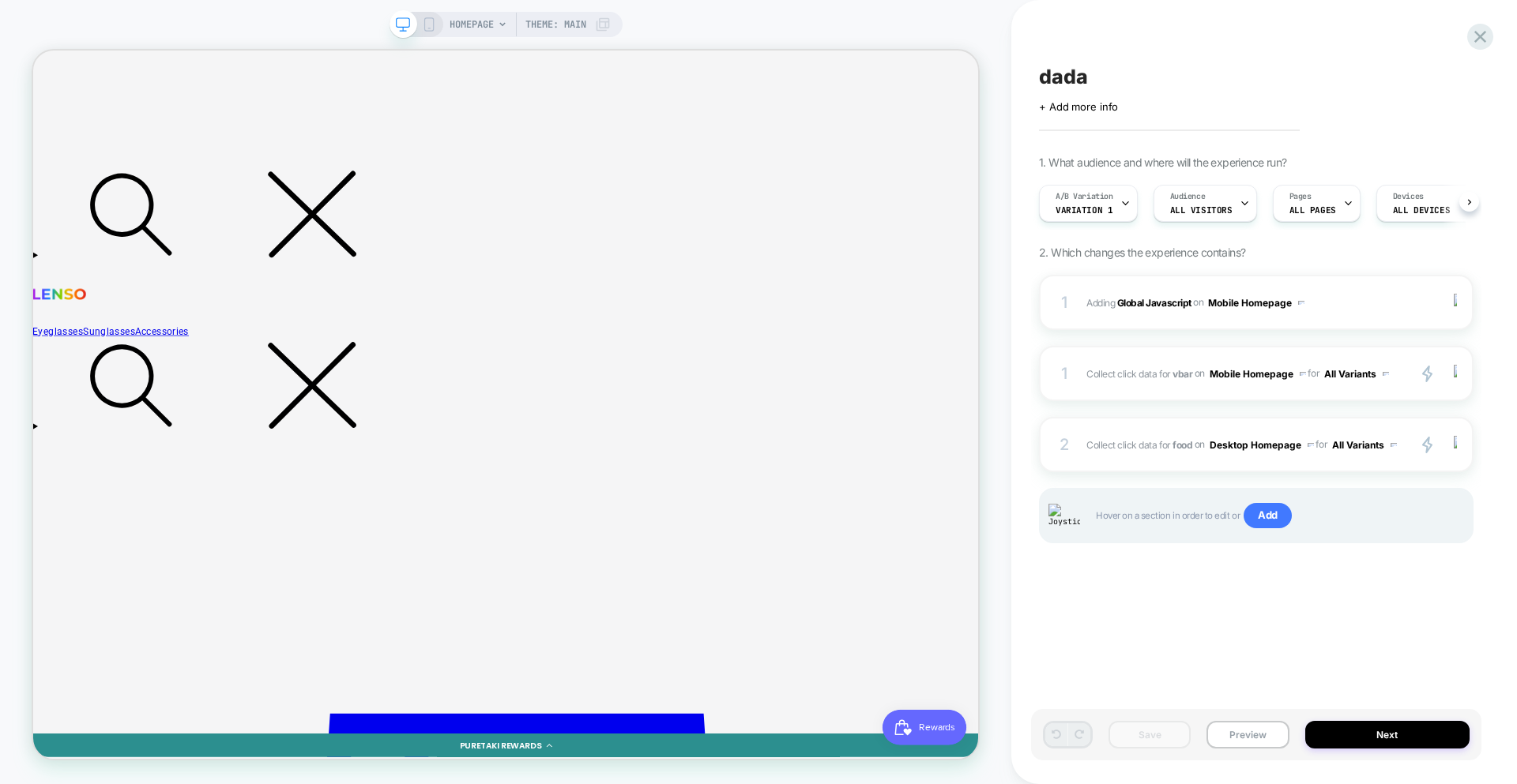
scroll to position [0, 1]
click at [1304, 460] on div "2 Collect click data for food on Desktop Homepage for All Variants primary 2 Du…" at bounding box center [1257, 444] width 435 height 55
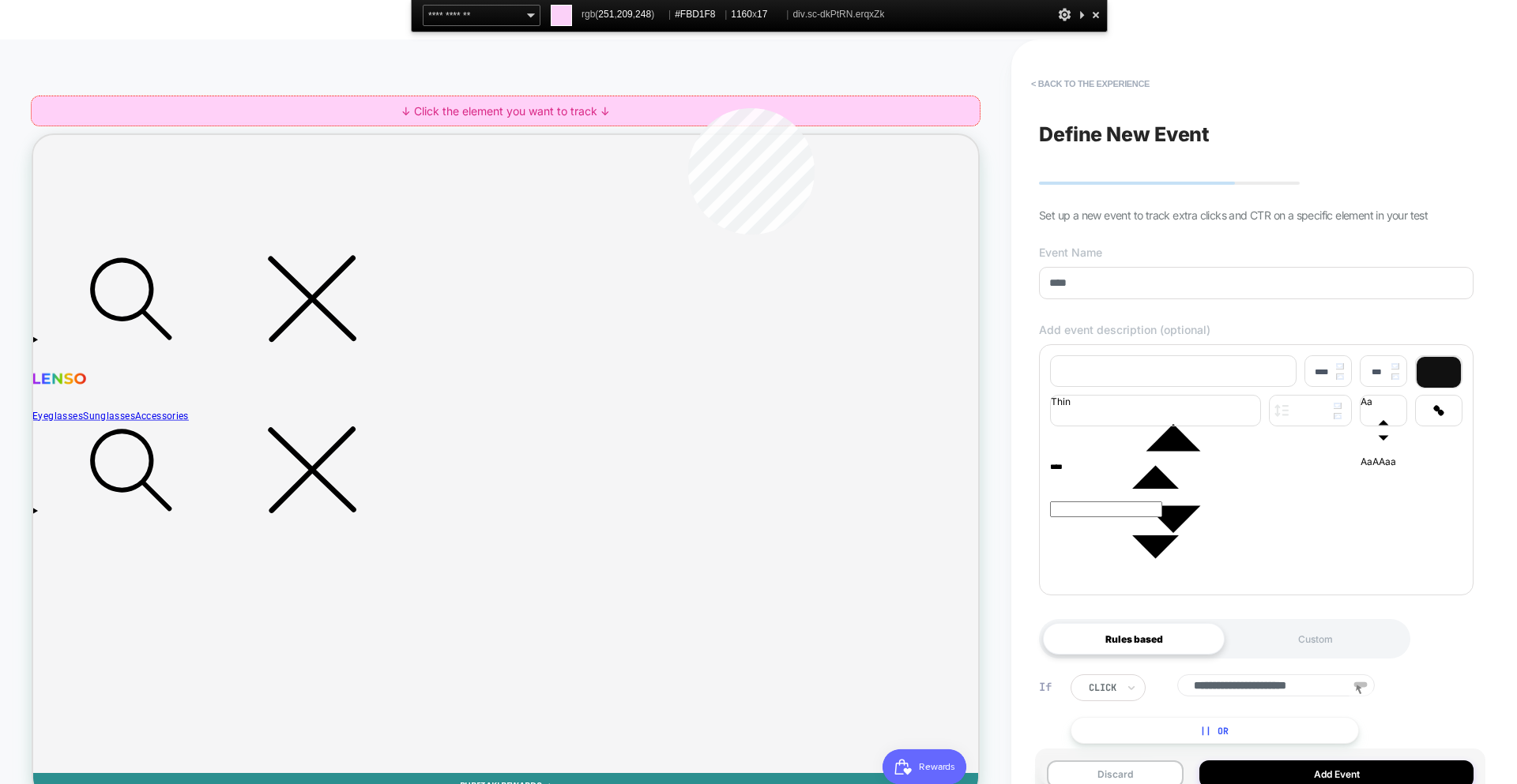
click at [688, 108] on div "↓ Click the element you want to track ↓" at bounding box center [505, 111] width 948 height 29
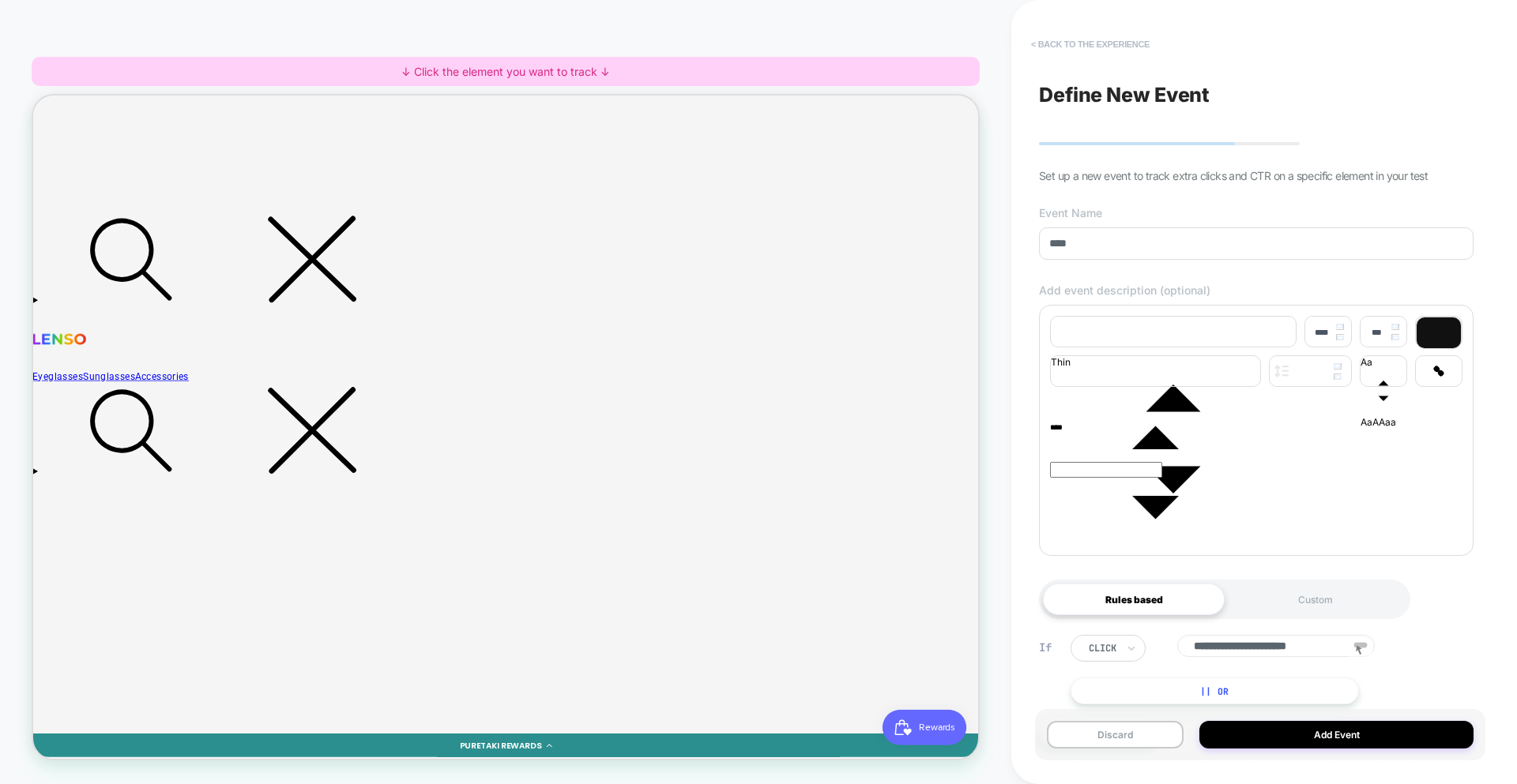
click at [1099, 37] on button "< back to the experience" at bounding box center [1090, 44] width 135 height 25
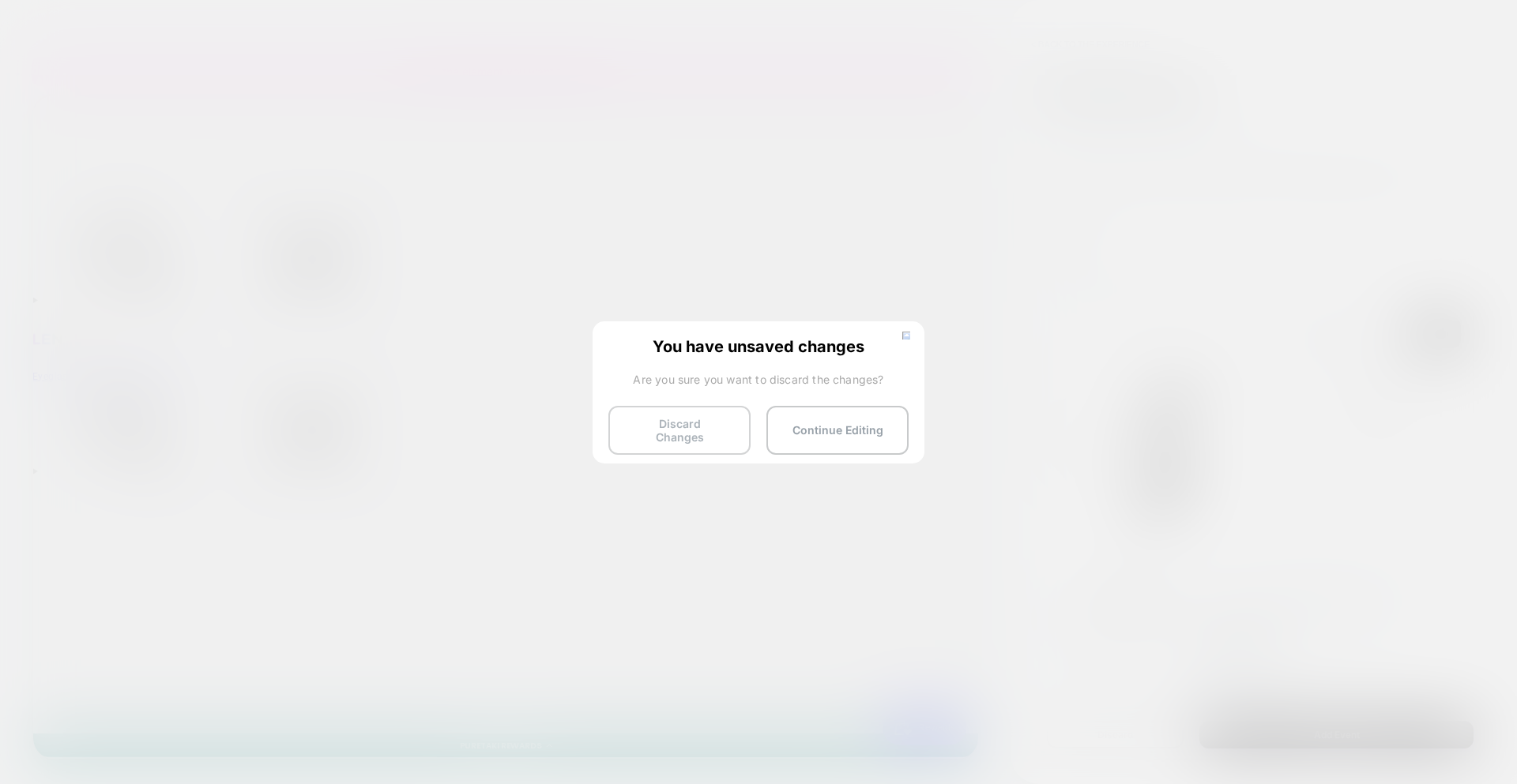
click at [704, 430] on button "Discard Changes" at bounding box center [679, 431] width 142 height 49
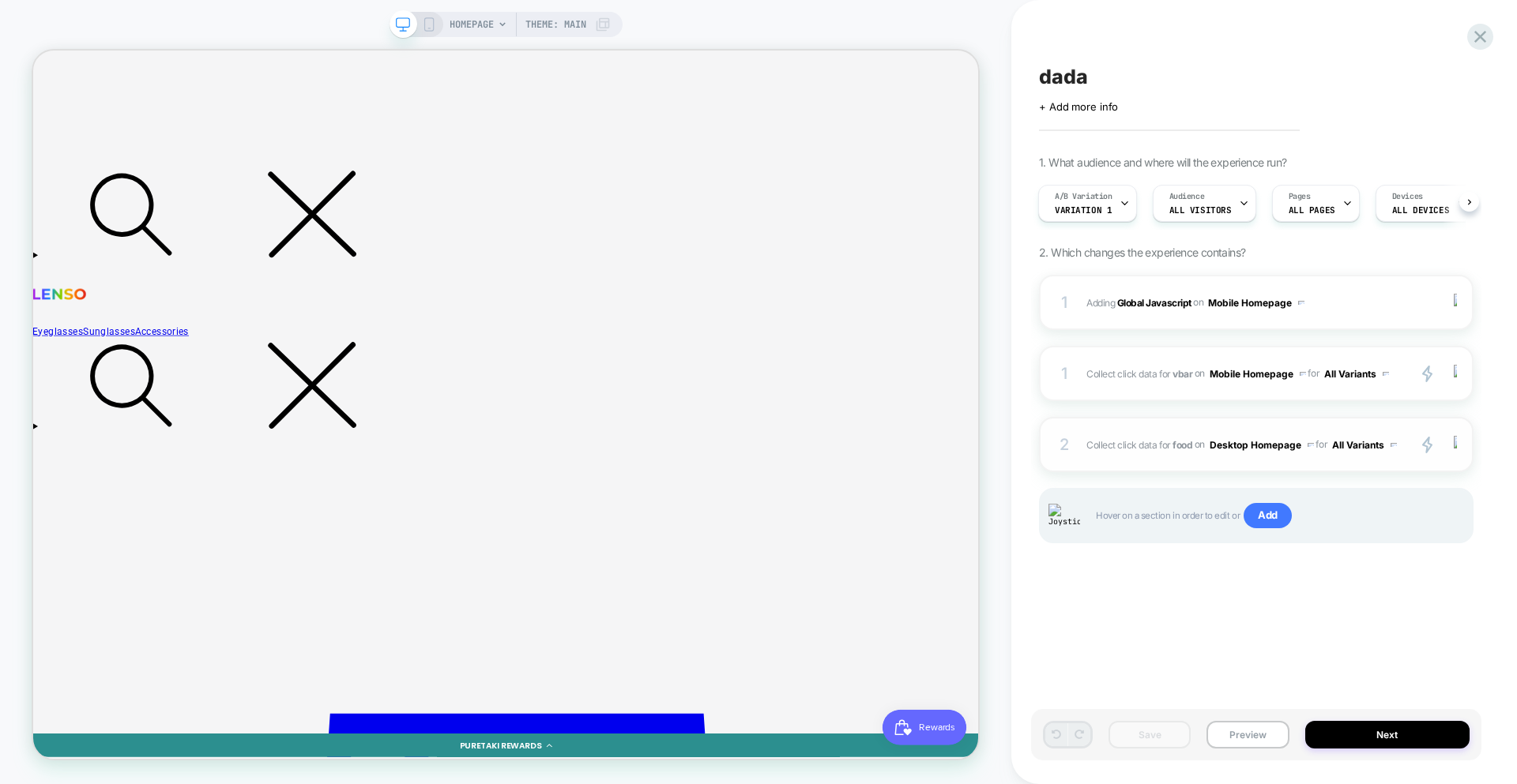
click at [1281, 465] on div "2 Collect click data for food on Desktop Homepage for All Variants primary 2 Du…" at bounding box center [1257, 444] width 435 height 55
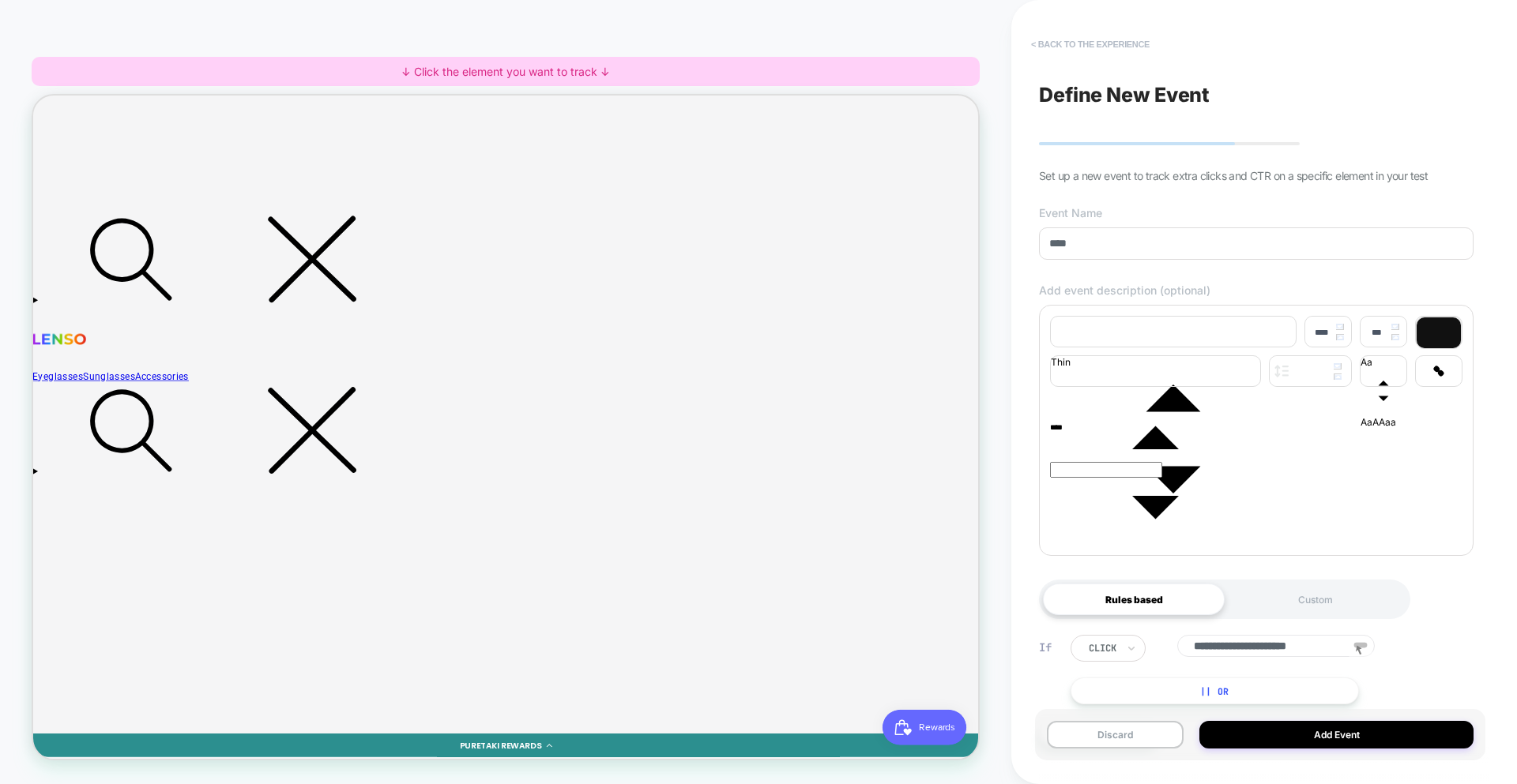
click at [1115, 48] on button "< back to the experience" at bounding box center [1090, 44] width 135 height 25
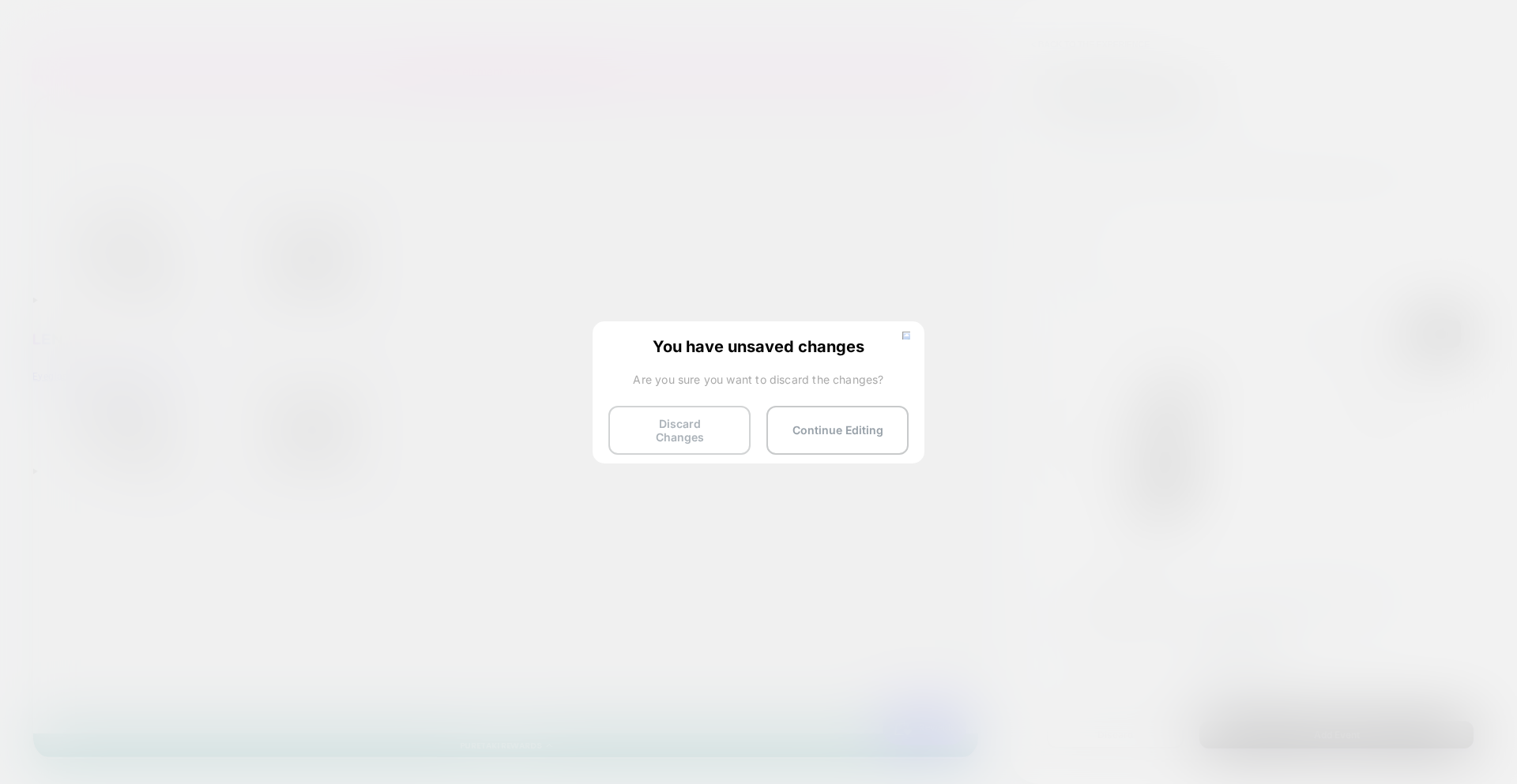
click at [670, 443] on button "Discard Changes" at bounding box center [679, 431] width 142 height 49
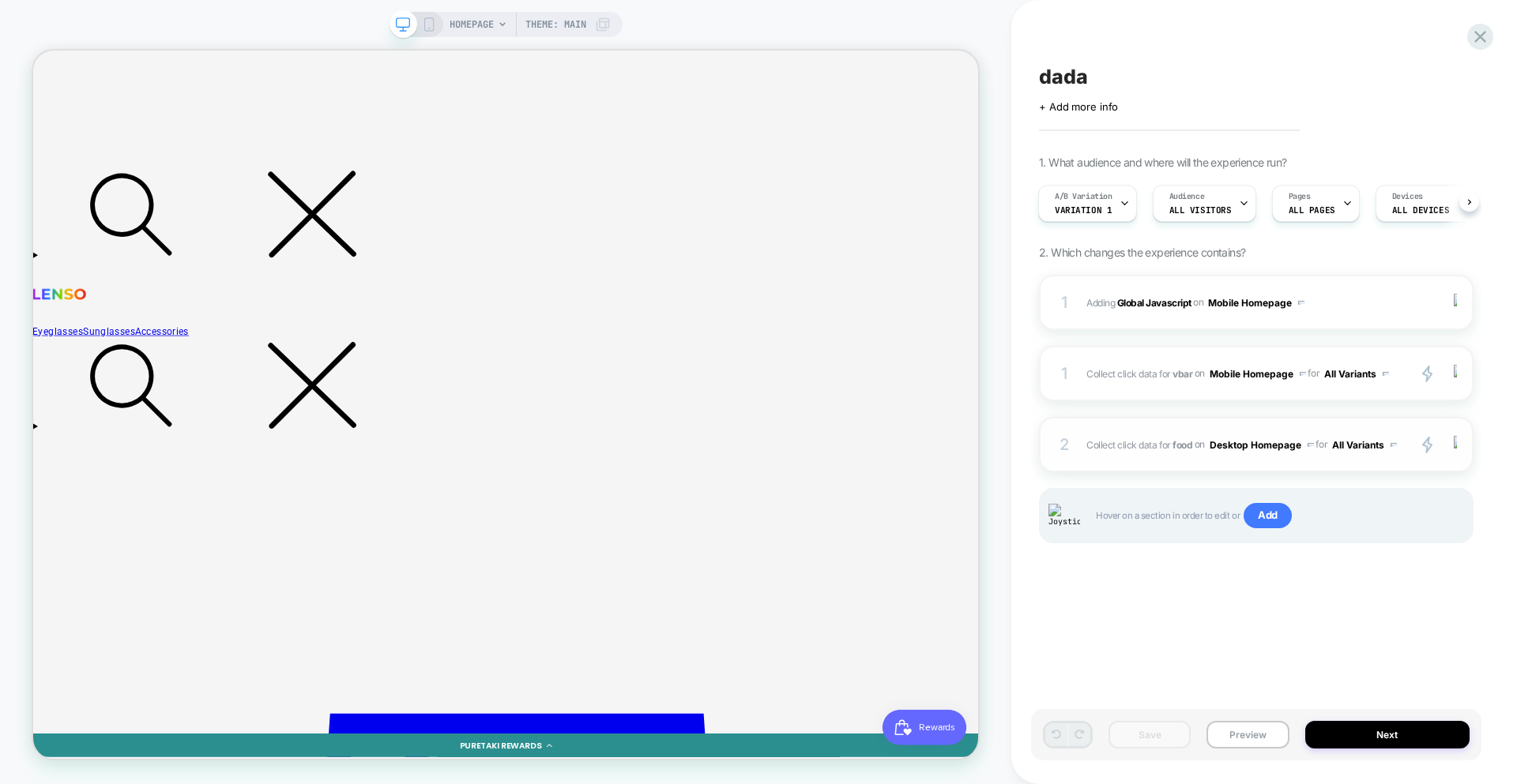
click at [1276, 462] on div "2 Collect click data for food on Desktop Homepage for All Variants primary 2 Du…" at bounding box center [1257, 444] width 435 height 55
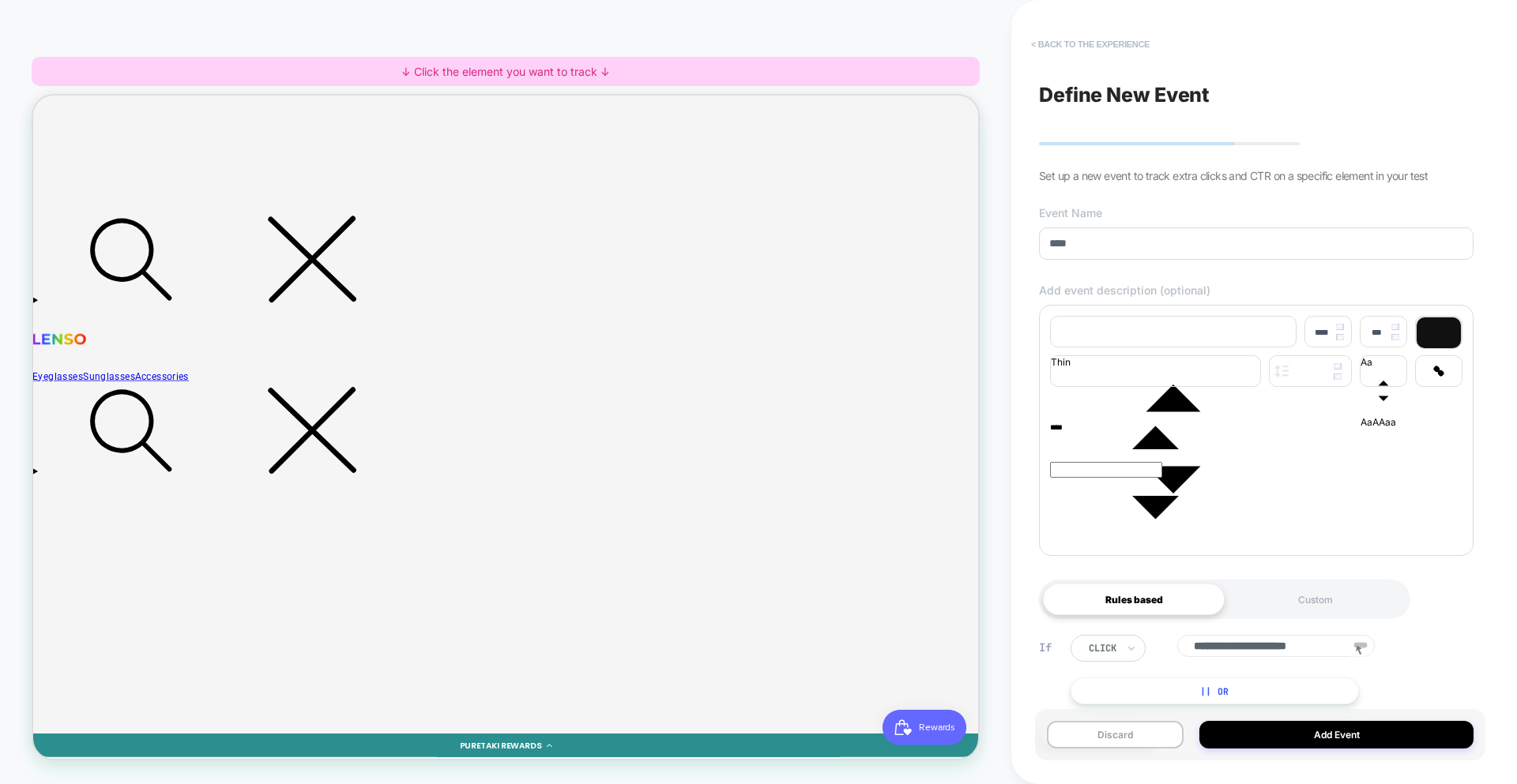
click at [1121, 43] on button "< back to the experience" at bounding box center [1090, 44] width 135 height 25
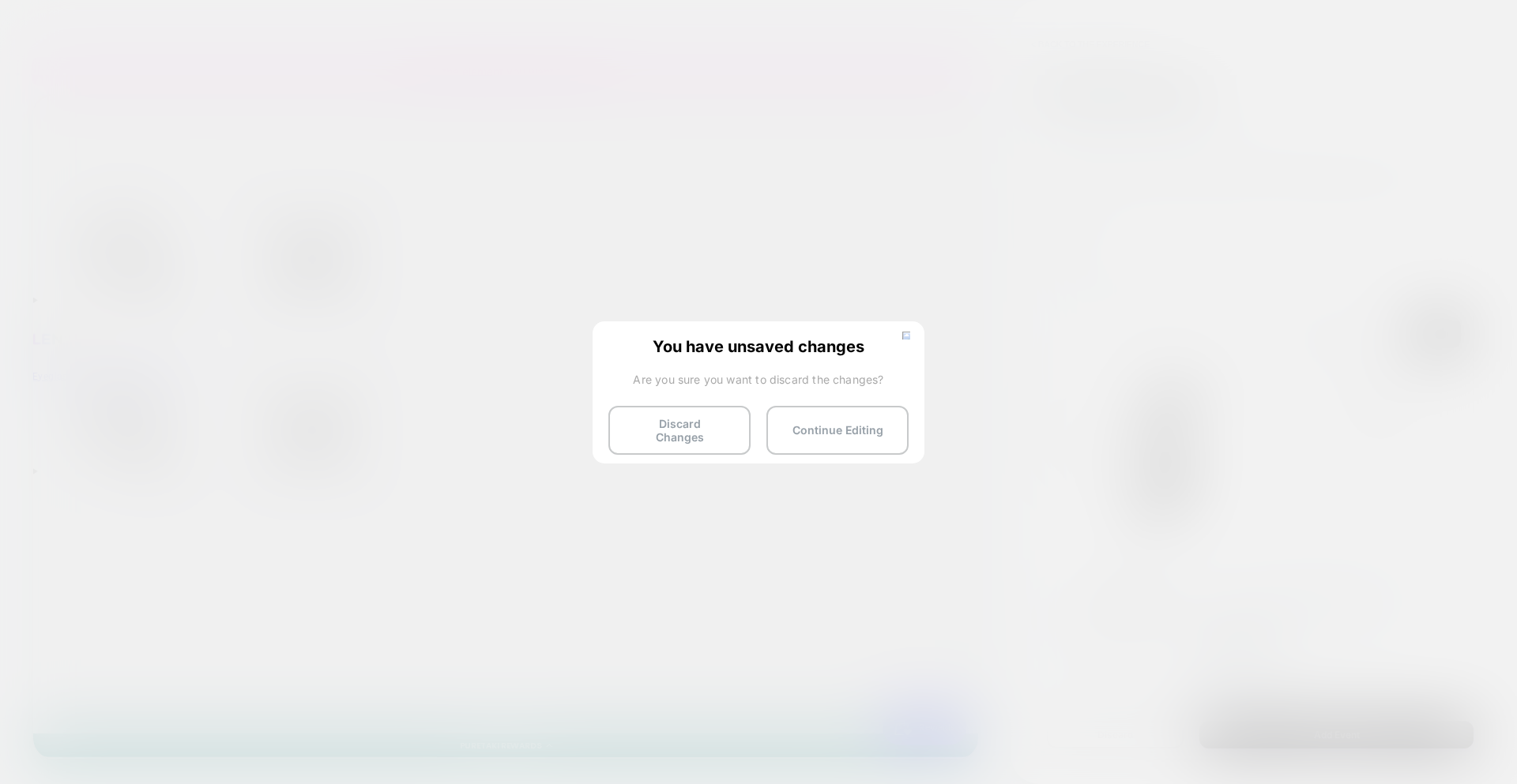
drag, startPoint x: 711, startPoint y: 435, endPoint x: 991, endPoint y: 443, distance: 280.1
click at [711, 435] on button "Discard Changes" at bounding box center [679, 431] width 142 height 49
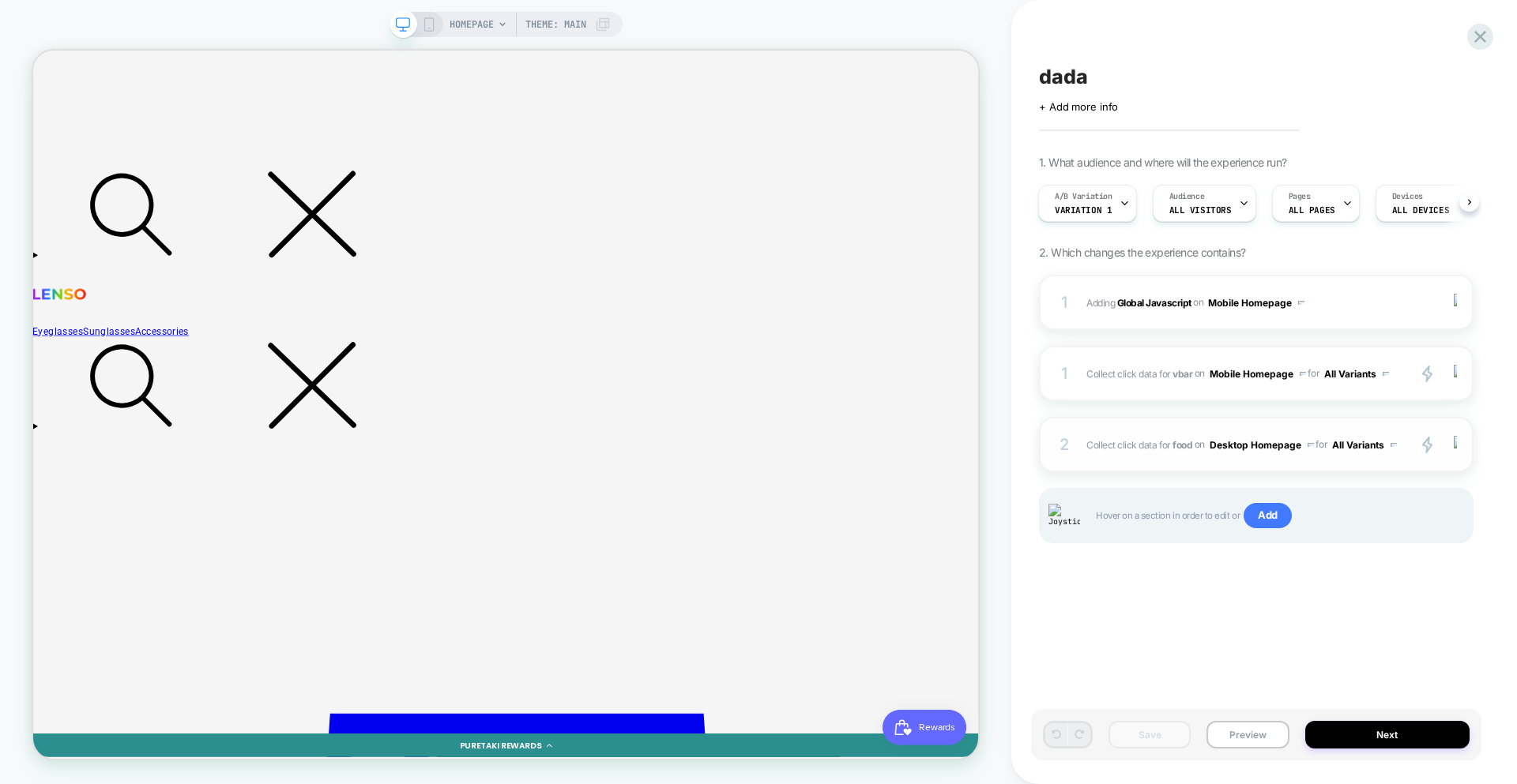
click at [1199, 464] on div "2 Collect click data for food on Desktop Homepage for All Variants primary 2 Du…" at bounding box center [1257, 444] width 435 height 55
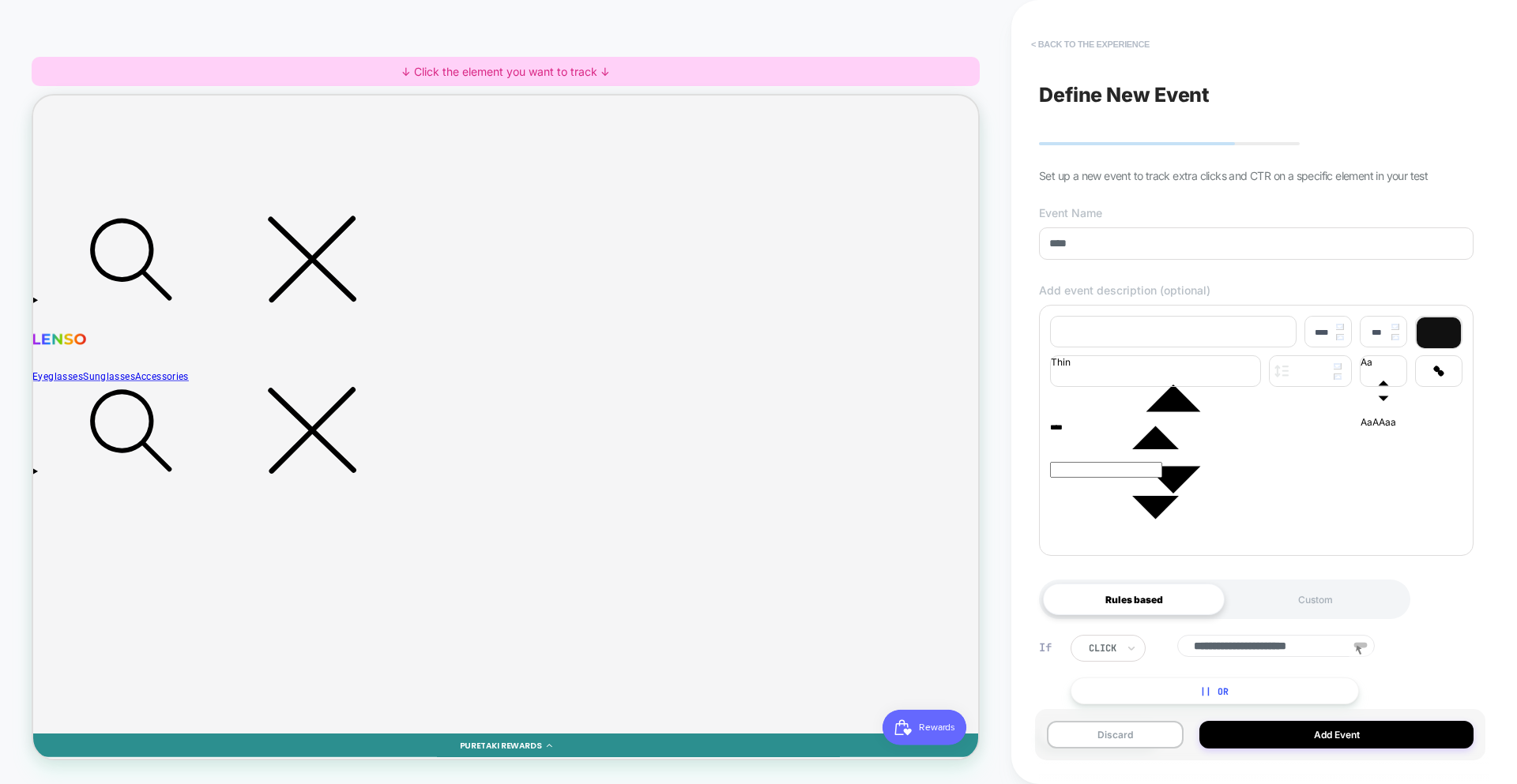
click at [1089, 45] on button "< back to the experience" at bounding box center [1090, 44] width 135 height 25
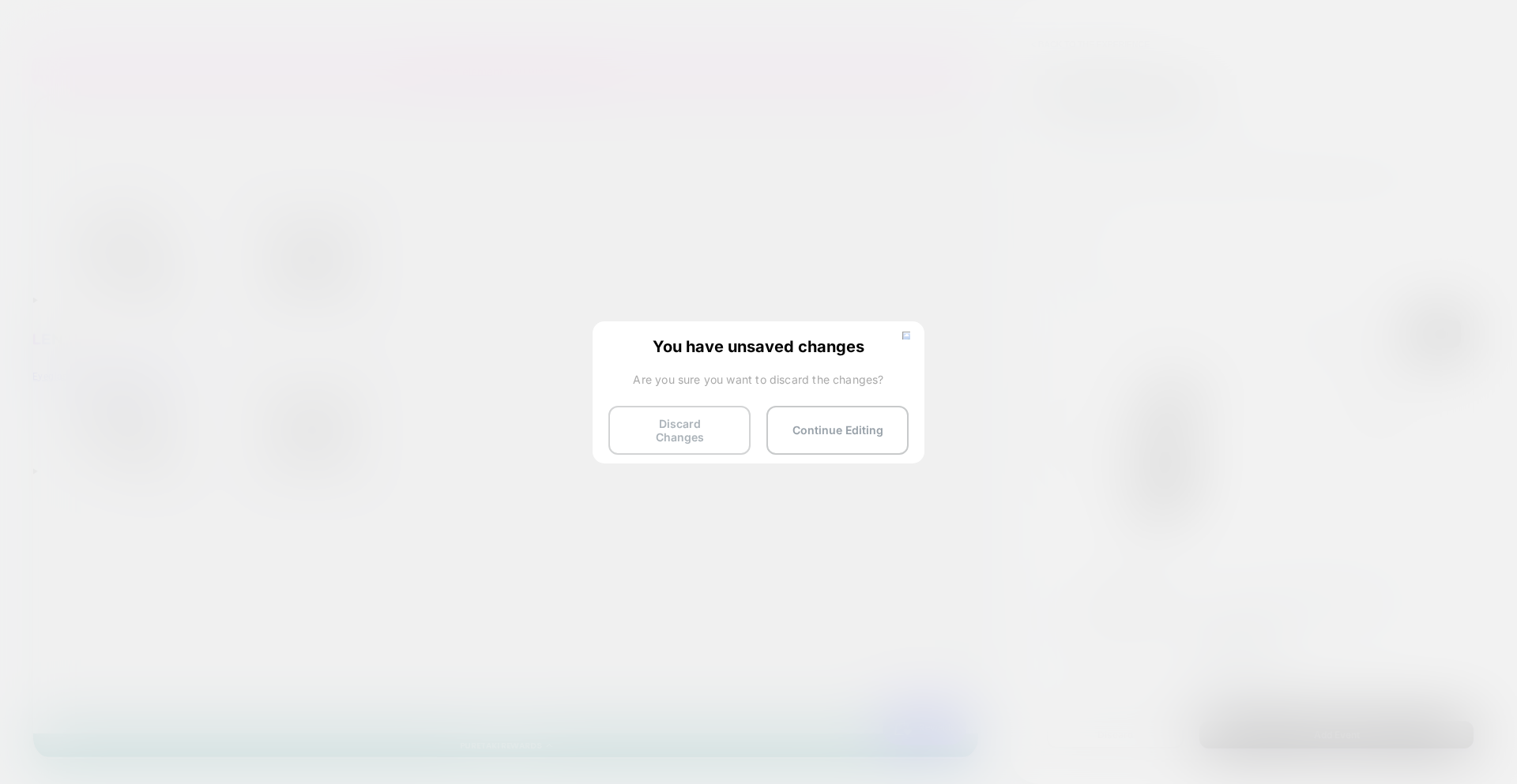
click at [710, 426] on button "Discard Changes" at bounding box center [679, 431] width 142 height 49
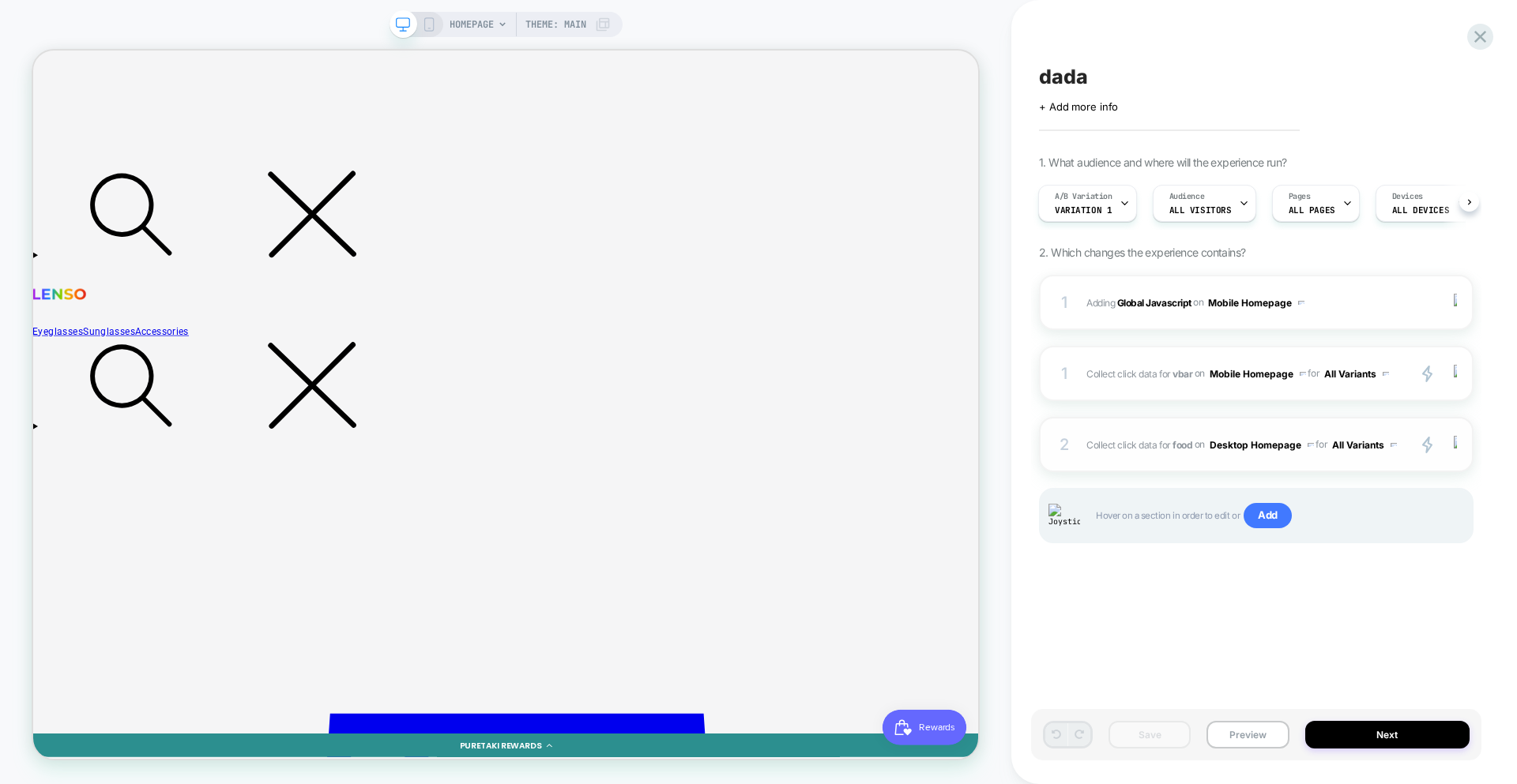
click at [1211, 466] on div "2 Collect click data for food on Desktop Homepage for All Variants primary 2 Du…" at bounding box center [1257, 444] width 435 height 55
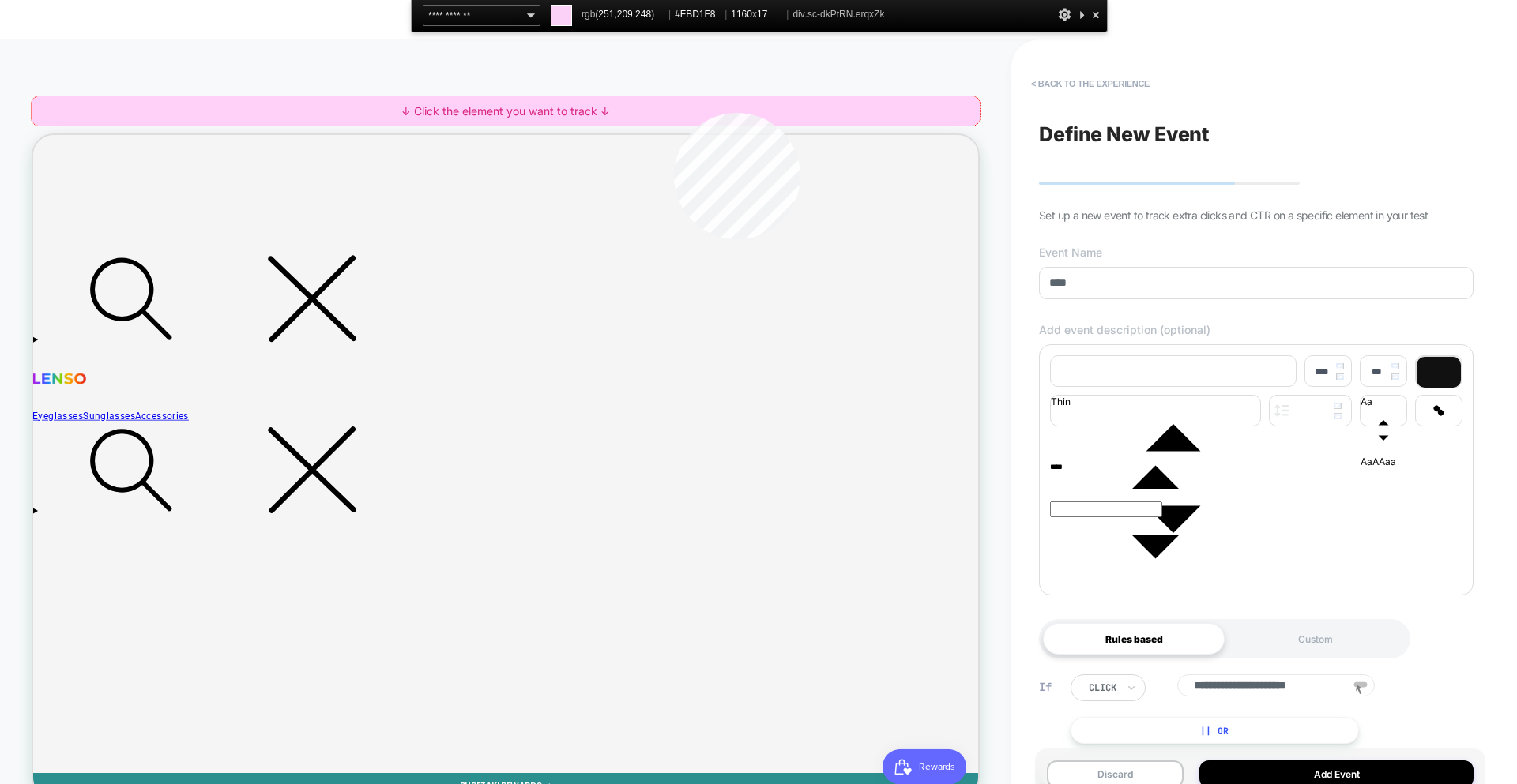
click at [674, 113] on div "↓ Click the element you want to track ↓" at bounding box center [505, 111] width 948 height 29
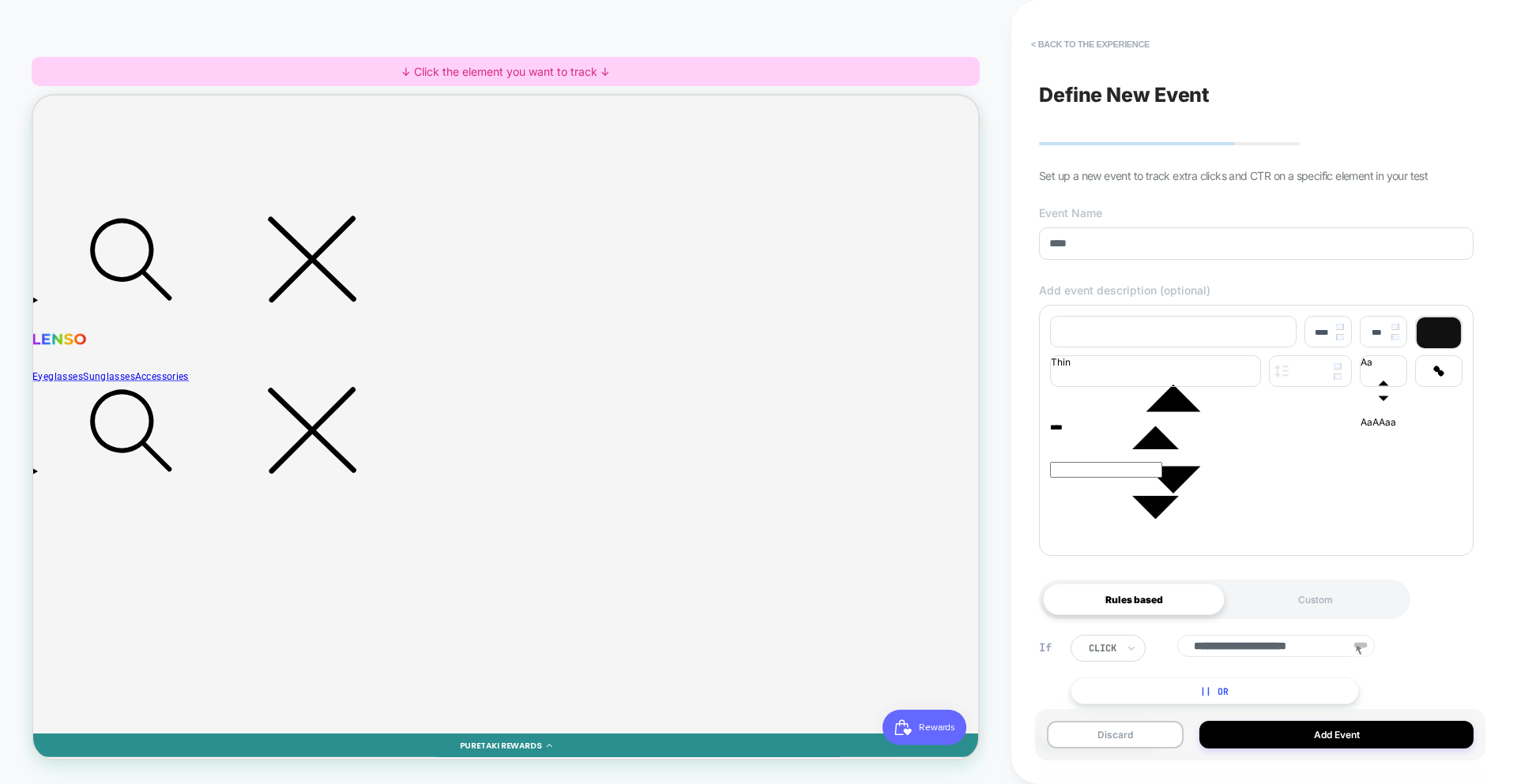
click at [1111, 238] on input "****" at bounding box center [1257, 244] width 435 height 32
click at [1119, 207] on div "**********" at bounding box center [1256, 392] width 450 height 752
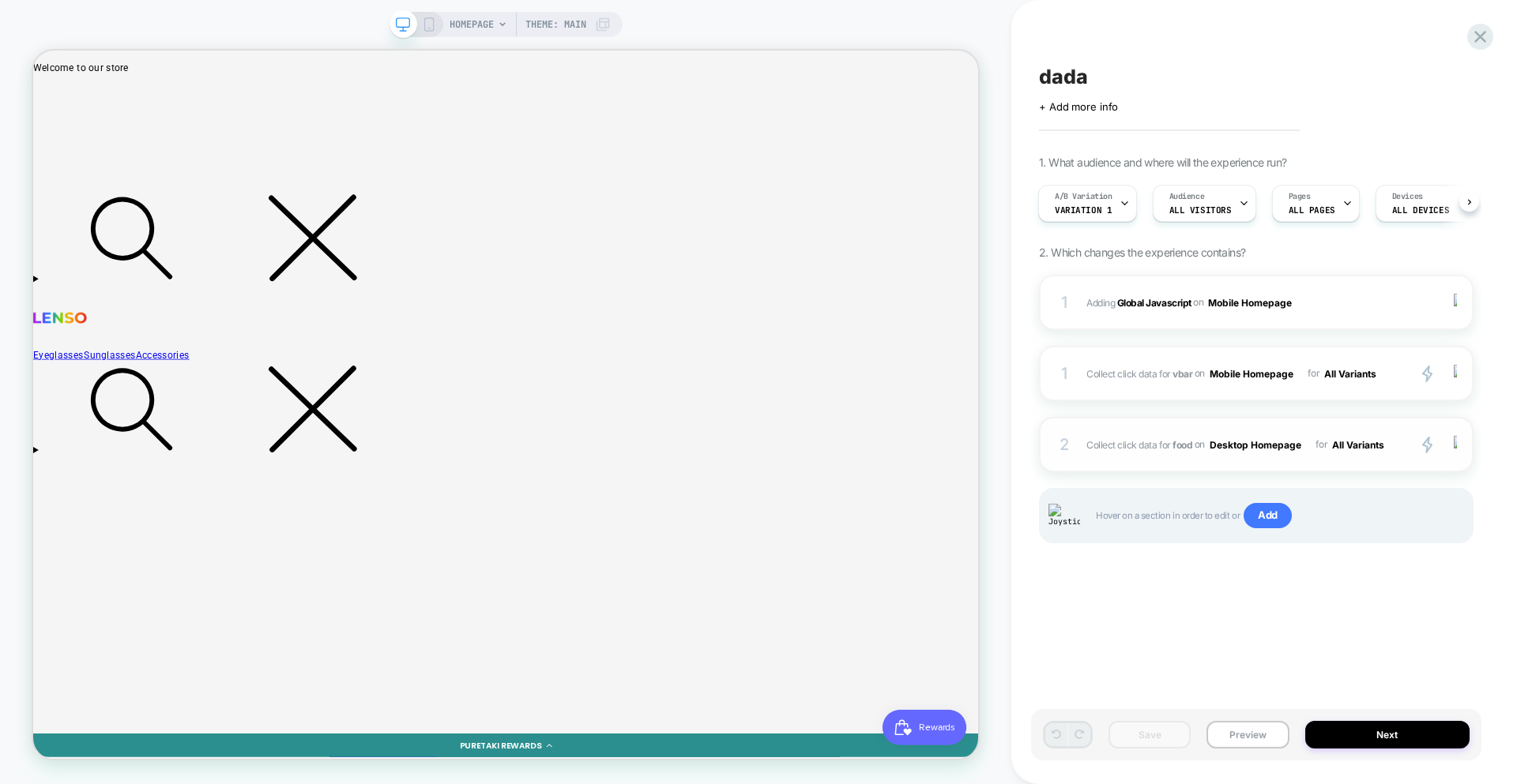
click at [1330, 456] on div "2 Collect click data for food on Desktop Homepage for All Variants primary 2 Du…" at bounding box center [1257, 444] width 435 height 55
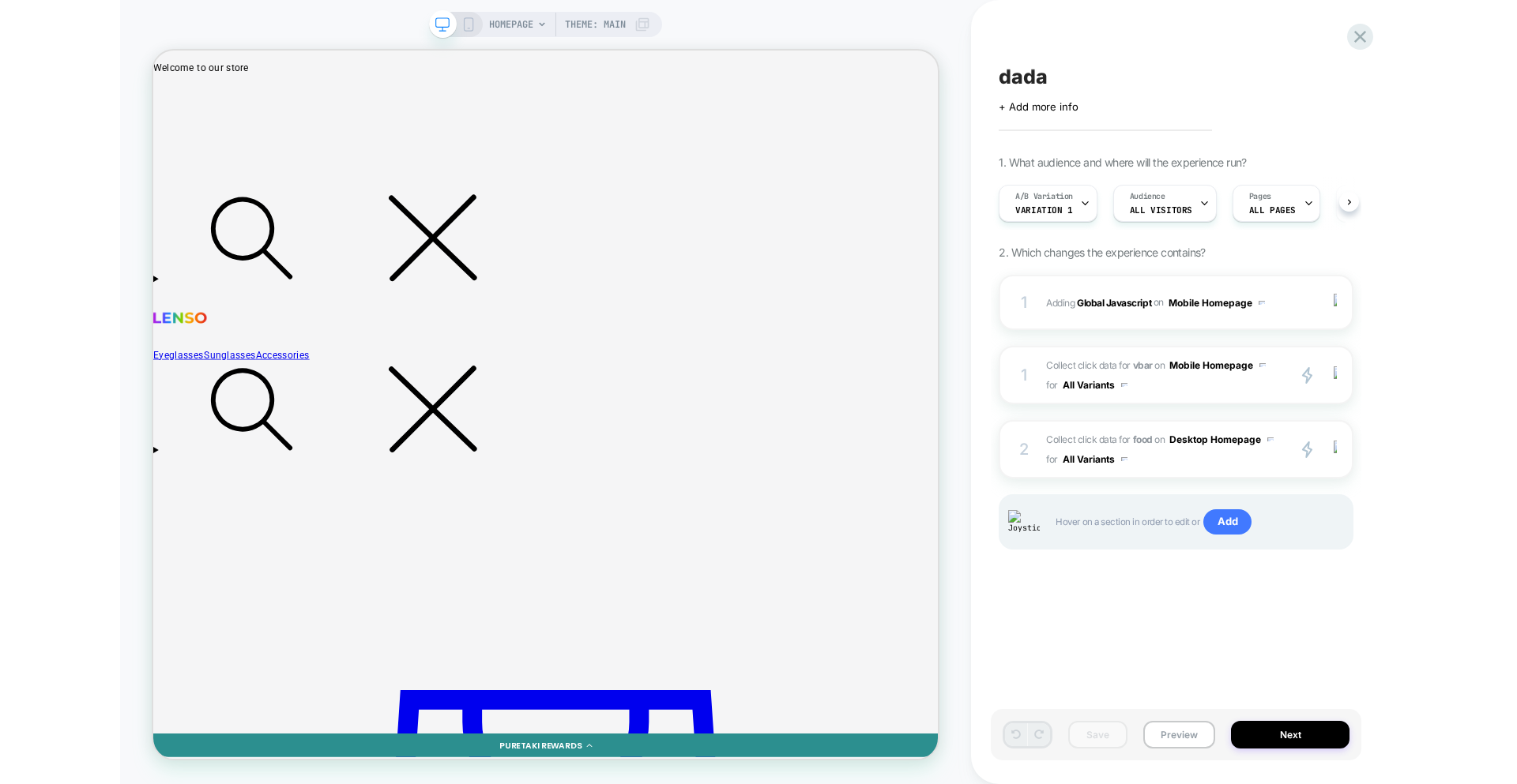
scroll to position [0, 1]
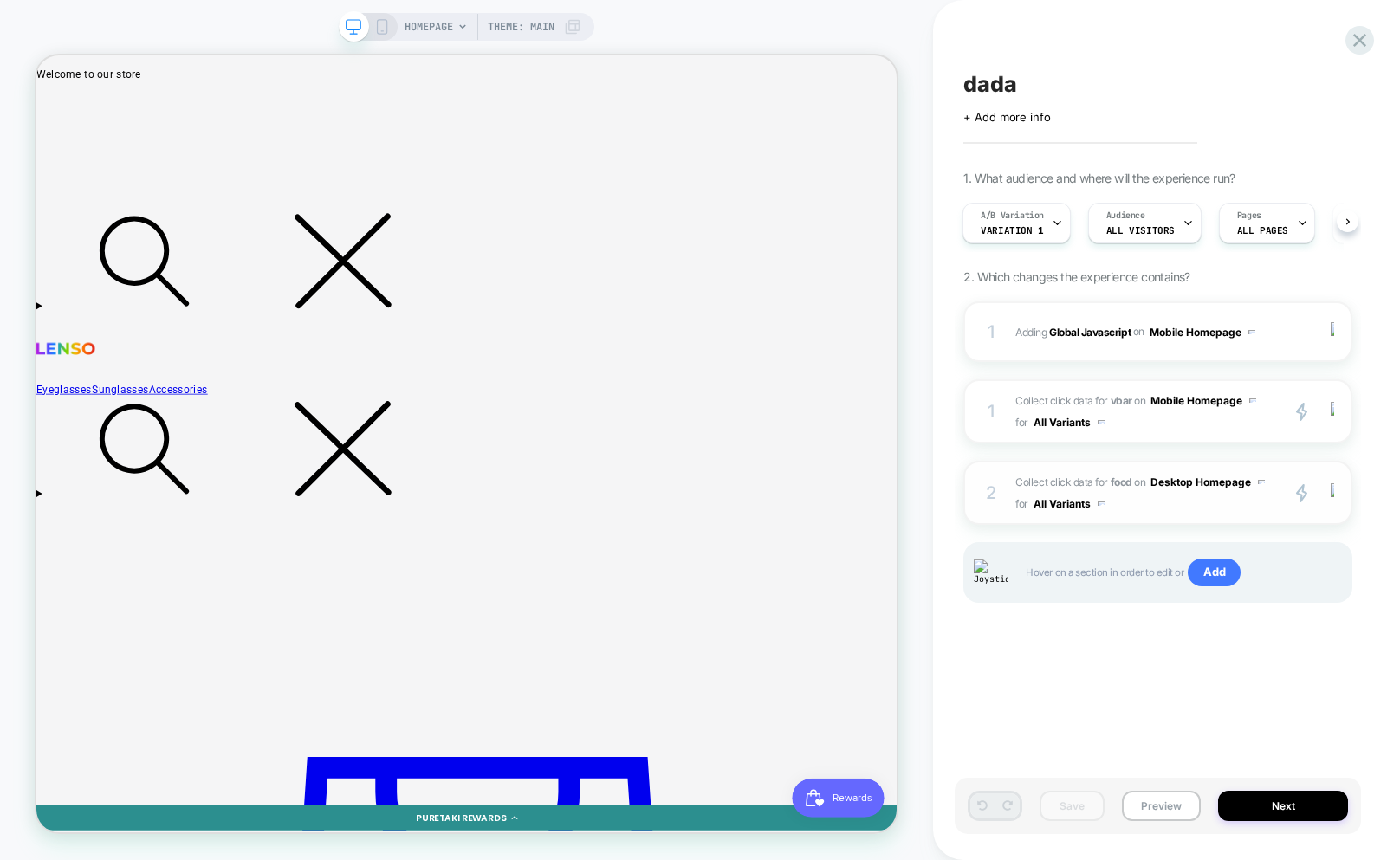
click at [1146, 503] on span "Collect click data for food on Desktop Homepage for All Variants" at bounding box center [1143, 493] width 254 height 44
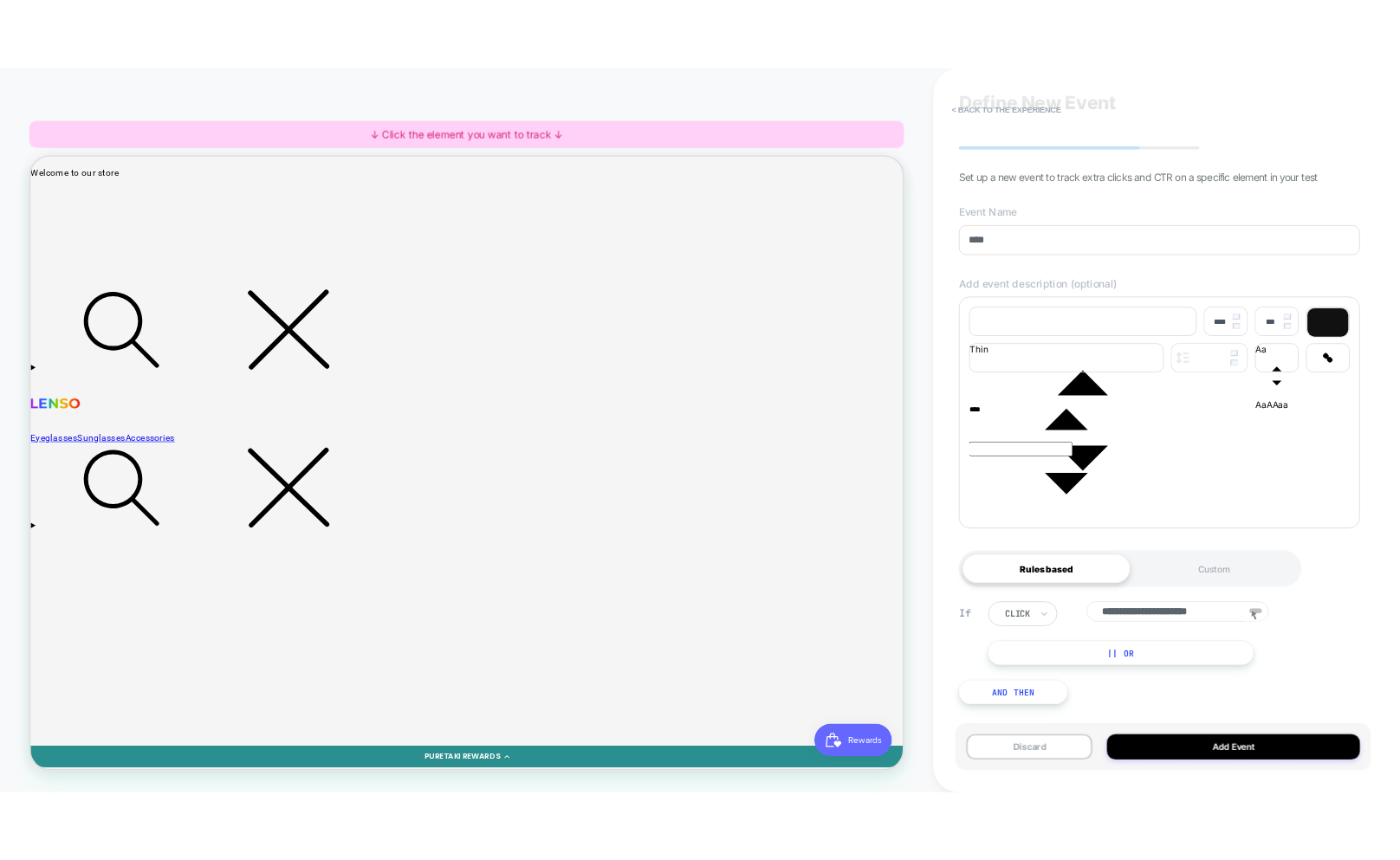
scroll to position [0, 0]
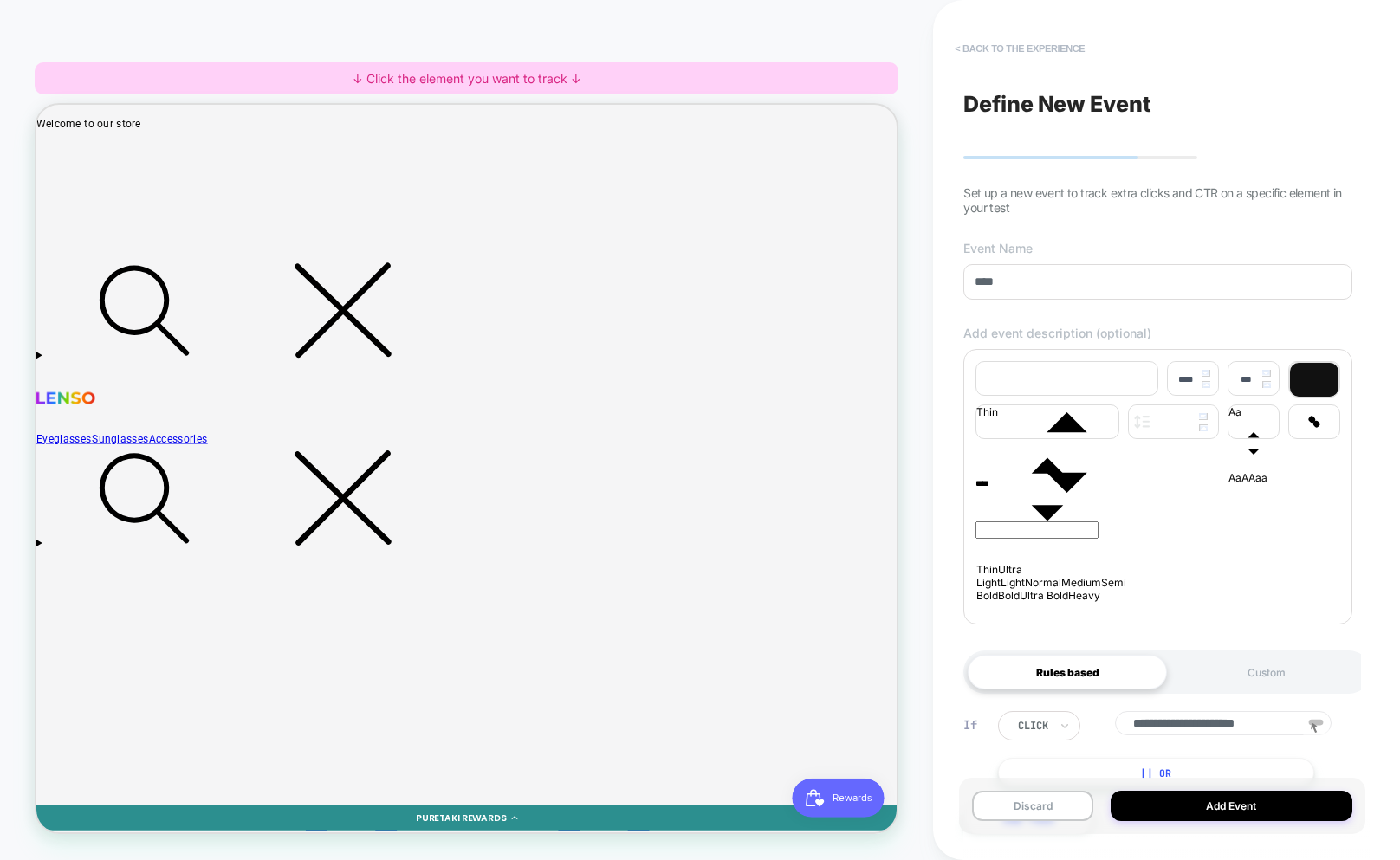
click at [1042, 44] on button "< back to the experience" at bounding box center [1020, 48] width 148 height 28
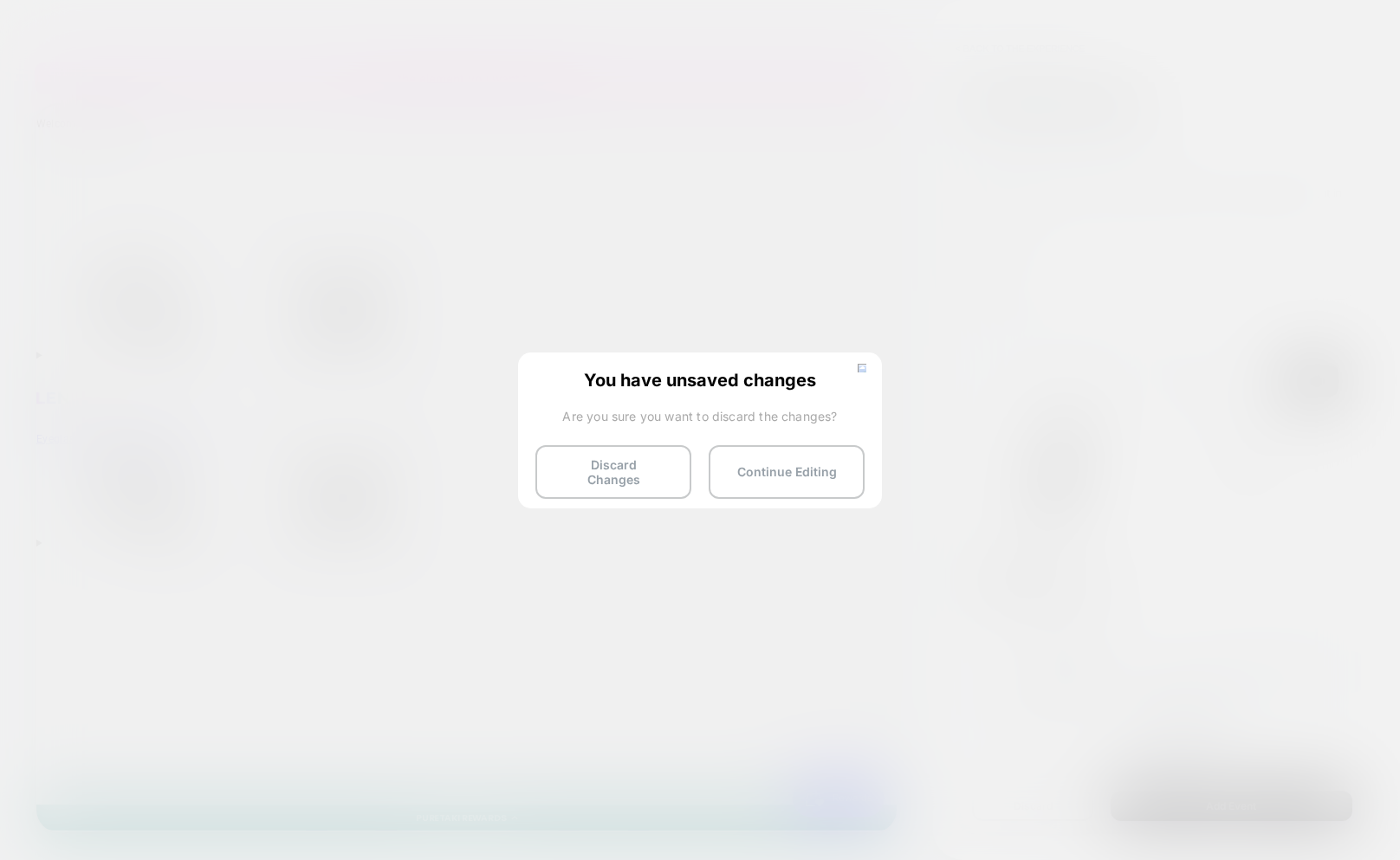
click at [864, 358] on div "You have unsaved changes Are you sure you want to discard the changes? Discard …" at bounding box center [699, 429] width 364 height 153
click at [862, 370] on img at bounding box center [862, 368] width 9 height 9
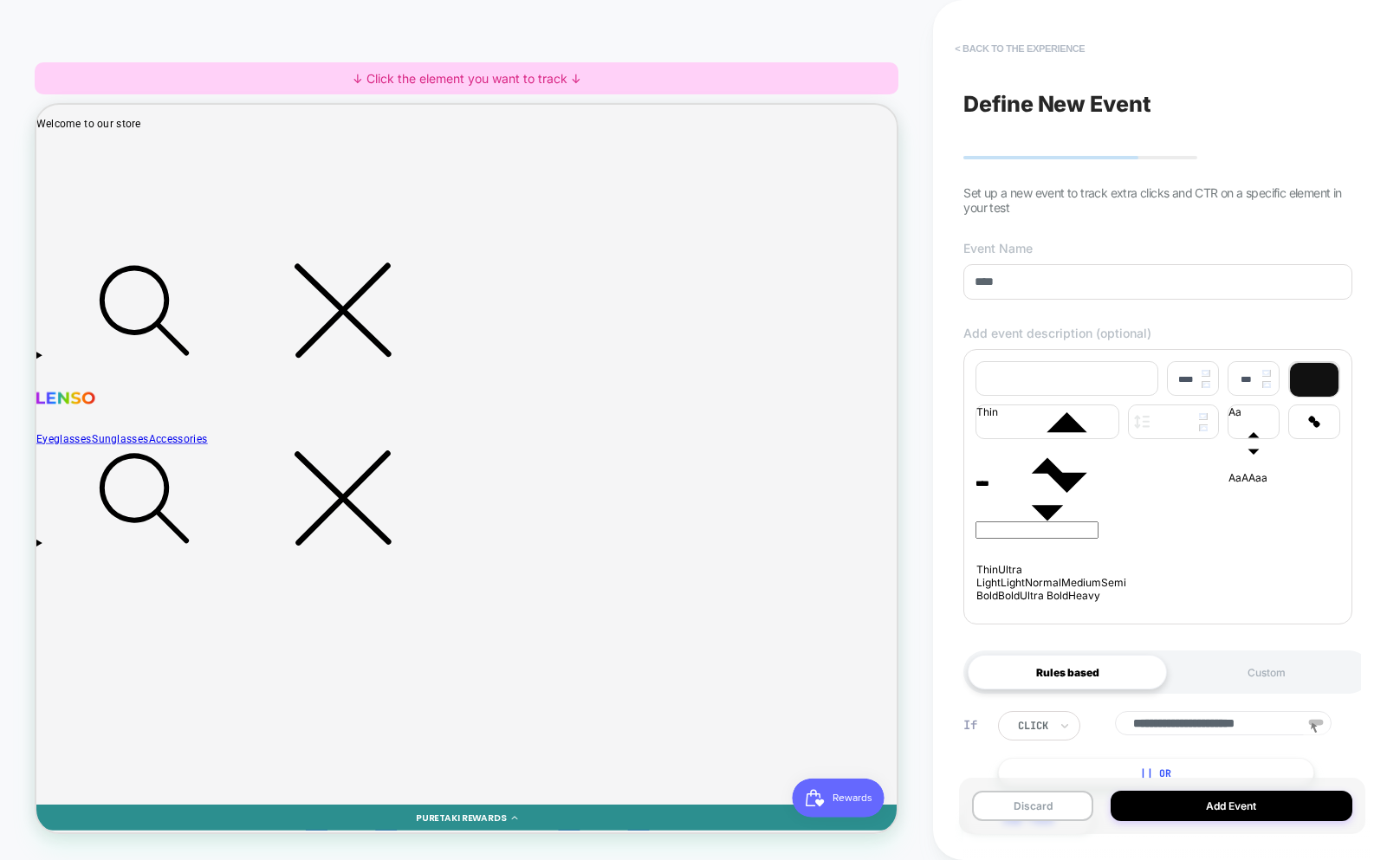
click at [1030, 61] on button "< back to the experience" at bounding box center [1020, 48] width 148 height 28
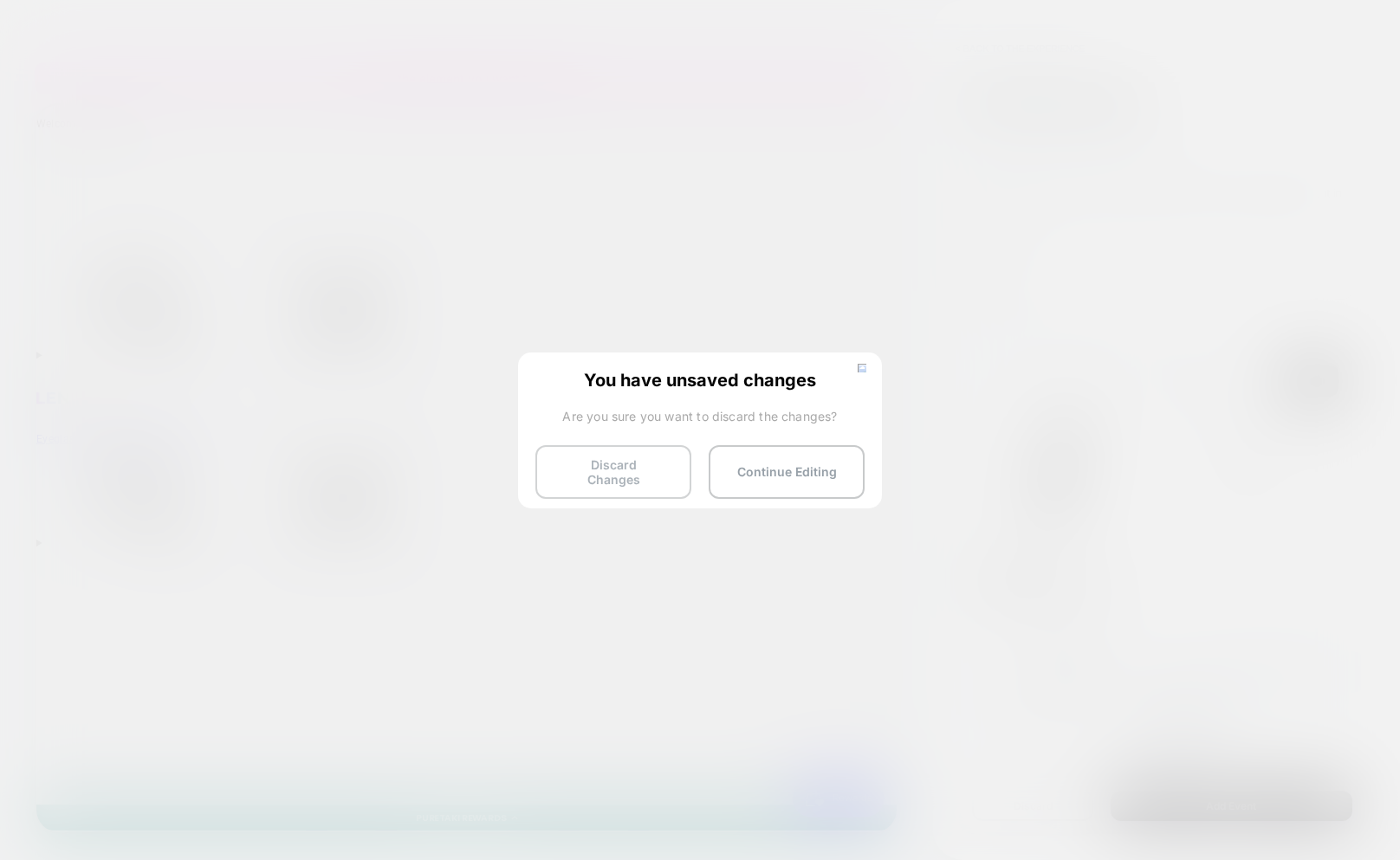
click at [644, 477] on button "Discard Changes" at bounding box center [613, 472] width 156 height 53
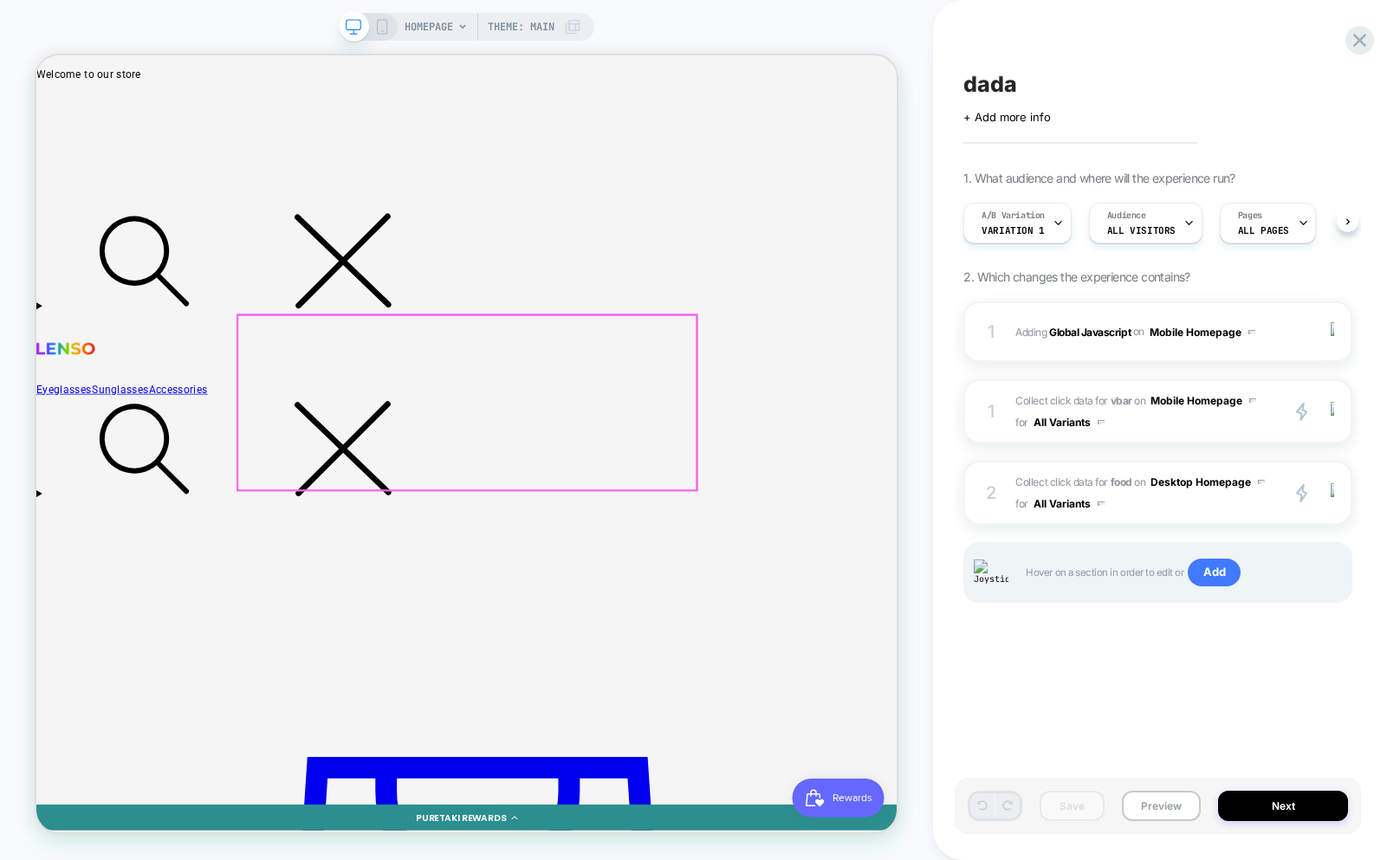
scroll to position [0, 1]
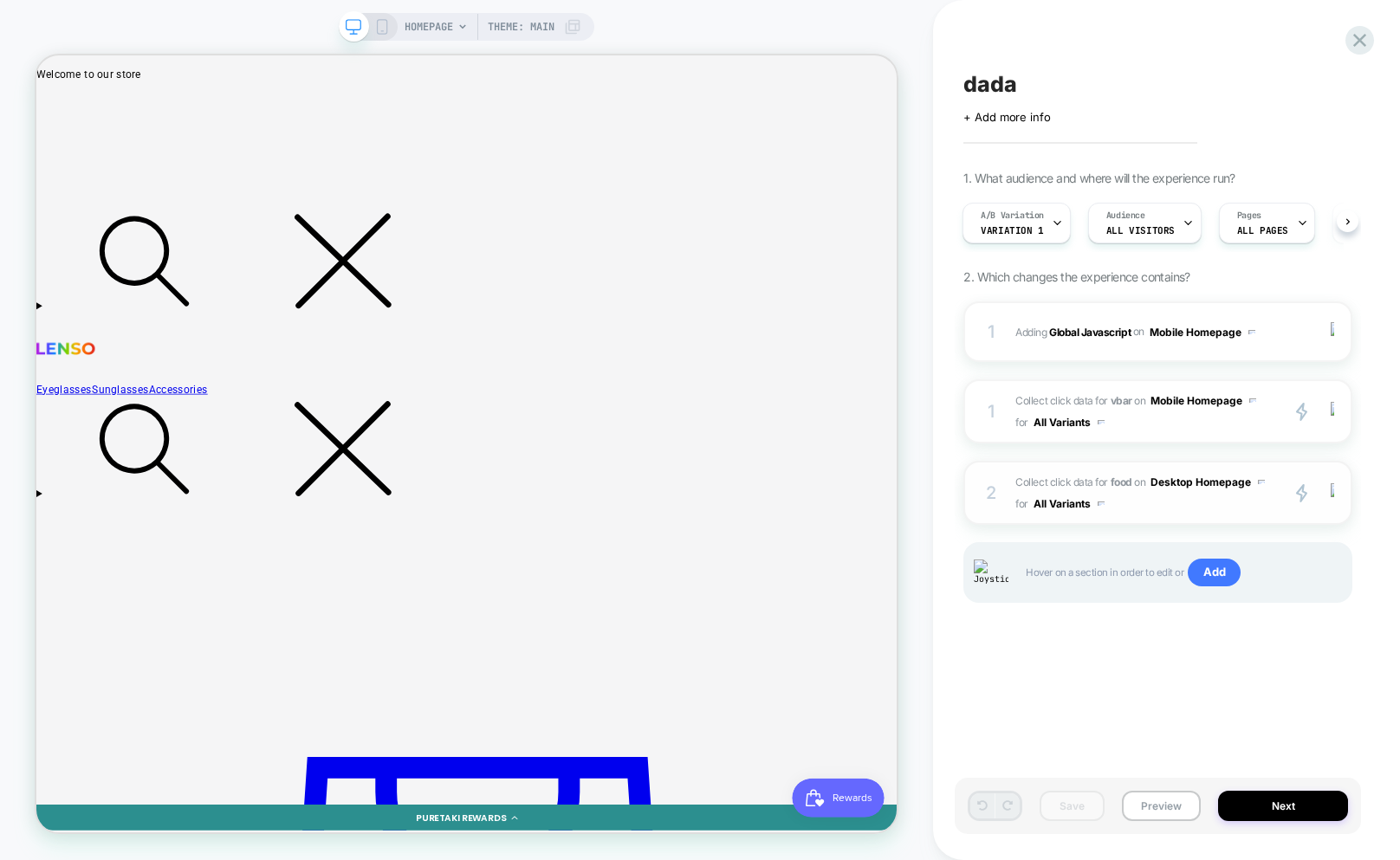
click at [1140, 510] on span "Collect click data for food on Desktop Homepage for All Variants" at bounding box center [1143, 493] width 254 height 44
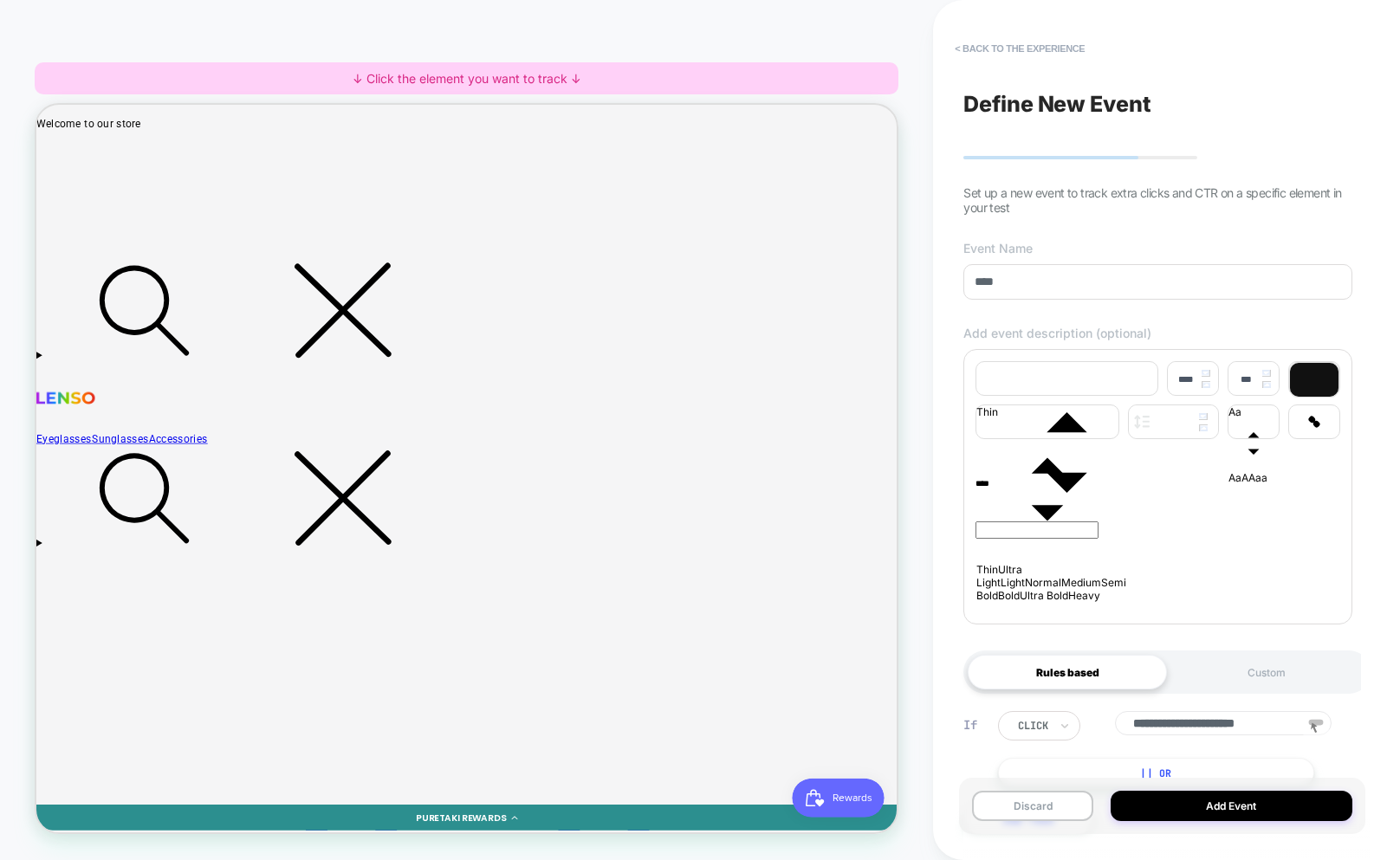
click at [15, 182] on div "HOMEPAGE Theme: MAIN ↓ Click the element you want to track ↓" at bounding box center [466, 430] width 933 height 825
drag, startPoint x: 55, startPoint y: 286, endPoint x: 114, endPoint y: 192, distance: 111.0
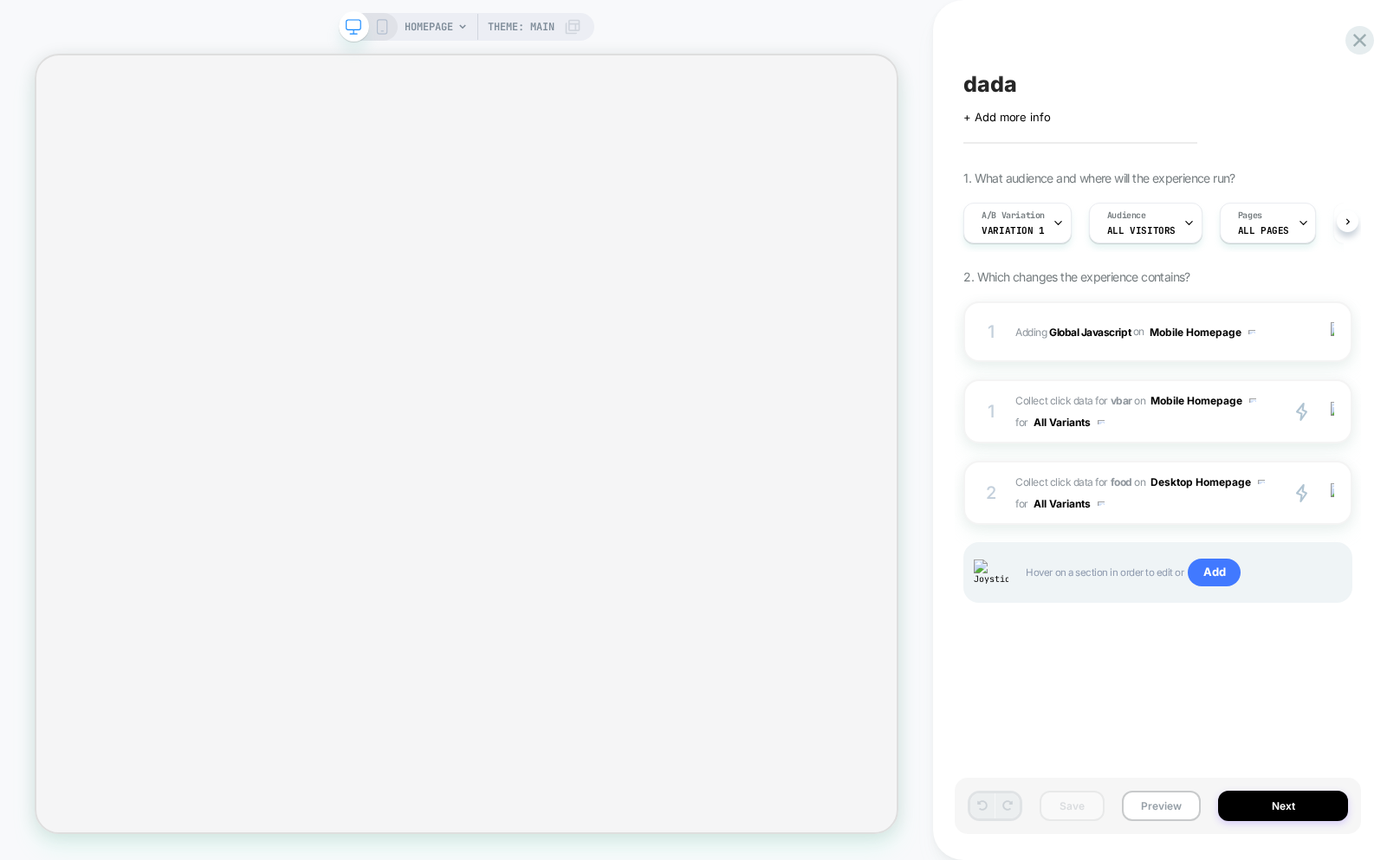
scroll to position [0, 1]
click at [1193, 515] on div "2 Collect click data for food on Desktop Homepage for All Variants primary 2 Du…" at bounding box center [1157, 493] width 389 height 64
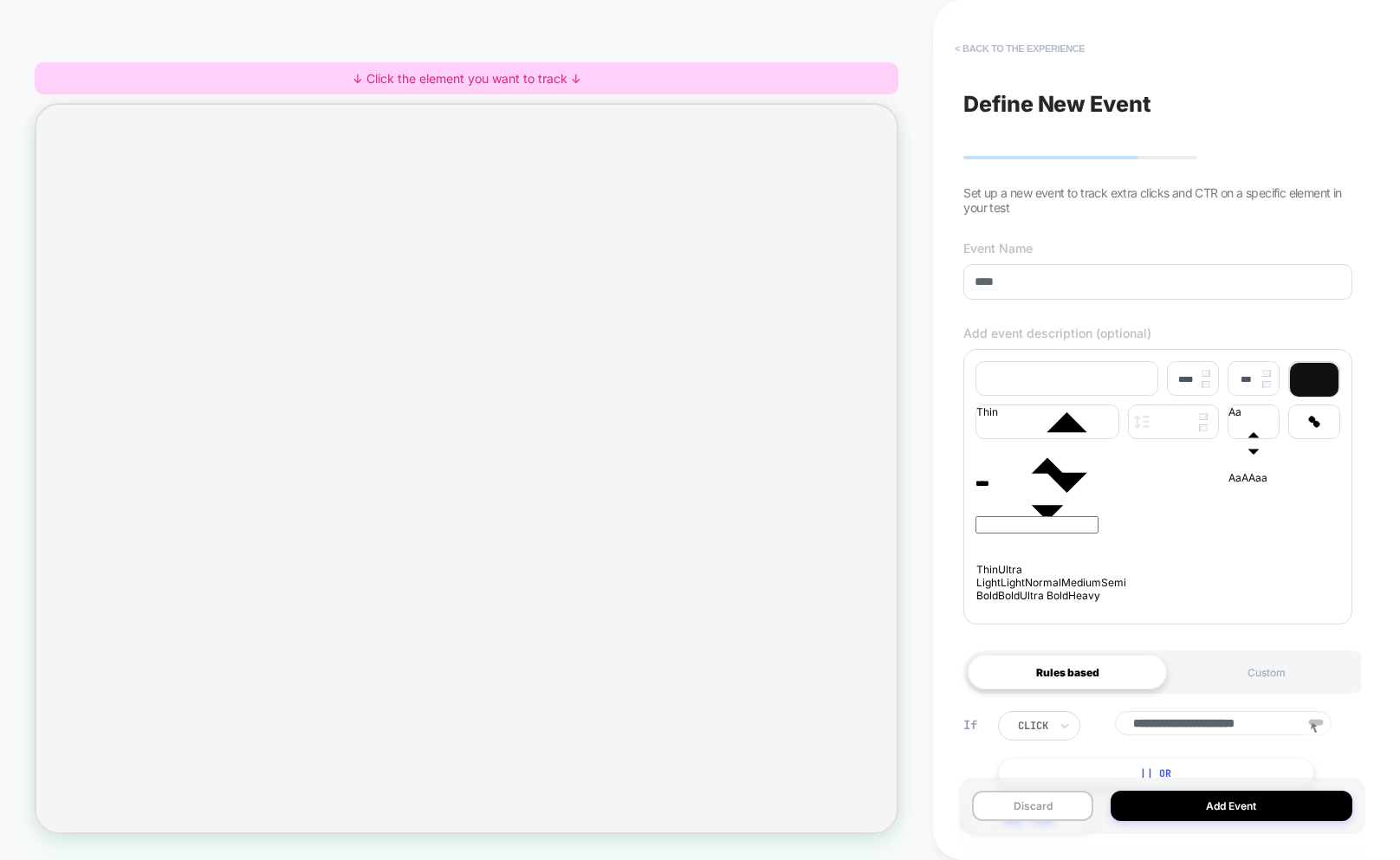
click at [1011, 36] on button "< back to the experience" at bounding box center [1020, 48] width 148 height 28
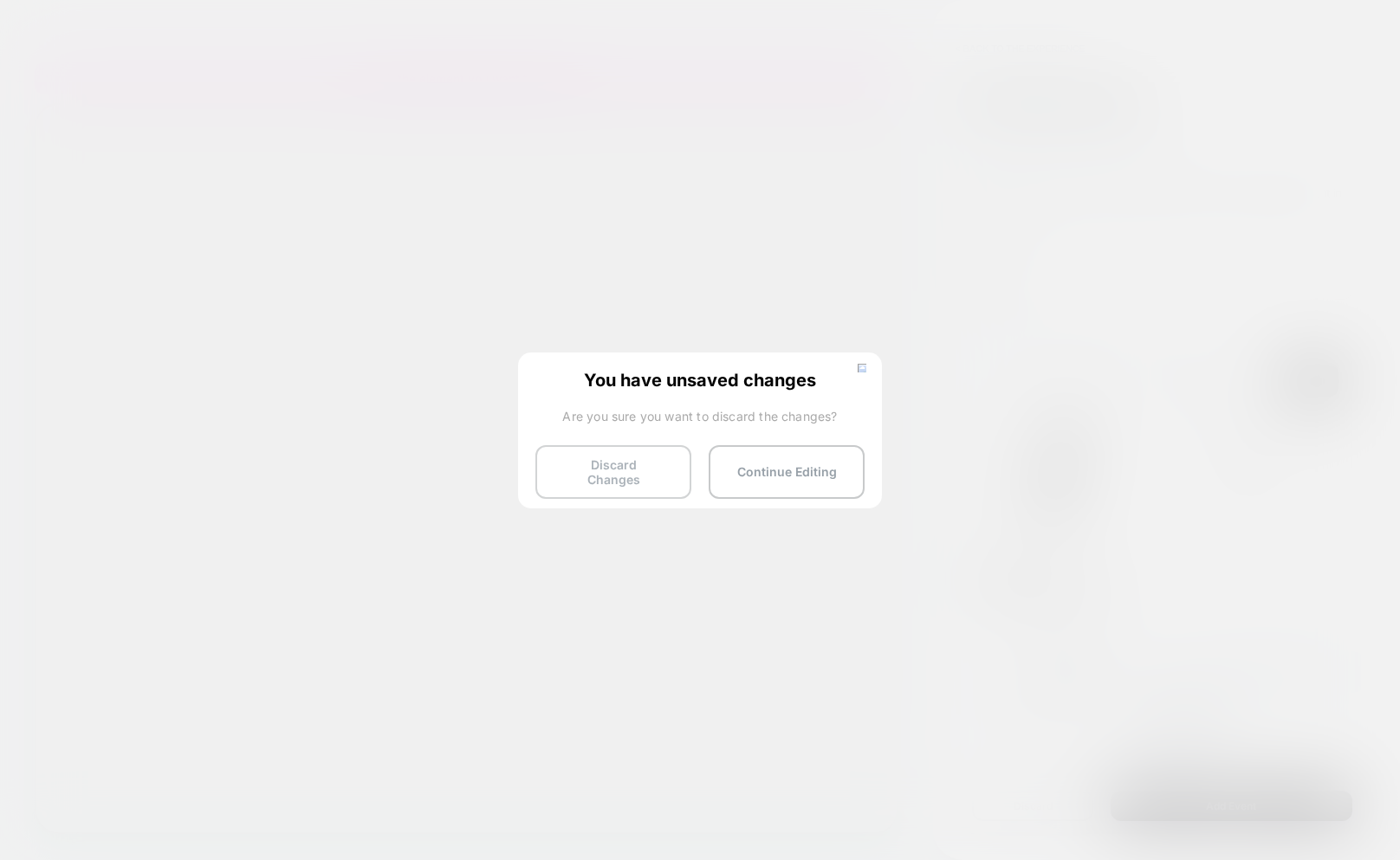
click at [574, 477] on button "Discard Changes" at bounding box center [613, 472] width 156 height 53
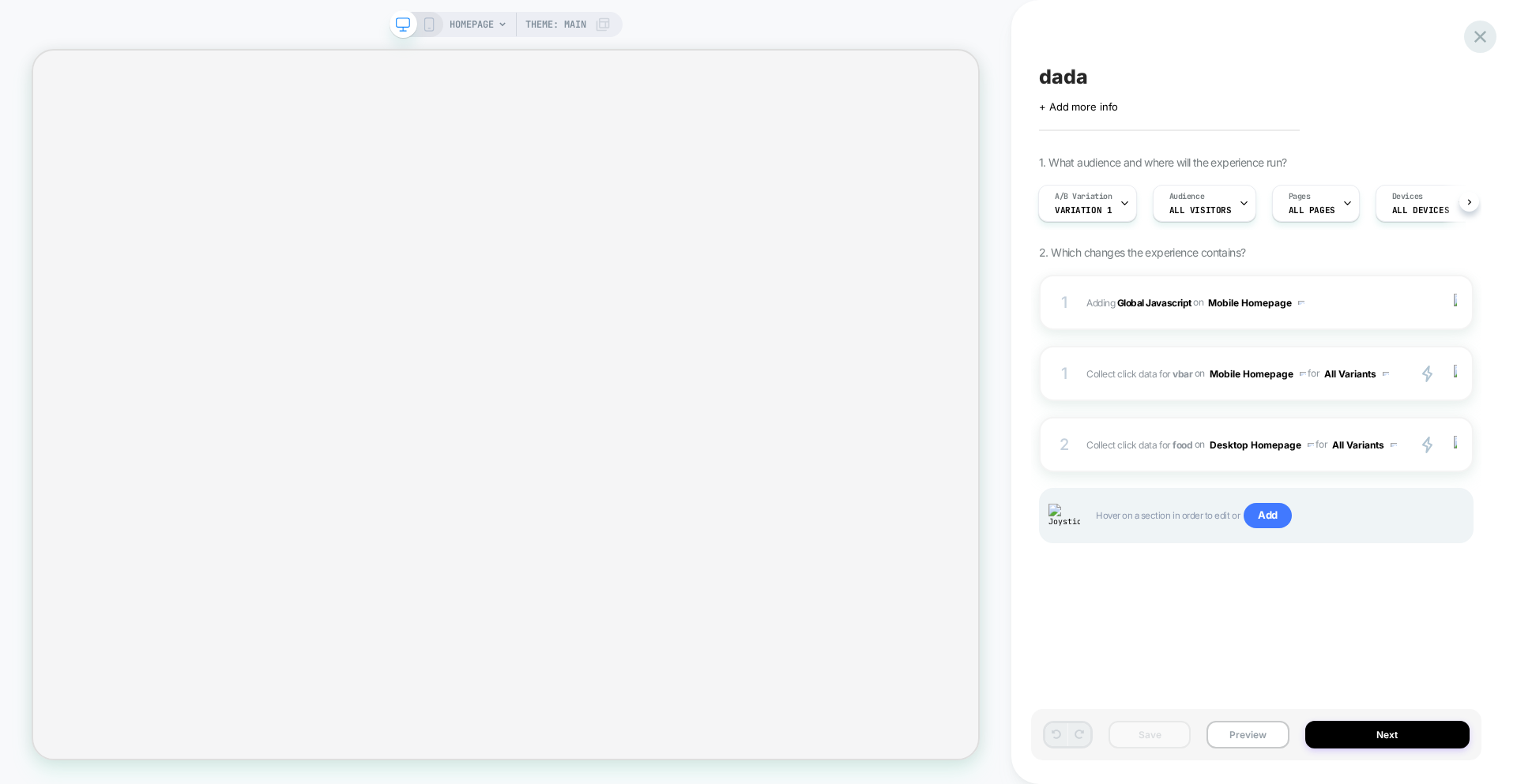
click at [1276, 46] on icon at bounding box center [1480, 36] width 21 height 21
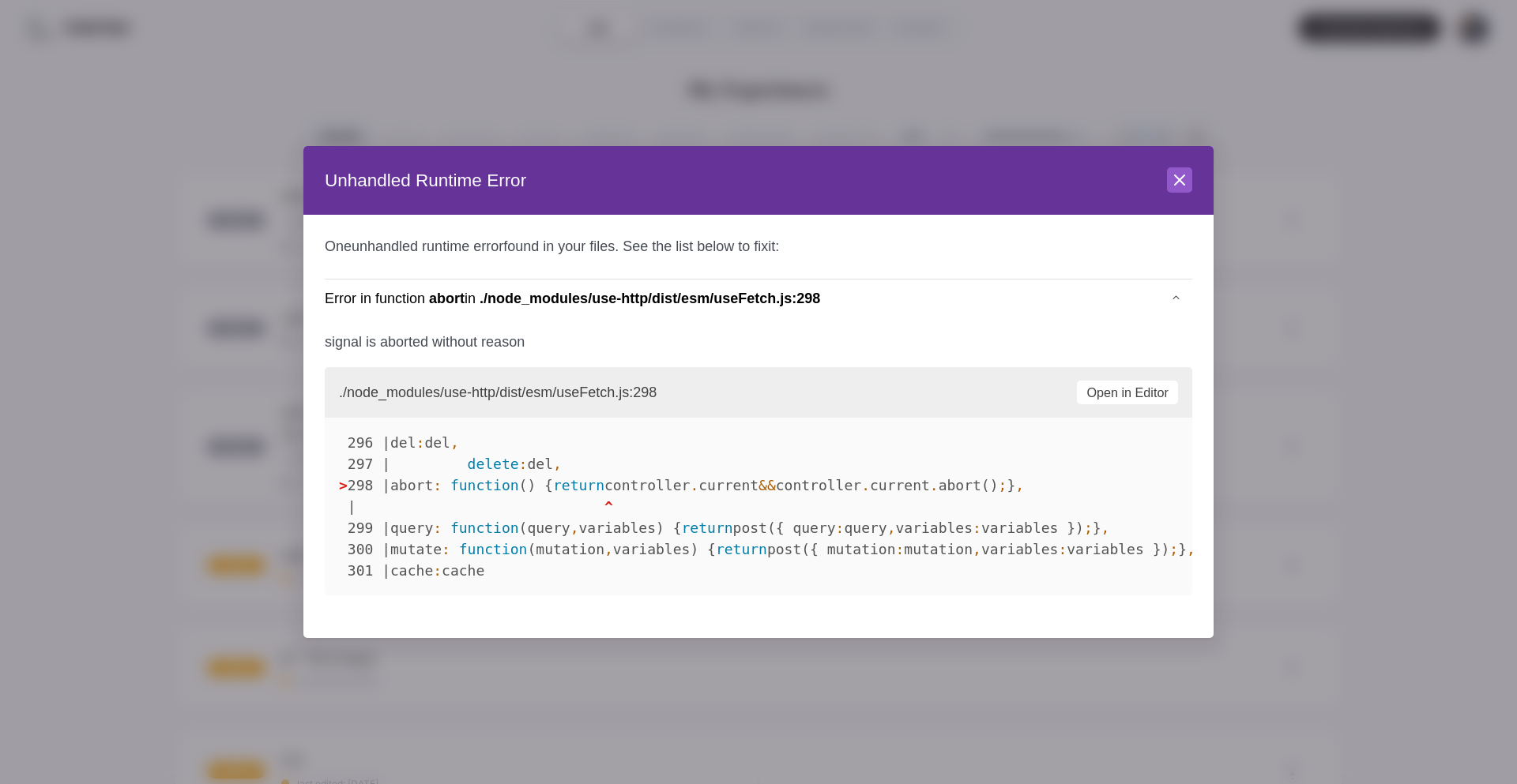
drag, startPoint x: 1184, startPoint y: 193, endPoint x: 1180, endPoint y: 181, distance: 12.6
click at [1184, 193] on div "Close" at bounding box center [1180, 180] width 25 height 27
click at [1180, 178] on icon at bounding box center [1180, 179] width 19 height 19
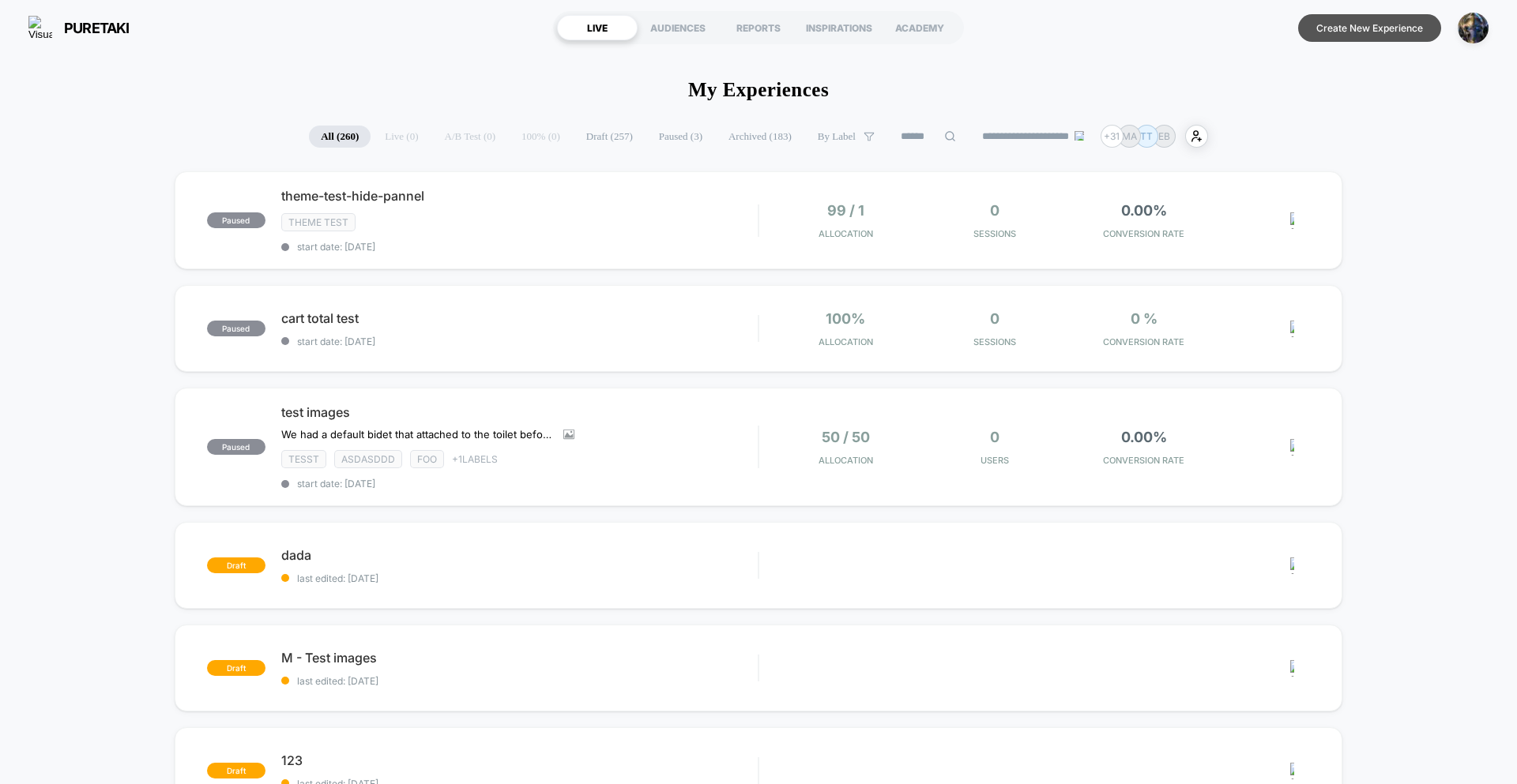
click at [1276, 33] on button "Create New Experience" at bounding box center [1369, 28] width 143 height 28
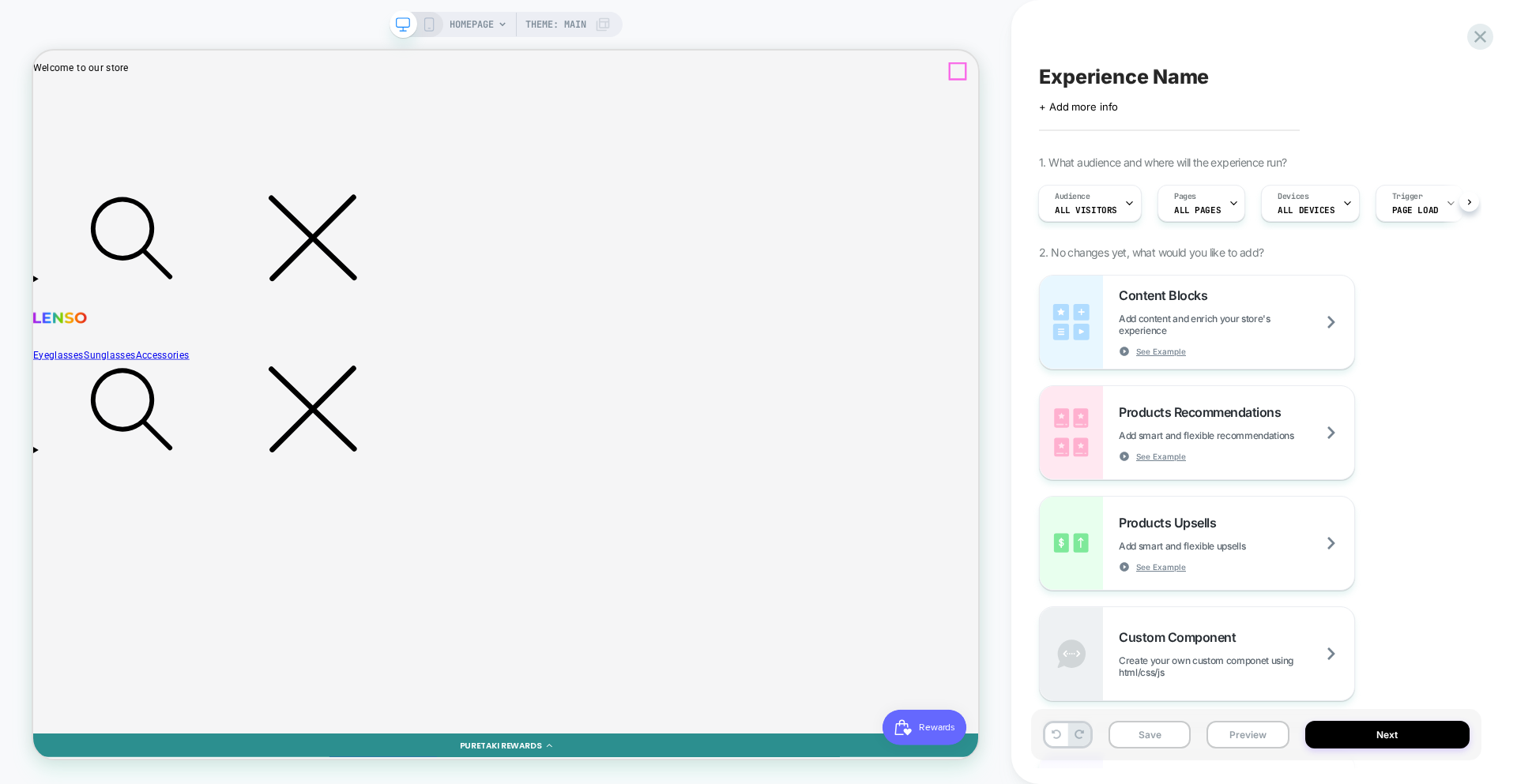
click at [1189, 206] on span "ALL PAGES" at bounding box center [1197, 210] width 46 height 11
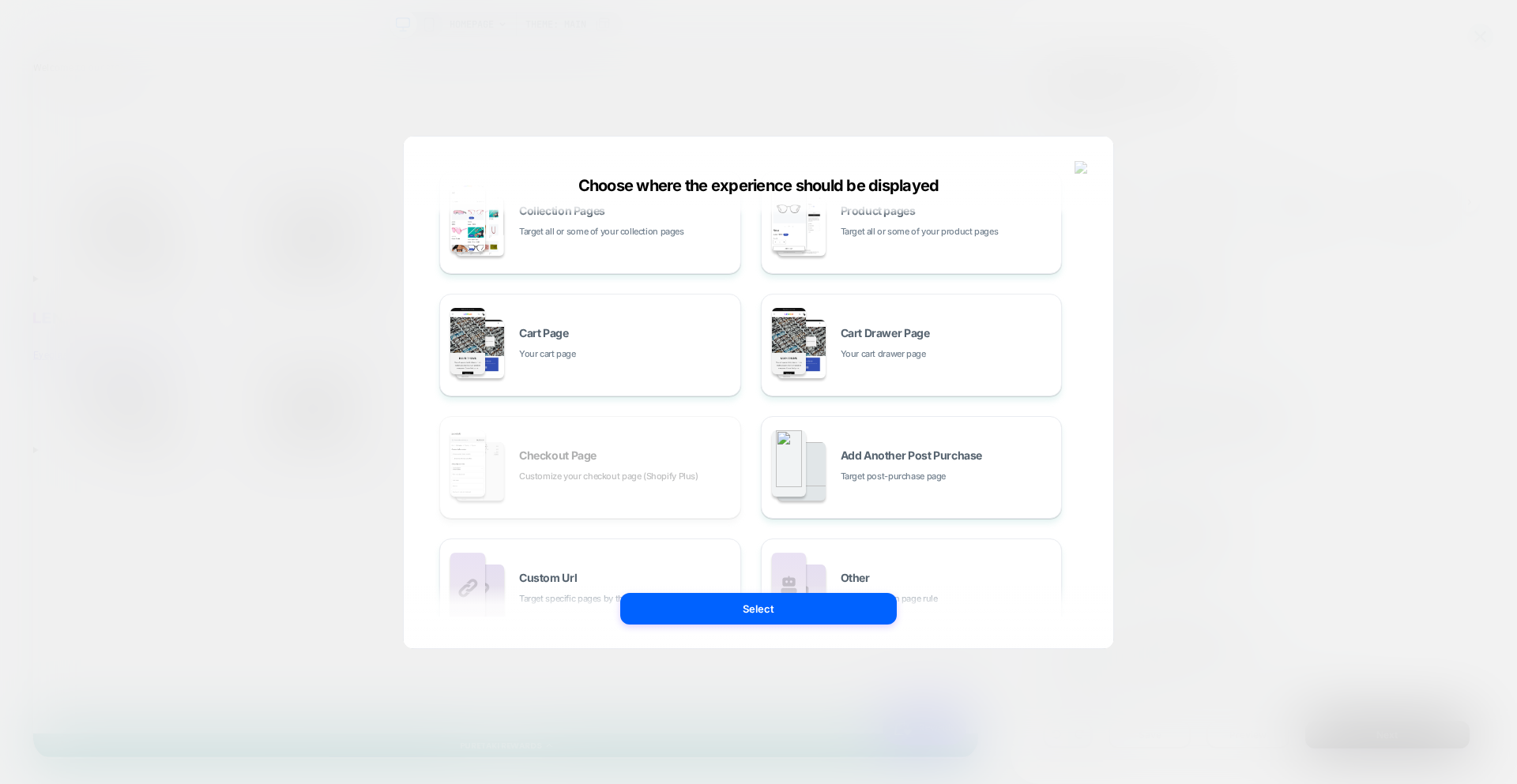
scroll to position [238, 0]
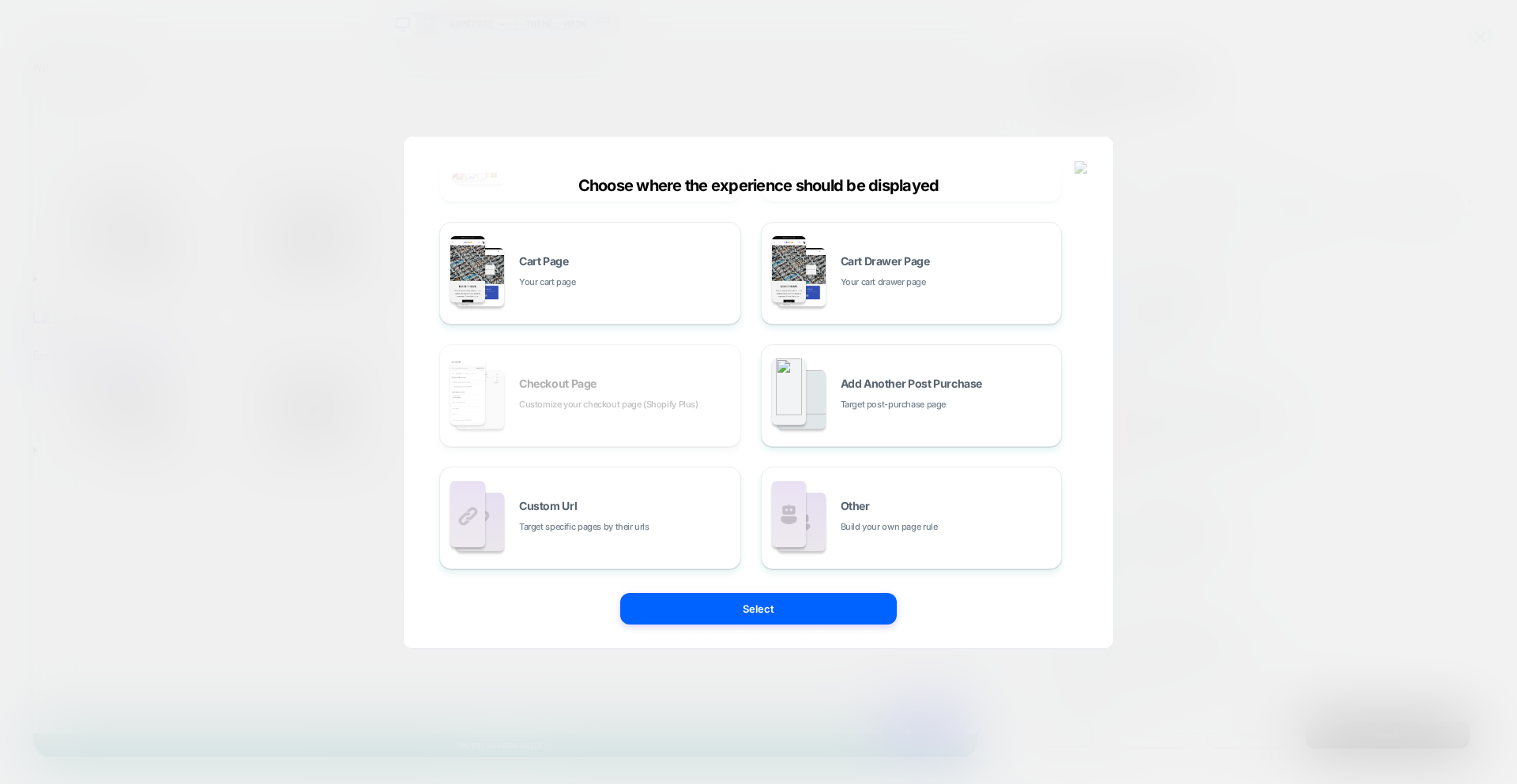
click at [630, 392] on div "All Pages Literally, all of your store pages Homepage Your home page Collection…" at bounding box center [751, 273] width 623 height 593
click at [1086, 162] on img at bounding box center [1082, 168] width 15 height 14
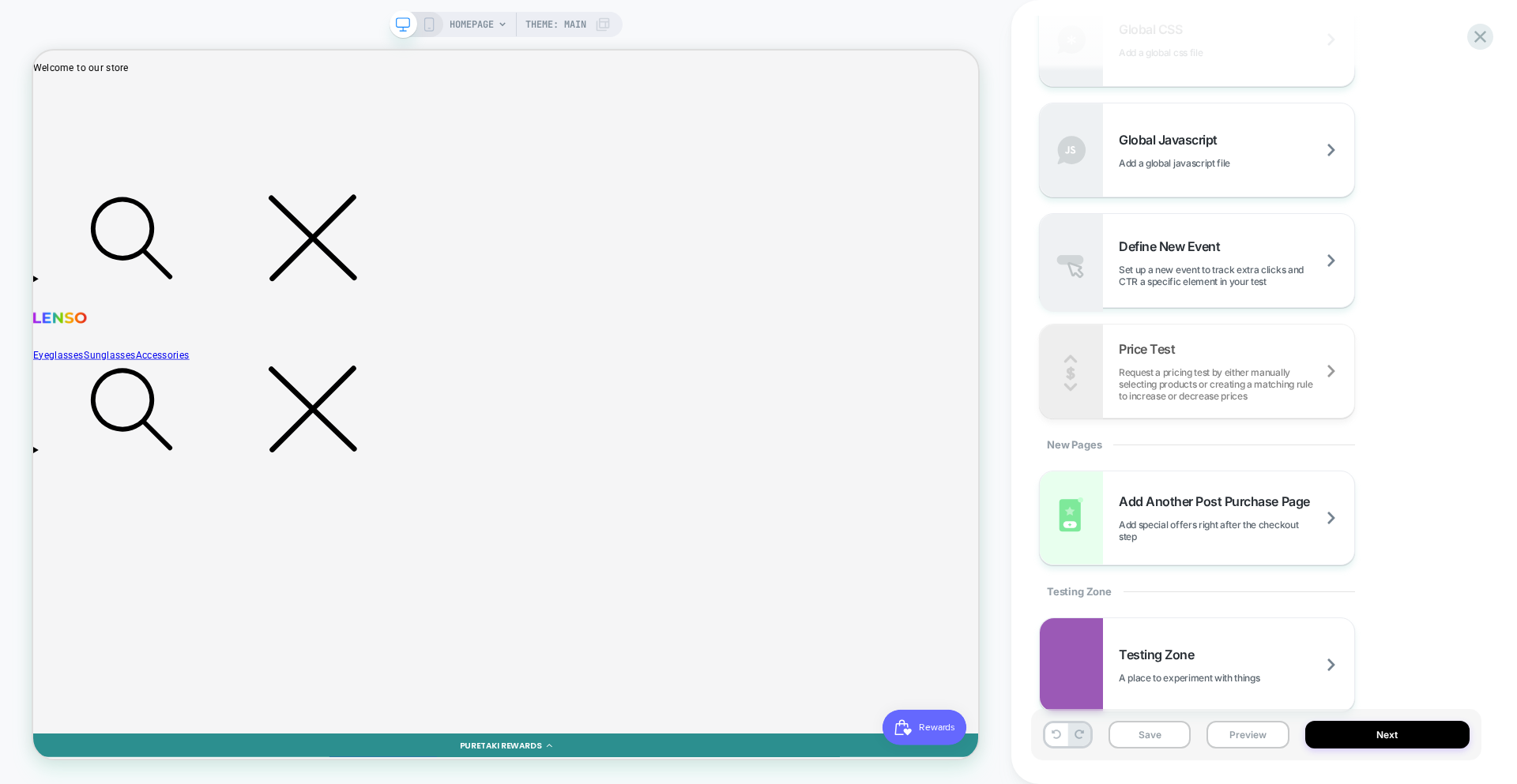
scroll to position [1124, 0]
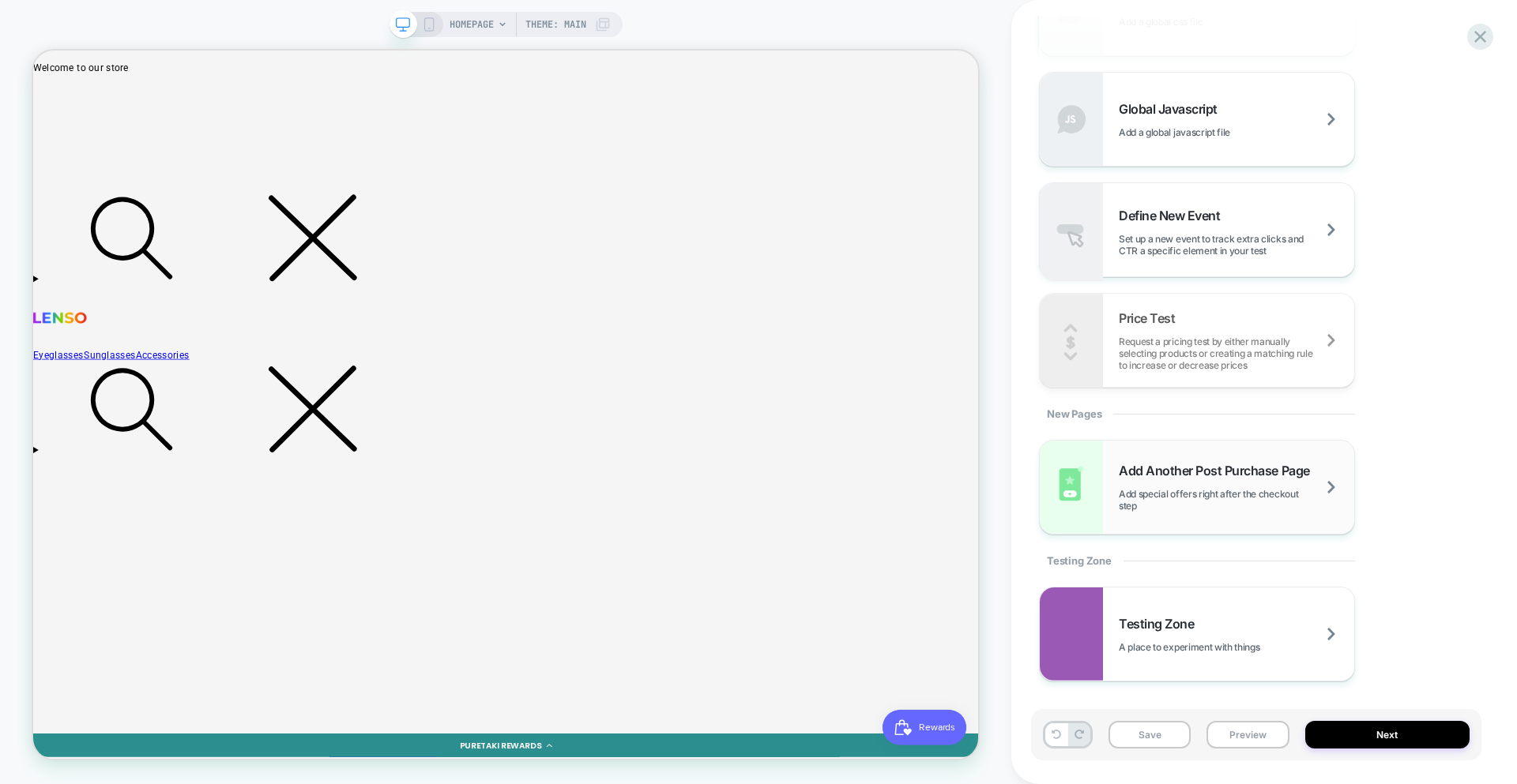
click at [1252, 516] on div "Add Another Post Purchase Page Add special offers right after the checkout step" at bounding box center [1197, 487] width 315 height 93
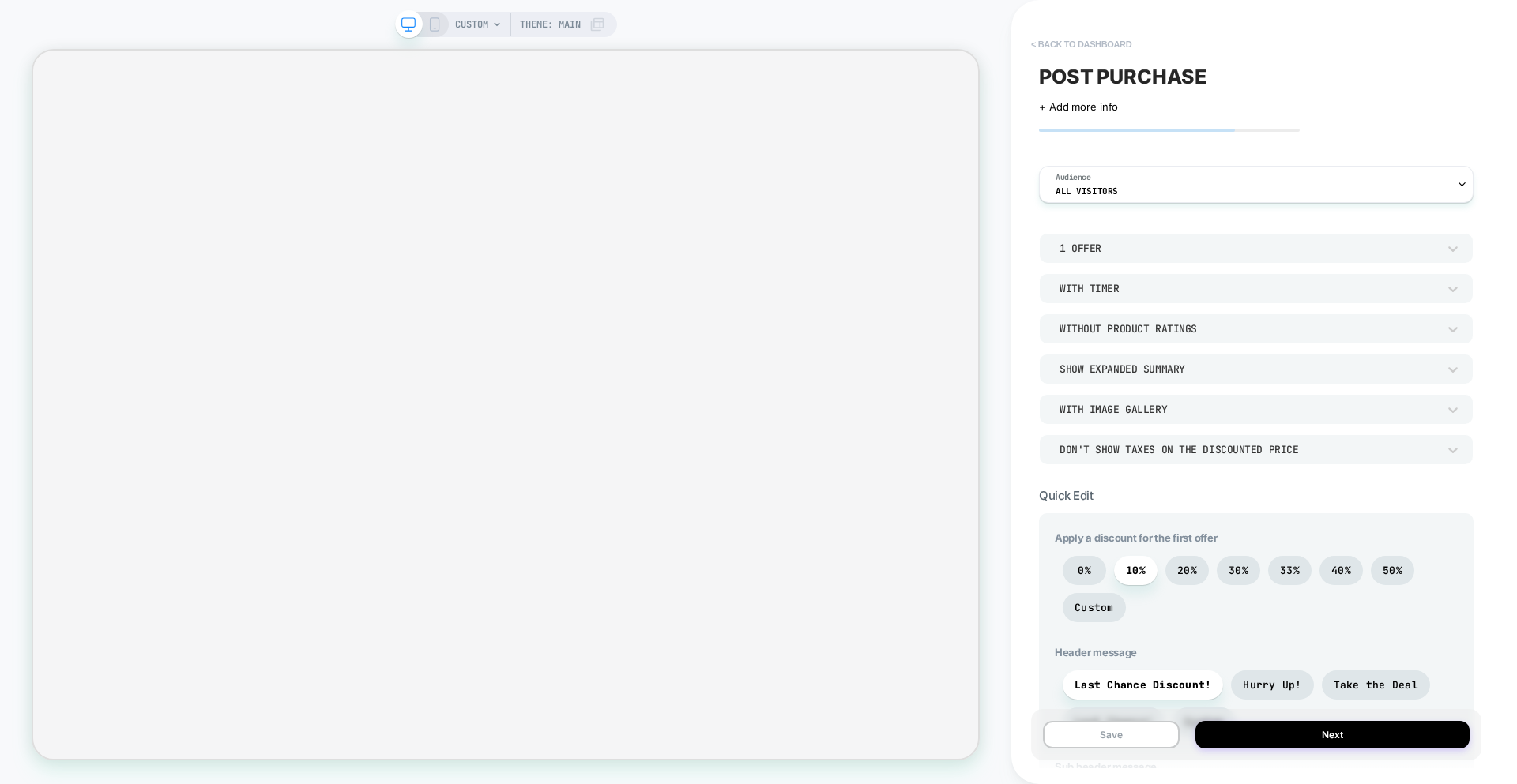
click at [1111, 44] on button "< back to dashboard" at bounding box center [1081, 44] width 116 height 25
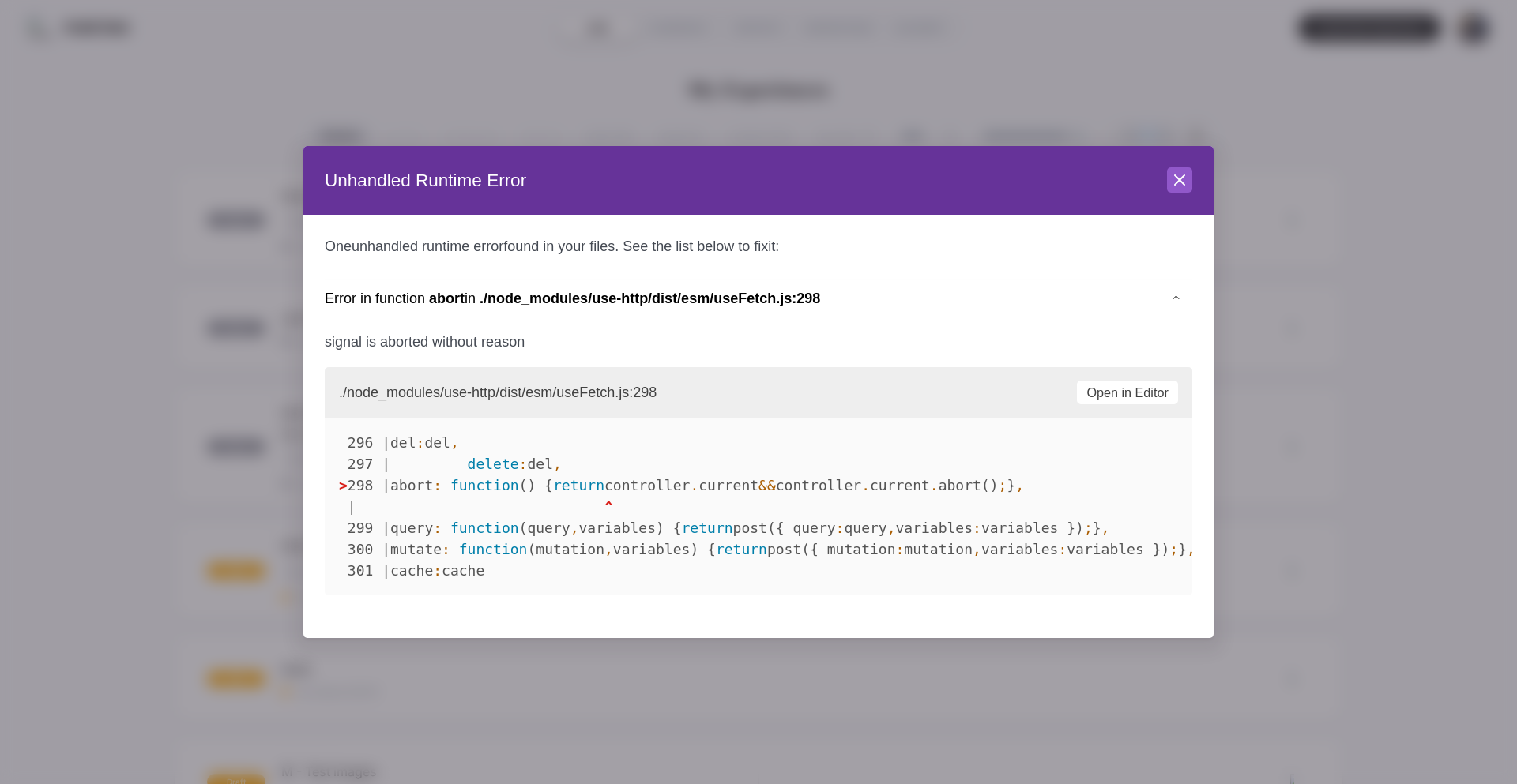
click at [1177, 200] on header "Unhandled Runtime Error Close" at bounding box center [758, 181] width 910 height 70
click at [1176, 190] on button "Close" at bounding box center [1180, 179] width 25 height 25
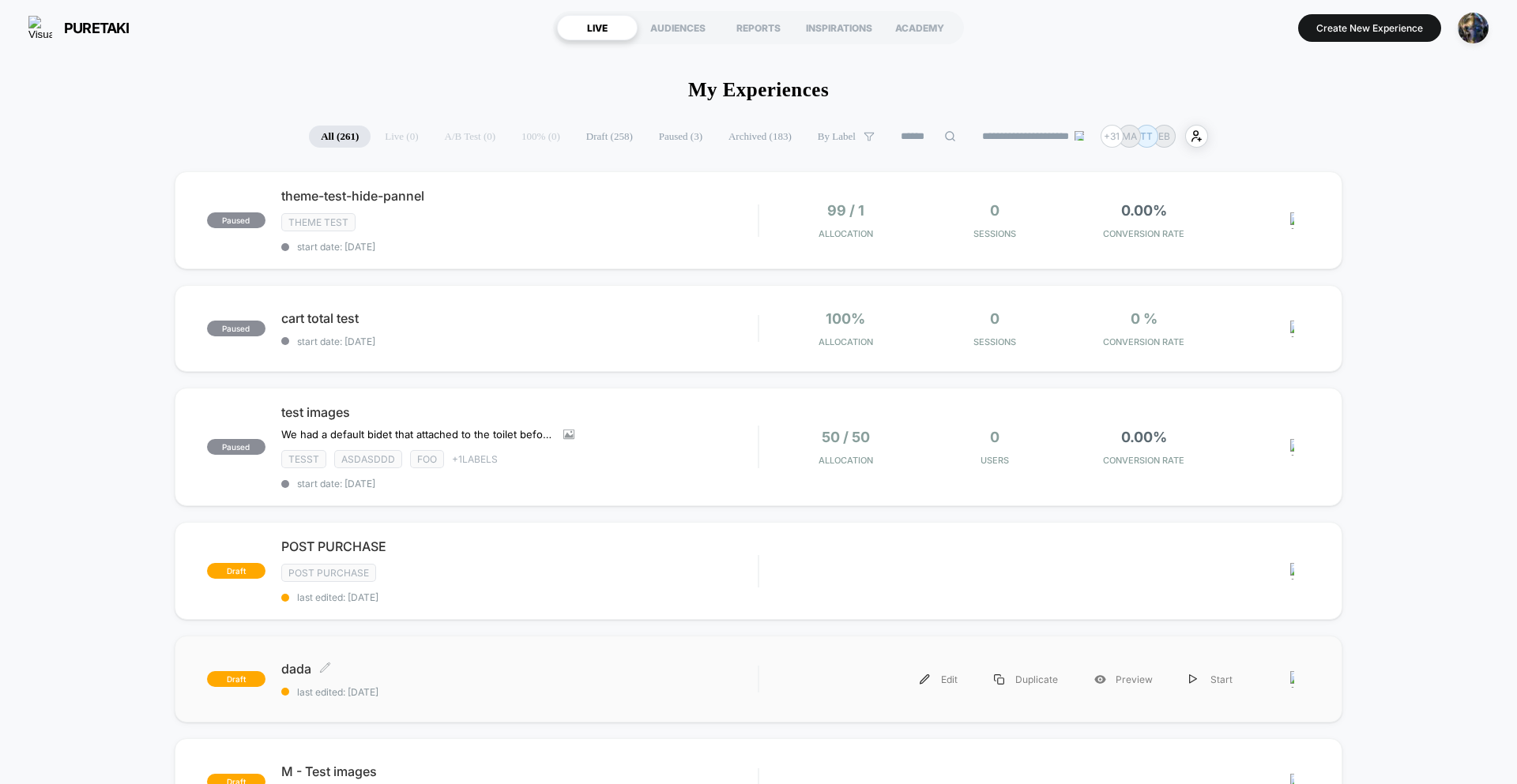
click at [655, 688] on span "last edited: [DATE]" at bounding box center [519, 692] width 476 height 12
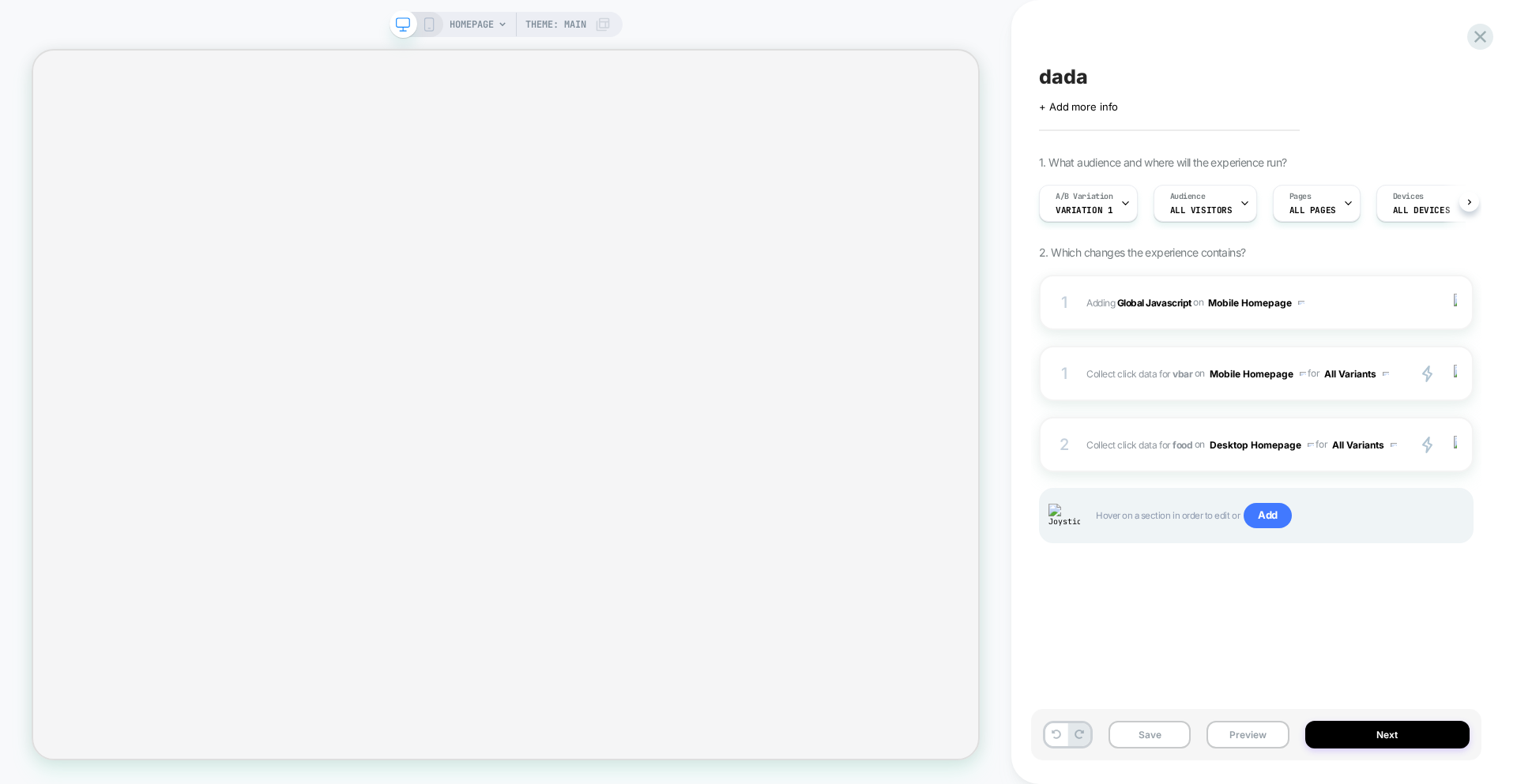
scroll to position [0, 1]
click at [428, 27] on icon at bounding box center [429, 24] width 15 height 15
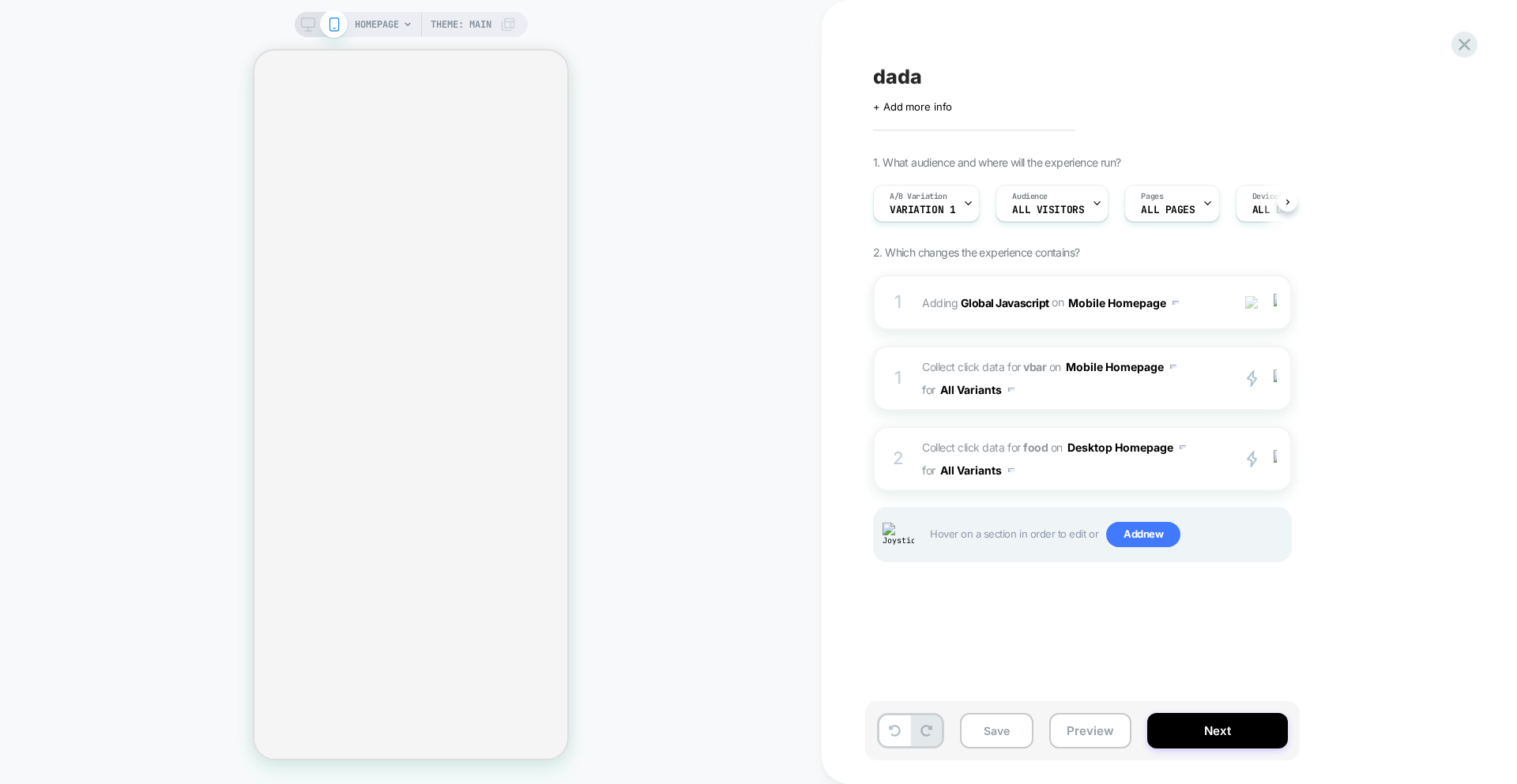
scroll to position [0, 1]
click at [1181, 478] on span "Collect click data for food on Desktop Homepage for All Variants" at bounding box center [1072, 459] width 301 height 45
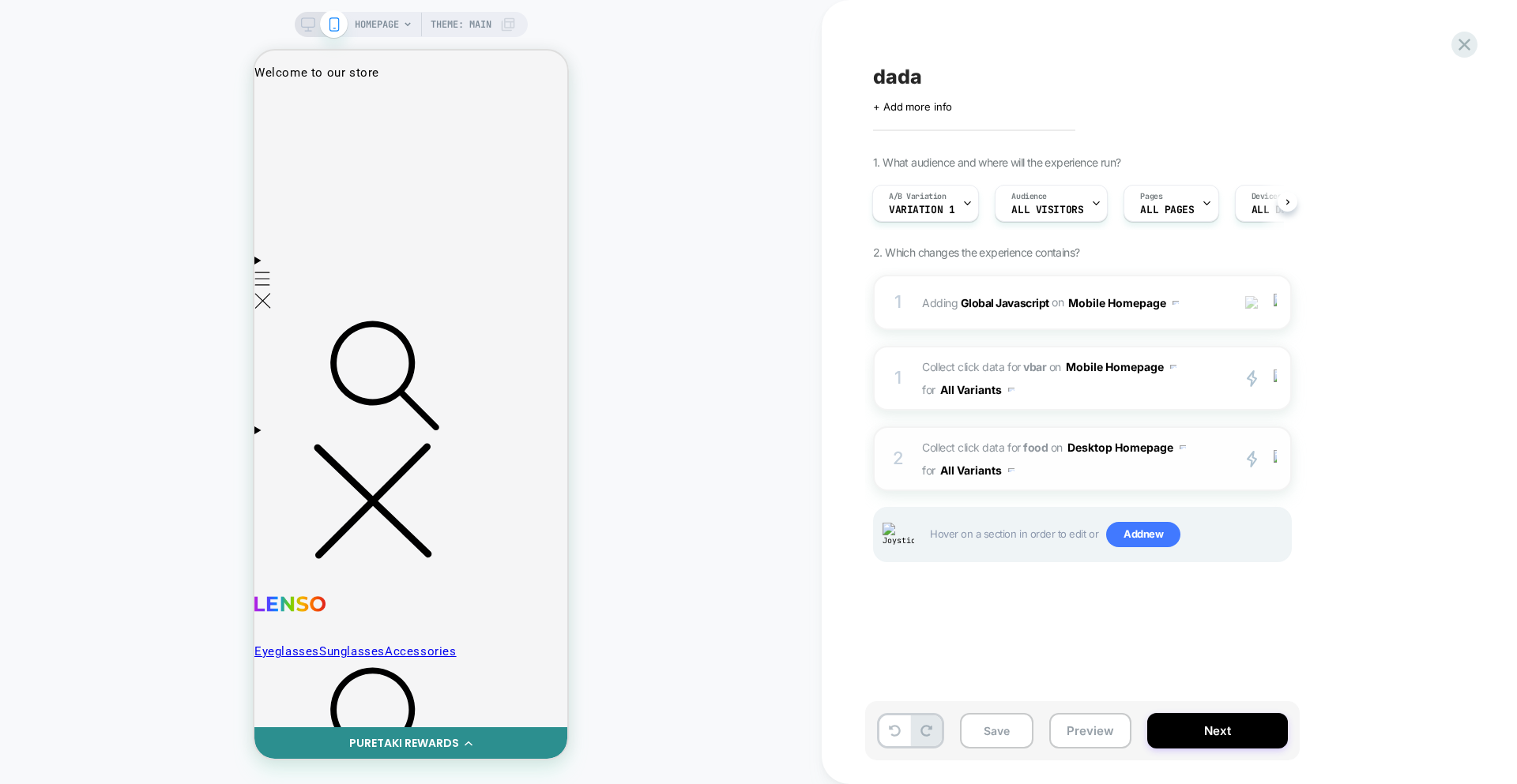
scroll to position [0, 0]
drag, startPoint x: 1138, startPoint y: 473, endPoint x: 1136, endPoint y: 464, distance: 9.2
click at [1137, 472] on span "Collect click data for food on Desktop Homepage for All Variants" at bounding box center [1072, 459] width 301 height 45
click at [1144, 392] on span "Collect click data for vbar on Mobile Homepage for All Variants" at bounding box center [1072, 378] width 301 height 45
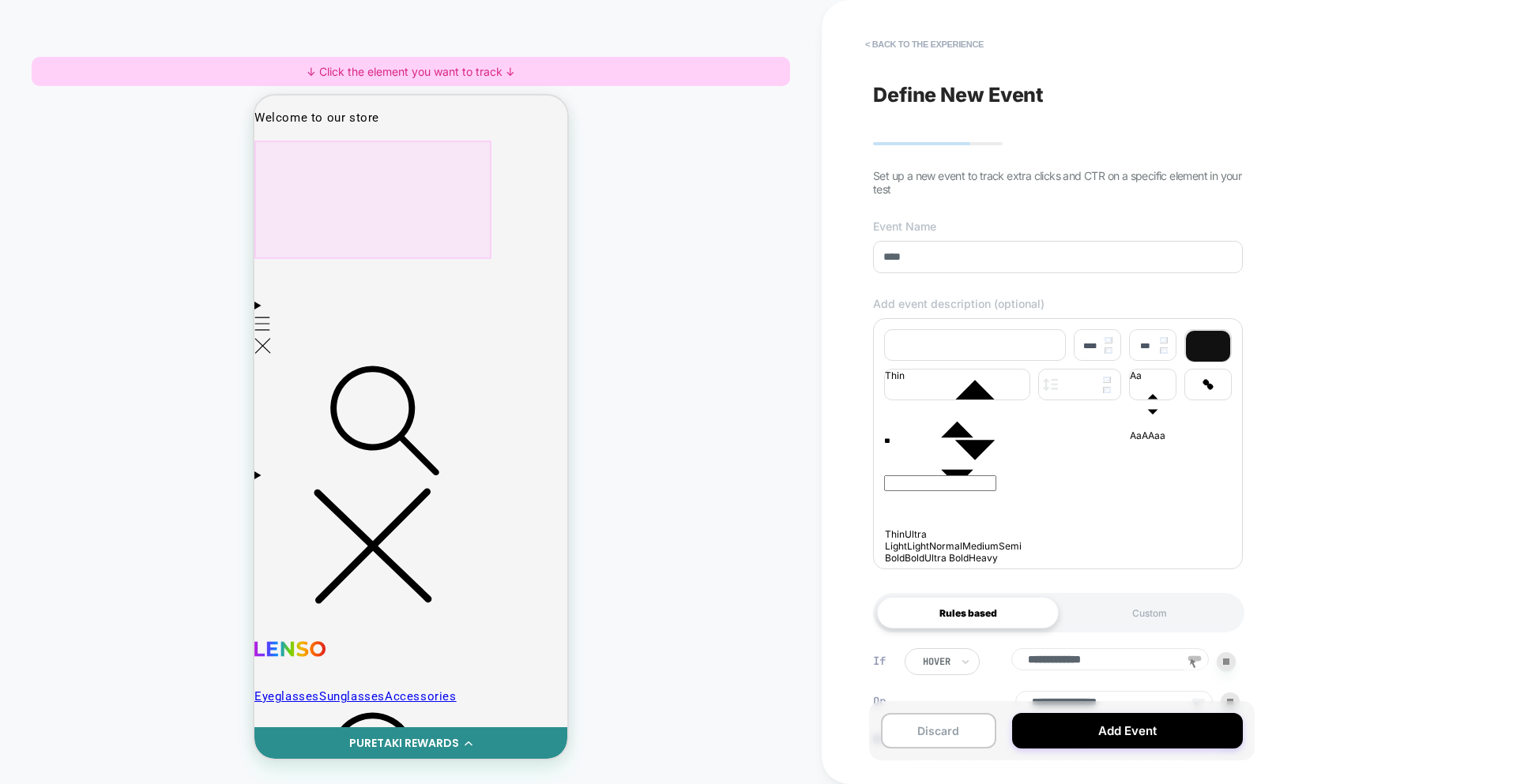
scroll to position [2, 0]
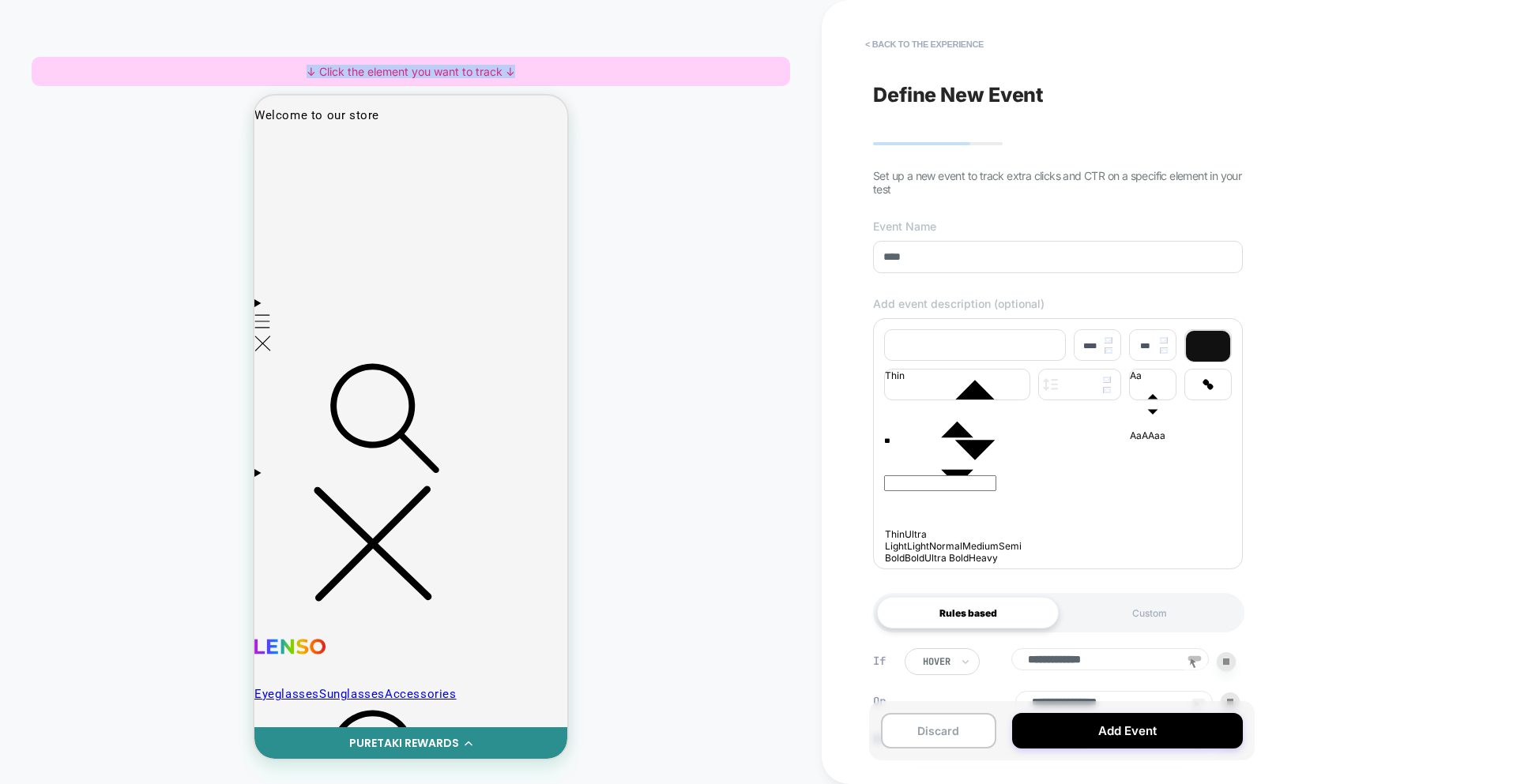
drag, startPoint x: 475, startPoint y: 66, endPoint x: 196, endPoint y: 66, distance: 279.0
click at [196, 66] on div "↓ Click the element you want to track ↓" at bounding box center [410, 71] width 758 height 29
click at [747, 209] on div "HOMEPAGE Theme: MAIN ↓ Click the element you want to track ↓" at bounding box center [410, 392] width 822 height 752
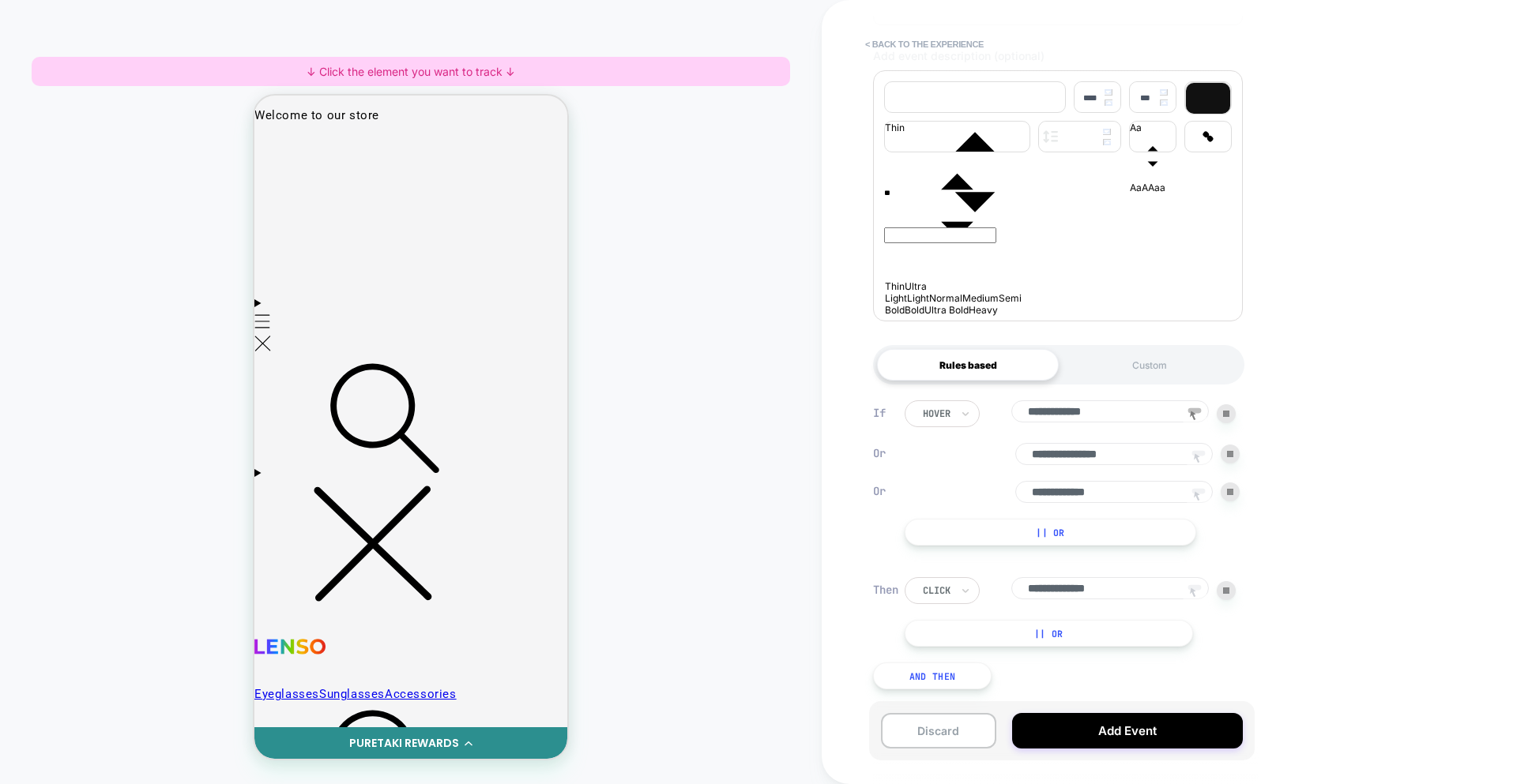
scroll to position [260, 0]
click at [328, 118] on div at bounding box center [411, 116] width 313 height 21
click at [372, 142] on div "Track Clicks" at bounding box center [402, 146] width 150 height 56
click at [942, 27] on div "**********" at bounding box center [1058, 392] width 385 height 752
click at [932, 41] on button "< back to the experience" at bounding box center [925, 44] width 135 height 25
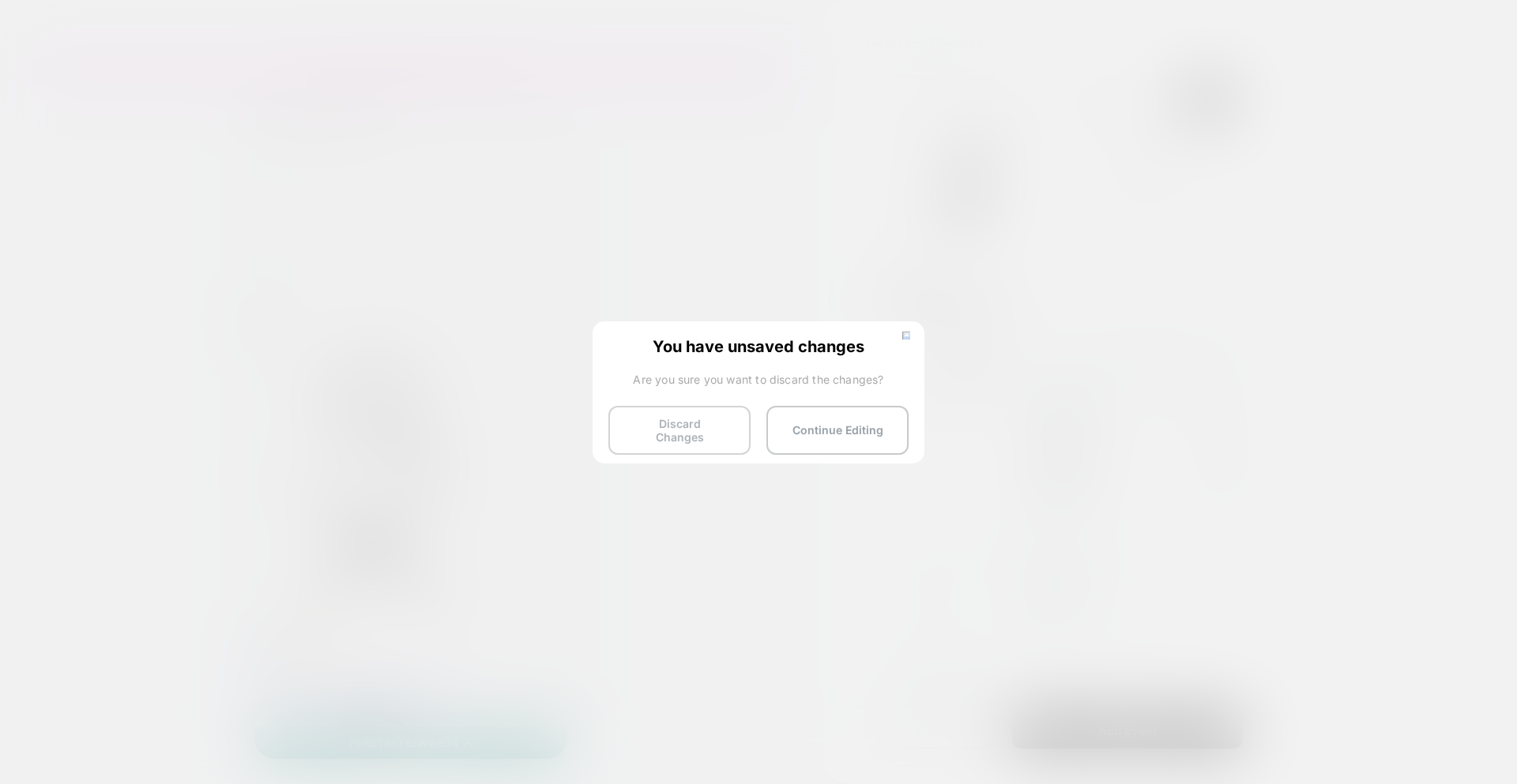
click at [696, 435] on button "Discard Changes" at bounding box center [679, 431] width 142 height 49
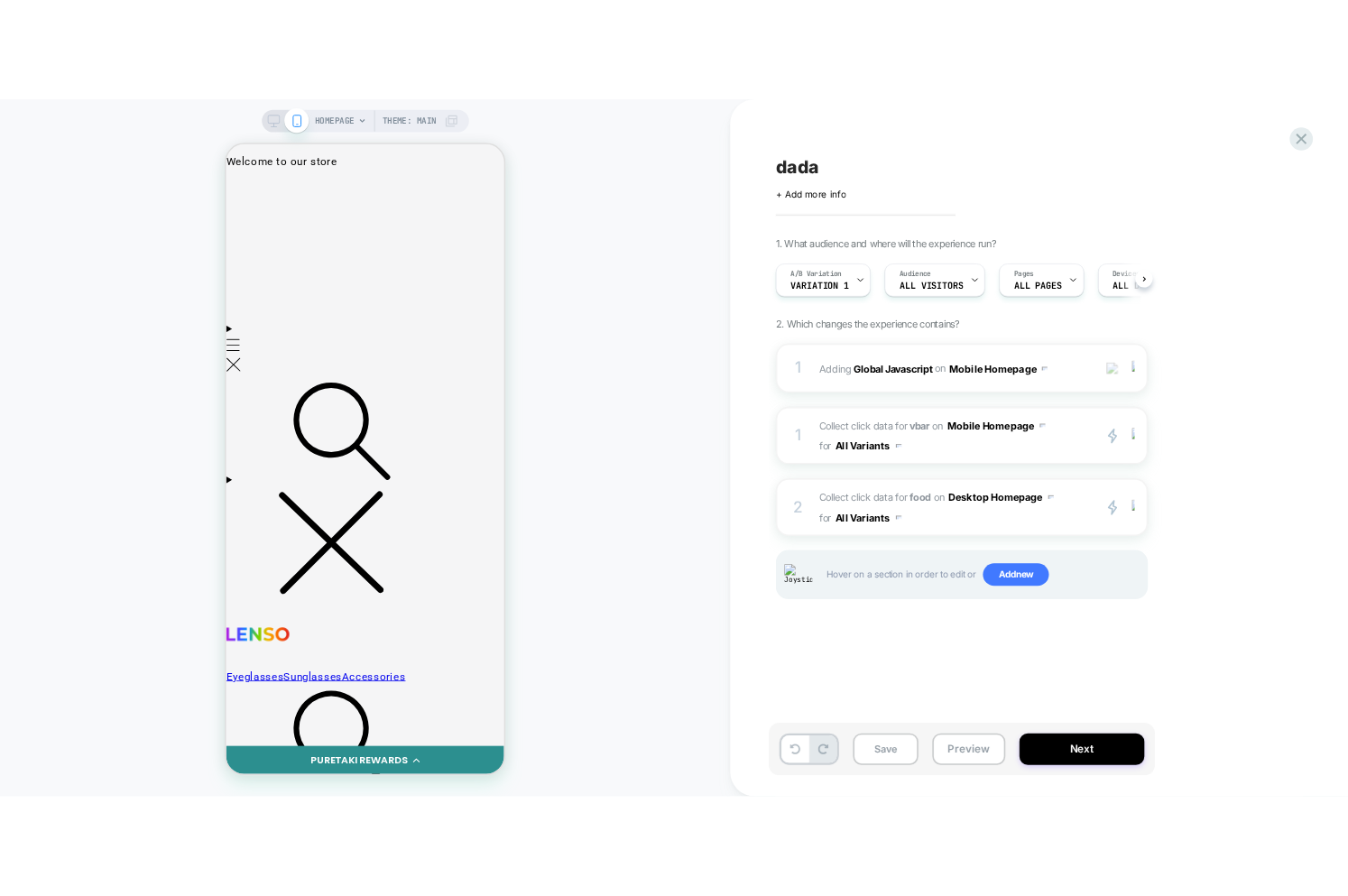
scroll to position [0, 1]
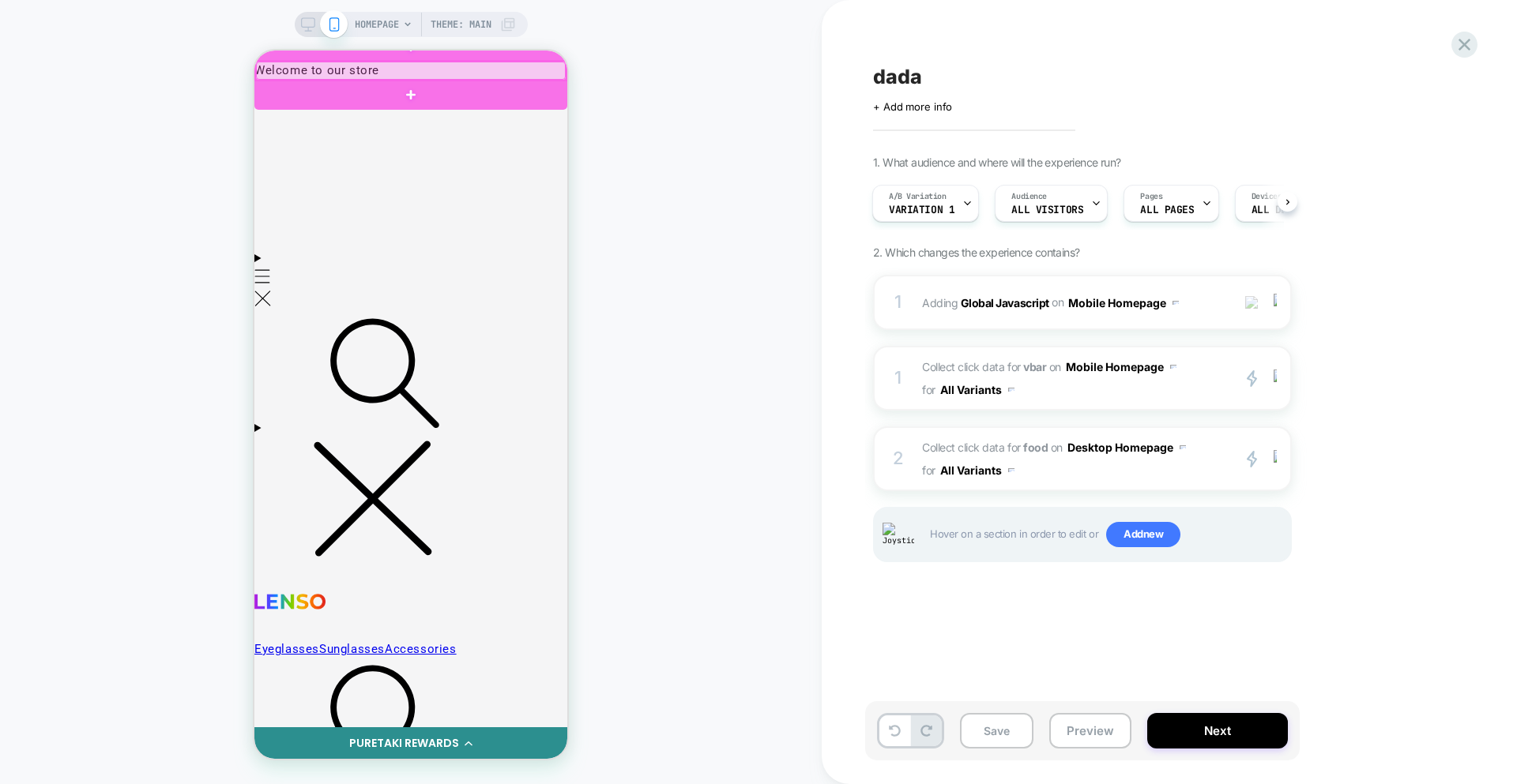
click at [329, 73] on div at bounding box center [411, 71] width 310 height 18
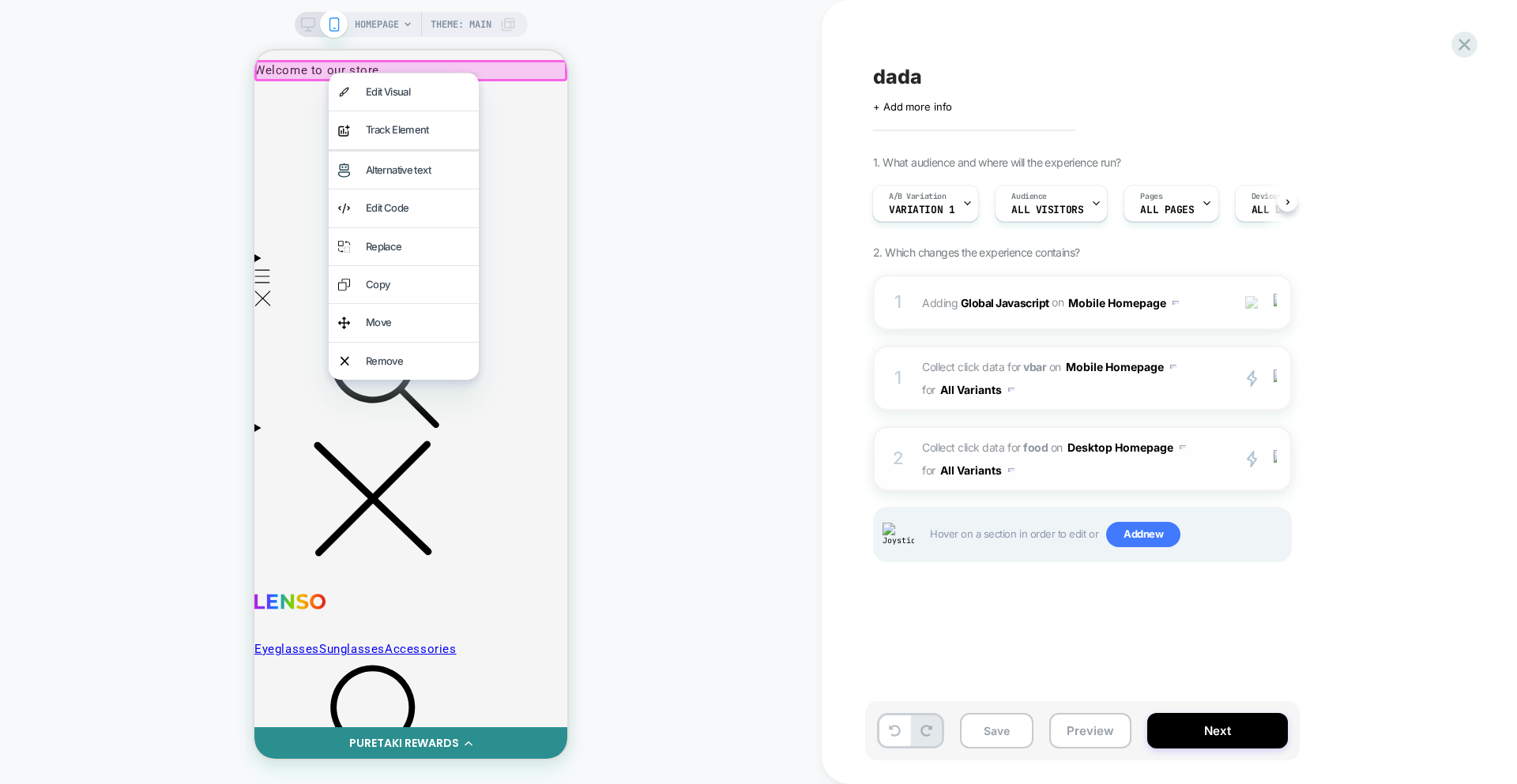
drag, startPoint x: 1098, startPoint y: 452, endPoint x: 1116, endPoint y: 461, distance: 20.1
click at [1102, 453] on button "Desktop Homepage" at bounding box center [1127, 448] width 118 height 23
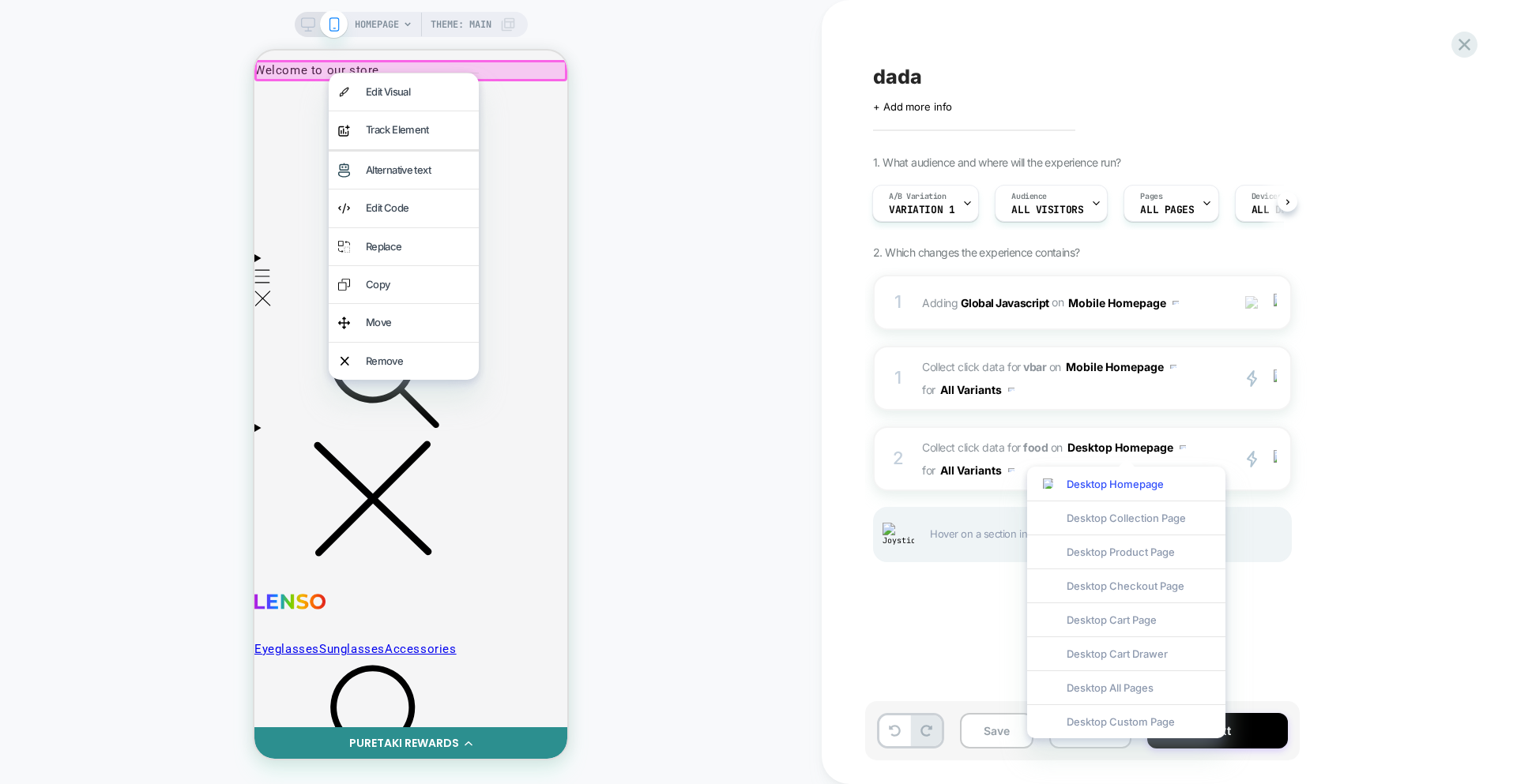
drag, startPoint x: 728, startPoint y: 383, endPoint x: 716, endPoint y: 353, distance: 32.3
click at [728, 382] on div "HOMEPAGE Theme: MAIN" at bounding box center [410, 392] width 822 height 752
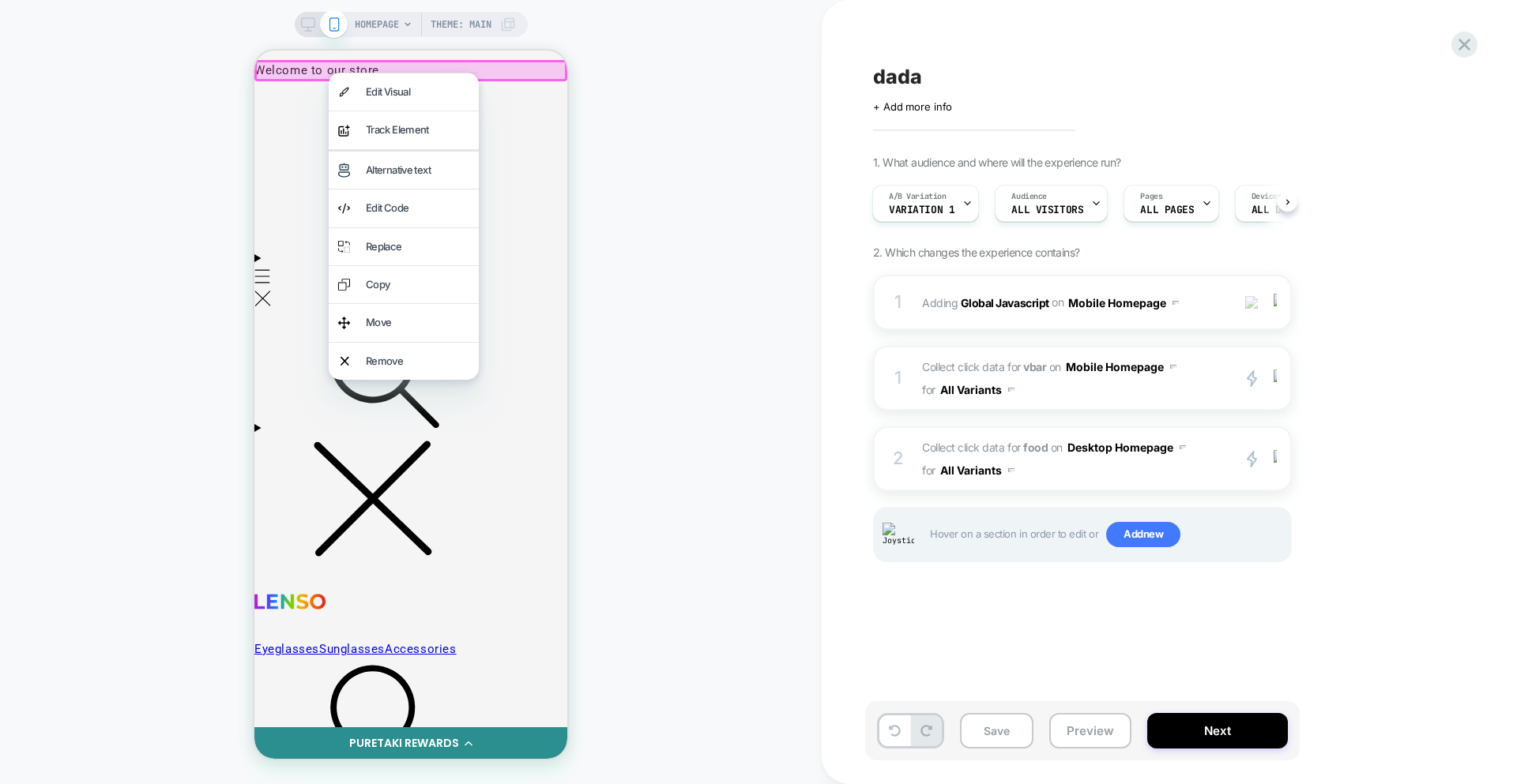
click at [673, 279] on div "HOMEPAGE Theme: MAIN" at bounding box center [410, 392] width 822 height 752
click at [591, 270] on div "HOMEPAGE Theme: MAIN" at bounding box center [410, 392] width 822 height 752
click at [496, 249] on details "Eyeglasses Sunglasses Accessories" at bounding box center [411, 281] width 313 height 66
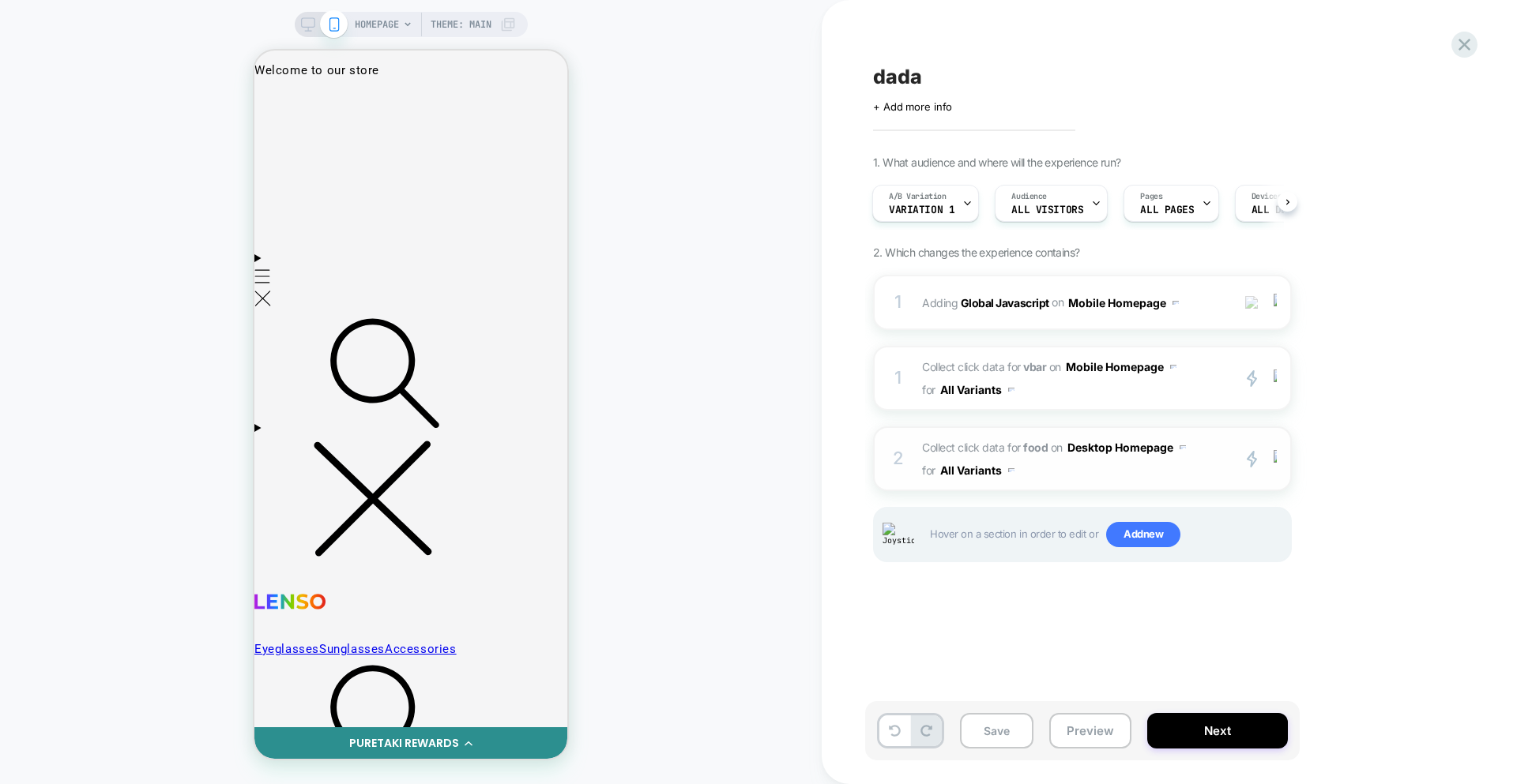
click at [1072, 459] on span "Collect click data for food on Desktop Homepage for All Variants" at bounding box center [1072, 459] width 301 height 45
click at [1221, 398] on span "Collect click data for vbar on Mobile Homepage for All Variants" at bounding box center [1072, 378] width 301 height 45
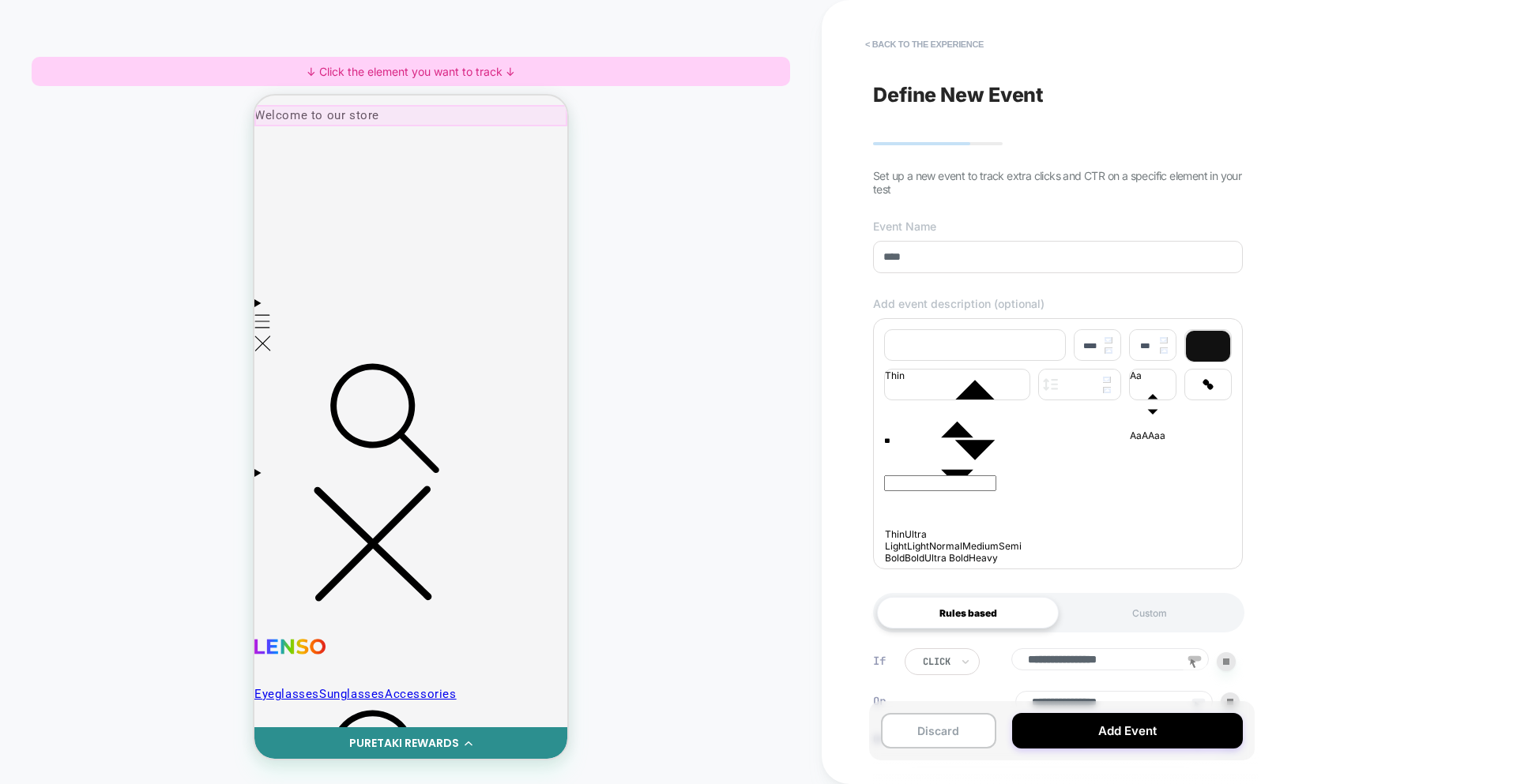
click at [342, 118] on div at bounding box center [411, 116] width 313 height 21
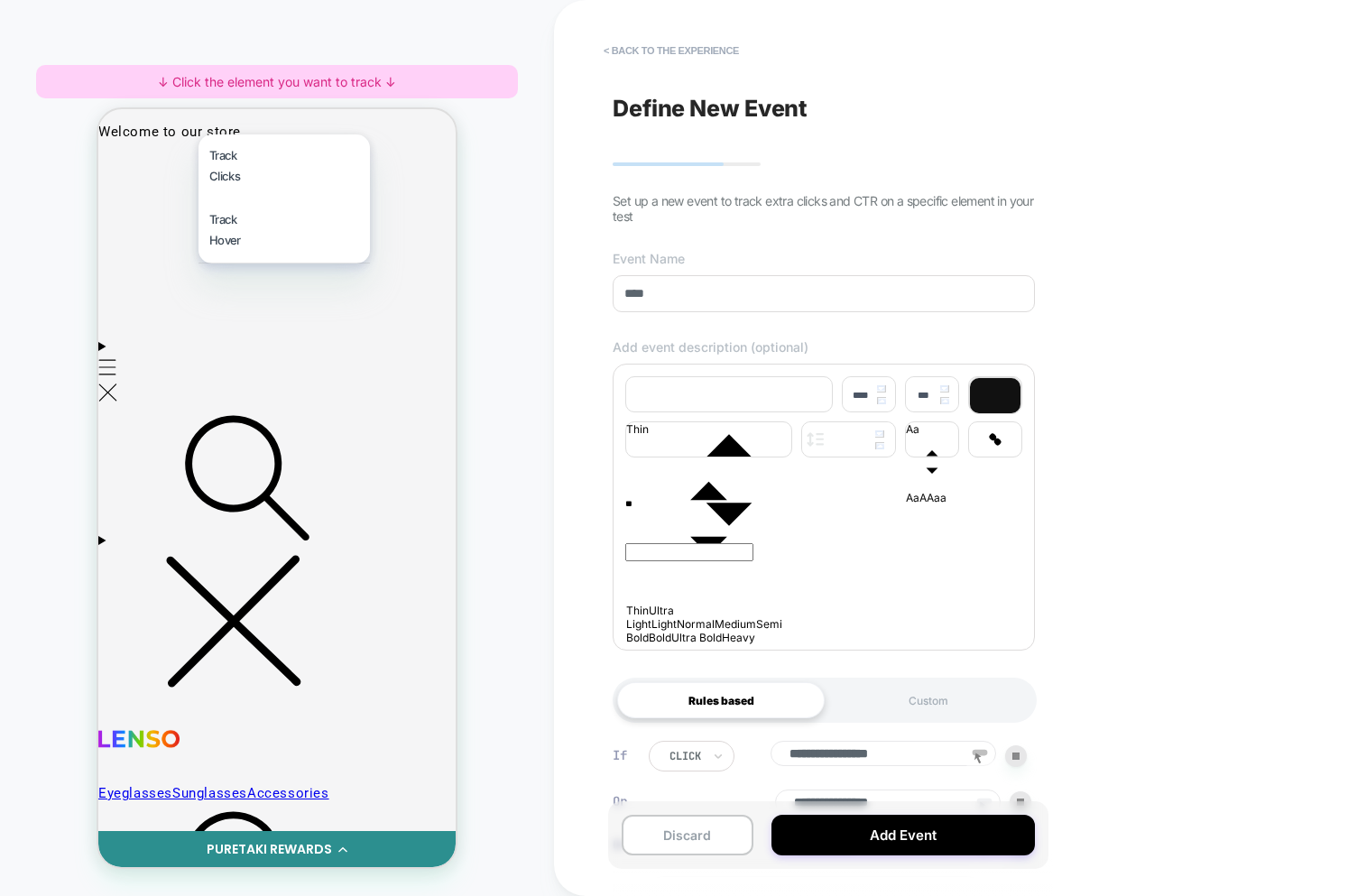
drag, startPoint x: 629, startPoint y: 508, endPoint x: 634, endPoint y: 455, distance: 53.2
click at [629, 508] on div "**" at bounding box center [824, 508] width 397 height 17
type input "****"
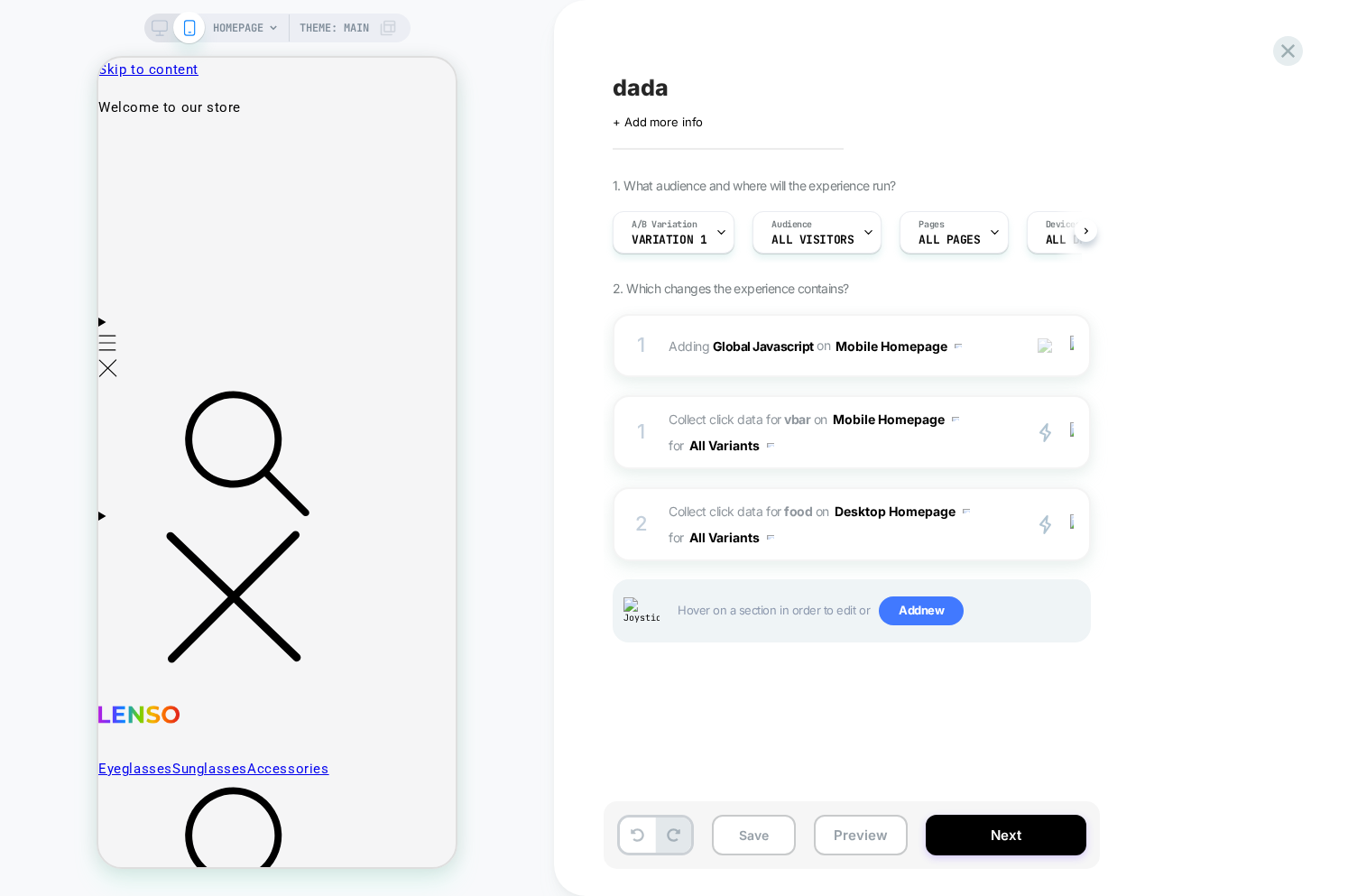
scroll to position [0, 1]
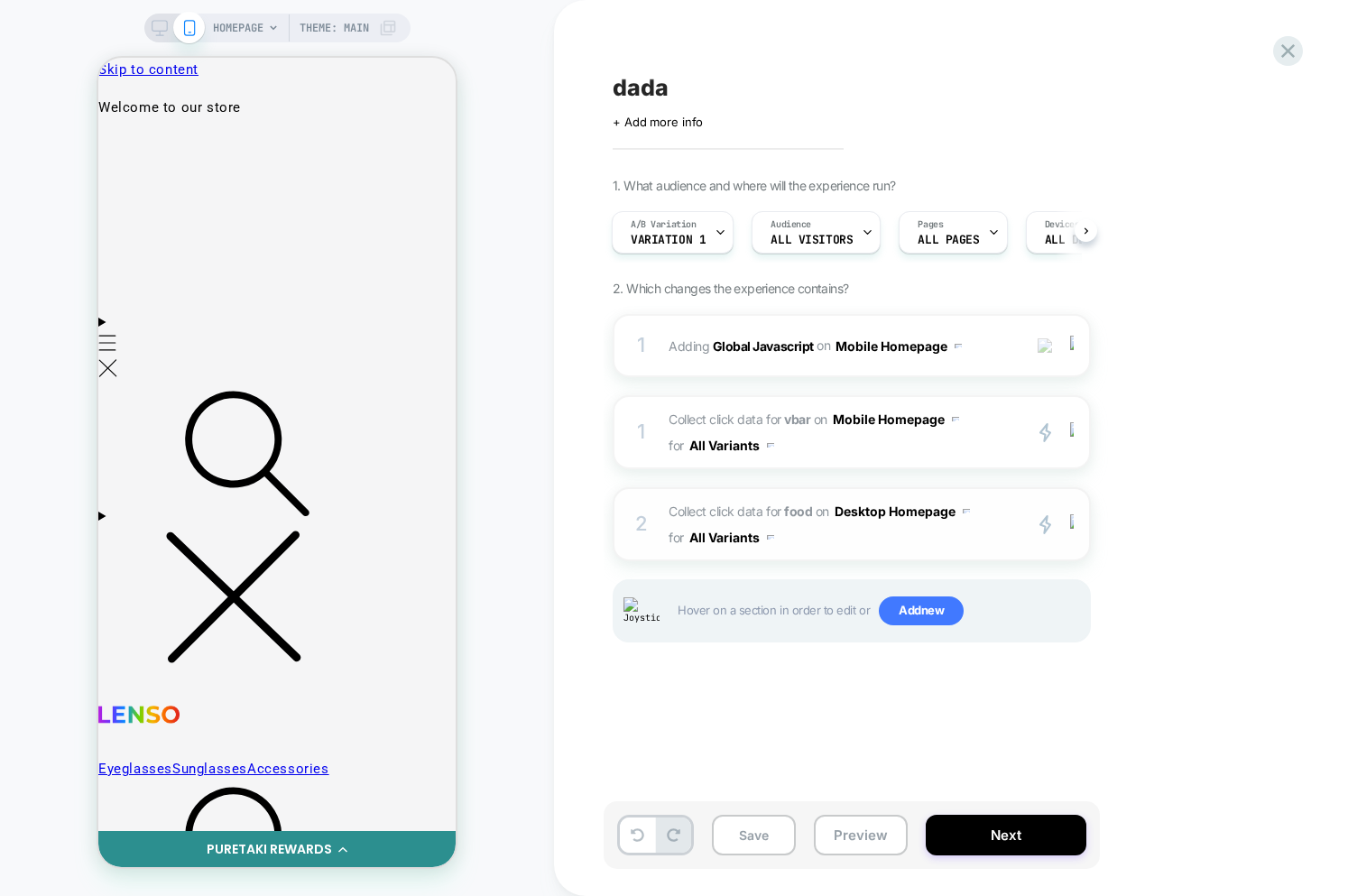
click at [966, 547] on span "Collect click data for food on Desktop Homepage for All Variants" at bounding box center [840, 524] width 344 height 52
click at [938, 427] on button "Mobile Homepage" at bounding box center [896, 419] width 126 height 26
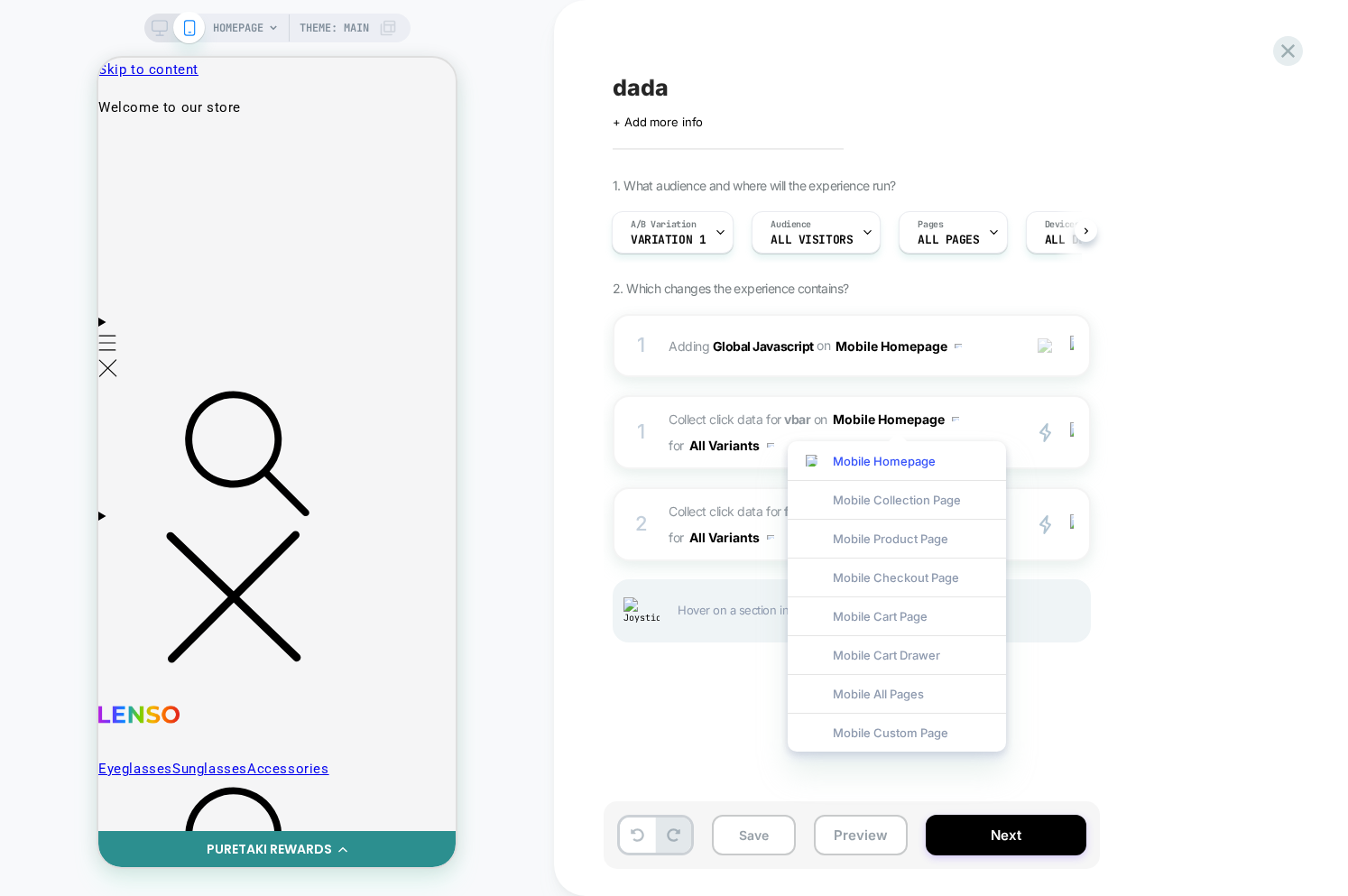
scroll to position [0, 0]
click at [986, 435] on div "Mobile Homepage Mobile Collection Page Mobile Product Page Mobile Checkout Page…" at bounding box center [897, 597] width 236 height 329
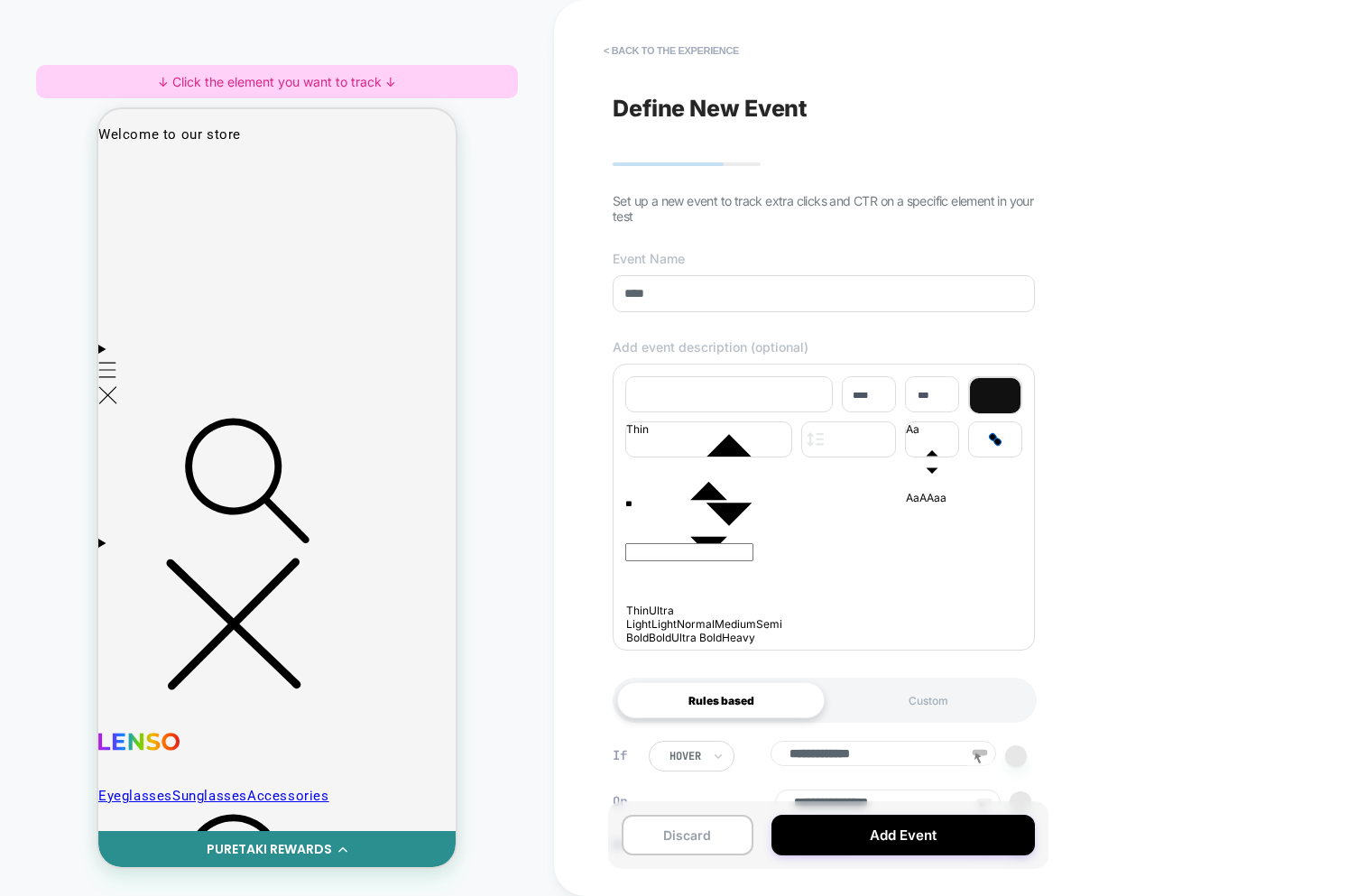
click at [1002, 456] on div at bounding box center [995, 439] width 52 height 34
type input "****"
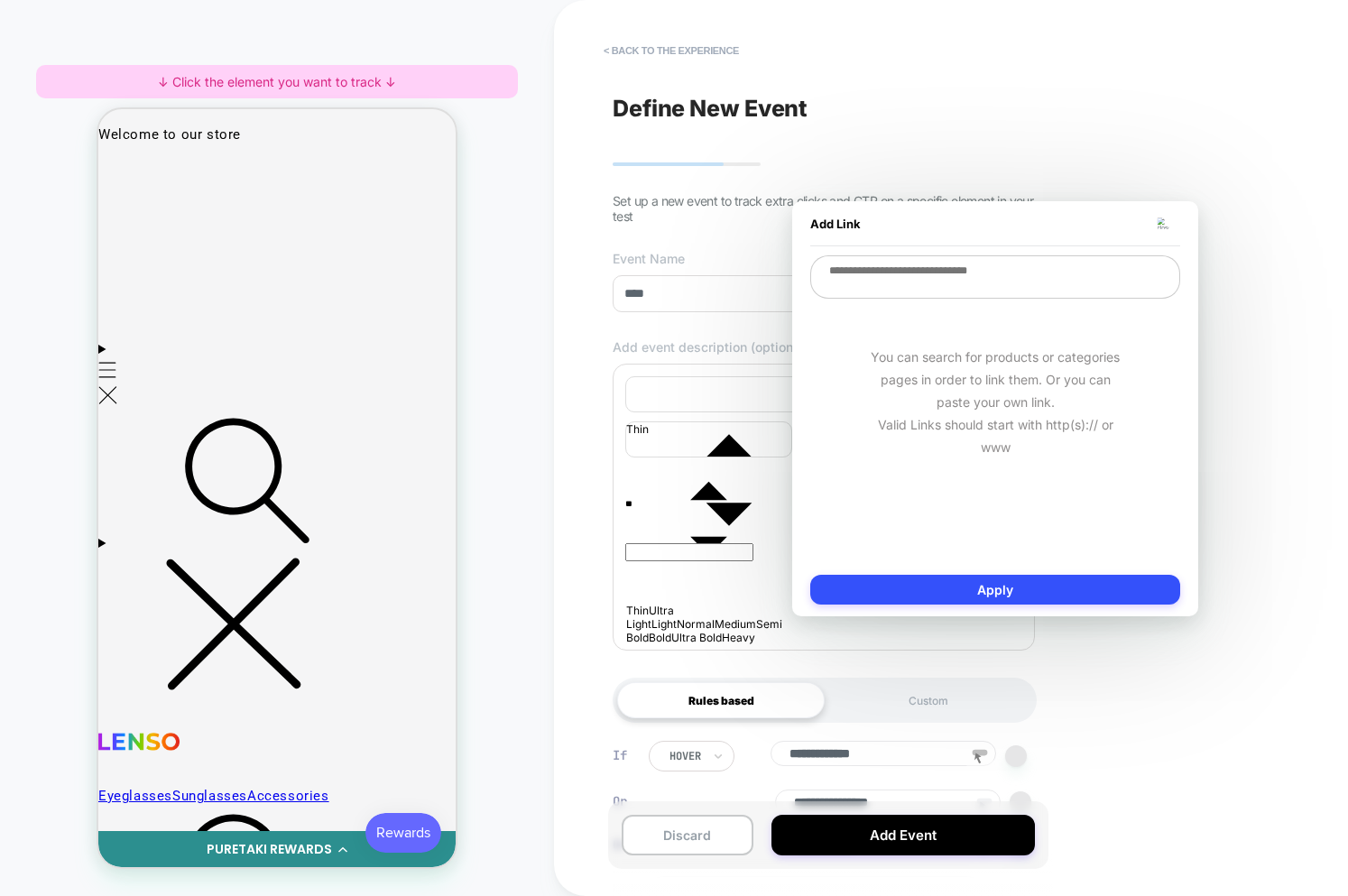
click at [768, 337] on div "**********" at bounding box center [824, 448] width 440 height 860
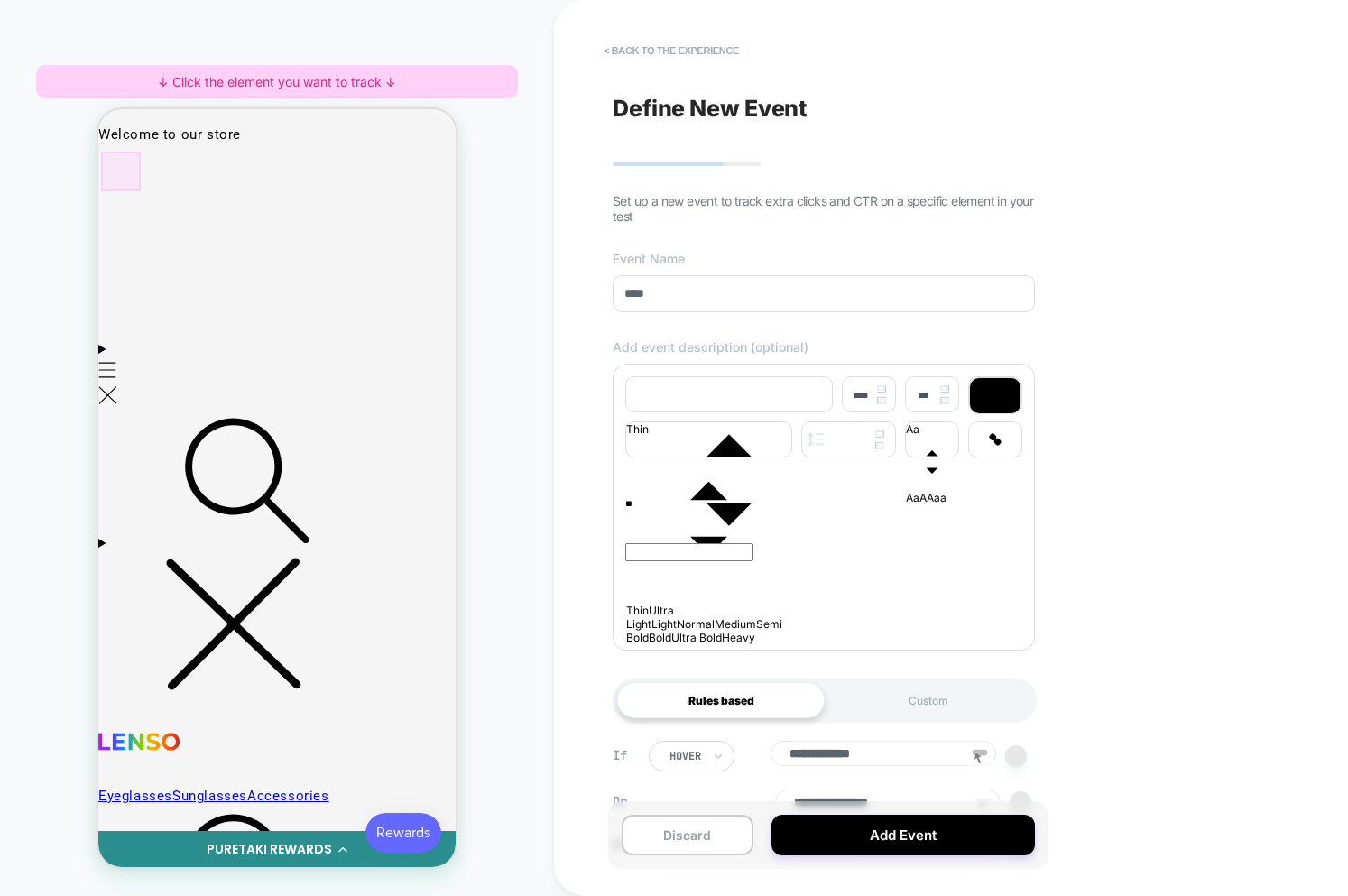
click at [120, 178] on div at bounding box center [120, 171] width 40 height 40
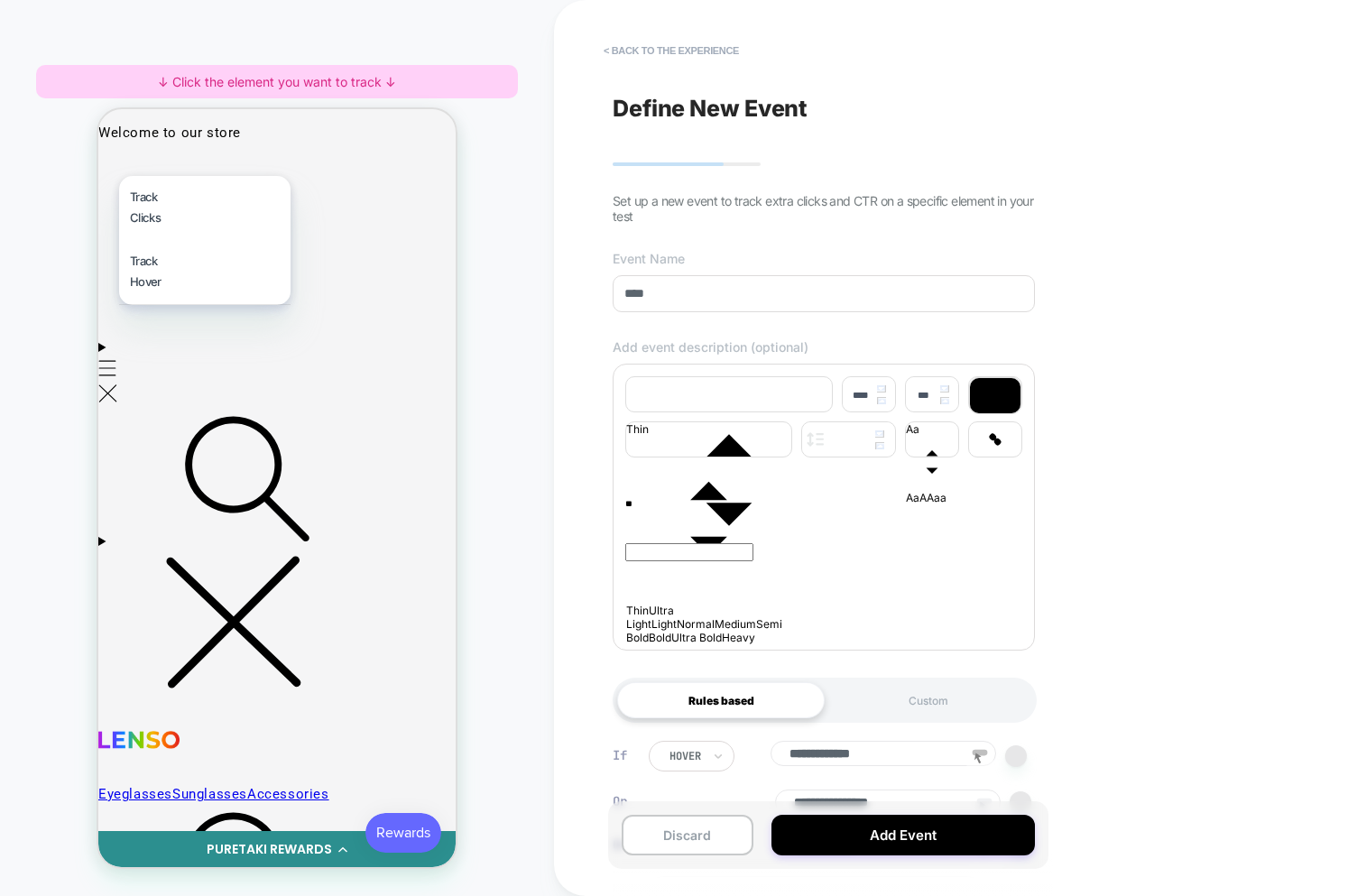
click at [502, 296] on div "HOMEPAGE Theme: MAIN ↓ Click the element you want to track ↓" at bounding box center [277, 448] width 554 height 860
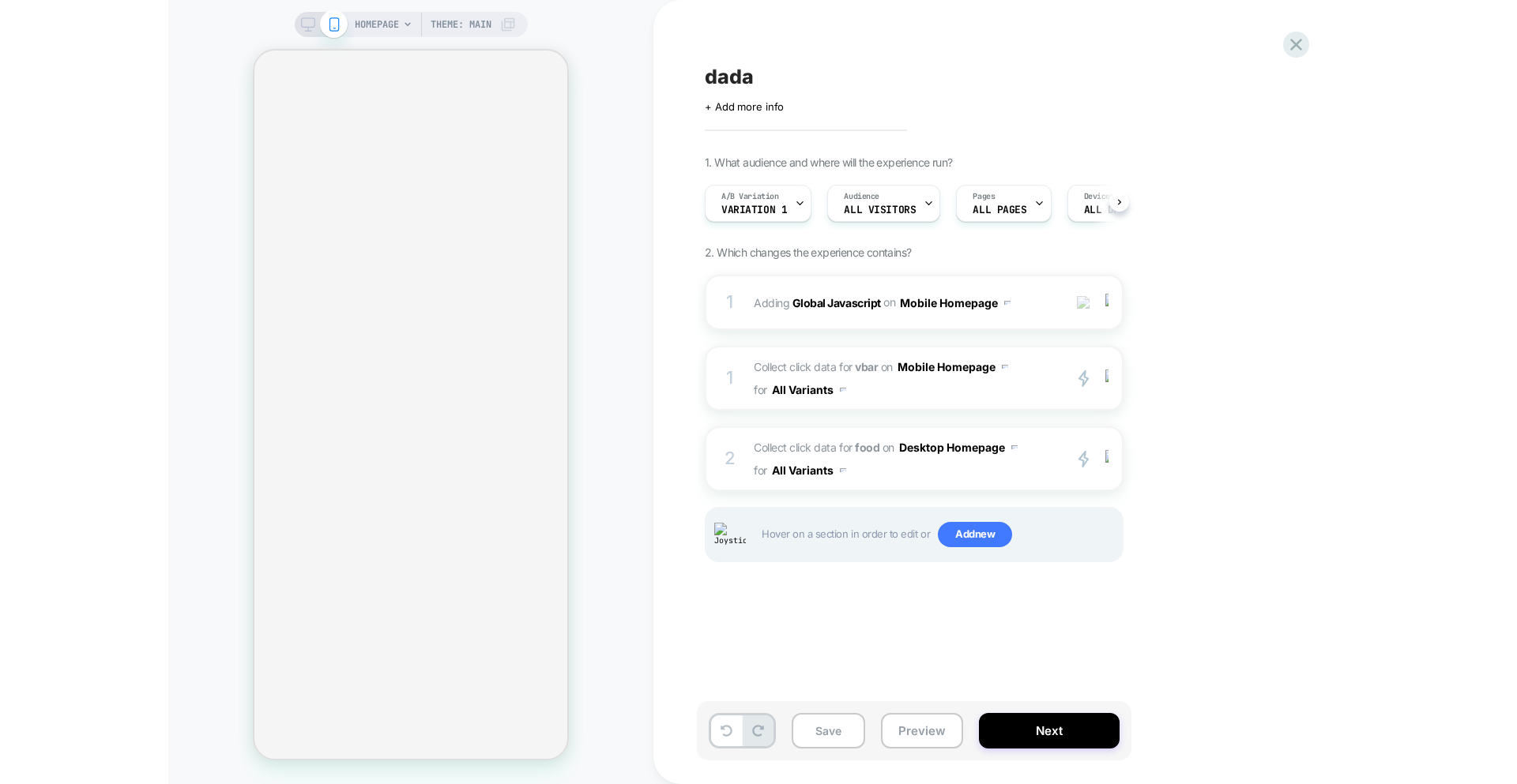
scroll to position [0, 1]
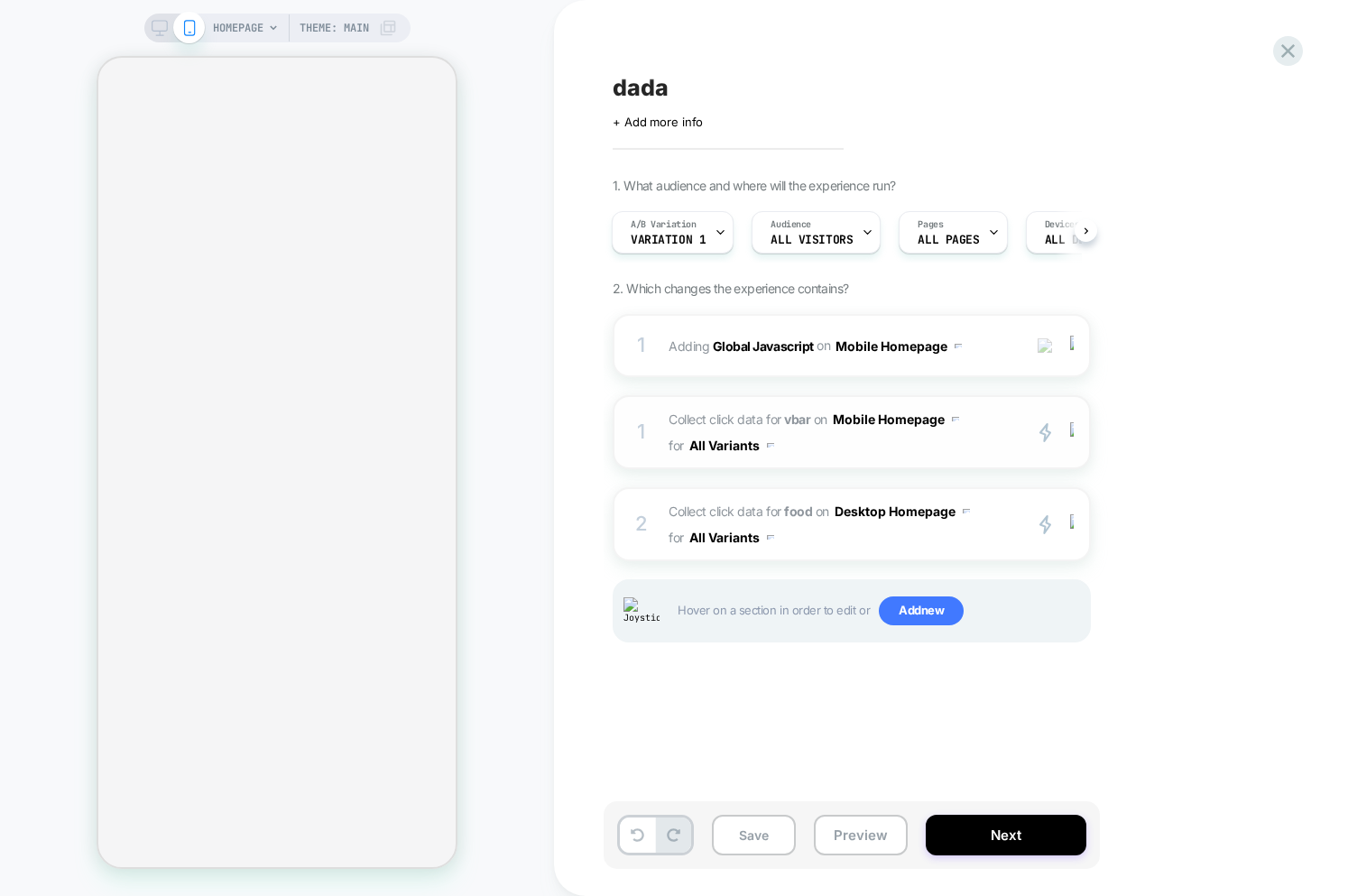
click at [933, 454] on span "Collect click data for vbar on Mobile Homepage for All Variants" at bounding box center [840, 432] width 344 height 52
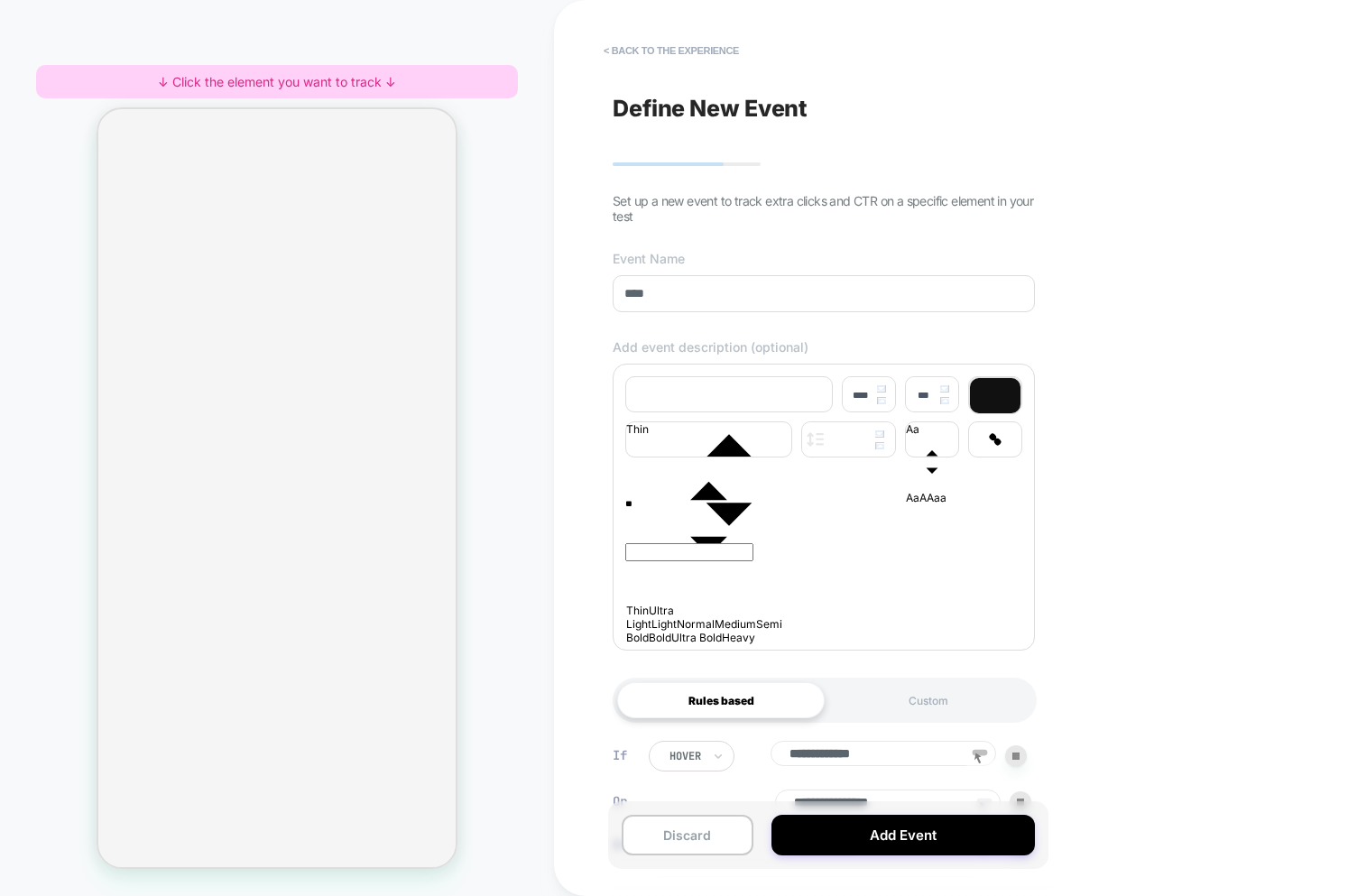
click at [49, 89] on div "↓ Click the element you want to track ↓" at bounding box center [277, 82] width 482 height 33
click at [197, 99] on div "HOMEPAGE Theme: MAIN ↓ Click the element you want to track ↓" at bounding box center [277, 448] width 554 height 860
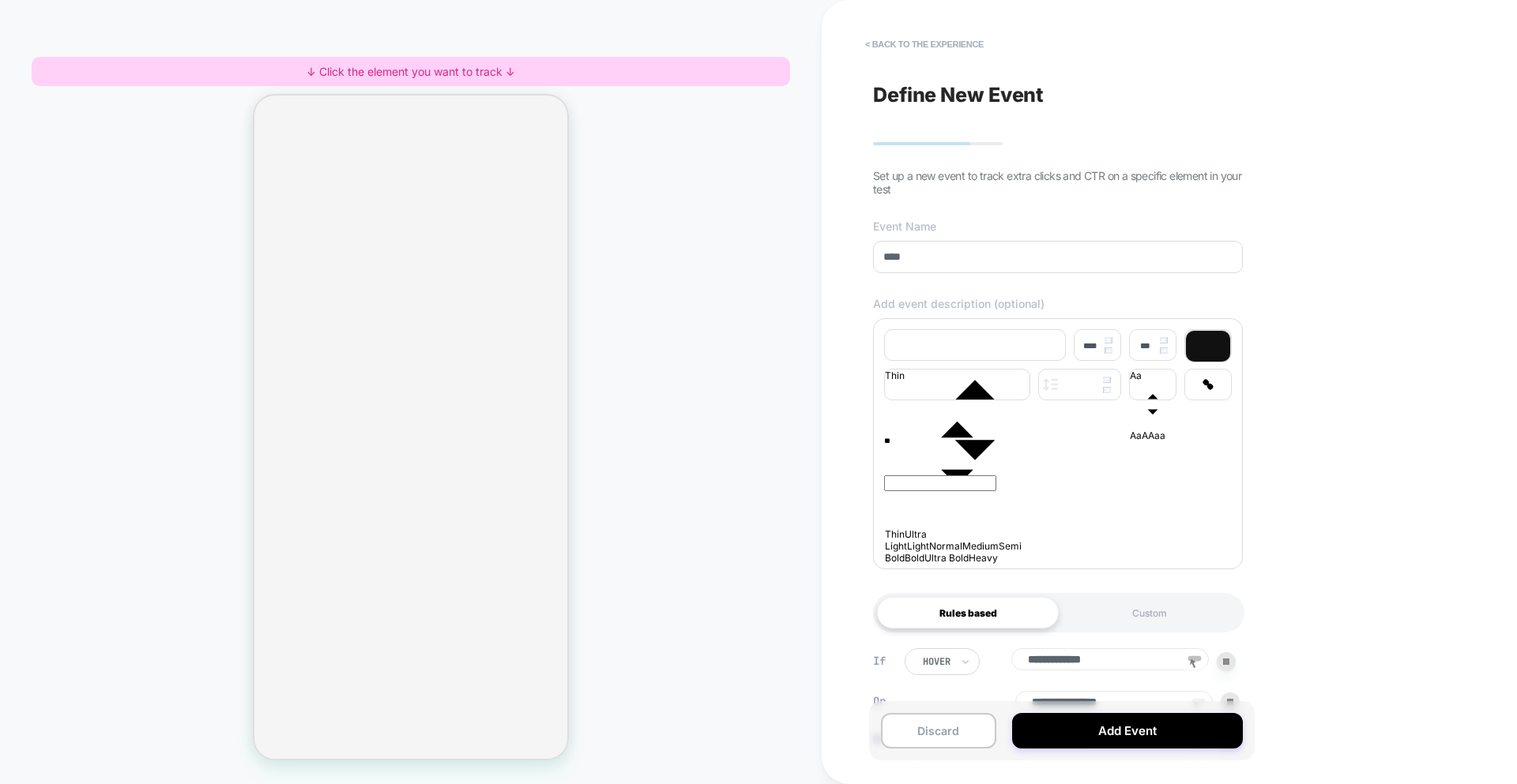
click at [749, 165] on div "HOMEPAGE Theme: MAIN ↓ Click the element you want to track ↓" at bounding box center [410, 392] width 822 height 752
drag, startPoint x: 1152, startPoint y: 538, endPoint x: 1158, endPoint y: 545, distance: 9.2
click at [1154, 539] on div "**" at bounding box center [1058, 492] width 348 height 126
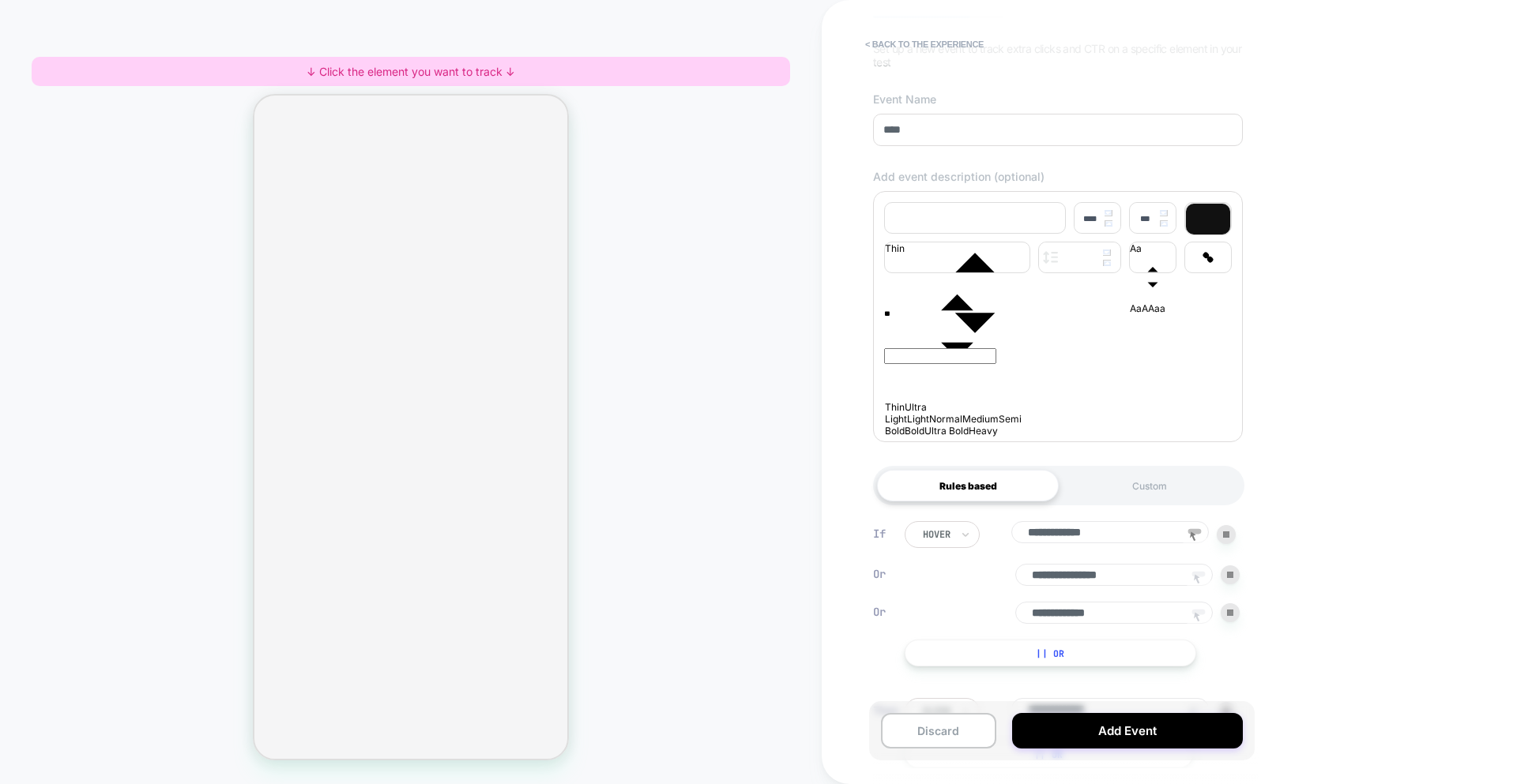
scroll to position [130, 0]
click at [1180, 586] on icon at bounding box center [1198, 576] width 24 height 24
click at [1180, 620] on icon at bounding box center [1198, 615] width 24 height 24
click at [1132, 503] on div "Rules based Custom" at bounding box center [1059, 483] width 372 height 40
click at [1142, 499] on div "Custom" at bounding box center [1150, 483] width 182 height 32
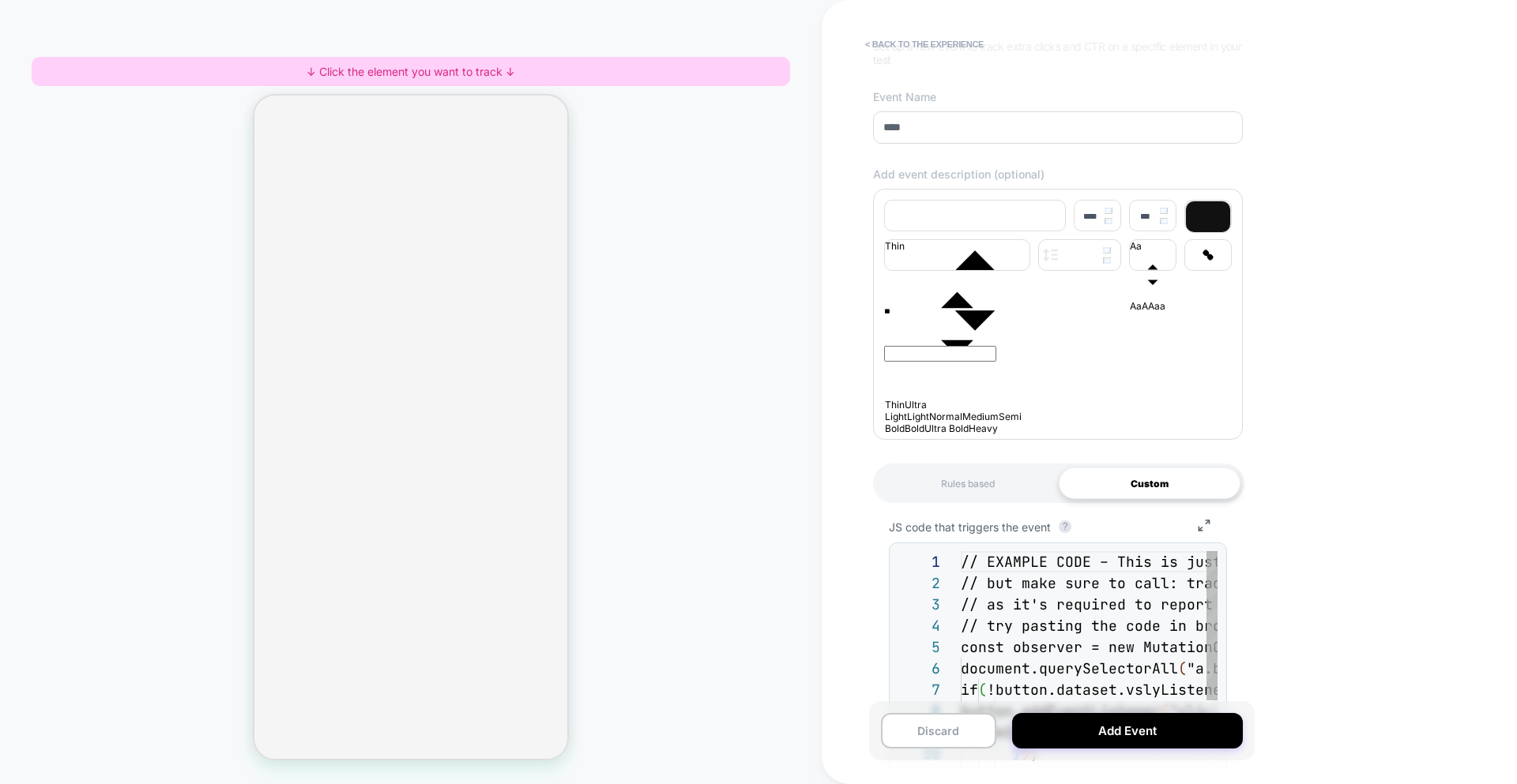
scroll to position [170, 0]
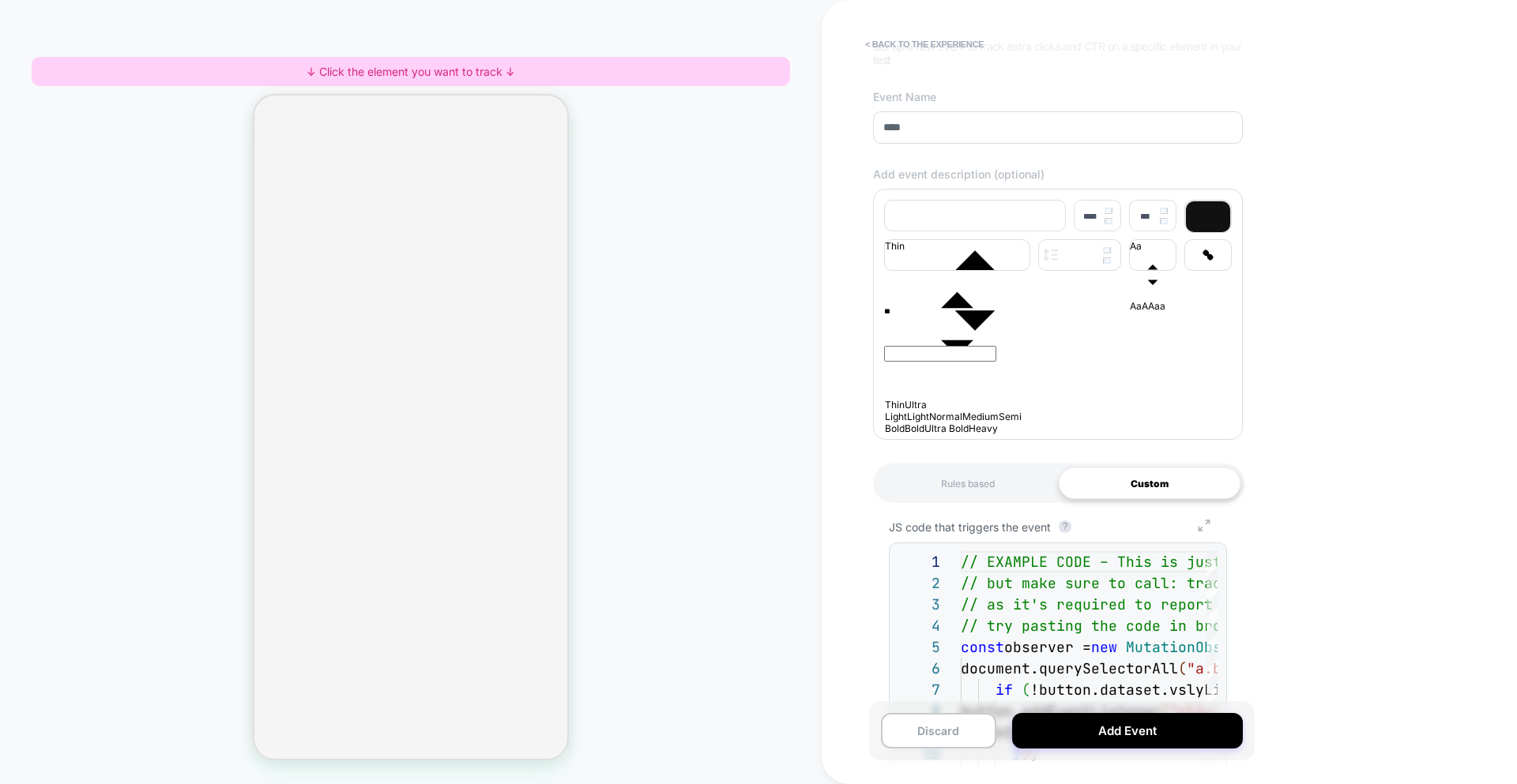
click at [1180, 532] on icon "Group 7" at bounding box center [1204, 525] width 37 height 12
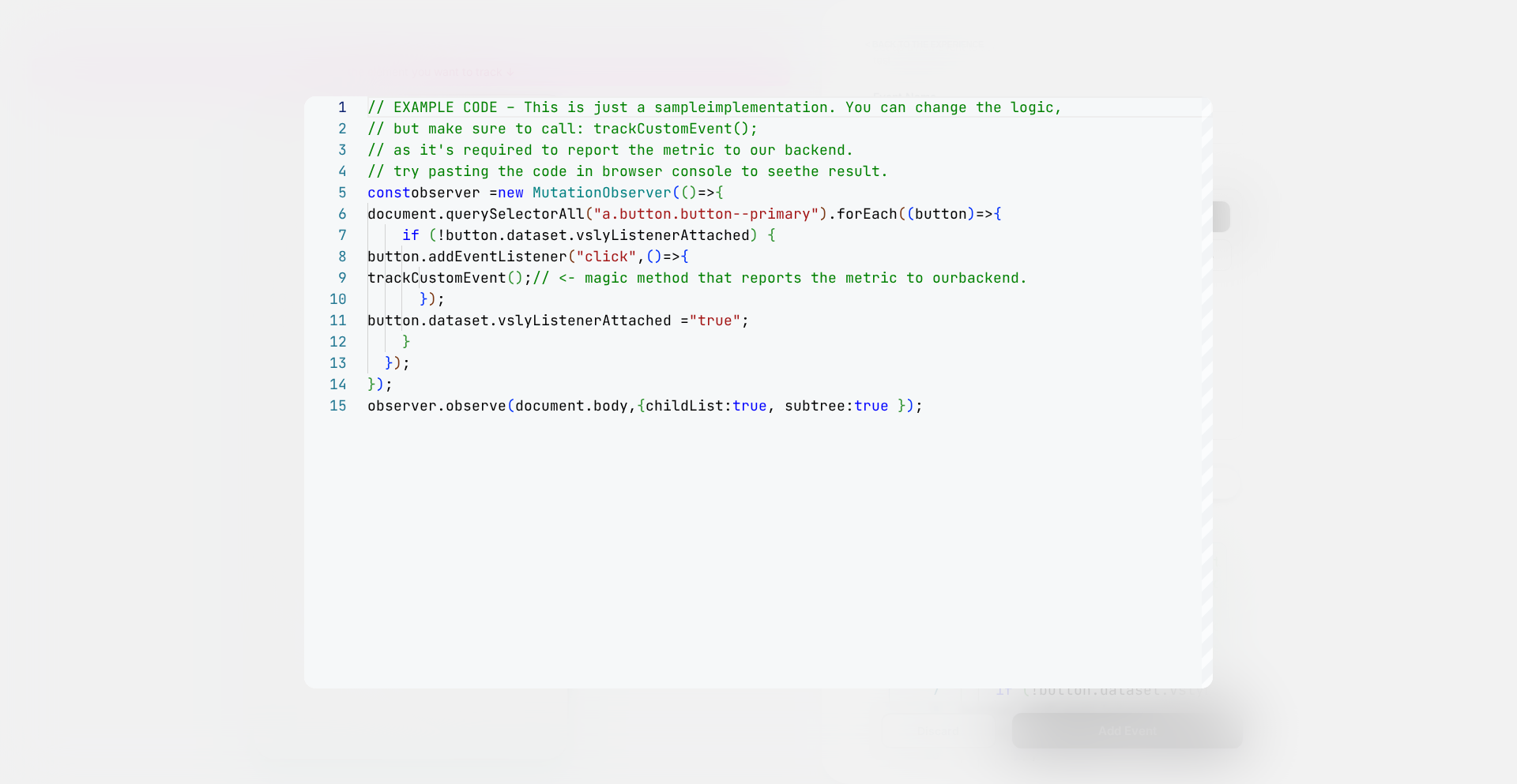
click at [1180, 274] on div at bounding box center [758, 392] width 1517 height 784
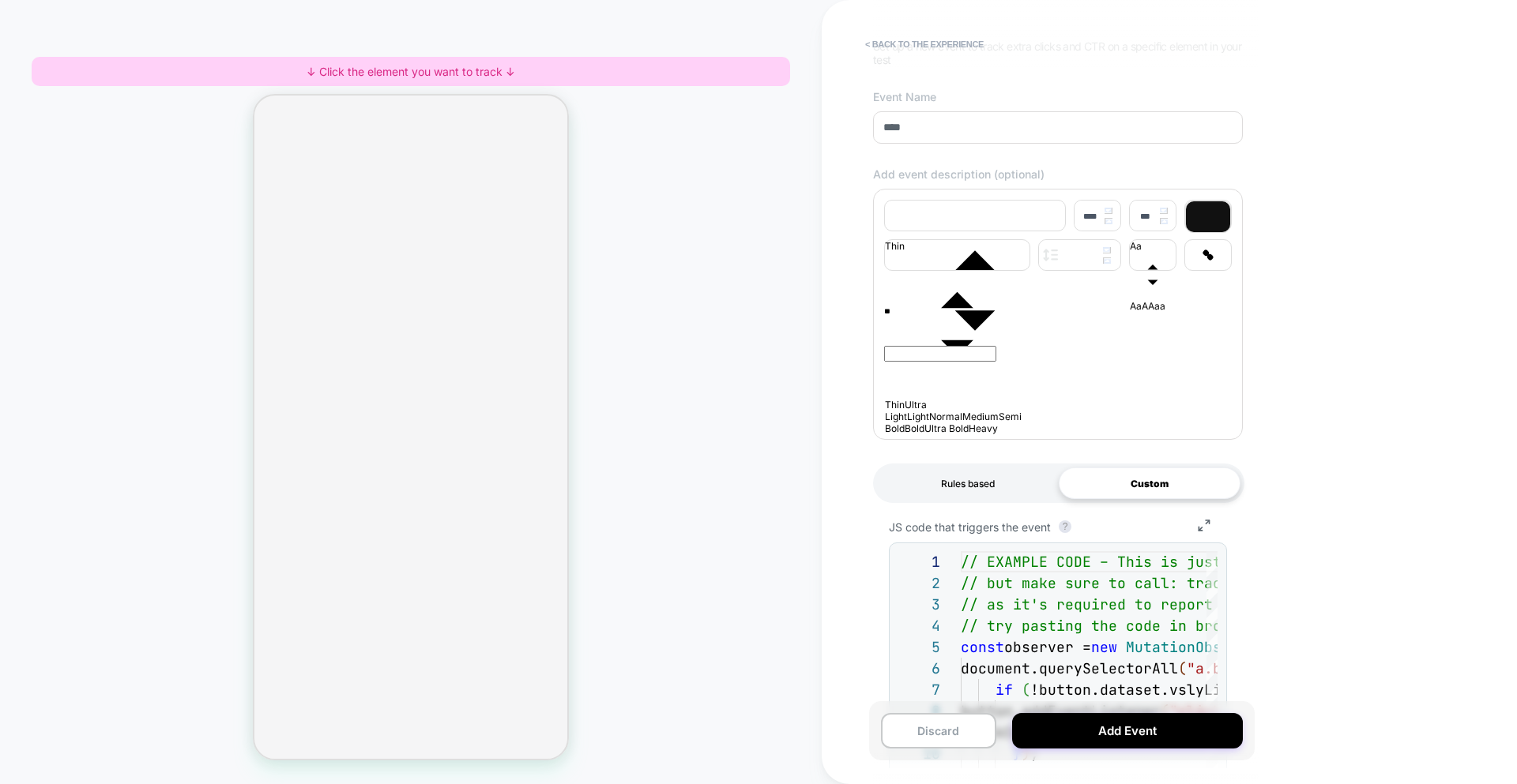
click at [1008, 495] on div "Rules based" at bounding box center [968, 483] width 182 height 32
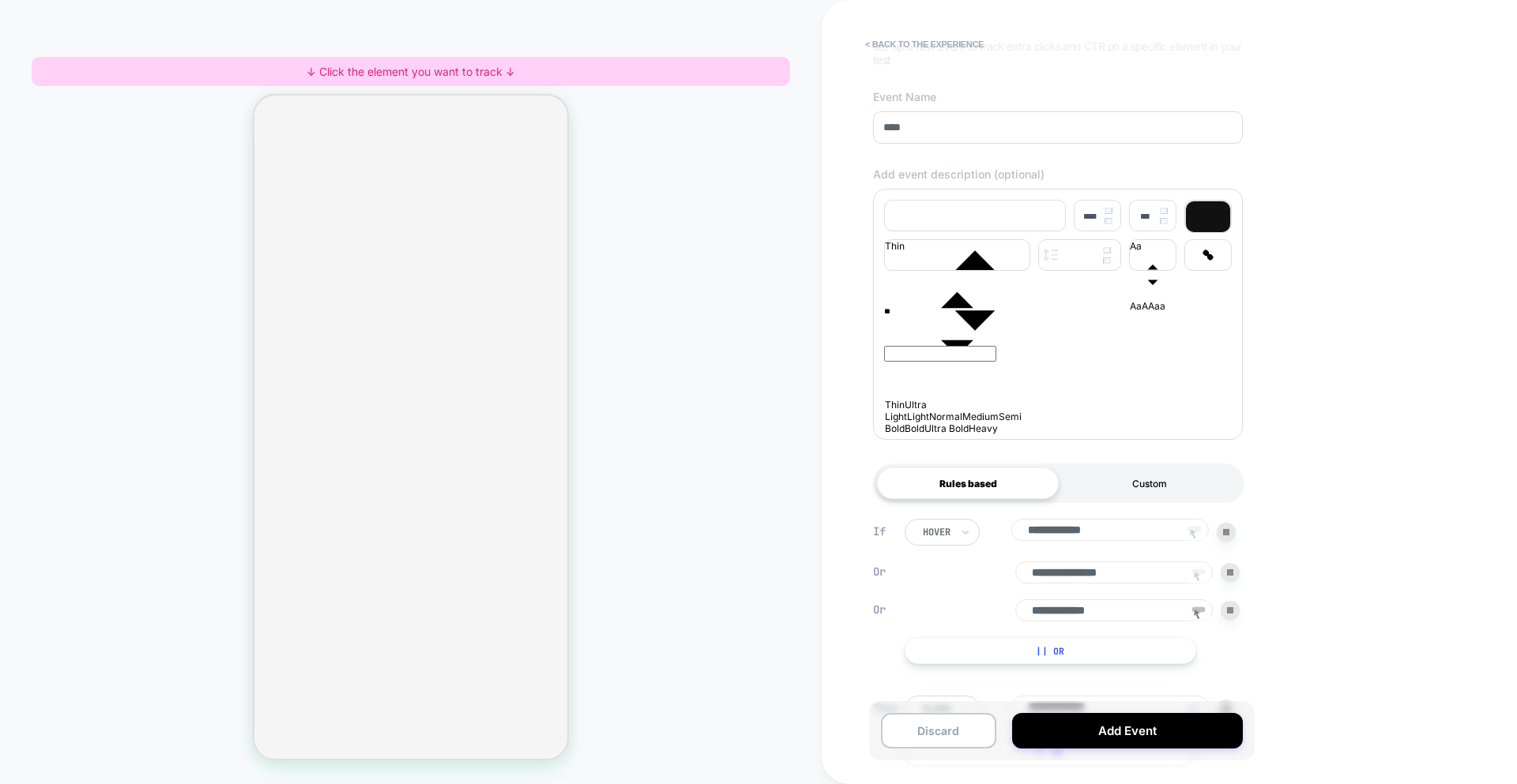
click at [1162, 489] on div "Custom" at bounding box center [1150, 483] width 182 height 32
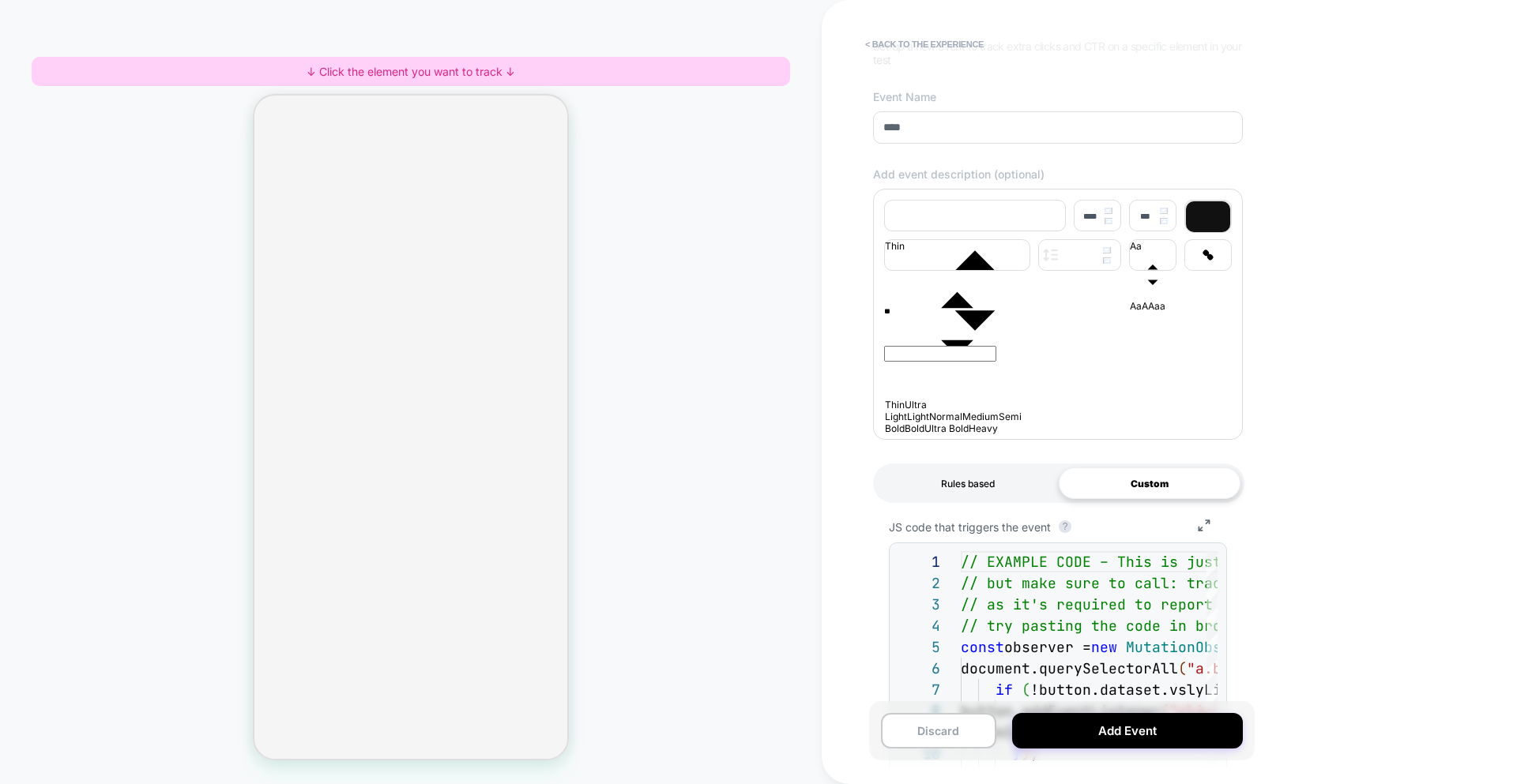
click at [982, 499] on div "Rules based" at bounding box center [968, 483] width 182 height 32
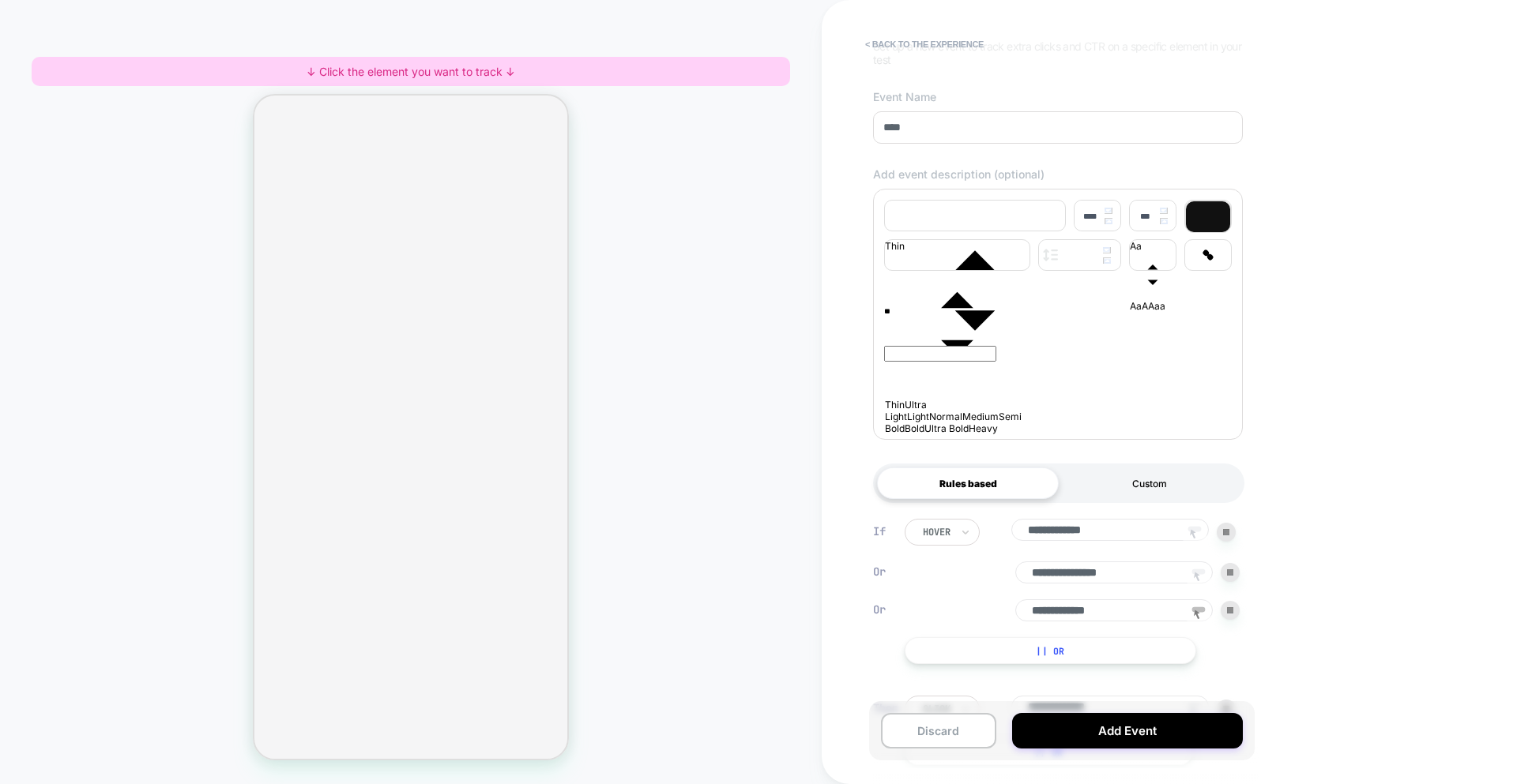
click at [1087, 495] on div "Custom" at bounding box center [1150, 483] width 182 height 32
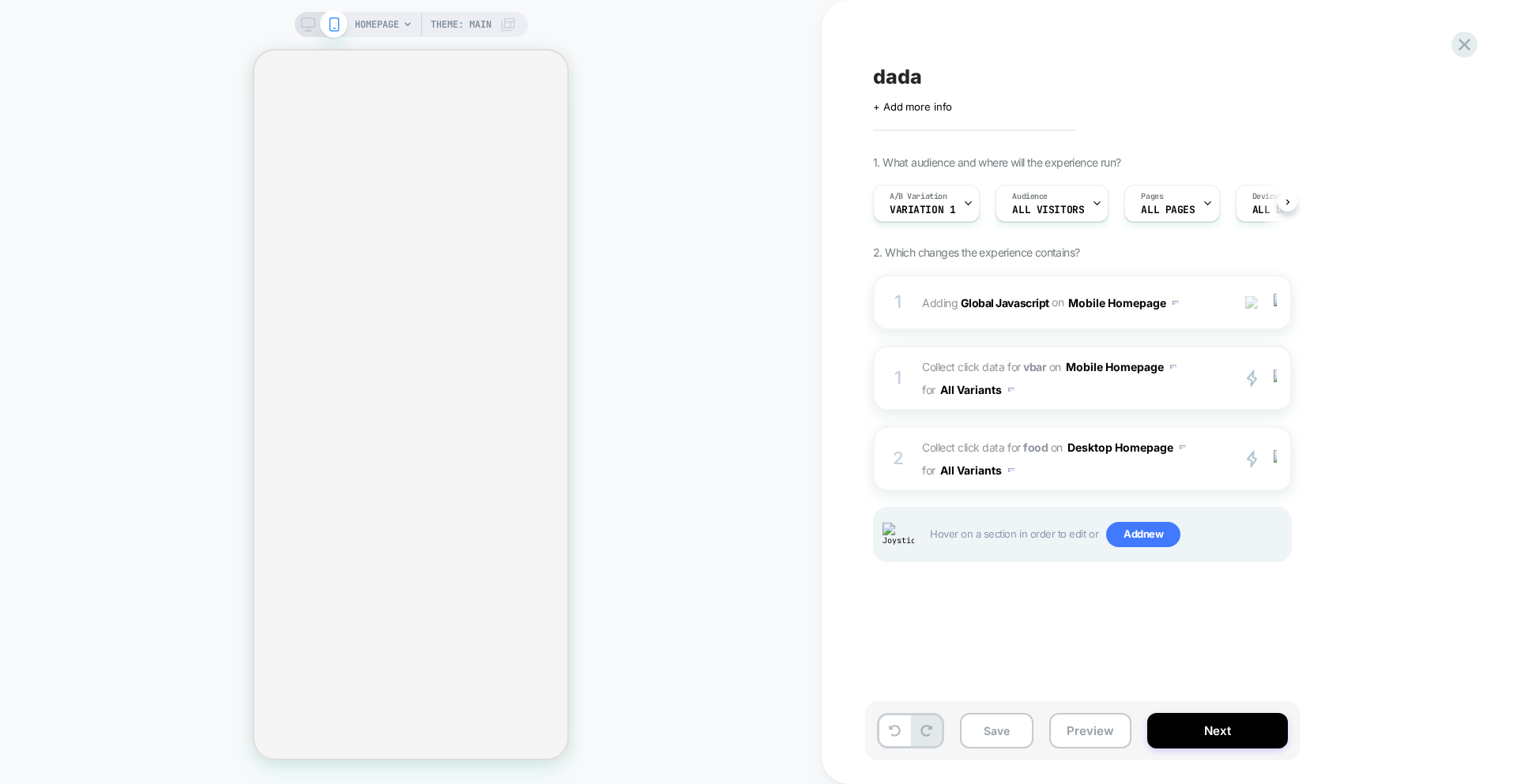
scroll to position [0, 1]
click at [1167, 399] on span "Collect click data for vbar on Mobile Homepage for All Variants" at bounding box center [1072, 378] width 301 height 45
